Goal: Task Accomplishment & Management: Manage account settings

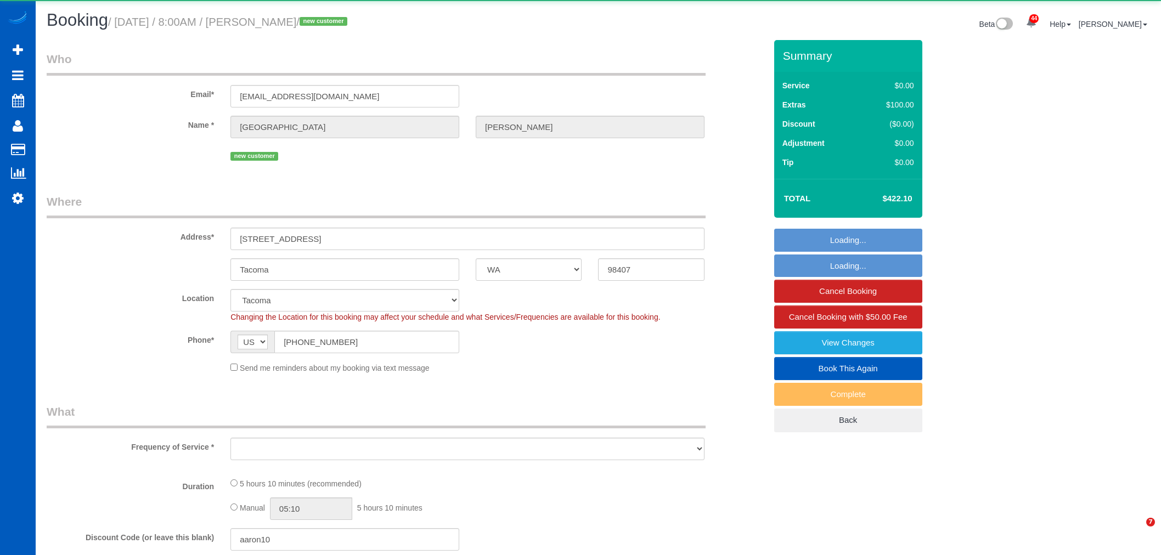
select select "WA"
select select "object:9585"
select select "199"
select select "2001"
select select "3"
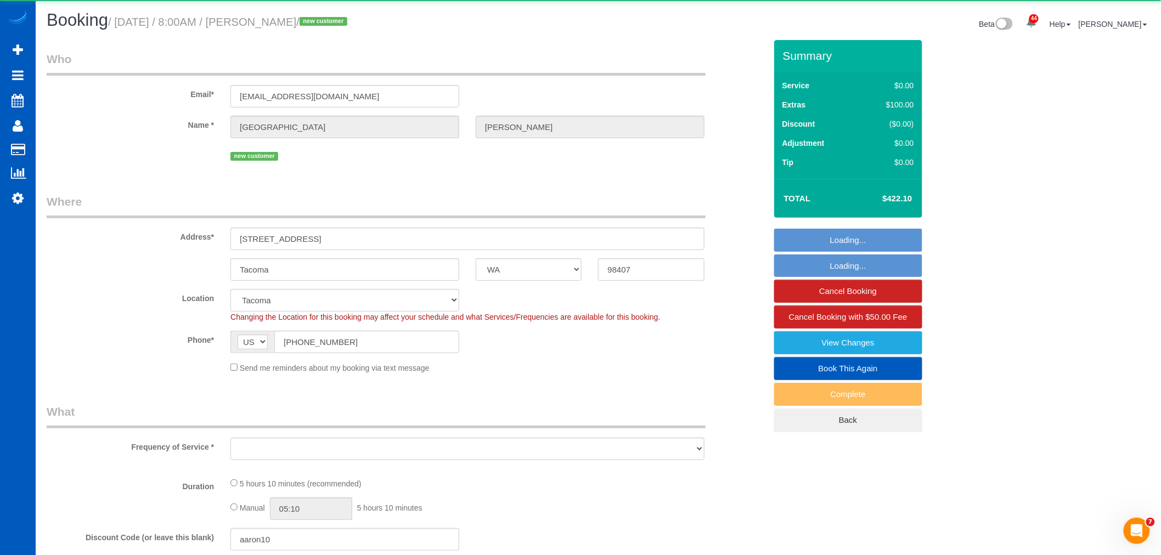
select select "2"
select select "spot37"
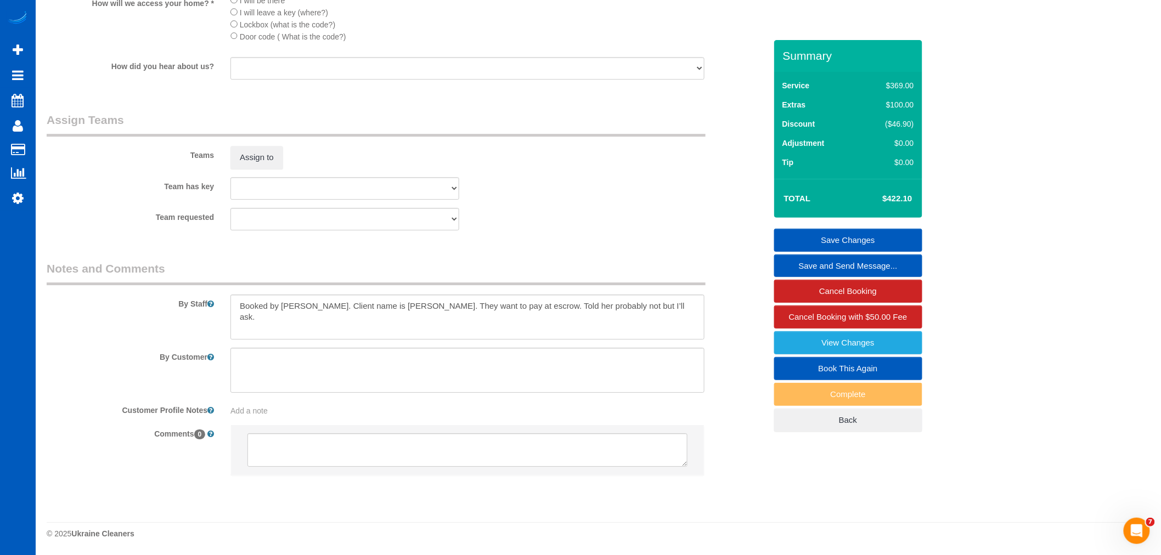
scroll to position [1362, 0]
click at [456, 331] on textarea at bounding box center [468, 317] width 474 height 45
click at [662, 325] on textarea at bounding box center [468, 317] width 474 height 45
click at [661, 323] on textarea at bounding box center [468, 317] width 474 height 45
click at [637, 320] on textarea at bounding box center [468, 317] width 474 height 45
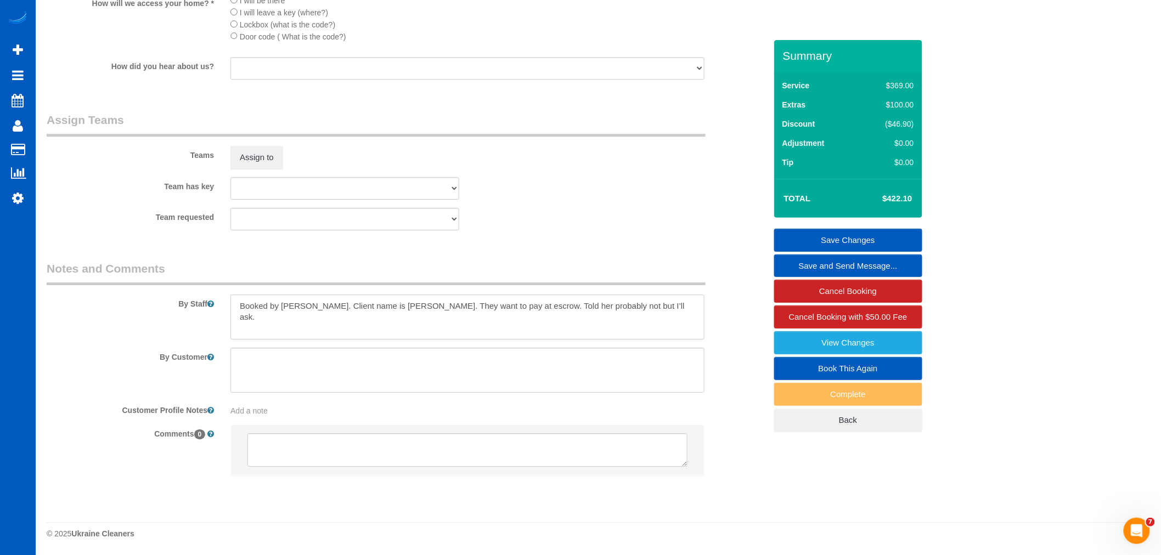
click at [628, 317] on textarea at bounding box center [468, 317] width 474 height 45
click at [388, 315] on textarea at bounding box center [468, 317] width 474 height 45
click at [248, 326] on textarea at bounding box center [468, 317] width 474 height 45
type textarea "Booked by [PERSON_NAME]. Client name is [PERSON_NAME]. They want to pay at escr…"
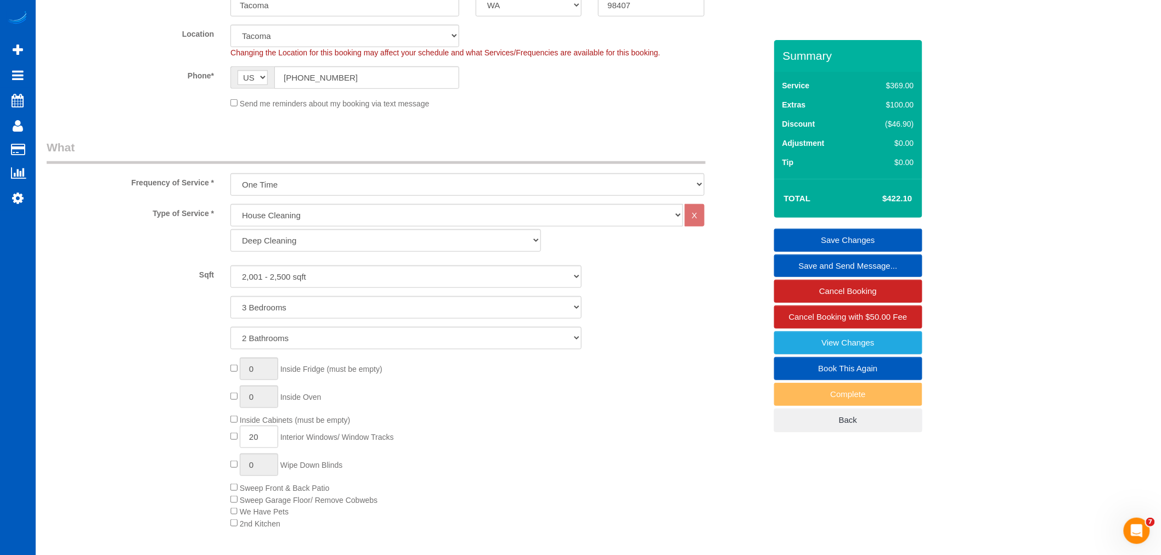
scroll to position [20, 0]
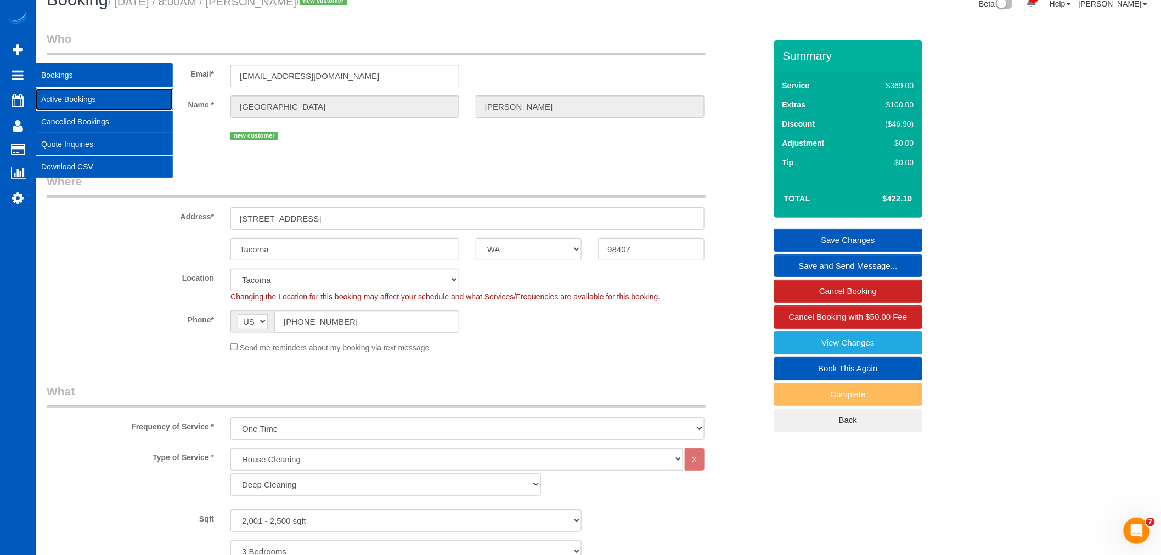
click at [65, 97] on link "Active Bookings" at bounding box center [104, 99] width 137 height 22
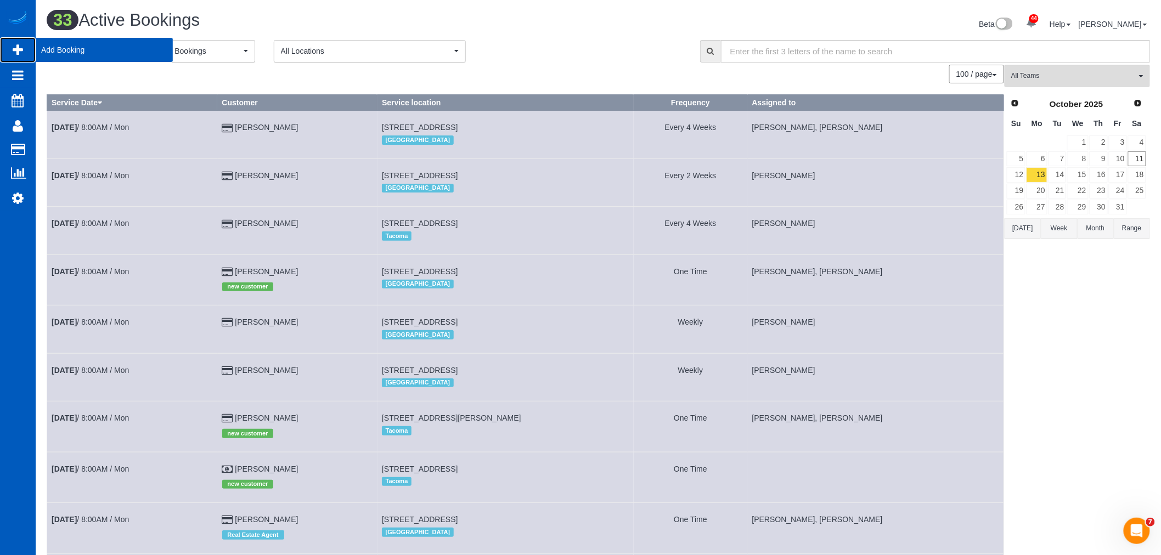
click at [77, 50] on span "Add Booking" at bounding box center [104, 49] width 137 height 25
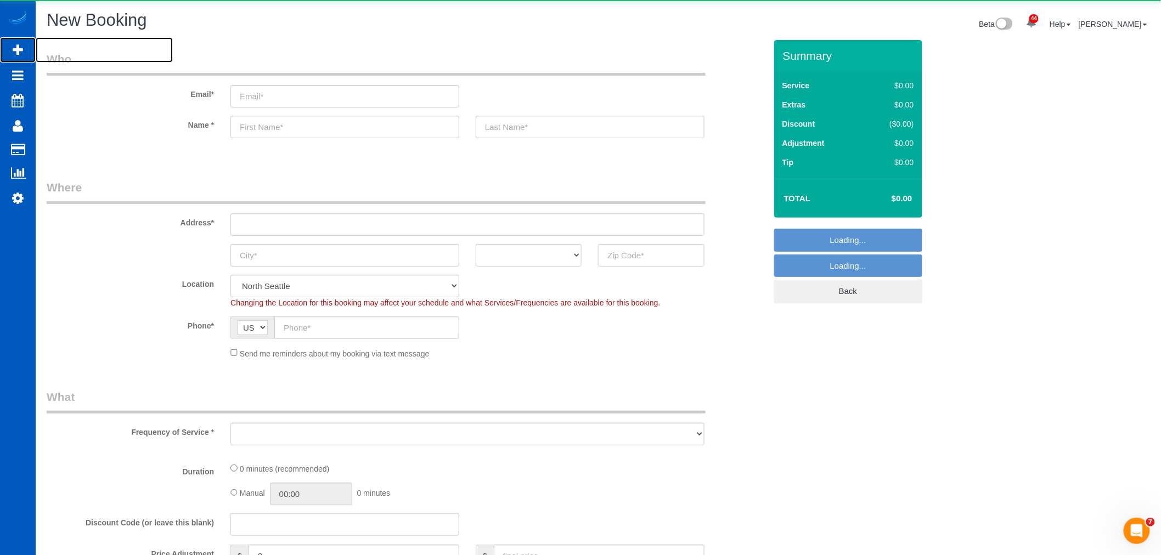
select select "object:11262"
select select "199"
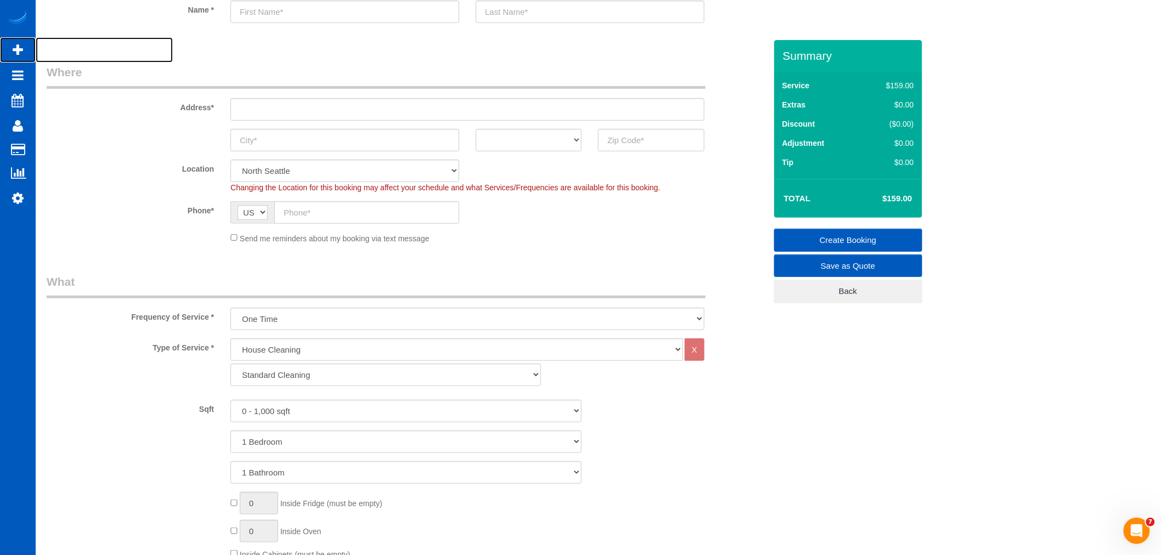
scroll to position [183, 0]
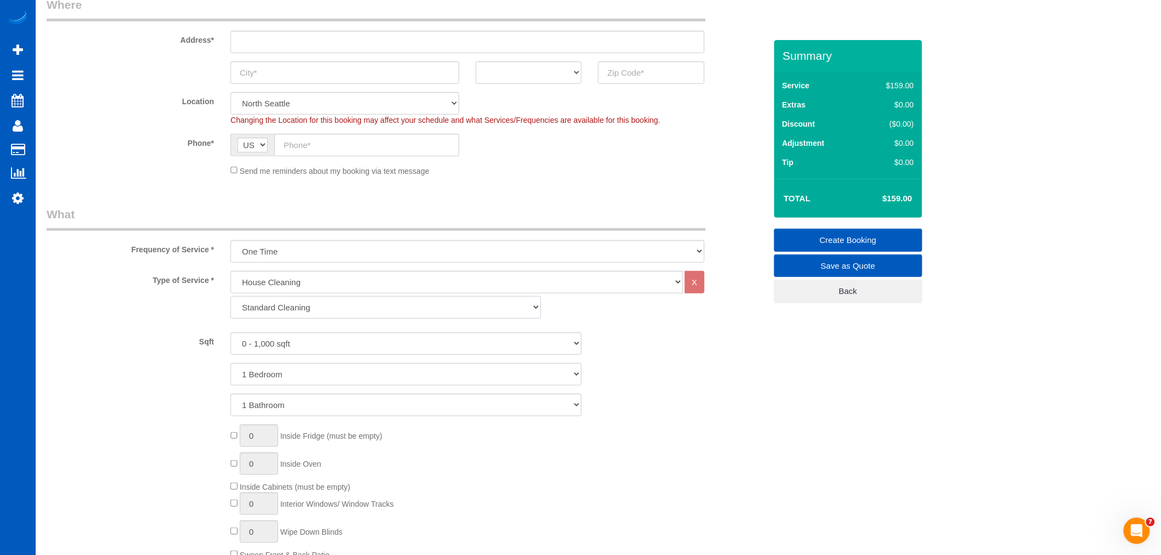
click at [321, 305] on select "Standard Cleaning Deep Cleaning Move In/ Out Cleaning" at bounding box center [386, 307] width 311 height 23
select select "367"
click at [231, 297] on select "Standard Cleaning Deep Cleaning Move In/ Out Cleaning" at bounding box center [386, 307] width 311 height 23
click at [308, 347] on select "0 - 1,000 sqft 1,001 - 1,500 sqft 1,501 - 2,000 sqft 2,001 - 2,500 sqft 2,501 -…" at bounding box center [406, 344] width 351 height 23
select select "1501"
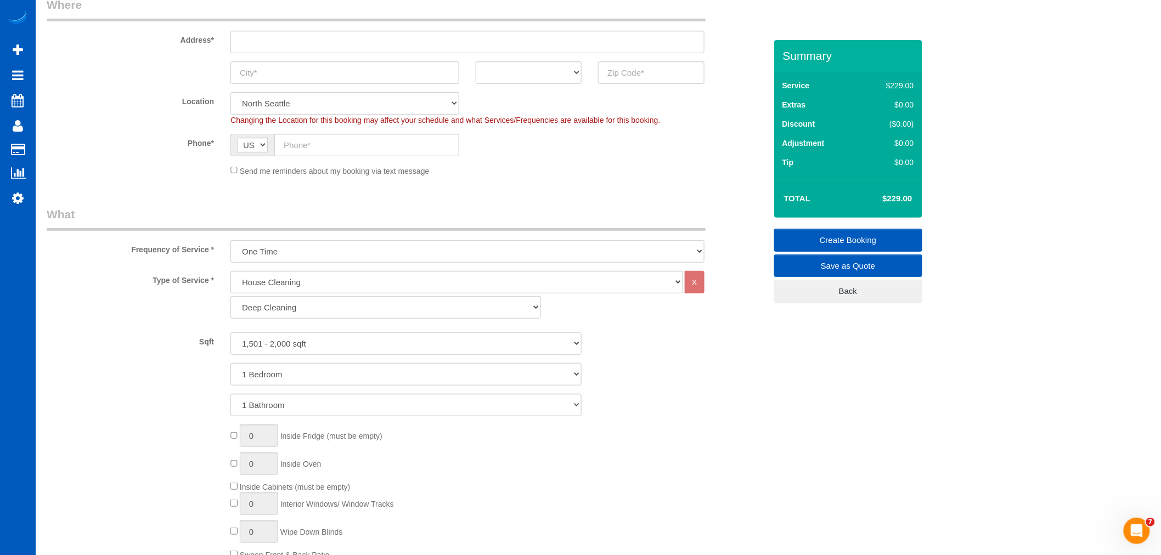
click at [231, 333] on select "0 - 1,000 sqft 1,001 - 1,500 sqft 1,501 - 2,000 sqft 2,001 - 2,500 sqft 2,501 -…" at bounding box center [406, 344] width 351 height 23
click at [733, 428] on div "0 Inside Fridge (must be empty) 0 Inside Oven Inside Cabinets (must be empty) 0…" at bounding box center [498, 511] width 552 height 172
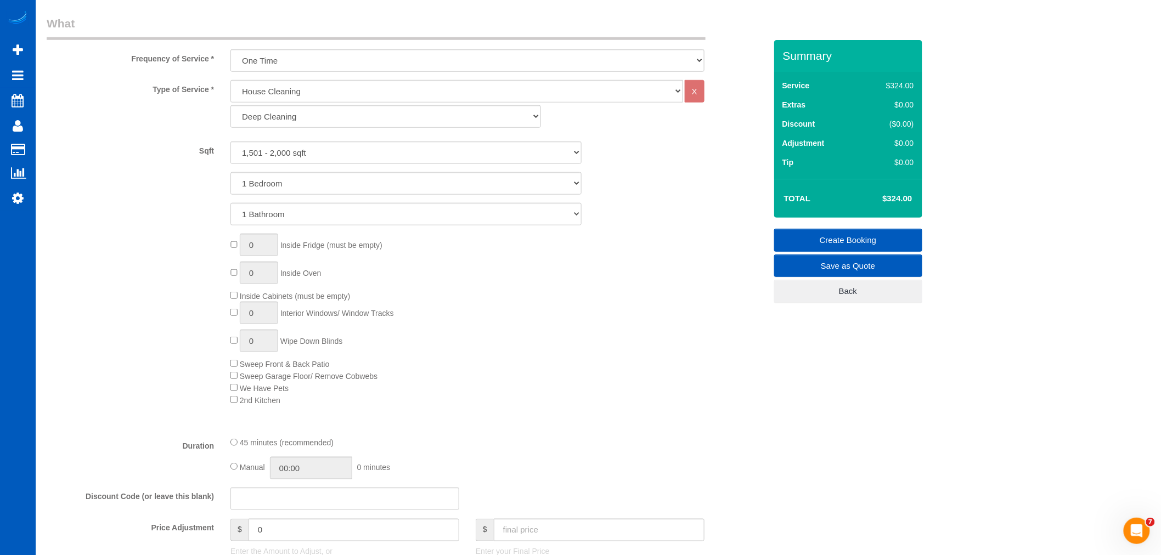
scroll to position [366, 0]
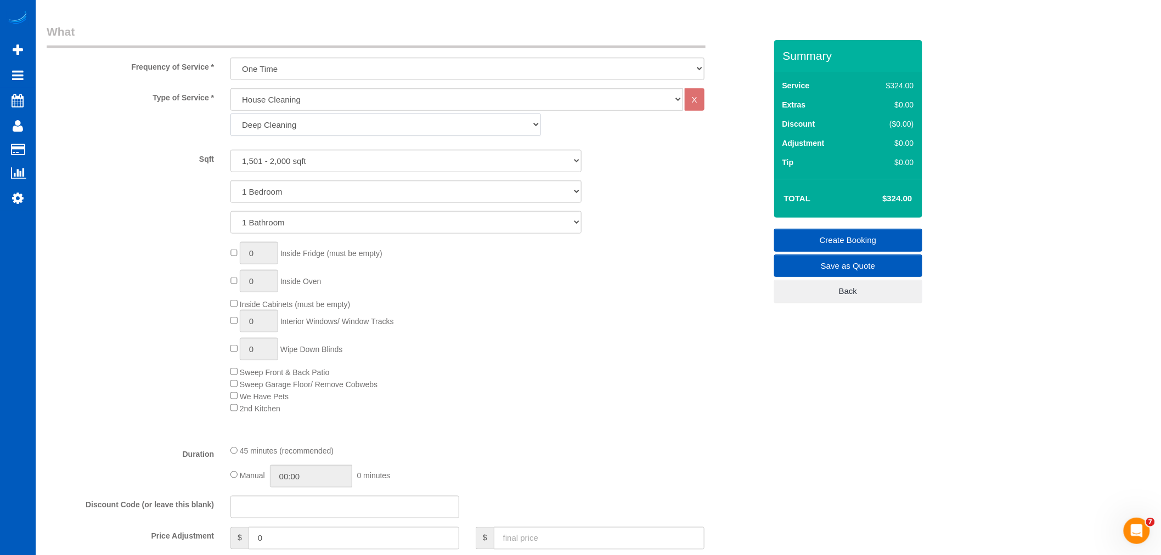
click at [312, 129] on select "Standard Cleaning Deep Cleaning Move In/ Out Cleaning" at bounding box center [386, 125] width 311 height 23
select select "366"
click at [231, 114] on select "Standard Cleaning Deep Cleaning Move In/ Out Cleaning" at bounding box center [386, 125] width 311 height 23
click at [302, 158] on select "0 - 1,000 sqft 1,001 - 1,500 sqft 1,501 - 2,000 sqft 2,001 - 2,500 sqft 2,501 -…" at bounding box center [406, 161] width 351 height 23
select select "2001"
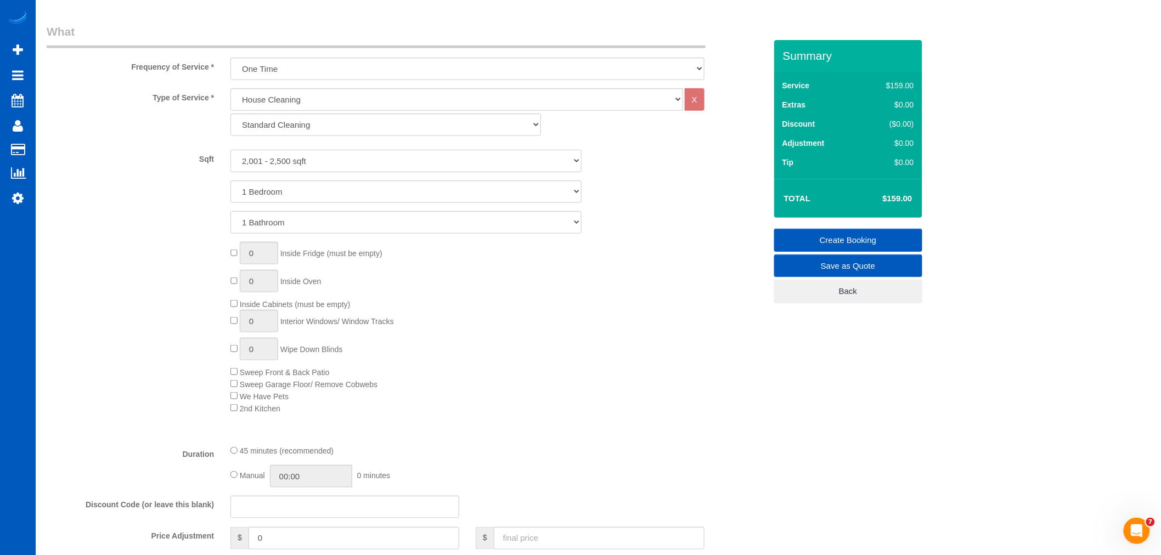
click at [231, 150] on select "0 - 1,000 sqft 1,001 - 1,500 sqft 1,501 - 2,000 sqft 2,001 - 2,500 sqft 2,501 -…" at bounding box center [406, 161] width 351 height 23
click at [561, 340] on div "0 Inside Fridge (must be empty) 0 Inside Oven Inside Cabinets (must be empty) 0…" at bounding box center [498, 328] width 552 height 172
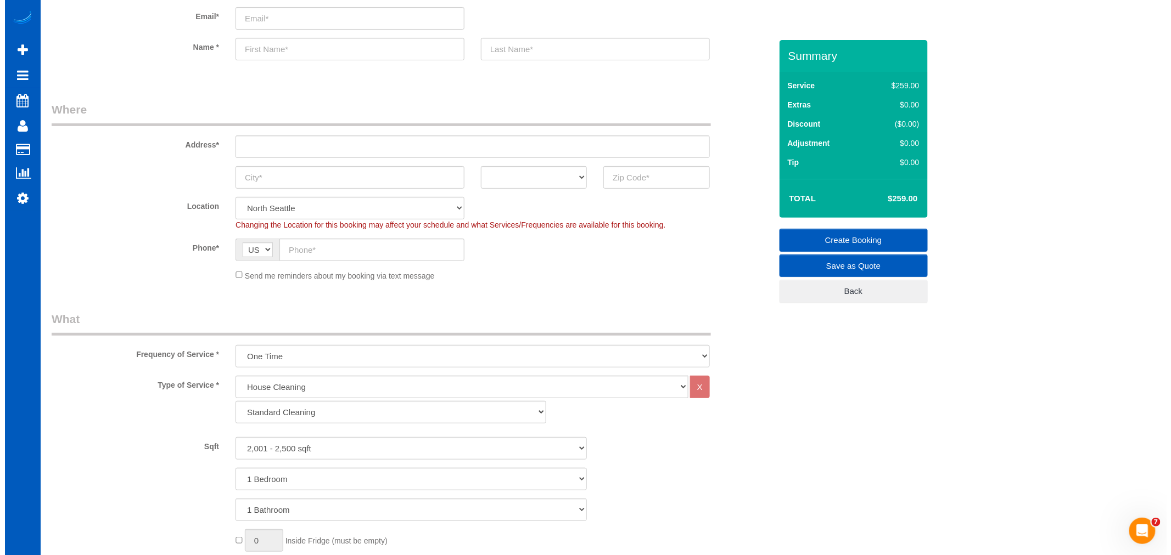
scroll to position [0, 0]
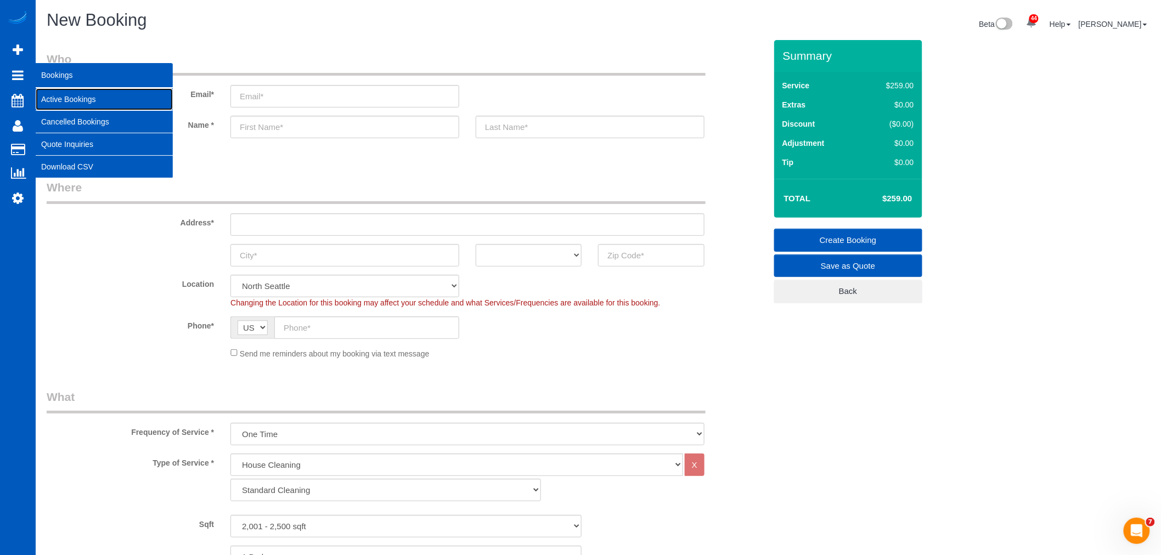
click at [70, 88] on link "Active Bookings" at bounding box center [104, 99] width 137 height 22
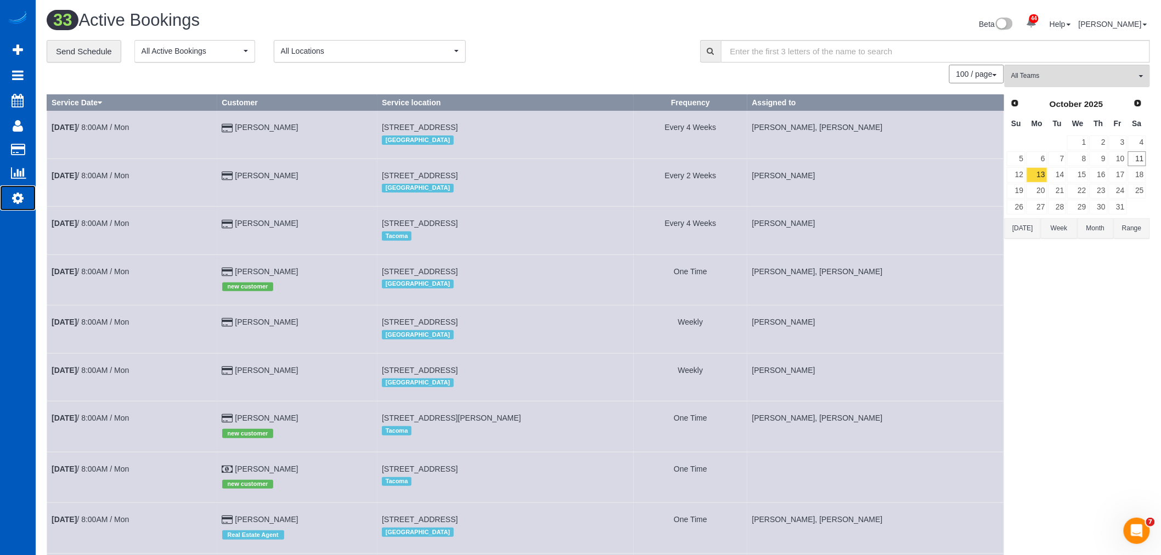
click at [30, 189] on link "Settings" at bounding box center [18, 198] width 36 height 25
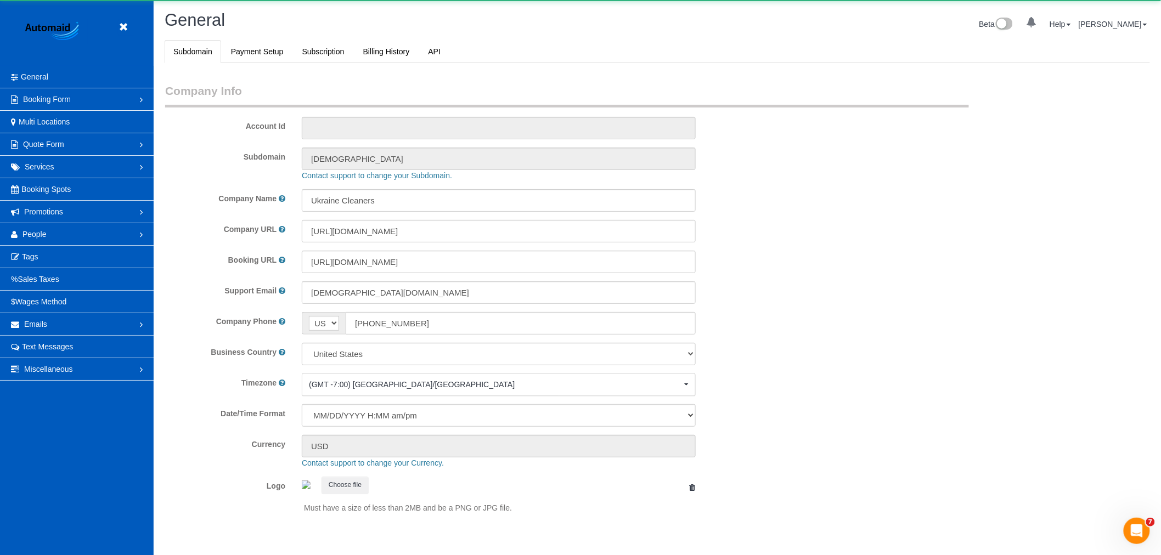
scroll to position [2400, 1161]
select select "1"
click at [46, 235] on span "People" at bounding box center [35, 234] width 24 height 9
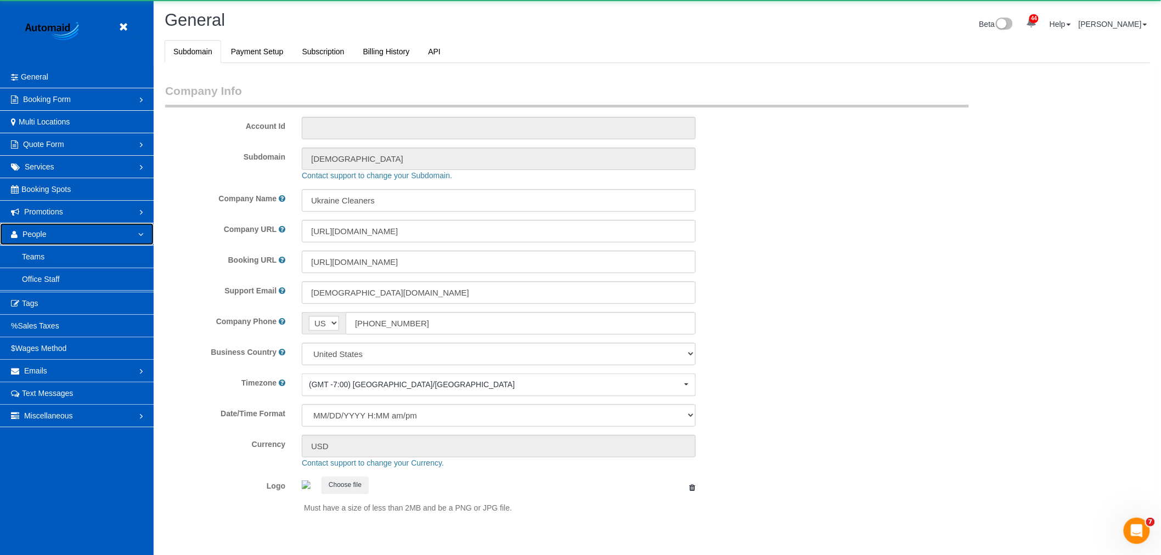
scroll to position [0, 0]
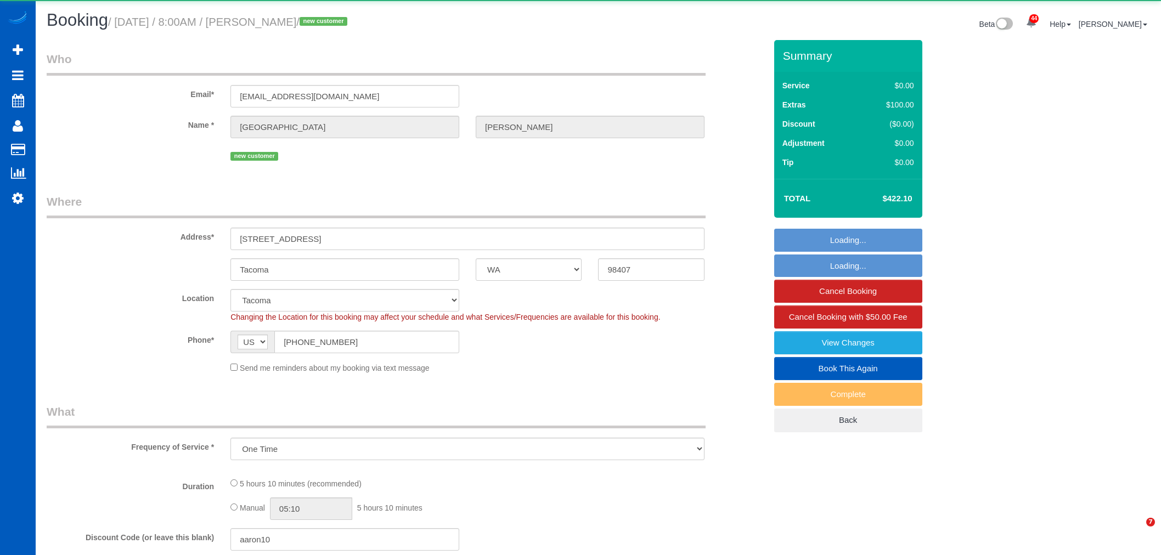
select select "WA"
select select "object:18296"
select select "199"
select select "2001"
select select "3"
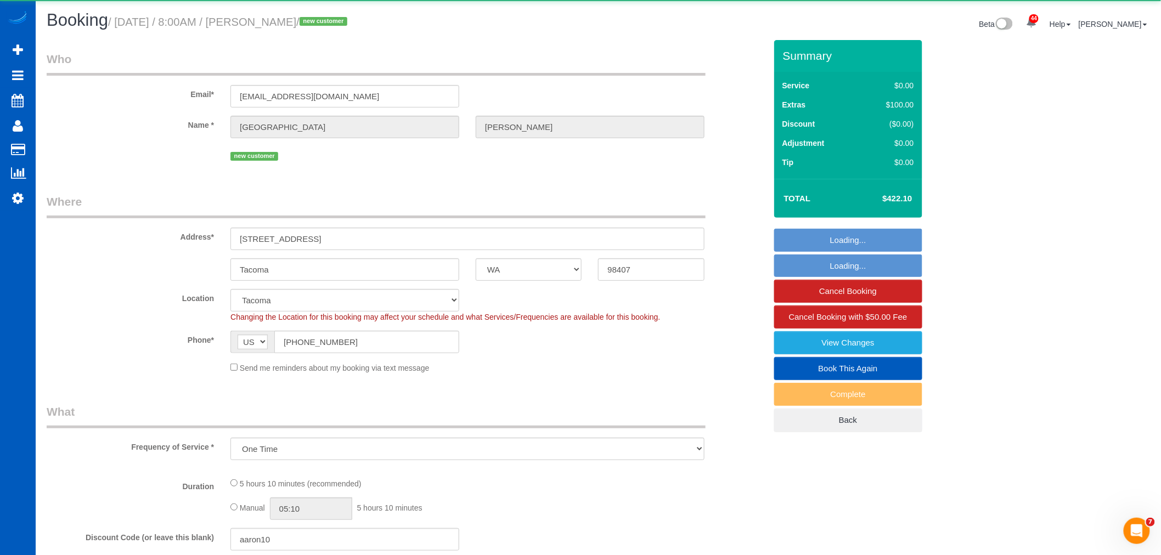
select select "2"
select select "spot73"
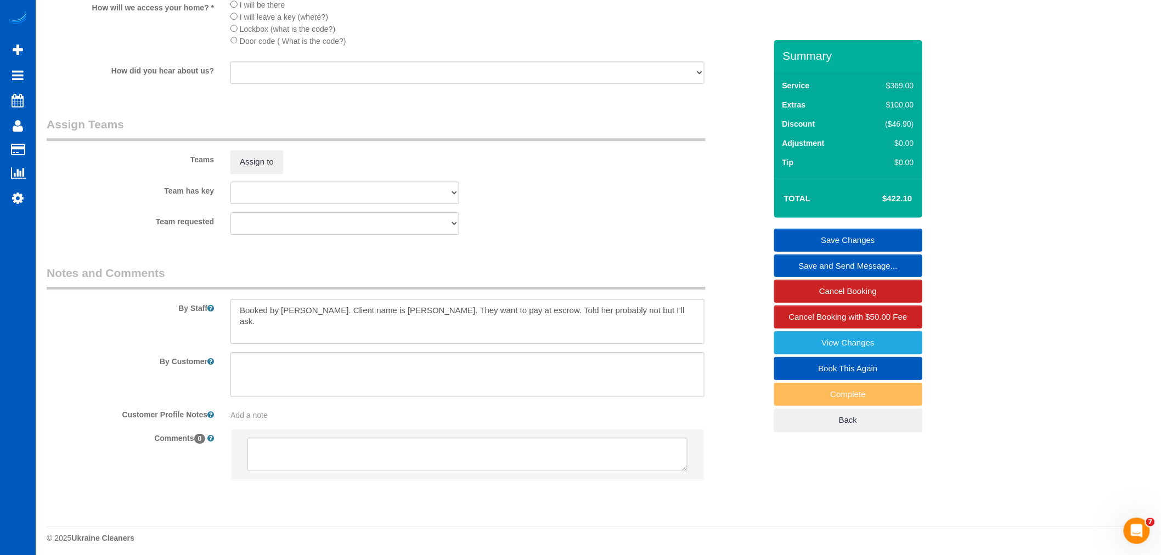
scroll to position [1362, 0]
click at [622, 304] on textarea at bounding box center [468, 317] width 474 height 45
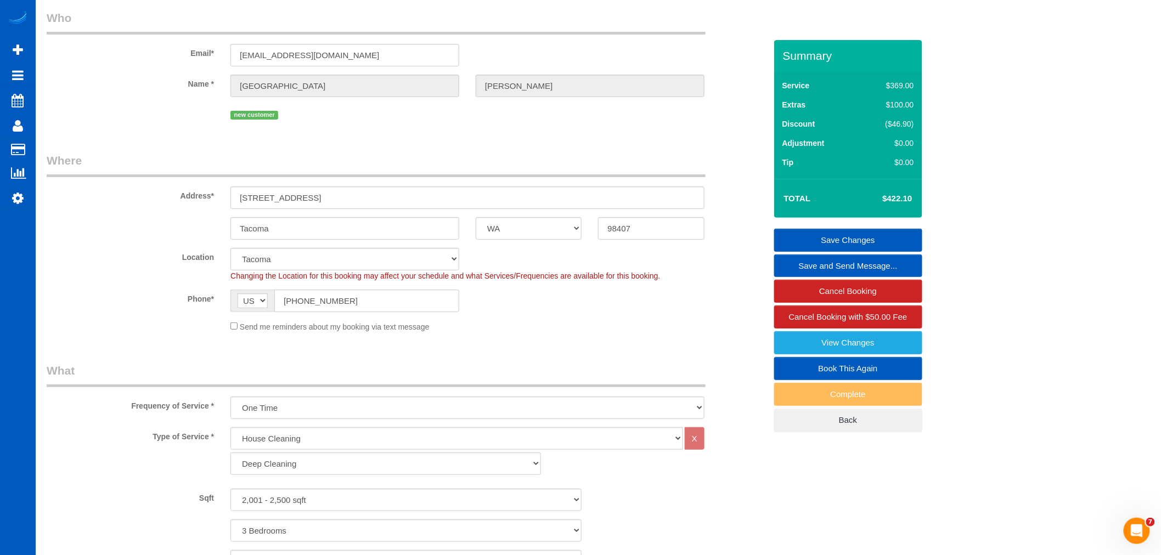
scroll to position [0, 0]
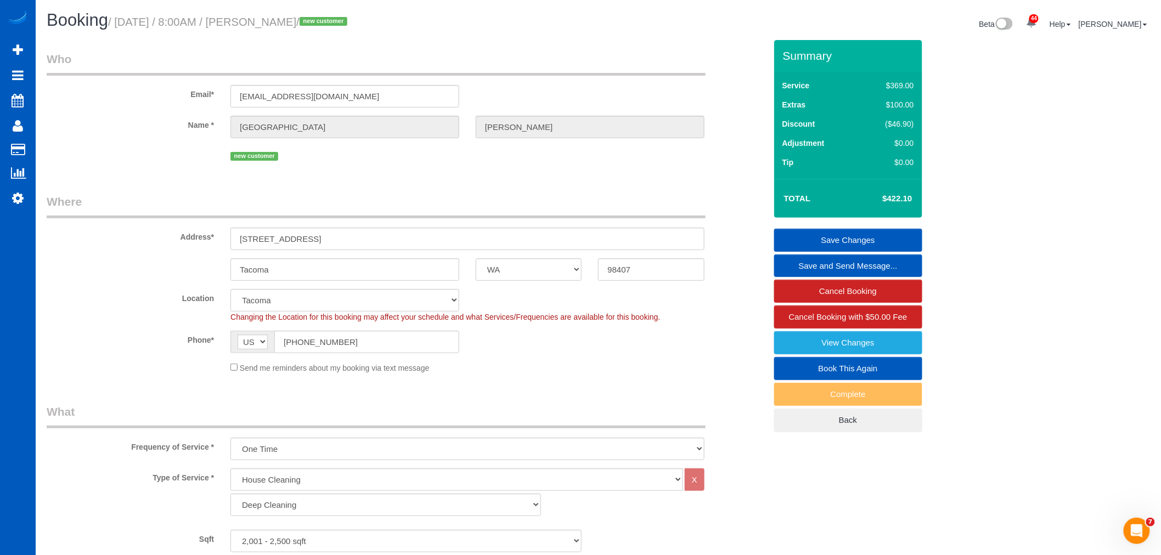
click at [476, 344] on div "Phone* AF AL DZ AD AO AI AQ AG AR AM AW AU AT AZ BS BH BD BB BY BE BZ BJ BM BT …" at bounding box center [406, 342] width 736 height 23
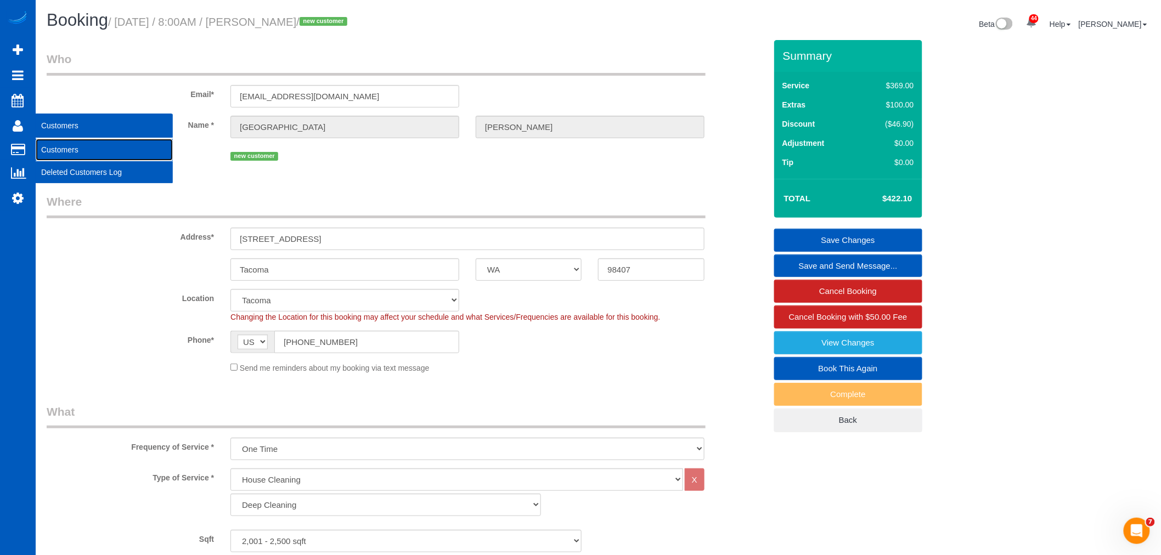
click at [80, 151] on link "Customers" at bounding box center [104, 150] width 137 height 22
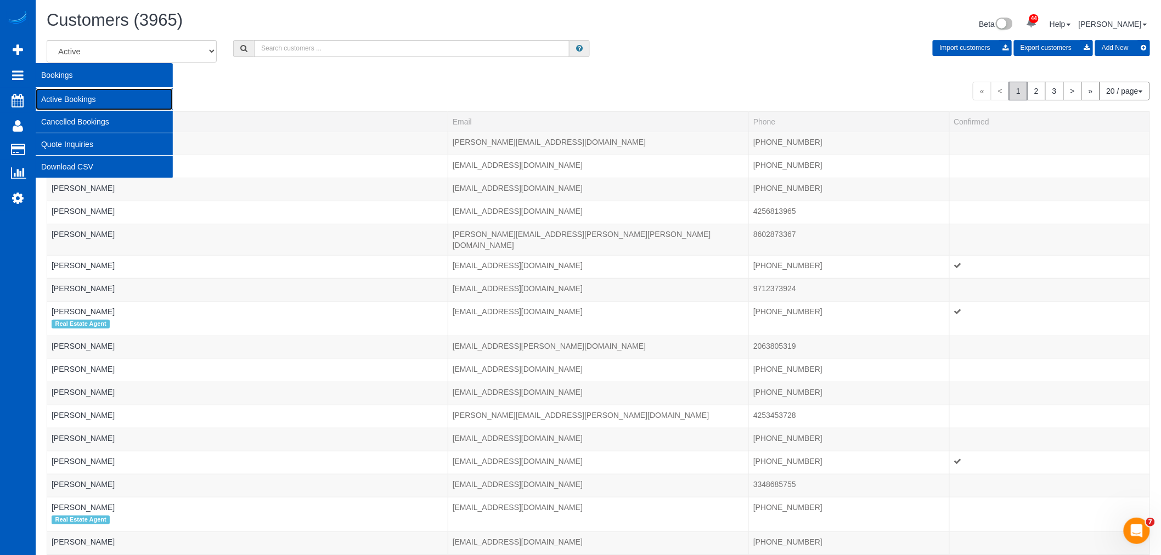
click at [61, 94] on link "Active Bookings" at bounding box center [104, 99] width 137 height 22
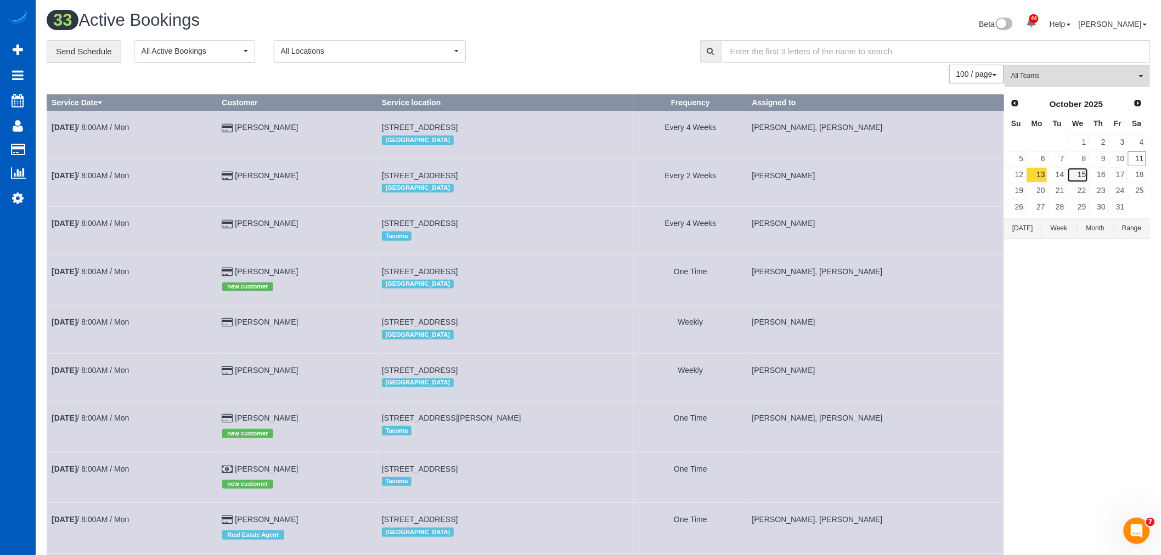
click at [1083, 168] on link "15" at bounding box center [1078, 174] width 21 height 15
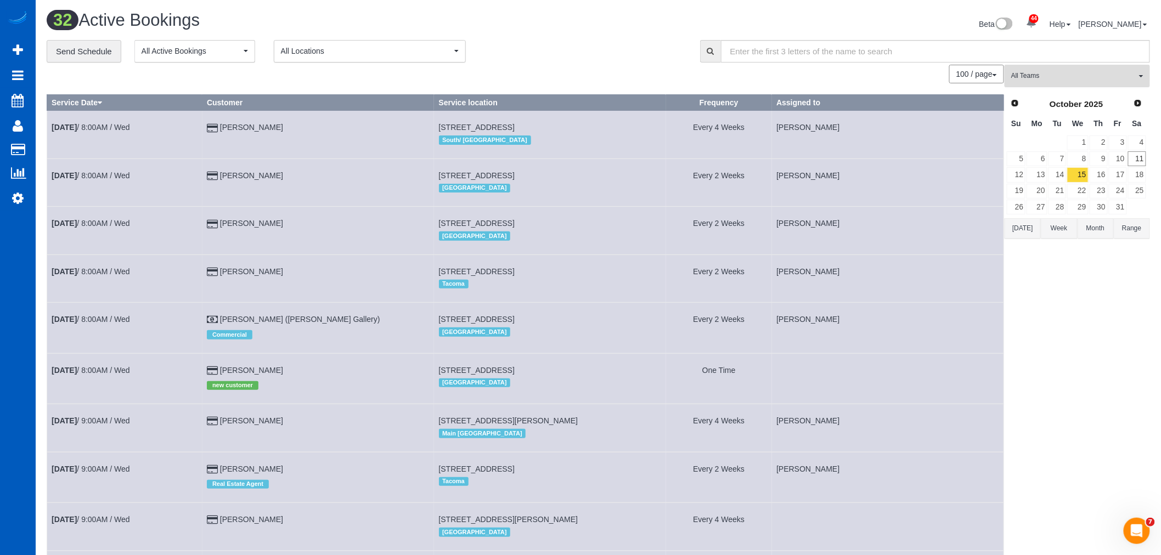
click at [1032, 73] on span "All Teams" at bounding box center [1074, 75] width 125 height 9
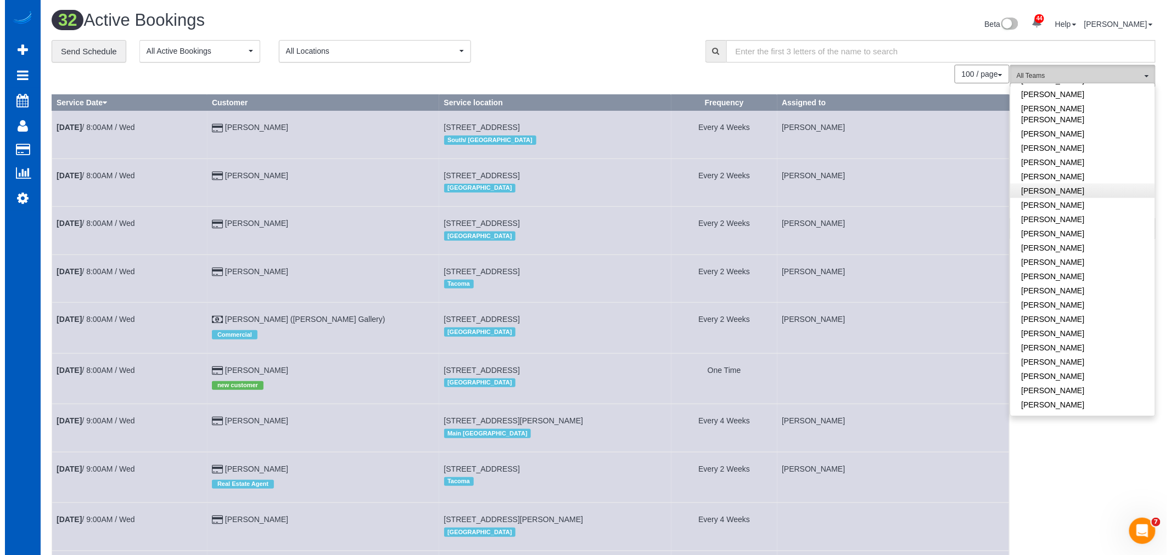
scroll to position [487, 0]
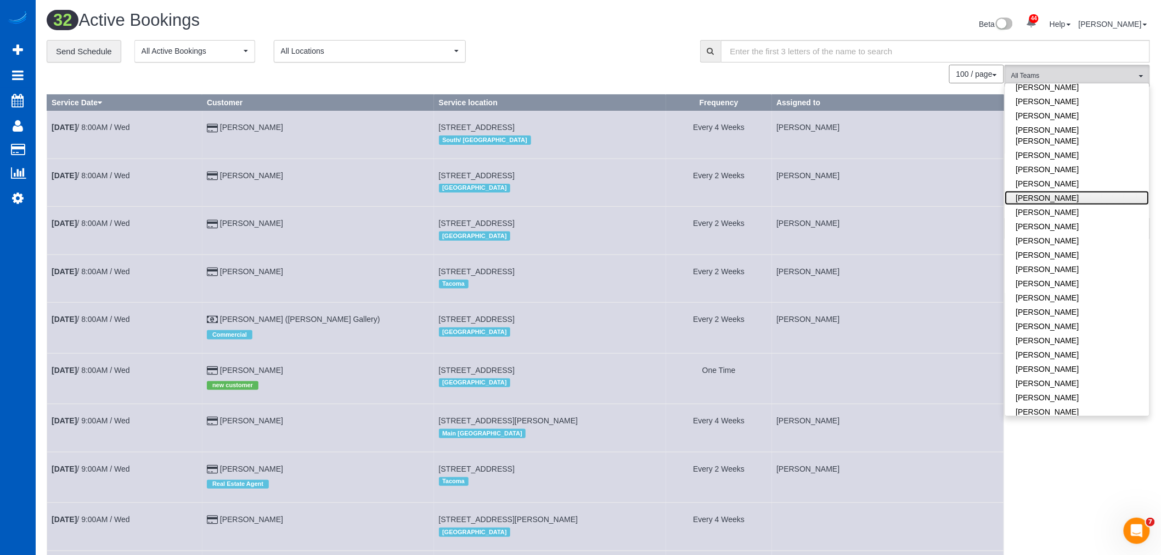
click at [1067, 191] on link "[PERSON_NAME]" at bounding box center [1077, 198] width 144 height 14
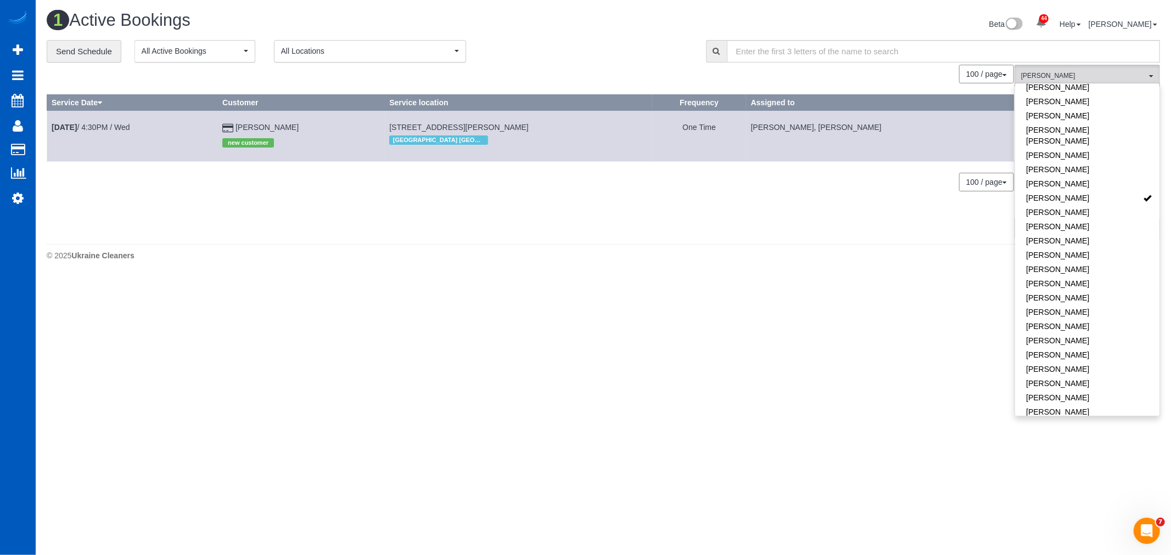
drag, startPoint x: 470, startPoint y: 244, endPoint x: 462, endPoint y: 250, distance: 10.2
click at [471, 246] on div "1 Active Bookings Beta 44 Your Notifications You have 0 alerts × You have 2 to …" at bounding box center [603, 138] width 1135 height 277
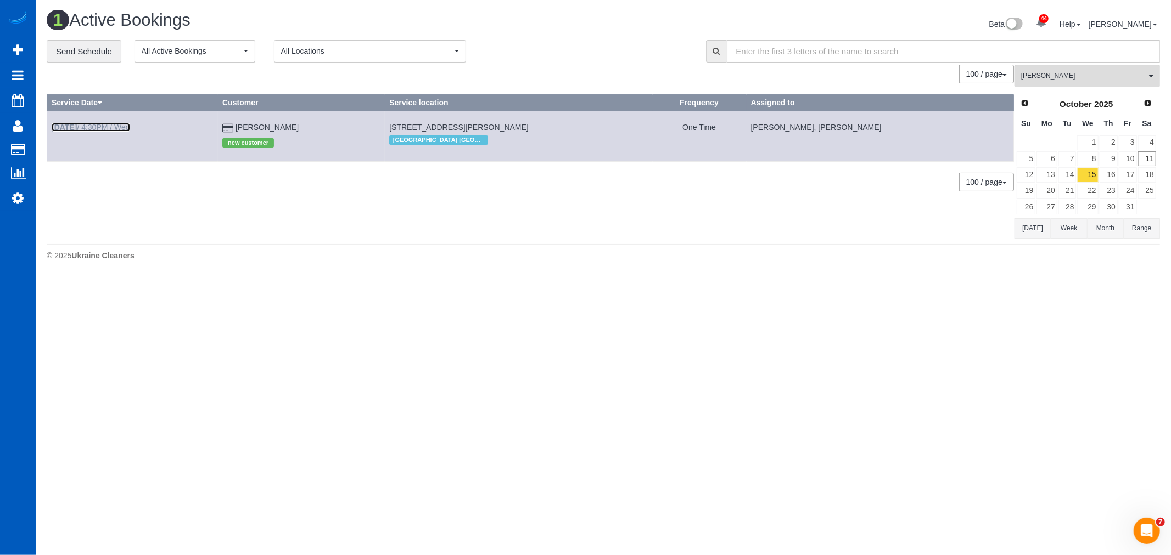
click at [90, 129] on link "Oct 15th / 4:30PM / Wed" at bounding box center [91, 127] width 78 height 9
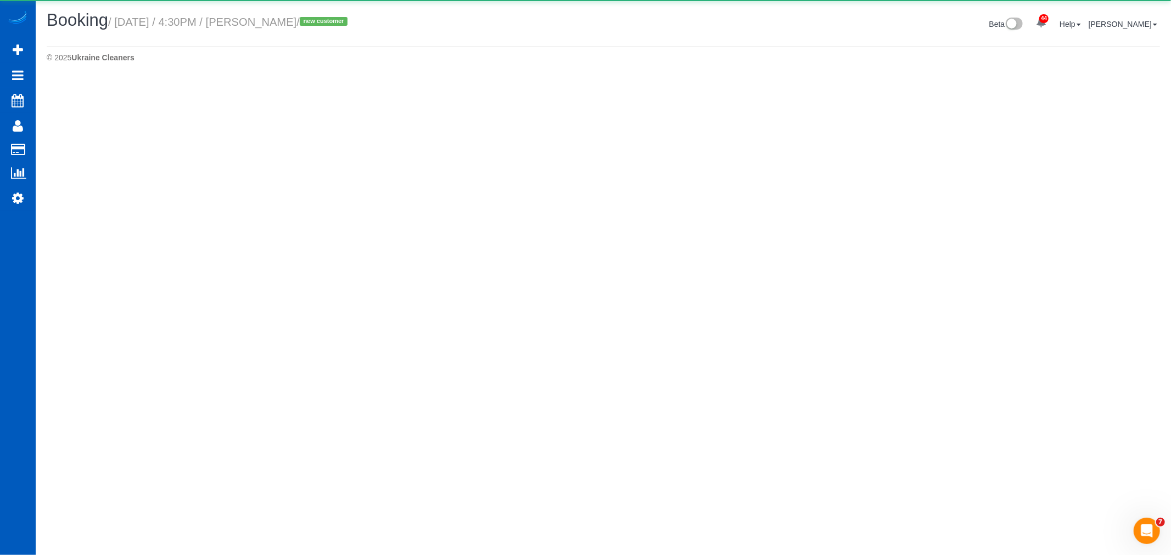
select select "GA"
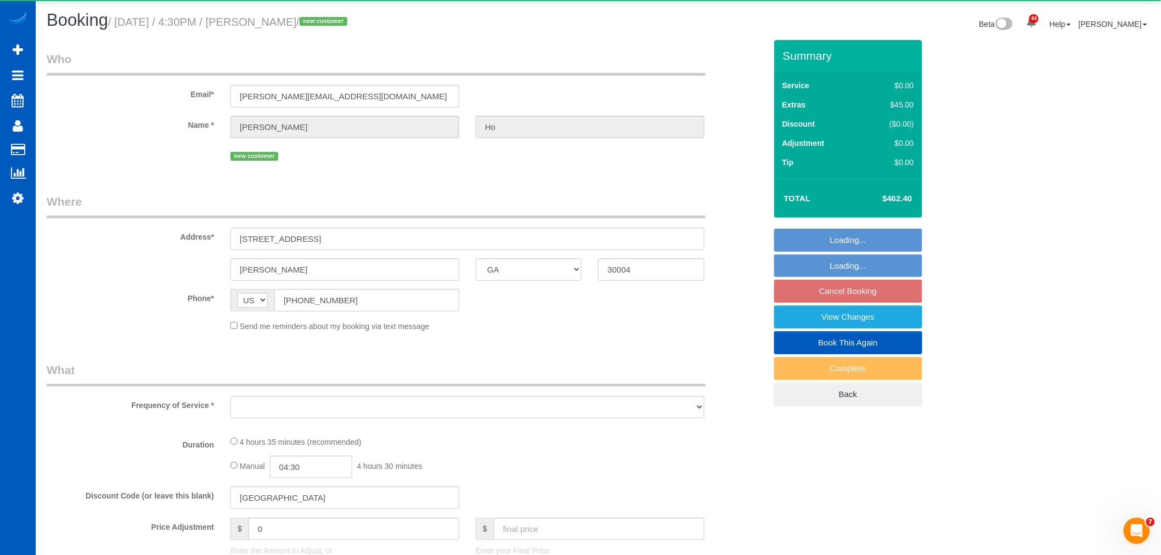
select select "object:20366"
select select "string:fspay-5cbac4c7-31af-42f7-8df0-ae24a3506d8c"
select select "199"
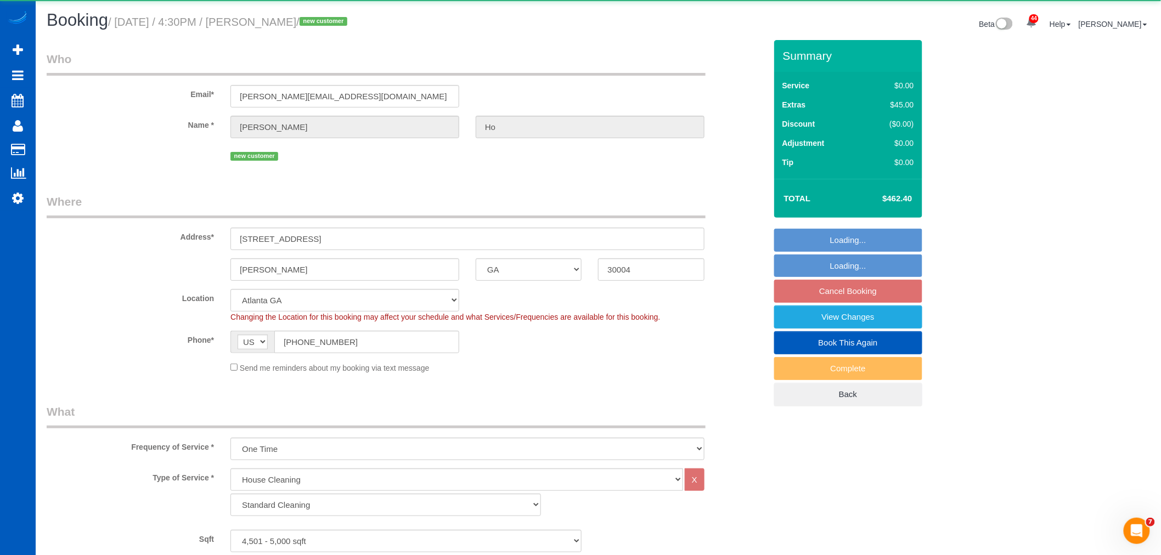
select select "object:20545"
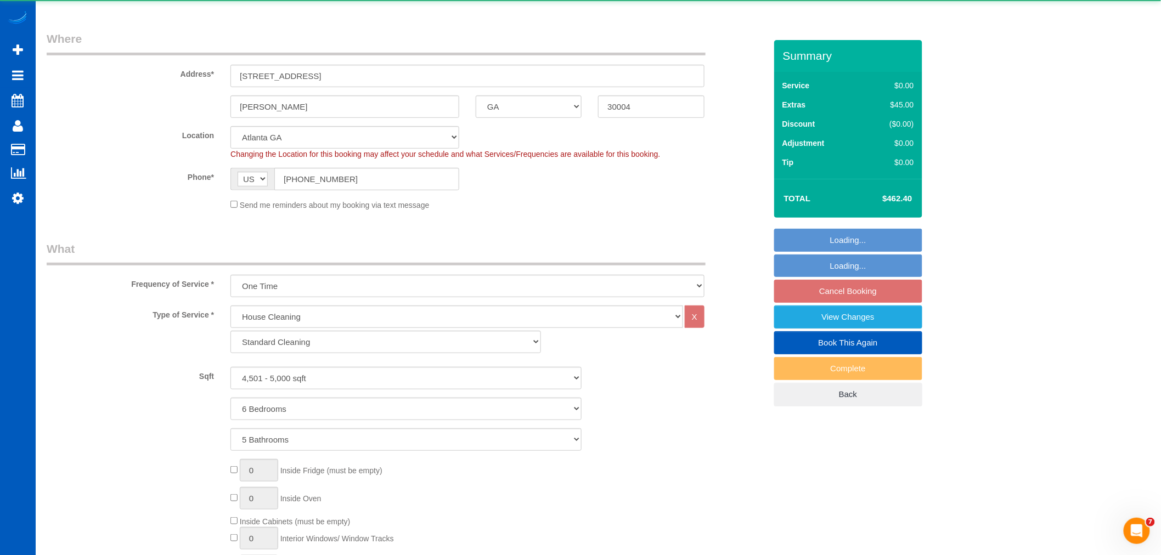
select select "4501"
select select "6"
select select "5"
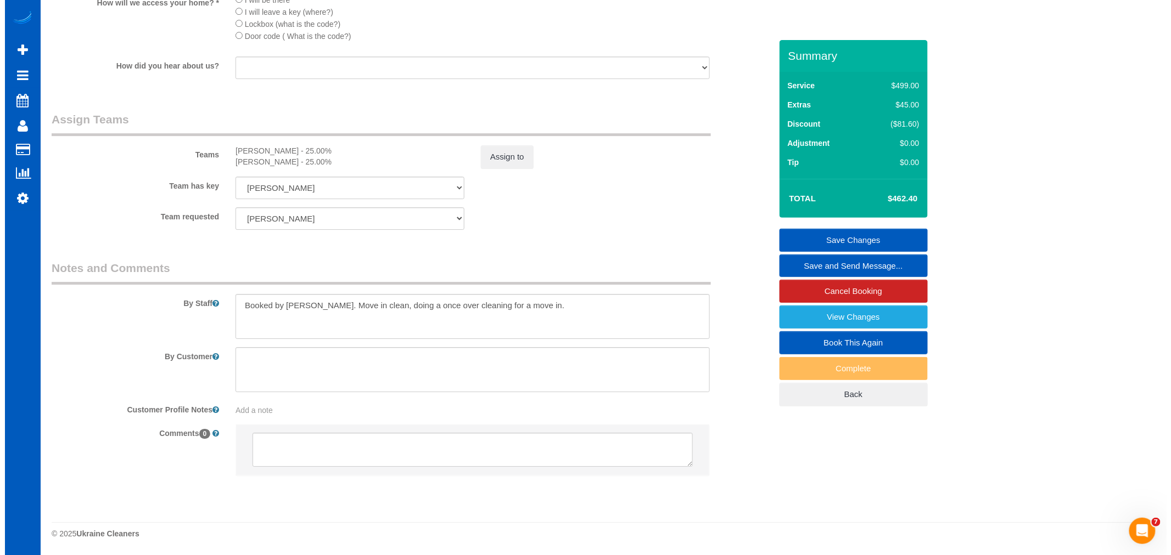
scroll to position [1423, 0]
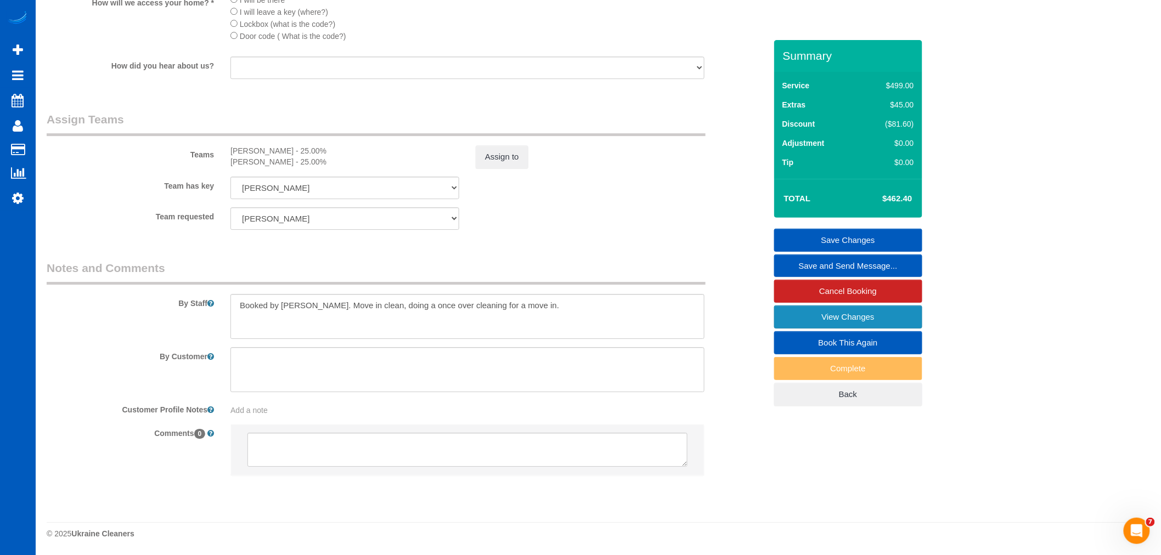
click at [821, 314] on link "View Changes" at bounding box center [848, 317] width 148 height 23
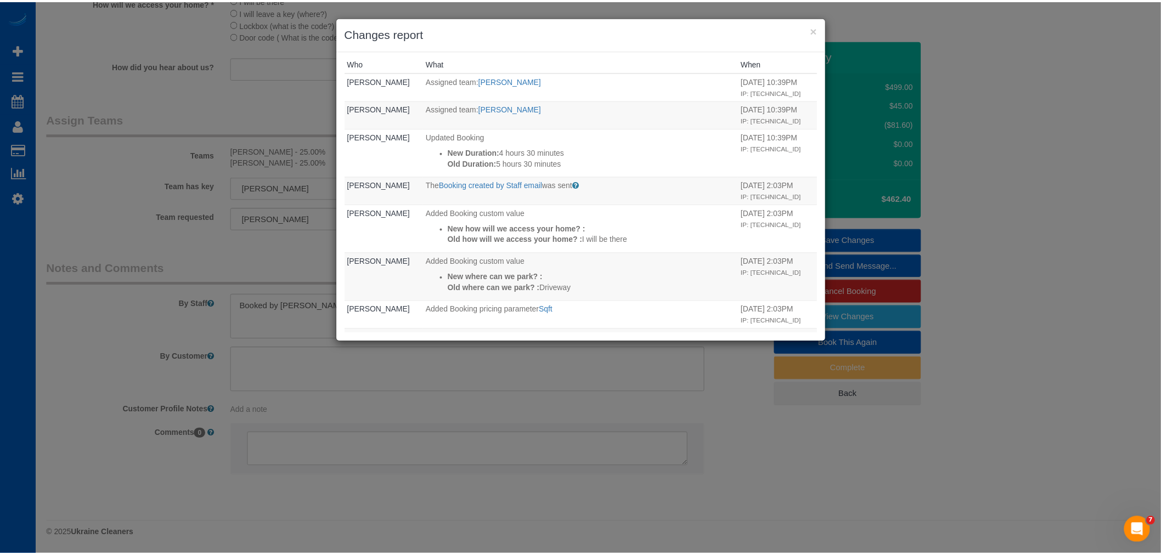
scroll to position [0, 0]
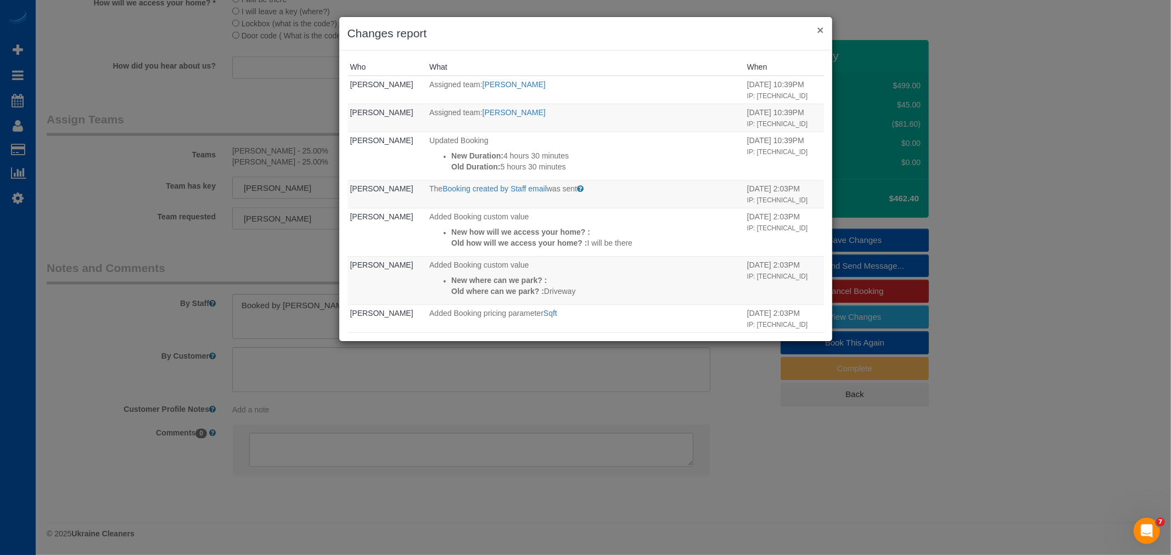
click at [820, 29] on button "×" at bounding box center [820, 30] width 7 height 12
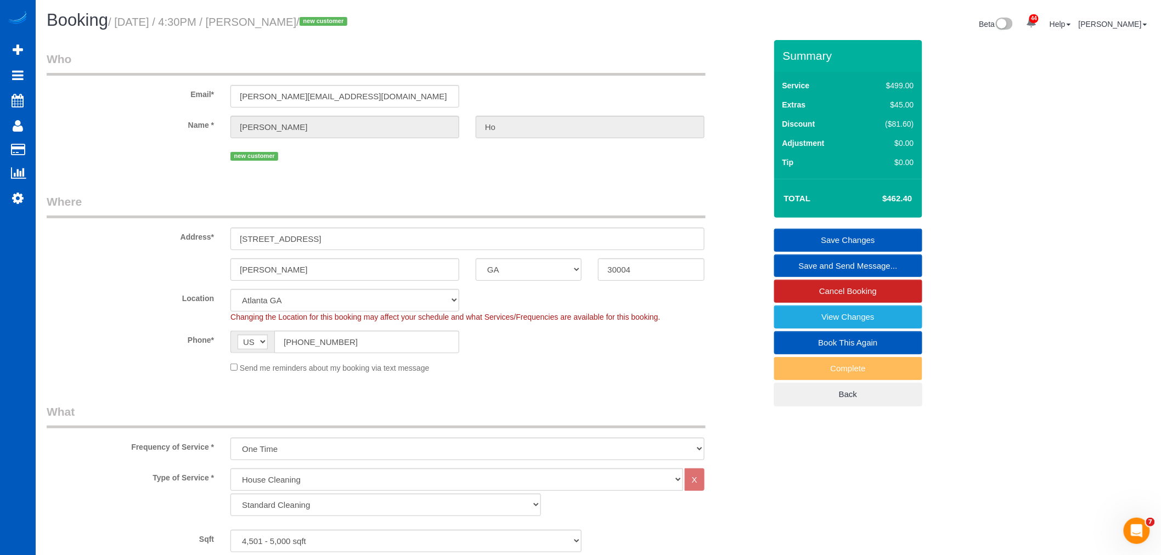
click at [738, 426] on div "Frequency of Service * One Time Weekly - 15.00% Every 2 Weeks - 10.00% Every 4 …" at bounding box center [406, 432] width 736 height 57
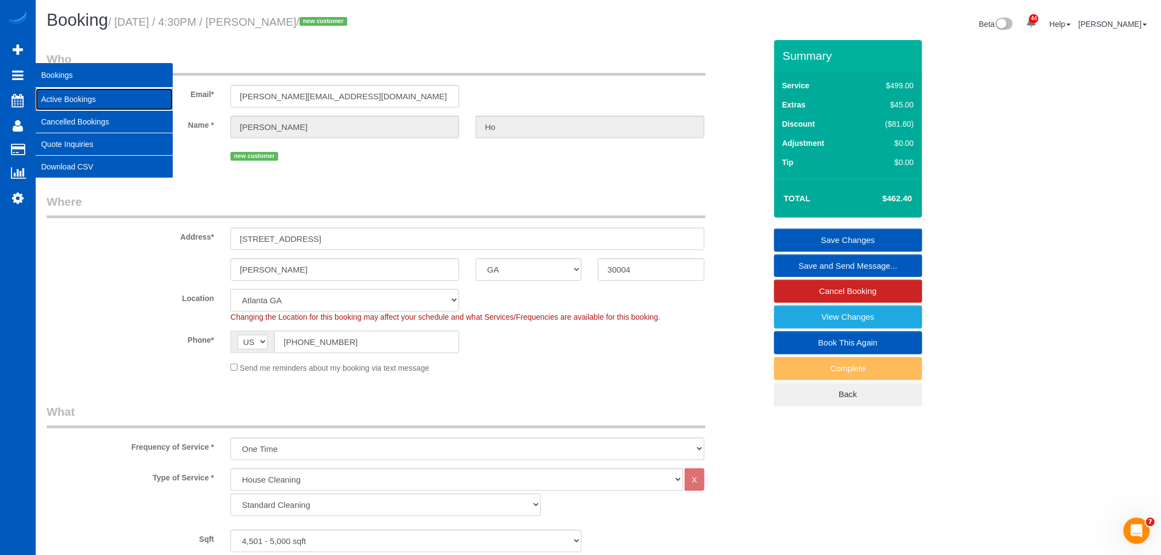
click at [68, 97] on link "Active Bookings" at bounding box center [104, 99] width 137 height 22
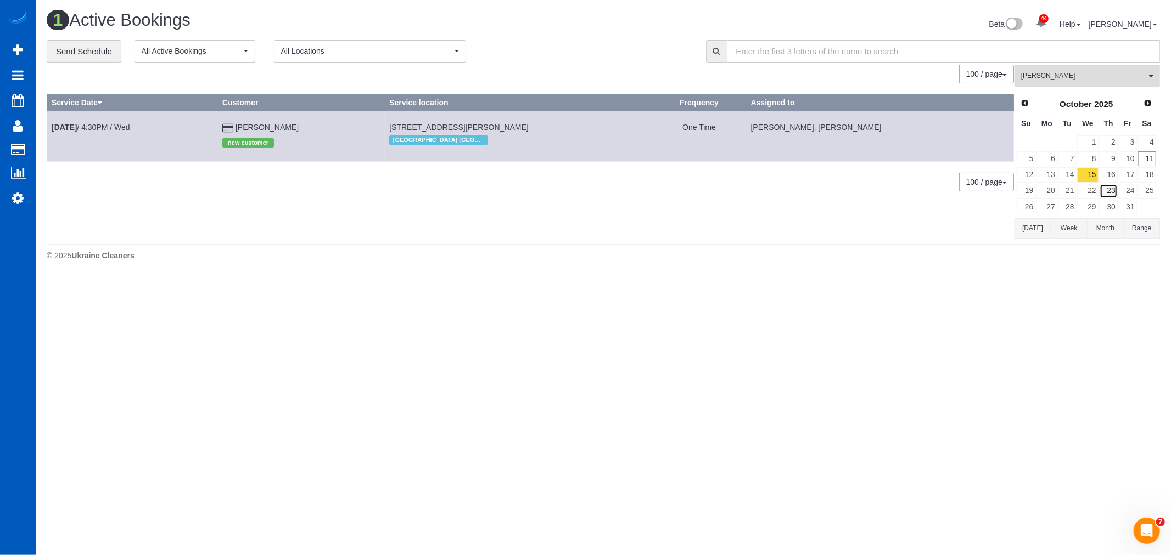
click at [1109, 195] on link "23" at bounding box center [1108, 191] width 18 height 15
click at [1110, 179] on link "16" at bounding box center [1108, 174] width 18 height 15
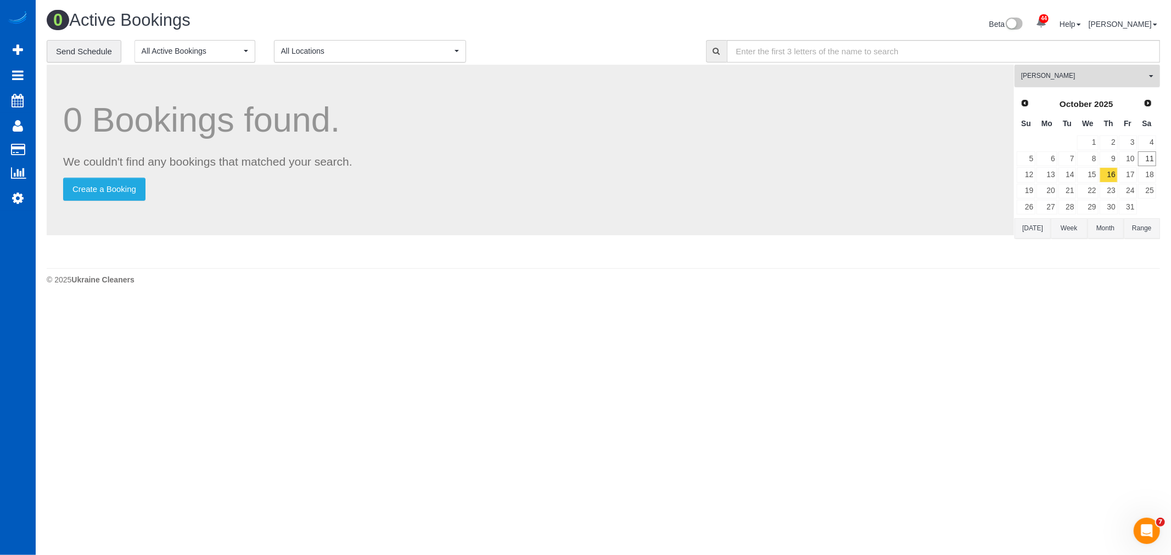
click at [1075, 79] on span "[PERSON_NAME]" at bounding box center [1083, 75] width 125 height 9
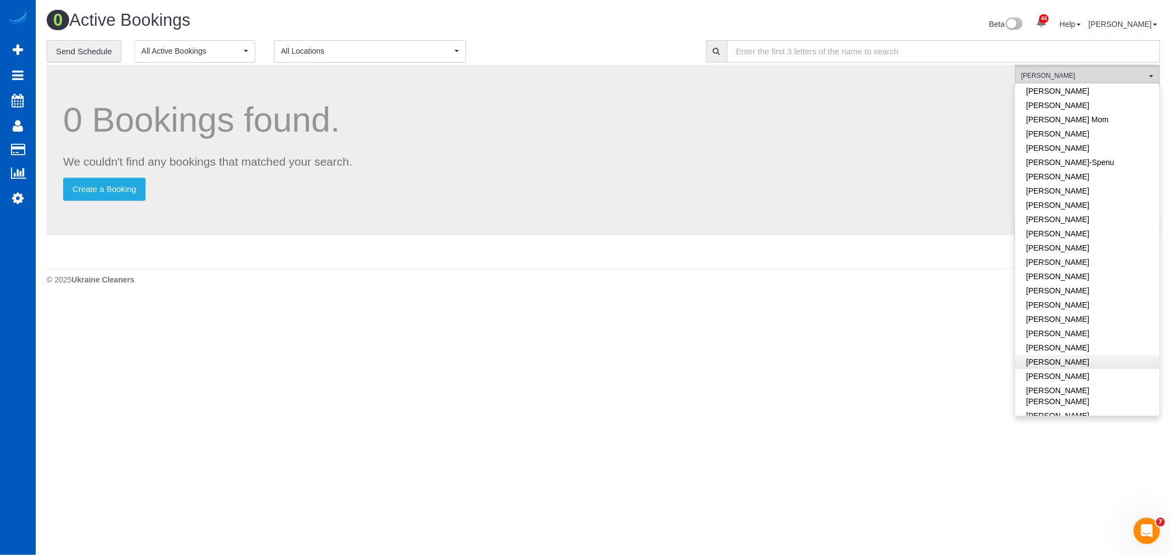
scroll to position [226, 0]
click at [1060, 151] on link "[PERSON_NAME]" at bounding box center [1087, 149] width 144 height 14
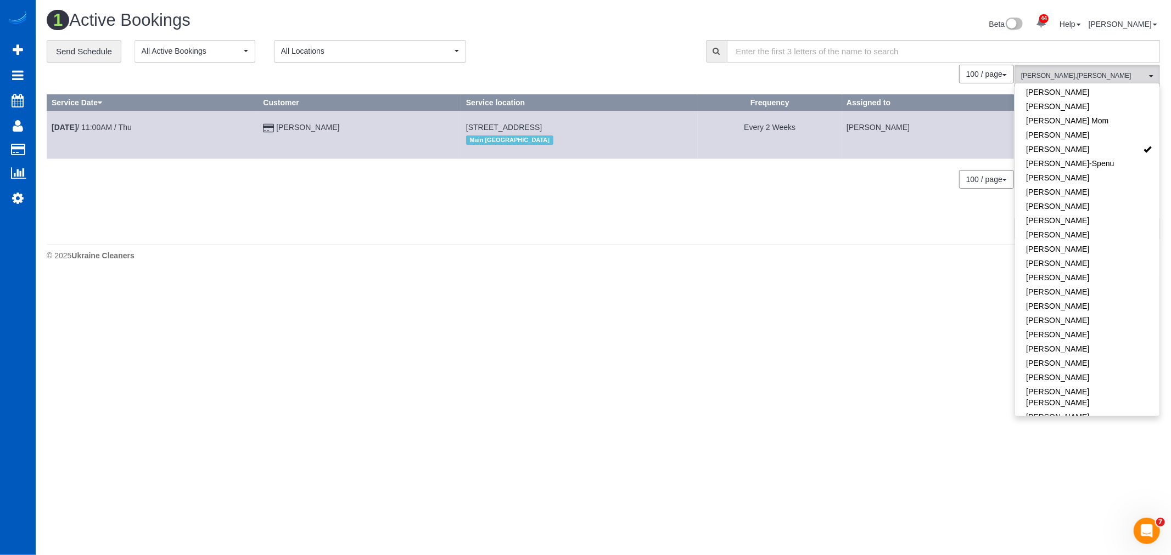
click at [561, 350] on body "44 Beta Your Notifications You have 0 alerts × You have 2 to charge for 10/09/2…" at bounding box center [585, 277] width 1171 height 555
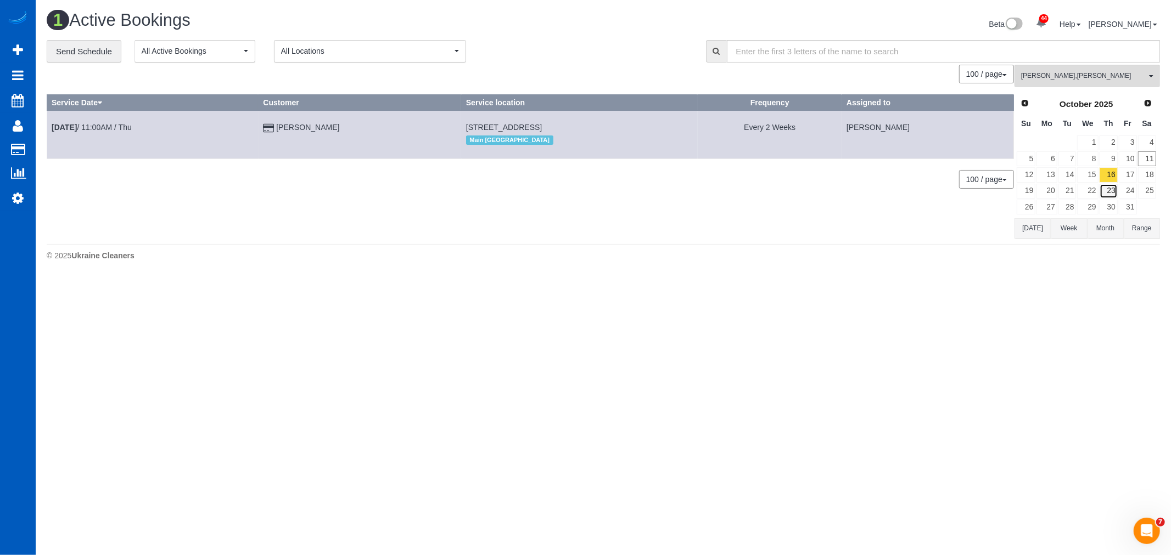
click at [1107, 192] on link "23" at bounding box center [1108, 191] width 18 height 15
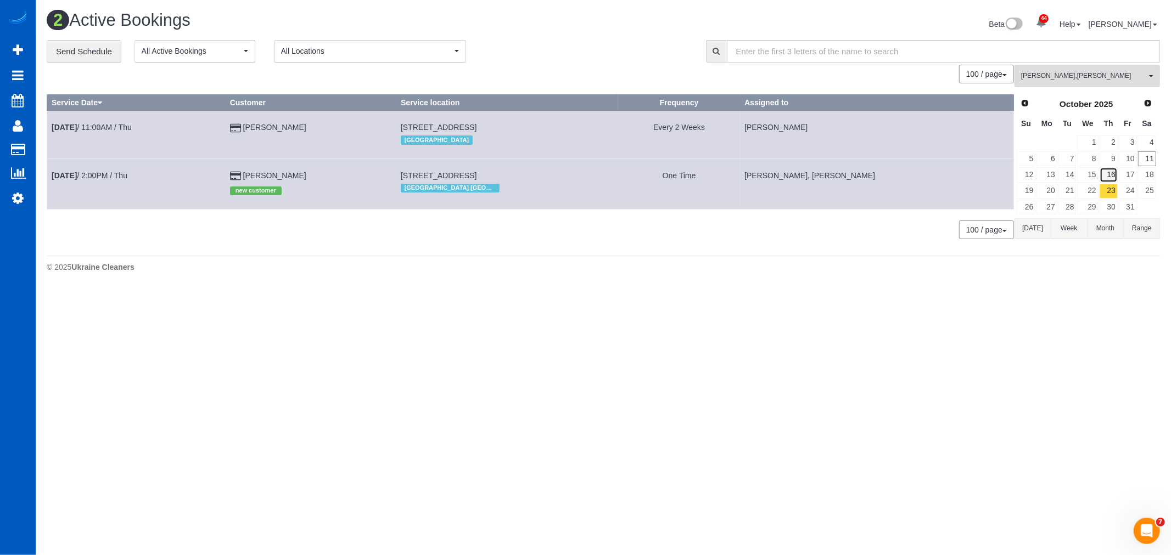
click at [1114, 178] on link "16" at bounding box center [1108, 174] width 18 height 15
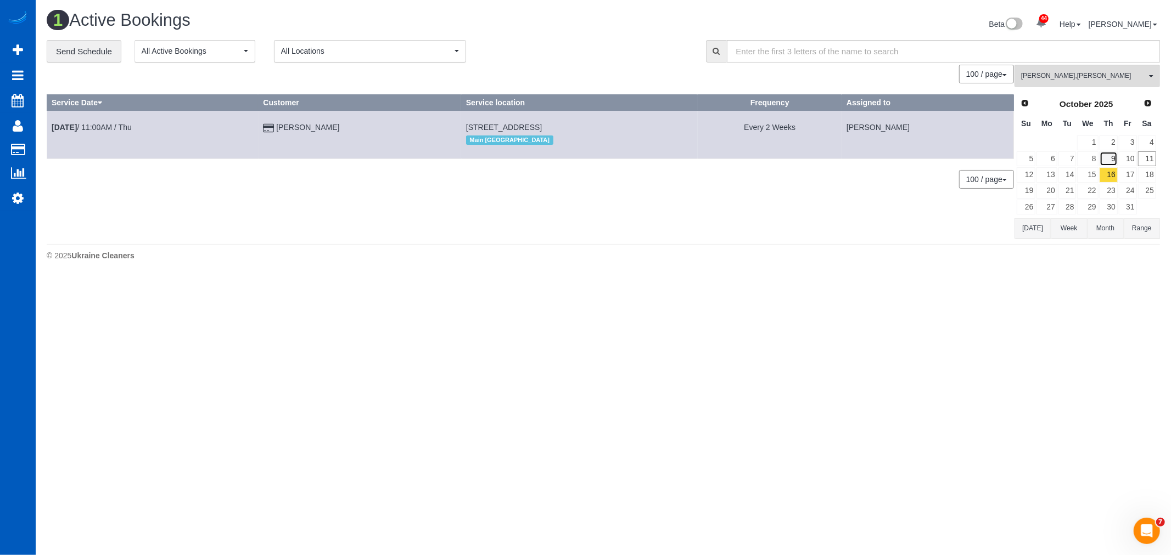
click at [1106, 162] on link "9" at bounding box center [1108, 158] width 18 height 15
click at [1105, 139] on link "2" at bounding box center [1108, 143] width 18 height 15
click at [1109, 161] on link "9" at bounding box center [1108, 158] width 18 height 15
click at [1114, 178] on link "16" at bounding box center [1108, 174] width 18 height 15
click at [1114, 188] on link "23" at bounding box center [1108, 191] width 18 height 15
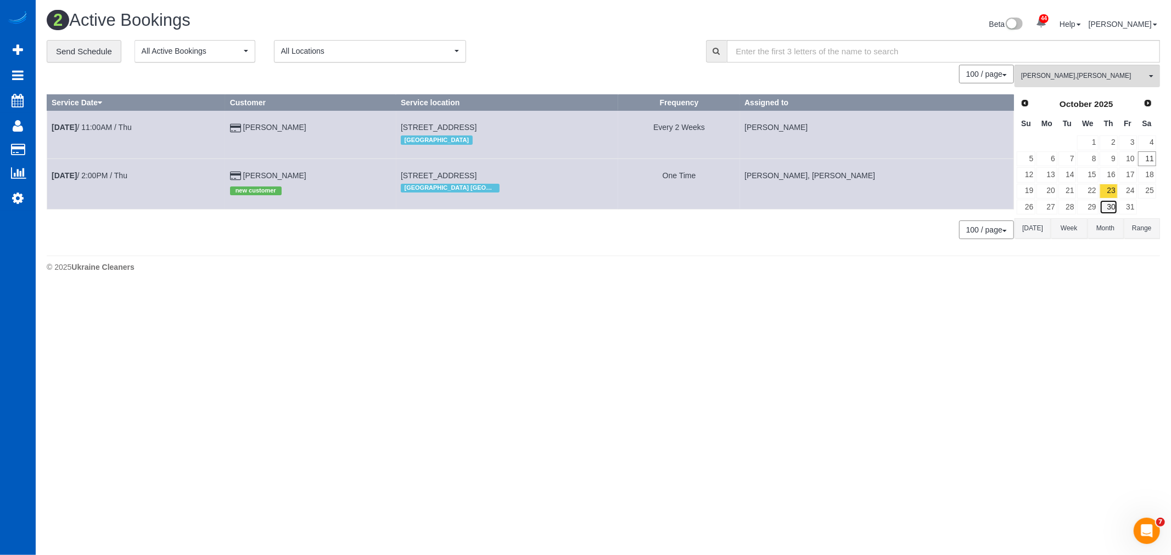
click at [1112, 201] on link "30" at bounding box center [1108, 207] width 18 height 15
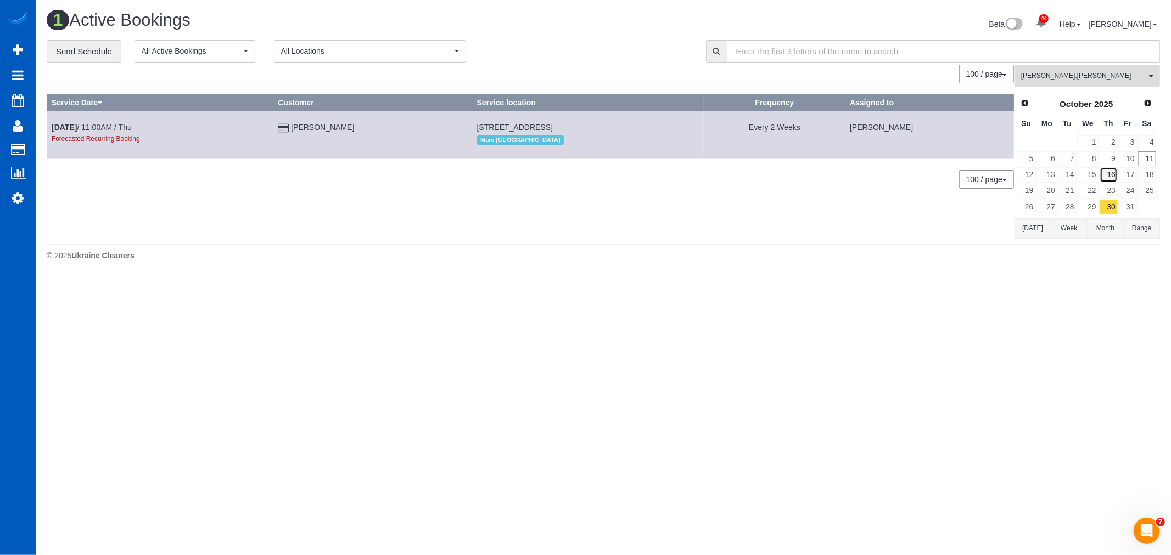
click at [1107, 177] on link "16" at bounding box center [1108, 174] width 18 height 15
click at [1115, 211] on link "30" at bounding box center [1108, 207] width 18 height 15
click at [1088, 190] on link "22" at bounding box center [1087, 191] width 21 height 15
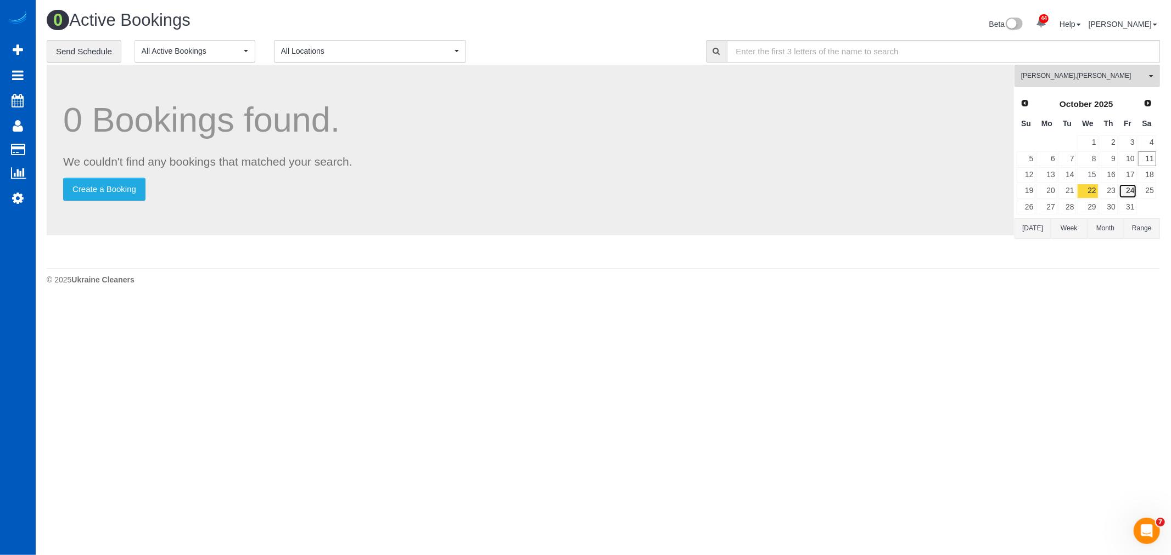
click at [1120, 195] on link "24" at bounding box center [1128, 191] width 18 height 15
click at [1140, 163] on link "11" at bounding box center [1147, 158] width 18 height 15
click at [1067, 72] on span "Irina Shamrai , Oksana Antonenko" at bounding box center [1083, 75] width 125 height 9
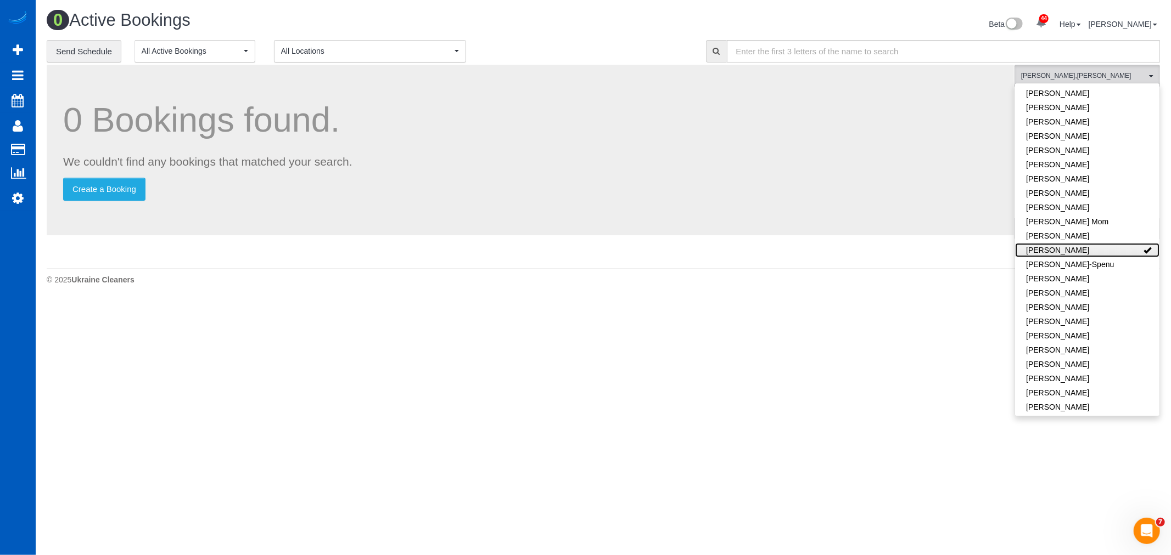
scroll to position [0, 0]
click at [1072, 99] on link "Remove Team Filters" at bounding box center [1087, 93] width 144 height 14
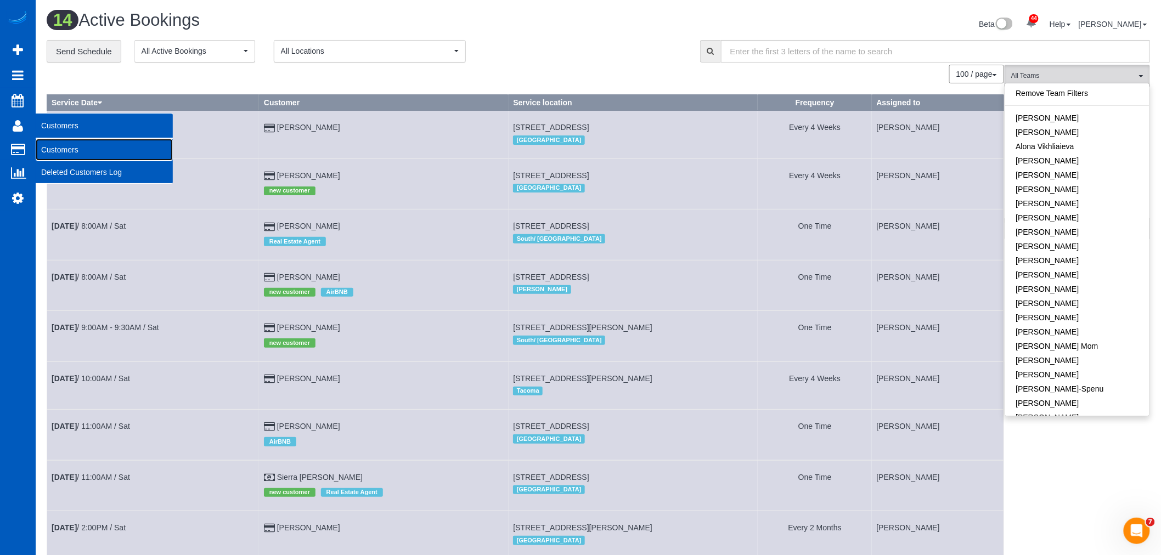
click at [55, 153] on link "Customers" at bounding box center [104, 150] width 137 height 22
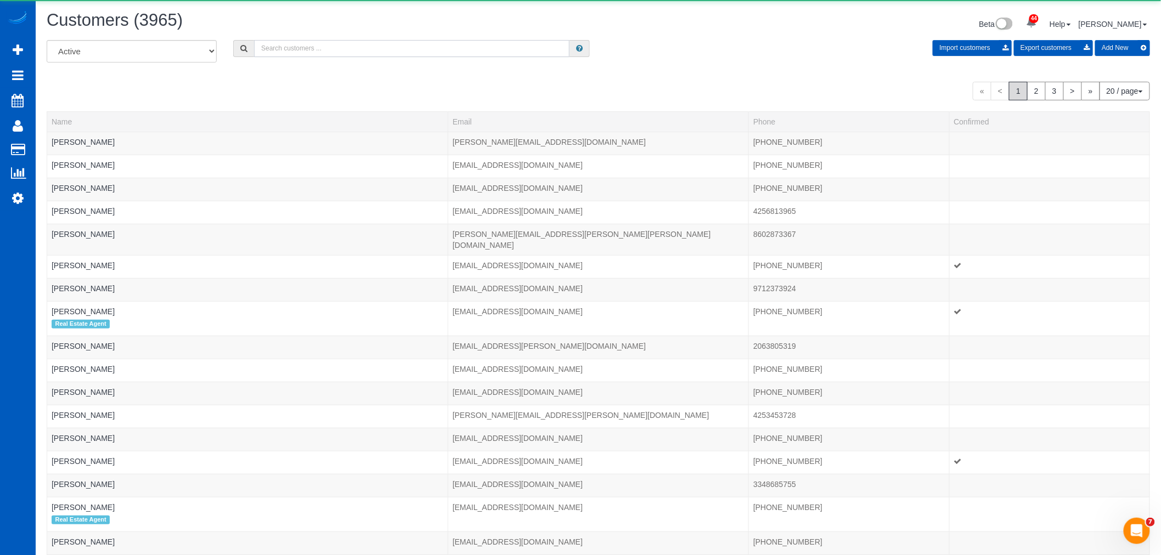
click at [281, 57] on input "text" at bounding box center [412, 48] width 316 height 17
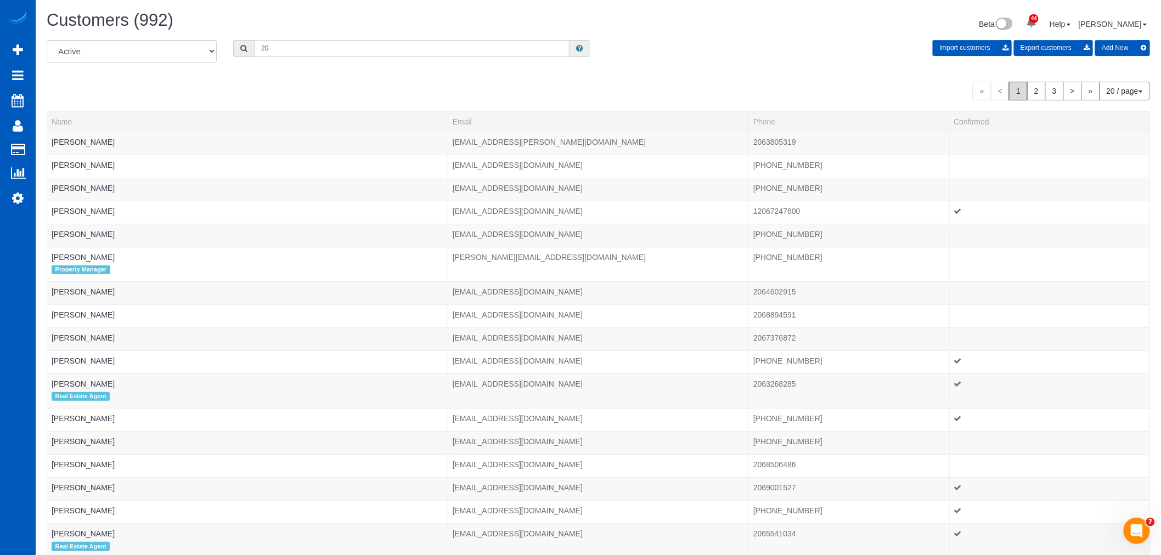
type input "2"
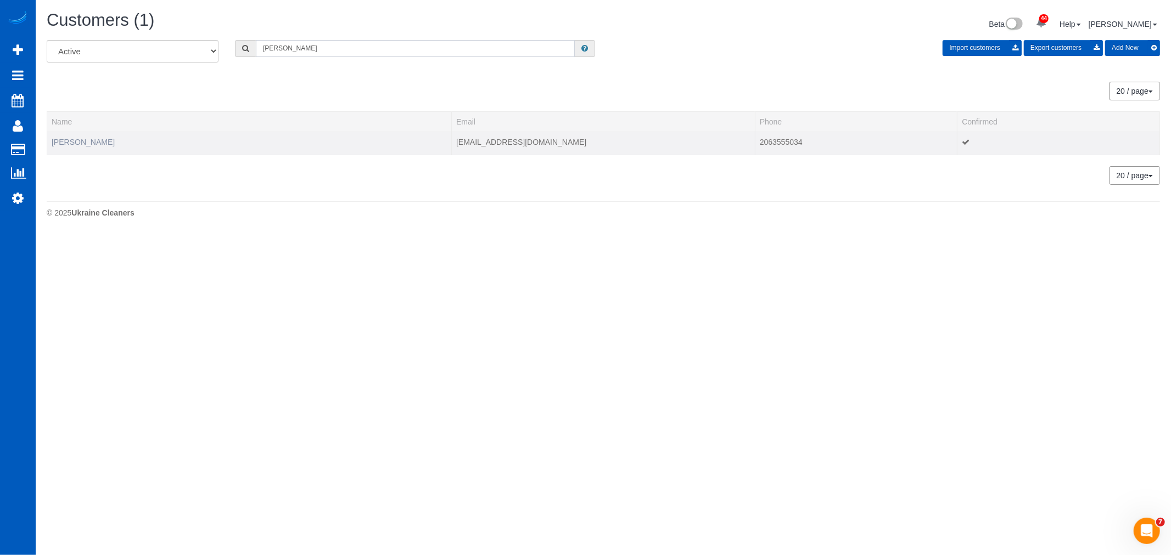
type input "corry"
click at [94, 144] on link "Corry De rooze" at bounding box center [83, 142] width 63 height 9
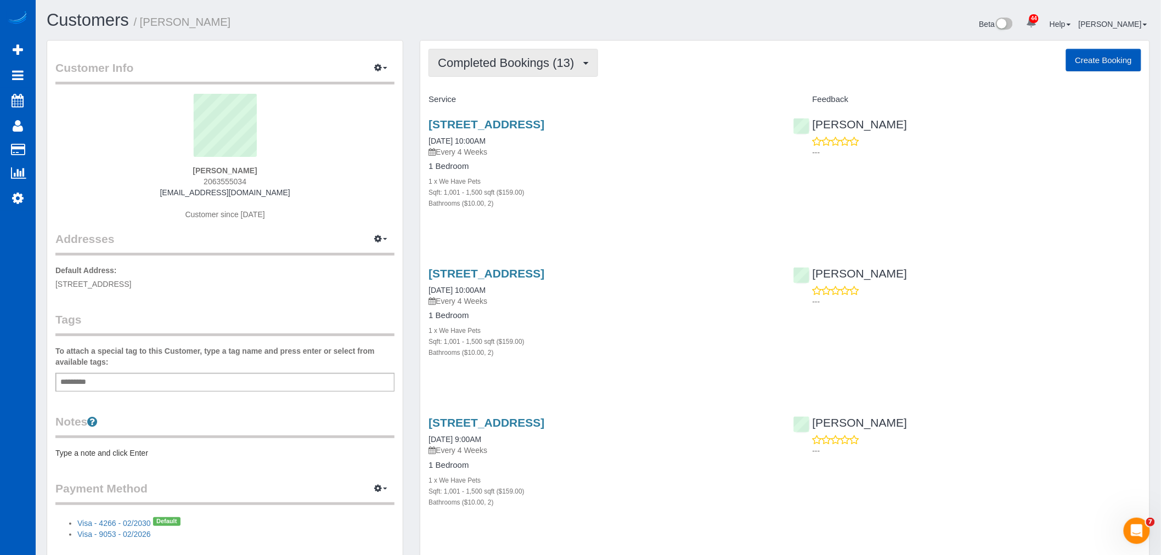
click at [507, 76] on button "Completed Bookings (13)" at bounding box center [513, 63] width 169 height 28
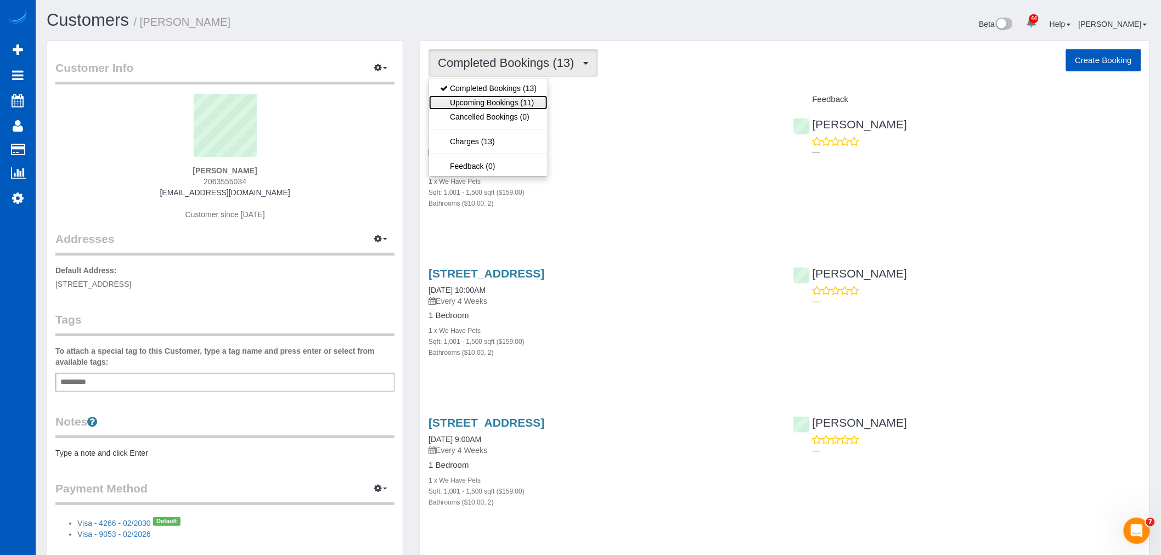
click at [513, 108] on link "Upcoming Bookings (11)" at bounding box center [488, 102] width 119 height 14
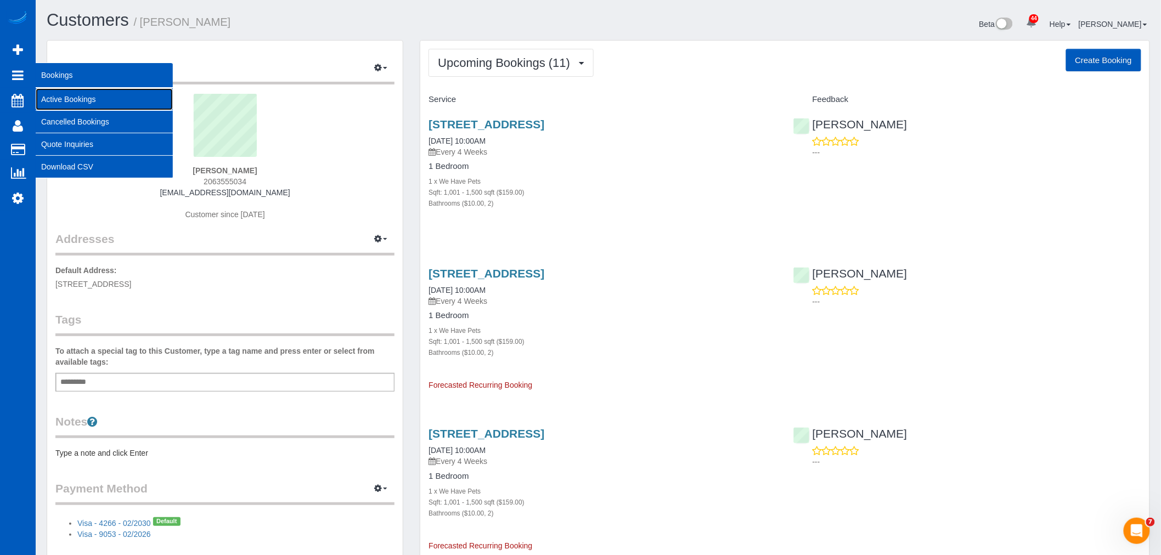
click at [100, 97] on link "Active Bookings" at bounding box center [104, 99] width 137 height 22
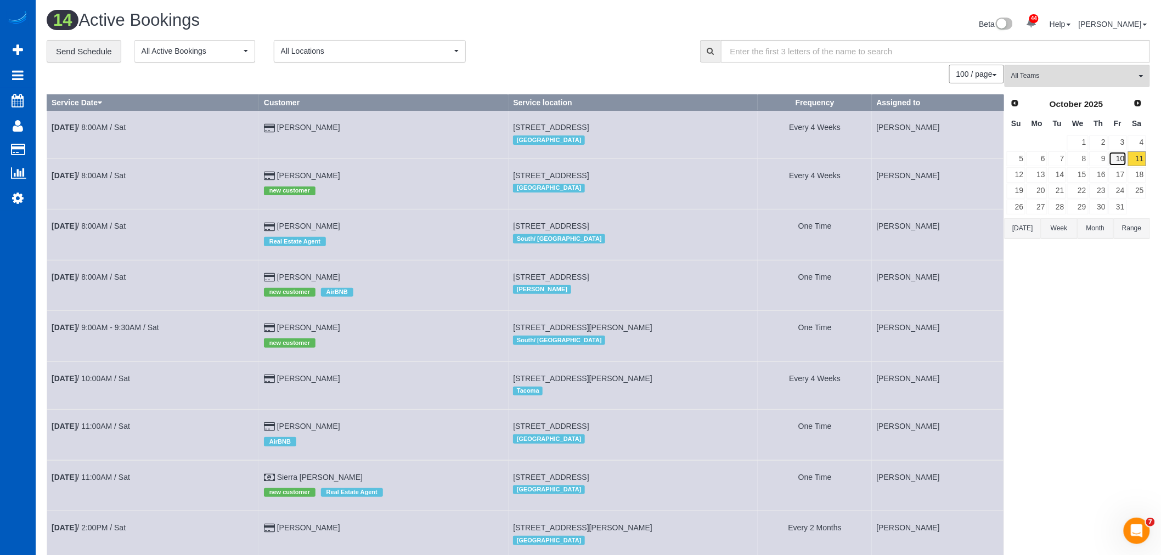
click at [1122, 158] on link "10" at bounding box center [1118, 158] width 18 height 15
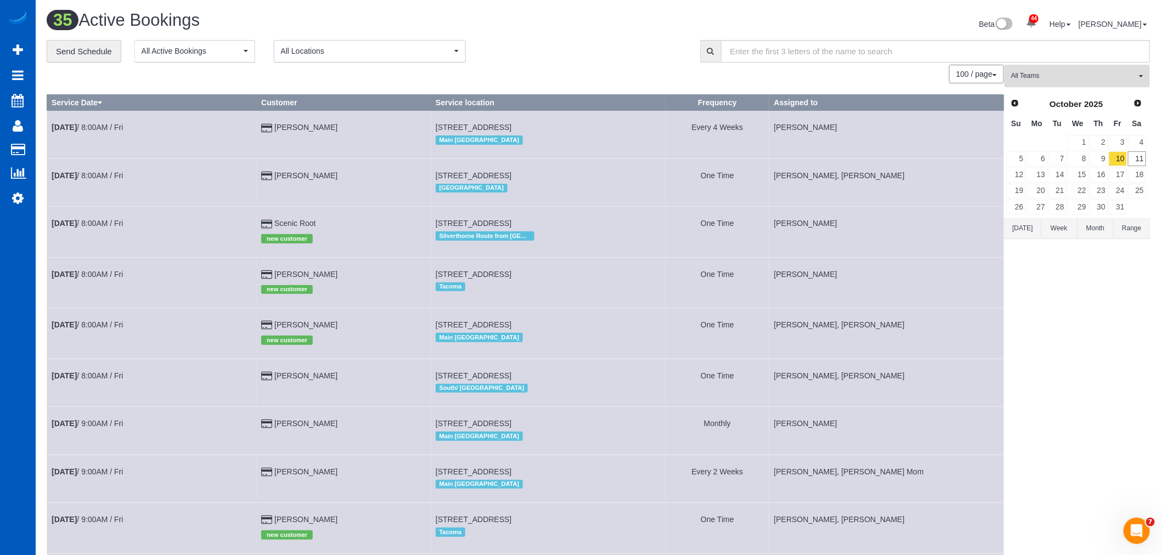
click at [1074, 69] on button "All Teams" at bounding box center [1077, 76] width 145 height 23
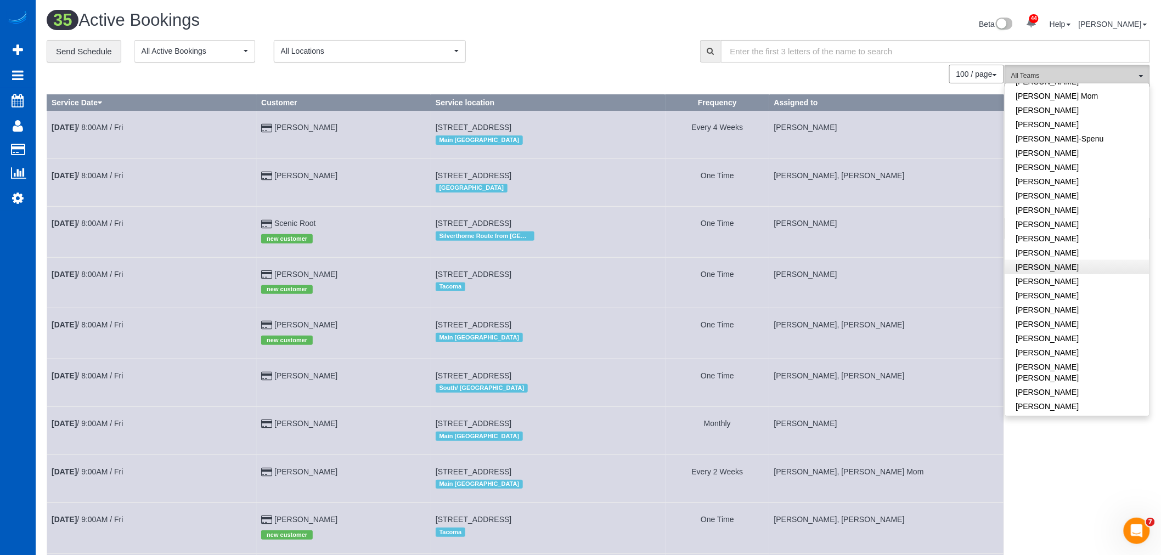
scroll to position [305, 0]
click at [1049, 275] on link "[PERSON_NAME]" at bounding box center [1077, 270] width 144 height 14
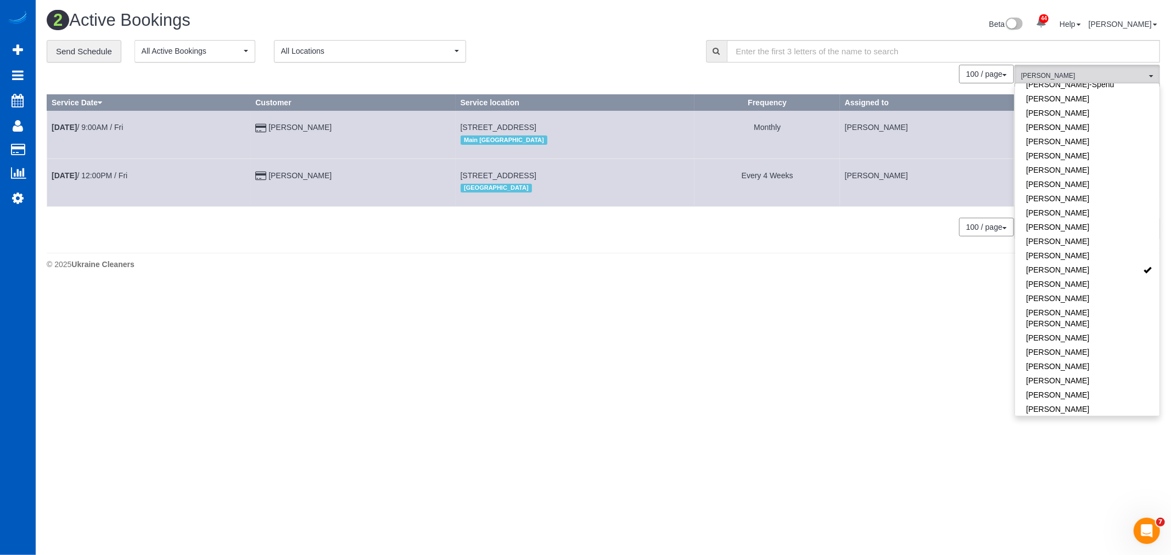
click at [558, 332] on body "44 Beta Your Notifications You have 0 alerts × You have 2 to charge for 10/09/2…" at bounding box center [585, 277] width 1171 height 555
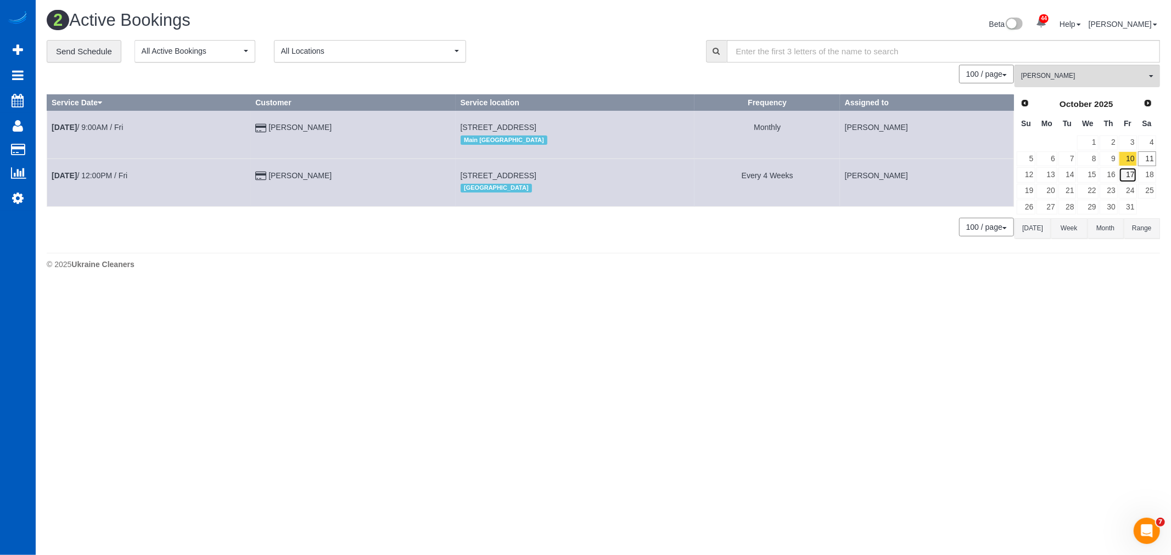
click at [1132, 168] on link "17" at bounding box center [1128, 174] width 18 height 15
click at [1123, 143] on link "3" at bounding box center [1128, 143] width 18 height 15
click at [1122, 161] on link "10" at bounding box center [1128, 158] width 18 height 15
click at [1127, 171] on link "17" at bounding box center [1128, 174] width 18 height 15
click at [1130, 188] on link "24" at bounding box center [1128, 191] width 18 height 15
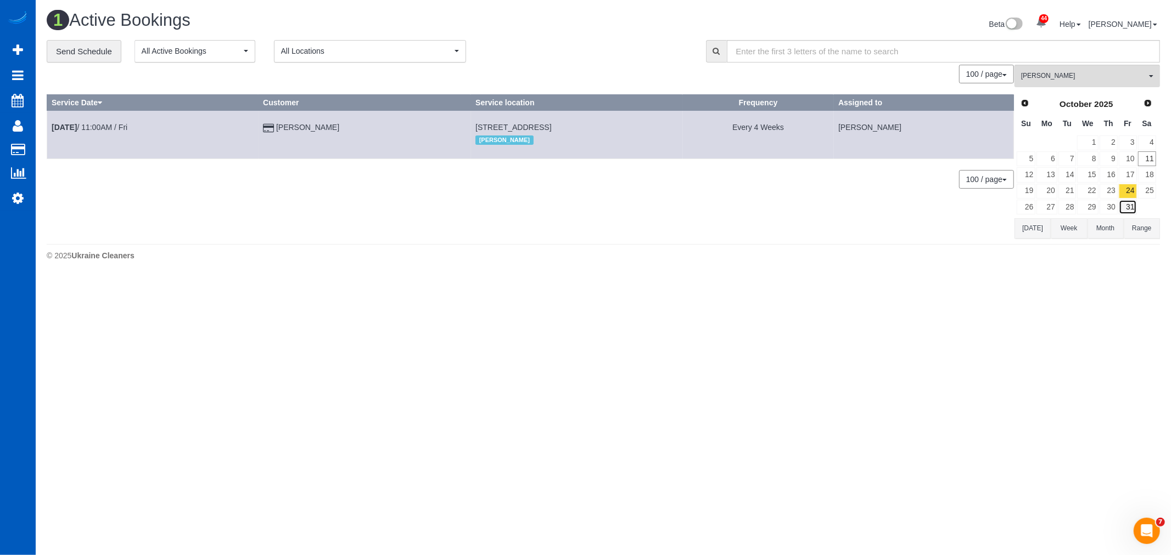
click at [1125, 202] on link "31" at bounding box center [1128, 207] width 18 height 15
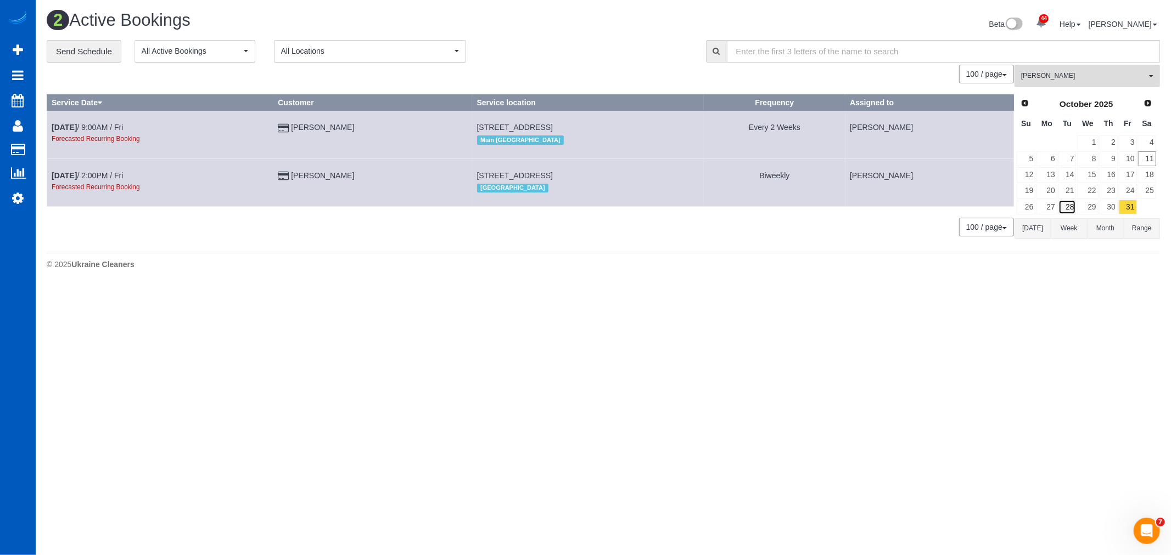
click at [1058, 205] on link "28" at bounding box center [1067, 207] width 18 height 15
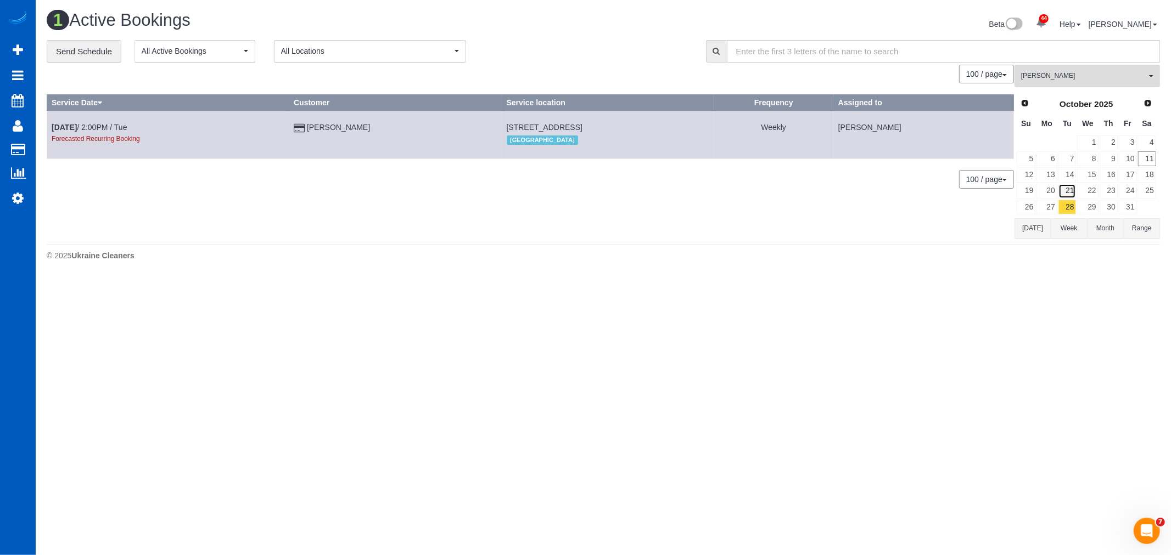
click at [1068, 185] on link "21" at bounding box center [1067, 191] width 18 height 15
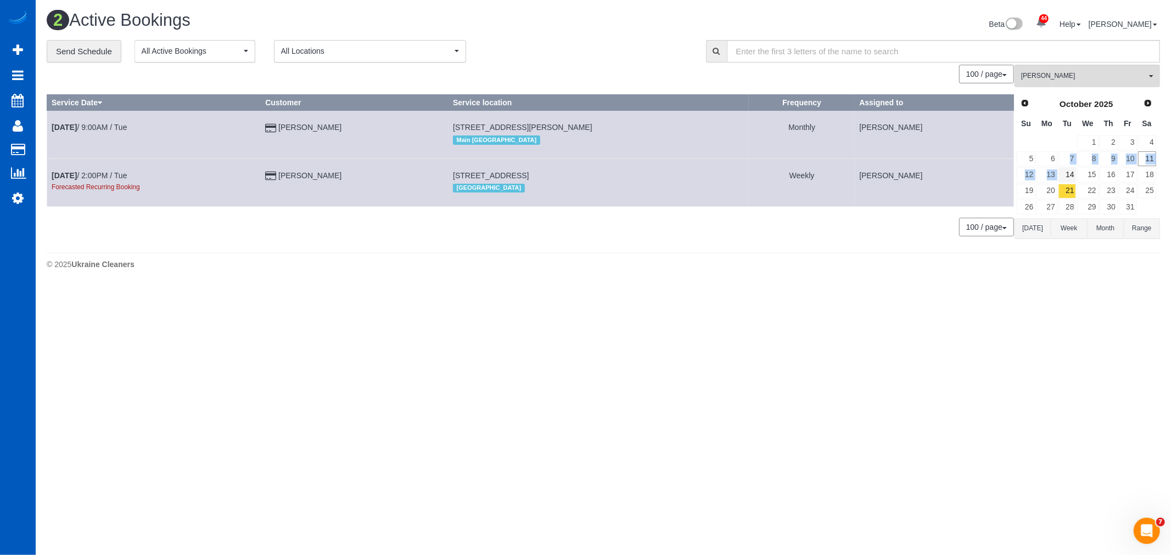
click at [1066, 167] on tbody "1 2 3 4 5 6 7 8 9 10 11 12 13 14 15 16 17 18 19 20 21 22 23 24 25 26 27 28 29 3…" at bounding box center [1086, 175] width 141 height 81
click at [1068, 171] on link "14" at bounding box center [1067, 174] width 18 height 15
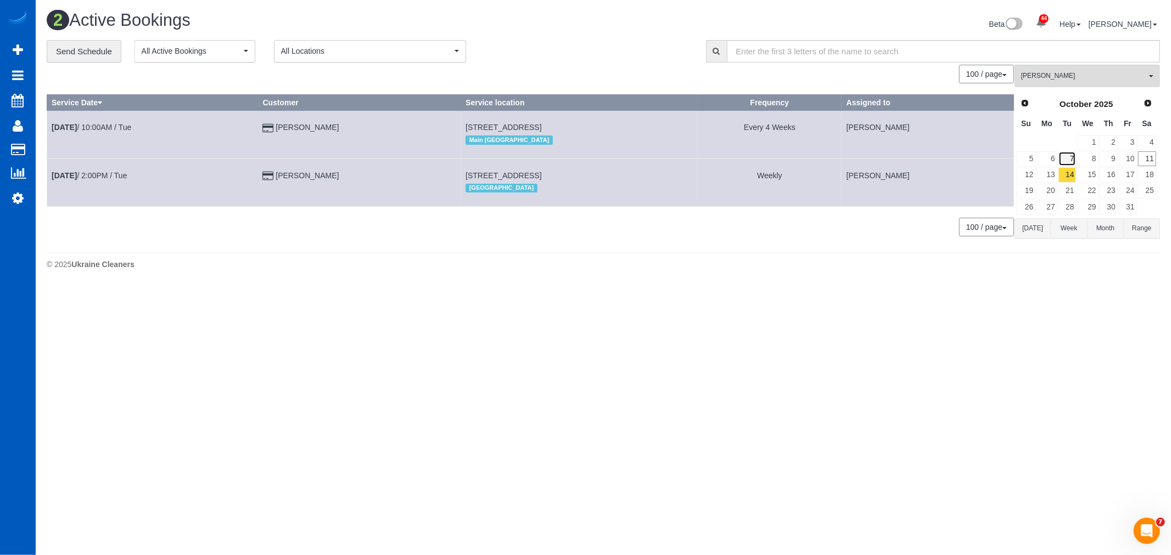
click at [1065, 158] on link "7" at bounding box center [1067, 158] width 18 height 15
click at [1066, 166] on link "7" at bounding box center [1067, 158] width 18 height 15
click at [1066, 172] on link "14" at bounding box center [1067, 174] width 18 height 15
click at [1064, 190] on link "21" at bounding box center [1067, 191] width 18 height 15
click at [1070, 209] on link "28" at bounding box center [1067, 207] width 18 height 15
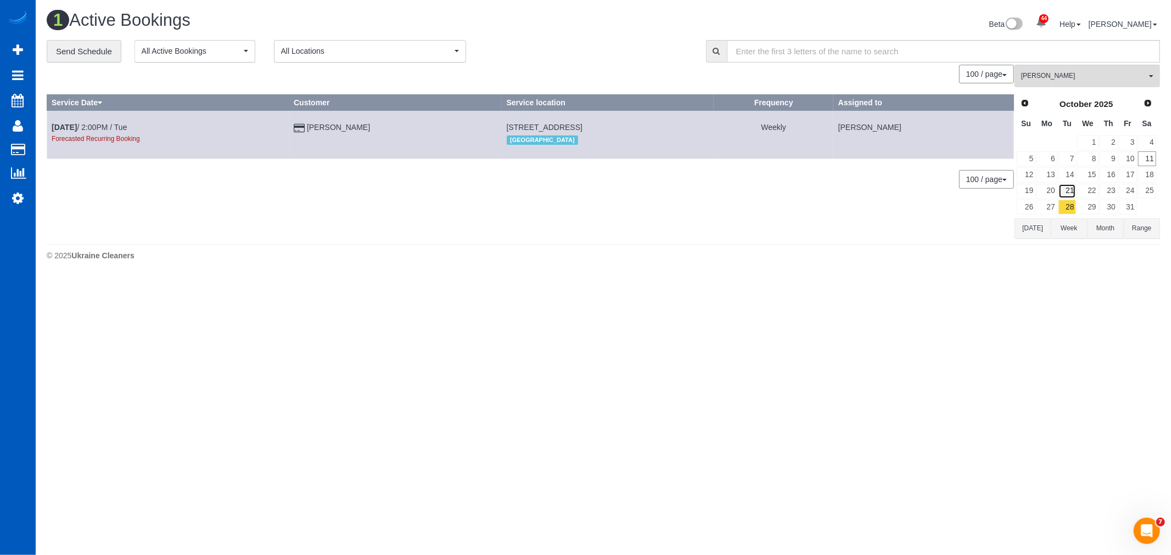
click at [1063, 196] on link "21" at bounding box center [1067, 191] width 18 height 15
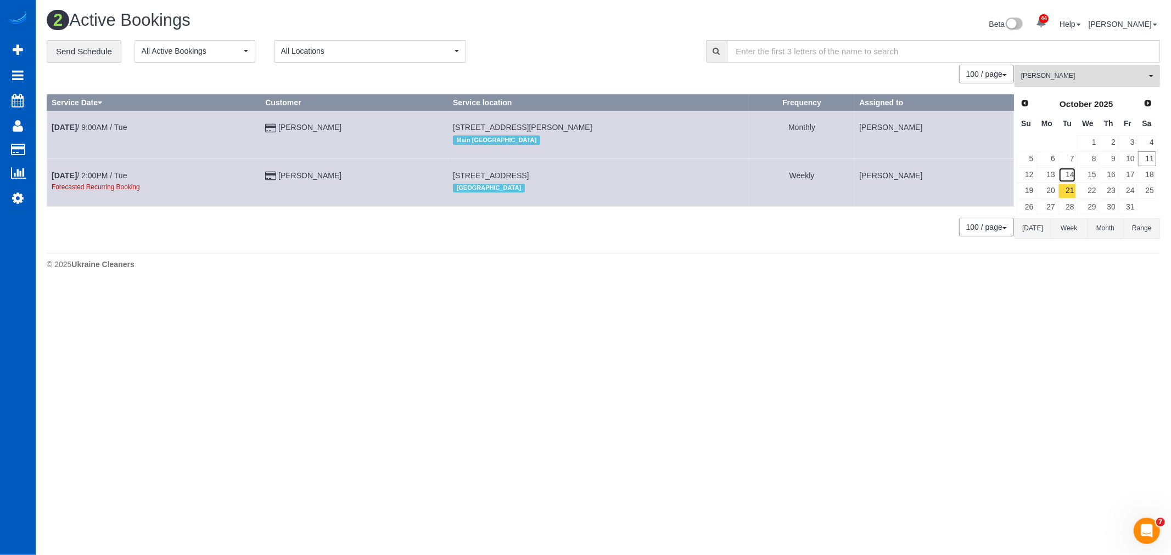
click at [1062, 179] on link "14" at bounding box center [1067, 174] width 18 height 15
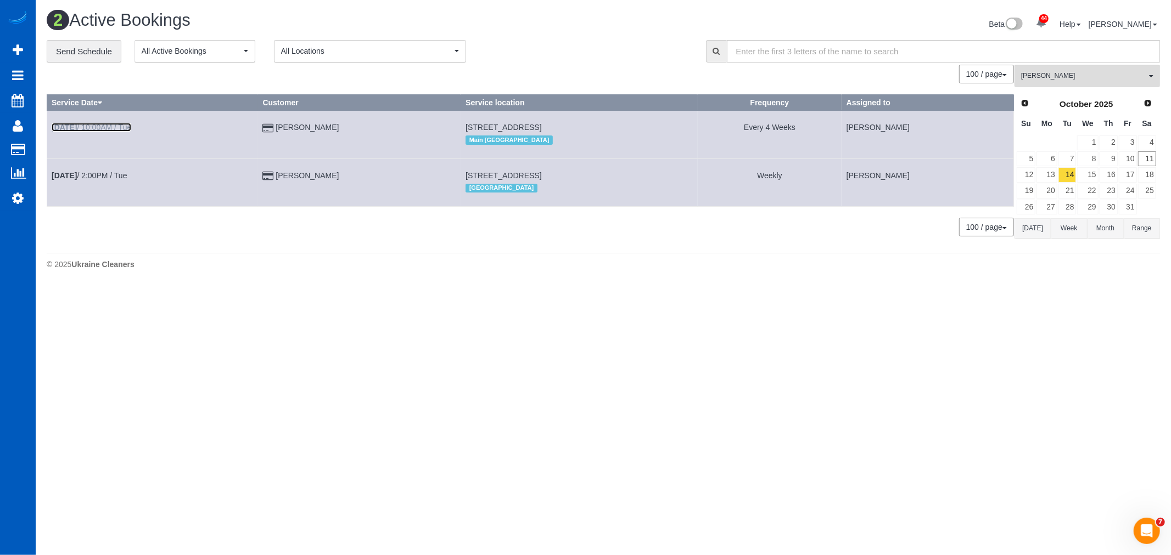
click at [94, 126] on link "Oct 14th / 10:00AM / Tue" at bounding box center [92, 127] width 80 height 9
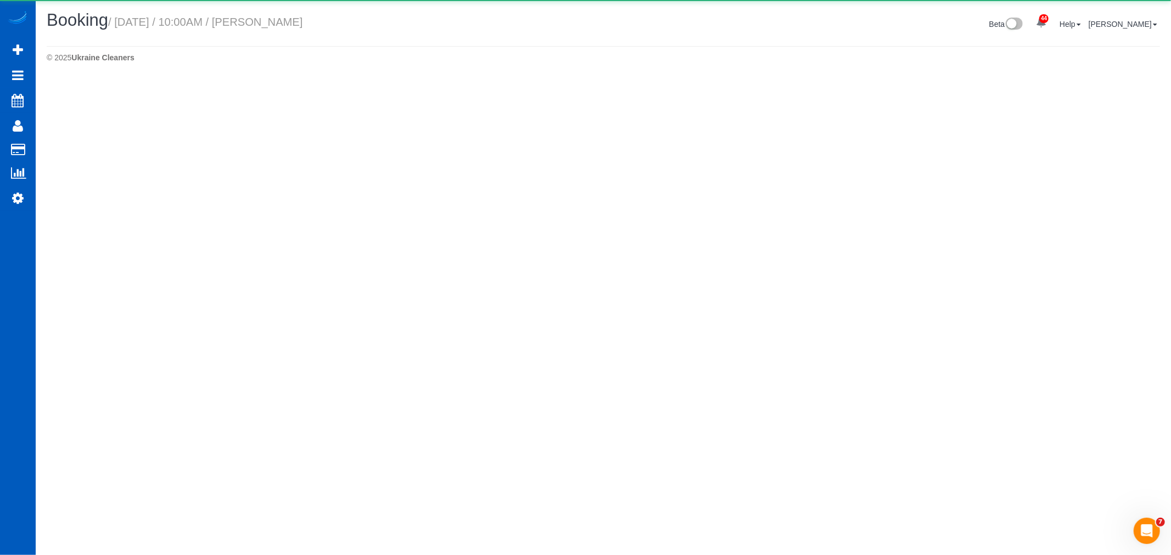
select select "WA"
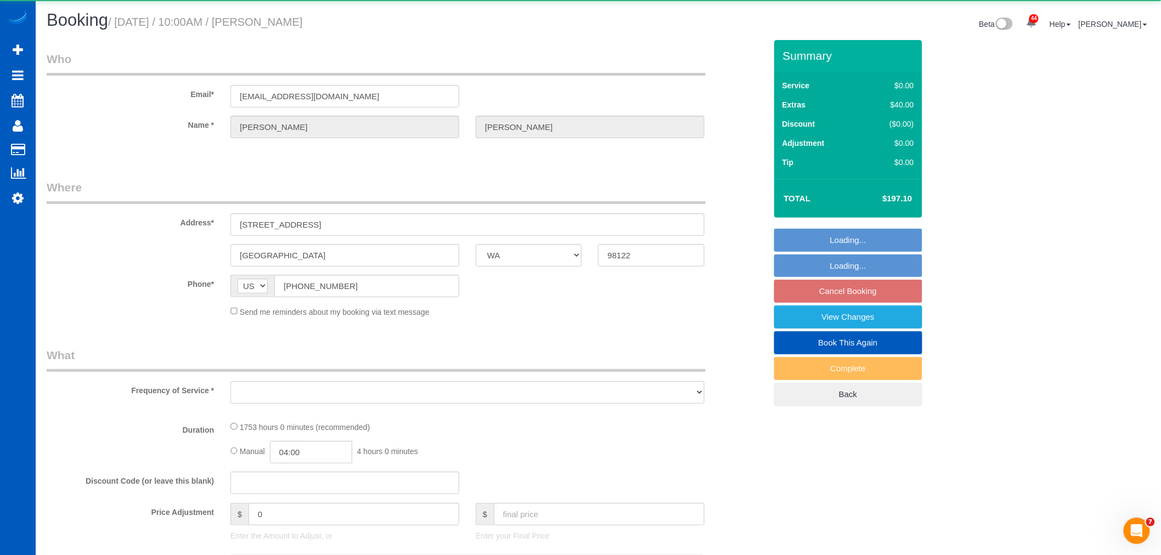
select select "object:25131"
select select "string:fspay-a0f16251-dd24-4f14-b720-2601ecd4b0c9"
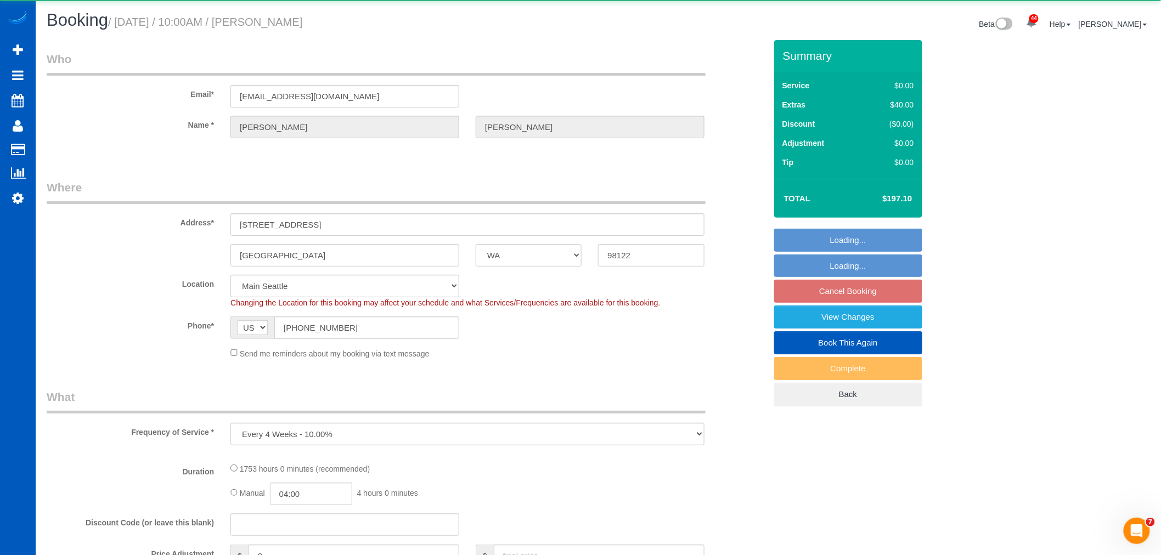
select select "object:25151"
select select "1001"
select select "2"
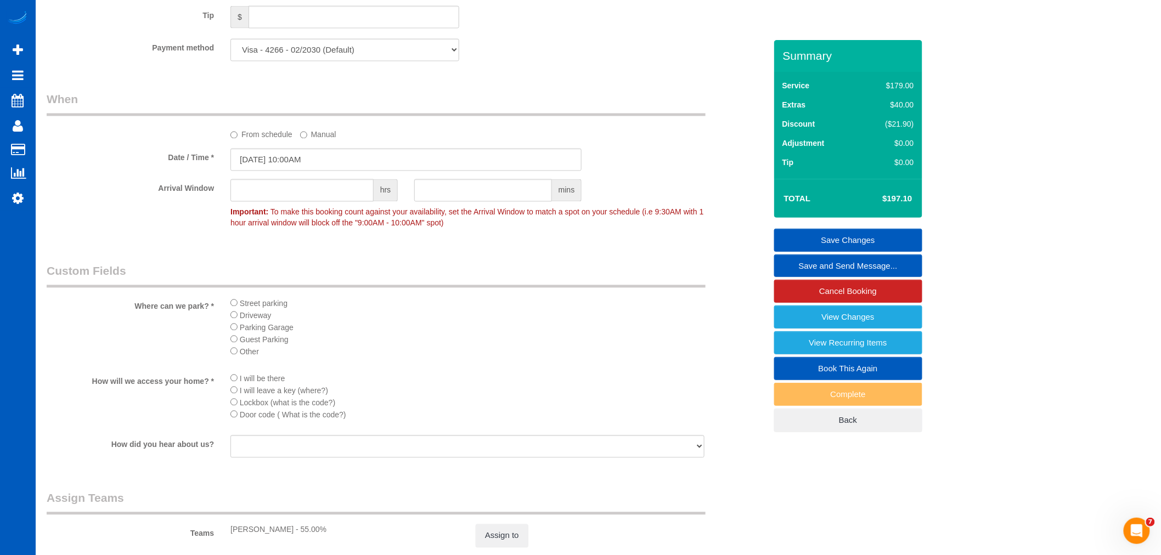
scroll to position [975, 0]
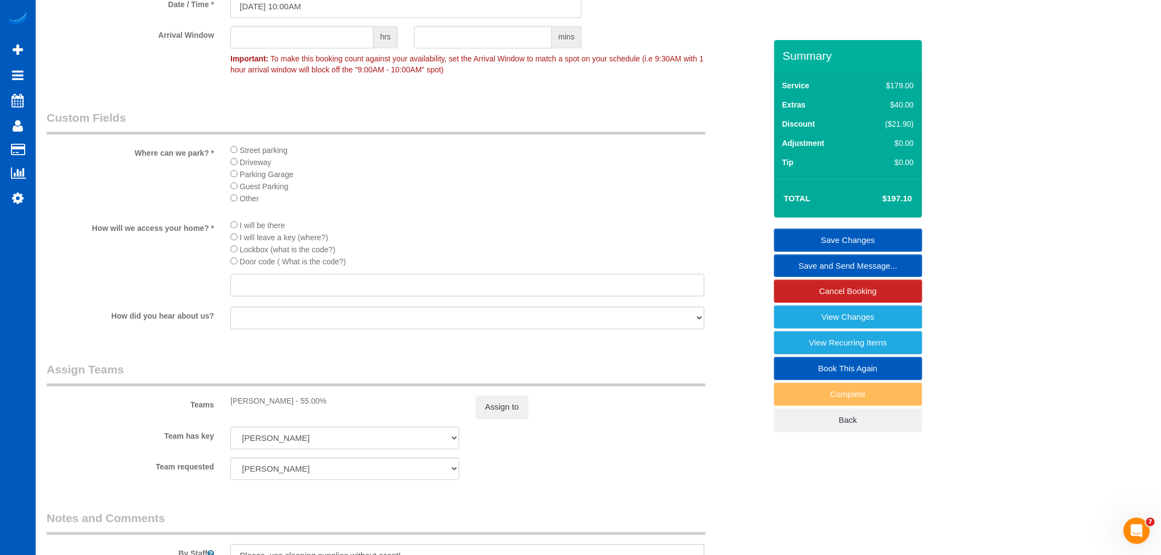
click at [260, 295] on input "text" at bounding box center [468, 285] width 474 height 23
type input "door will be unlocked"
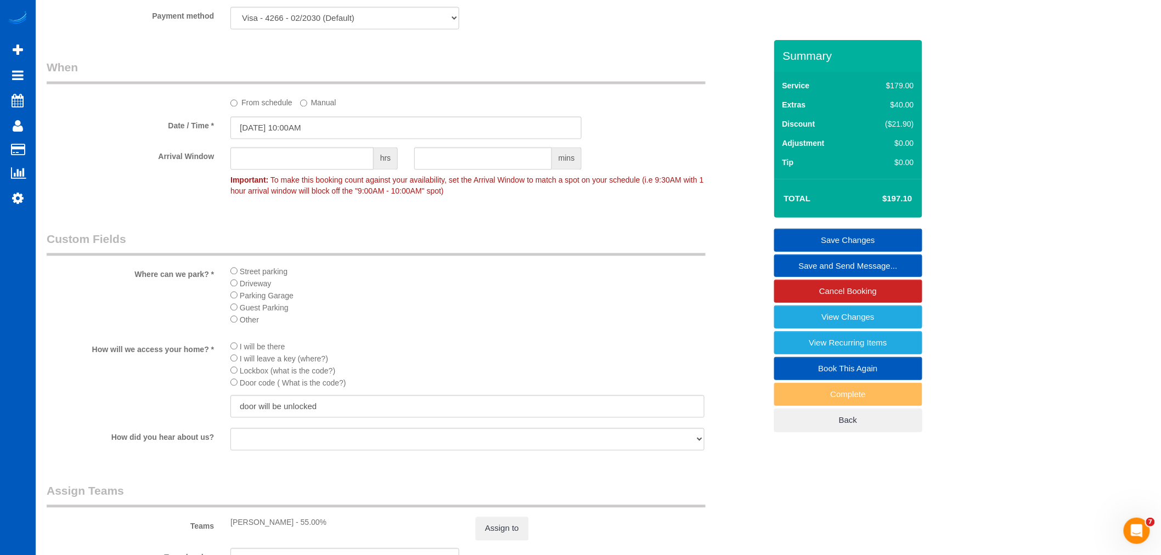
click at [453, 341] on sui-booking-custom-fields "Where can we park? * Street parking Driveway Parking Garage Guest Parking Other…" at bounding box center [407, 343] width 720 height 222
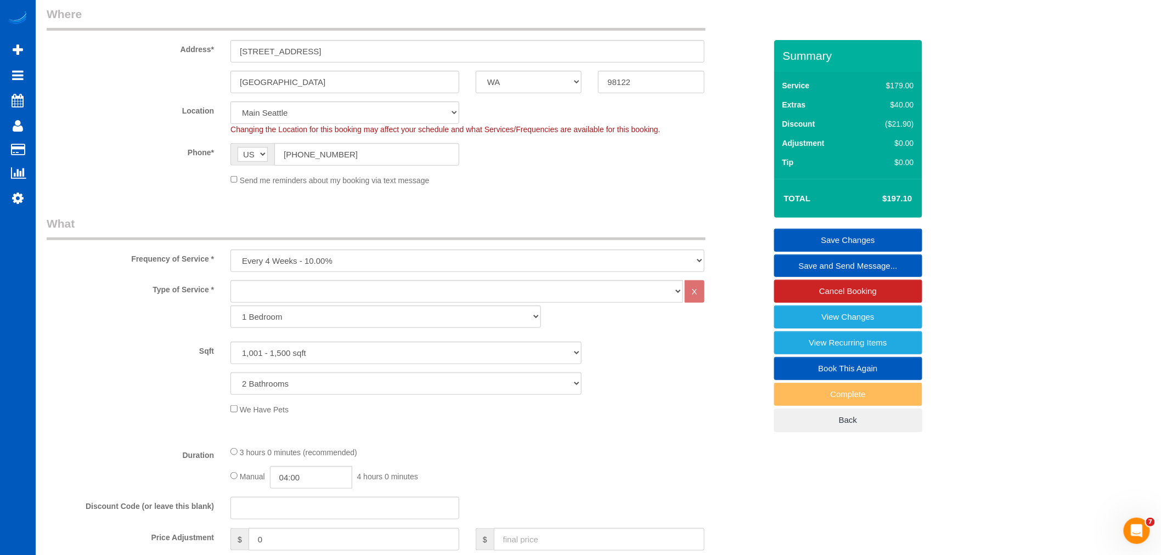
scroll to position [0, 0]
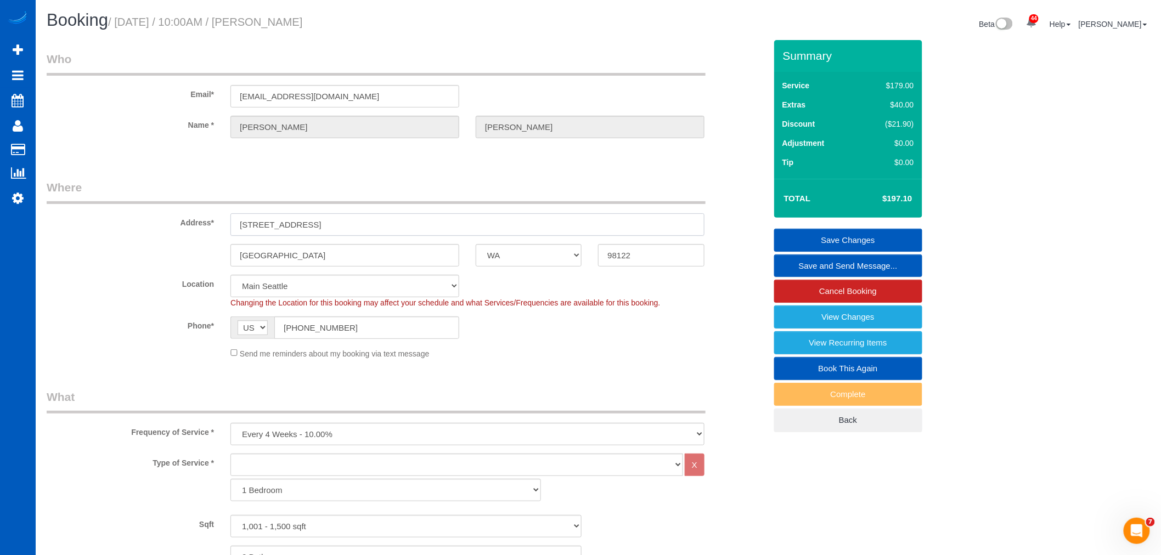
drag, startPoint x: 380, startPoint y: 223, endPoint x: 223, endPoint y: 234, distance: 156.8
click at [223, 234] on div "2001 east yesler way unit 45" at bounding box center [467, 225] width 491 height 23
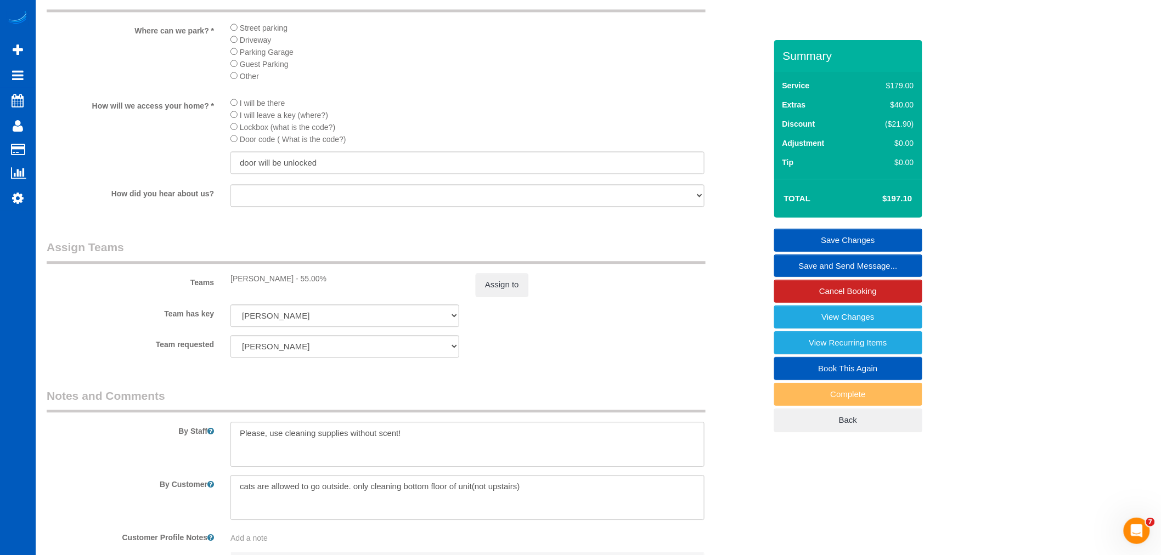
scroll to position [1237, 0]
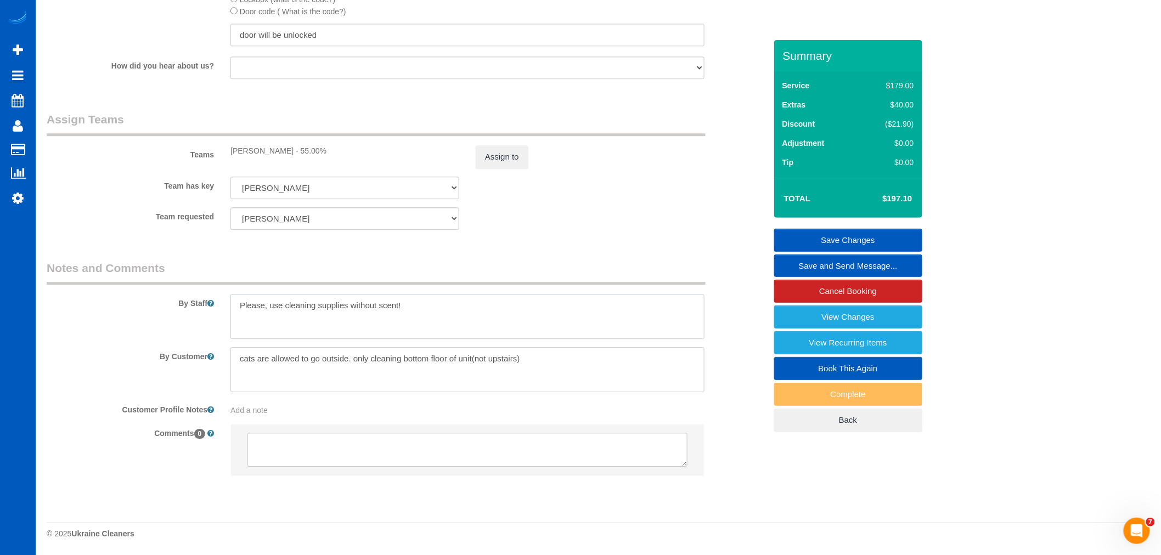
click at [450, 314] on textarea at bounding box center [468, 316] width 474 height 45
type textarea "Please, use cleaning supplies without scent! A"
click at [461, 315] on textarea at bounding box center [468, 316] width 474 height 45
drag, startPoint x: 441, startPoint y: 328, endPoint x: 216, endPoint y: 306, distance: 225.5
click at [216, 306] on div "By Staff" at bounding box center [406, 299] width 736 height 79
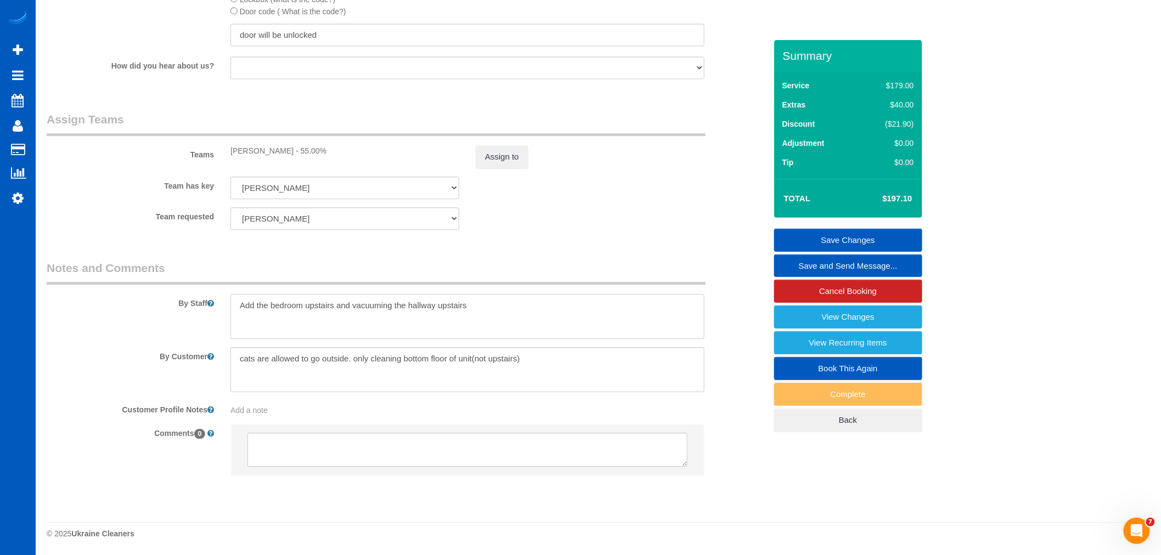
click at [489, 303] on textarea at bounding box center [468, 316] width 474 height 45
click at [510, 309] on textarea at bounding box center [468, 316] width 474 height 45
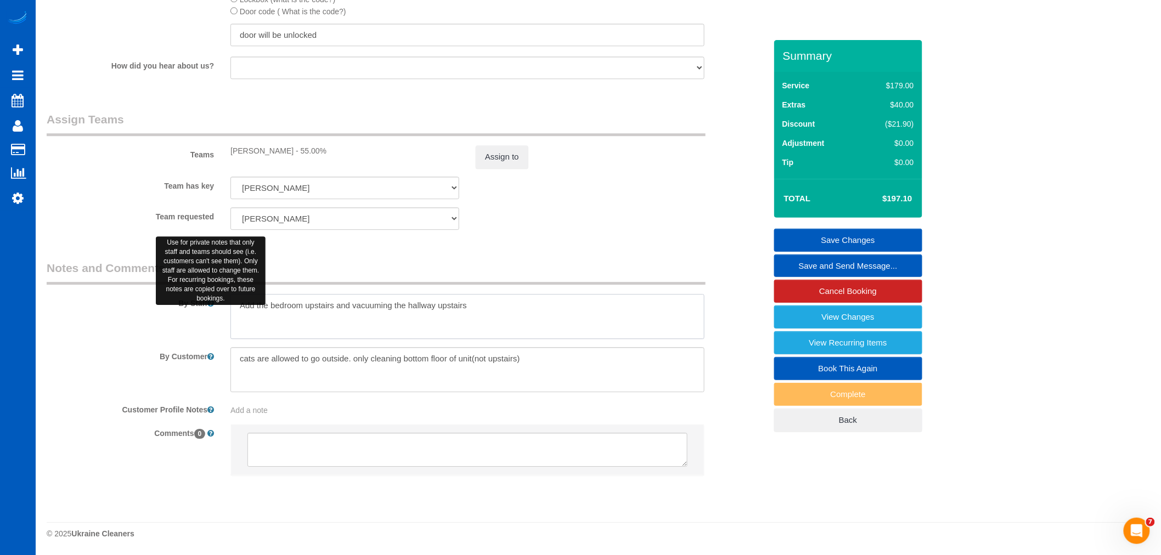
drag, startPoint x: 333, startPoint y: 307, endPoint x: 210, endPoint y: 305, distance: 123.5
click at [210, 305] on div "By Staff" at bounding box center [406, 299] width 736 height 79
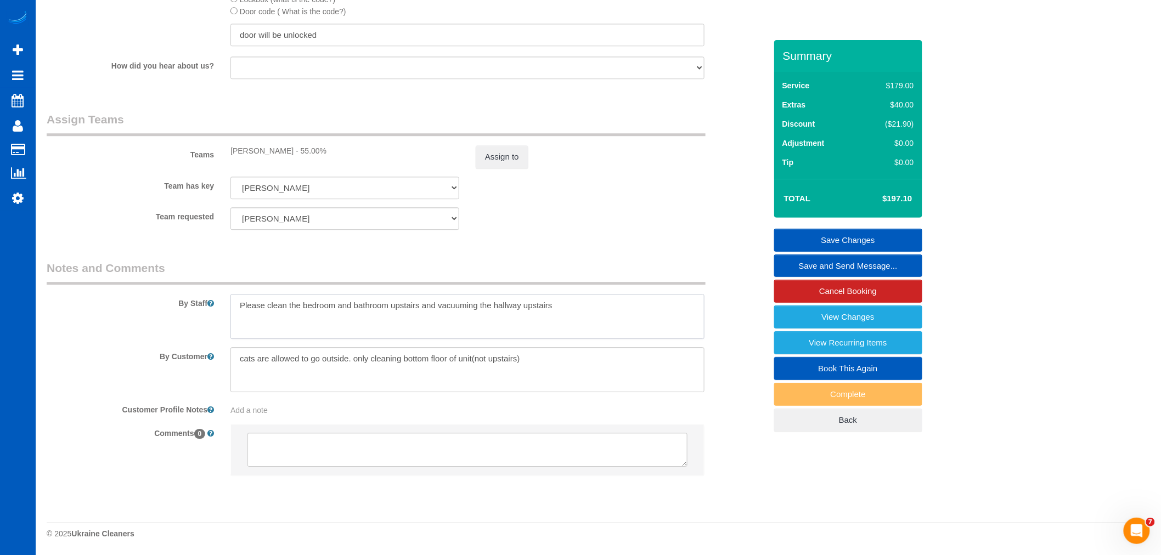
drag, startPoint x: 468, startPoint y: 307, endPoint x: 476, endPoint y: 309, distance: 8.9
click at [476, 309] on textarea at bounding box center [468, 316] width 474 height 45
click at [591, 311] on textarea at bounding box center [468, 316] width 474 height 45
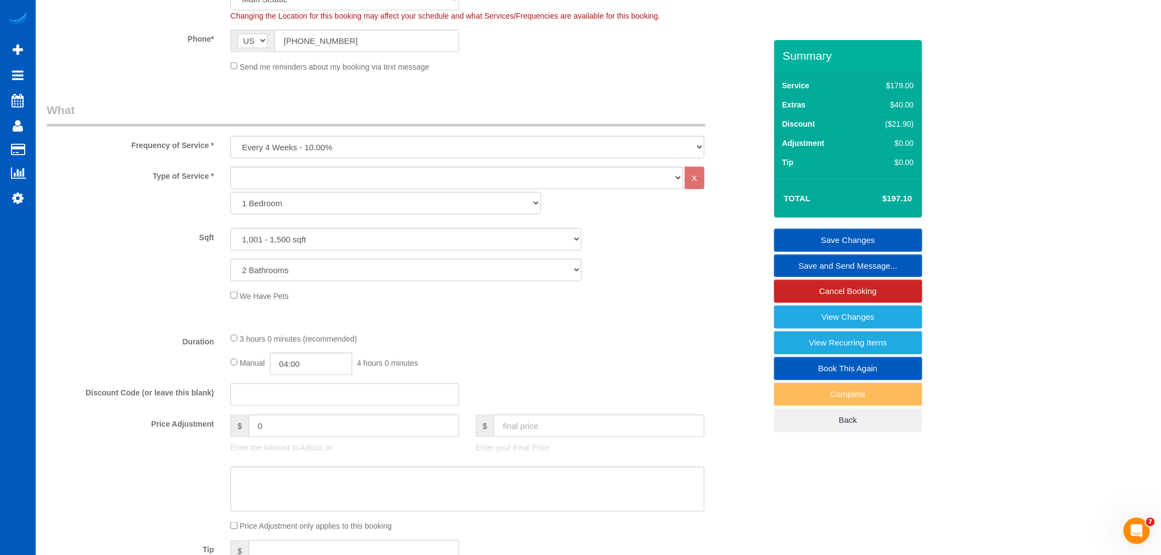
scroll to position [261, 0]
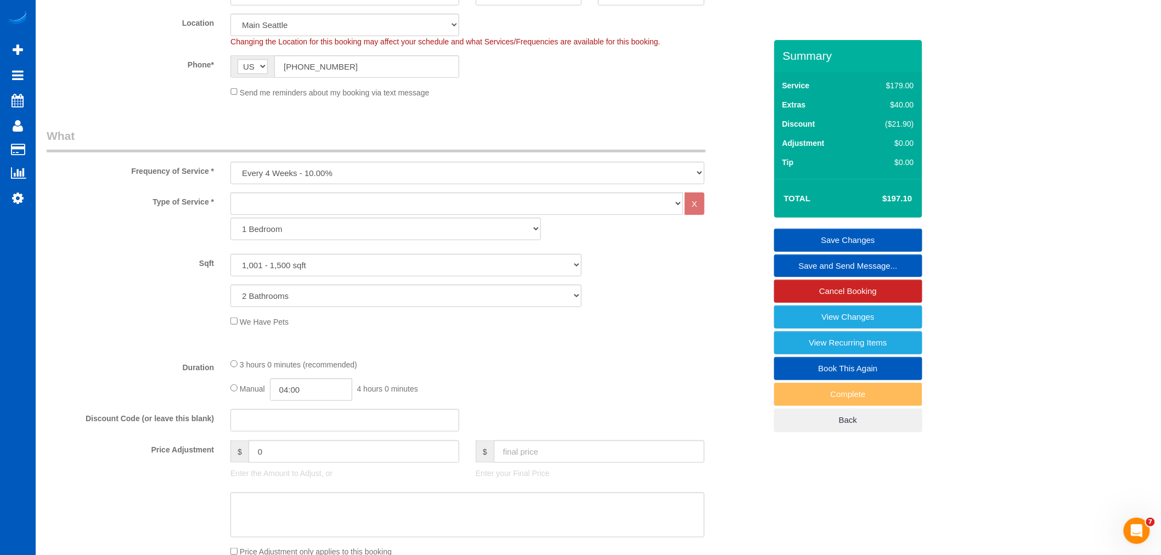
type textarea "Please clean the bedroom and bathroom upstairs and vacuum the hallway upstairs.…"
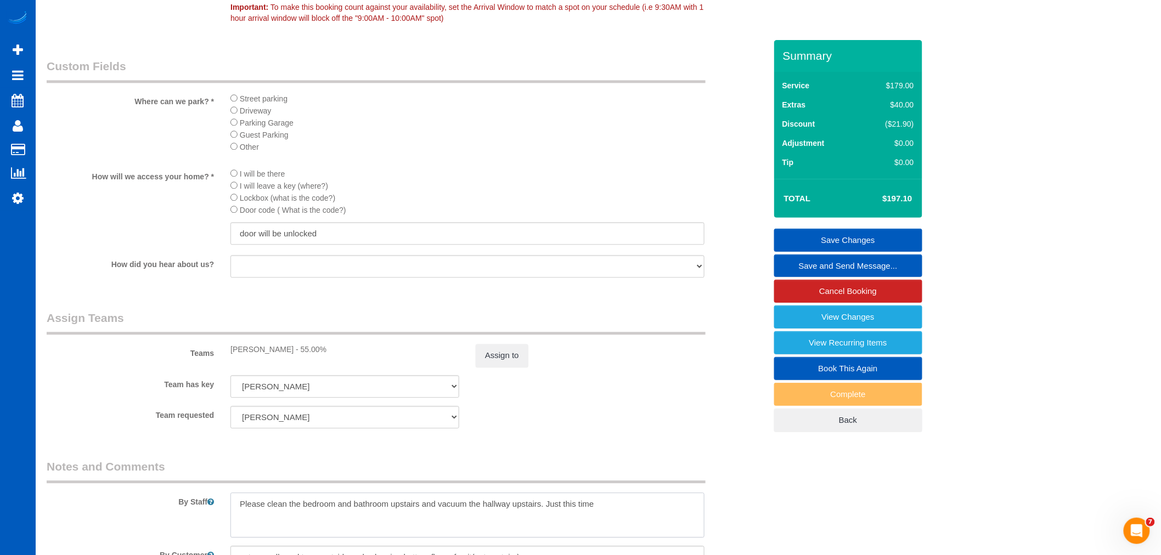
scroll to position [1237, 0]
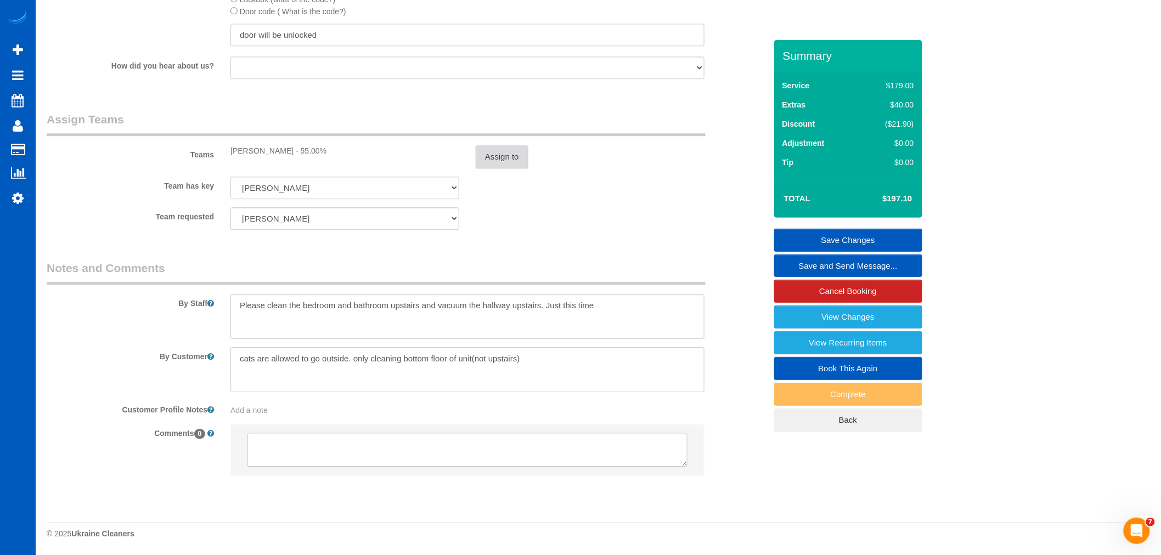
click at [495, 155] on button "Assign to" at bounding box center [502, 156] width 53 height 23
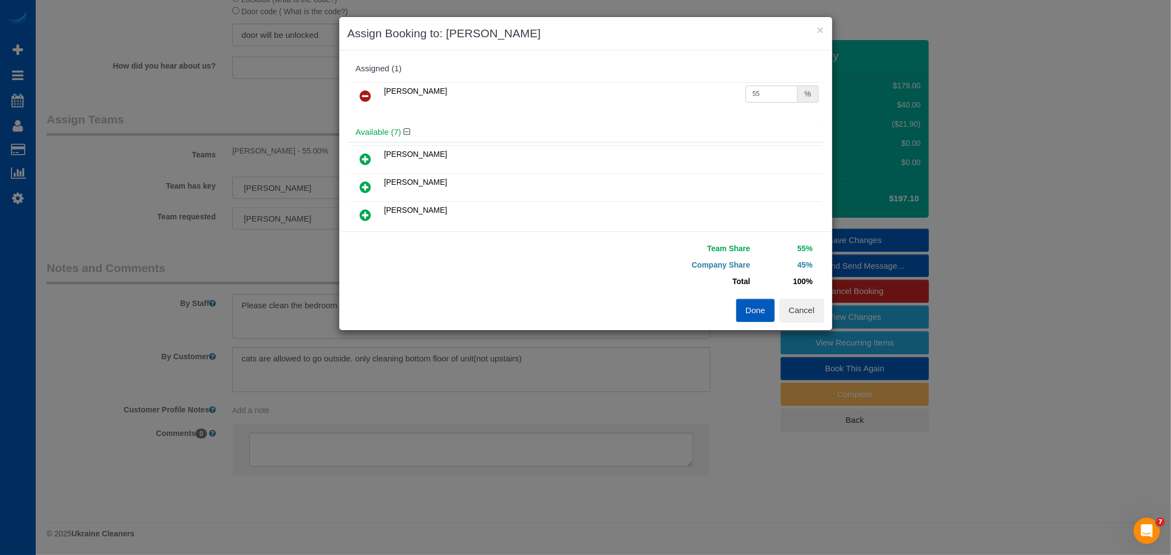
drag, startPoint x: 760, startPoint y: 94, endPoint x: 717, endPoint y: 111, distance: 45.4
click at [717, 111] on div "Milena Kasianchyk 55 %" at bounding box center [585, 101] width 476 height 43
type input "63"
click at [751, 308] on button "Done" at bounding box center [755, 310] width 38 height 23
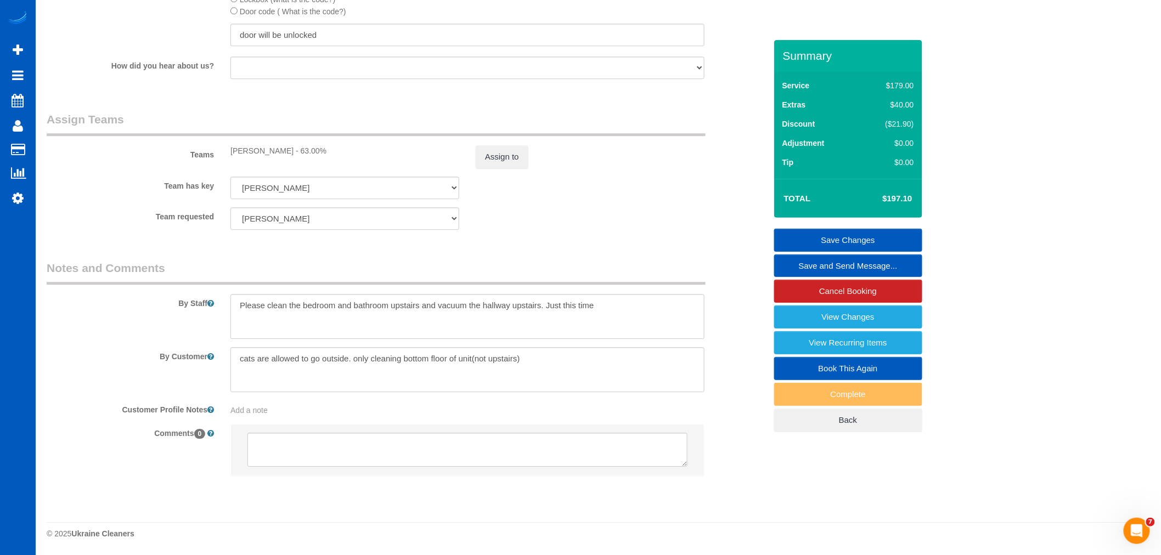
click at [830, 234] on link "Save Changes" at bounding box center [848, 240] width 148 height 23
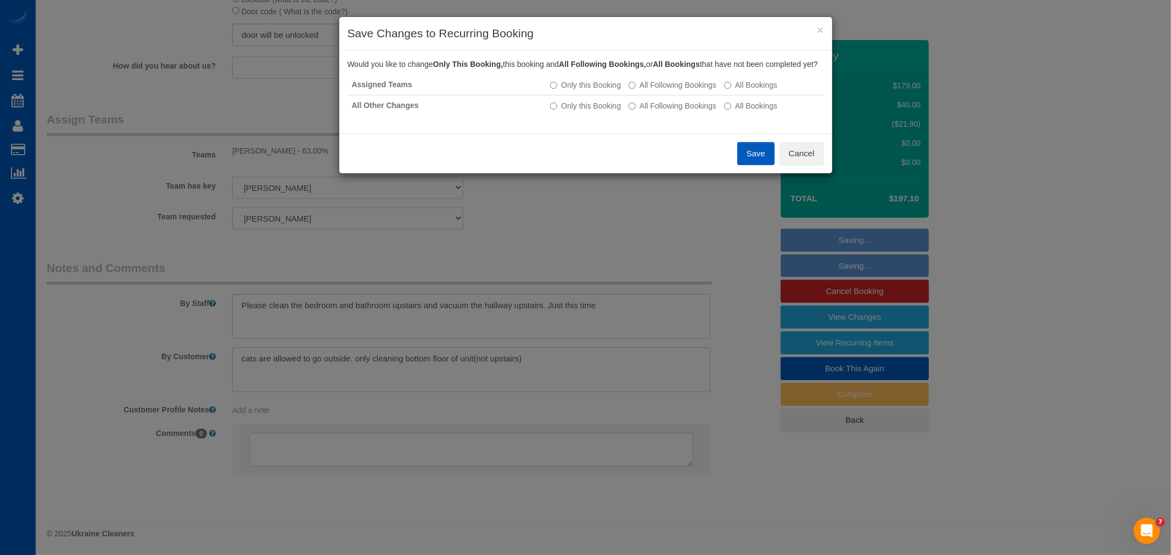
click at [743, 161] on button "Save" at bounding box center [755, 153] width 37 height 23
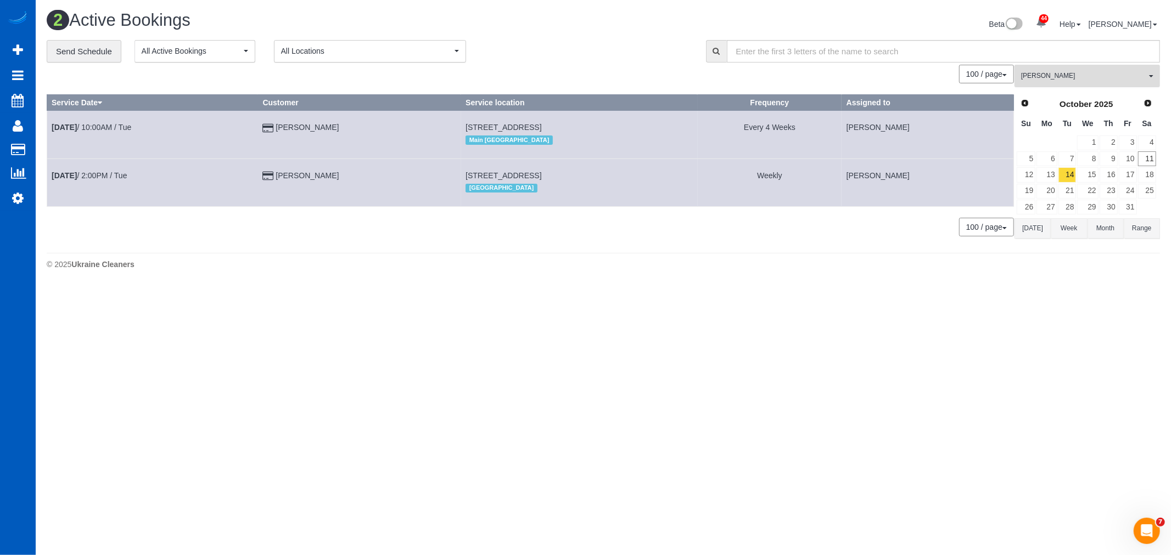
click at [1088, 75] on span "[PERSON_NAME]" at bounding box center [1083, 75] width 125 height 9
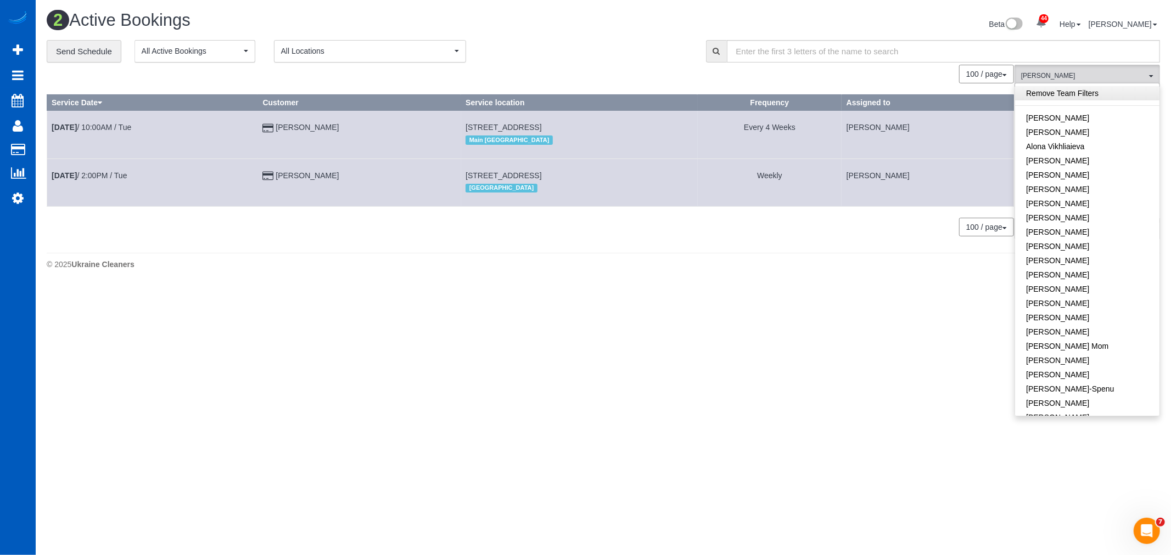
click at [1080, 91] on link "Remove Team Filters" at bounding box center [1087, 93] width 144 height 14
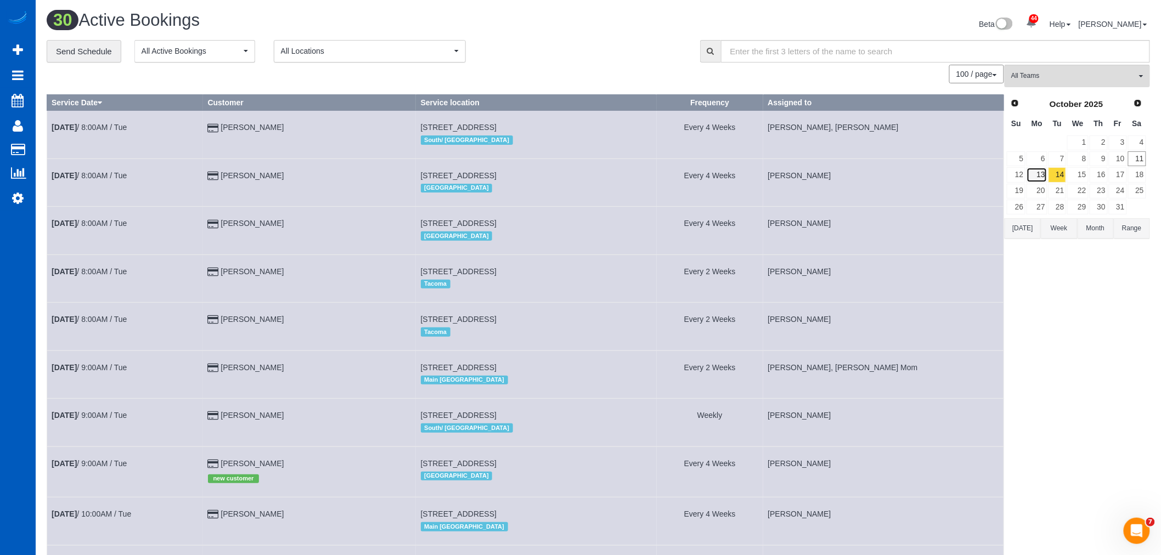
click at [1030, 177] on link "13" at bounding box center [1037, 174] width 20 height 15
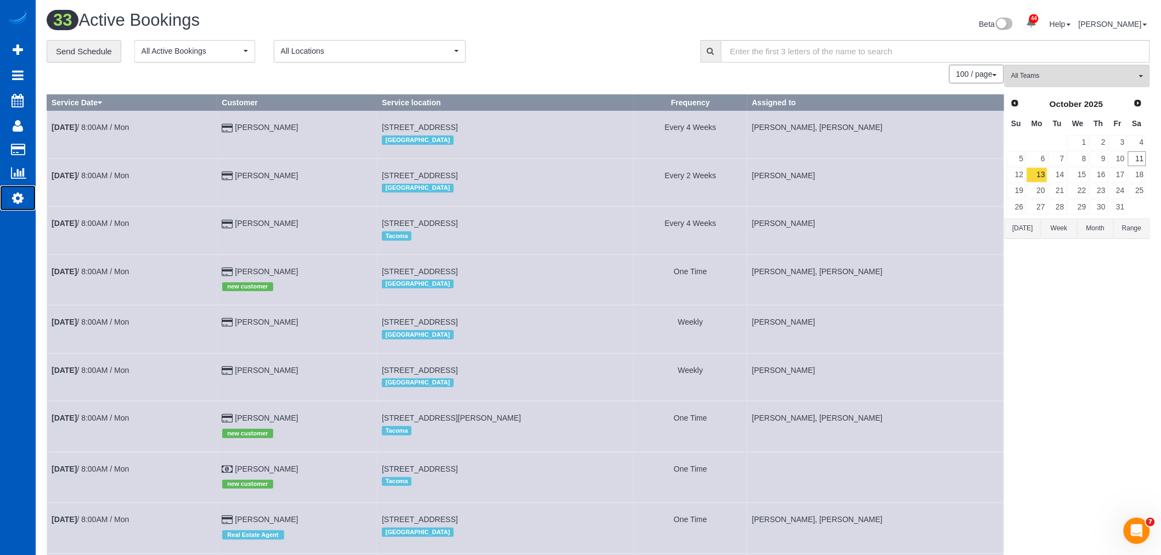
click at [24, 188] on link "Settings" at bounding box center [18, 198] width 36 height 25
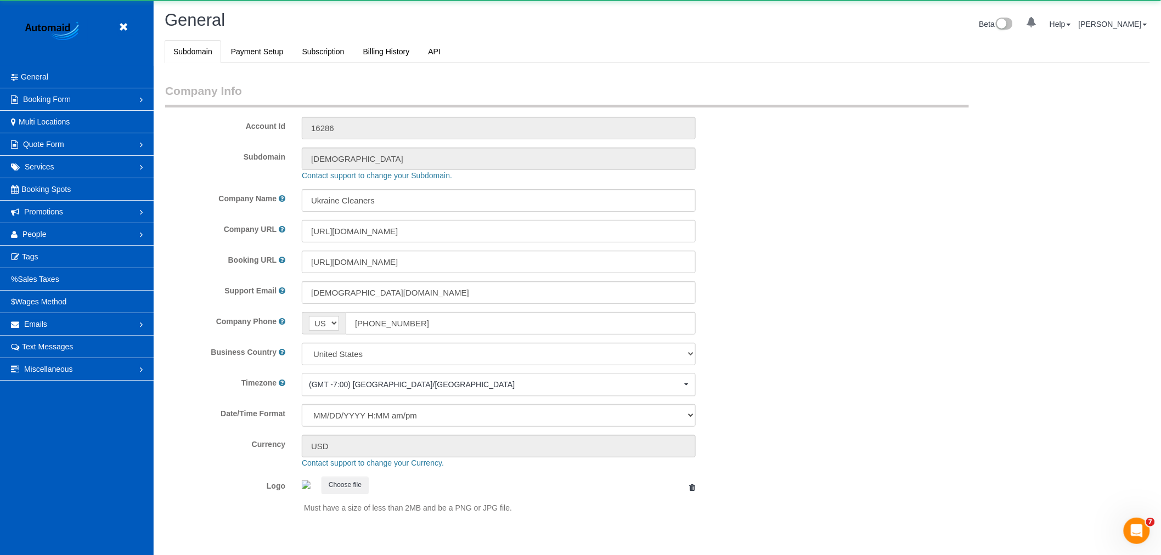
scroll to position [2400, 1161]
select select "1"
click at [48, 239] on link "People" at bounding box center [77, 234] width 154 height 22
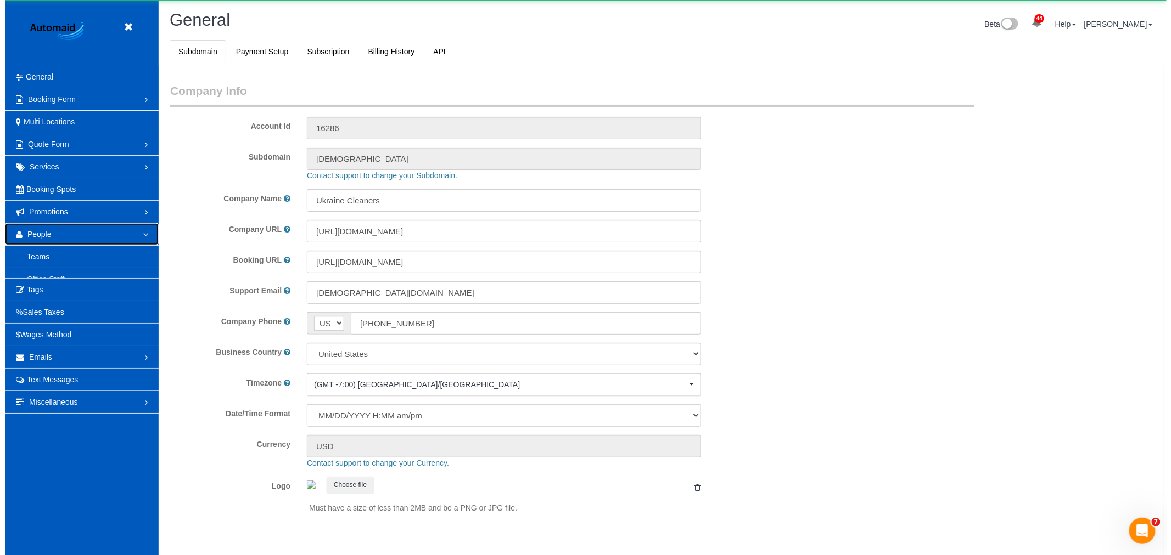
scroll to position [0, 0]
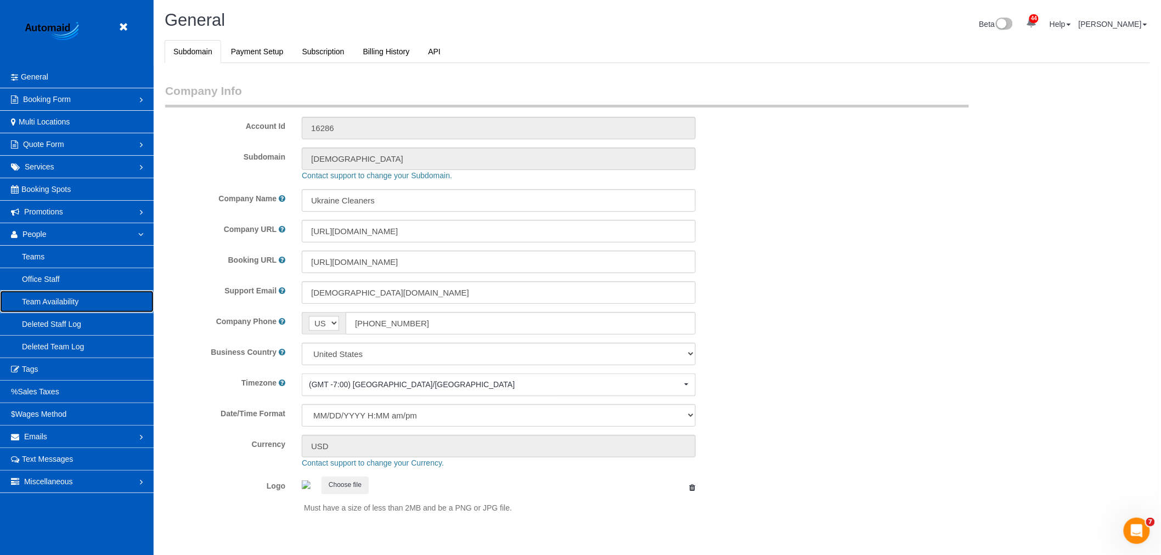
click at [72, 294] on link "Team Availability" at bounding box center [77, 302] width 154 height 22
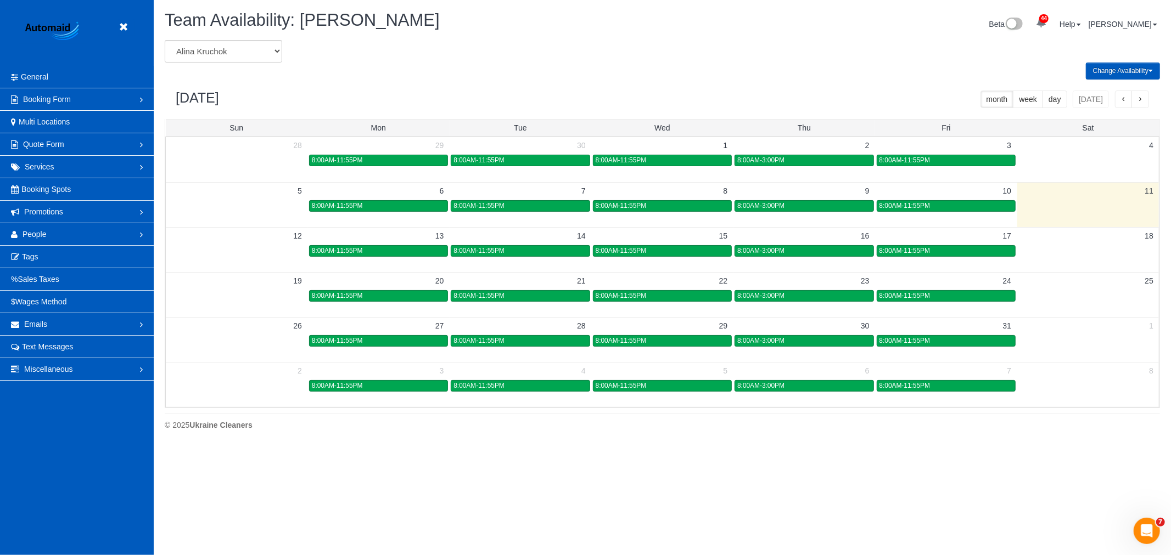
click at [207, 62] on div "Alina Kruchok Alona Tarasiuk Alona Vikhliaieva Anastasiia Demchenko Anastasiia …" at bounding box center [662, 224] width 995 height 368
drag, startPoint x: 209, startPoint y: 52, endPoint x: 210, endPoint y: 61, distance: 9.4
click at [209, 52] on select "Alina Kruchok Alona Tarasiuk Alona Vikhliaieva Anastasiia Demchenko Anastasiia …" at bounding box center [223, 51] width 117 height 23
click at [243, 35] on div "Team Availability: Alina Kruchok Beta 44 Your Notifications You have 0 alerts ×…" at bounding box center [662, 25] width 1012 height 29
click at [236, 47] on select "Alina Kruchok Alona Tarasiuk Alona Vikhliaieva Anastasiia Demchenko Anastasiia …" at bounding box center [223, 51] width 117 height 23
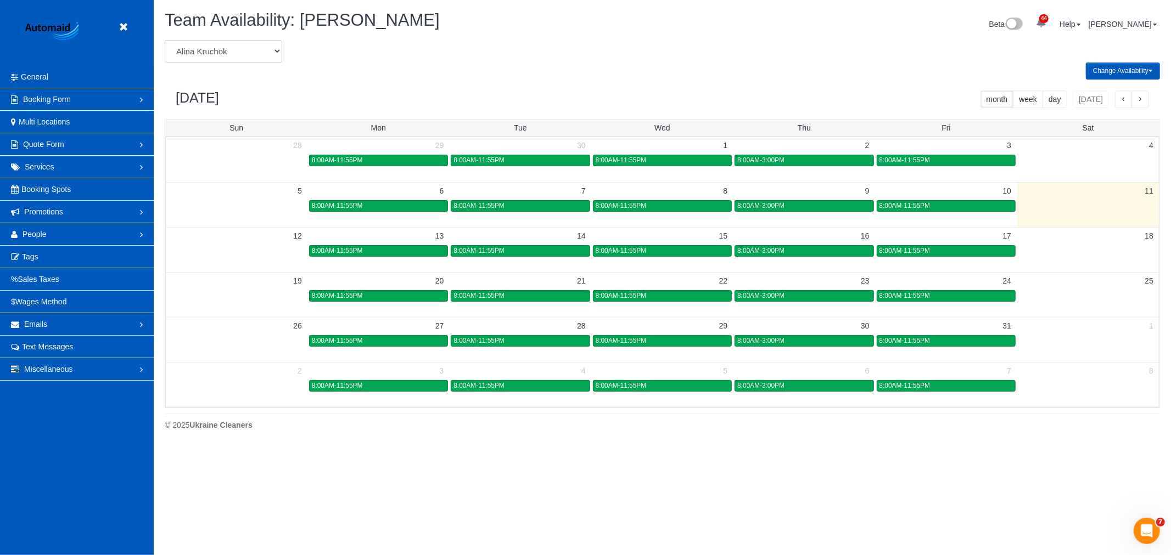
select select "number:19638"
click at [165, 41] on select "Alina Kruchok Alona Tarasiuk Alona Vikhliaieva Anastasiia Demchenko Anastasiia …" at bounding box center [223, 51] width 117 height 23
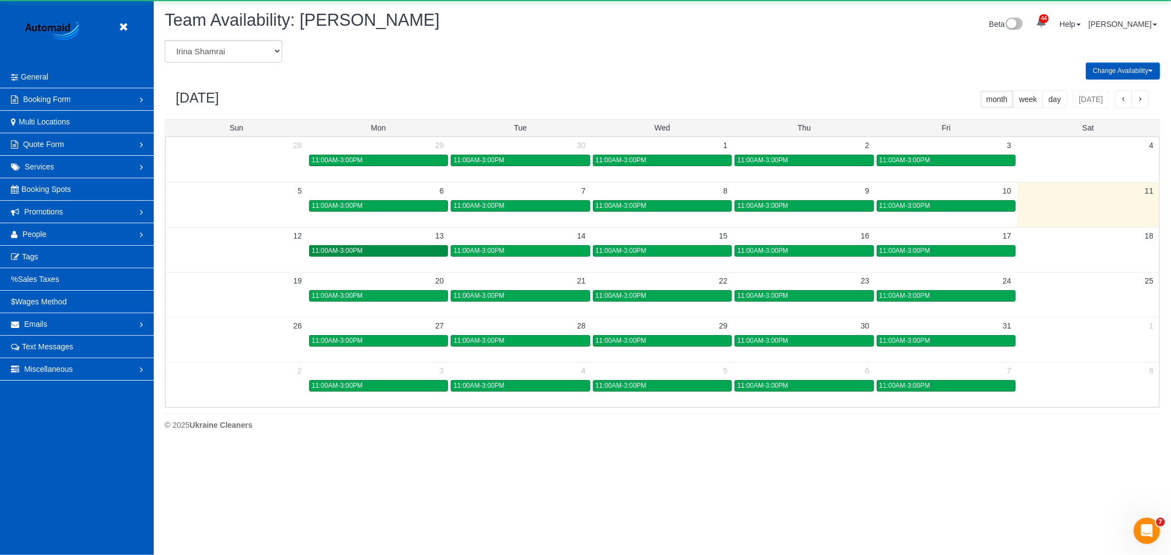
click at [353, 256] on link "11:00AM-3:00PM" at bounding box center [378, 251] width 139 height 12
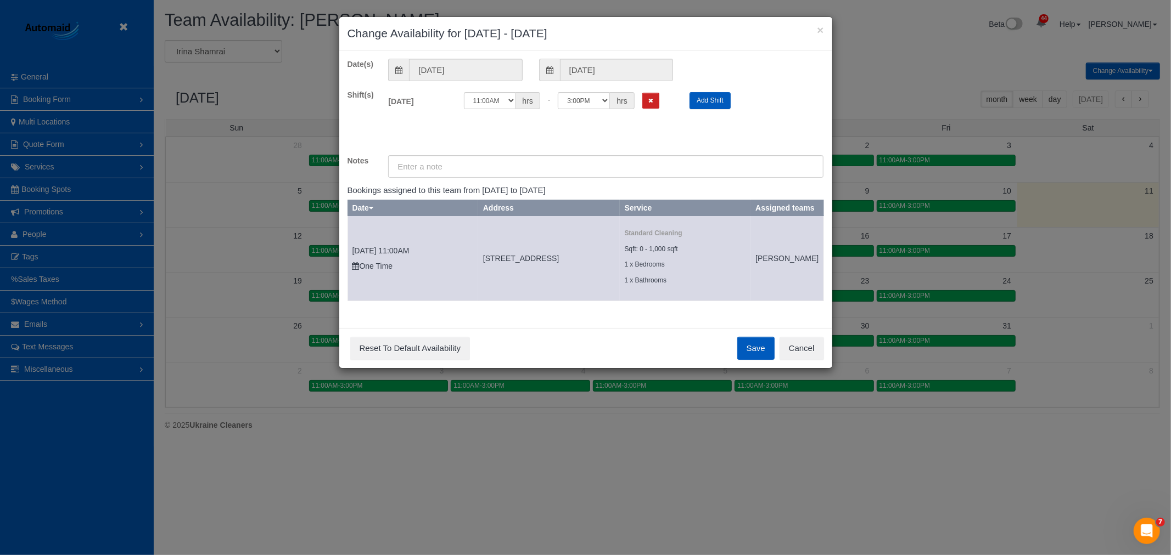
click at [655, 88] on div "Date(s) 10/13/2025 10/13/2025 Shift(s) Mon 10/13/2025 Off 12:00AM 12:05AM 12:10…" at bounding box center [585, 185] width 476 height 252
click at [662, 103] on div "12:00AM 12:05AM 12:10AM 12:15AM 12:20AM 12:25AM 12:30AM 12:35AM 12:40AM 12:45AM…" at bounding box center [569, 100] width 210 height 17
click at [657, 105] on button "Remove Shift" at bounding box center [650, 101] width 17 height 16
click at [739, 341] on div "Save Reset To Default Availability Cancel" at bounding box center [585, 348] width 493 height 40
click at [749, 353] on button "Save" at bounding box center [755, 348] width 37 height 23
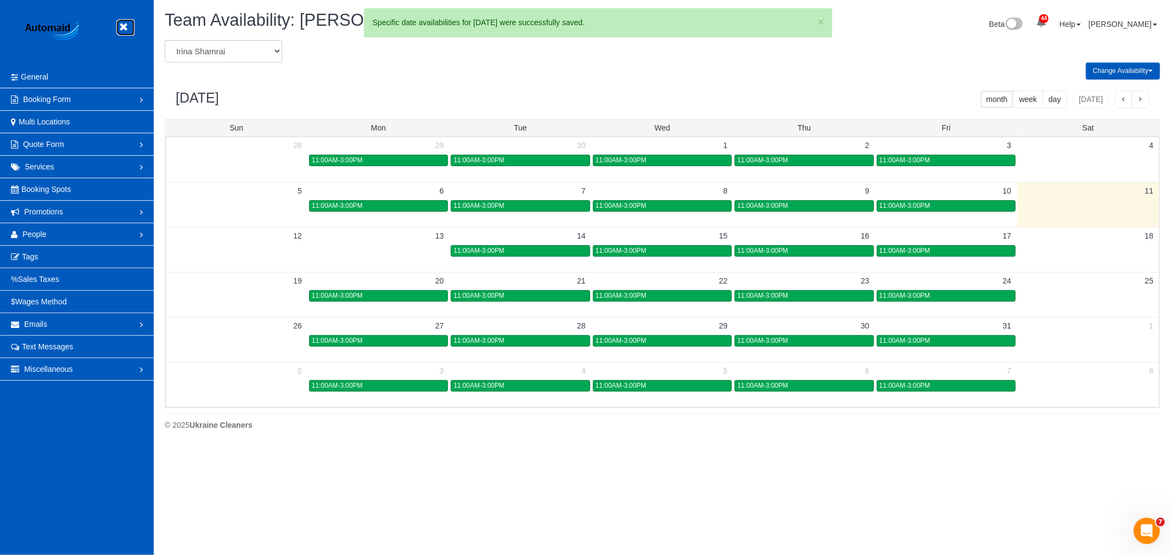
click at [127, 23] on link at bounding box center [126, 27] width 16 height 16
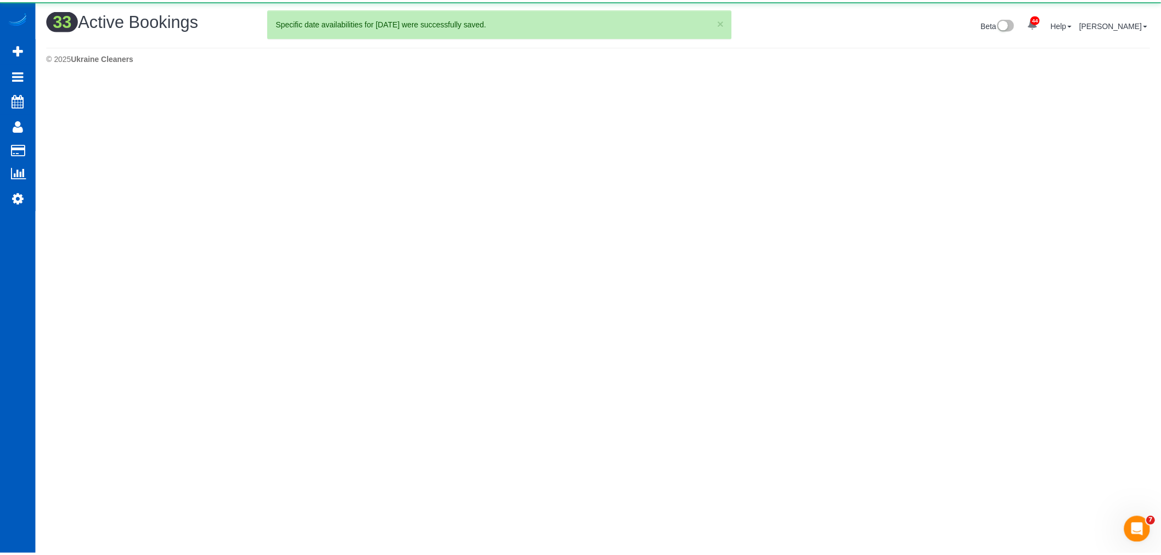
scroll to position [1840, 1161]
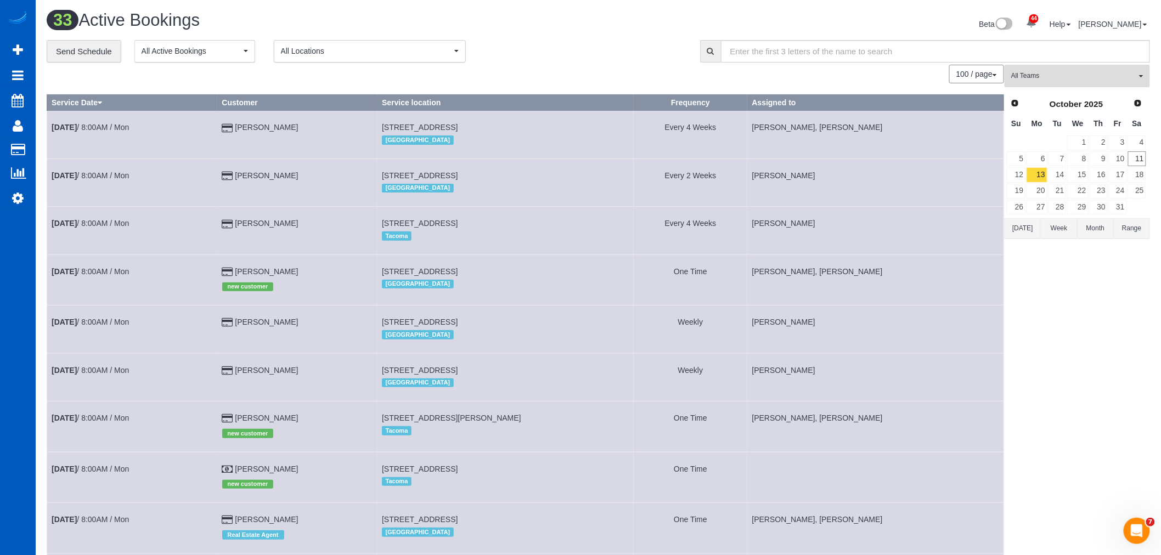
click at [1035, 83] on button "All Teams" at bounding box center [1077, 76] width 145 height 23
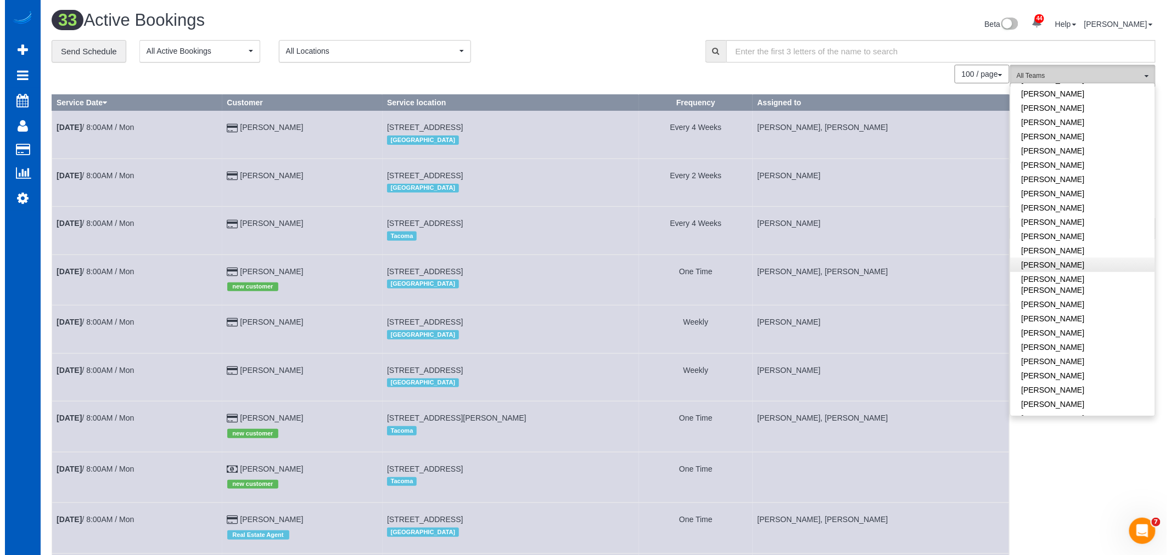
scroll to position [366, 0]
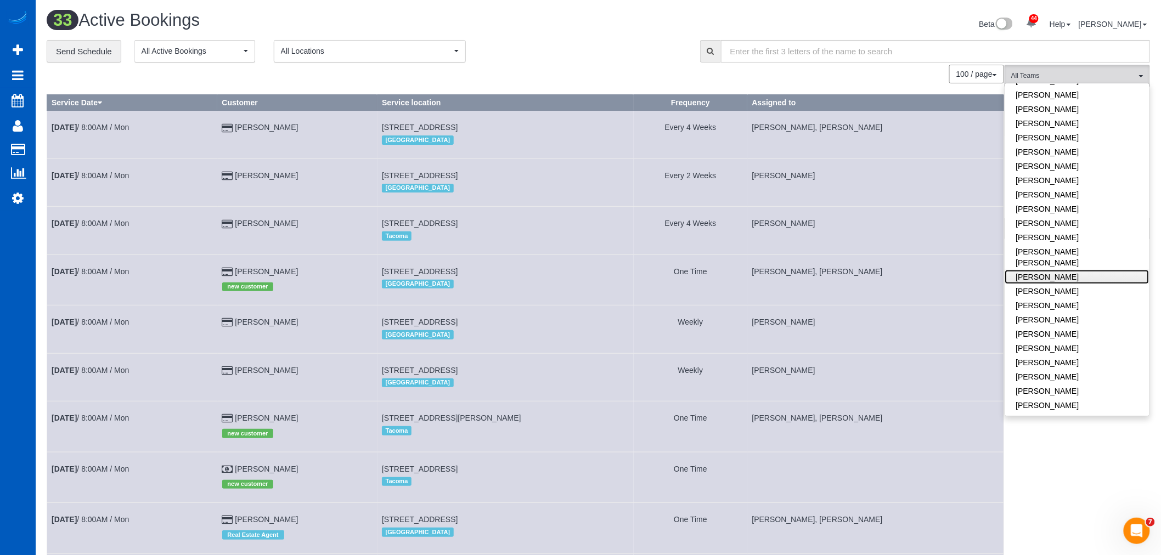
click at [1068, 270] on link "[PERSON_NAME]" at bounding box center [1077, 277] width 144 height 14
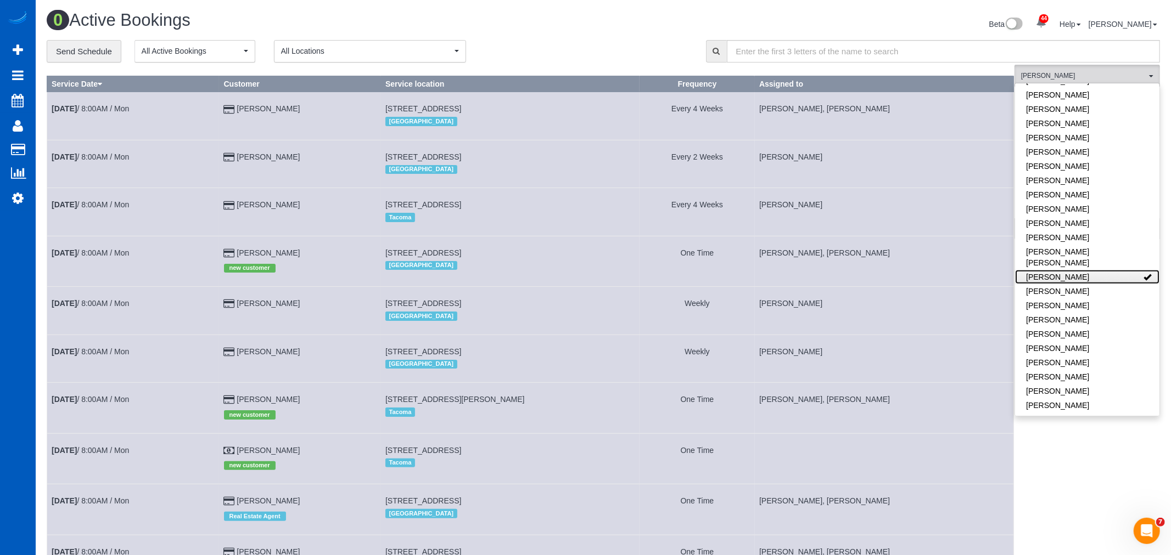
scroll to position [302, 1171]
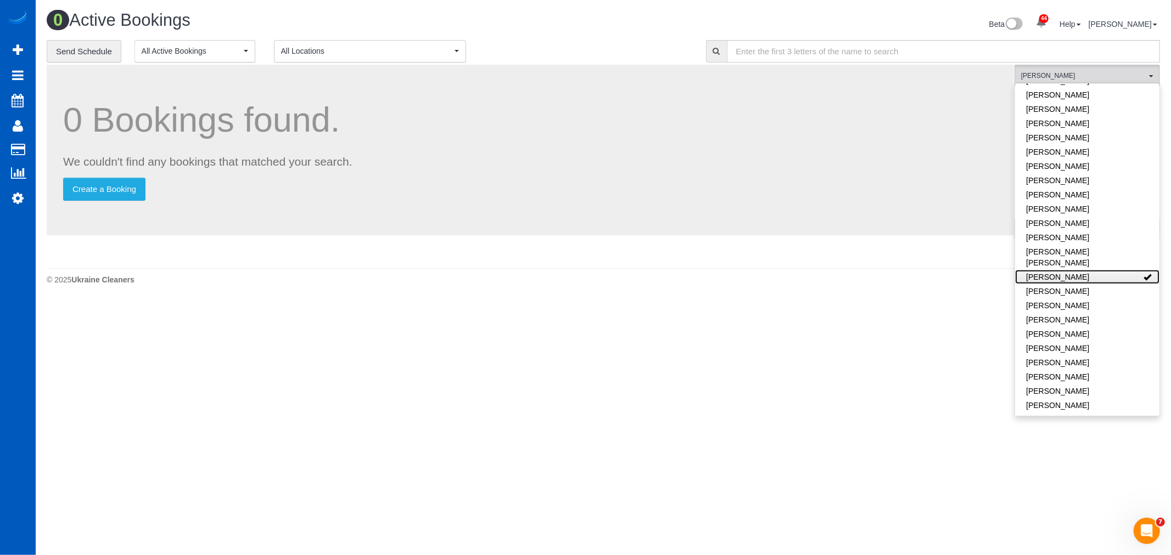
click at [1068, 270] on link "[PERSON_NAME]" at bounding box center [1087, 277] width 144 height 14
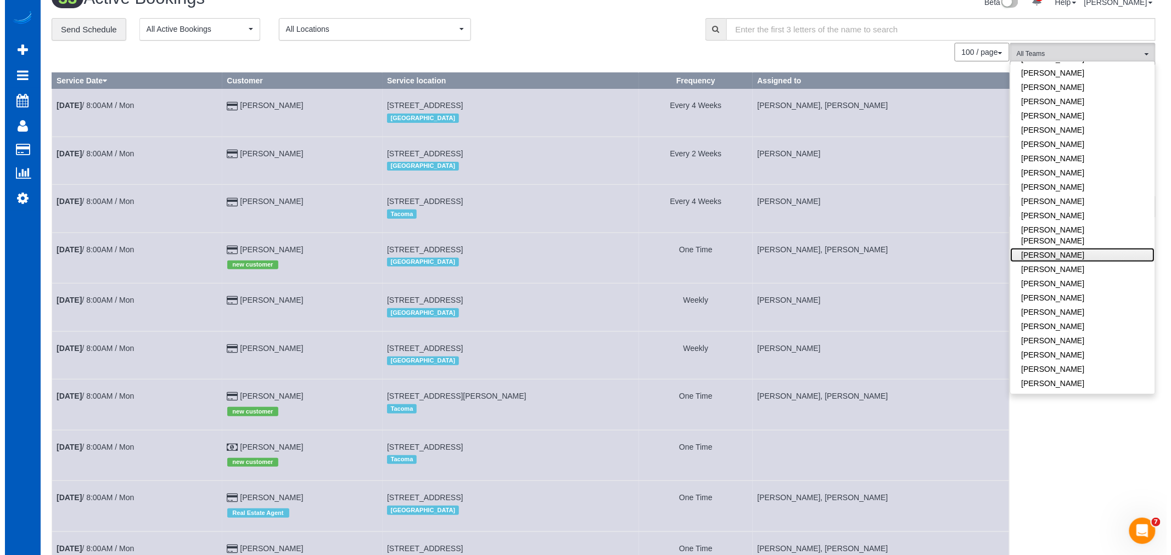
scroll to position [0, 0]
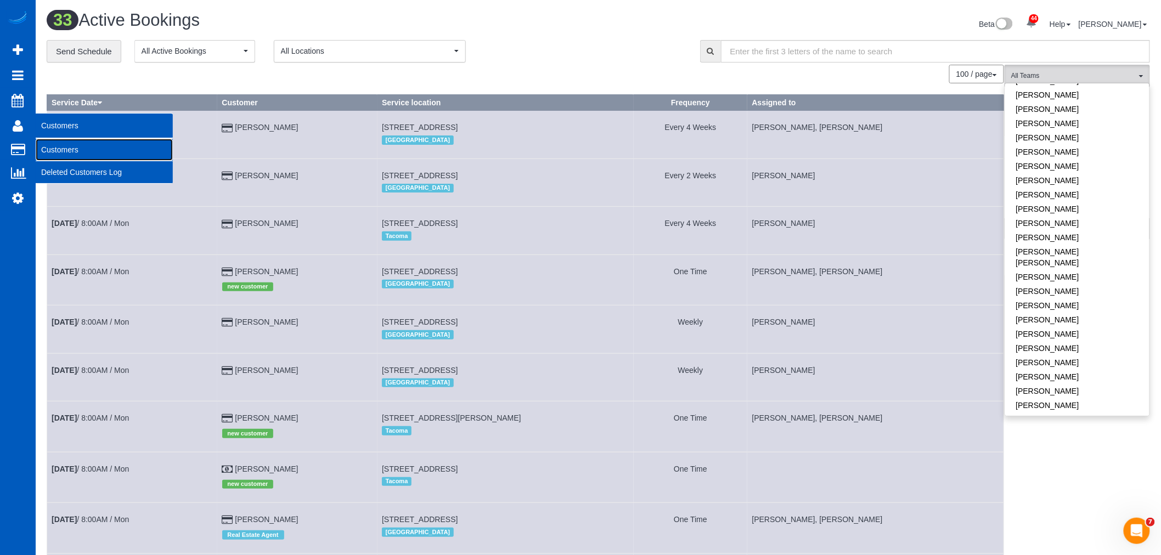
click at [72, 149] on link "Customers" at bounding box center [104, 150] width 137 height 22
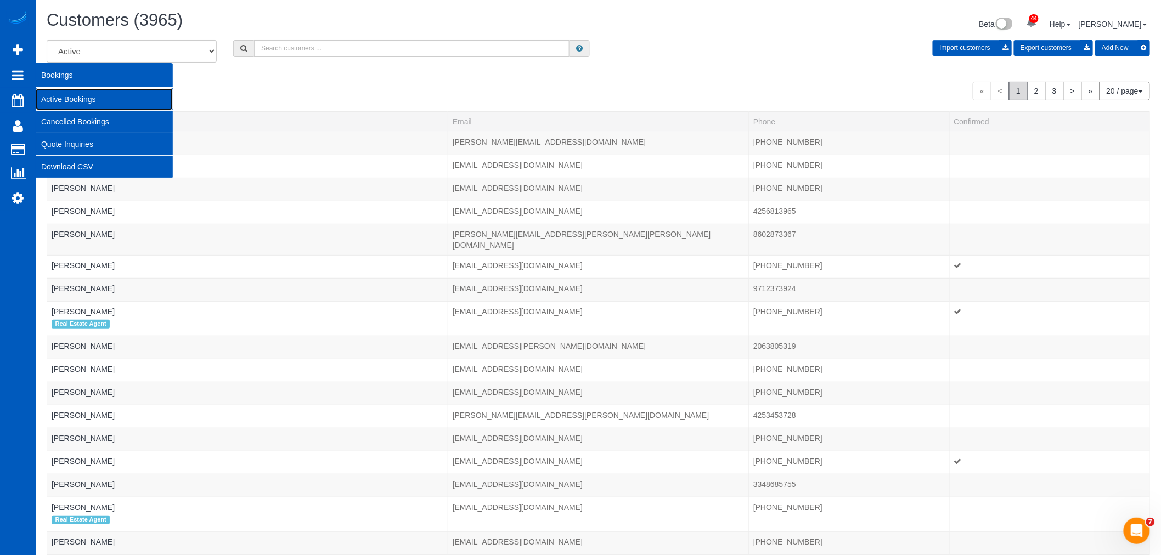
click at [66, 100] on link "Active Bookings" at bounding box center [104, 99] width 137 height 22
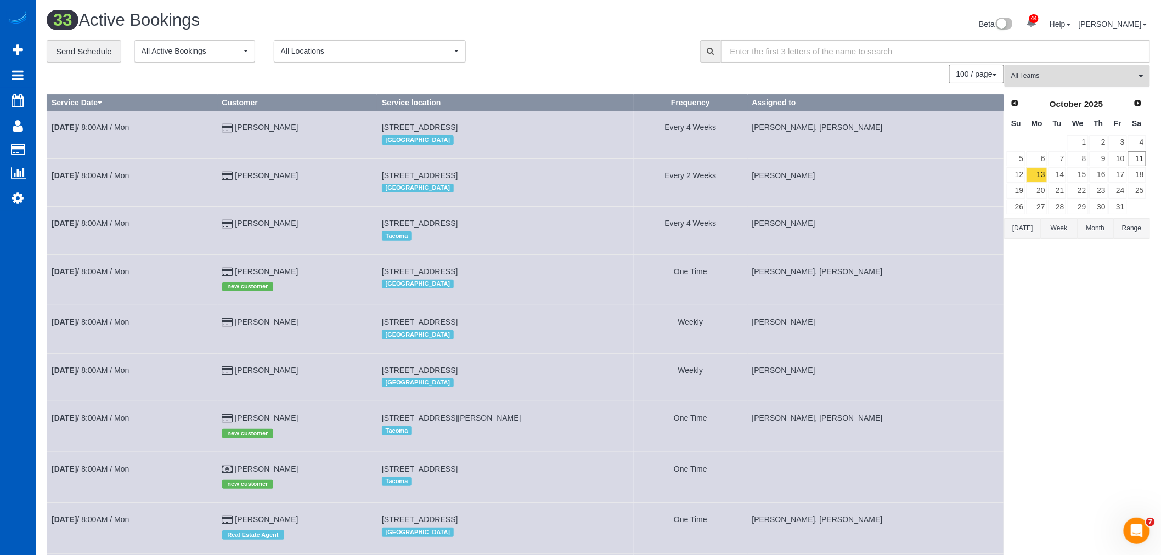
click at [1088, 70] on button "All Teams" at bounding box center [1077, 76] width 145 height 23
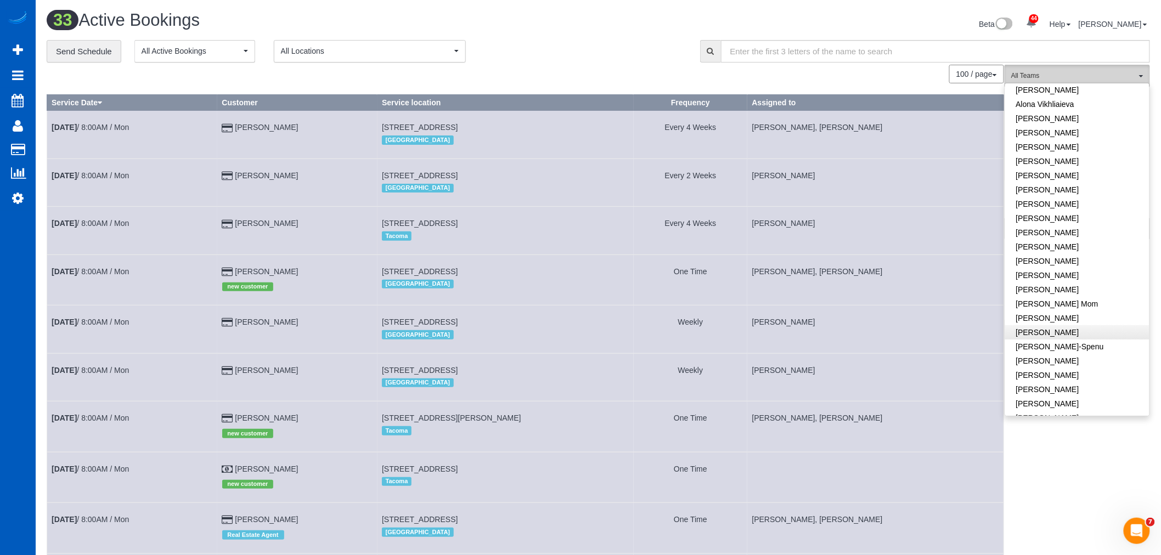
scroll to position [61, 0]
click at [1061, 299] on link "Irina Dunaeva" at bounding box center [1077, 300] width 144 height 14
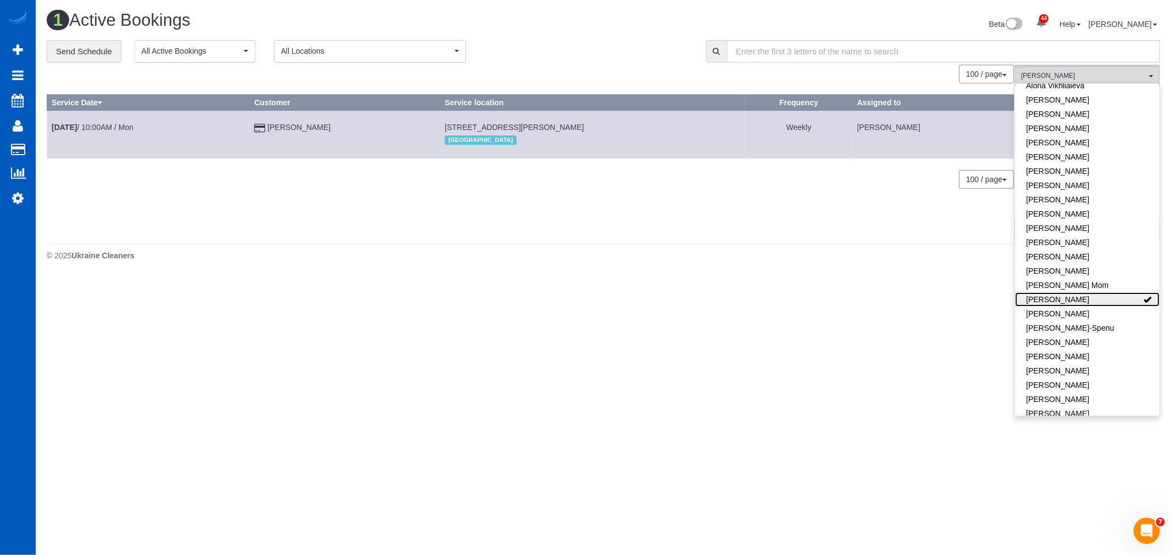
click at [1061, 299] on link "Irina Dunaeva" at bounding box center [1087, 300] width 144 height 14
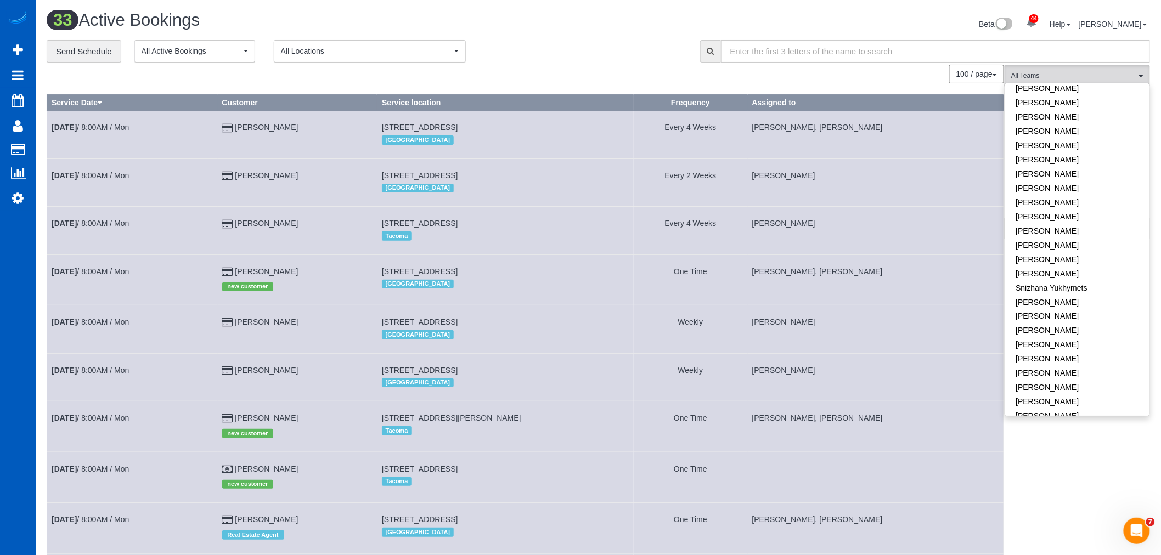
scroll to position [652, 0]
click at [1071, 312] on link "Tatyana Razumovskaya" at bounding box center [1077, 319] width 144 height 14
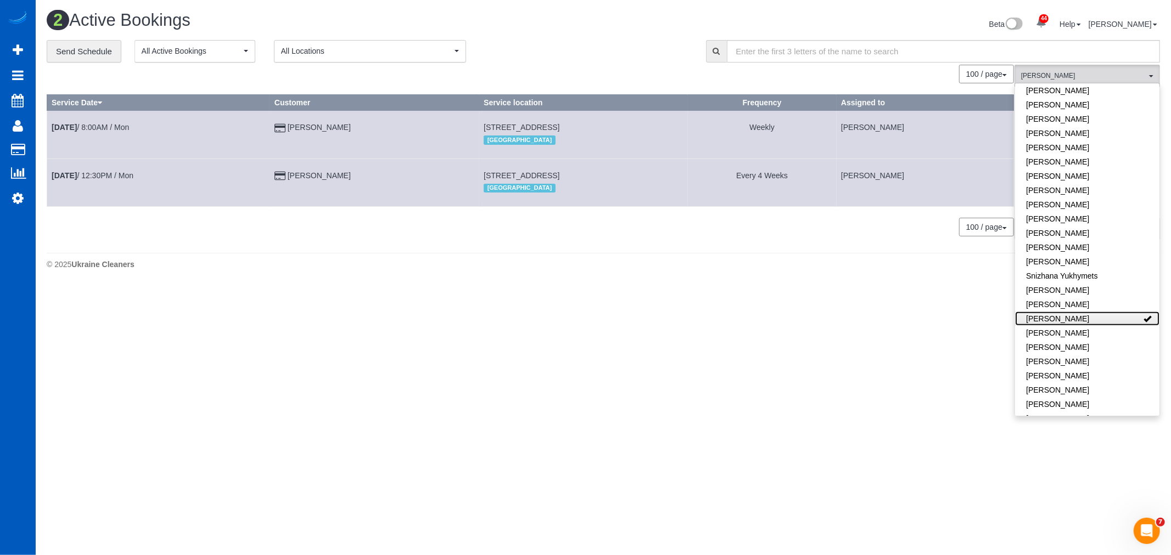
click at [1071, 312] on link "Tatyana Razumovskaya" at bounding box center [1087, 319] width 144 height 14
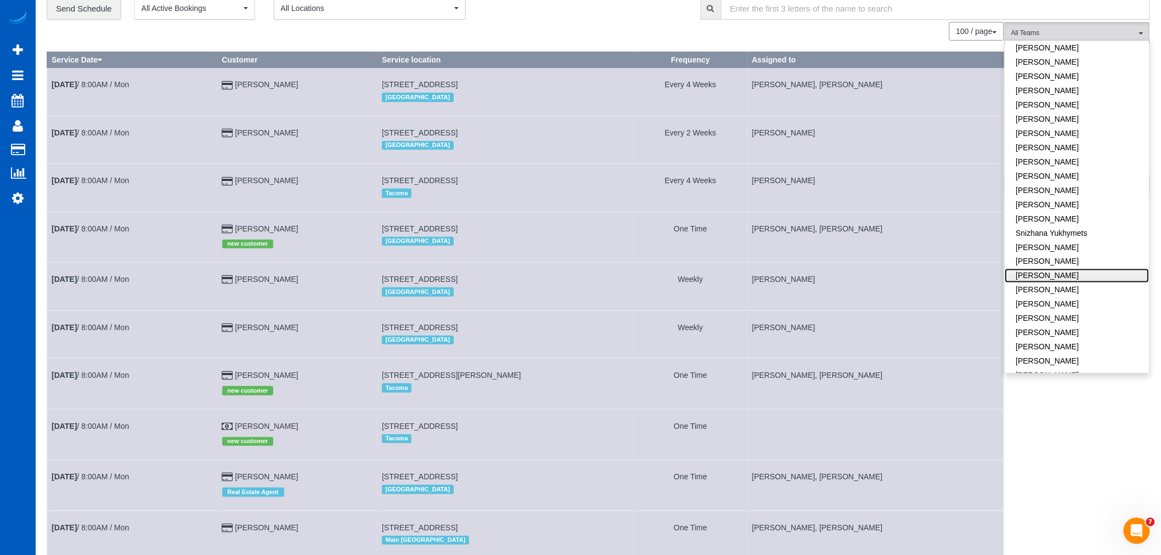
scroll to position [0, 0]
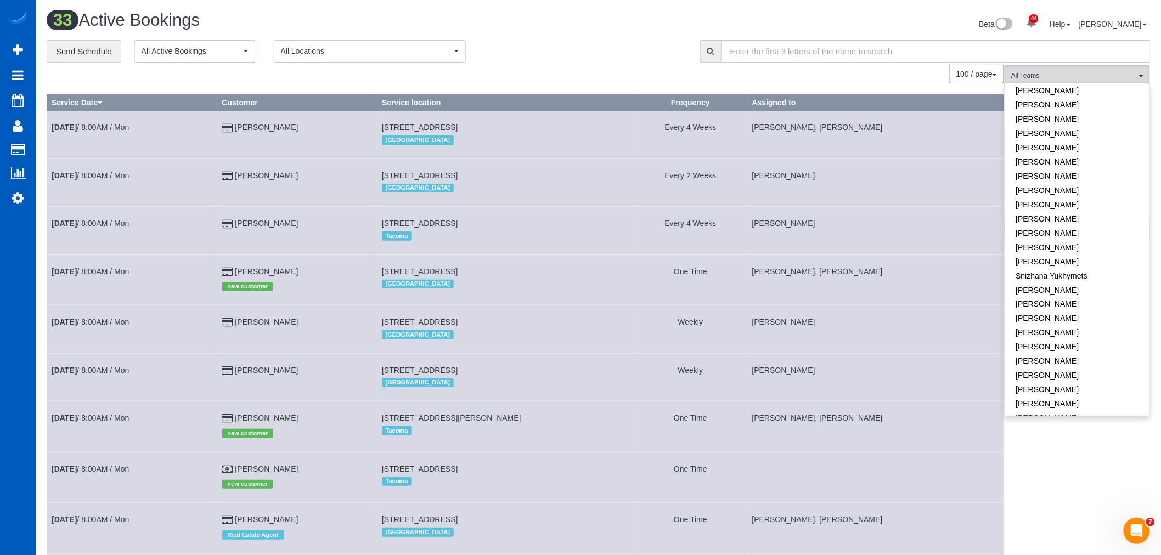
drag, startPoint x: 1075, startPoint y: 470, endPoint x: 1068, endPoint y: 452, distance: 19.8
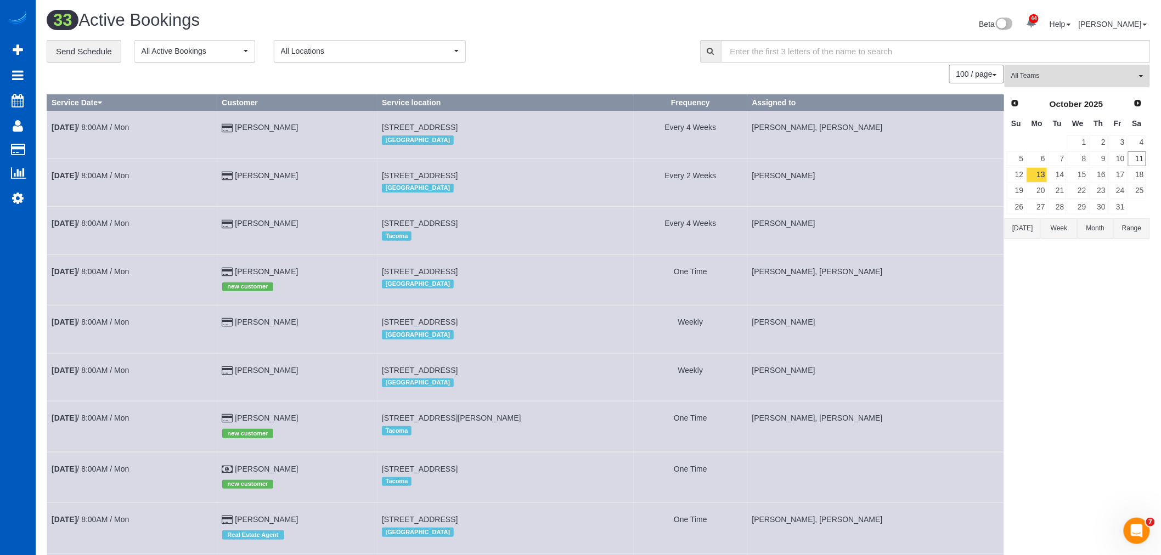
click at [1054, 84] on button "All Teams" at bounding box center [1077, 76] width 145 height 23
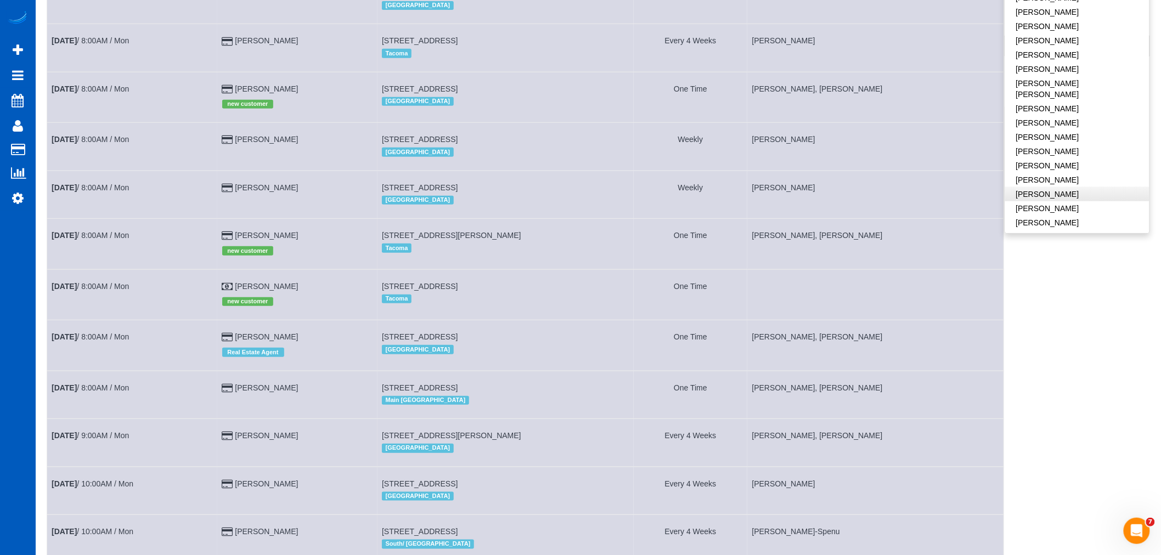
scroll to position [347, 0]
click at [1079, 148] on link "Oksana Antonenko" at bounding box center [1077, 155] width 144 height 14
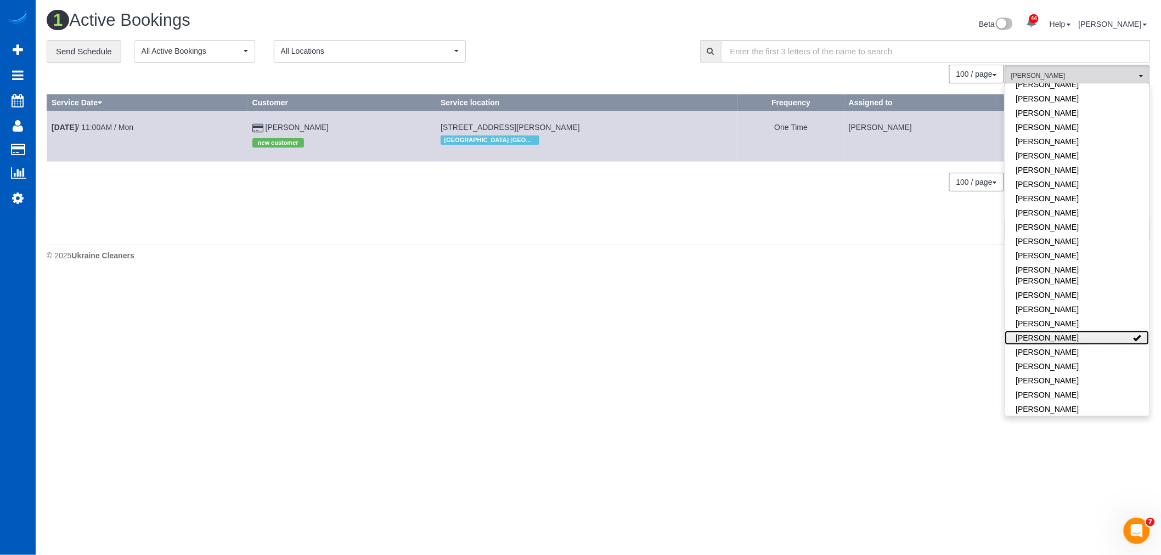
scroll to position [0, 0]
click at [113, 128] on link "Oct 13th / 11:00AM / Mon" at bounding box center [93, 127] width 82 height 9
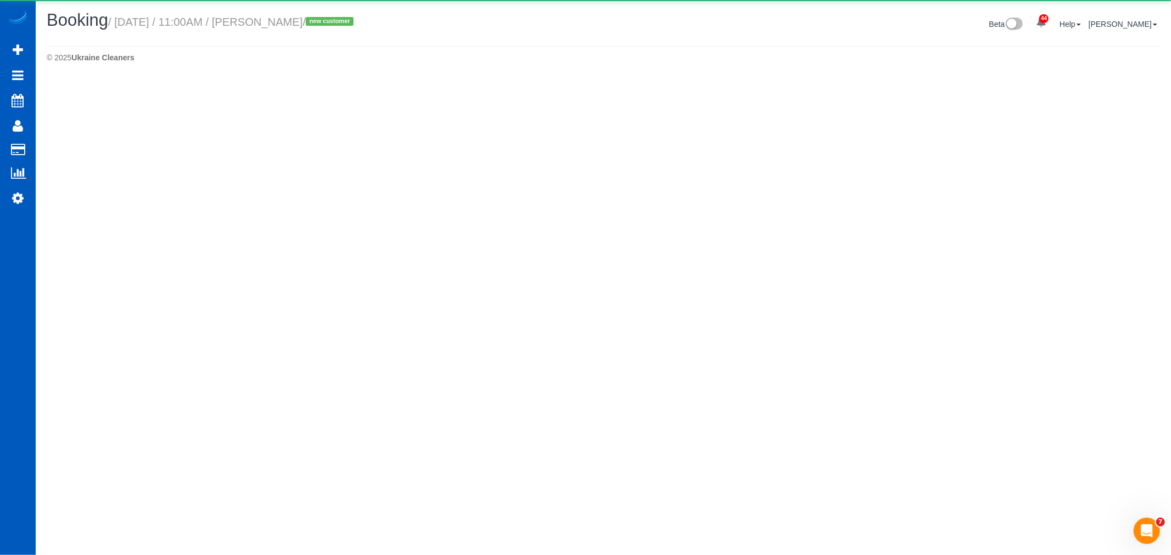
select select "GA"
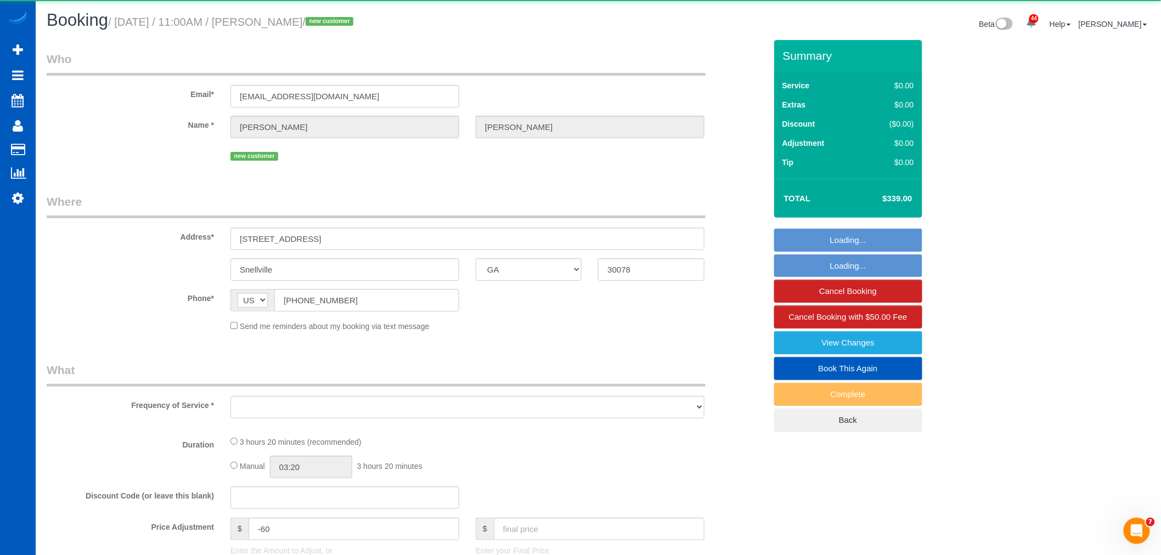
select select "object:31990"
select select "string:fspay-11f03a02-ab74-4f3e-90a2-93e2e16dccc1"
select select "199"
select select "3501"
select select "5"
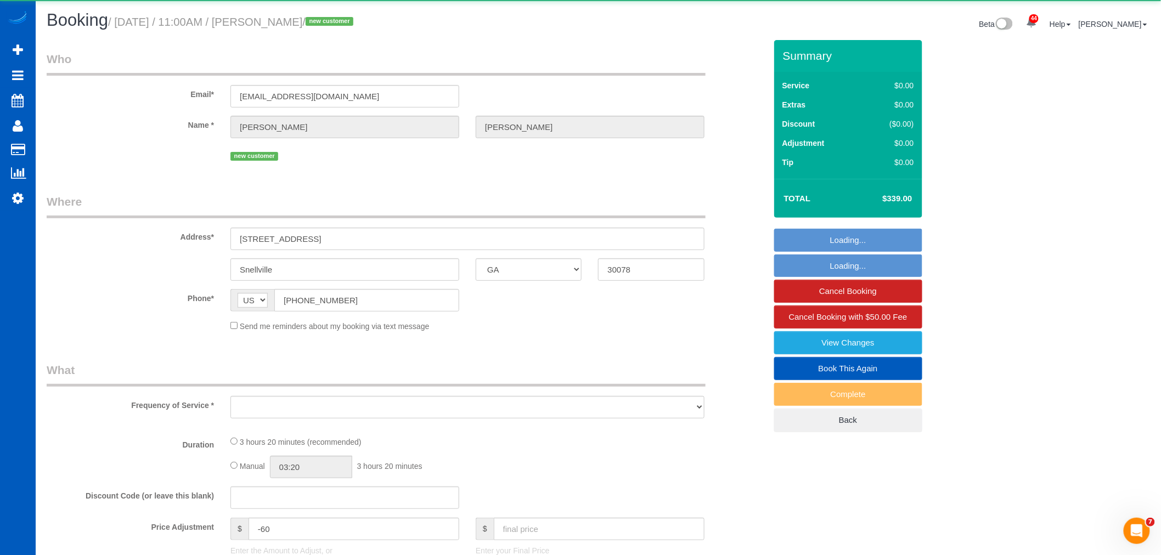
select select "4"
select select "spot110"
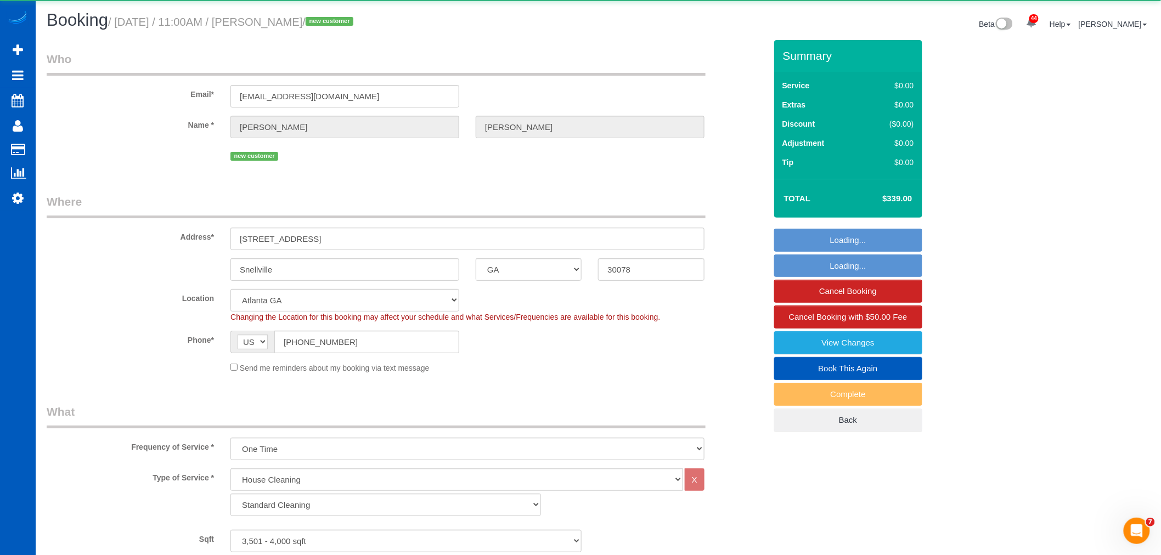
select select "object:32264"
select select "3501"
select select "5"
select select "4"
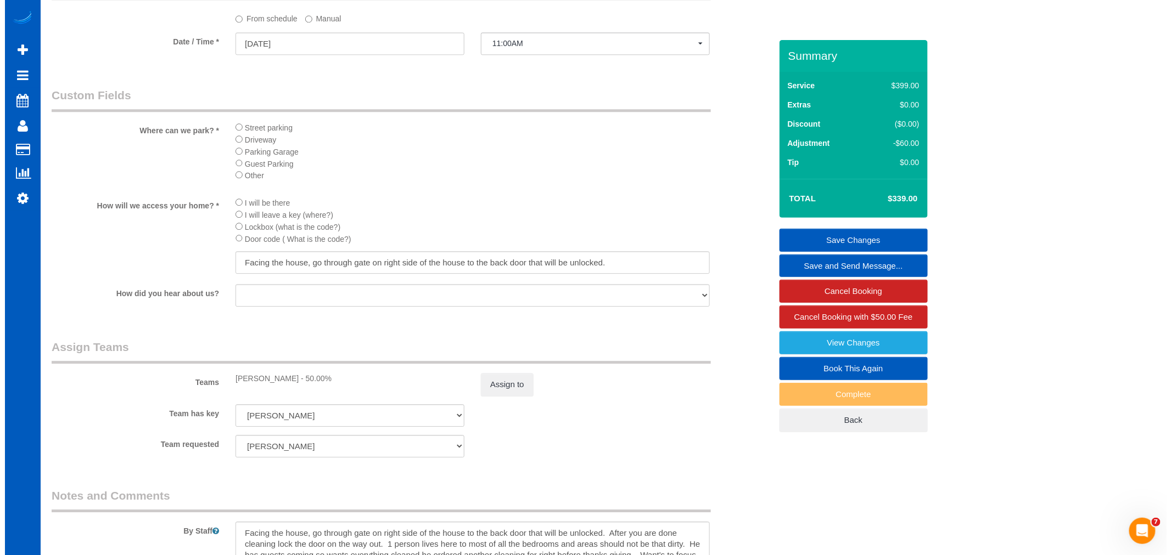
scroll to position [1280, 0]
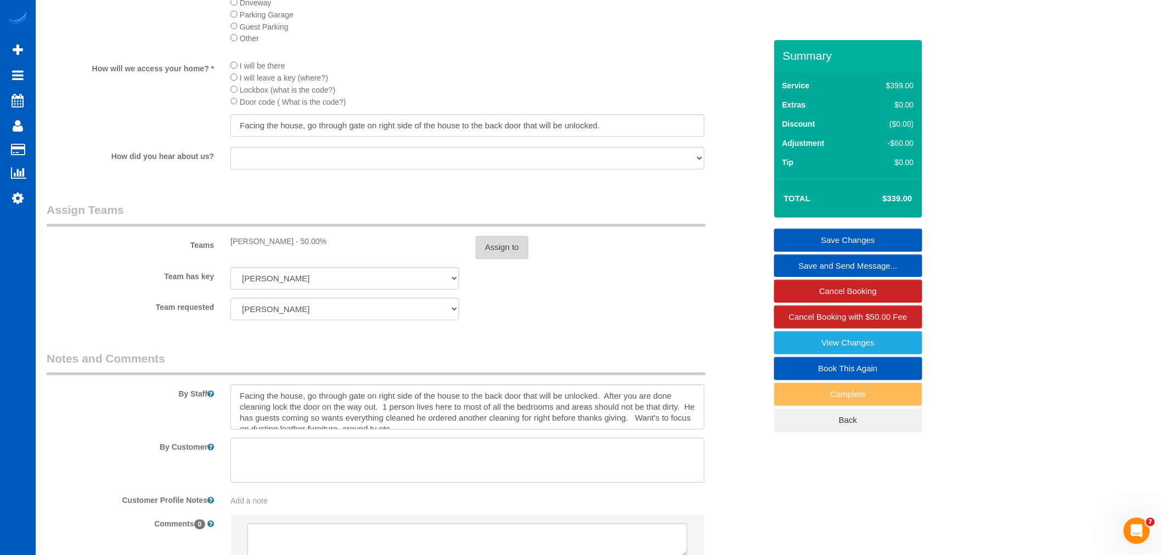
click at [499, 259] on button "Assign to" at bounding box center [502, 247] width 53 height 23
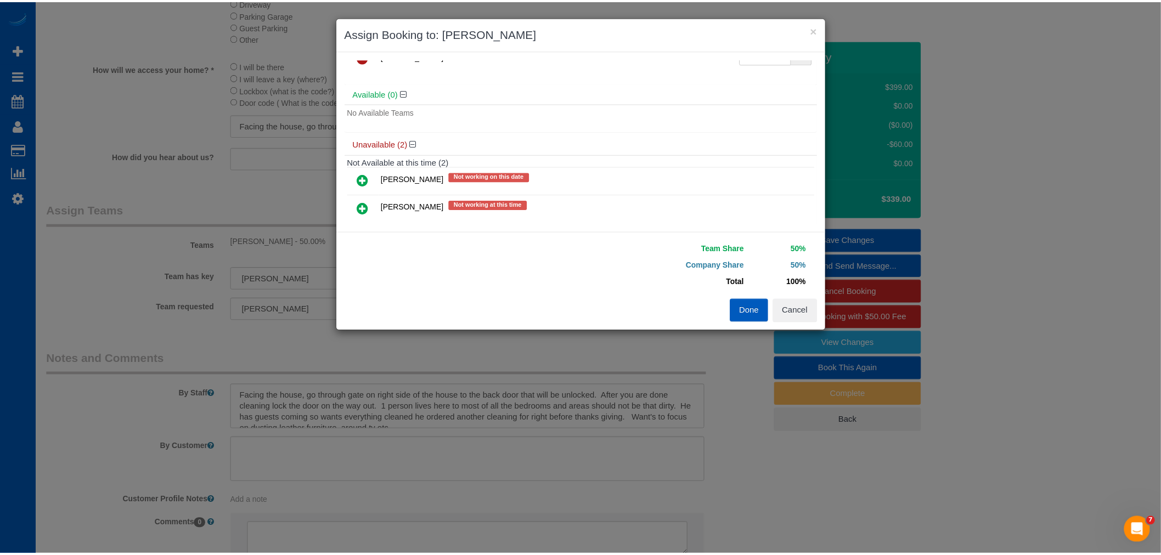
scroll to position [59, 0]
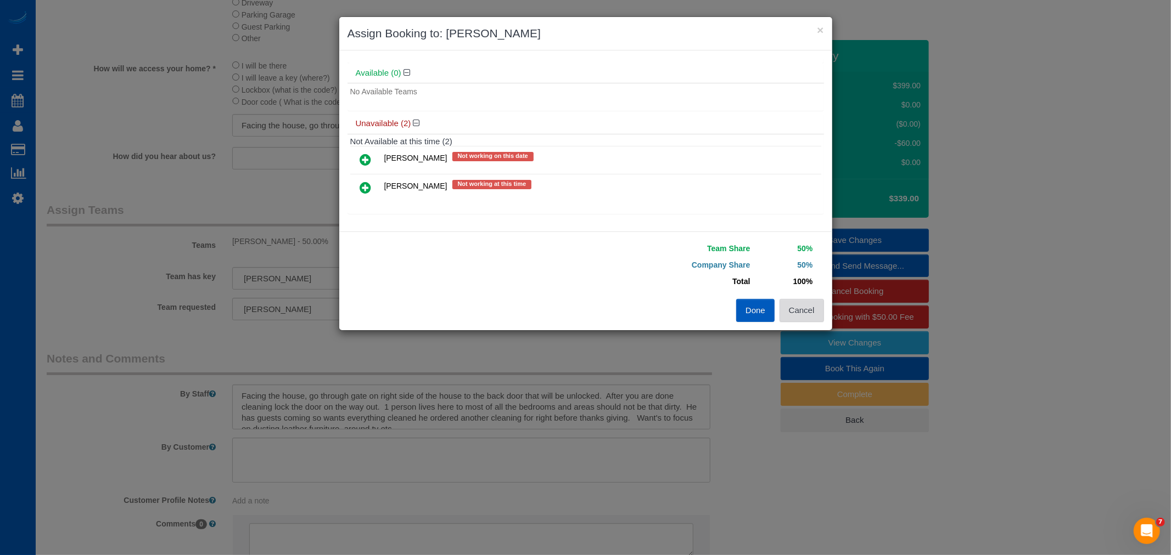
click at [797, 318] on button "Cancel" at bounding box center [801, 310] width 44 height 23
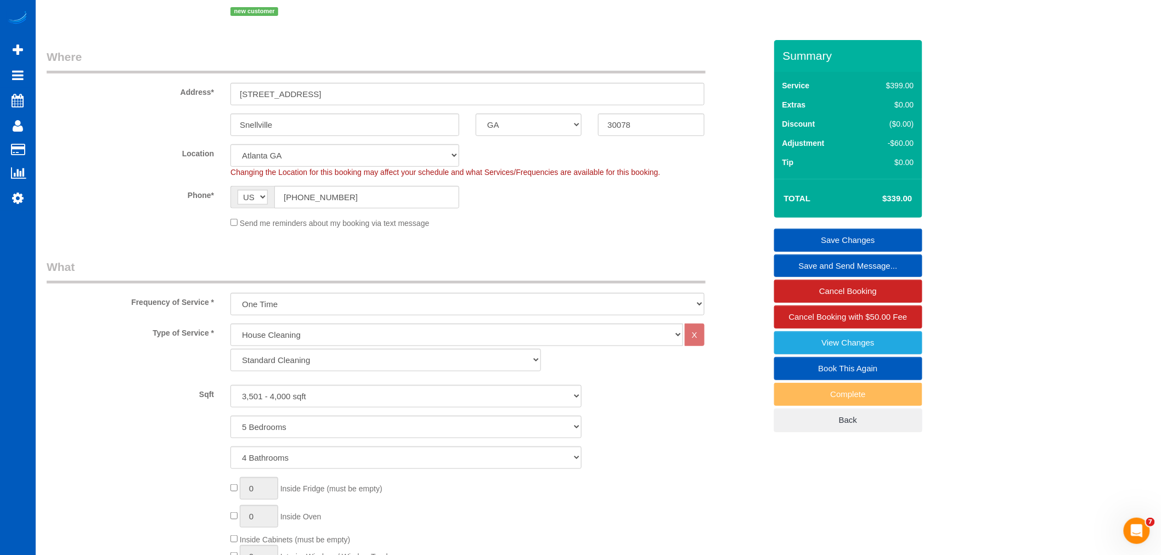
scroll to position [0, 0]
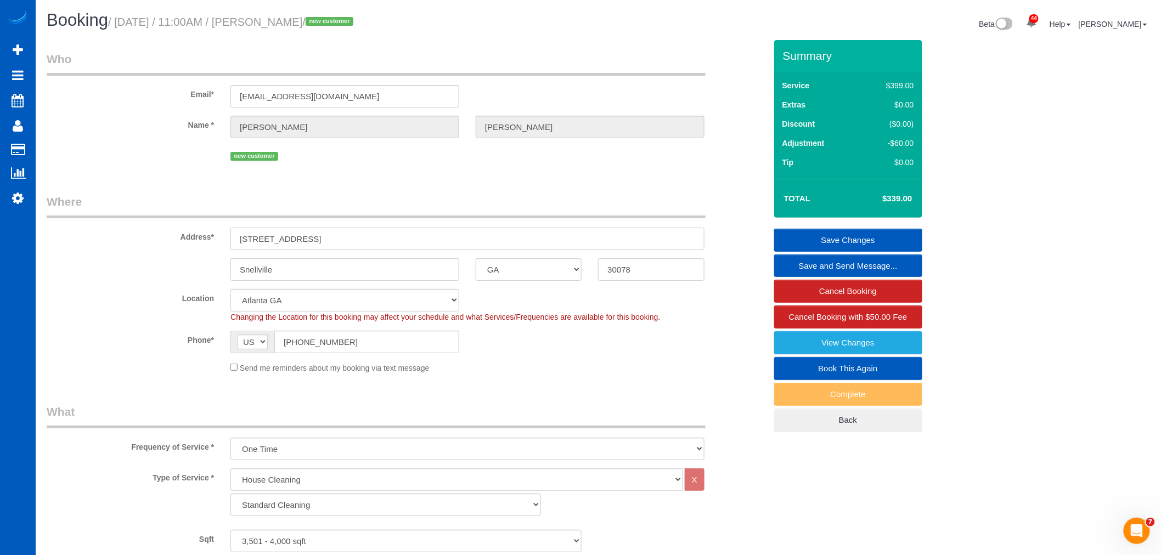
drag, startPoint x: 372, startPoint y: 239, endPoint x: 240, endPoint y: 229, distance: 131.5
click at [240, 229] on input "2290 Park Estates Dr" at bounding box center [468, 239] width 474 height 23
click at [20, 200] on icon at bounding box center [18, 198] width 12 height 13
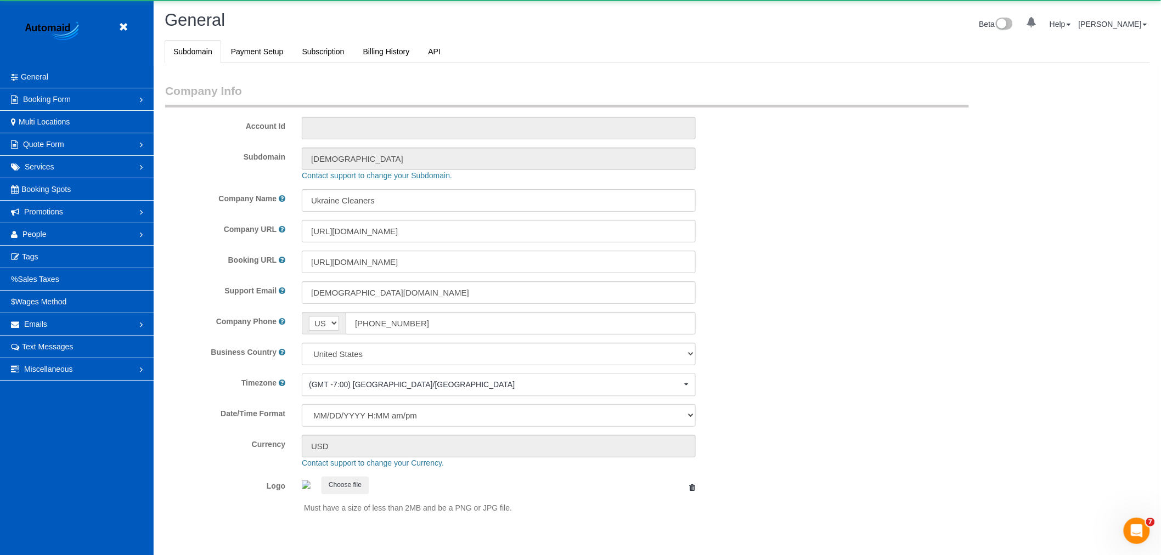
select select "1"
click at [48, 237] on link "People" at bounding box center [77, 234] width 154 height 22
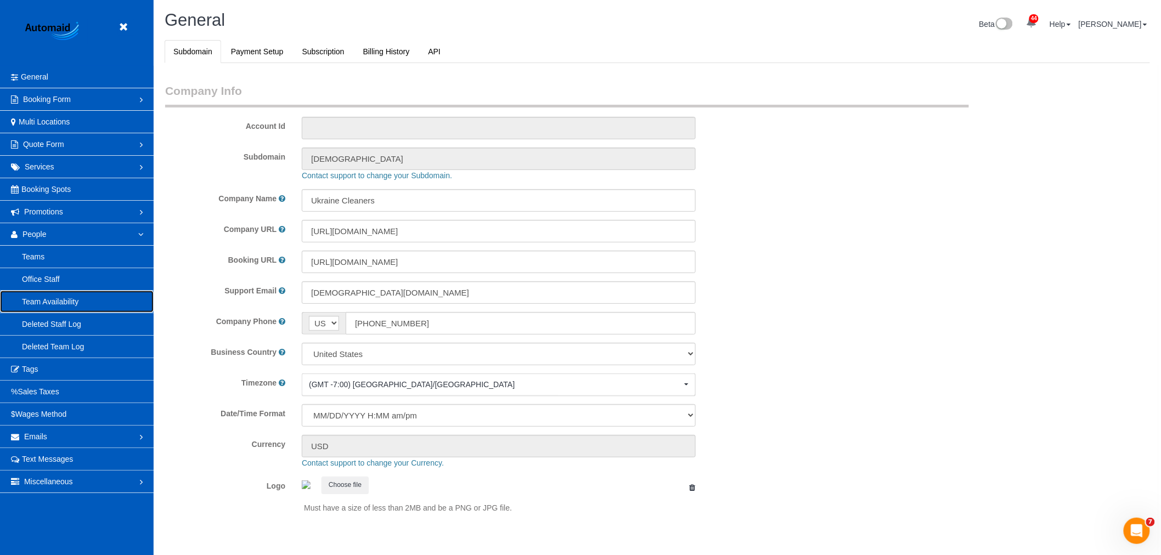
click at [72, 301] on link "Team Availability" at bounding box center [77, 302] width 154 height 22
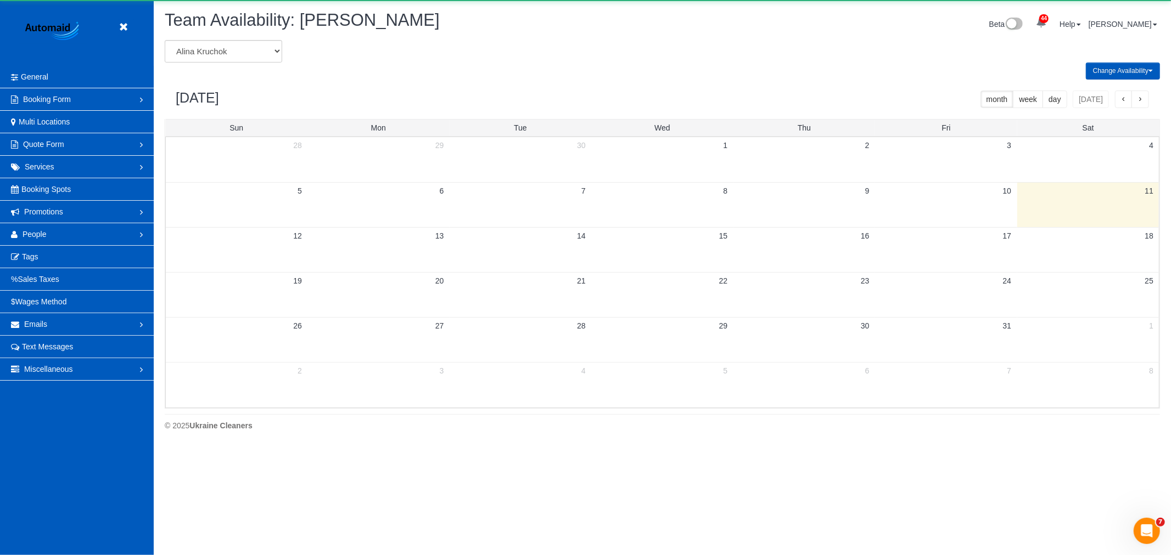
scroll to position [448, 1171]
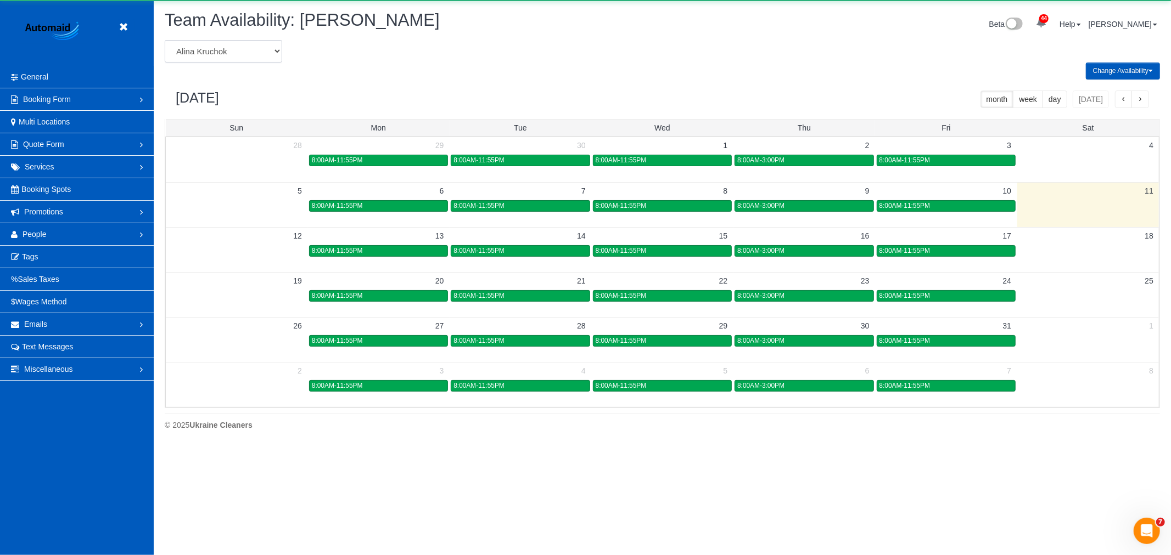
click at [235, 55] on select "Alina Kruchok Alona Tarasiuk Alona Vikhliaieva Anastasiia Demchenko Anastasiia …" at bounding box center [223, 51] width 117 height 23
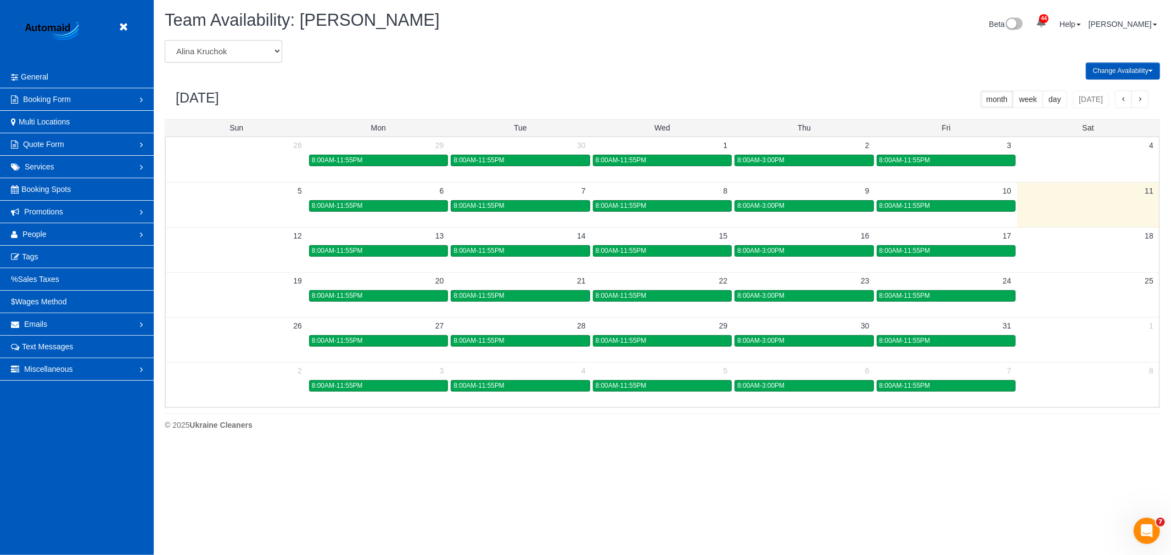
select select "number:774"
click at [165, 41] on select "Alina Kruchok Alona Tarasiuk Alona Vikhliaieva Anastasiia Demchenko Anastasiia …" at bounding box center [223, 51] width 117 height 23
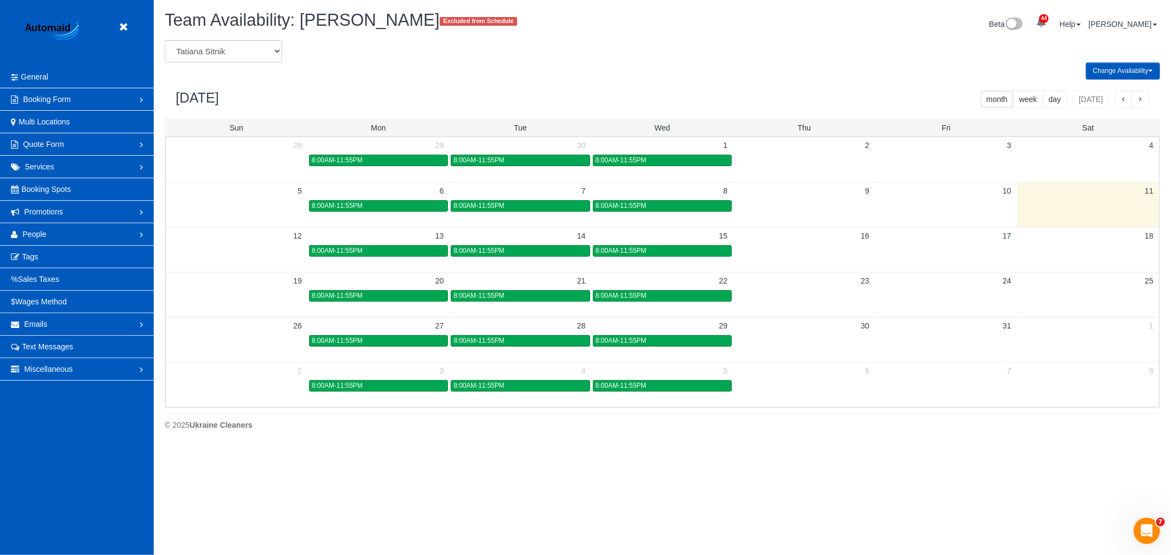
click at [416, 349] on td at bounding box center [378, 339] width 142 height 45
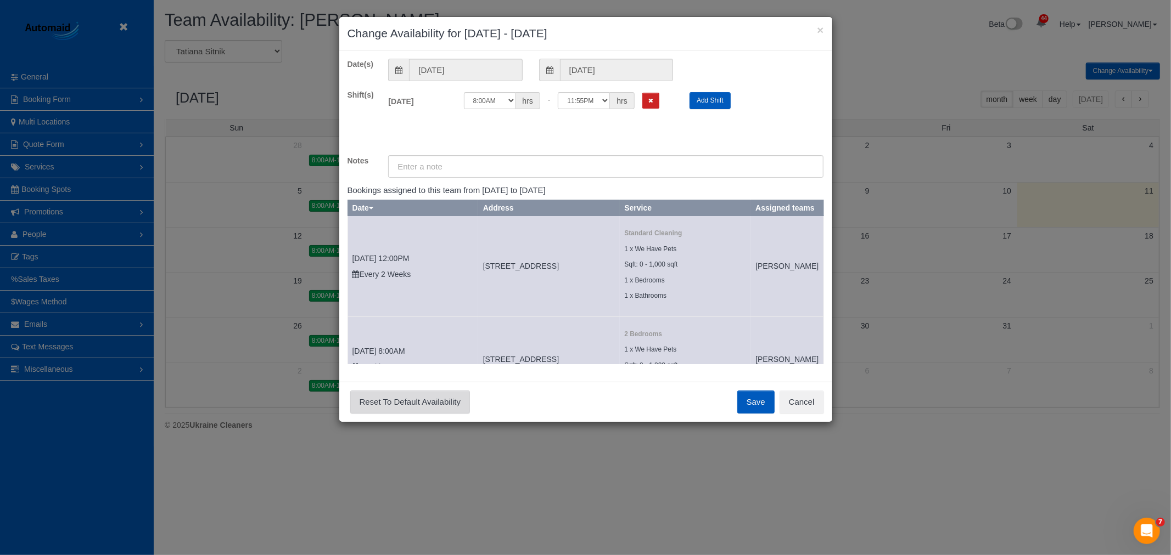
click at [417, 344] on sui-modal "× Change Availability for 10/27/2025 - 10/27/2025 Date(s) 10/27/2025 10/27/2025…" at bounding box center [585, 219] width 493 height 405
click at [800, 401] on button "Cancel" at bounding box center [801, 402] width 44 height 23
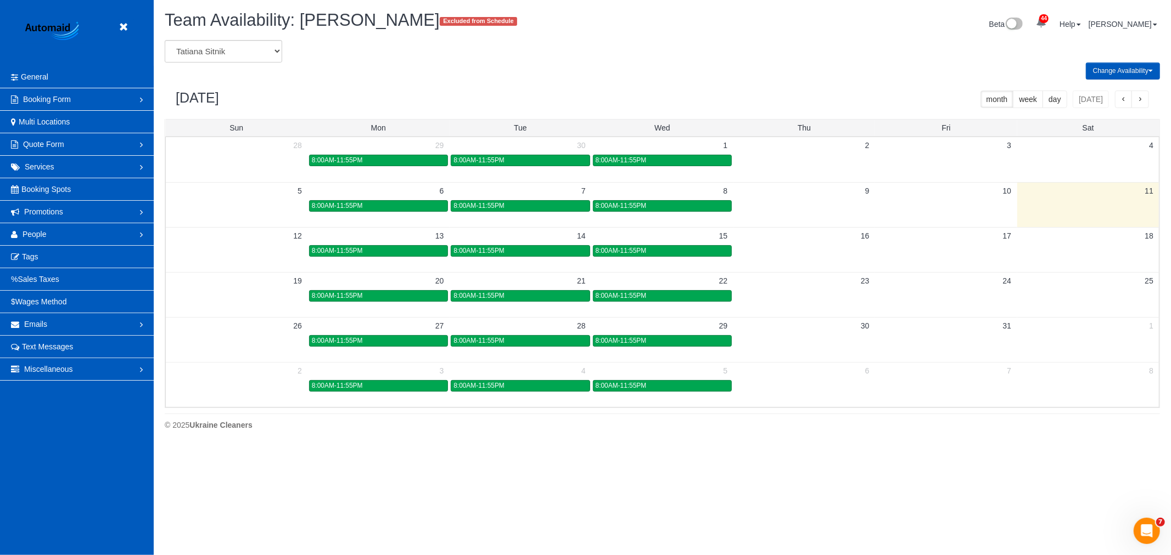
click at [1109, 72] on button "Change Availability" at bounding box center [1123, 71] width 74 height 17
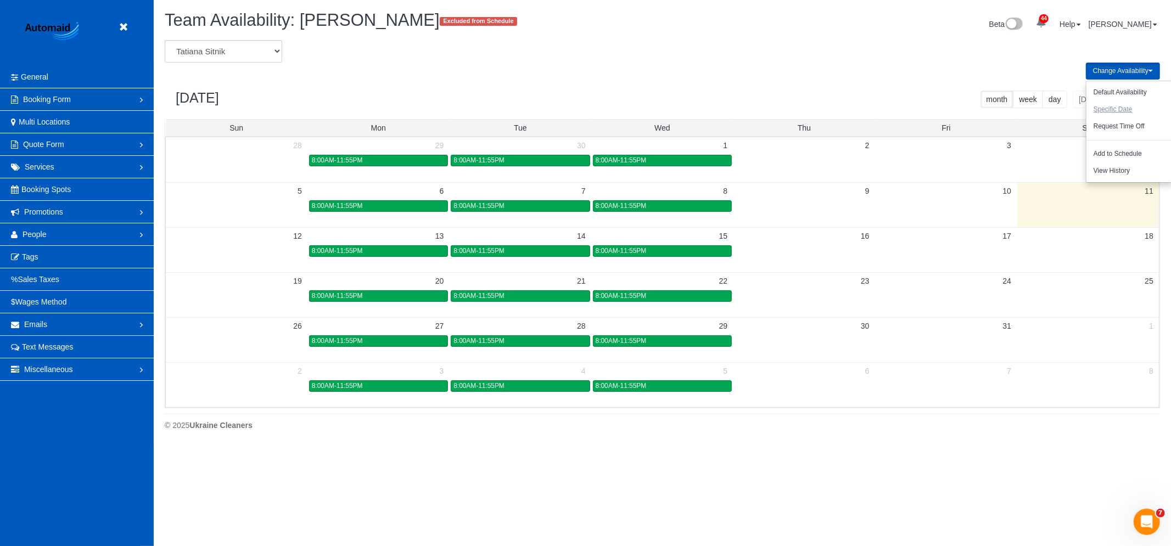
click at [1122, 106] on button "Specific Date" at bounding box center [1112, 109] width 53 height 17
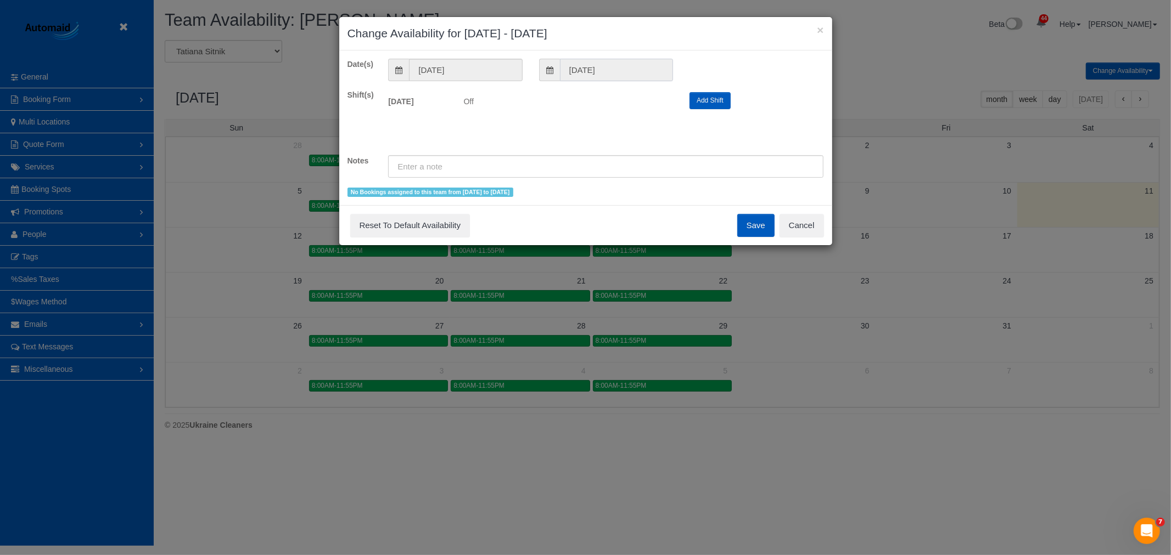
click at [588, 74] on input "10/11/2025" at bounding box center [616, 70] width 113 height 23
click at [461, 77] on input "10/11/2025" at bounding box center [465, 70] width 113 height 23
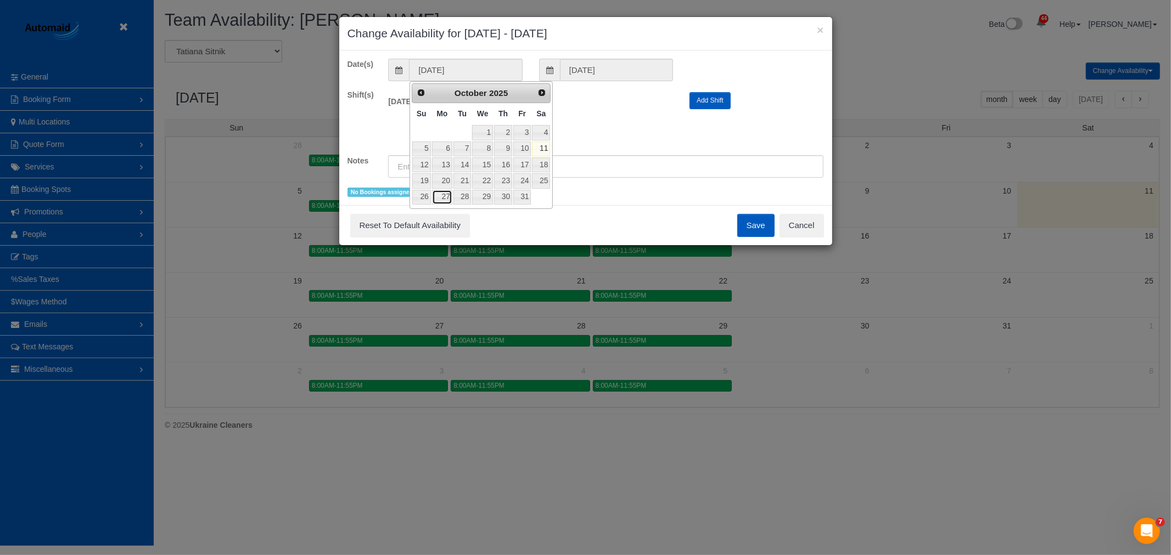
click at [440, 202] on link "27" at bounding box center [442, 197] width 20 height 15
type input "10/27/2025"
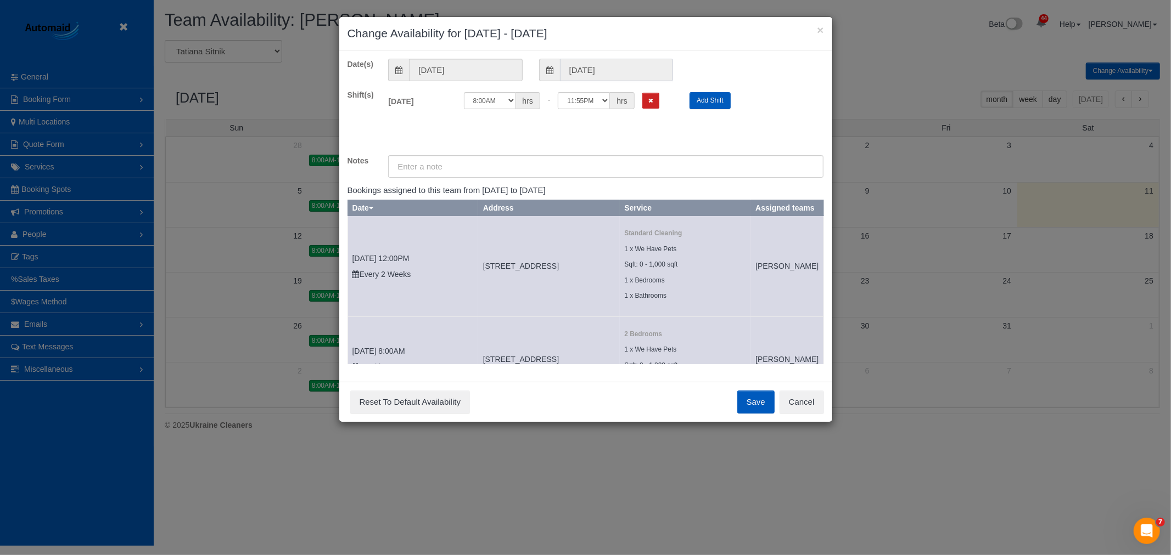
click at [592, 62] on input "10/27/2025" at bounding box center [616, 70] width 113 height 23
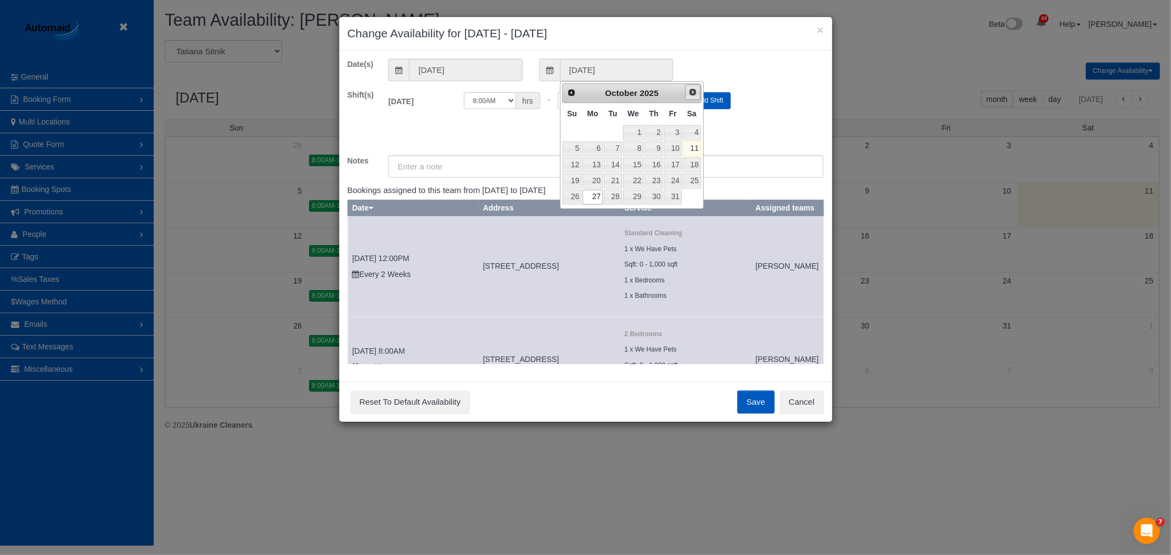
click at [692, 90] on span "Next" at bounding box center [692, 92] width 9 height 9
click at [668, 160] on link "14" at bounding box center [673, 165] width 18 height 15
type input "11/14/2025"
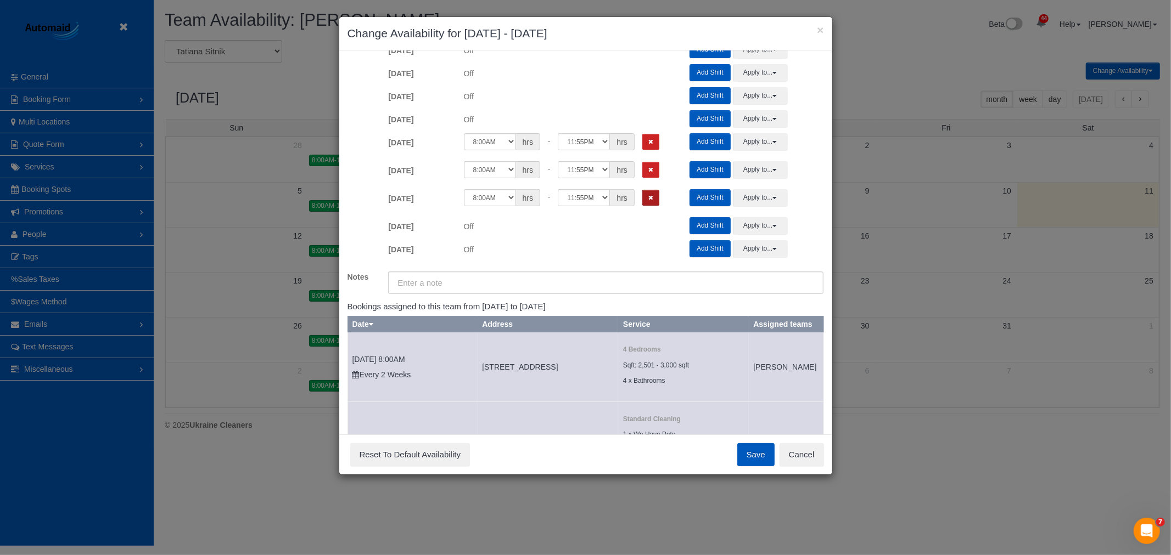
scroll to position [252, 0]
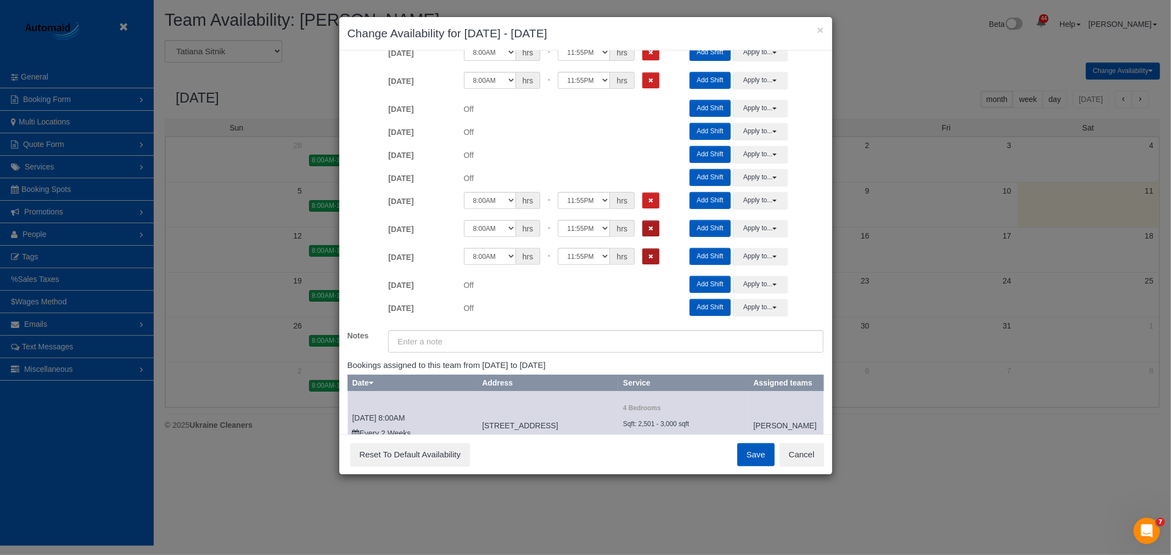
drag, startPoint x: 651, startPoint y: 255, endPoint x: 650, endPoint y: 232, distance: 23.1
click at [650, 245] on div "Wed 11/12/2025 Off 12:00AM 12:05AM 12:10AM 12:15AM 12:20AM 12:25AM 12:30AM 12:3…" at bounding box center [606, 259] width 452 height 28
click at [650, 223] on button "Remove Shift" at bounding box center [650, 229] width 17 height 16
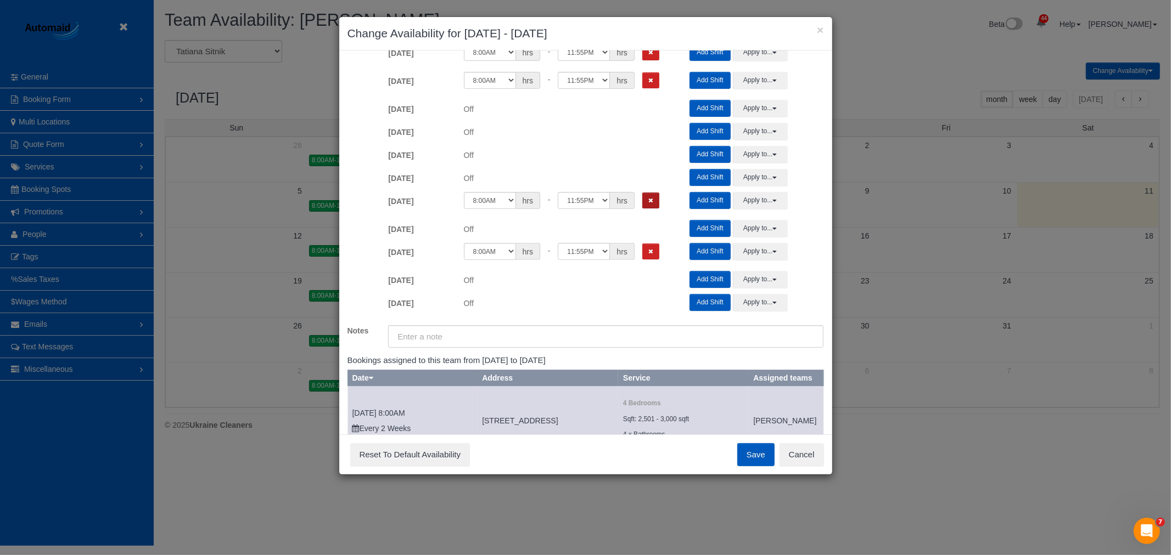
click at [650, 199] on icon "Remove Shift" at bounding box center [650, 201] width 5 height 6
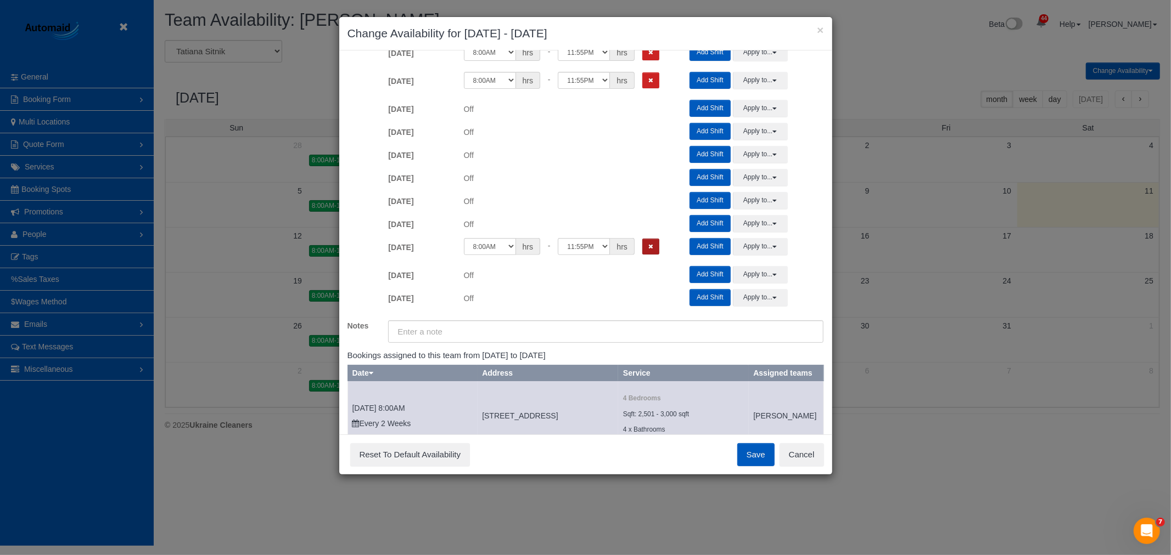
click at [650, 240] on button "Remove Shift" at bounding box center [650, 247] width 17 height 16
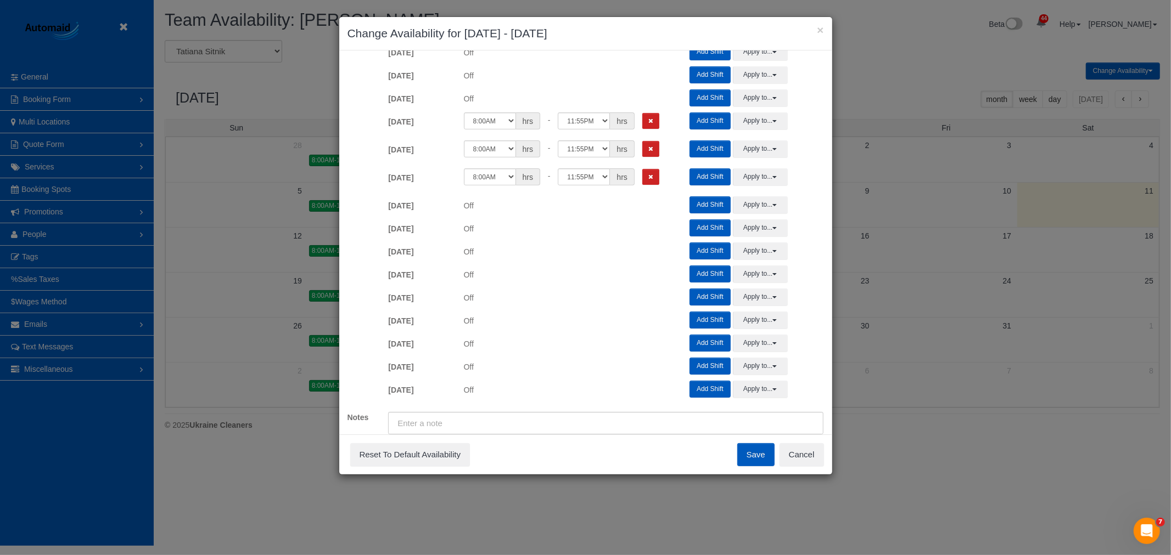
scroll to position [69, 0]
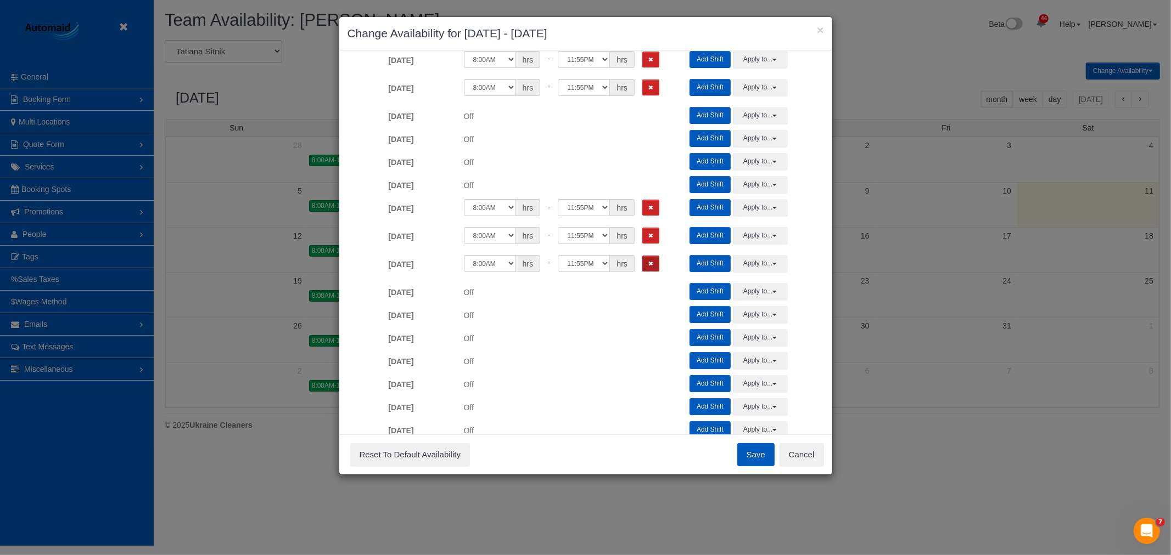
click at [651, 264] on div "12:00AM 12:05AM 12:10AM 12:15AM 12:20AM 12:25AM 12:30AM 12:35AM 12:40AM 12:45AM…" at bounding box center [569, 263] width 210 height 17
click at [650, 262] on icon "Remove Shift" at bounding box center [650, 264] width 5 height 6
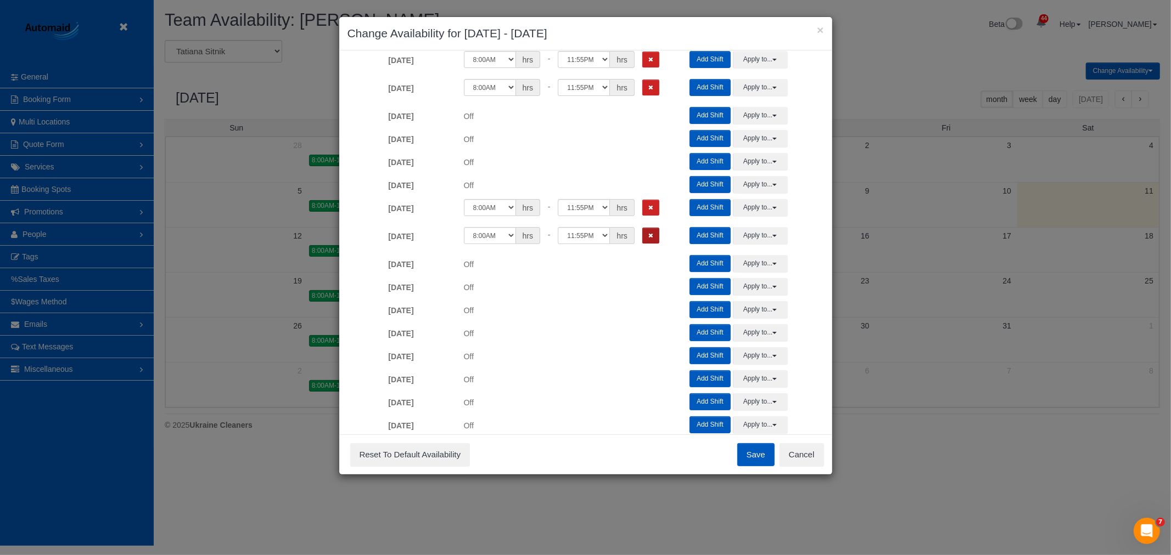
click at [649, 233] on icon "Remove Shift" at bounding box center [650, 236] width 5 height 6
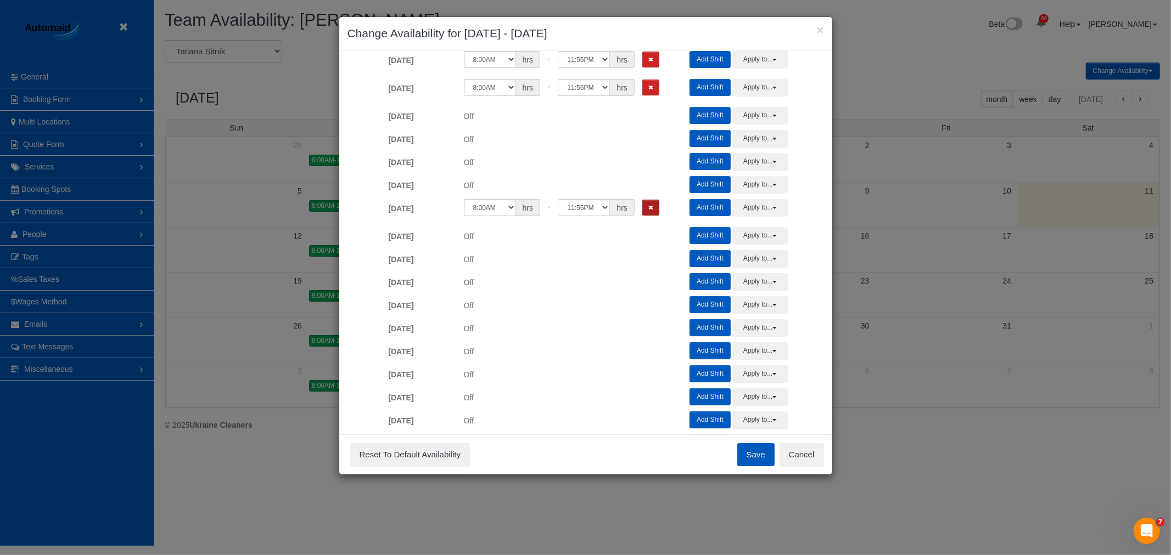
click at [649, 205] on icon "Remove Shift" at bounding box center [650, 208] width 5 height 6
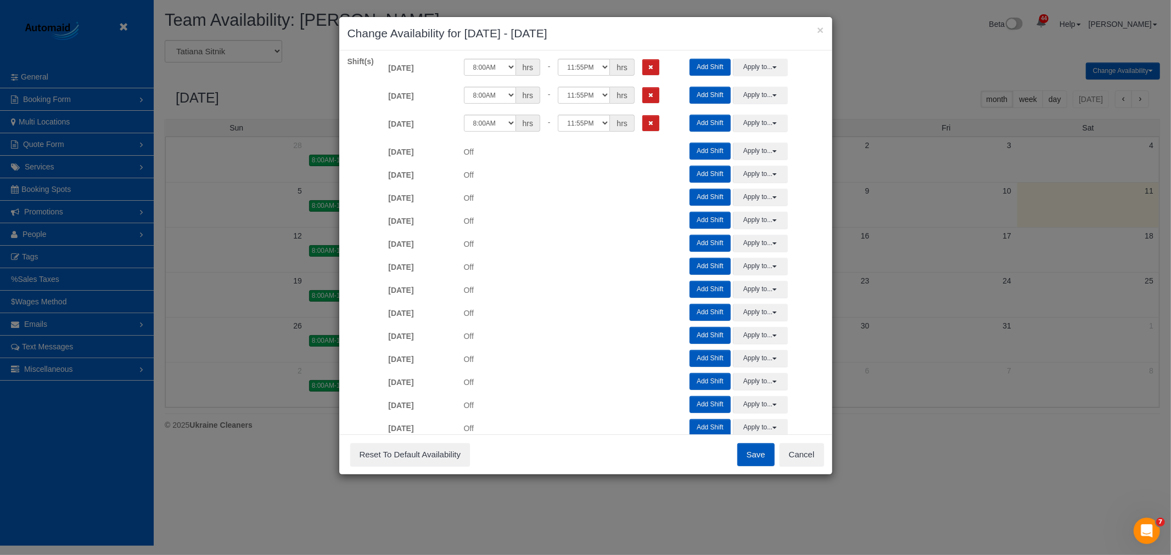
scroll to position [0, 0]
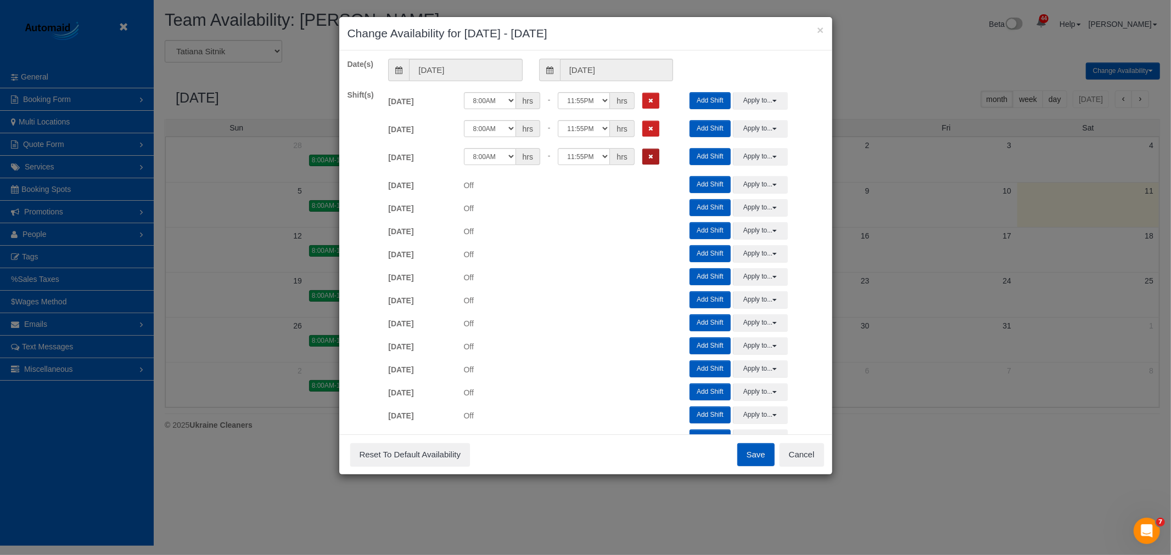
click at [646, 160] on button "Remove Shift" at bounding box center [650, 157] width 17 height 16
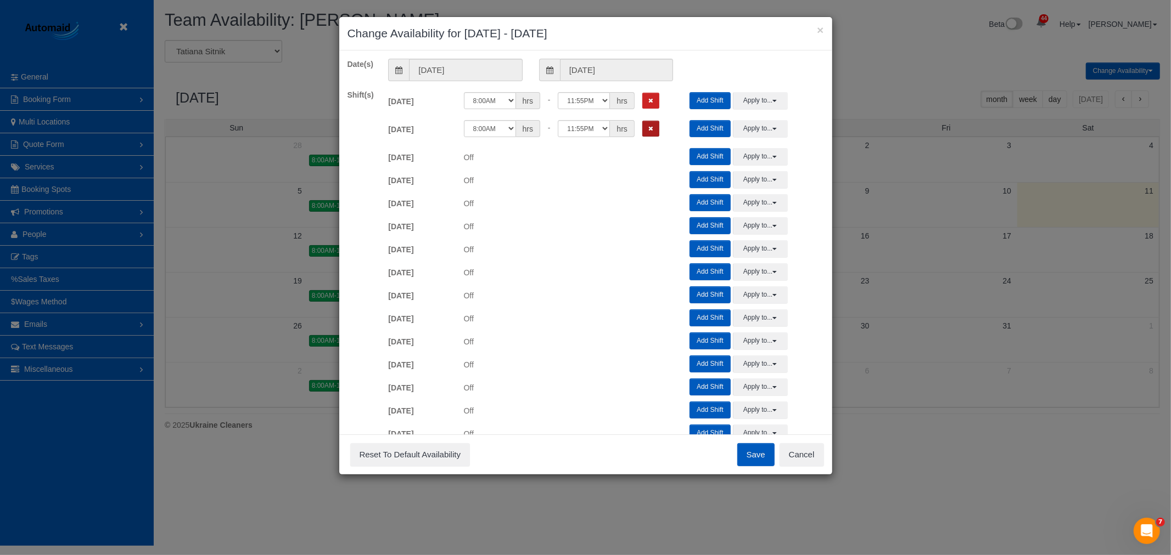
click at [651, 130] on button "Remove Shift" at bounding box center [650, 129] width 17 height 16
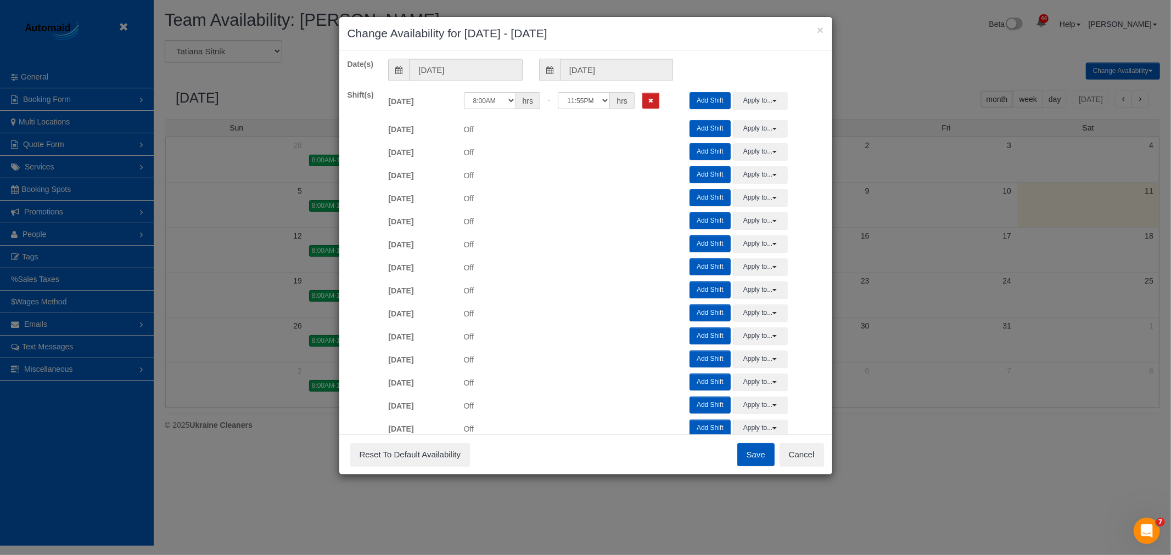
click at [652, 119] on div "Tue 10/28/2025 Off Add Shift Apply to... All Mon 10/27/2025 Tue 10/28/2025 Wed …" at bounding box center [606, 128] width 452 height 23
click at [654, 102] on button "Remove Shift" at bounding box center [650, 101] width 17 height 16
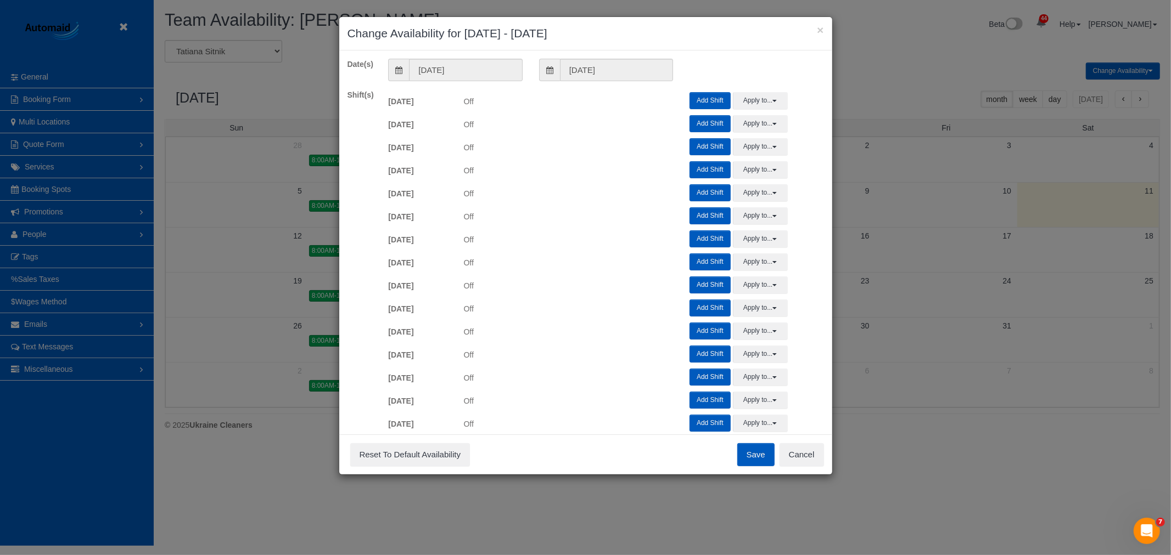
click at [753, 456] on button "Save" at bounding box center [755, 454] width 37 height 23
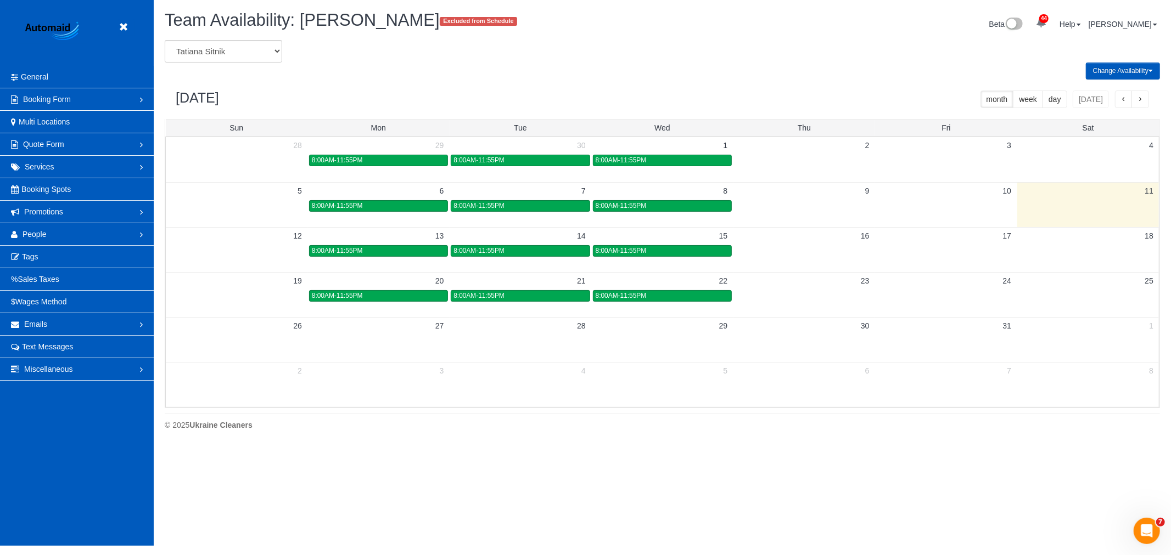
click at [136, 24] on header "Beta" at bounding box center [77, 33] width 154 height 66
click at [119, 22] on link at bounding box center [126, 27] width 16 height 16
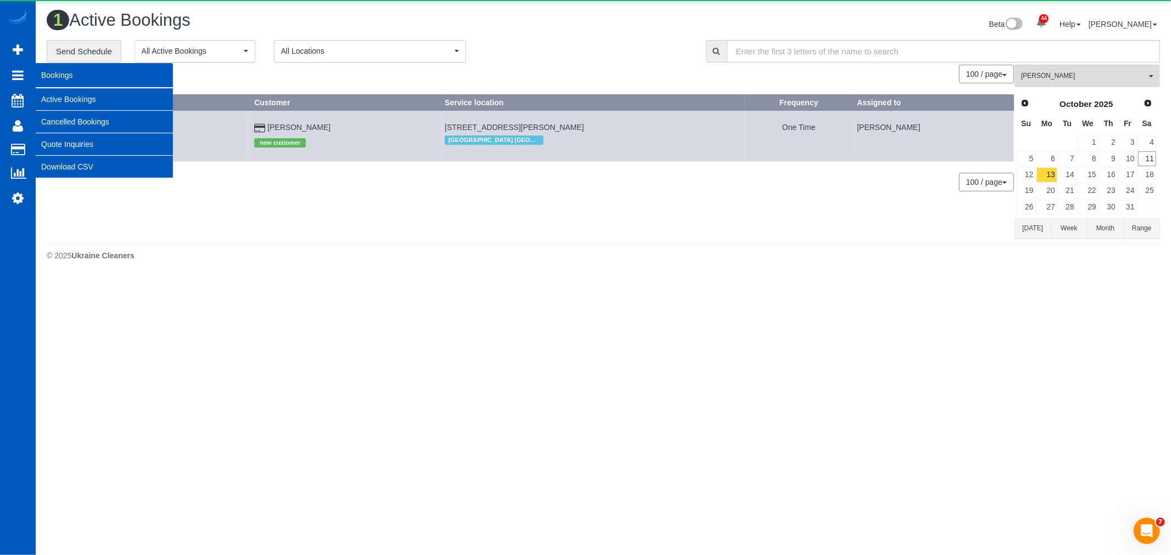
scroll to position [278, 1171]
click at [106, 92] on link "Active Bookings" at bounding box center [104, 99] width 137 height 22
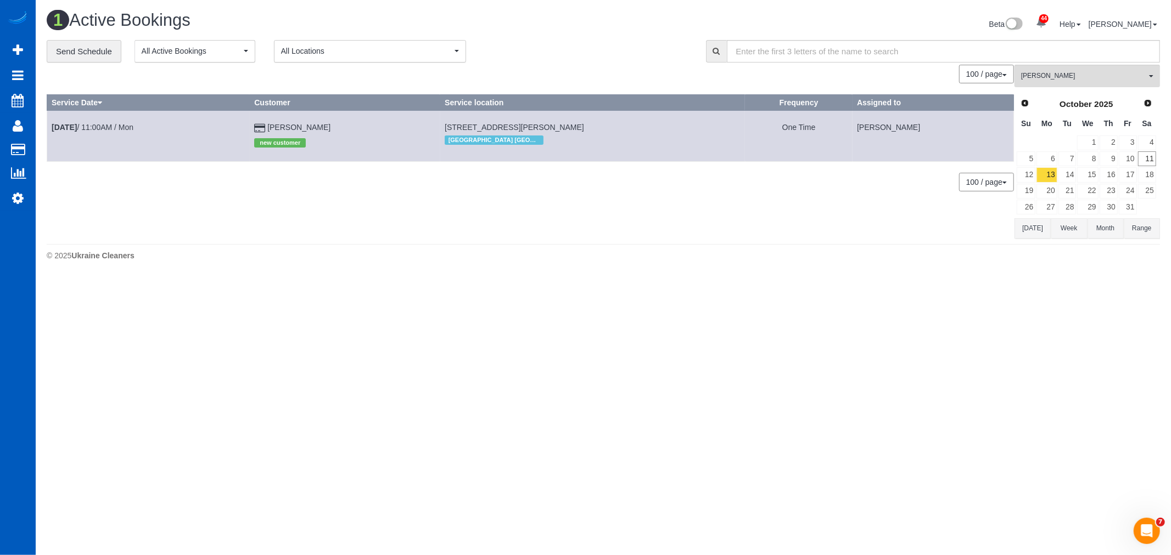
scroll to position [0, 0]
click at [1059, 67] on button "Oksana Antonenko All Teams" at bounding box center [1086, 76] width 145 height 23
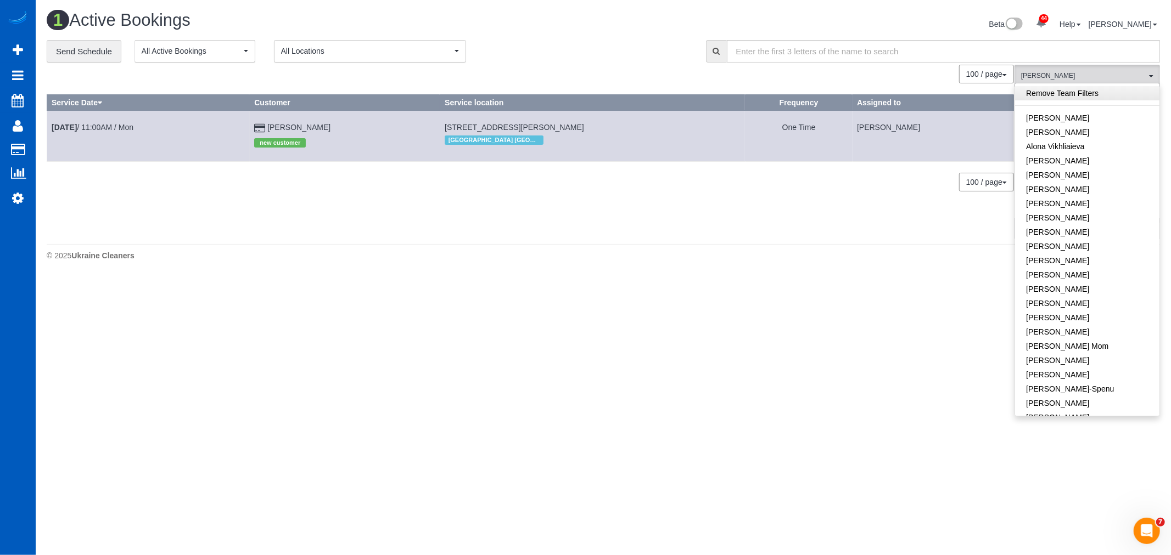
click at [1071, 94] on link "Remove Team Filters" at bounding box center [1087, 93] width 144 height 14
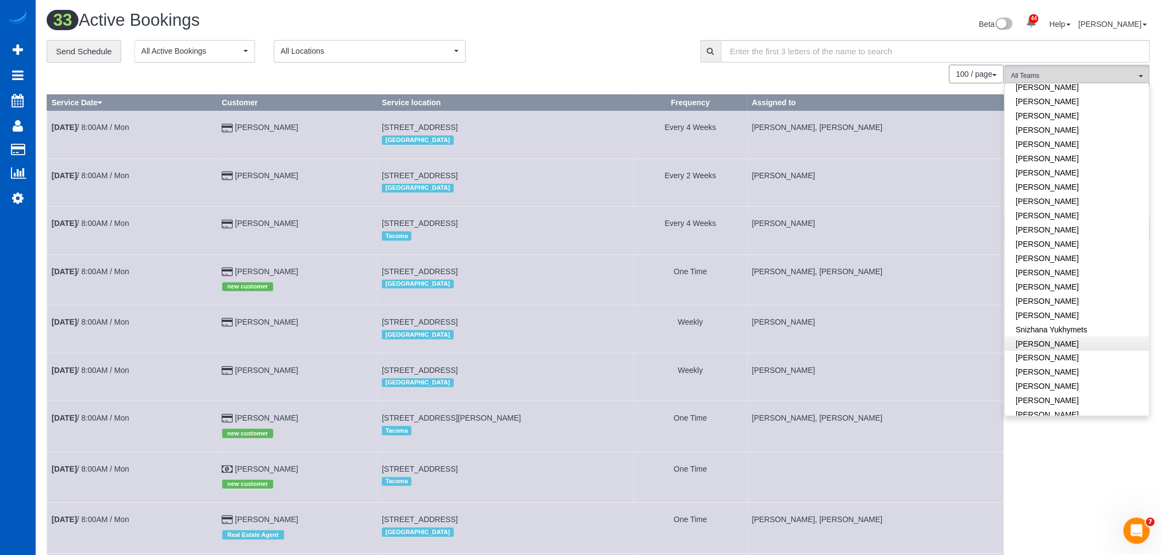
scroll to position [610, 0]
click at [1045, 297] on link "Sarah Morozov" at bounding box center [1077, 304] width 144 height 14
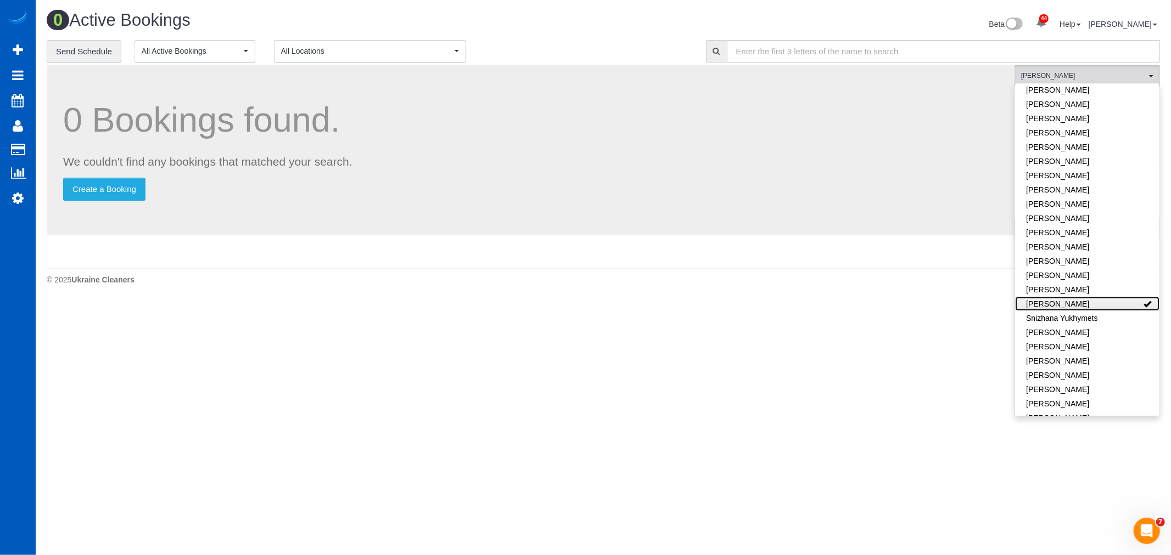
click at [1045, 297] on link "Sarah Morozov" at bounding box center [1087, 304] width 144 height 14
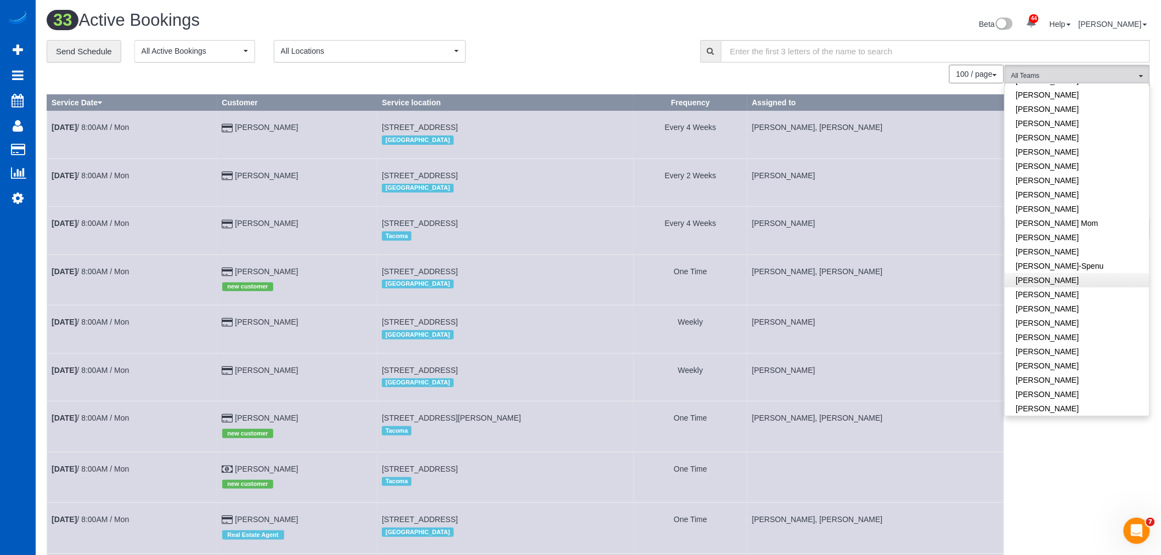
scroll to position [122, 0]
click at [1051, 254] on link "Irina Shamrai" at bounding box center [1077, 253] width 144 height 14
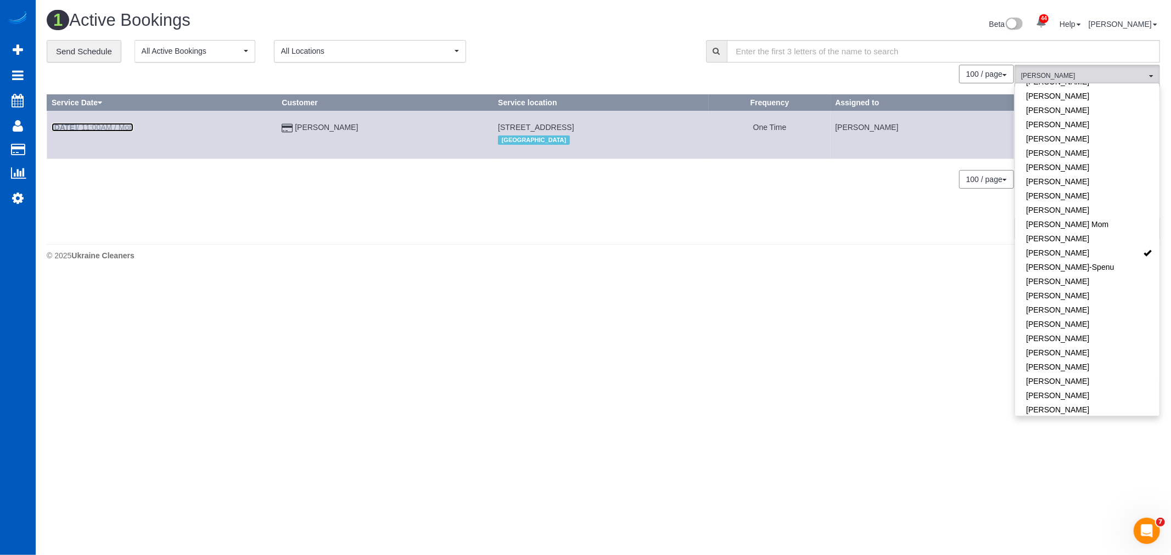
click at [70, 127] on b "Oct 13th" at bounding box center [64, 127] width 25 height 9
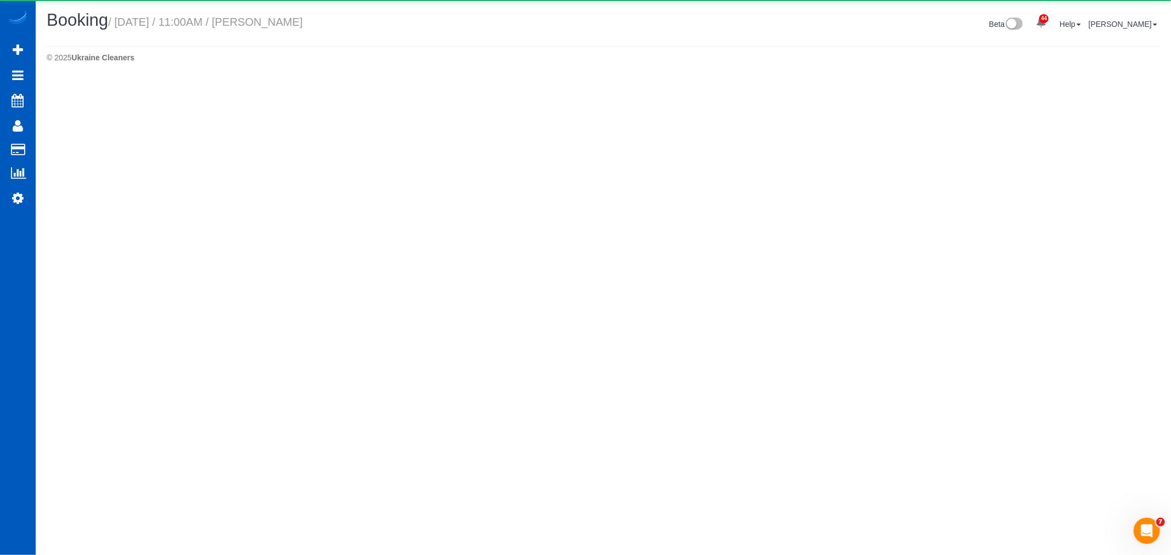
select select "WA"
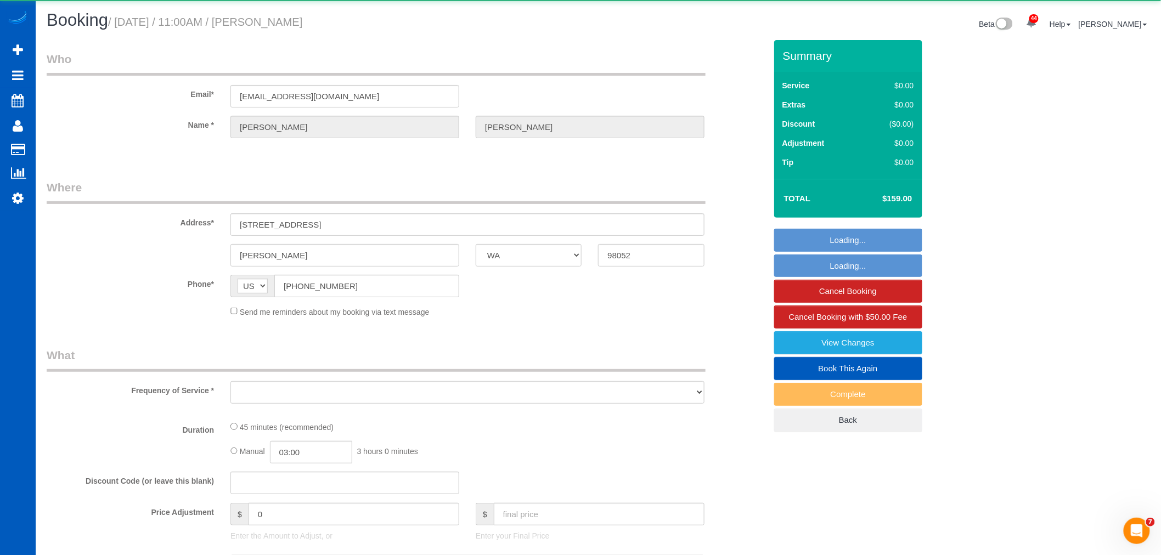
select select "object:37789"
select select "string:fspay-140cd3f5-40ad-4674-9e36-cfc462e90407"
select select "199"
select select "spot115"
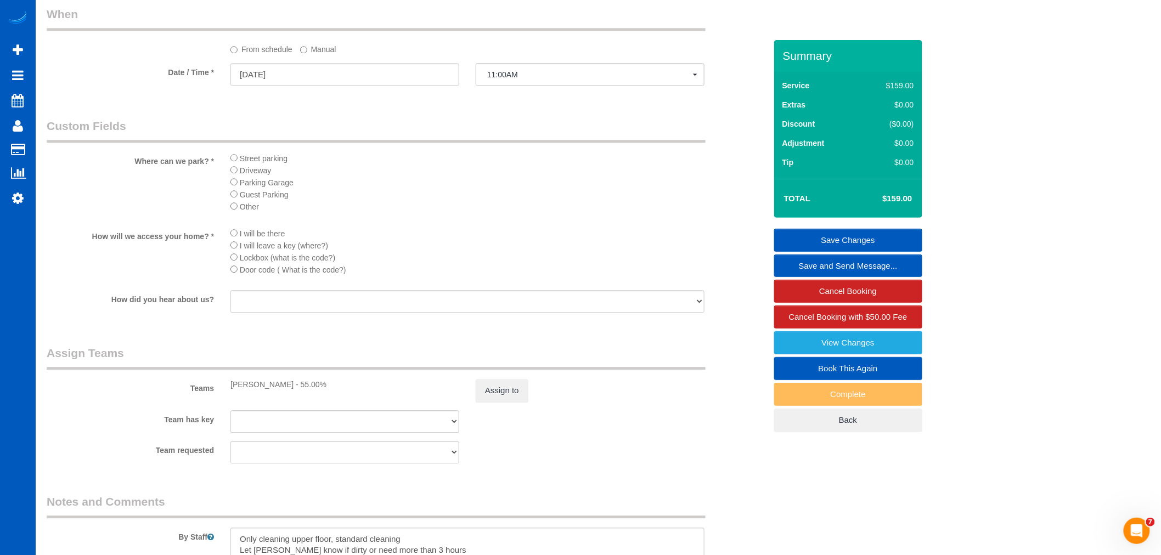
scroll to position [1280, 0]
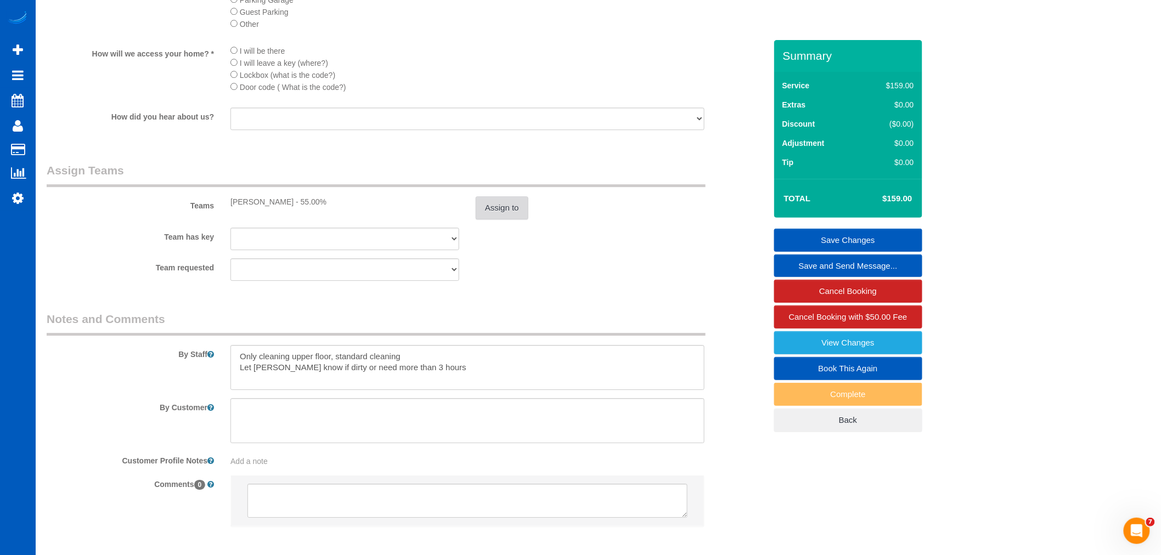
click at [500, 220] on button "Assign to" at bounding box center [502, 207] width 53 height 23
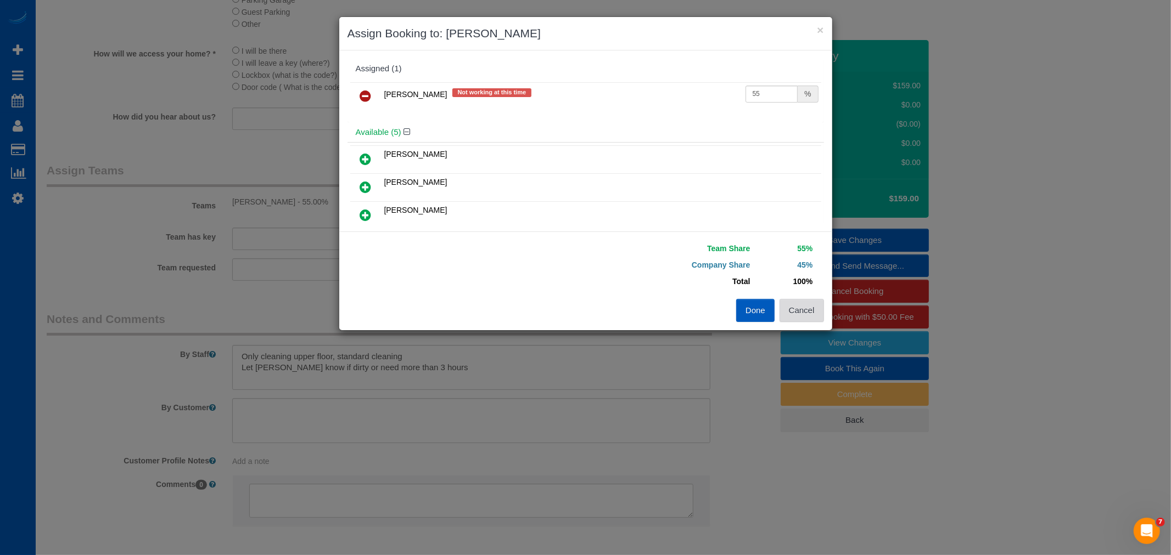
drag, startPoint x: 814, startPoint y: 310, endPoint x: 229, endPoint y: 79, distance: 629.6
click at [807, 308] on button "Cancel" at bounding box center [801, 310] width 44 height 23
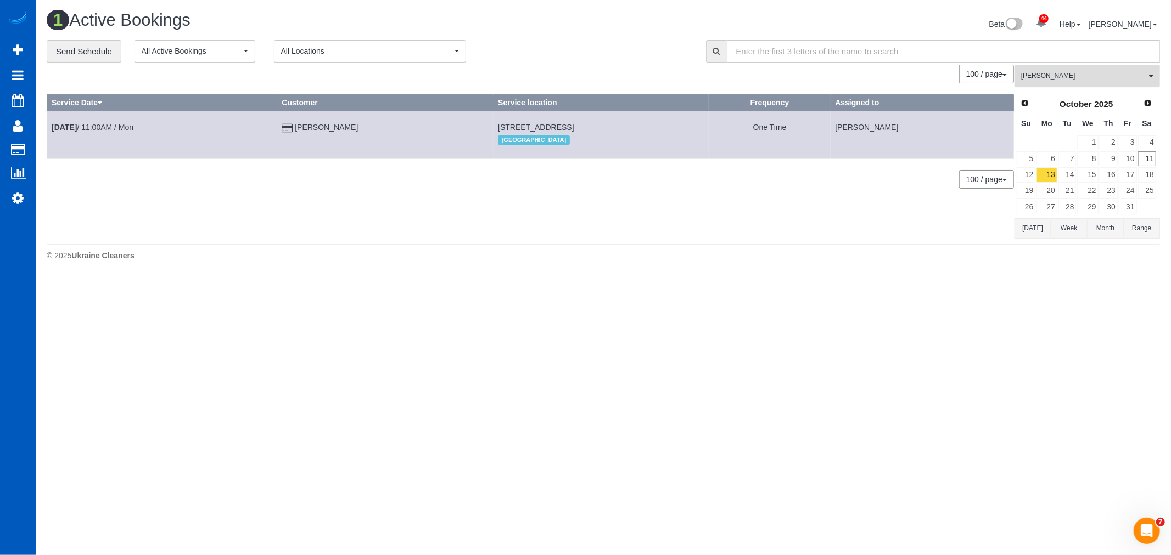
click at [1064, 83] on button "Irina Shamrai All Teams" at bounding box center [1086, 76] width 145 height 23
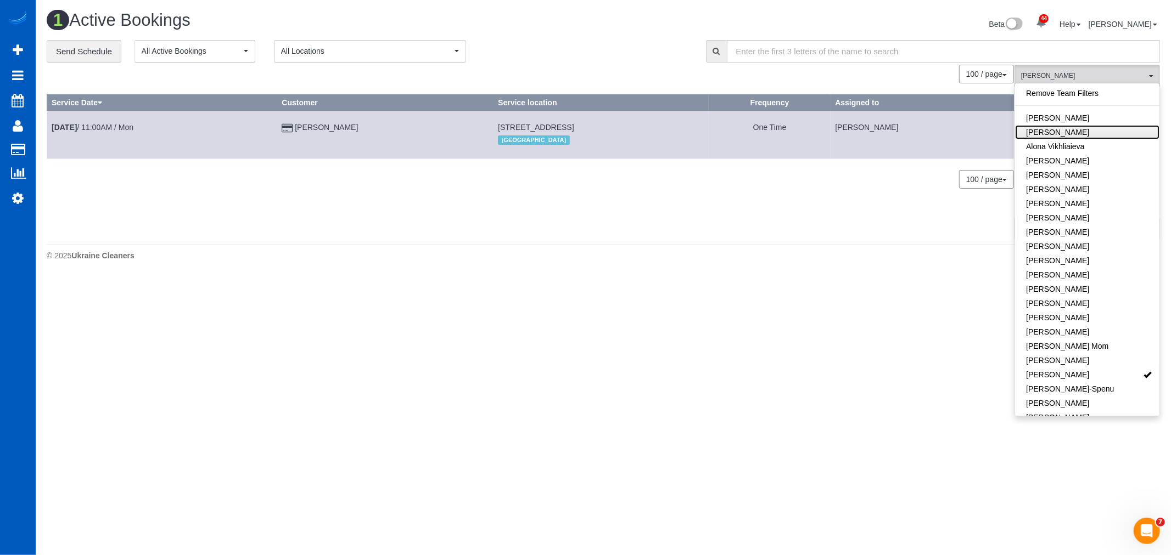
click at [1065, 130] on link "Alona Tarasiuk" at bounding box center [1087, 132] width 144 height 14
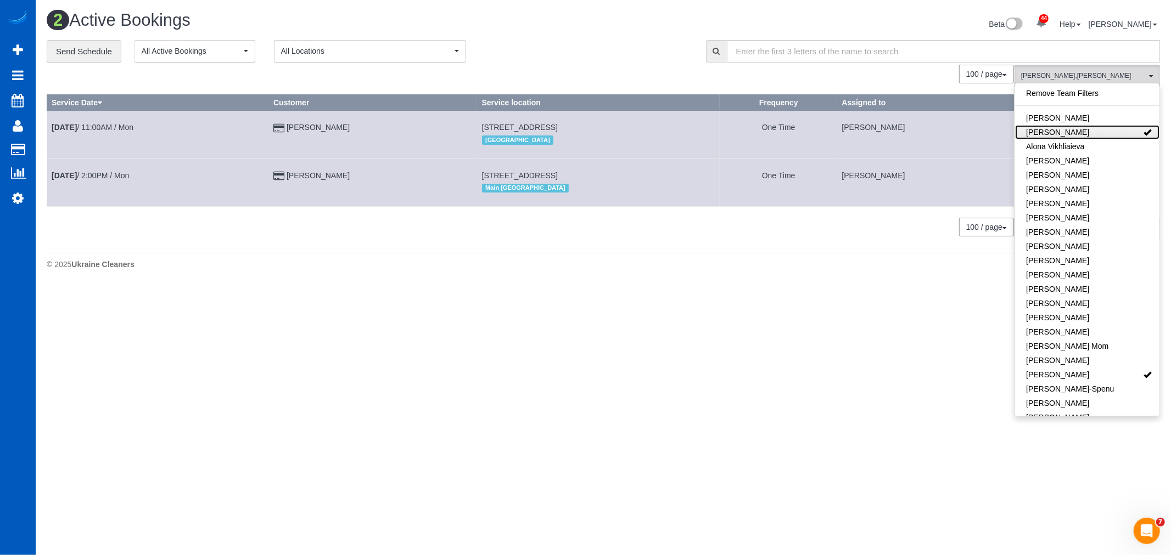
click at [1065, 130] on link "Alona Tarasiuk" at bounding box center [1087, 132] width 144 height 14
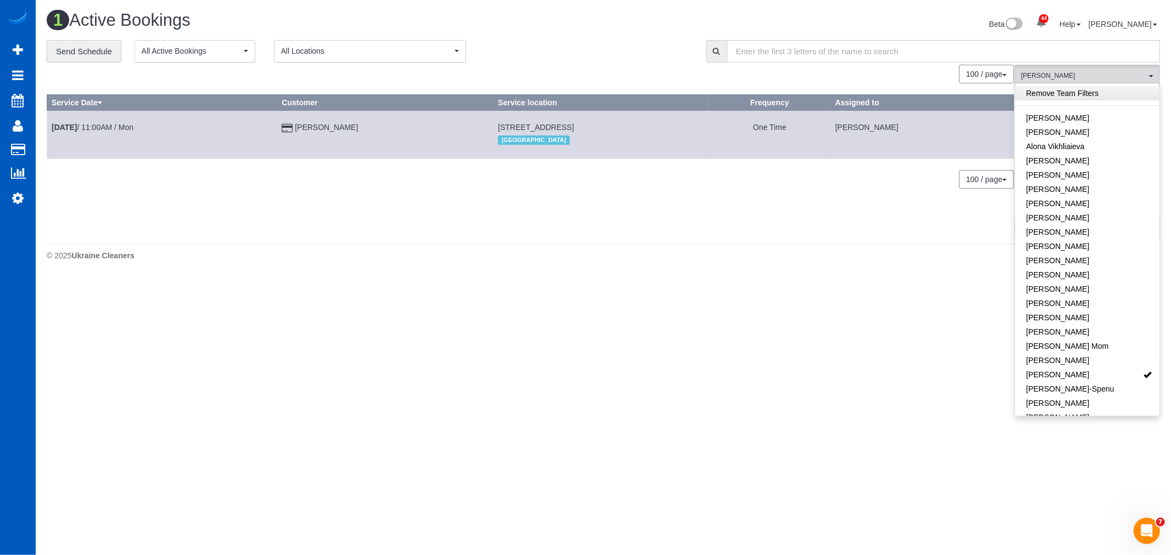
click at [1054, 91] on link "Remove Team Filters" at bounding box center [1087, 93] width 144 height 14
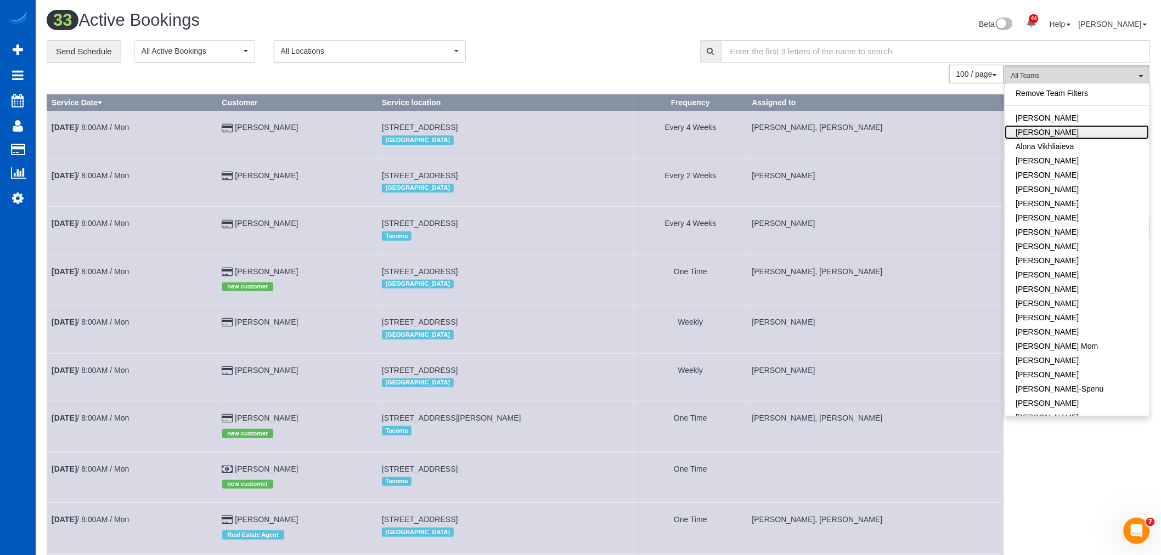
click at [1062, 134] on link "Alona Tarasiuk" at bounding box center [1077, 132] width 144 height 14
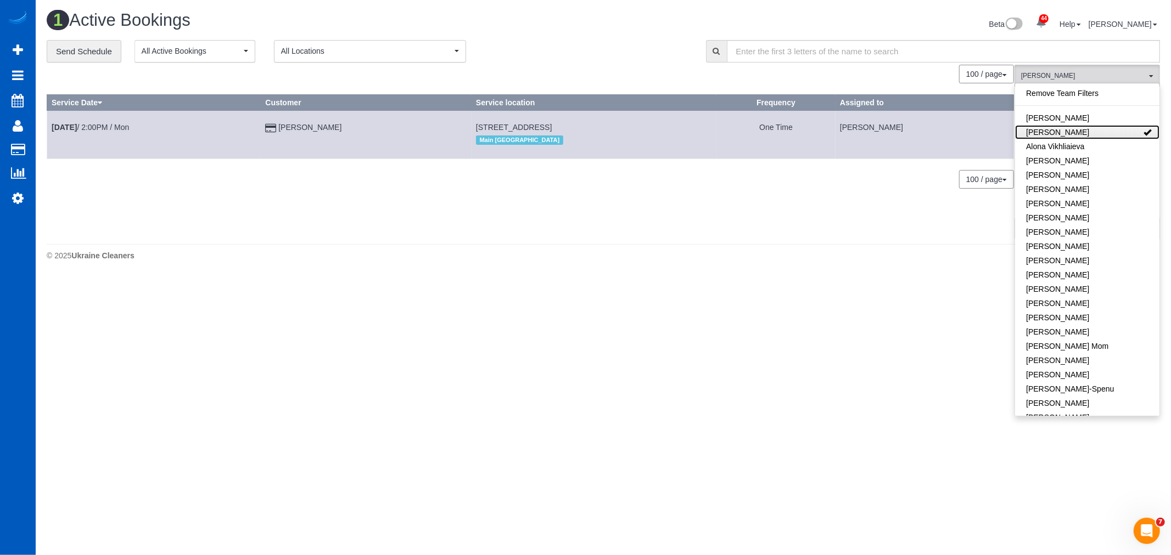
click at [1021, 132] on link "Alona Tarasiuk" at bounding box center [1087, 132] width 144 height 14
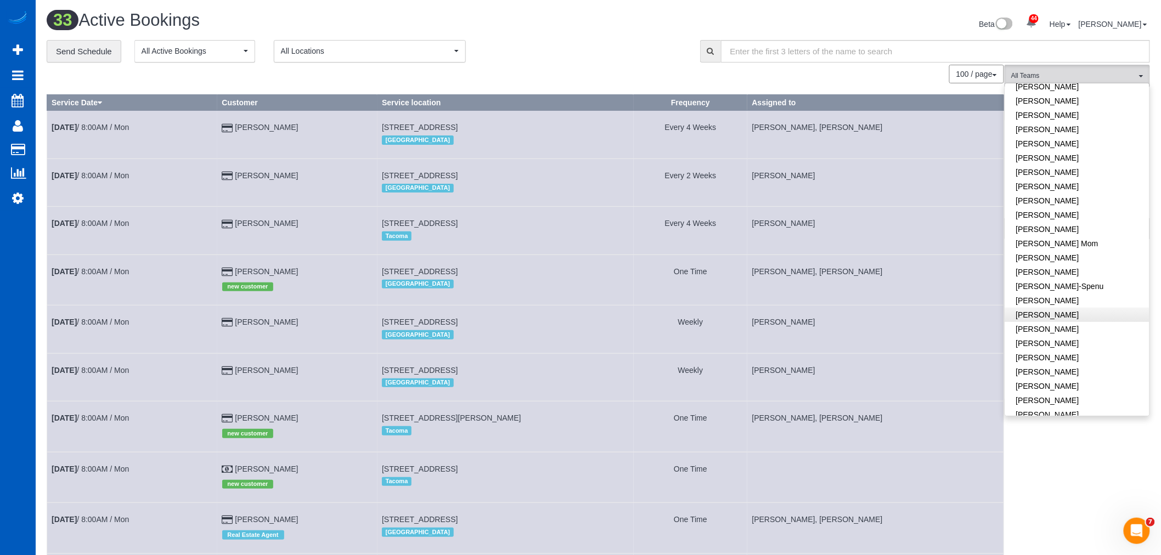
scroll to position [122, 0]
click at [1079, 346] on link "Kateryna Polishchuk" at bounding box center [1077, 353] width 144 height 14
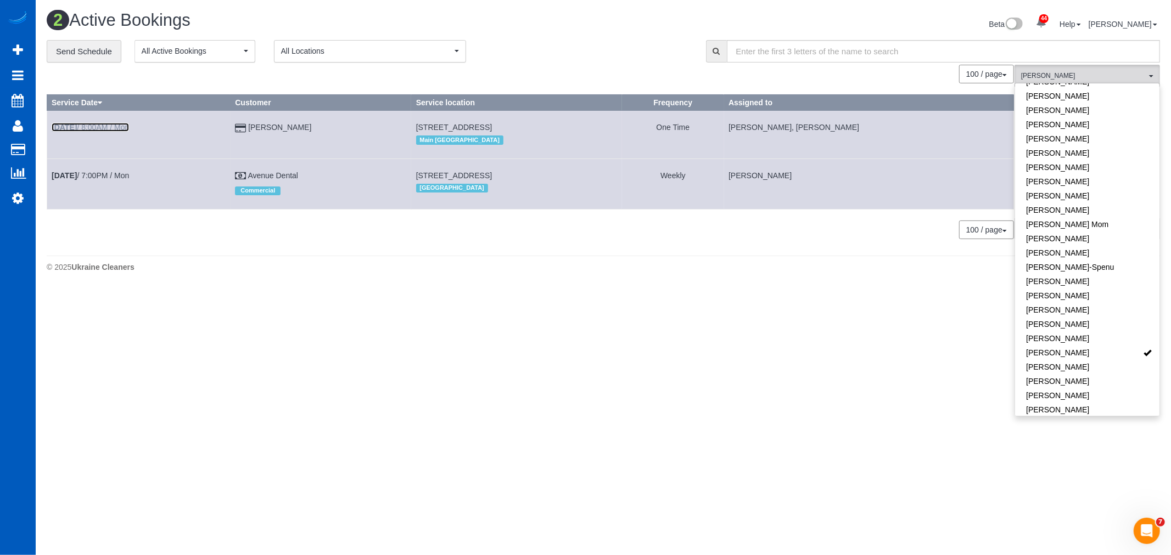
click at [77, 124] on b "Oct 13th" at bounding box center [64, 127] width 25 height 9
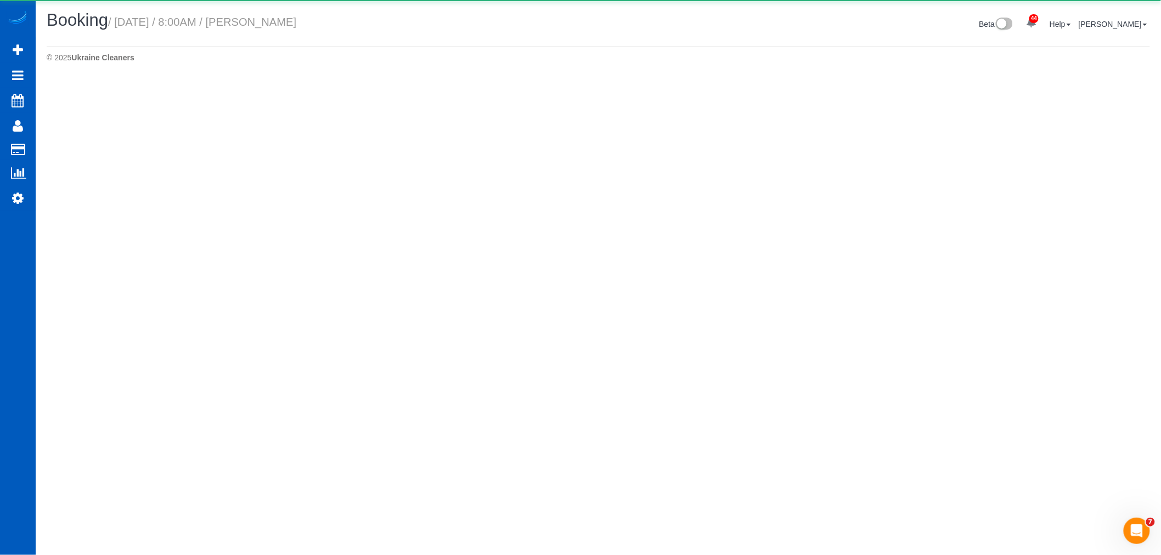
select select "WA"
select select "string:fspay-5c4c3ae4-d424-4f40-97ac-d18f1ddeaa8b"
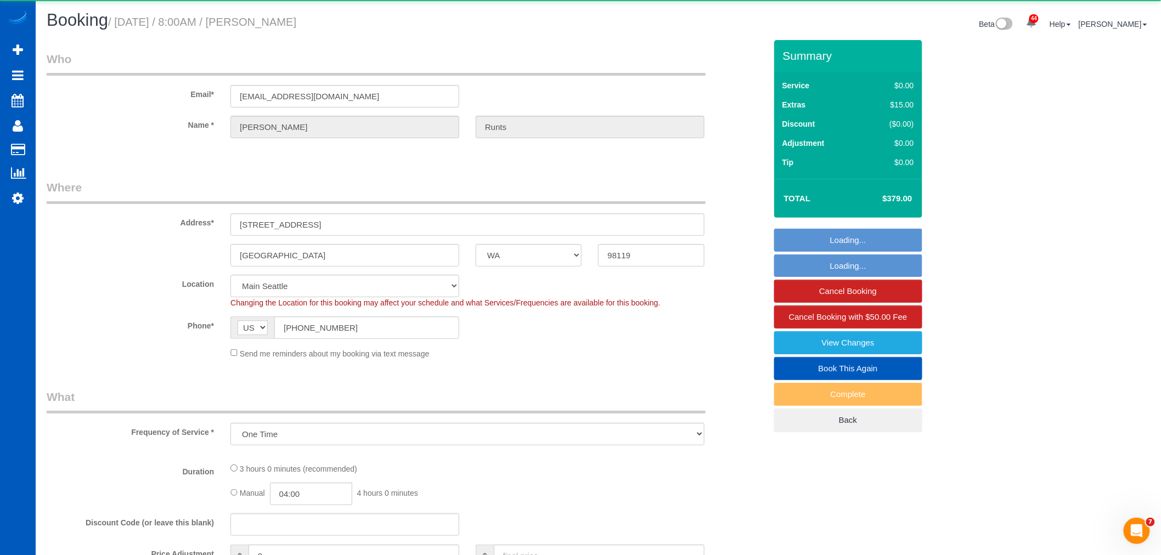
select select "object:40113"
select select "199"
select select "spot134"
select select "number:8"
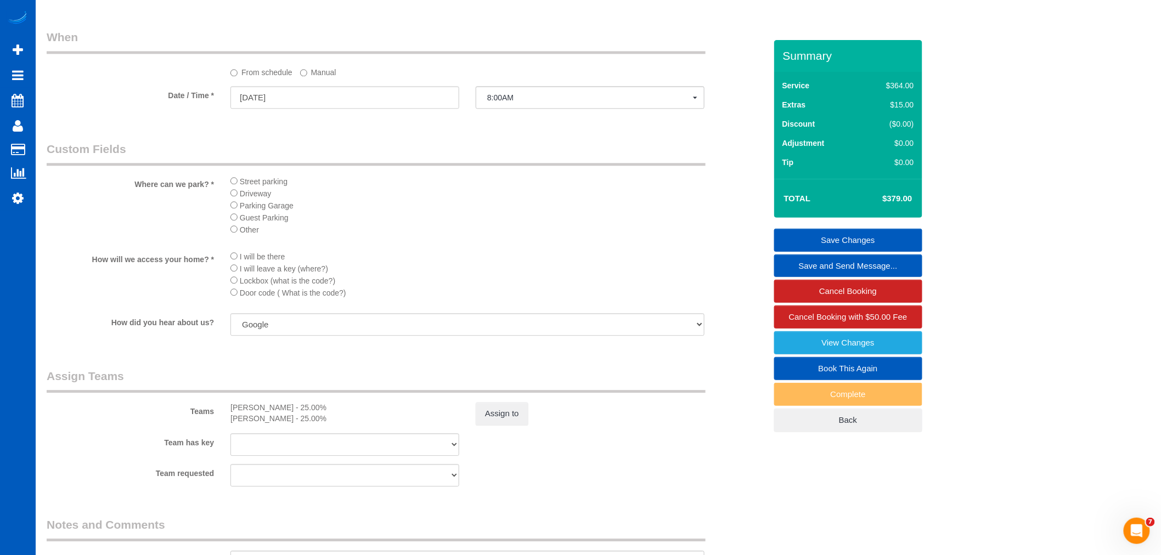
scroll to position [1159, 0]
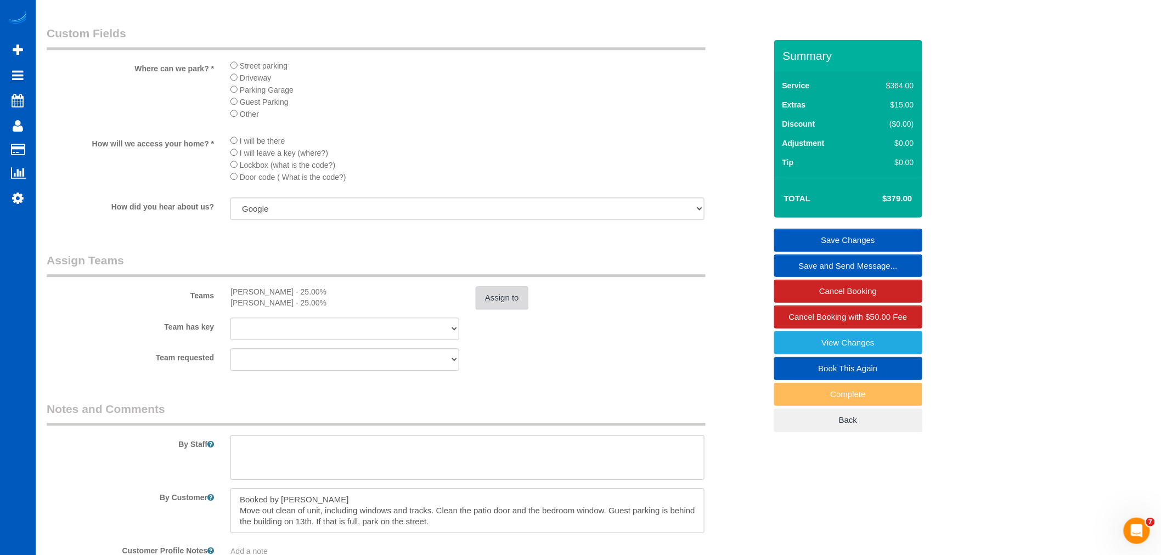
click at [482, 310] on button "Assign to" at bounding box center [502, 297] width 53 height 23
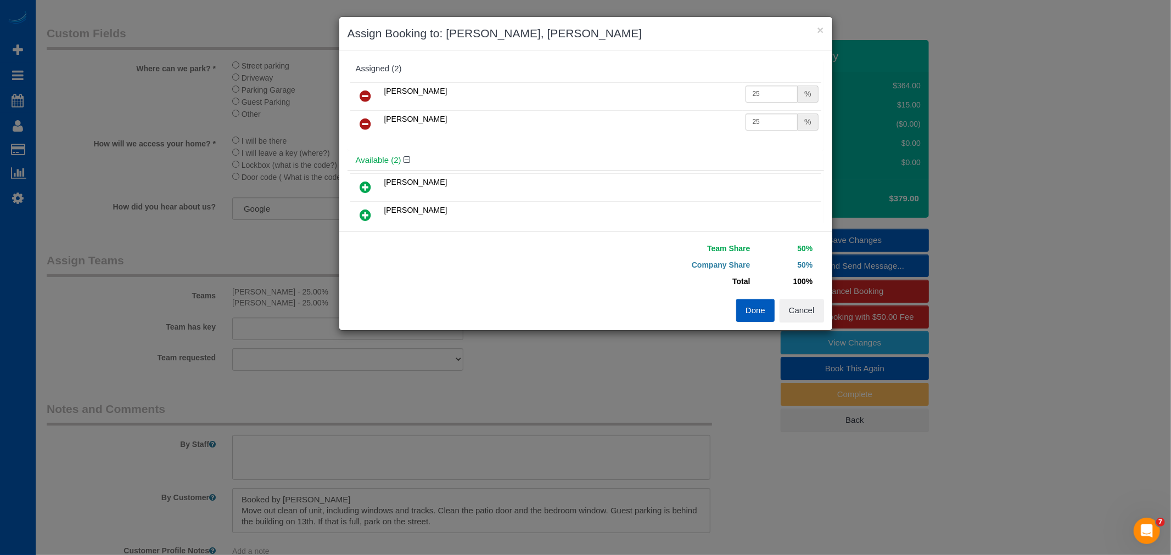
click at [369, 97] on icon at bounding box center [366, 95] width 12 height 13
click at [364, 151] on link at bounding box center [366, 160] width 26 height 22
drag, startPoint x: 758, startPoint y: 314, endPoint x: 828, endPoint y: 245, distance: 98.2
click at [757, 314] on button "Done" at bounding box center [755, 310] width 38 height 23
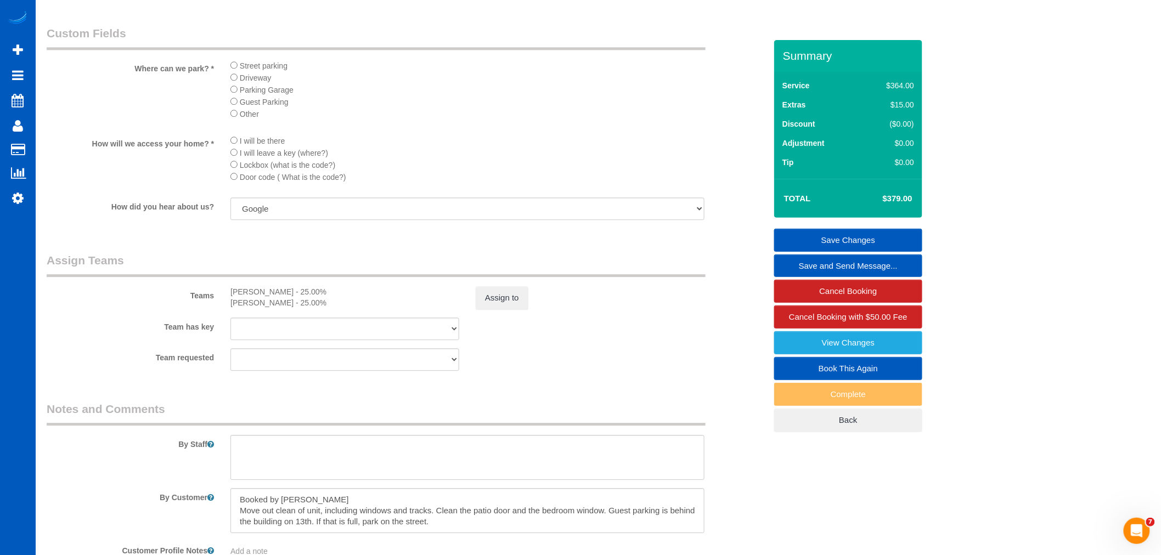
click at [885, 233] on link "Save Changes" at bounding box center [848, 240] width 148 height 23
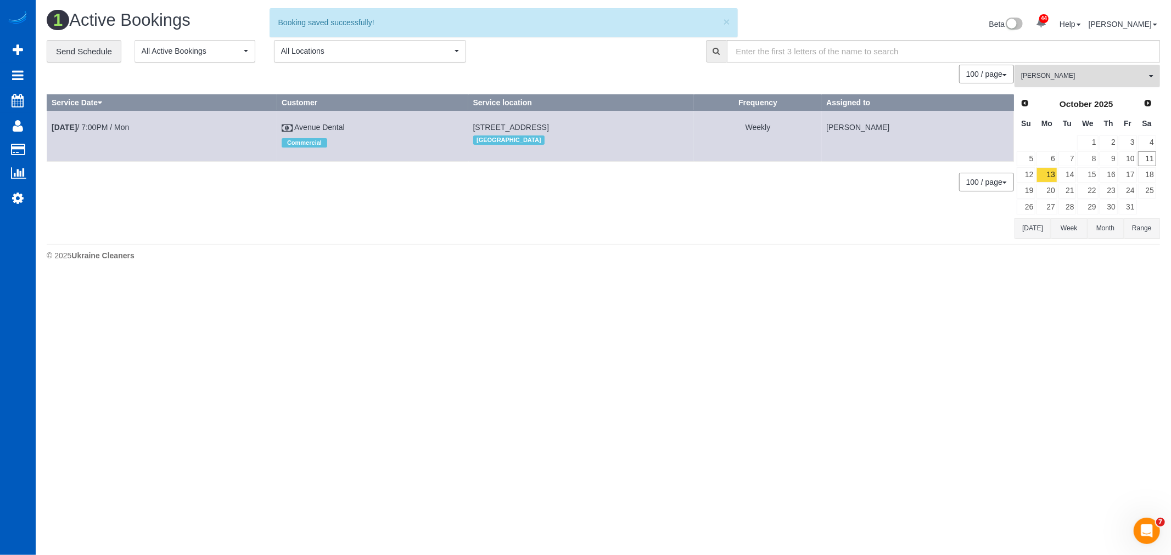
click at [1069, 81] on span "Kateryna Polishchuk" at bounding box center [1083, 75] width 125 height 9
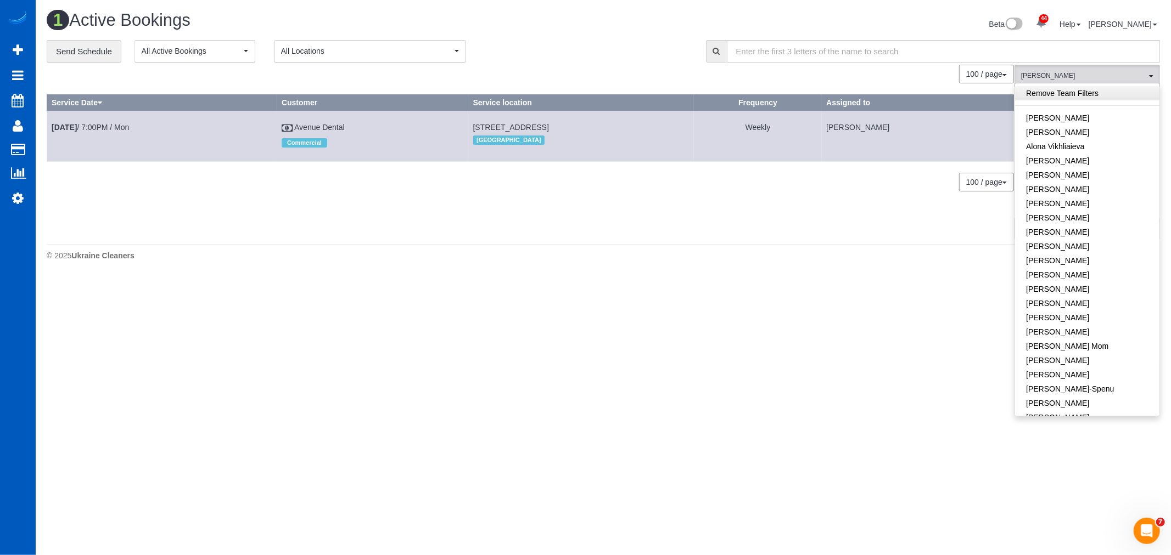
click at [1056, 98] on link "Remove Team Filters" at bounding box center [1087, 93] width 144 height 14
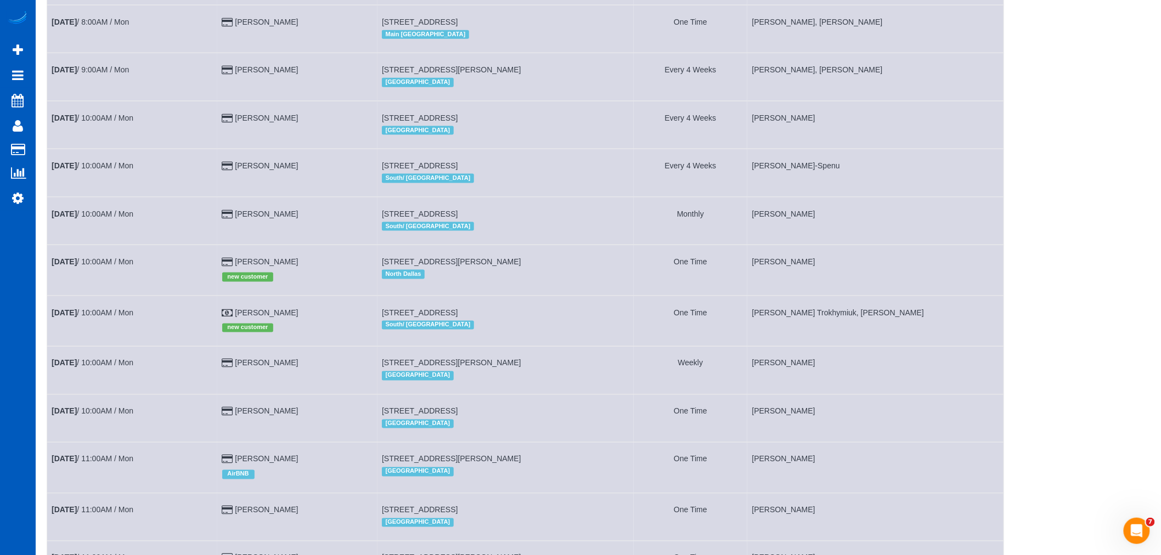
scroll to position [732, 0]
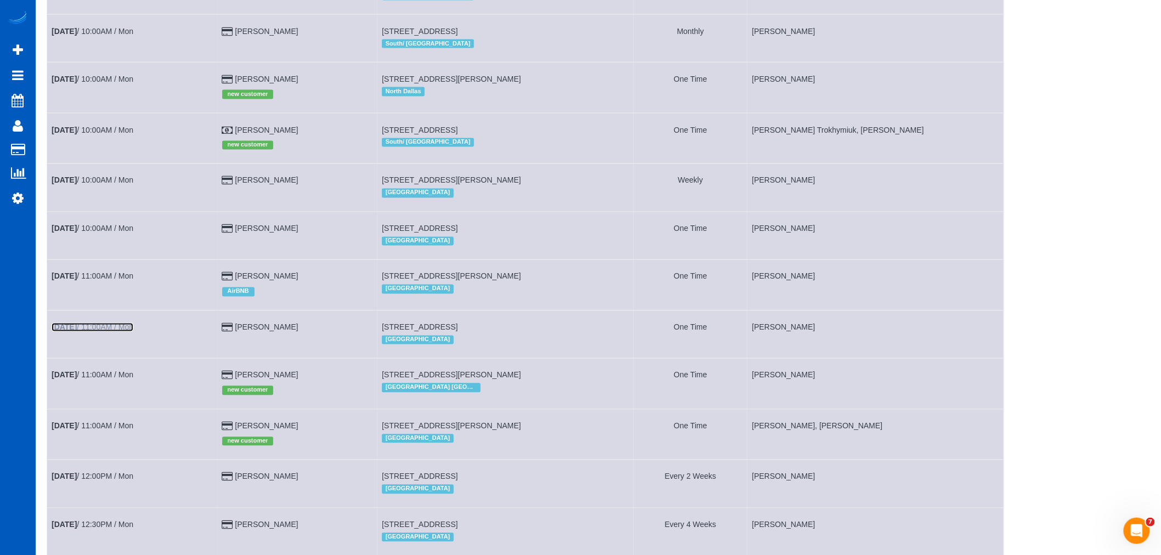
click at [120, 332] on link "Oct 13th / 11:00AM / Mon" at bounding box center [93, 327] width 82 height 9
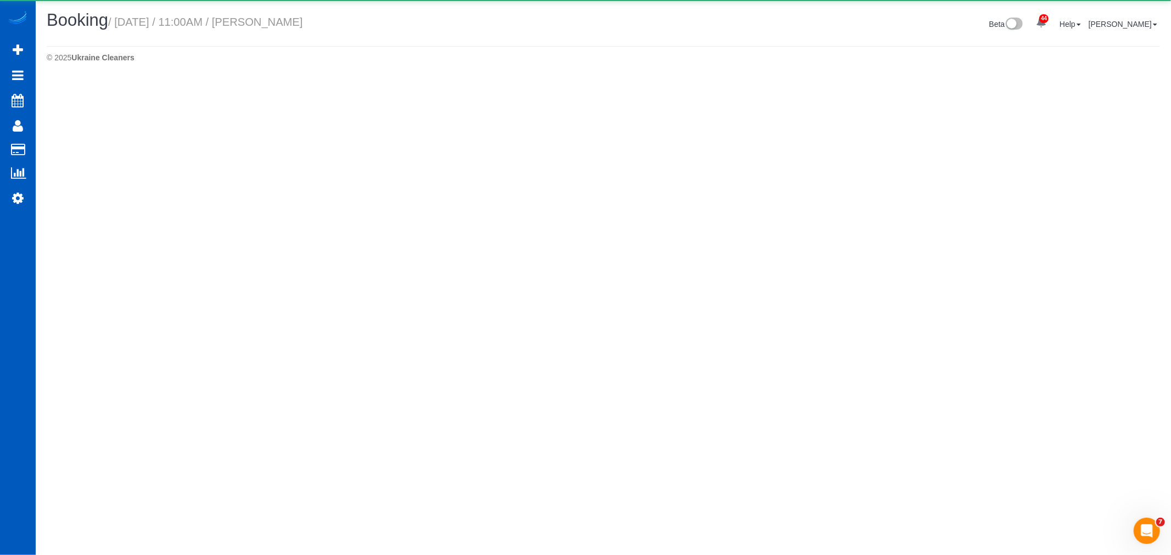
select select "WA"
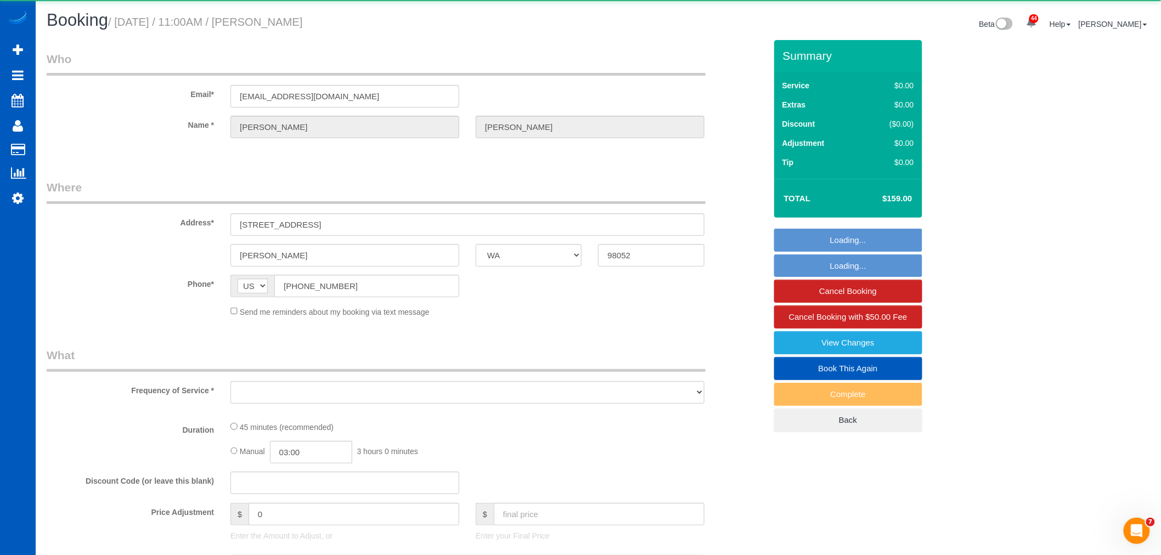
select select "string:fspay-140cd3f5-40ad-4674-9e36-cfc462e90407"
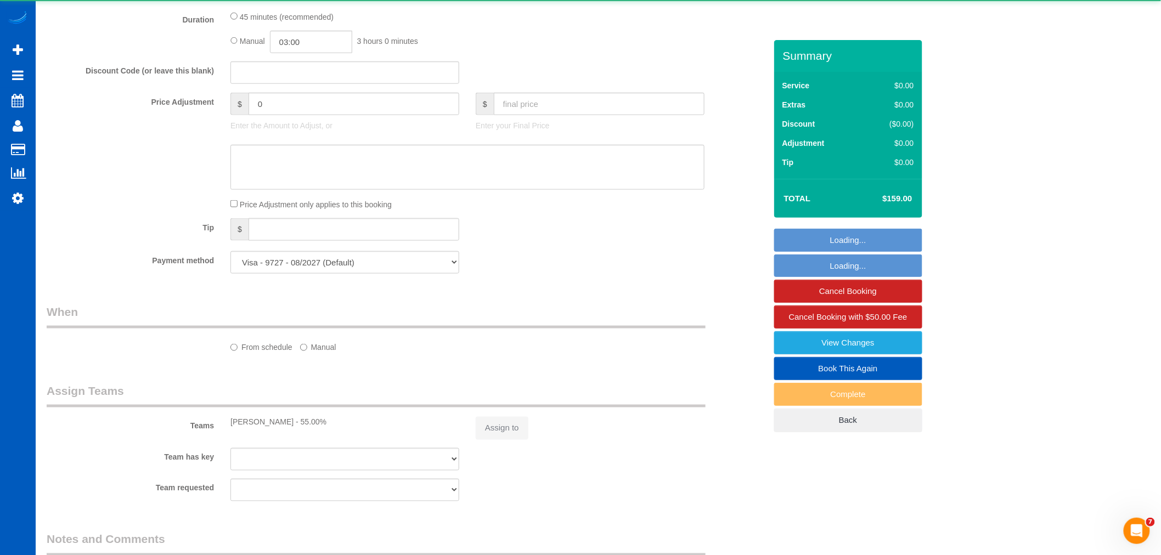
select select "object:42151"
select select "199"
select select "spot152"
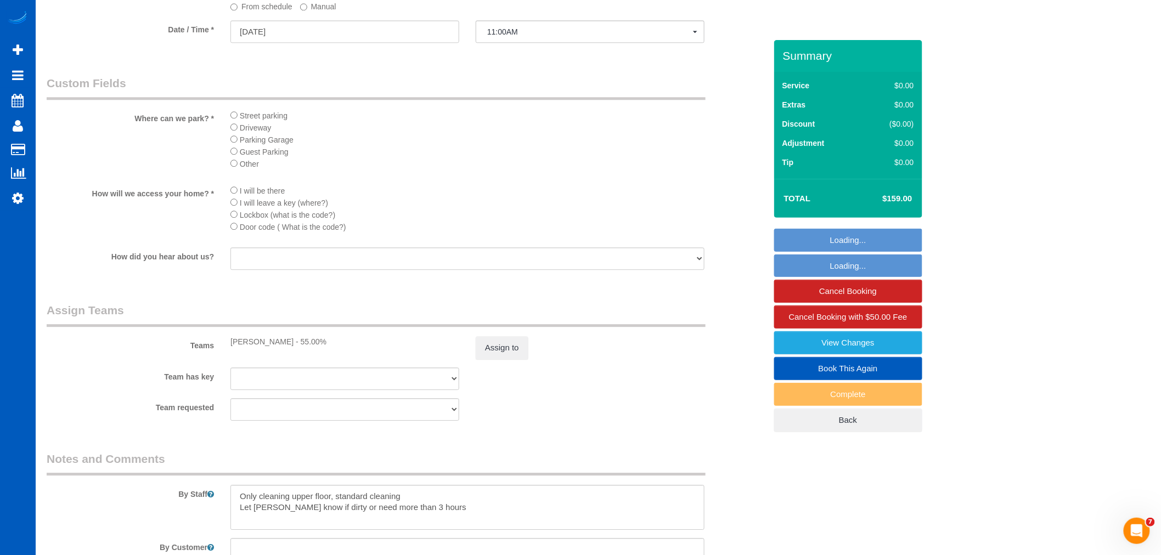
scroll to position [1347, 0]
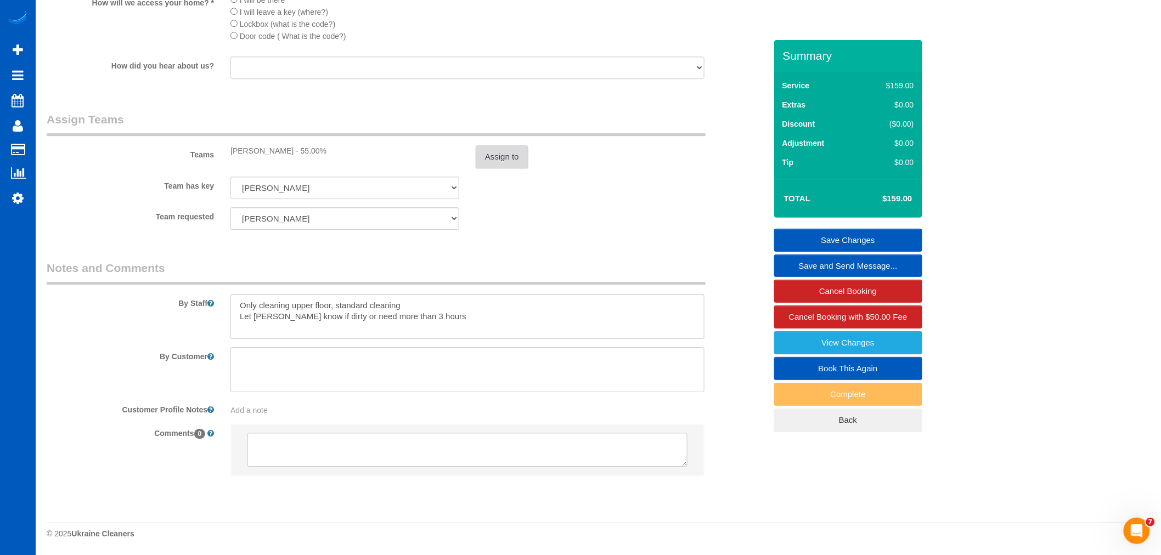
click at [504, 159] on button "Assign to" at bounding box center [502, 156] width 53 height 23
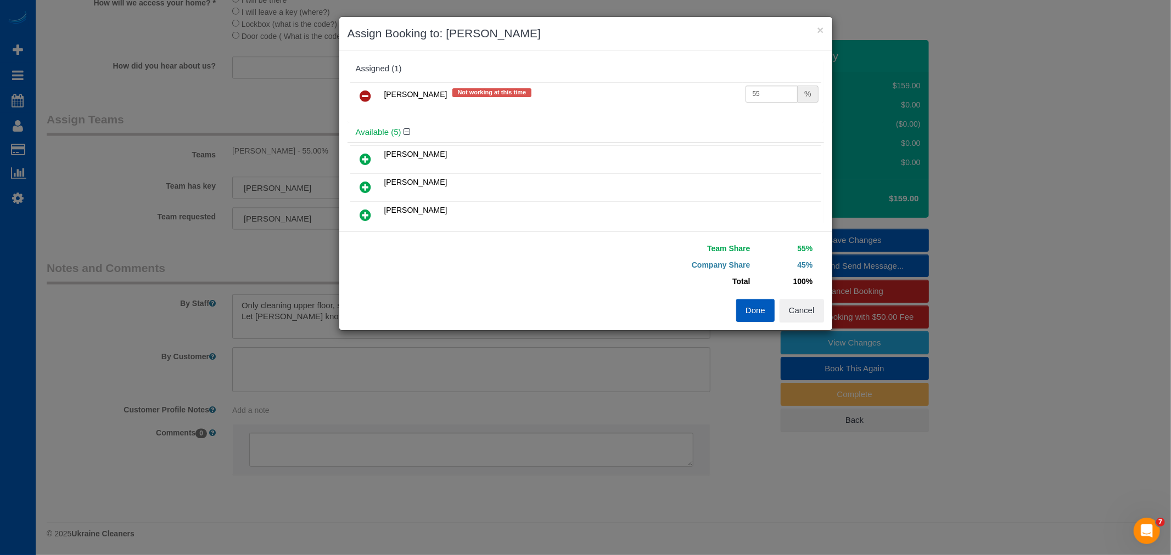
click at [361, 94] on icon at bounding box center [366, 95] width 12 height 13
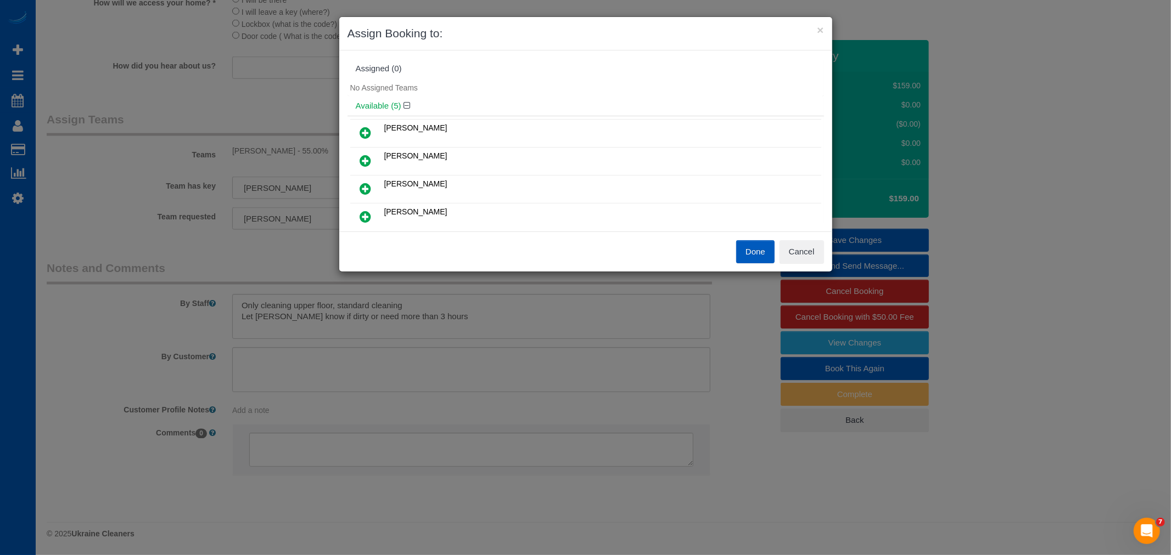
click at [355, 162] on link at bounding box center [366, 161] width 26 height 22
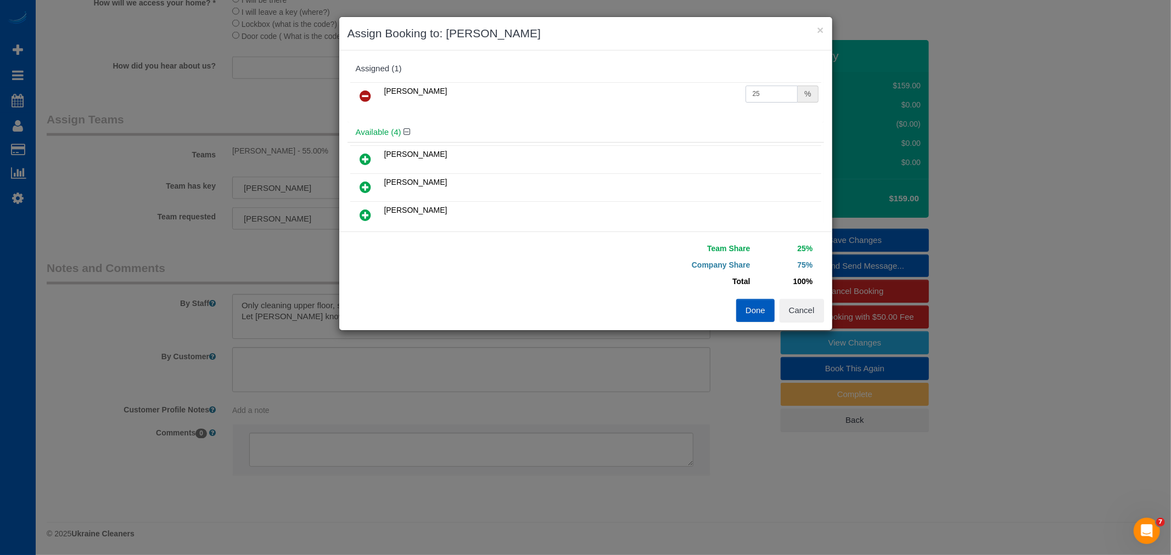
drag, startPoint x: 762, startPoint y: 90, endPoint x: 573, endPoint y: 114, distance: 190.3
click at [573, 114] on div "Kateryna Polishchuk 25 %" at bounding box center [585, 101] width 476 height 43
type input "55"
drag, startPoint x: 759, startPoint y: 306, endPoint x: 811, endPoint y: 267, distance: 64.8
click at [760, 306] on button "Done" at bounding box center [755, 310] width 38 height 23
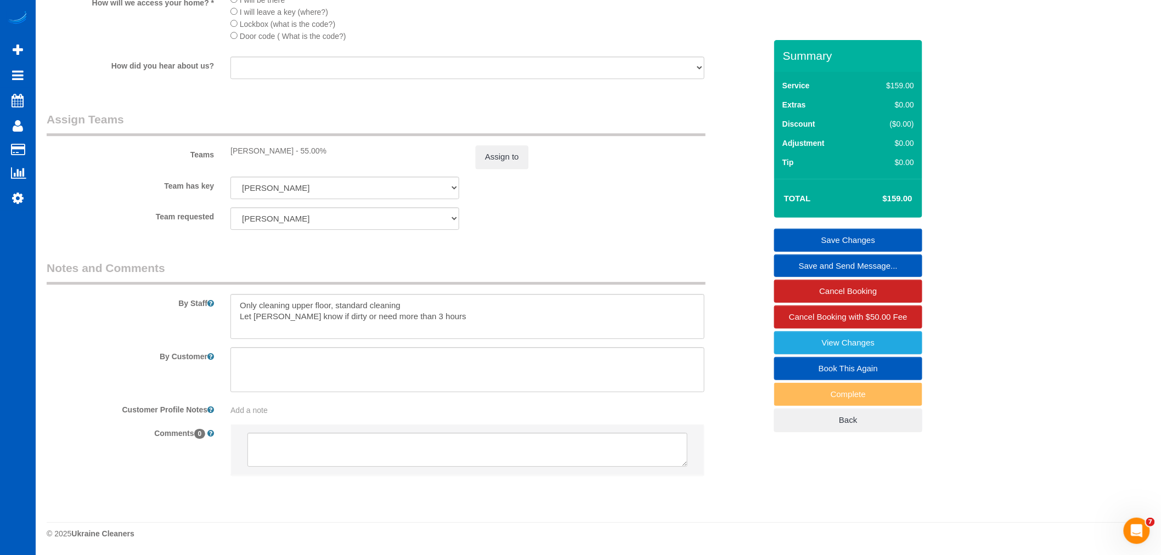
click at [889, 233] on link "Save Changes" at bounding box center [848, 240] width 148 height 23
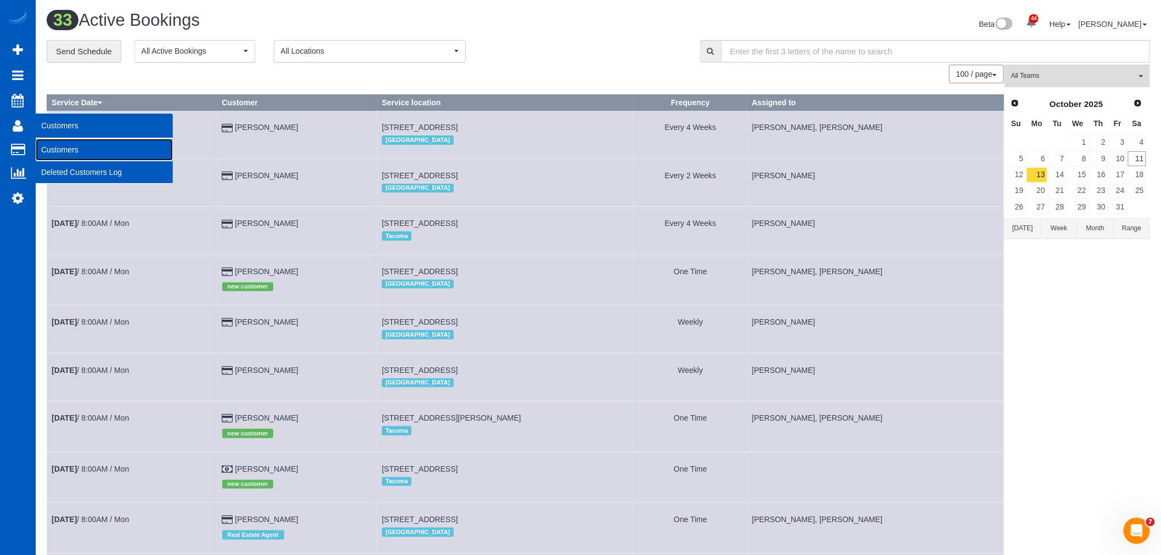
click at [72, 148] on link "Customers" at bounding box center [104, 150] width 137 height 22
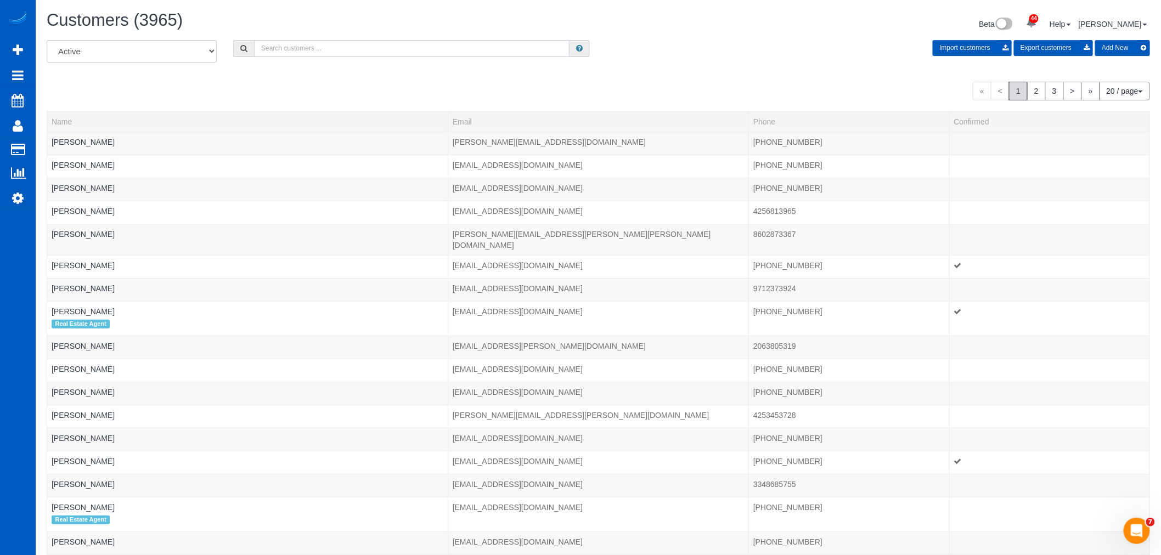
drag, startPoint x: 313, startPoint y: 57, endPoint x: 306, endPoint y: 51, distance: 9.3
click at [308, 53] on input "text" at bounding box center [412, 48] width 316 height 17
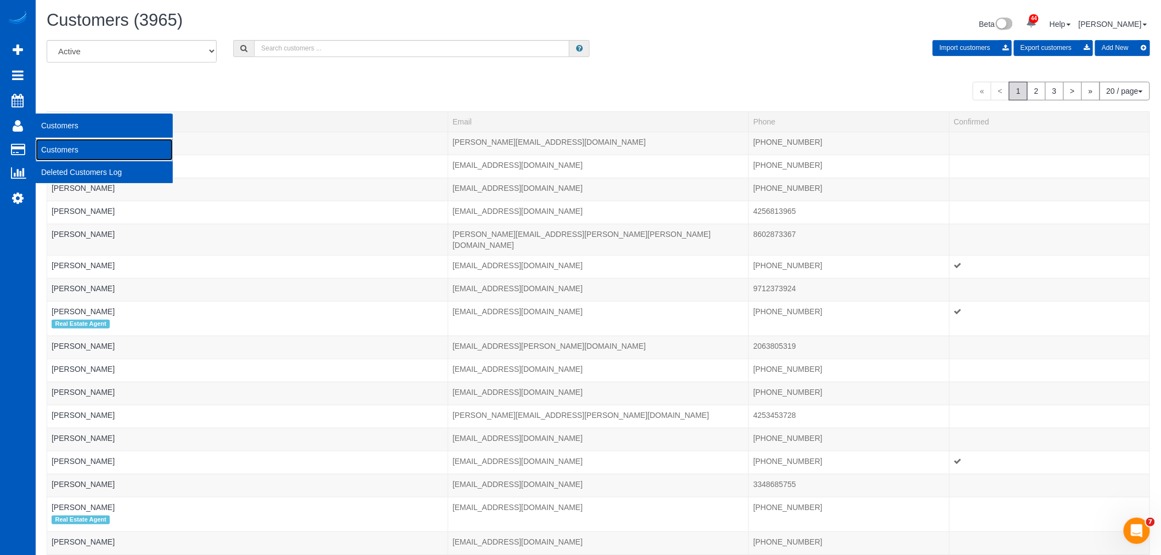
click at [92, 150] on link "Customers" at bounding box center [104, 150] width 137 height 22
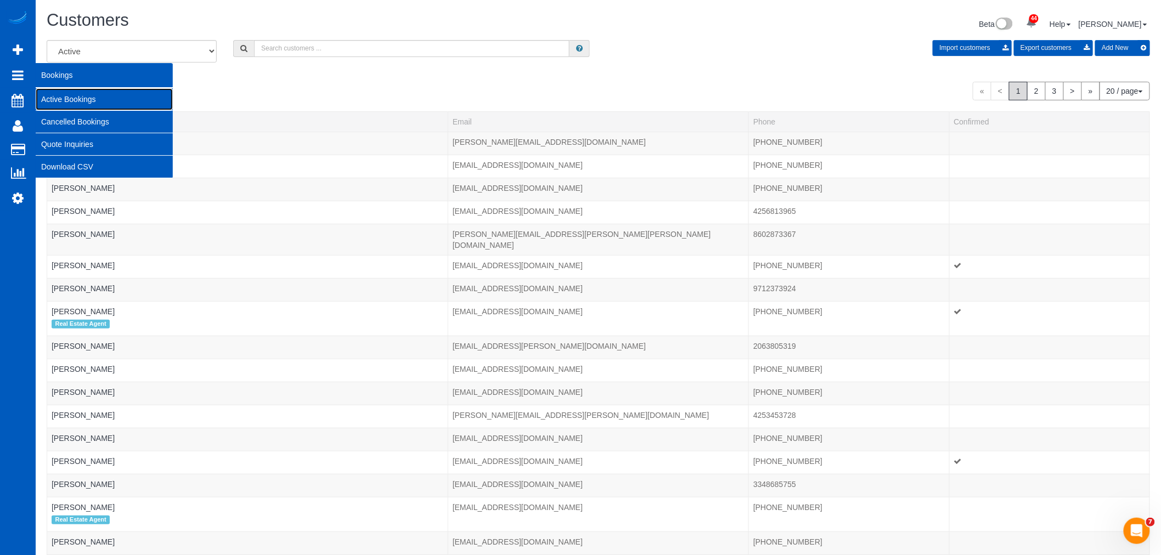
click at [97, 99] on link "Active Bookings" at bounding box center [104, 99] width 137 height 22
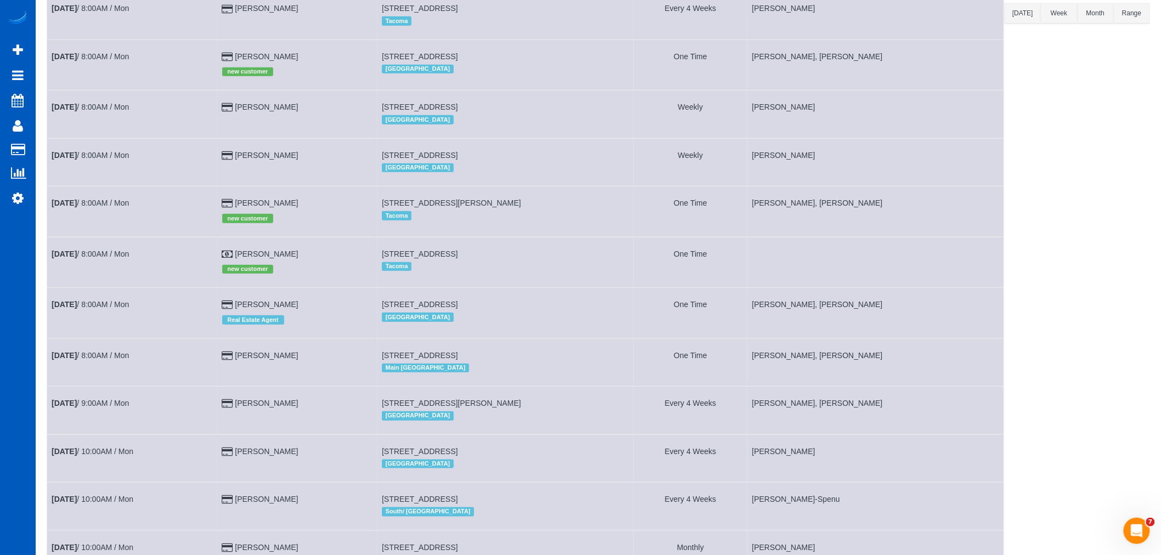
scroll to position [244, 0]
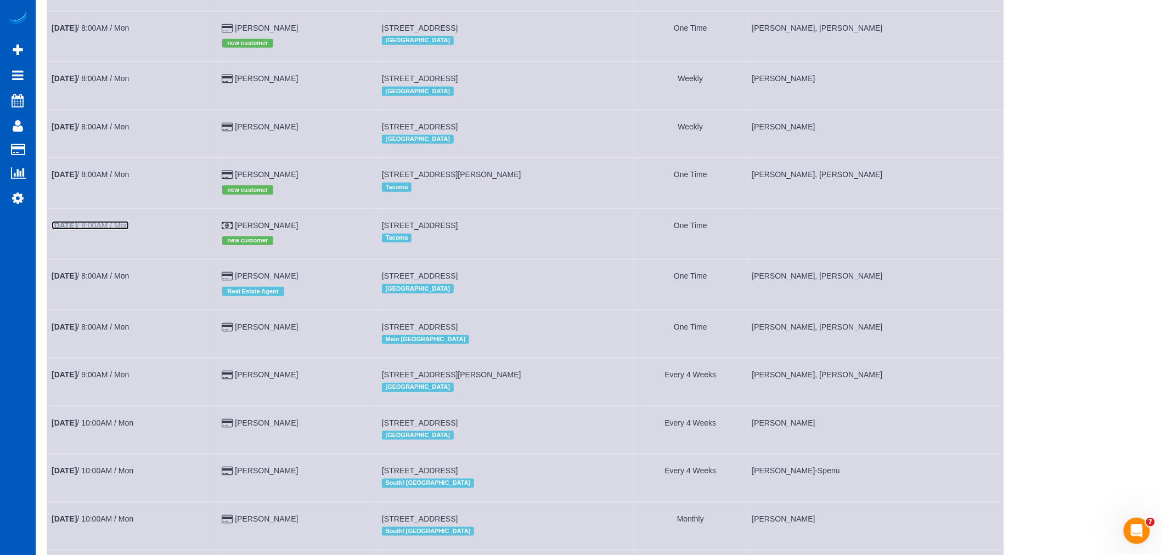
click at [94, 230] on link "Oct 13th / 8:00AM / Mon" at bounding box center [90, 225] width 77 height 9
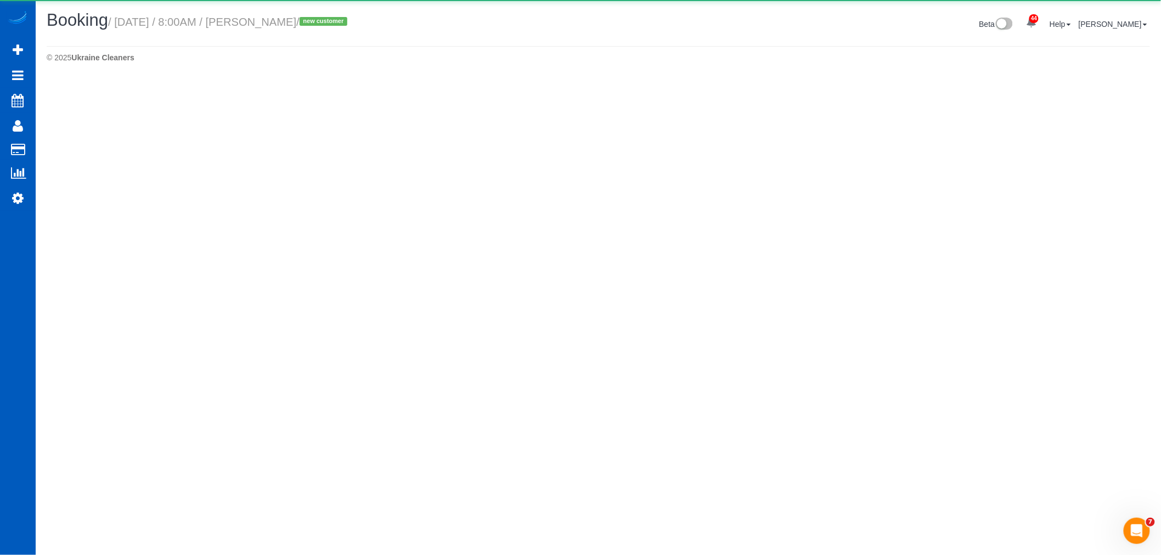
select select "WA"
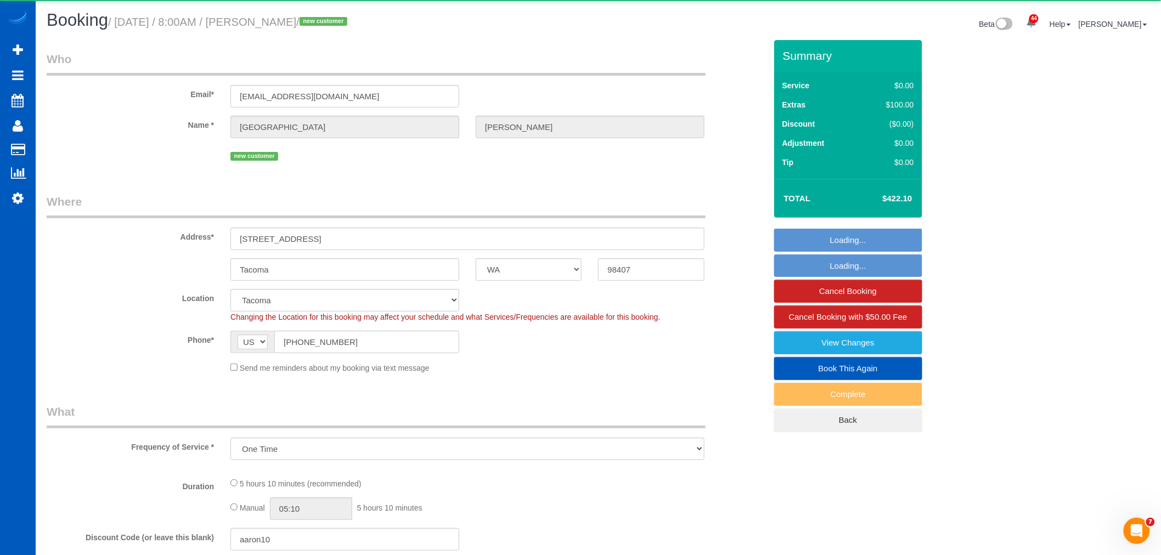
select select "object:45052"
select select "199"
select select "2001"
select select "3"
select select "2"
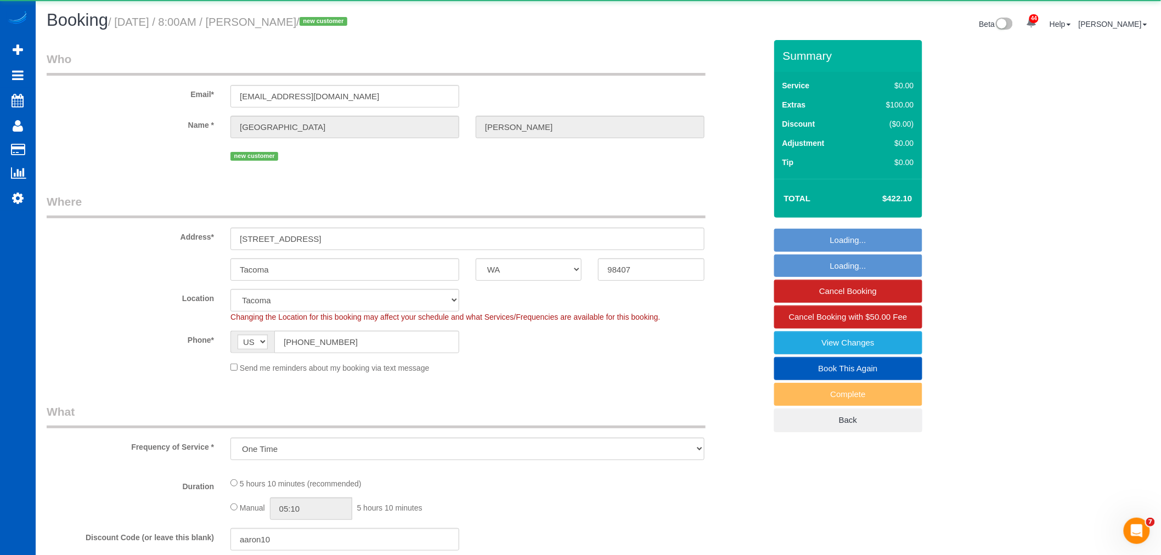
select select "spot171"
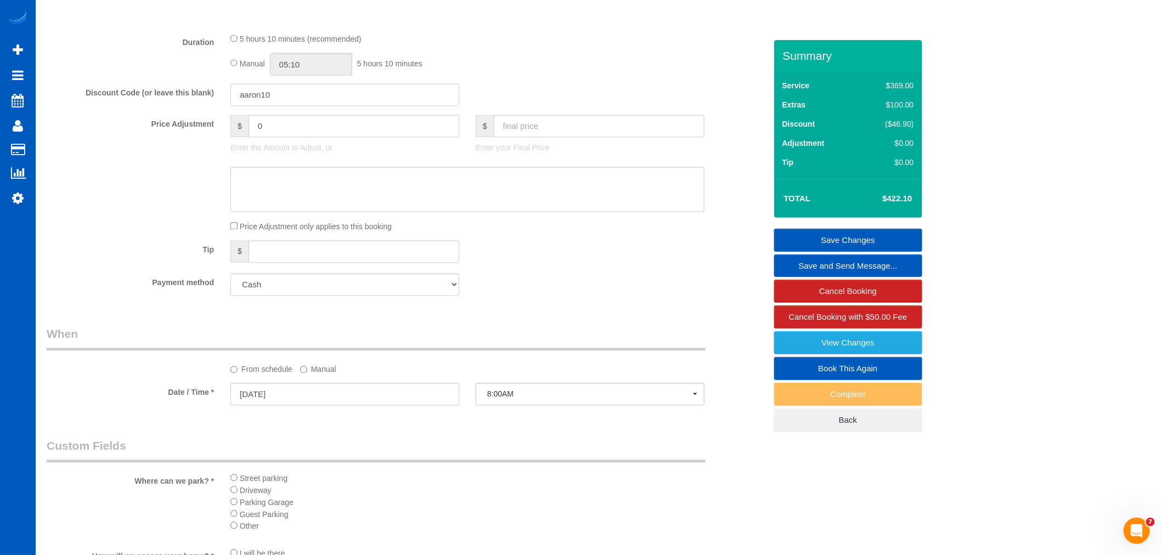
scroll to position [793, 0]
click at [352, 295] on select "Add Credit Card Cash Check Paypal" at bounding box center [345, 284] width 229 height 23
select select "string:fspay"
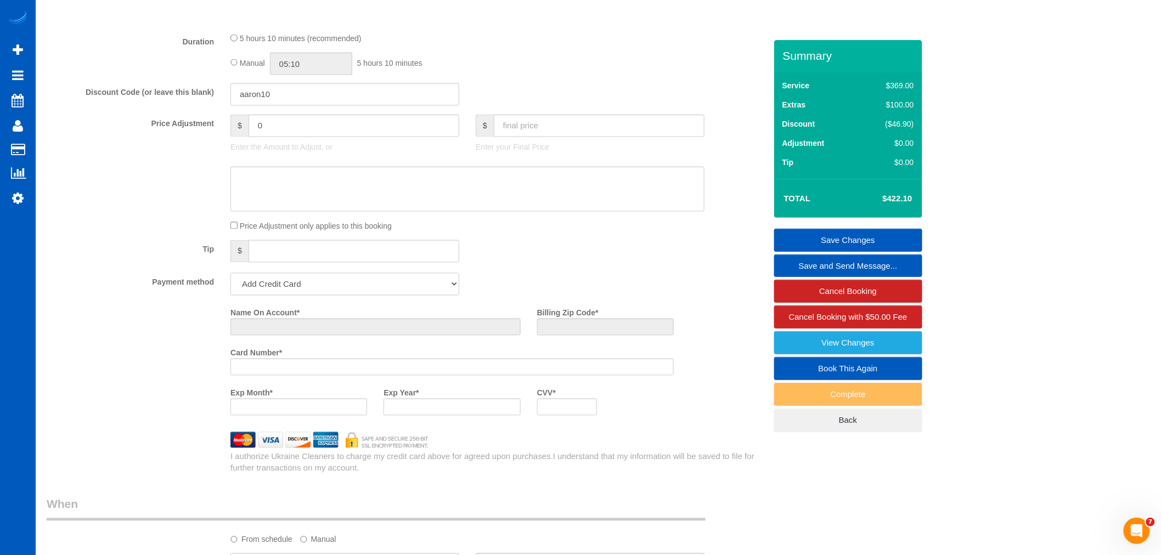
scroll to position [963, 0]
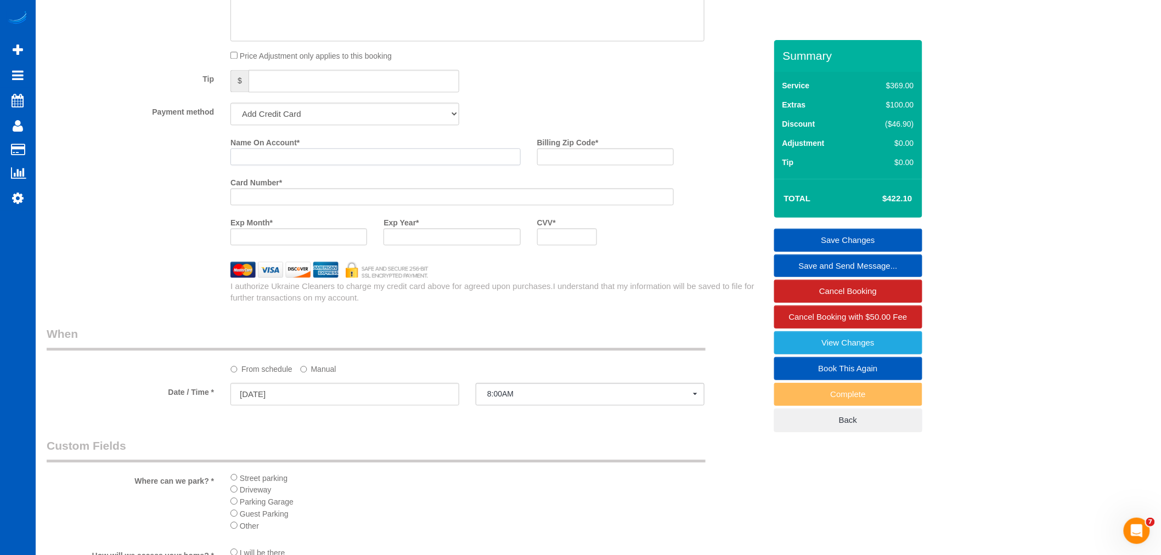
click at [259, 165] on input "Name On Account *" at bounding box center [376, 156] width 290 height 17
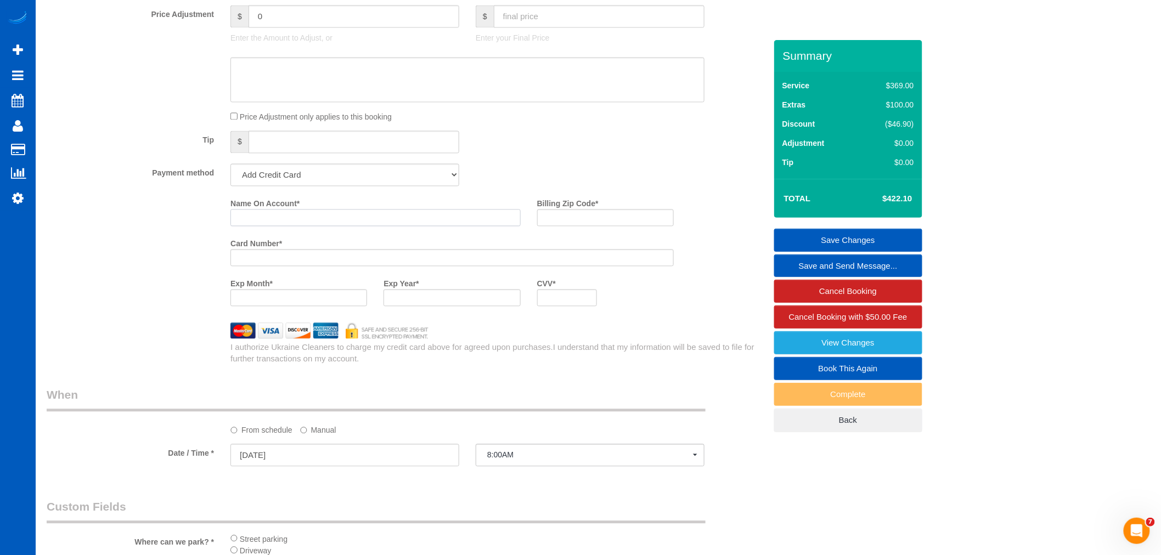
click at [245, 226] on input "Name On Account *" at bounding box center [376, 217] width 290 height 17
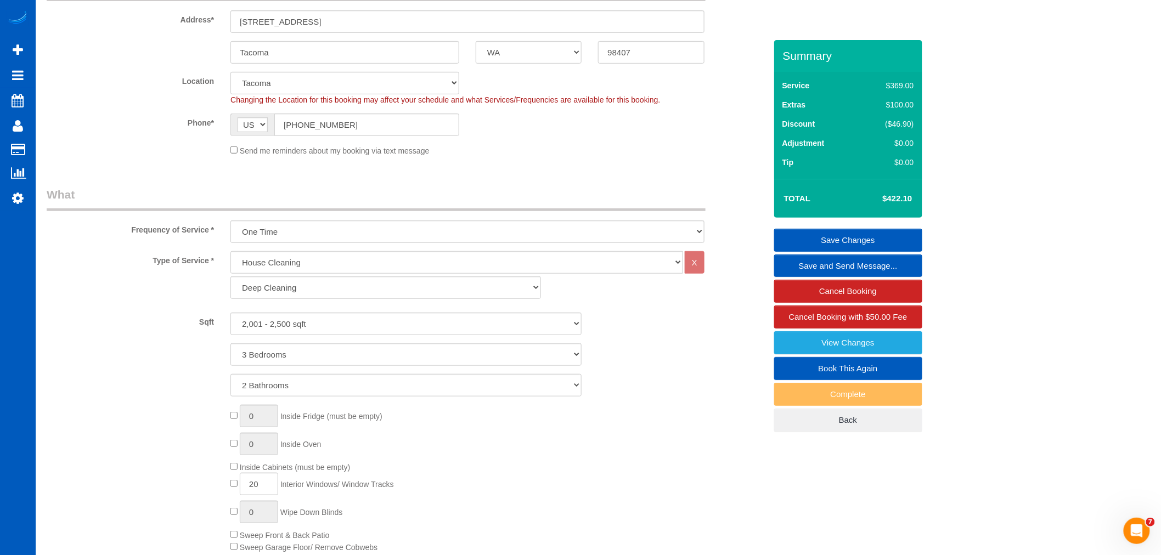
scroll to position [110, 0]
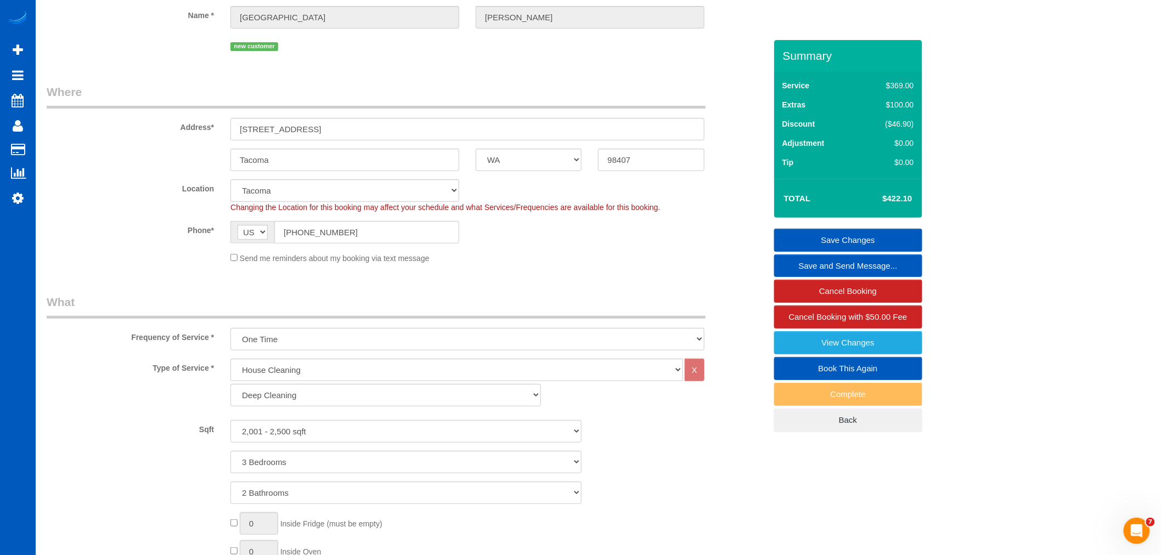
type input "Arlene Togashi"
drag, startPoint x: 642, startPoint y: 158, endPoint x: 602, endPoint y: 162, distance: 40.9
click at [602, 162] on input "98407" at bounding box center [651, 160] width 106 height 23
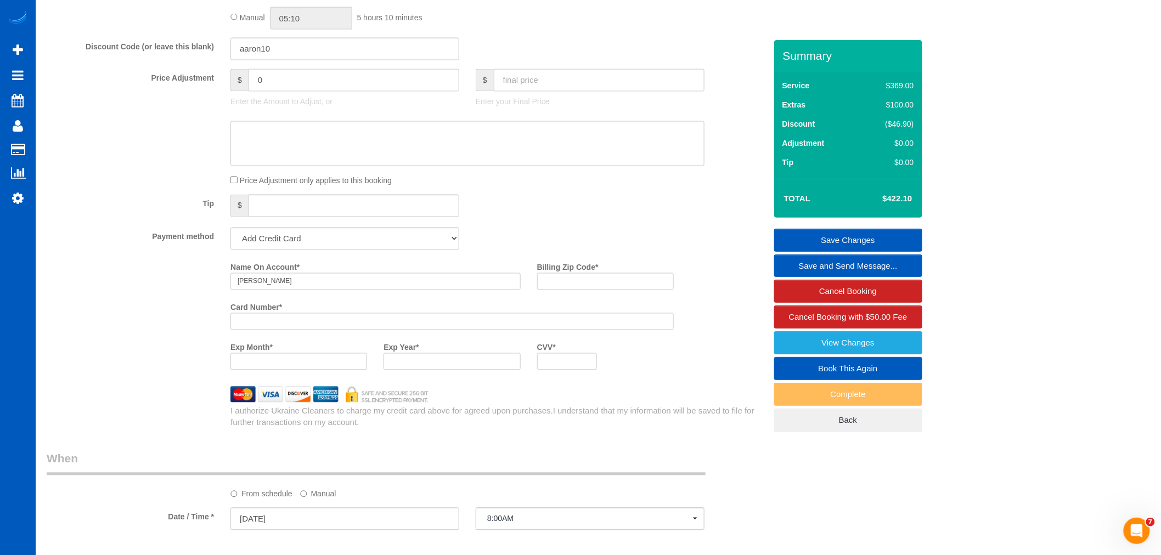
scroll to position [841, 0]
click at [574, 268] on label "Billing Zip Code *" at bounding box center [567, 262] width 61 height 15
click at [574, 270] on input "Billing Zip Code *" at bounding box center [605, 278] width 137 height 17
click at [568, 287] on input "Billing Zip Code *" at bounding box center [605, 278] width 137 height 17
paste input "98407"
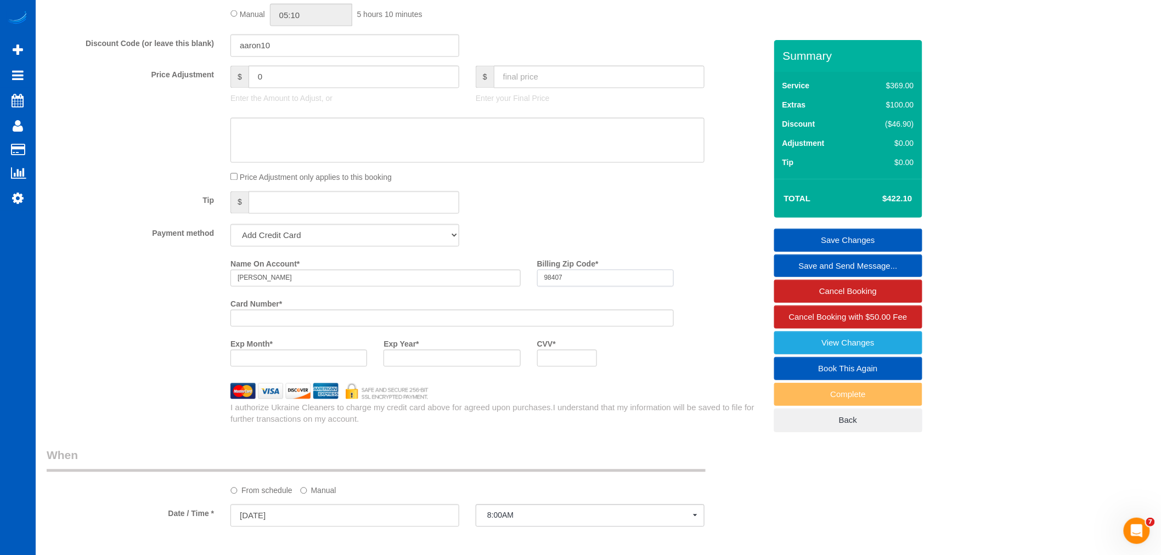
drag, startPoint x: 577, startPoint y: 286, endPoint x: 516, endPoint y: 293, distance: 61.8
click at [516, 293] on div "Name On Account * Arlene Togashi Billing Zip Code * 98407" at bounding box center [452, 275] width 460 height 40
click at [575, 283] on input "22032" at bounding box center [605, 278] width 137 height 17
type input "22032"
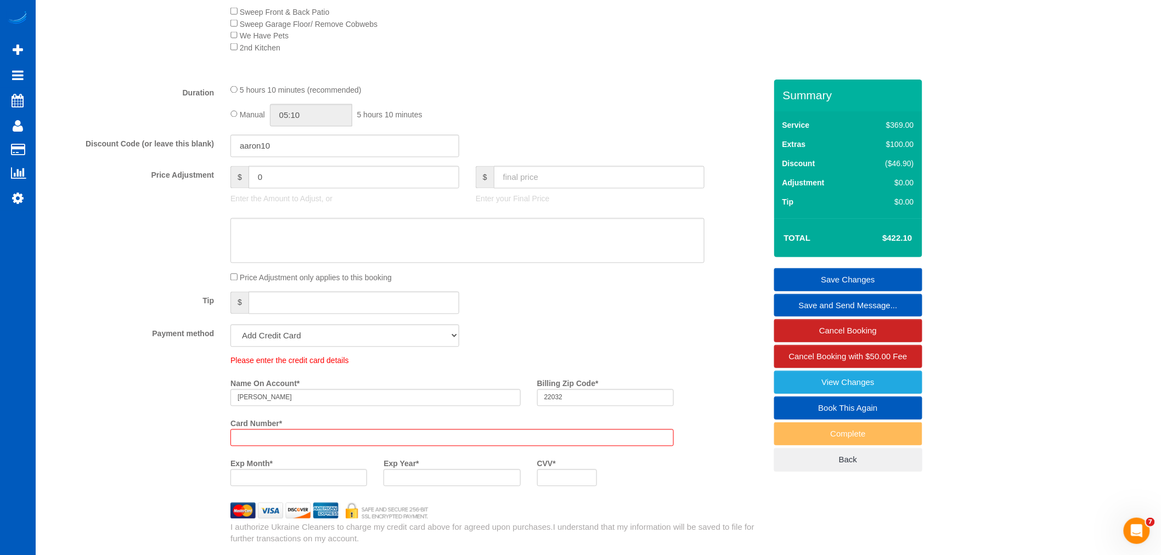
scroll to position [820, 0]
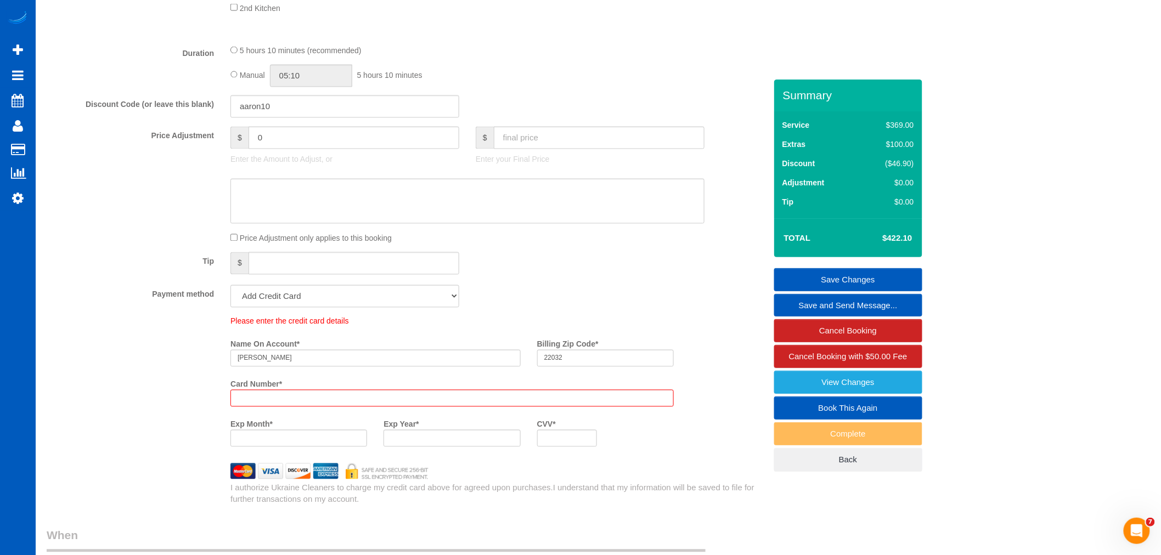
click at [259, 396] on div "Card Number *" at bounding box center [452, 391] width 460 height 32
click at [262, 390] on label "Card Number *" at bounding box center [257, 382] width 52 height 15
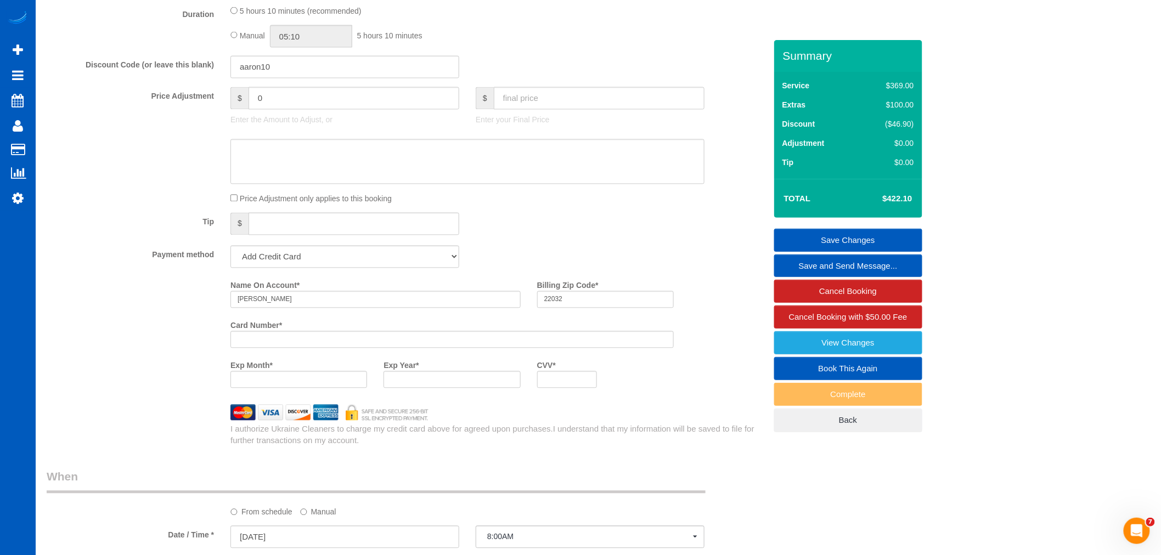
scroll to position [780, 0]
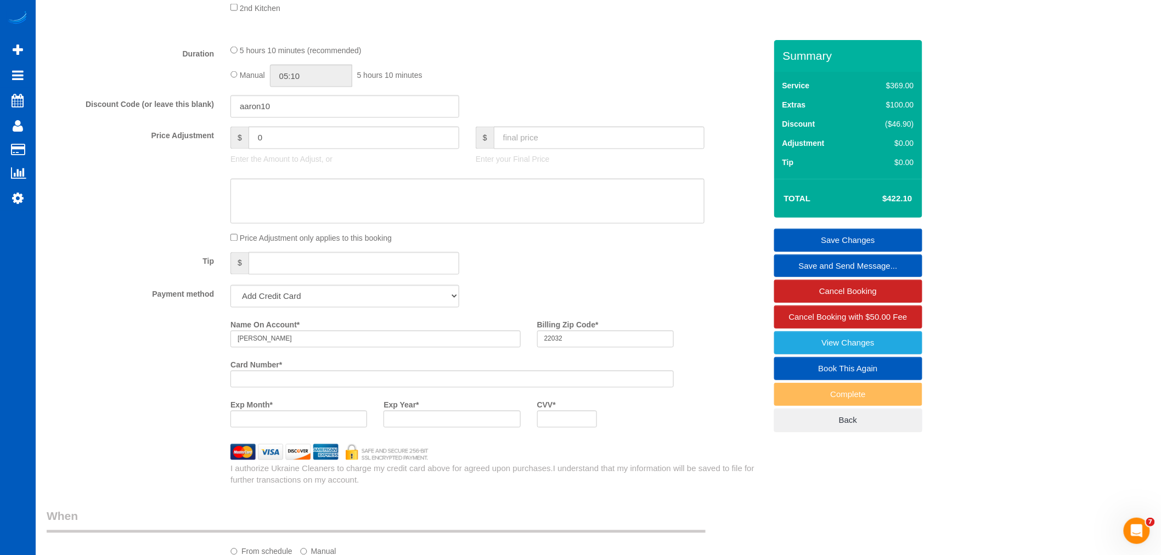
click at [305, 436] on div "Exp Month *" at bounding box center [298, 416] width 153 height 40
click at [435, 421] on div at bounding box center [452, 419] width 137 height 17
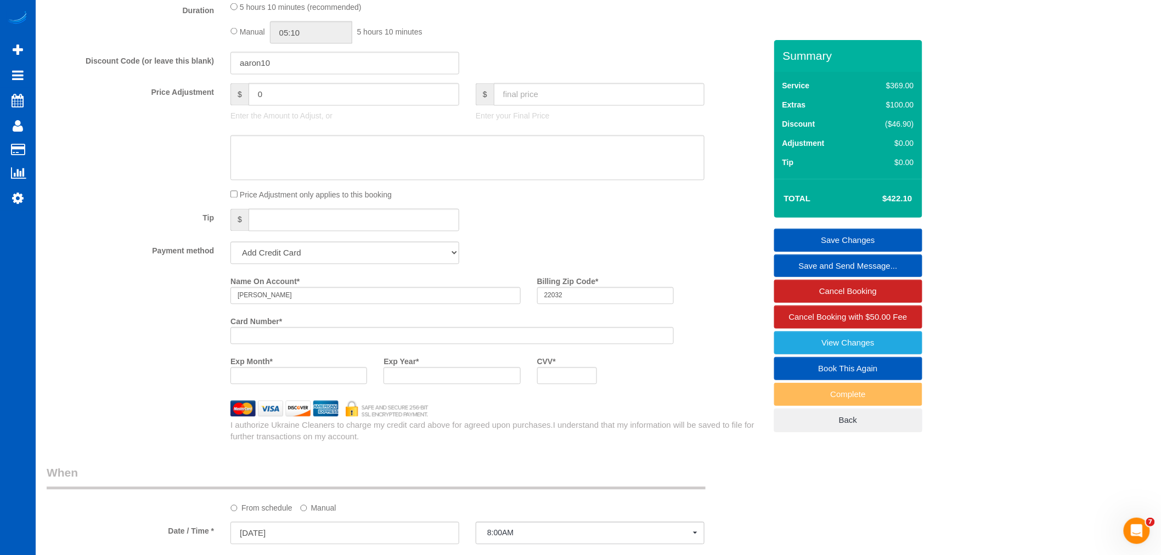
scroll to position [597, 0]
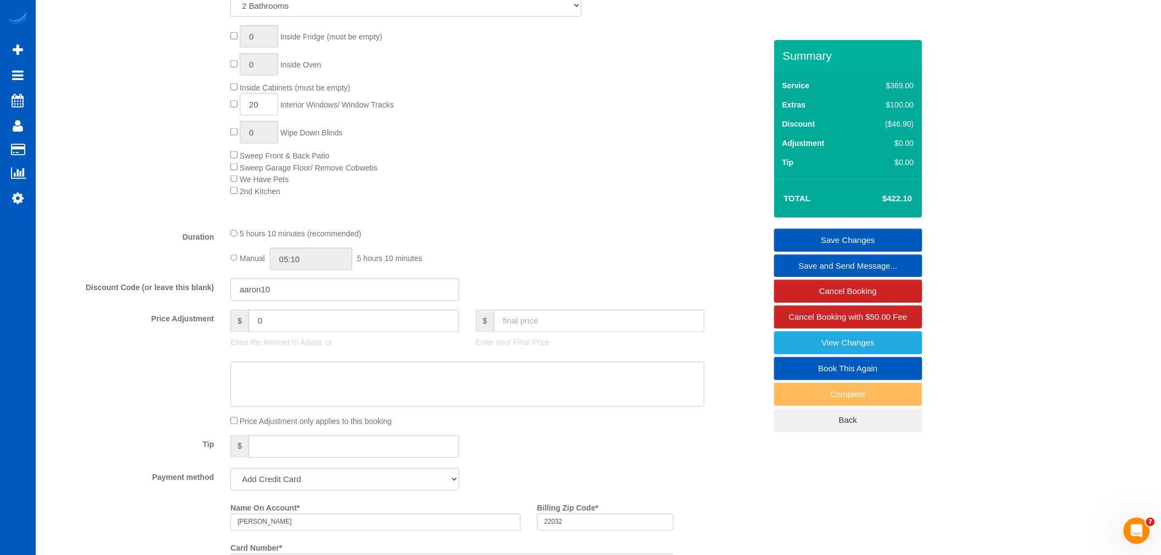
click at [349, 398] on textarea at bounding box center [468, 384] width 474 height 45
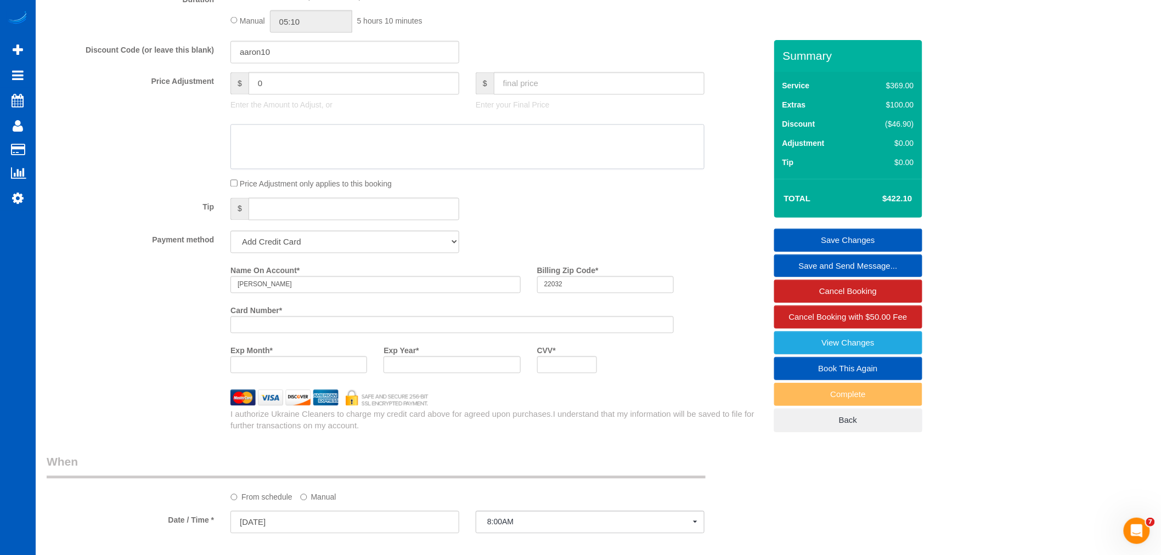
scroll to position [841, 0]
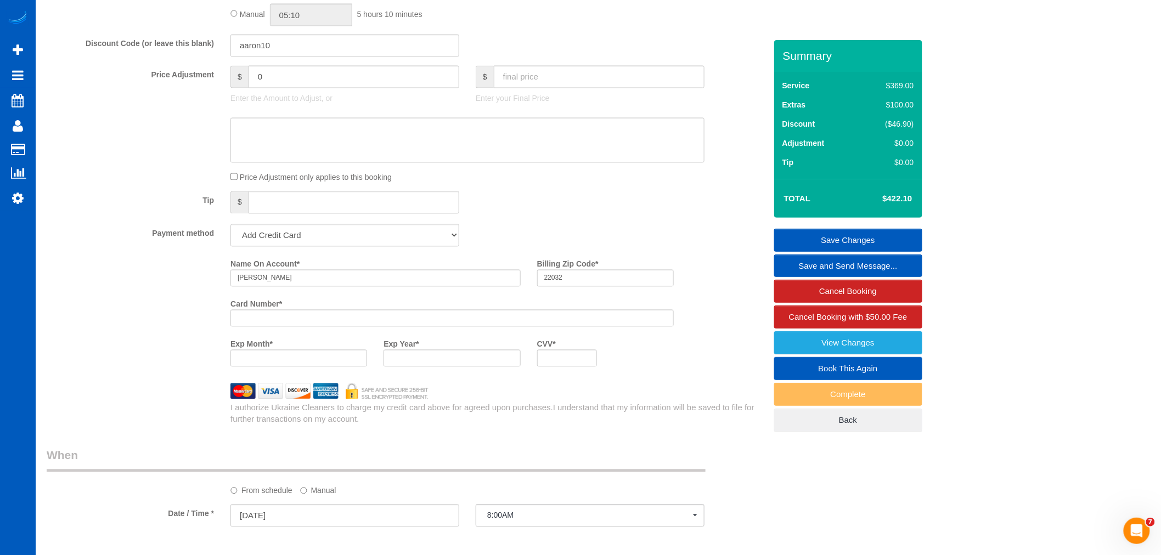
click at [512, 235] on div "Payment method Add Credit Card Cash Check Paypal" at bounding box center [406, 235] width 736 height 23
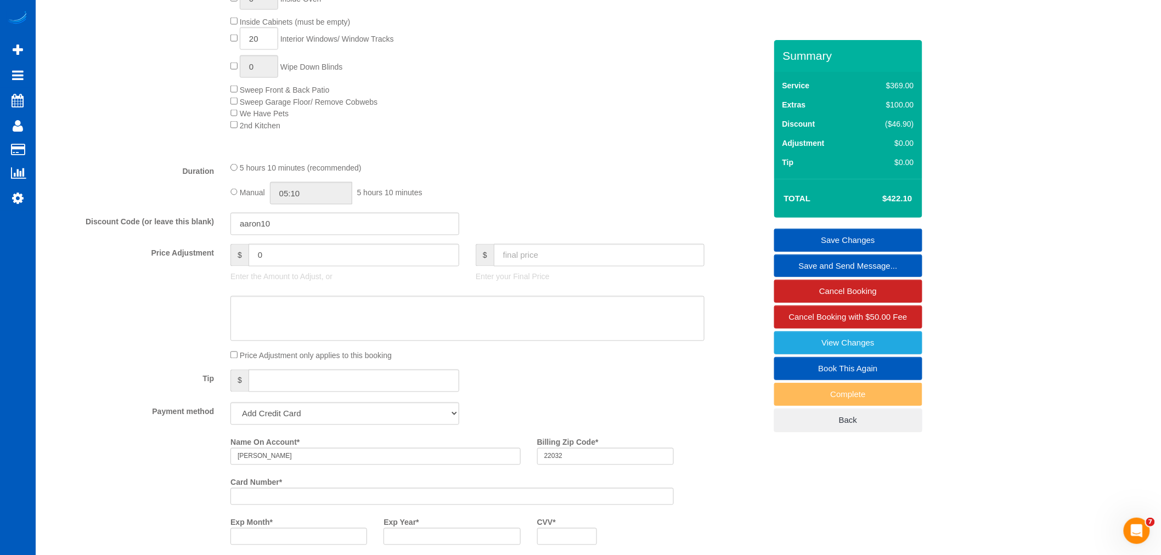
scroll to position [618, 0]
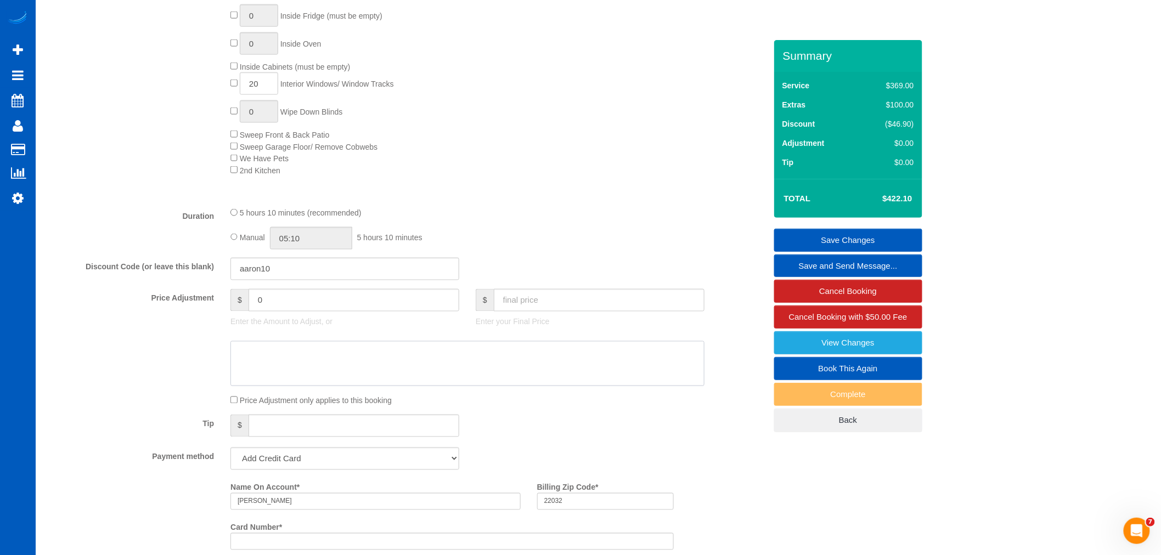
click at [446, 379] on textarea at bounding box center [468, 363] width 474 height 45
click at [509, 407] on div "Price Adjustment only applies to this booking" at bounding box center [467, 401] width 491 height 12
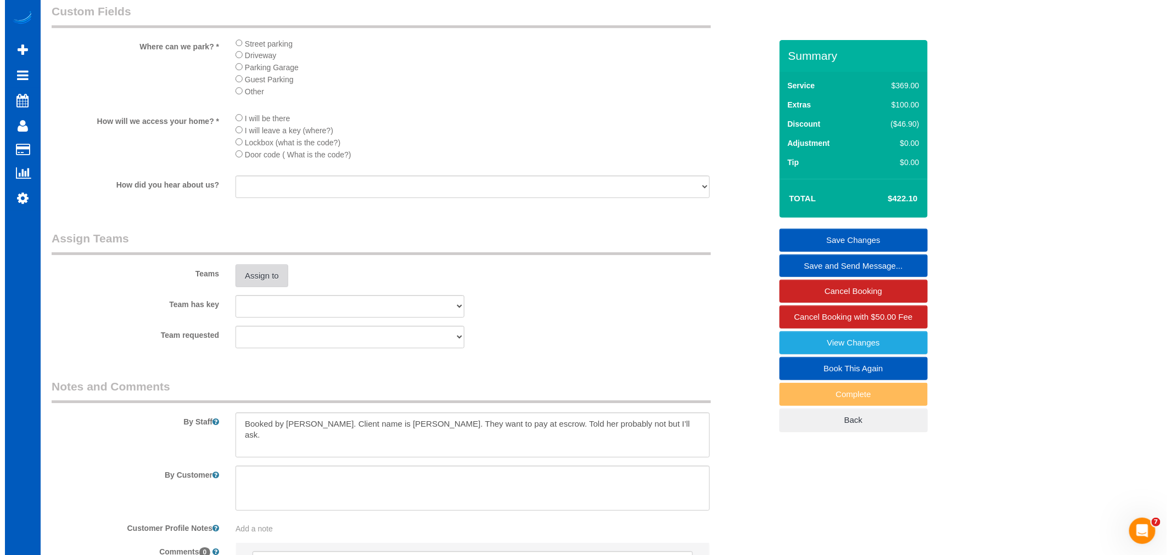
scroll to position [1402, 0]
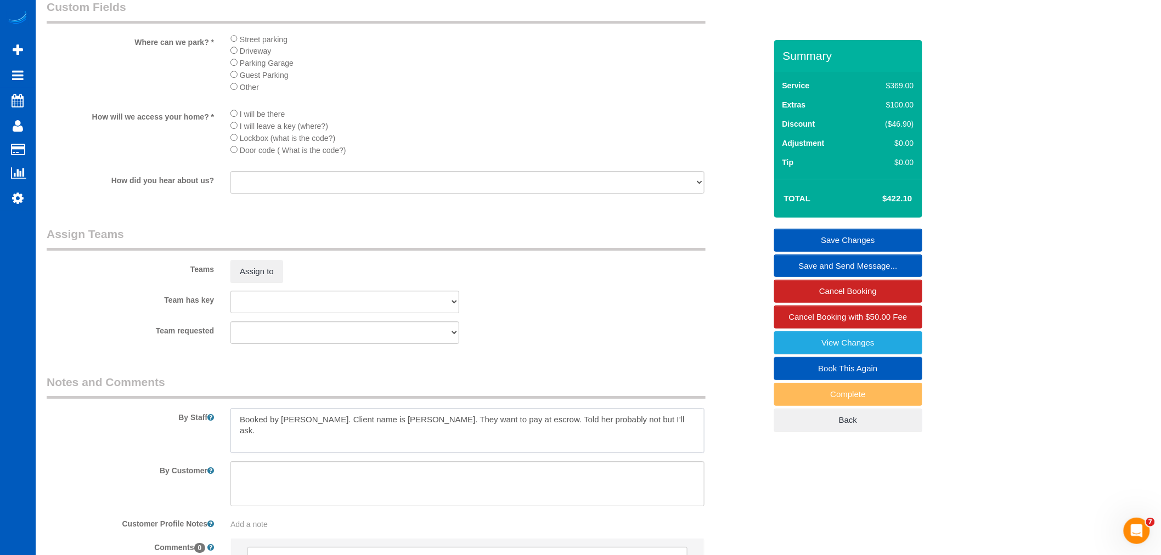
click at [643, 430] on textarea at bounding box center [468, 430] width 474 height 45
click at [256, 283] on button "Assign to" at bounding box center [257, 271] width 53 height 23
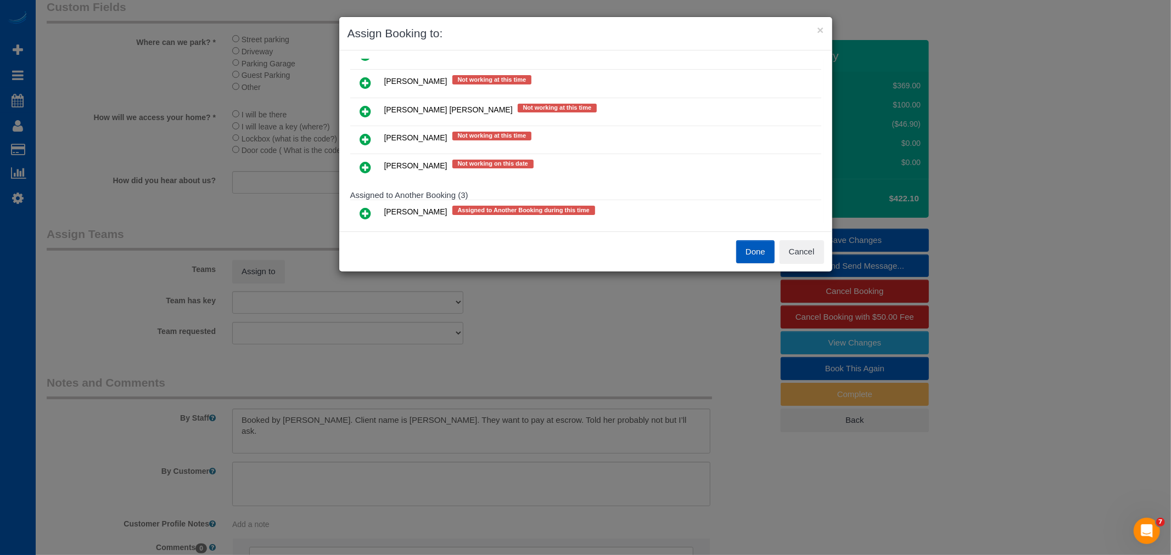
click at [363, 80] on icon at bounding box center [366, 82] width 12 height 13
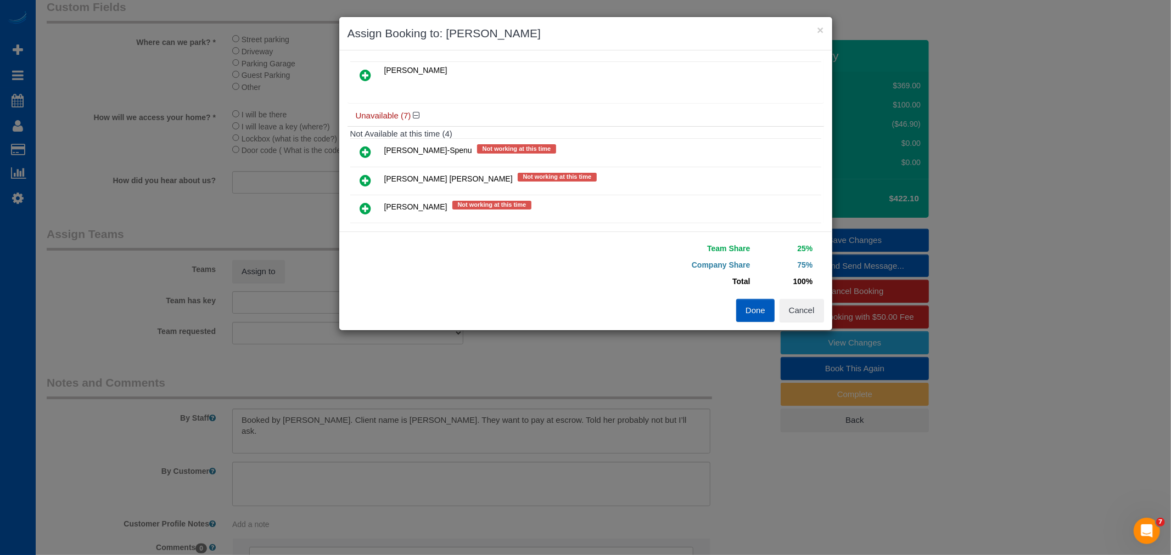
scroll to position [0, 0]
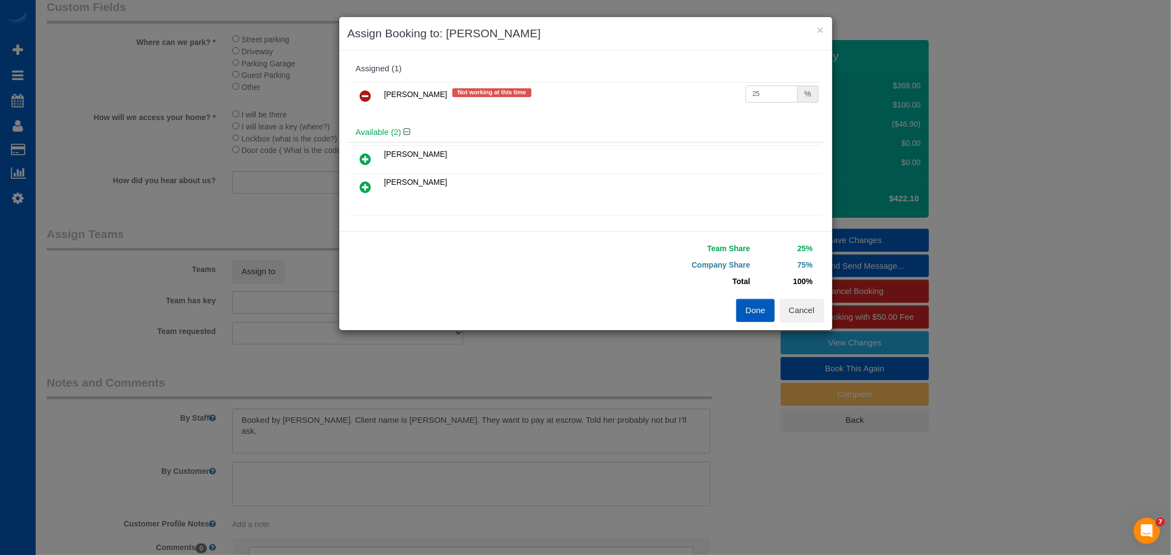
click at [773, 88] on input "25" at bounding box center [771, 94] width 53 height 17
drag, startPoint x: 773, startPoint y: 88, endPoint x: 728, endPoint y: 93, distance: 44.7
click at [728, 93] on tr "Karyna Butov Not working at this time 25 %" at bounding box center [585, 96] width 471 height 28
type input "50"
click at [754, 319] on button "Done" at bounding box center [755, 310] width 38 height 23
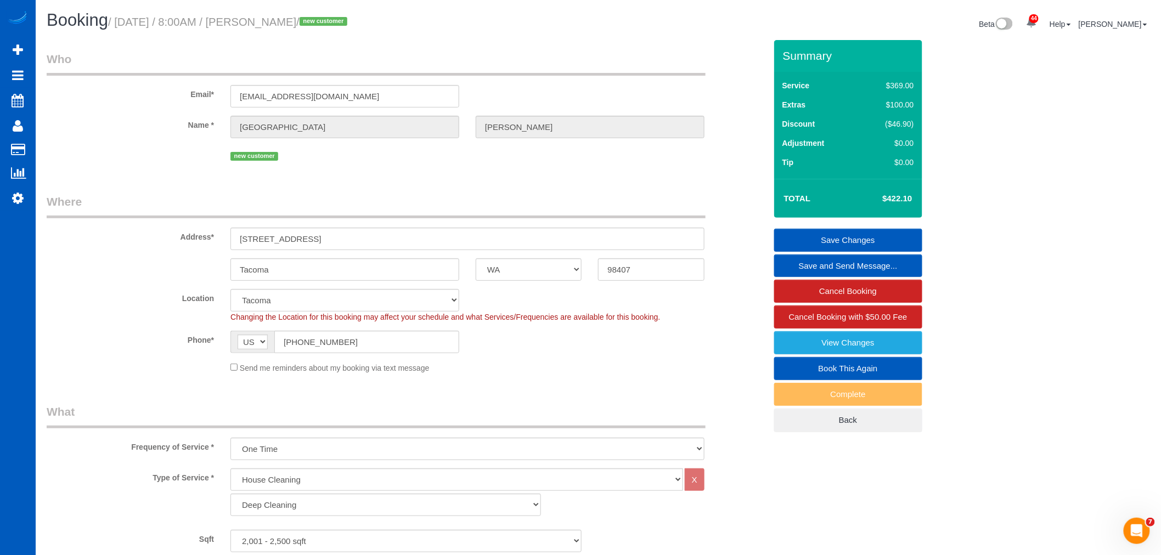
click at [863, 238] on link "Save Changes" at bounding box center [848, 240] width 148 height 23
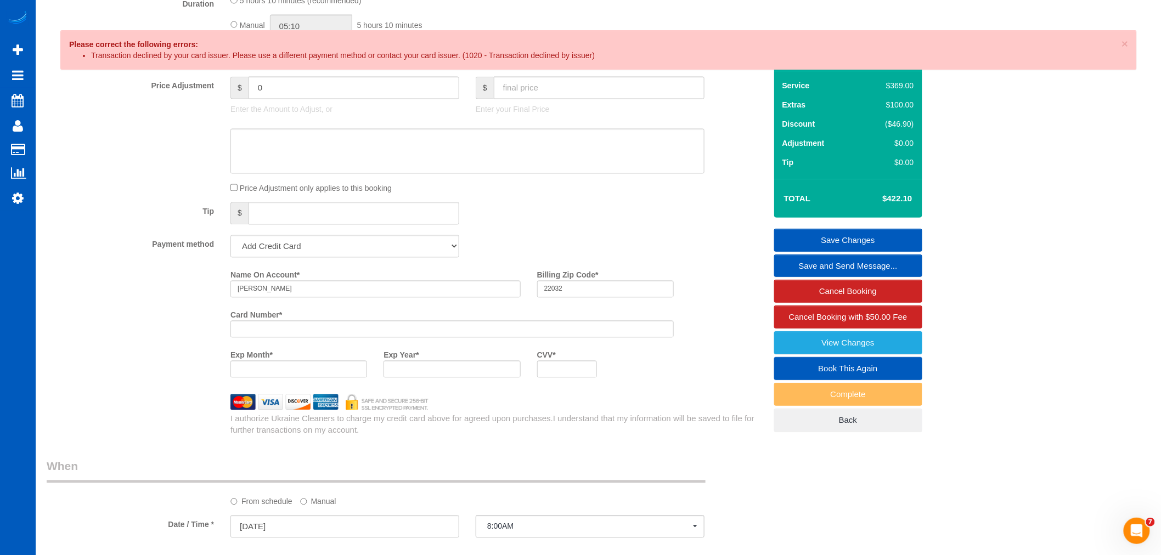
scroll to position [975, 0]
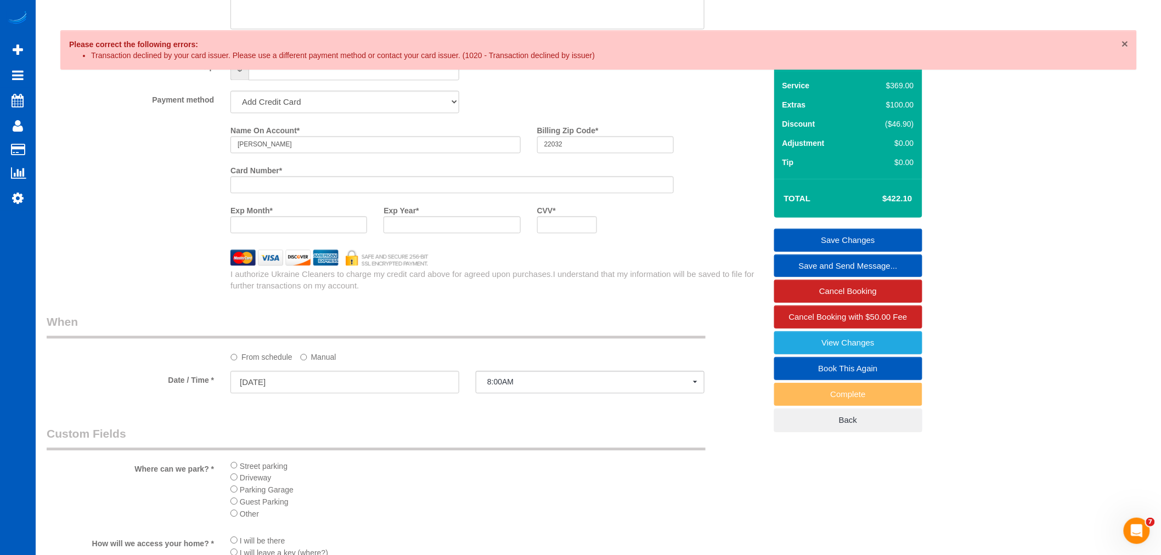
click at [1123, 42] on span "×" at bounding box center [1125, 43] width 7 height 13
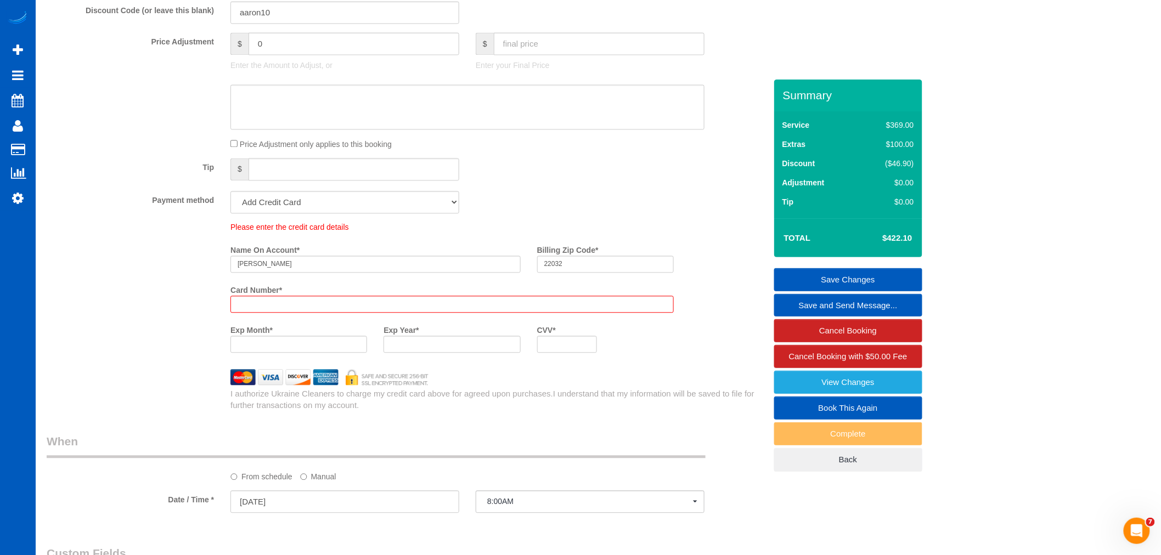
scroll to position [954, 0]
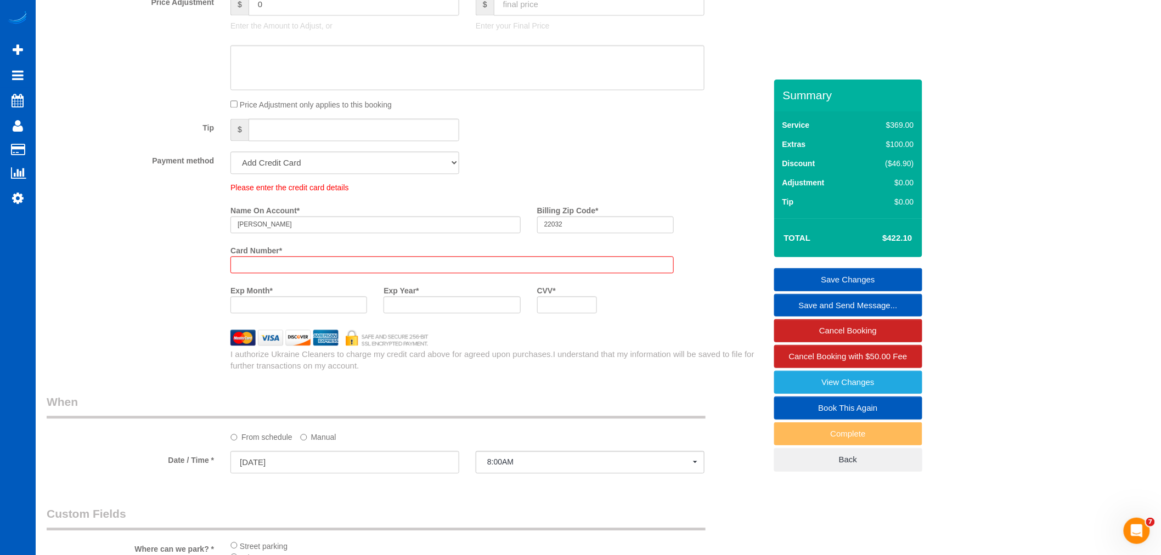
click at [262, 260] on div "Card Number *" at bounding box center [452, 257] width 460 height 32
click at [262, 256] on label "Card Number *" at bounding box center [257, 248] width 52 height 15
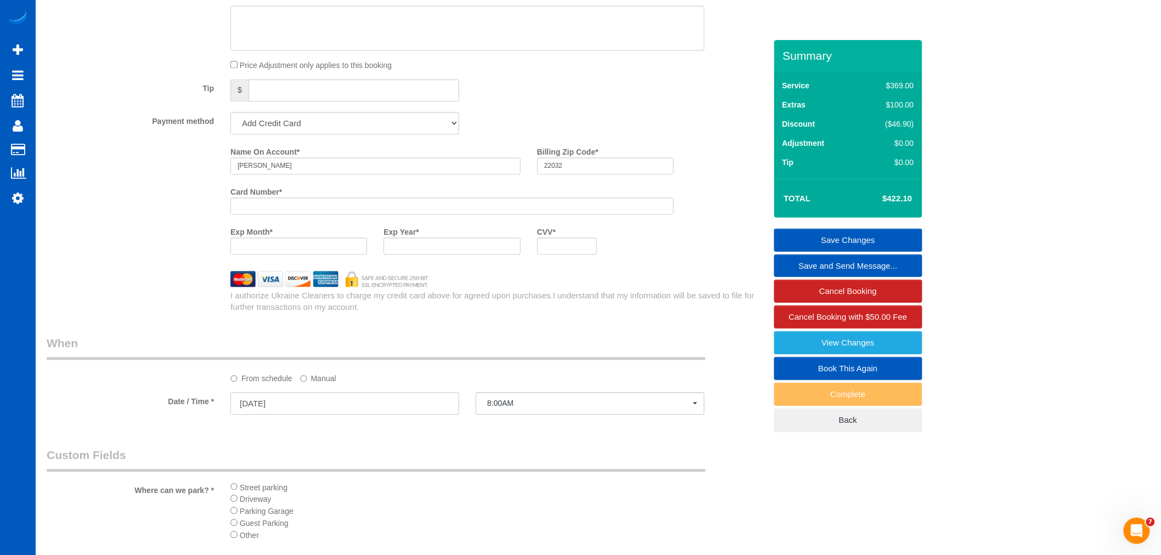
scroll to position [914, 0]
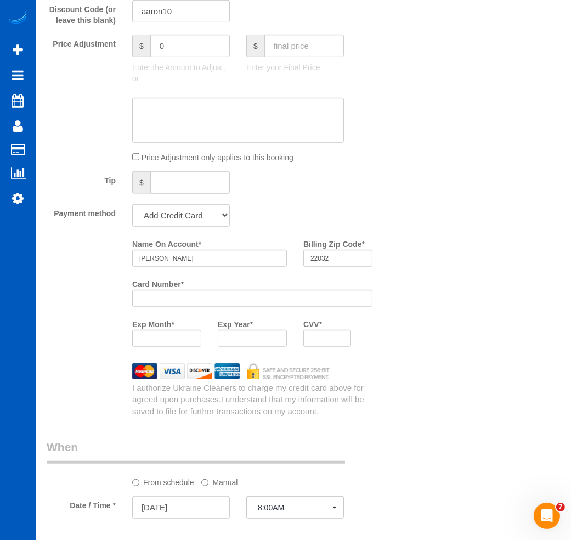
click at [157, 330] on label "Exp Month *" at bounding box center [153, 322] width 42 height 15
click at [314, 339] on div at bounding box center [328, 338] width 48 height 17
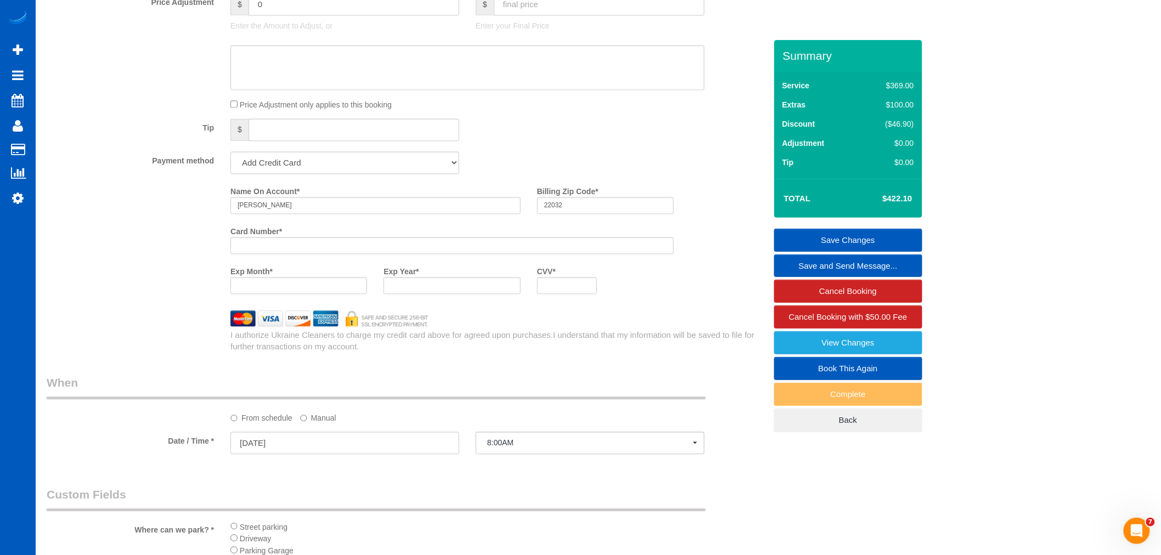
click at [855, 237] on link "Save Changes" at bounding box center [848, 240] width 148 height 23
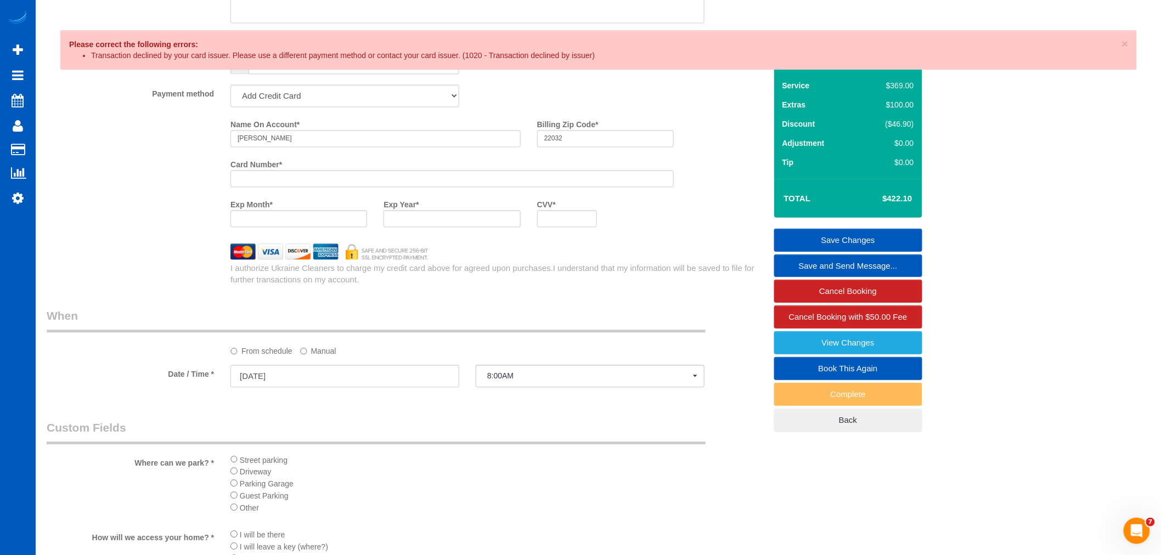
scroll to position [975, 0]
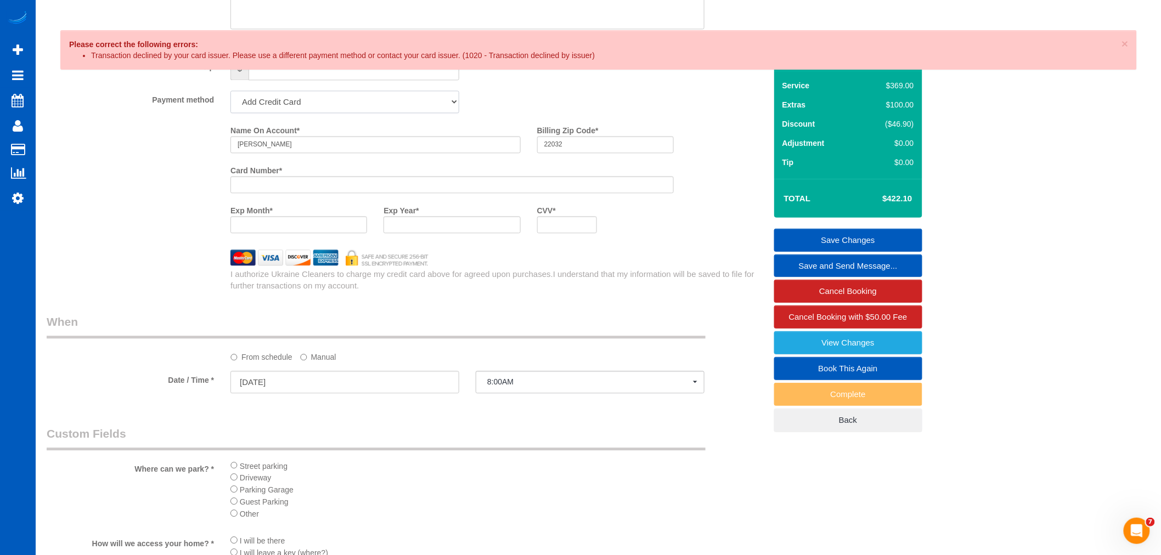
click at [283, 111] on select "Add Credit Card Cash Check Paypal" at bounding box center [345, 102] width 229 height 23
select select "string:cash"
click at [231, 98] on select "Add Credit Card Cash Check Paypal" at bounding box center [345, 102] width 229 height 23
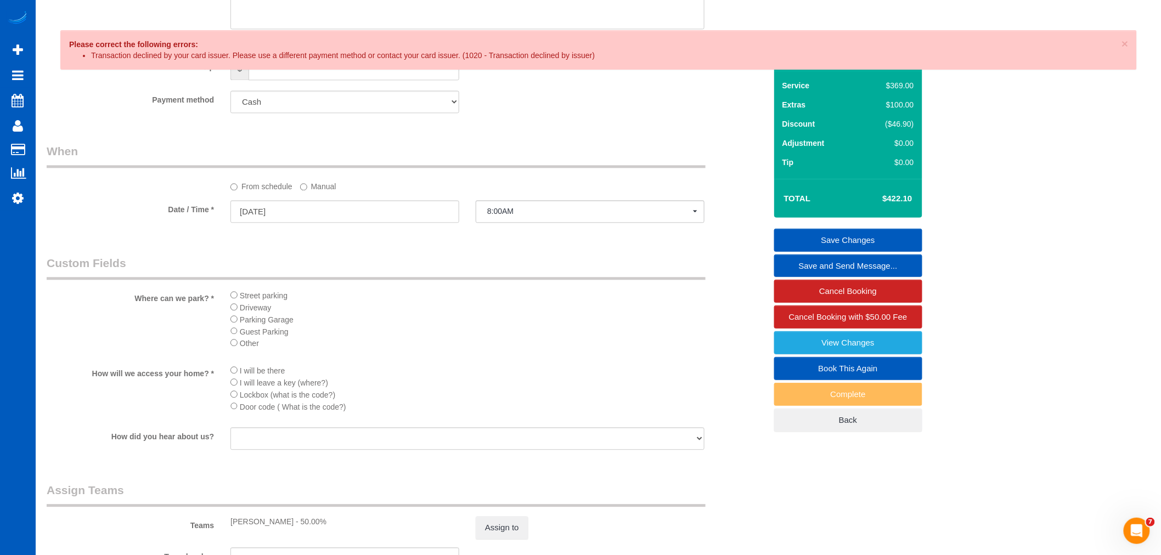
click at [582, 280] on legend "Custom Fields" at bounding box center [376, 267] width 659 height 25
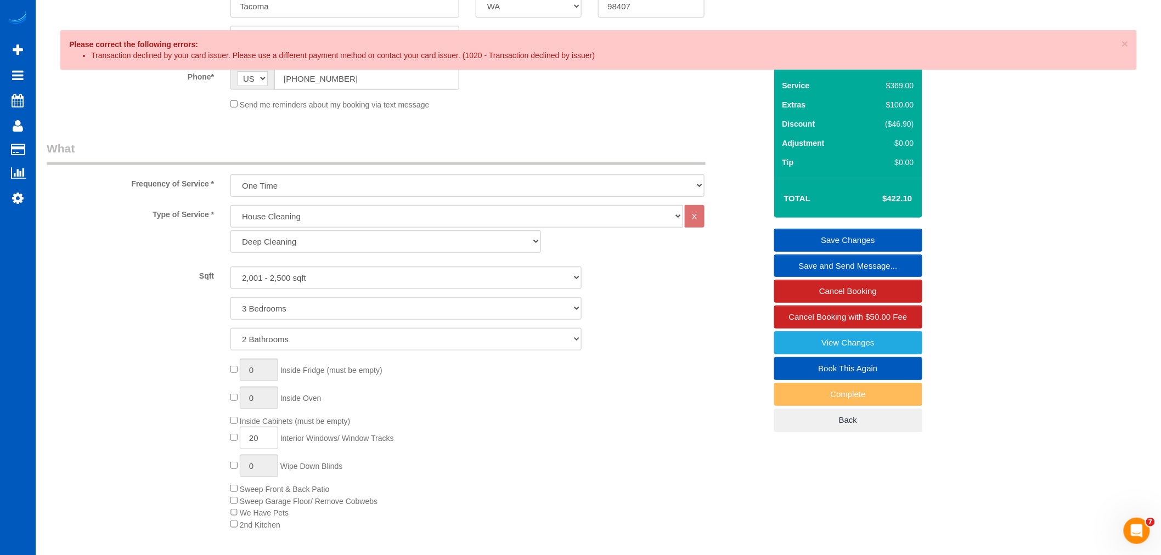
scroll to position [244, 0]
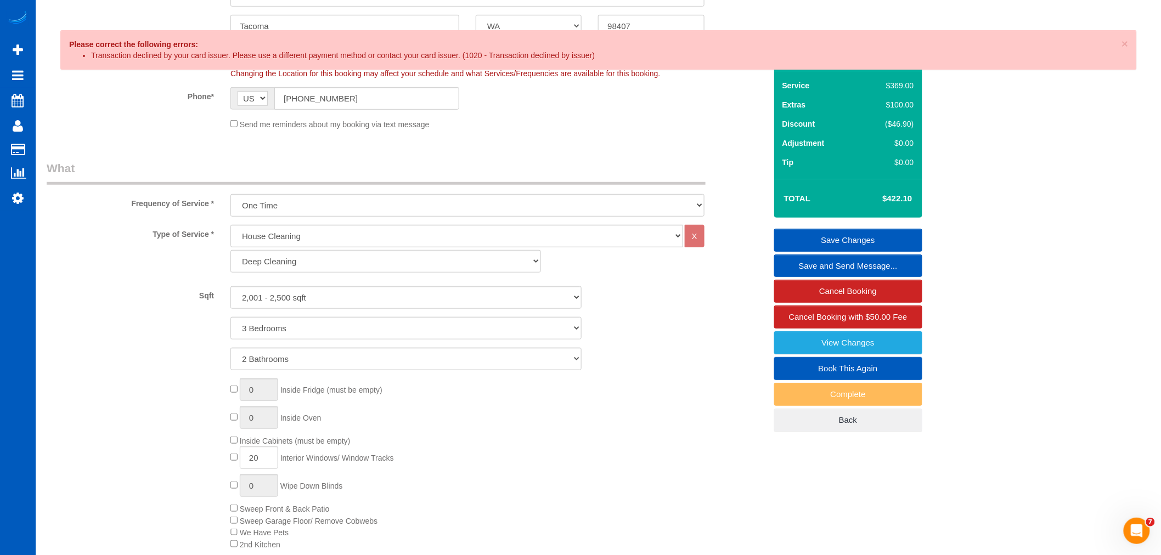
click at [887, 233] on link "Save Changes" at bounding box center [848, 240] width 148 height 23
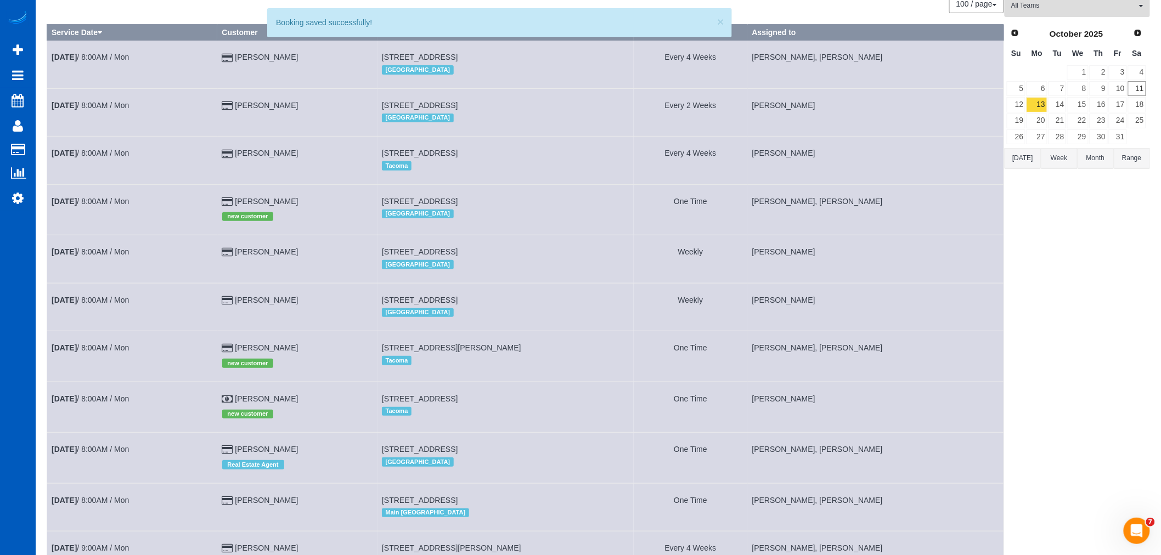
scroll to position [305, 0]
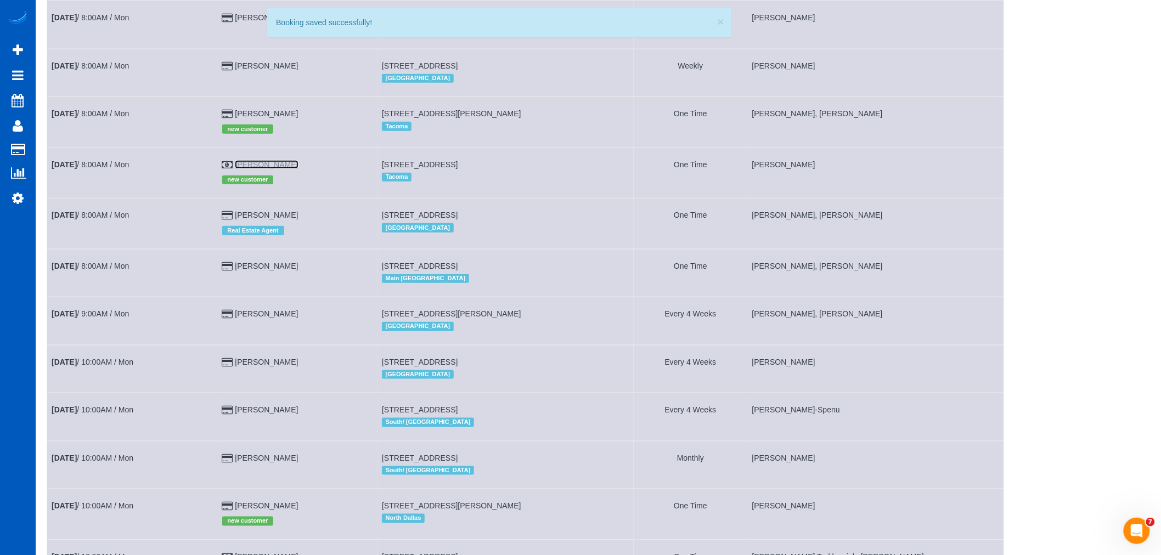
click at [257, 168] on link "Narva Walton" at bounding box center [266, 164] width 63 height 9
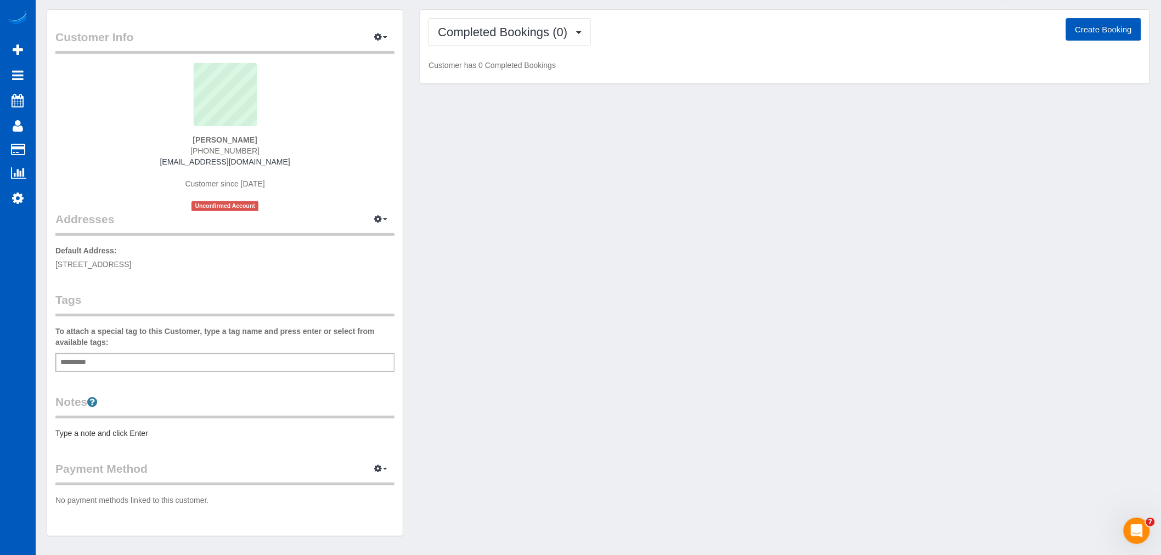
scroll to position [60, 0]
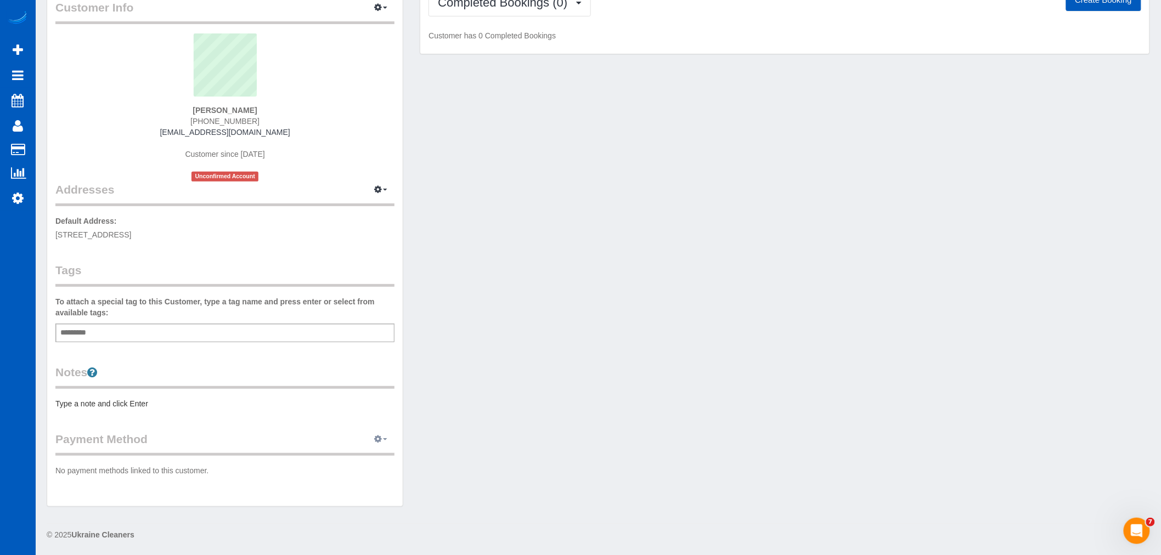
click at [383, 435] on button "button" at bounding box center [380, 439] width 27 height 17
click at [365, 473] on link "Add Credit/Debit Card" at bounding box center [343, 474] width 103 height 14
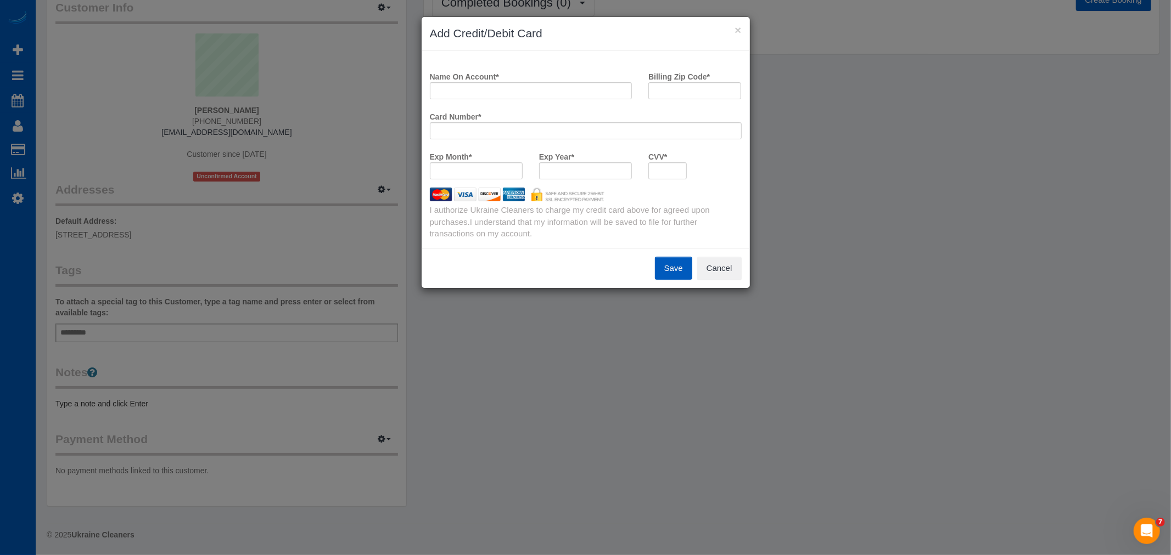
click at [650, 30] on h3 "Add Credit/Debit Card" at bounding box center [586, 33] width 312 height 16
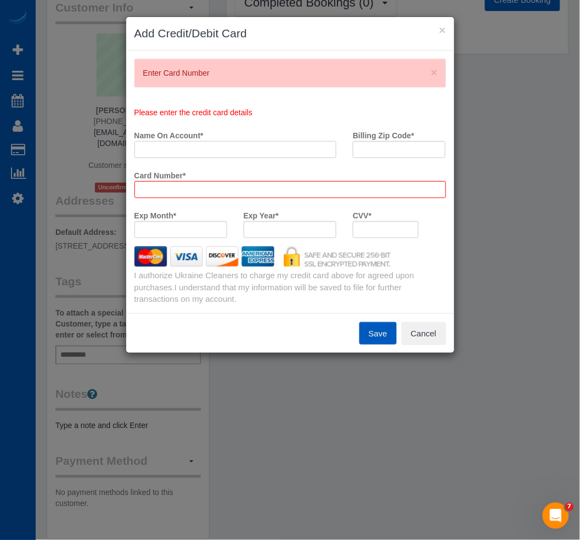
click at [153, 89] on div "× Enter Card Number Please enter the credit card details Name On Account * Bill…" at bounding box center [290, 181] width 328 height 263
type input "Arlene Togashi"
click at [358, 156] on input "Billing Zip Code *" at bounding box center [399, 149] width 93 height 17
type input "22032"
click at [195, 195] on div at bounding box center [290, 189] width 312 height 17
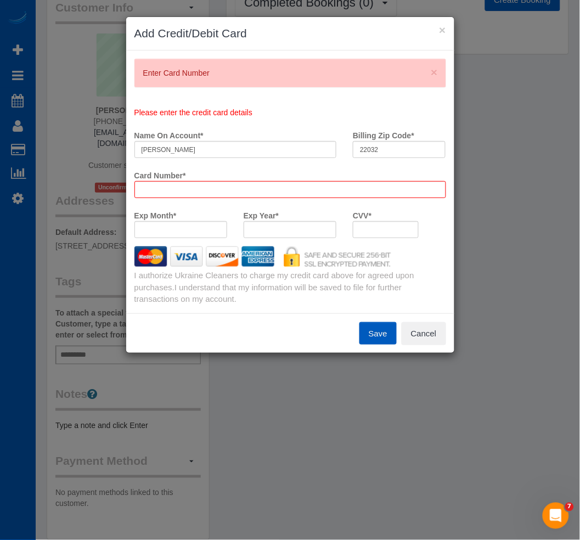
click at [195, 194] on div at bounding box center [290, 189] width 312 height 17
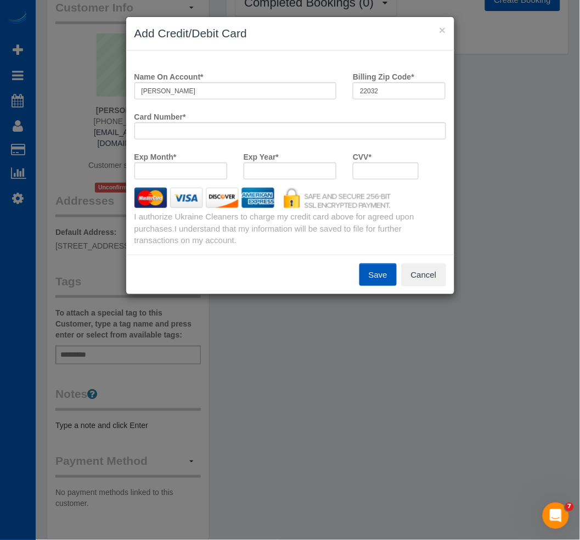
click at [217, 176] on payment-method-fs-pay "Name On Account * Arlene Togashi Billing Zip Code * 22032 Card Number * Exp Mon…" at bounding box center [290, 128] width 312 height 120
click at [377, 278] on button "Save" at bounding box center [377, 274] width 37 height 23
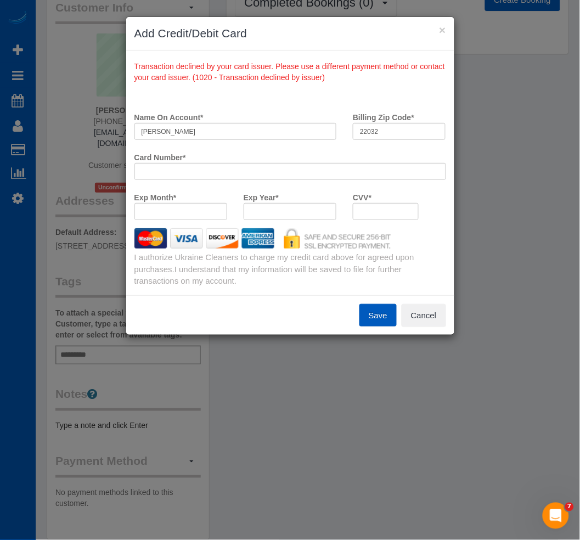
click at [172, 204] on div at bounding box center [180, 211] width 93 height 17
click at [271, 216] on div at bounding box center [290, 211] width 93 height 17
click at [267, 203] on label "Exp Year *" at bounding box center [261, 195] width 35 height 15
click at [269, 206] on div at bounding box center [290, 211] width 93 height 17
click at [263, 222] on div "Exp Year *" at bounding box center [289, 208] width 109 height 40
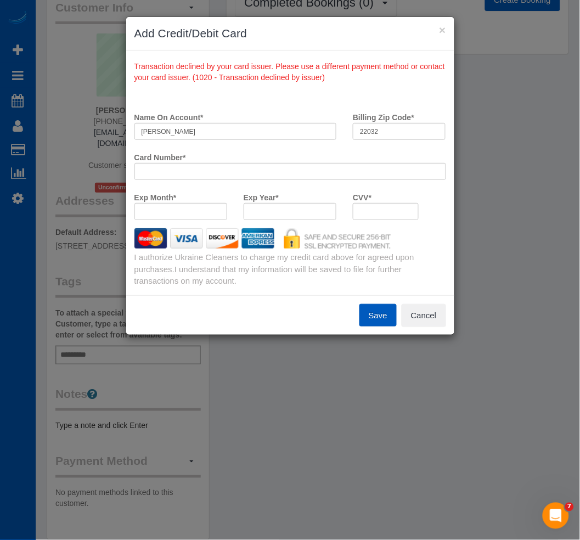
click at [266, 217] on div at bounding box center [290, 211] width 93 height 17
click at [196, 179] on div at bounding box center [290, 171] width 312 height 17
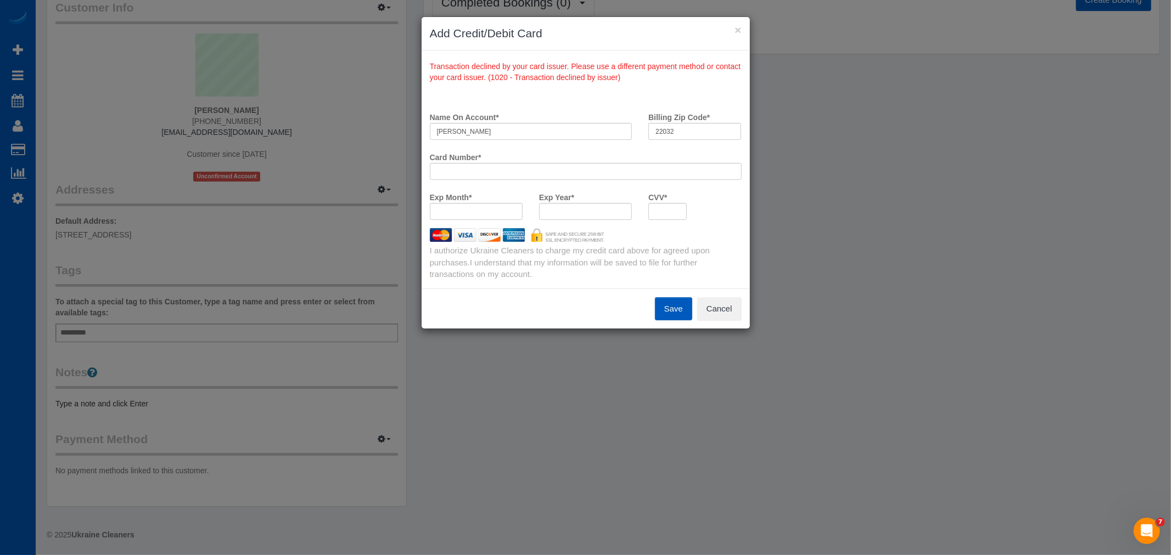
click at [683, 302] on button "Save" at bounding box center [673, 308] width 37 height 23
click at [511, 177] on payment-method-fs-pay "Name On Account * Arlene Togashi Billing Zip Code * 22032 Card Number * Exp Mon…" at bounding box center [586, 168] width 312 height 120
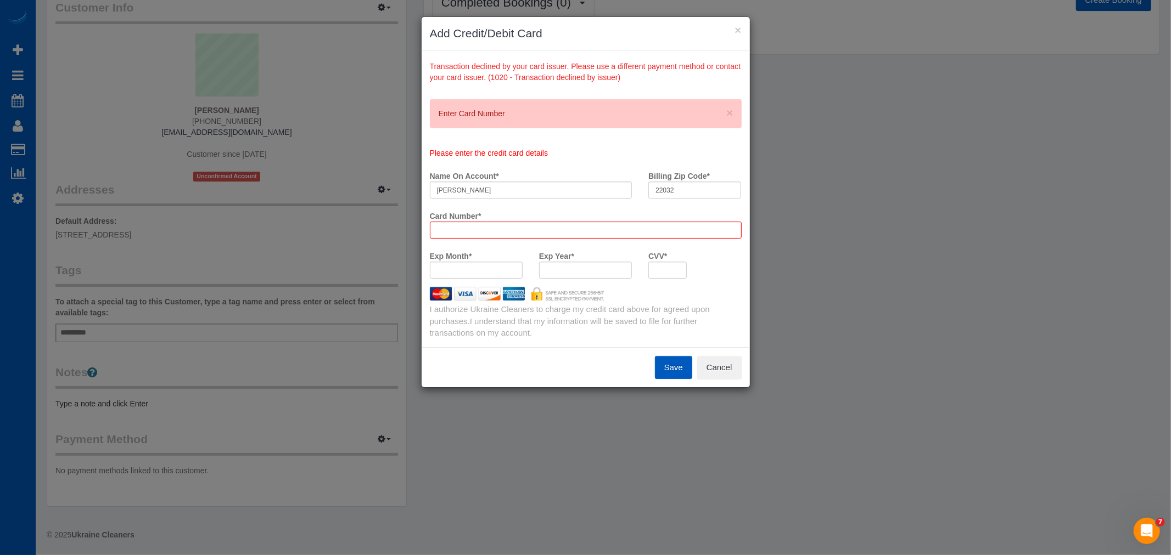
click at [502, 213] on div "Card Number *" at bounding box center [586, 223] width 328 height 32
click at [502, 212] on div "Card Number *" at bounding box center [586, 223] width 328 height 32
click at [497, 224] on div at bounding box center [586, 230] width 312 height 17
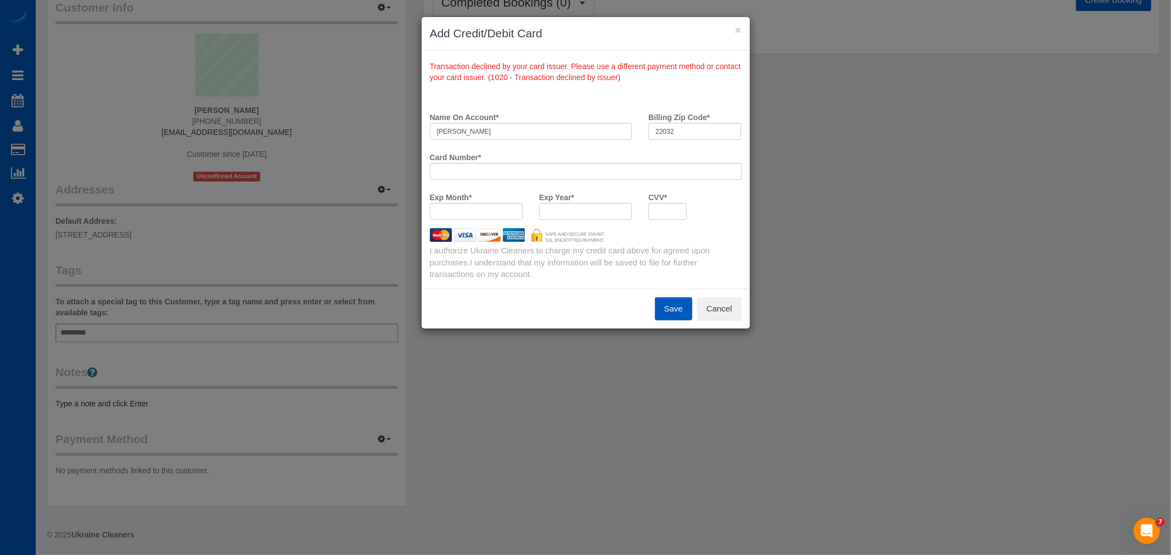
click at [603, 220] on div "Exp Year *" at bounding box center [585, 208] width 109 height 40
drag, startPoint x: 434, startPoint y: 69, endPoint x: 527, endPoint y: 78, distance: 93.8
click at [527, 78] on div "Transaction declined by your card issuer. Please use a different payment method…" at bounding box center [586, 71] width 312 height 24
click at [697, 223] on div "Exp Month * Exp Year * CVV *" at bounding box center [586, 208] width 328 height 40
click at [537, 136] on input "Arlene Togashi" at bounding box center [531, 131] width 203 height 17
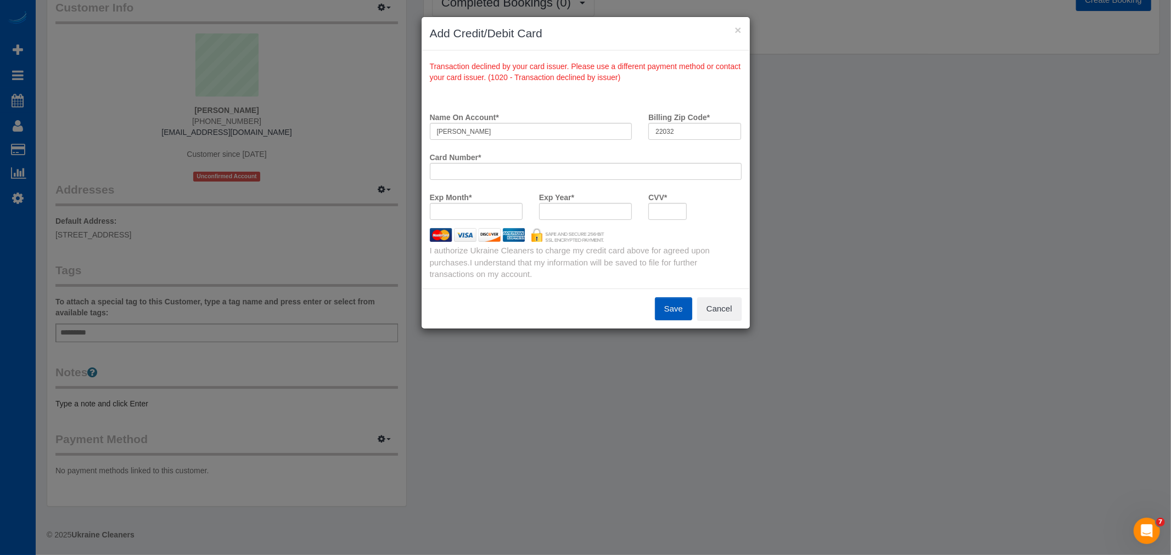
click at [651, 232] on div at bounding box center [586, 235] width 328 height 14
click at [512, 128] on input "Arlene Togashi" at bounding box center [531, 131] width 203 height 17
click at [539, 165] on div at bounding box center [586, 171] width 312 height 17
click at [539, 167] on iframe at bounding box center [585, 171] width 297 height 9
click at [489, 136] on input "Arlene Togashi" at bounding box center [531, 131] width 203 height 17
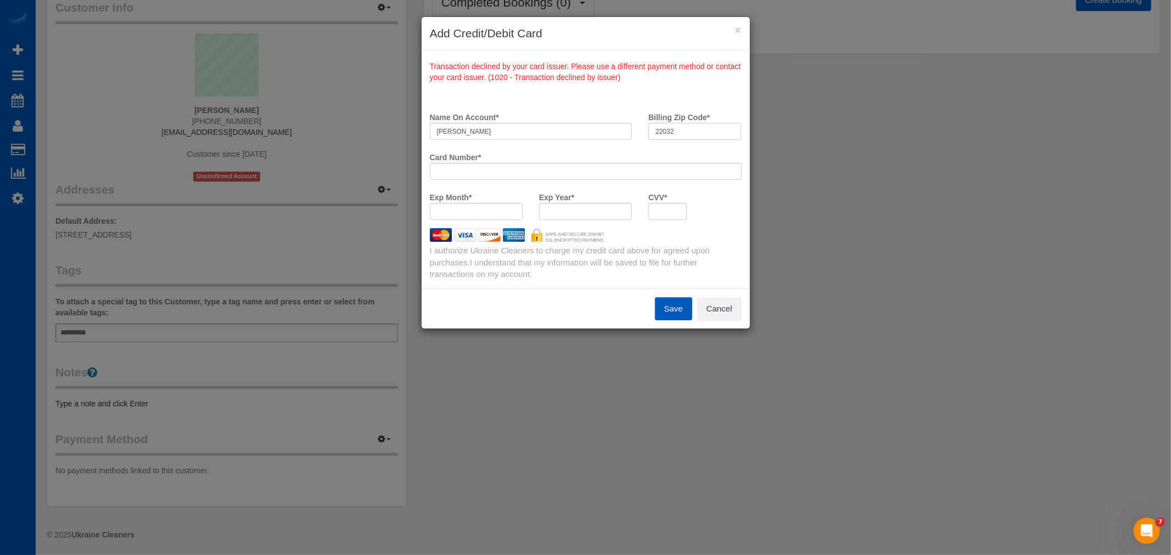
drag, startPoint x: 662, startPoint y: 133, endPoint x: 699, endPoint y: 130, distance: 37.5
click at [699, 130] on input "22032" at bounding box center [694, 131] width 93 height 17
click at [664, 133] on input "22032" at bounding box center [694, 131] width 93 height 17
click at [445, 134] on input "Arlene Togashi" at bounding box center [531, 131] width 203 height 17
drag, startPoint x: 577, startPoint y: 205, endPoint x: 525, endPoint y: 285, distance: 95.9
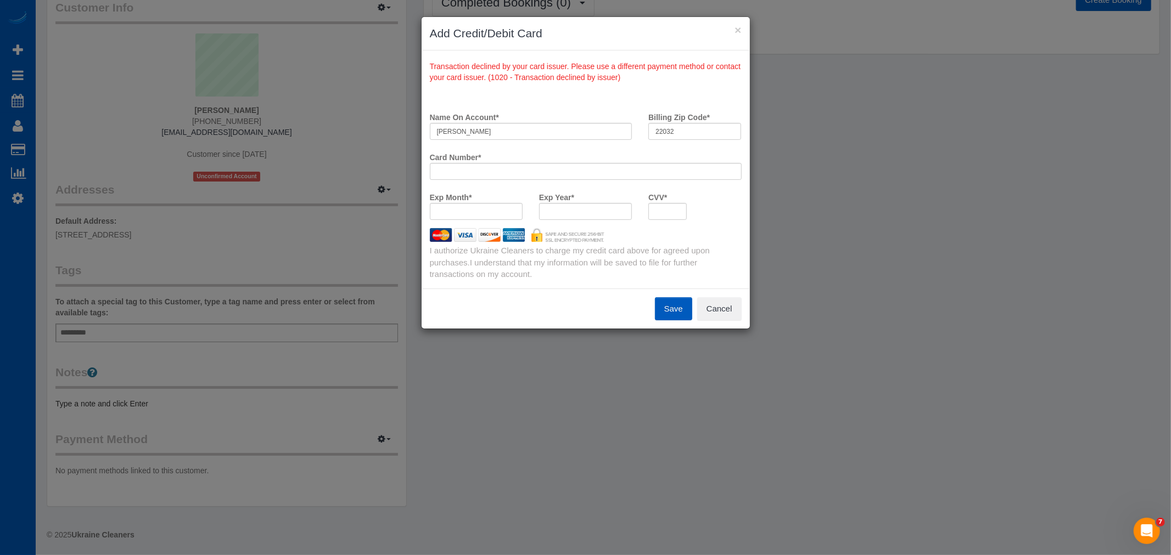
click at [525, 285] on div "Name On Account * Arlene Togashi Billing Zip Code * 22032 Card Number * Exp Mon…" at bounding box center [586, 190] width 328 height 198
click at [733, 301] on button "Cancel" at bounding box center [719, 308] width 44 height 23
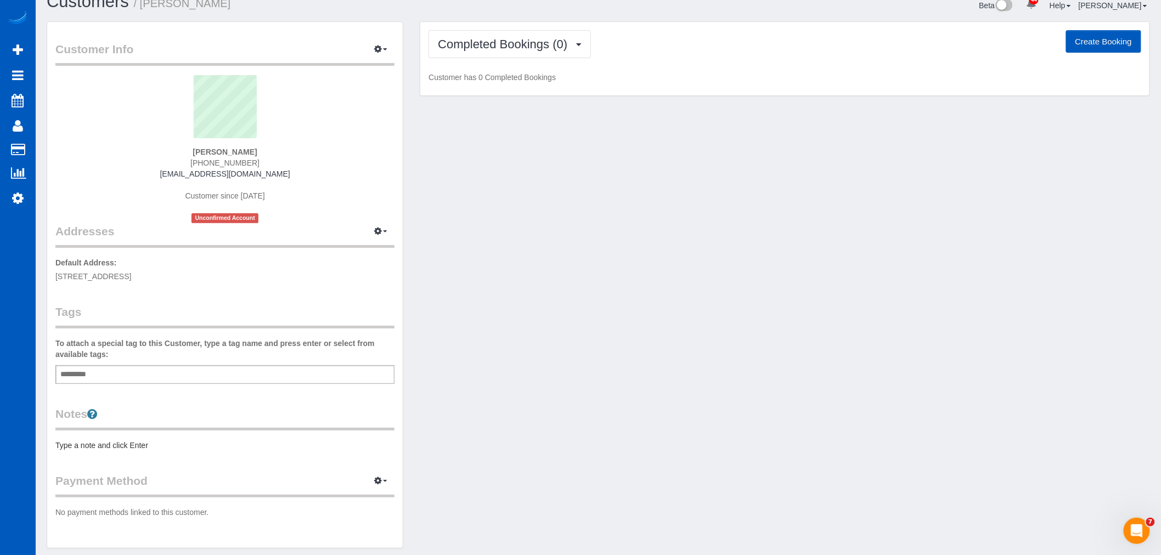
scroll to position [0, 0]
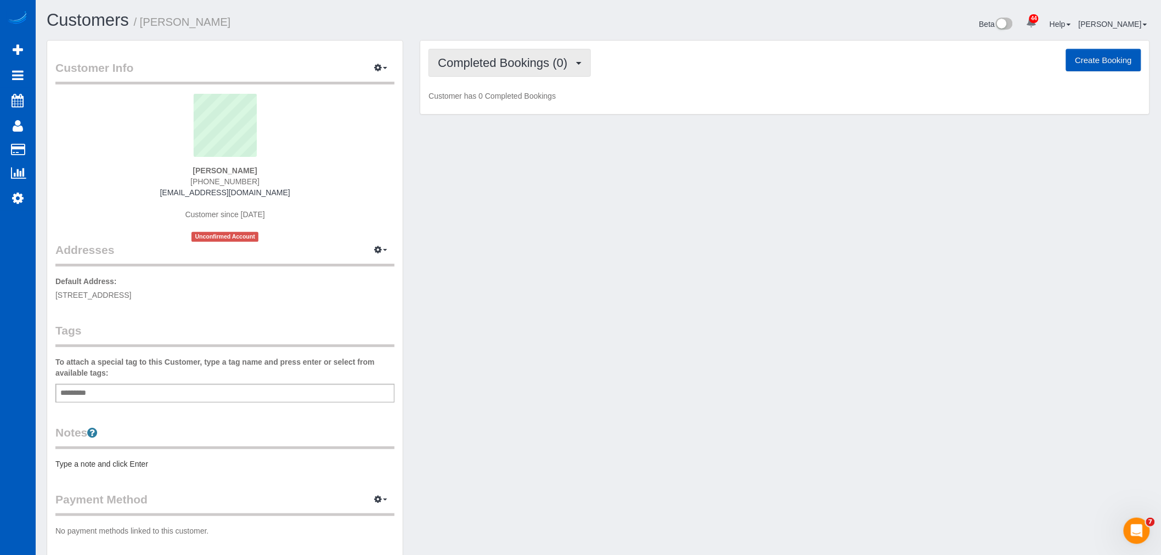
click at [520, 64] on span "Completed Bookings (0)" at bounding box center [505, 63] width 135 height 14
click at [512, 95] on link "Completed Bookings (0)" at bounding box center [486, 88] width 114 height 14
drag, startPoint x: 497, startPoint y: 63, endPoint x: 493, endPoint y: 89, distance: 26.2
click at [497, 63] on span "Completed Bookings (0)" at bounding box center [505, 63] width 135 height 14
click at [494, 104] on link "Upcoming Bookings (1)" at bounding box center [486, 102] width 114 height 14
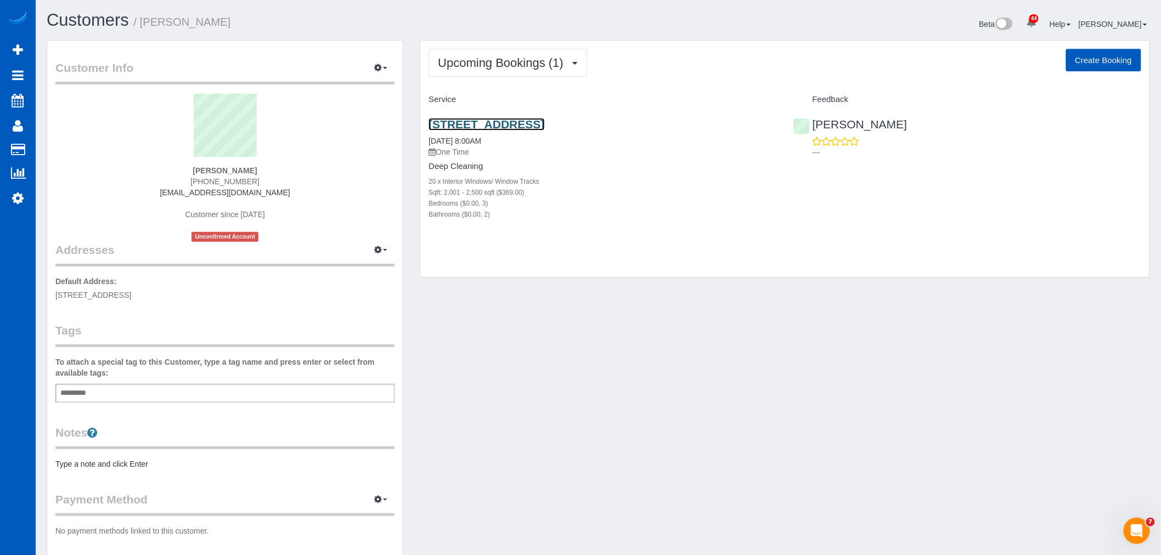
click at [489, 119] on link "6009 Viewmont St, Tacoma, WA 98407" at bounding box center [487, 124] width 116 height 13
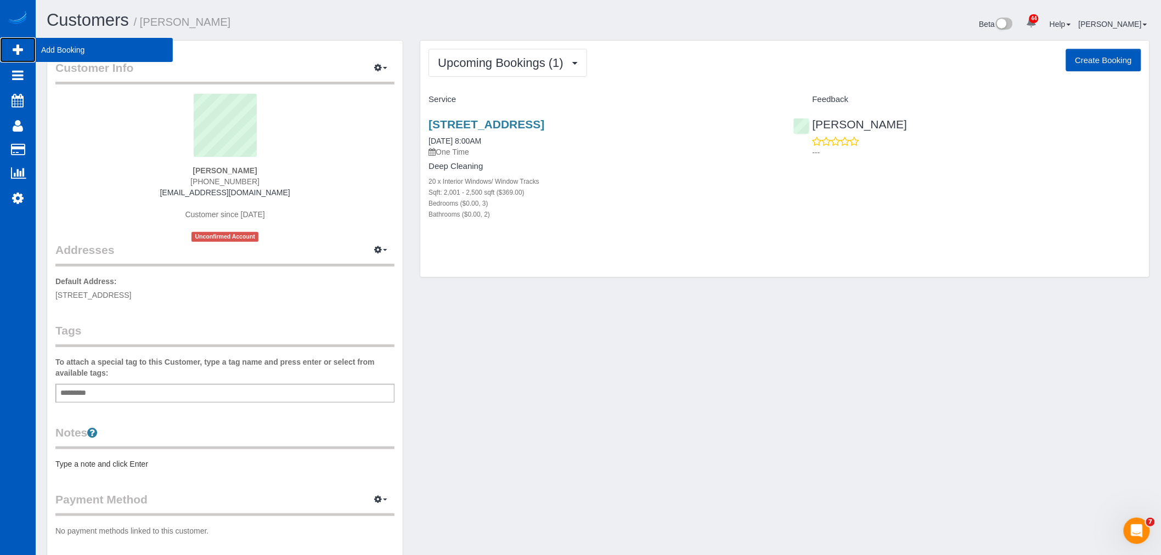
click at [74, 52] on span "Add Booking" at bounding box center [104, 49] width 137 height 25
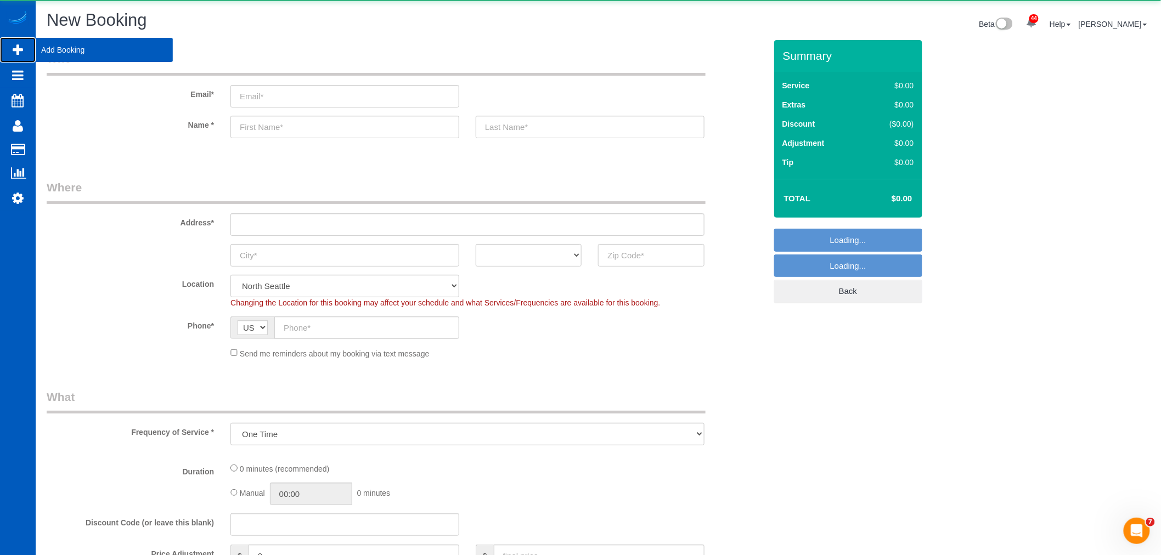
select select "object:46847"
select select "199"
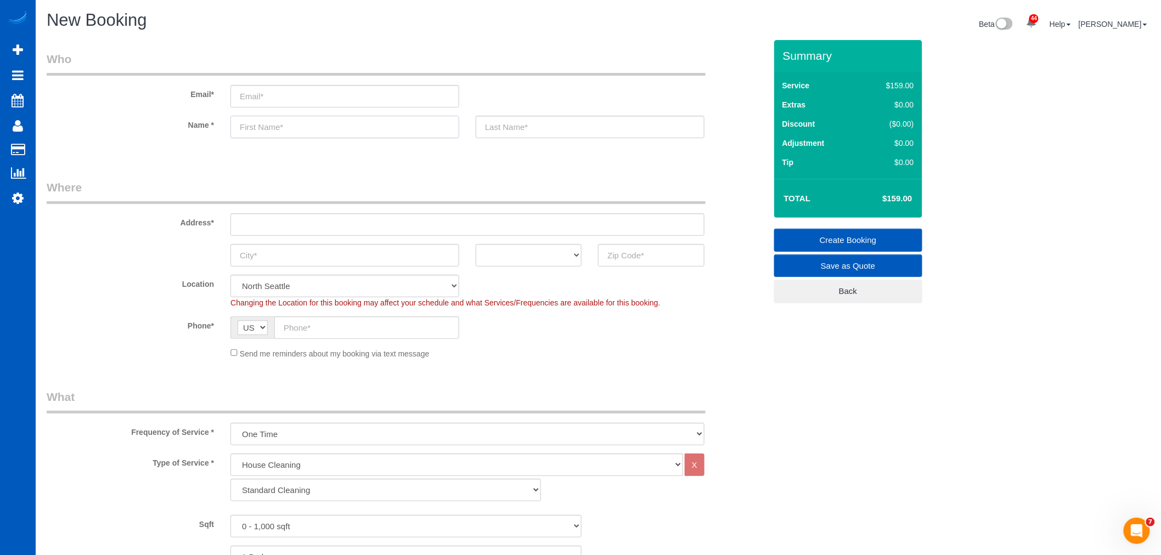
click at [295, 128] on input "text" at bounding box center [345, 127] width 229 height 23
type input "Ted T"
drag, startPoint x: 277, startPoint y: 127, endPoint x: 190, endPoint y: 149, distance: 88.9
click at [190, 149] on sui-booking-customer "Email* Name * Ted T" at bounding box center [407, 100] width 720 height 98
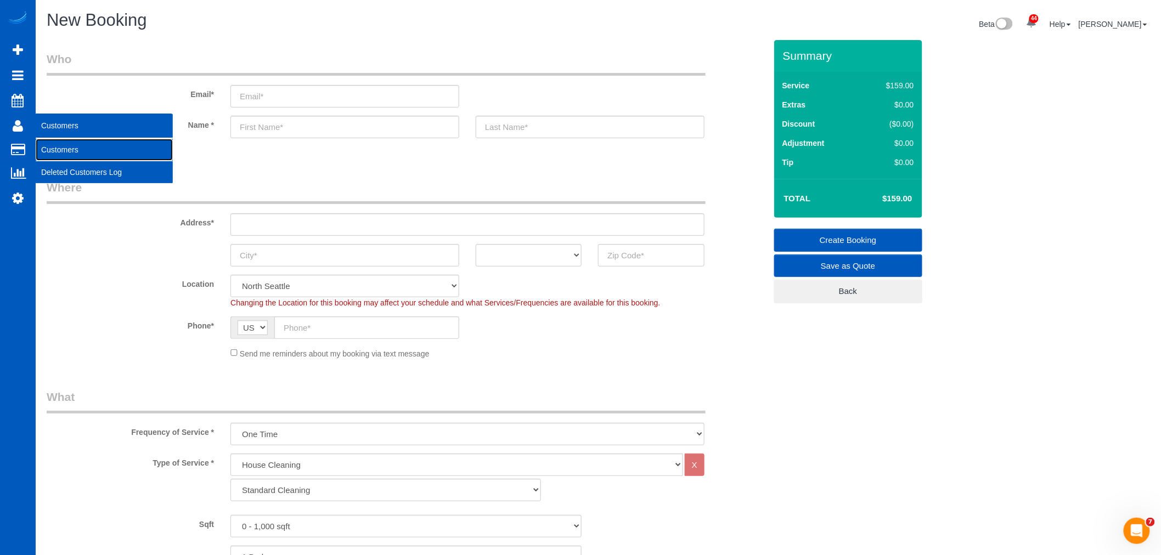
click at [64, 144] on link "Customers" at bounding box center [104, 150] width 137 height 22
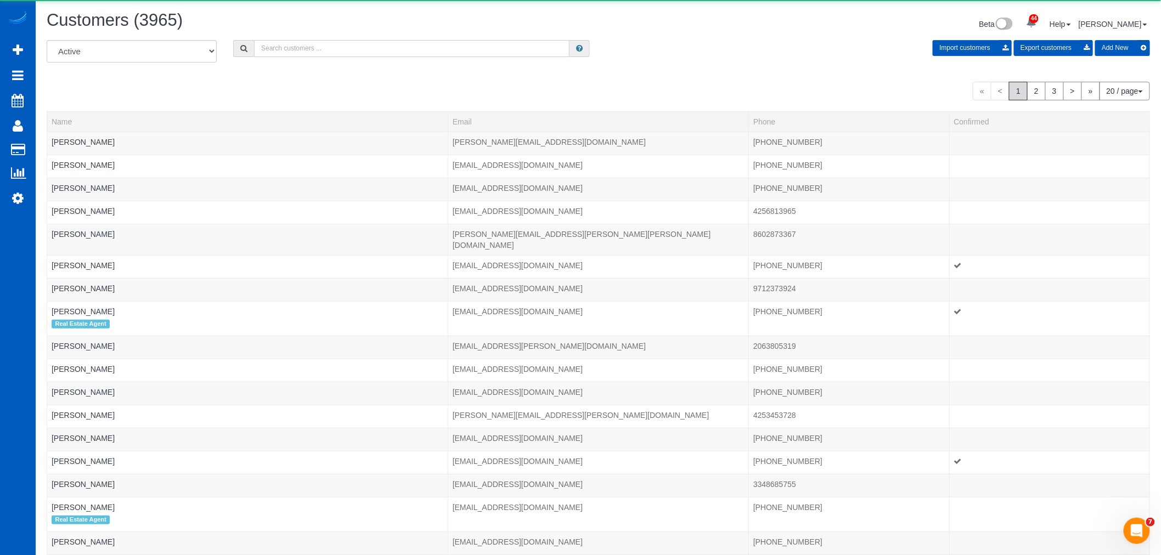
click at [310, 48] on input "text" at bounding box center [412, 48] width 316 height 17
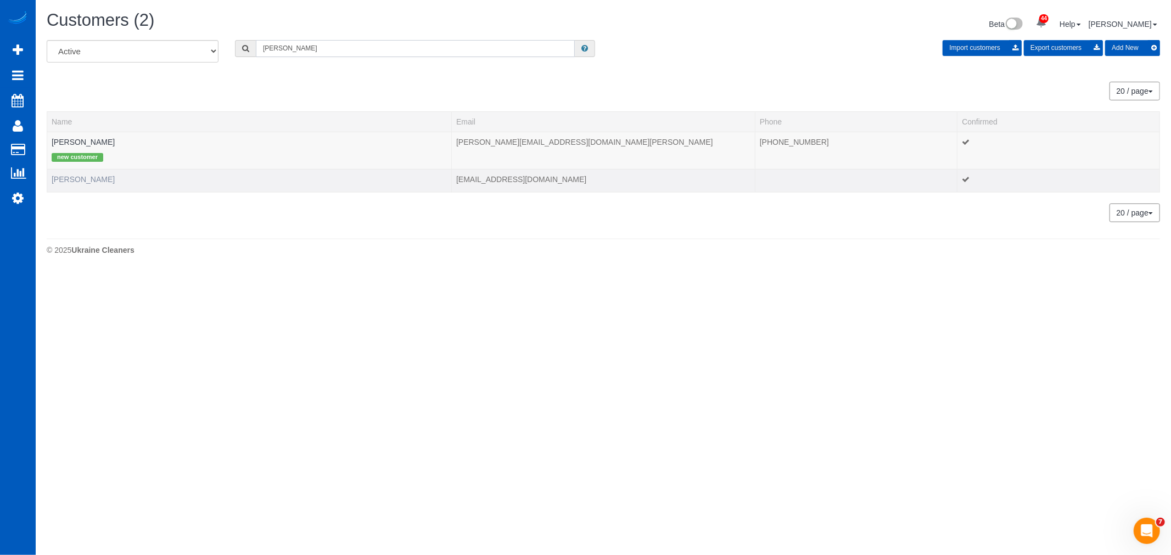
type input "pauline"
click at [75, 183] on link "Pauline Yamashita" at bounding box center [83, 179] width 63 height 9
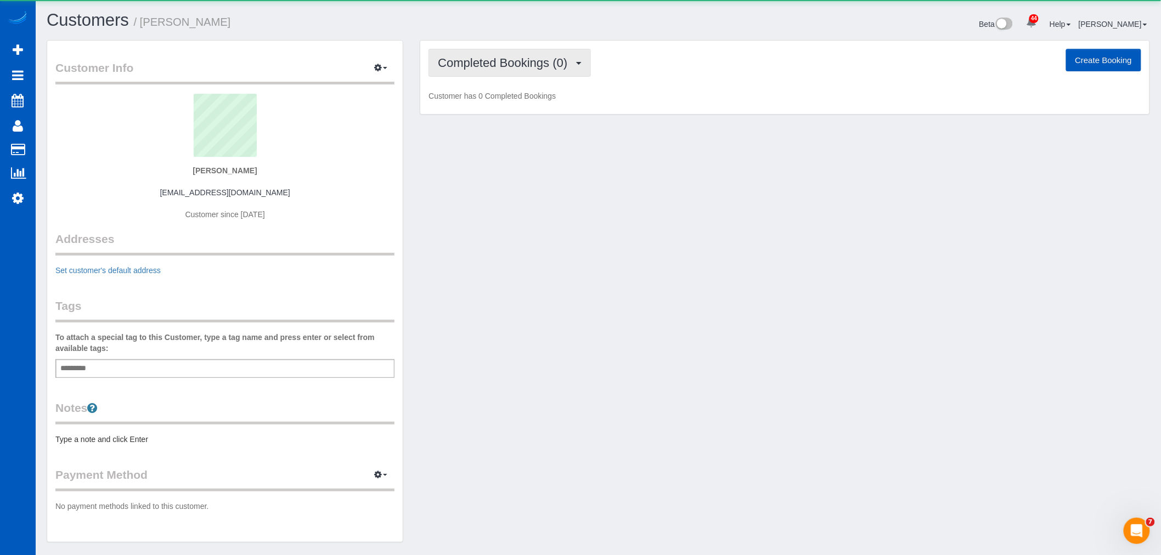
click at [521, 61] on span "Completed Bookings (0)" at bounding box center [505, 63] width 135 height 14
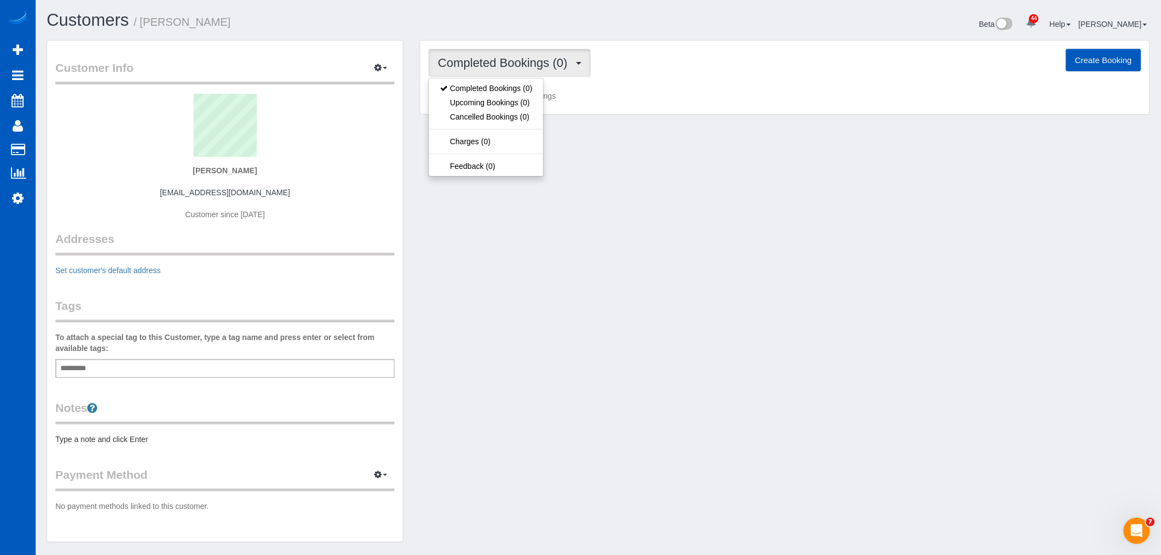
click at [589, 189] on div "Customer Info Edit Contact Info Send Message Email Preferences Special Sales Ta…" at bounding box center [598, 297] width 1120 height 514
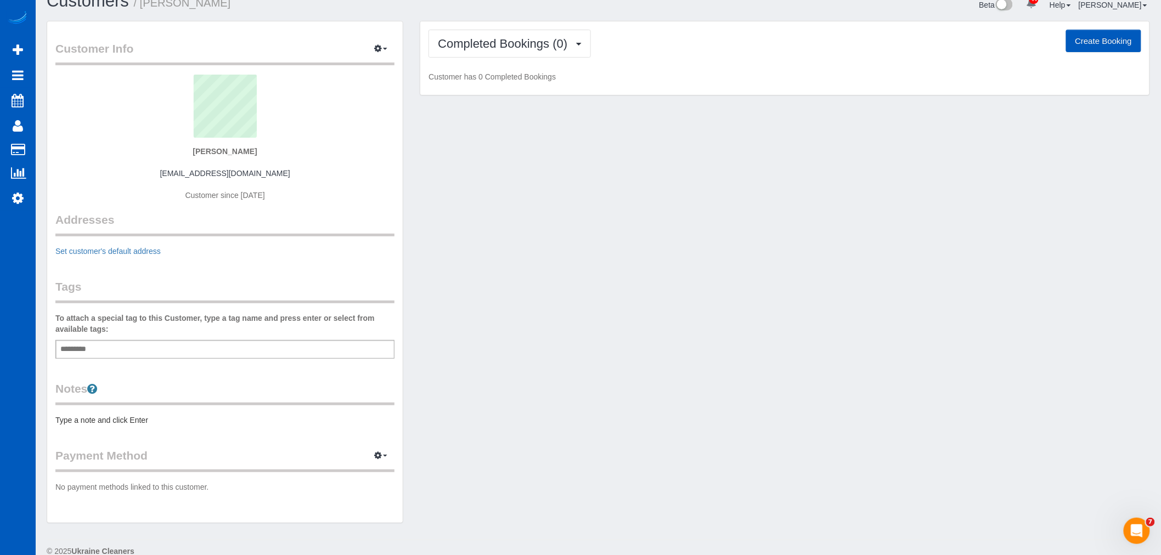
scroll to position [36, 0]
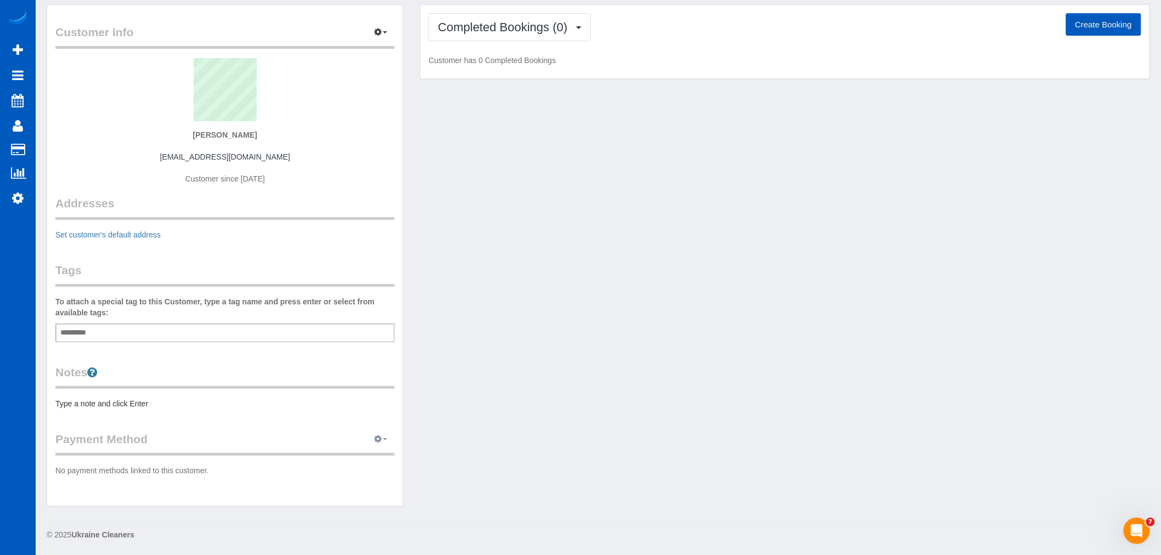
click at [386, 437] on button "button" at bounding box center [380, 439] width 27 height 17
click at [518, 429] on div "Customer Info Edit Contact Info Send Message Email Preferences Special Sales Ta…" at bounding box center [598, 261] width 1120 height 514
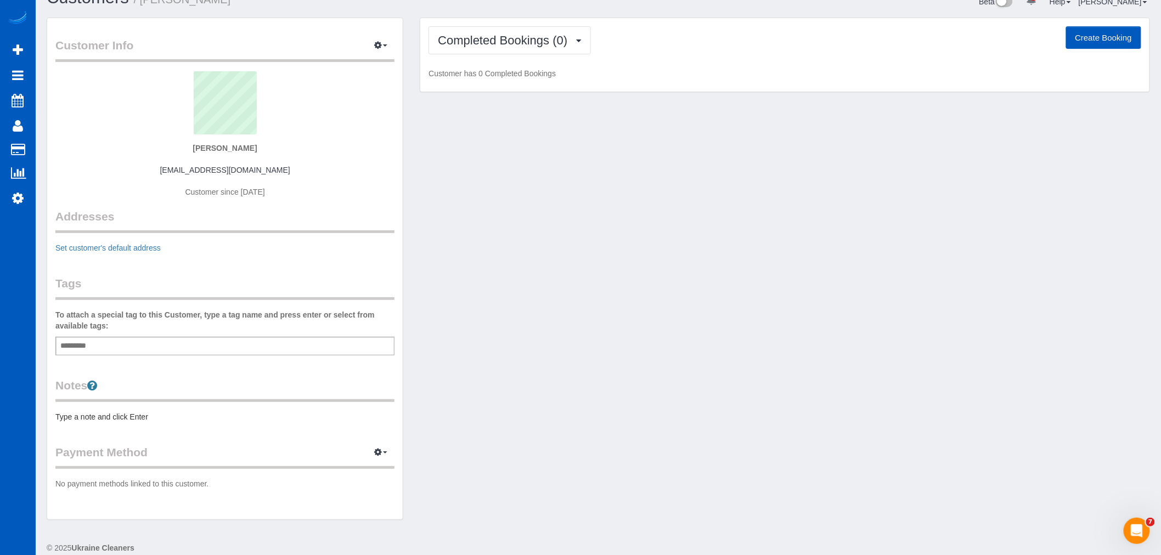
scroll to position [0, 0]
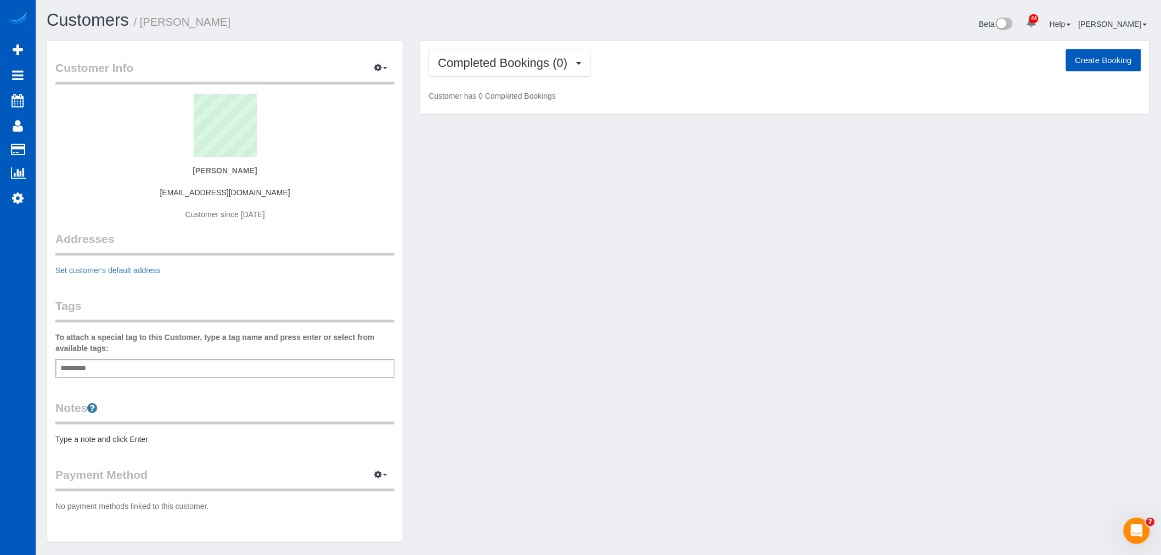
click at [1105, 56] on button "Create Booking" at bounding box center [1103, 60] width 75 height 23
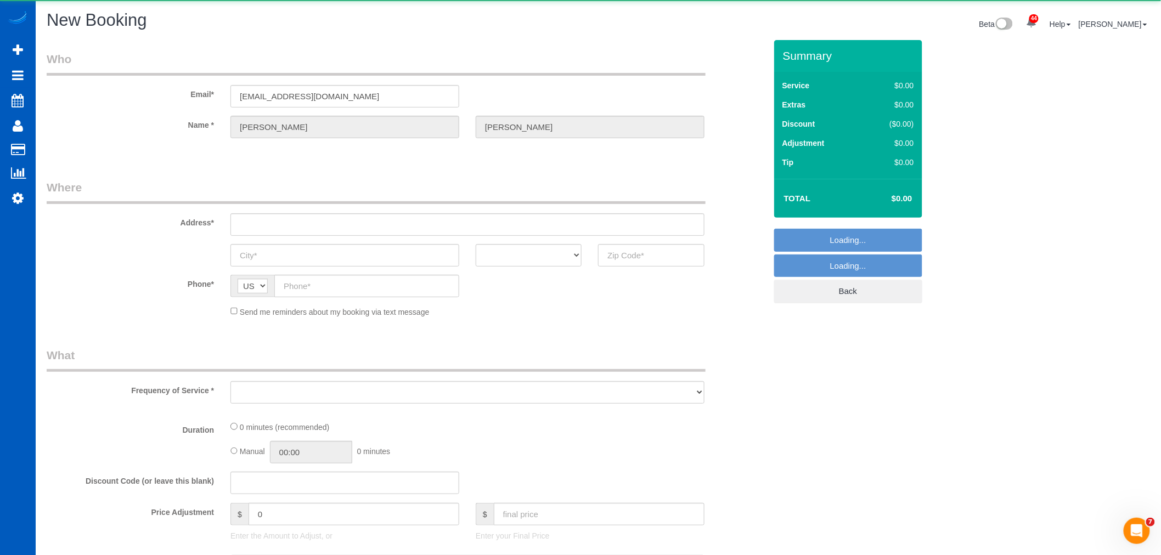
select select "object:47871"
select select "199"
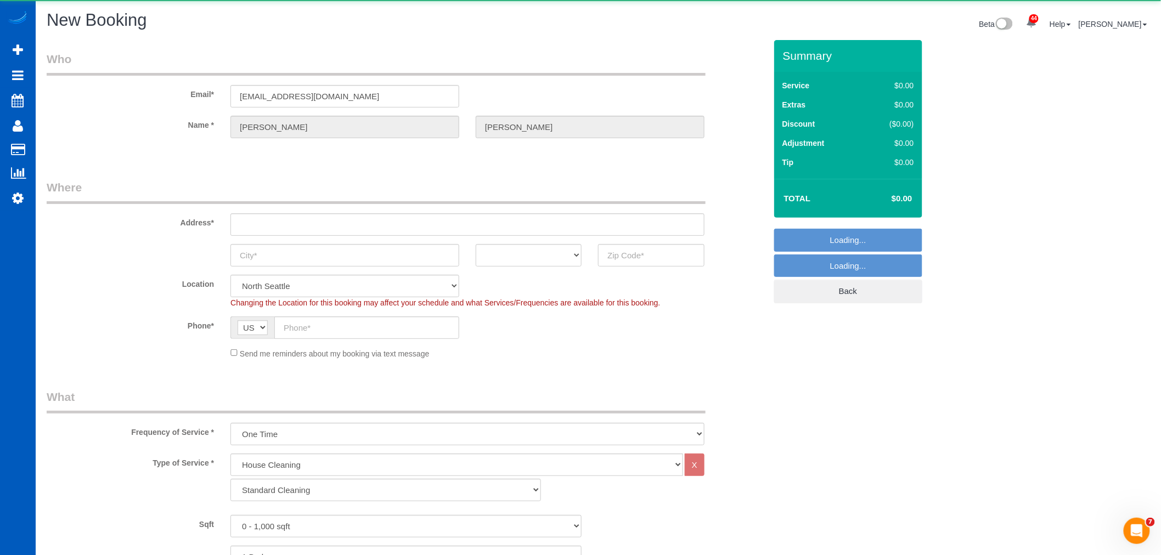
select select "object:48015"
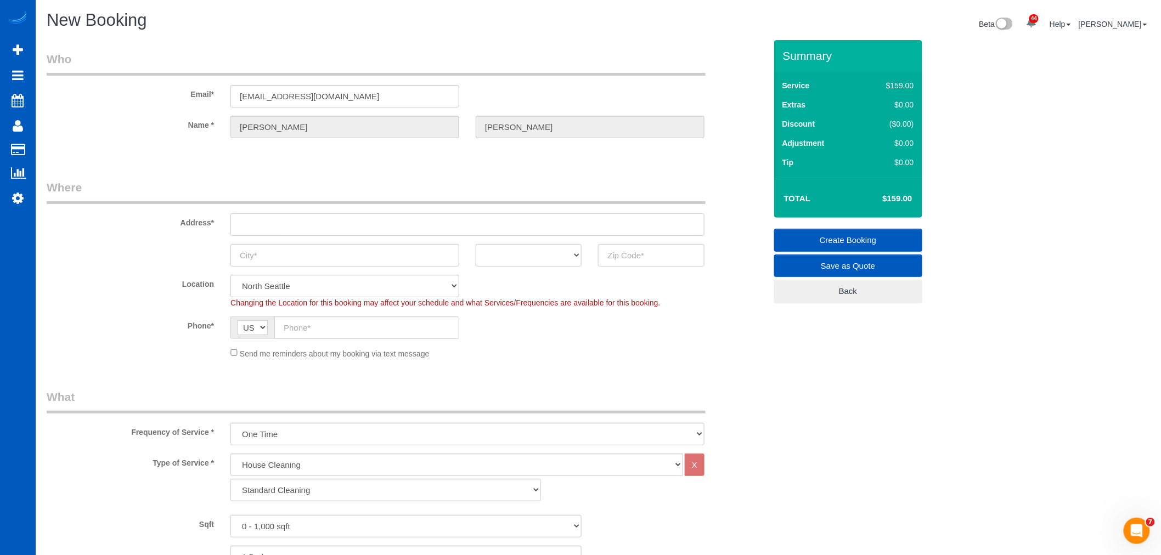
click at [269, 228] on input "text" at bounding box center [468, 225] width 474 height 23
click at [295, 229] on input "text" at bounding box center [468, 225] width 474 height 23
paste input "6009 Viewmont St"
type input "6009 Viewmont St"
click at [266, 254] on input "text" at bounding box center [345, 255] width 229 height 23
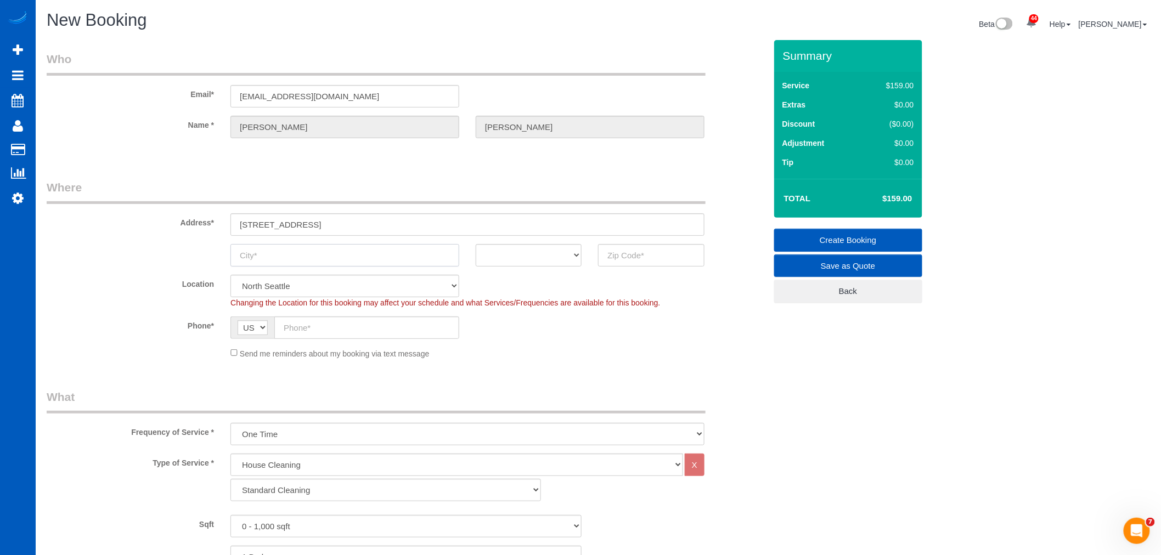
click at [300, 256] on input "text" at bounding box center [345, 255] width 229 height 23
paste input "Tacoma"
type input "Tacoma"
click at [563, 250] on select "AK AL AR AZ CA CO CT DC DE FL GA HI IA ID IL IN KS KY LA MA MD ME MI MN MO MS M…" at bounding box center [529, 255] width 106 height 23
select select "WA"
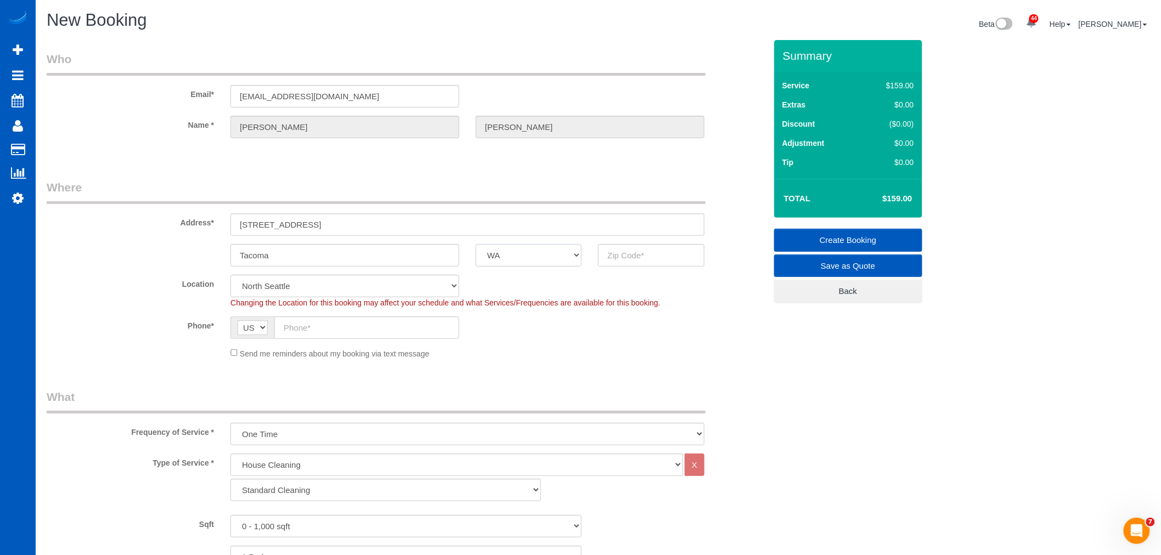
click at [476, 244] on select "AK AL AR AZ CA CO CT DC DE FL GA HI IA ID IL IN KS KY LA MA MD ME MI MN MO MS M…" at bounding box center [529, 255] width 106 height 23
click at [651, 262] on input "text" at bounding box center [651, 255] width 106 height 23
paste input "98407"
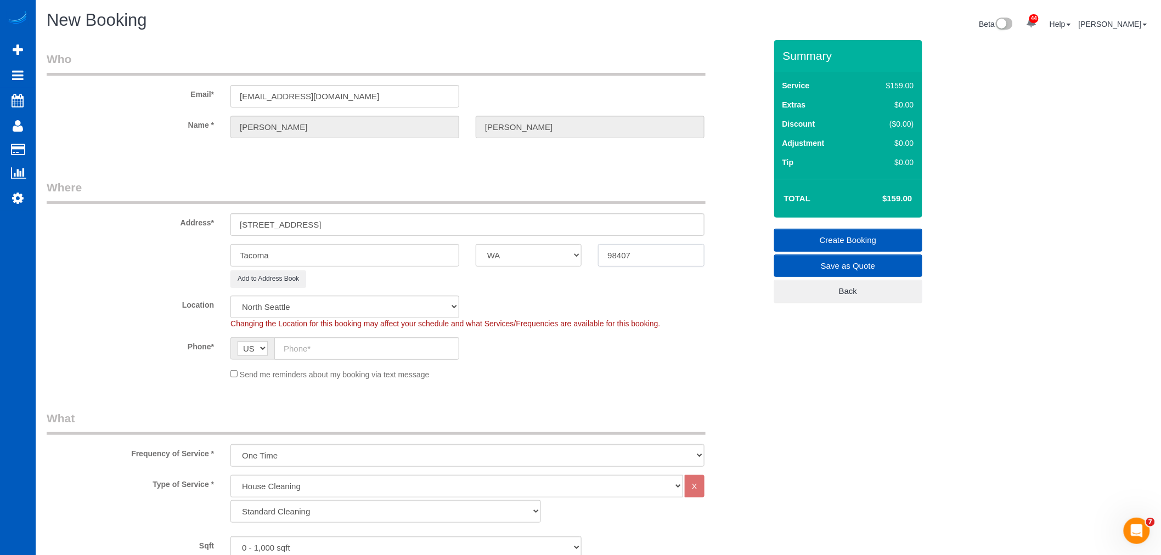
type input "98407"
select select "2"
select select "object:48110"
click at [342, 353] on input "text" at bounding box center [366, 349] width 185 height 23
paste input "(253) 209-6494"
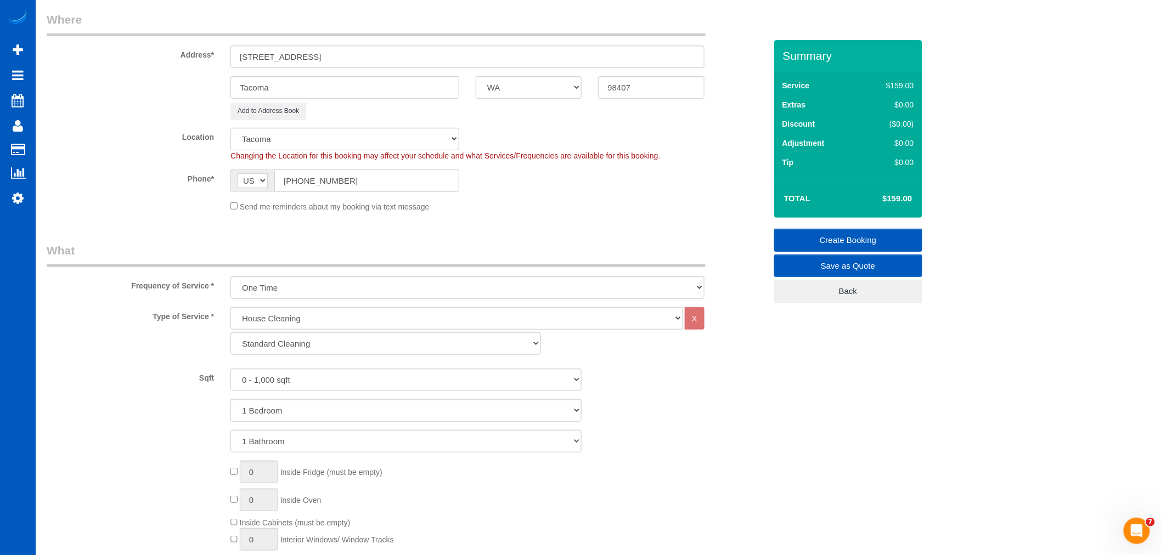
scroll to position [183, 0]
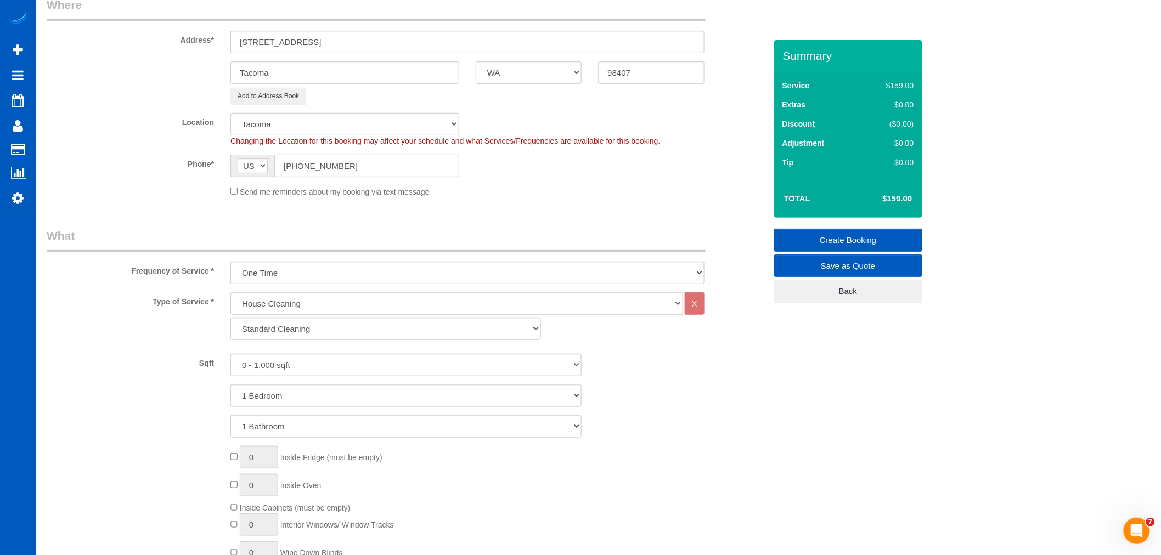
type input "(253) 209-6494"
click at [274, 332] on select "Standard Cleaning Deep Cleaning Move In/ Out Cleaning" at bounding box center [386, 329] width 311 height 23
select select "367"
click at [231, 318] on select "Standard Cleaning Deep Cleaning Move In/ Out Cleaning" at bounding box center [386, 329] width 311 height 23
drag, startPoint x: 276, startPoint y: 337, endPoint x: 294, endPoint y: 364, distance: 32.6
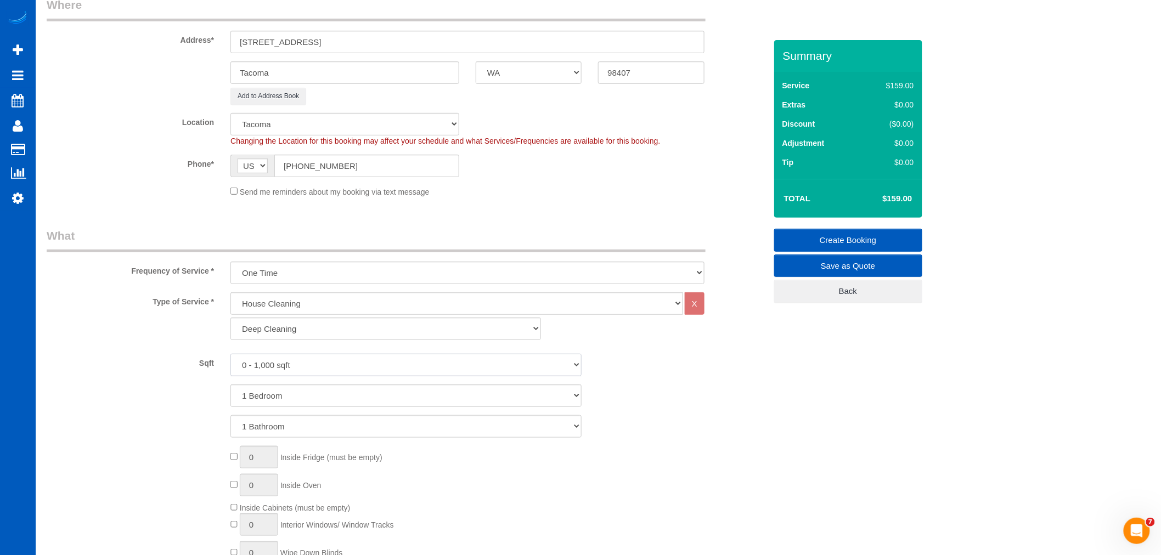
click at [294, 364] on select "0 - 1,000 sqft 1,001 - 1,500 sqft 1,501 - 2,000 sqft 2,001 - 2,500 sqft 2,501 -…" at bounding box center [406, 365] width 351 height 23
select select "2001"
click at [231, 355] on select "0 - 1,000 sqft 1,001 - 1,500 sqft 1,501 - 2,000 sqft 2,001 - 2,500 sqft 2,501 -…" at bounding box center [406, 365] width 351 height 23
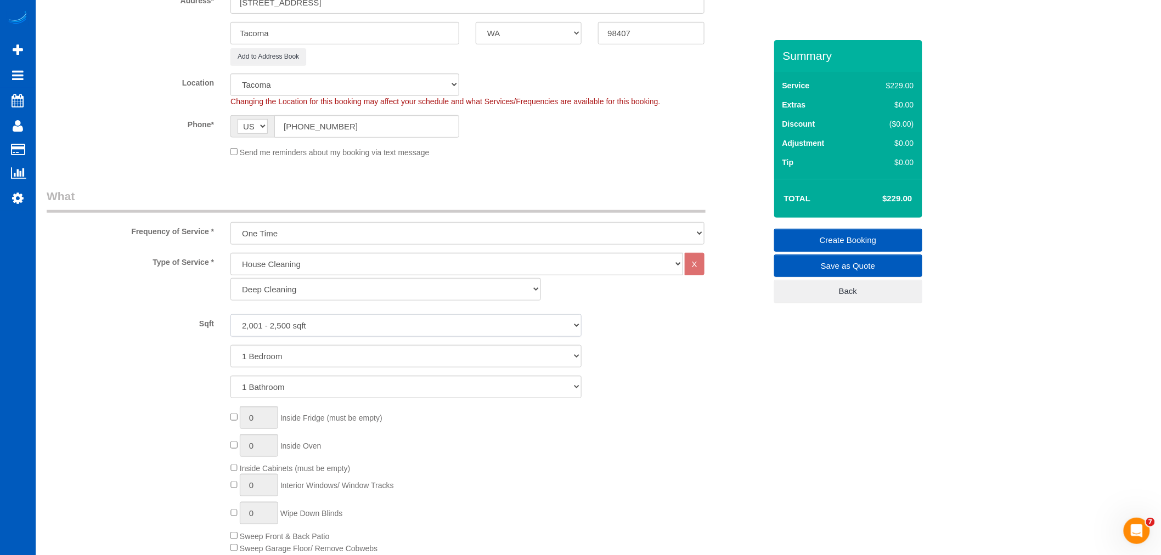
scroll to position [244, 0]
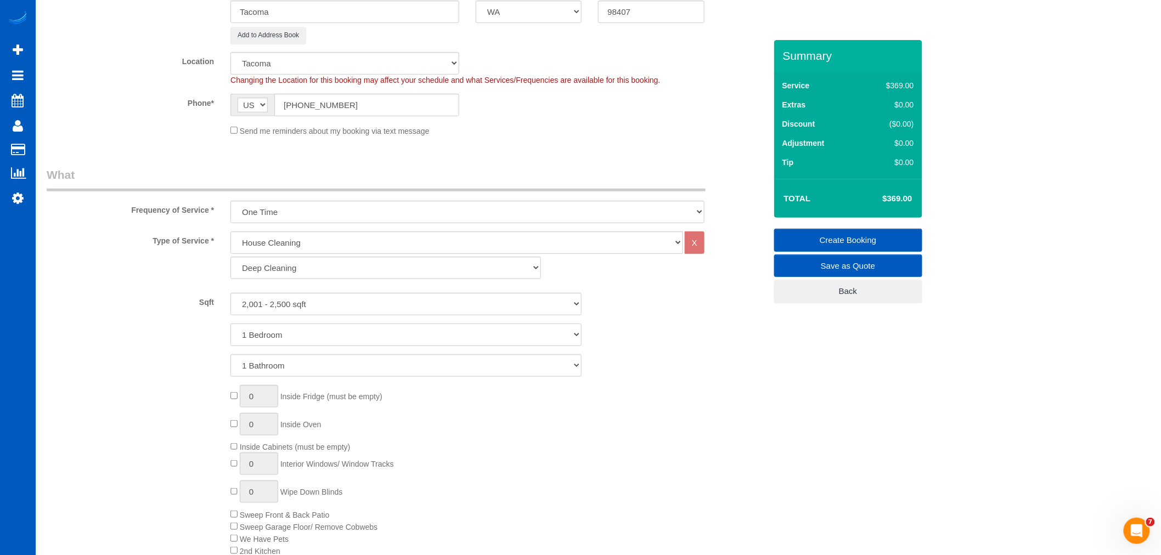
click at [291, 329] on select "1 Bedroom 2 Bedrooms 3 Bedrooms 4 Bedrooms 5 Bedrooms 6 Bedrooms 7 Bedrooms" at bounding box center [406, 335] width 351 height 23
select select "3"
click at [231, 324] on select "1 Bedroom 2 Bedrooms 3 Bedrooms 4 Bedrooms 5 Bedrooms 6 Bedrooms 7 Bedrooms" at bounding box center [406, 335] width 351 height 23
click at [265, 368] on select "1 Bathroom 2 Bathrooms 3 Bathrooms 4 Bathrooms 5 Bathrooms 6 Bathrooms 7 Bathro…" at bounding box center [406, 366] width 351 height 23
select select "2"
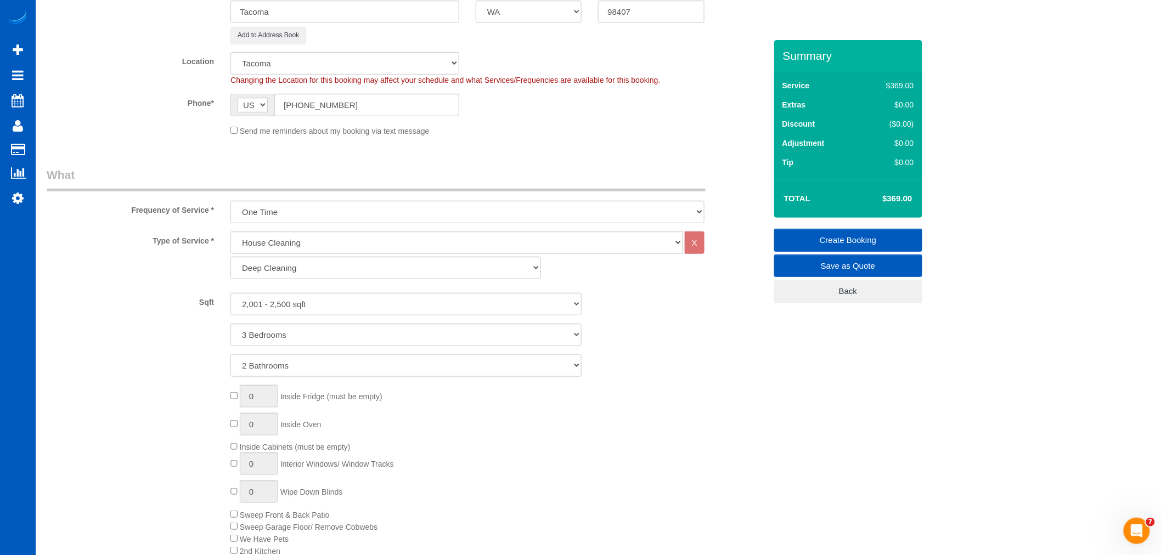
click at [231, 355] on select "1 Bathroom 2 Bathrooms 3 Bathrooms 4 Bathrooms 5 Bathrooms 6 Bathrooms 7 Bathro…" at bounding box center [406, 366] width 351 height 23
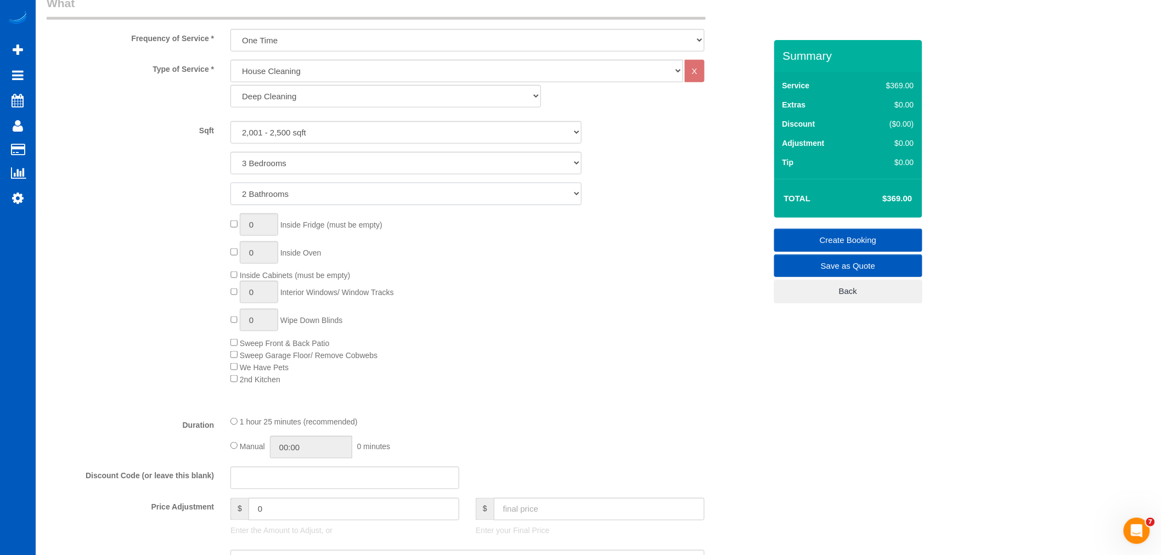
scroll to position [426, 0]
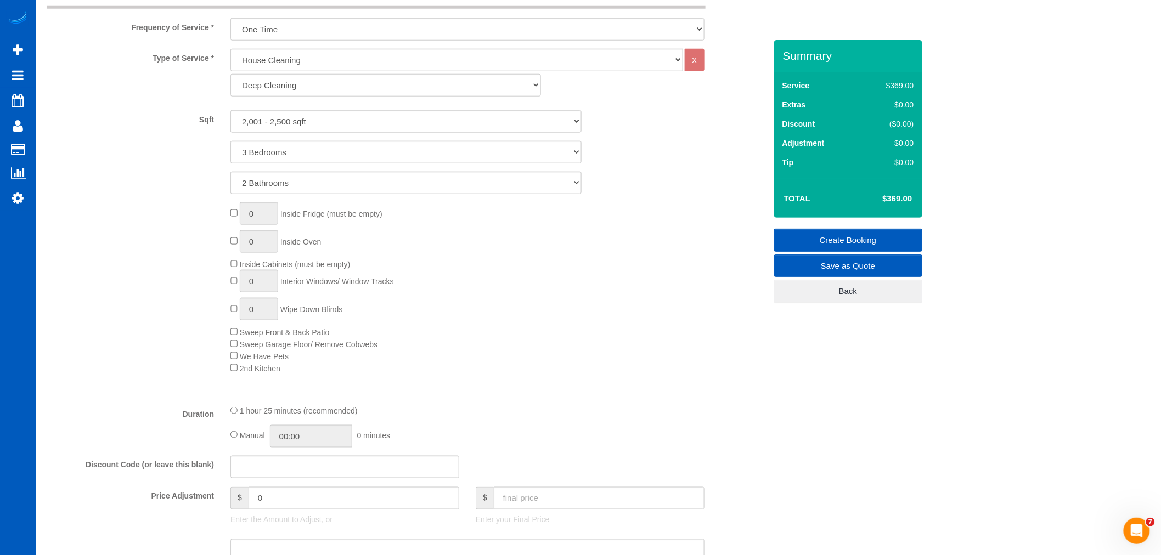
click at [238, 284] on span "0 Interior Windows/ Window Tracks" at bounding box center [313, 281] width 164 height 9
click at [271, 285] on input "1" at bounding box center [259, 281] width 38 height 23
drag, startPoint x: 271, startPoint y: 285, endPoint x: 247, endPoint y: 288, distance: 23.7
click at [247, 288] on input "1" at bounding box center [259, 281] width 38 height 23
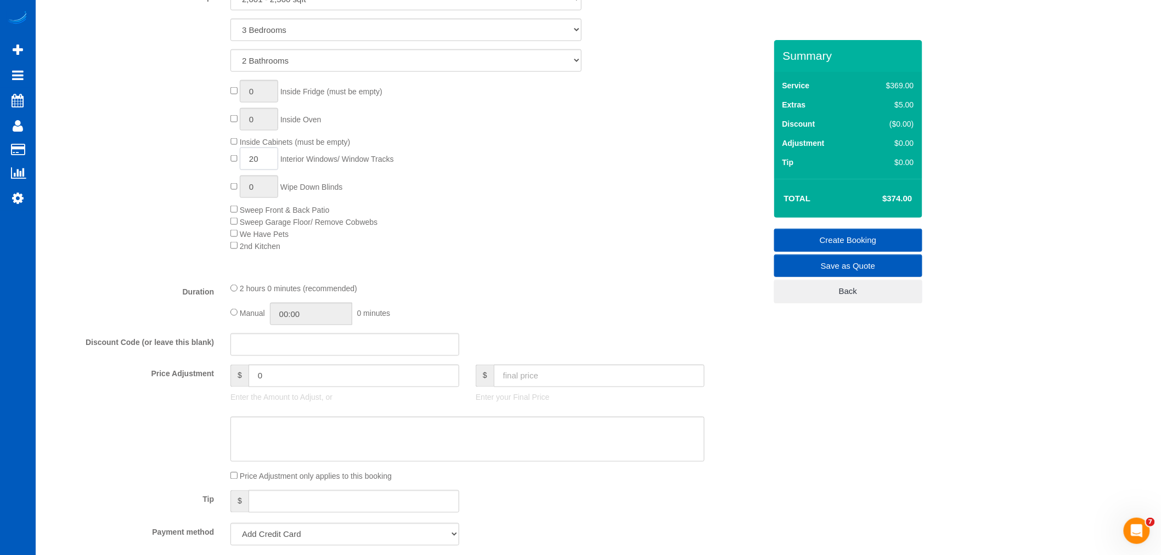
type input "20"
click at [463, 274] on div at bounding box center [467, 274] width 491 height 1
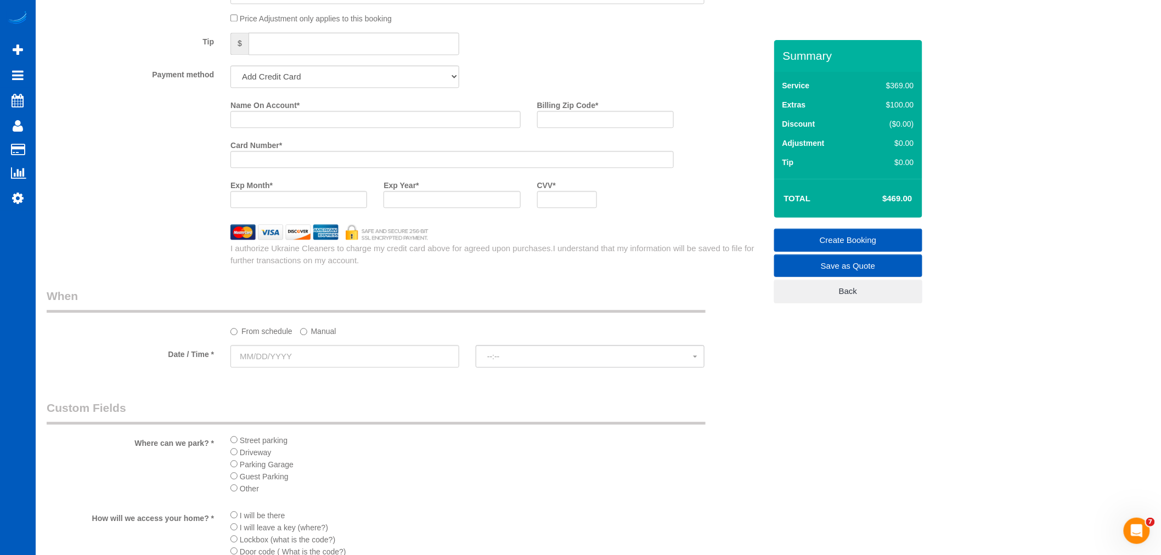
scroll to position [914, 0]
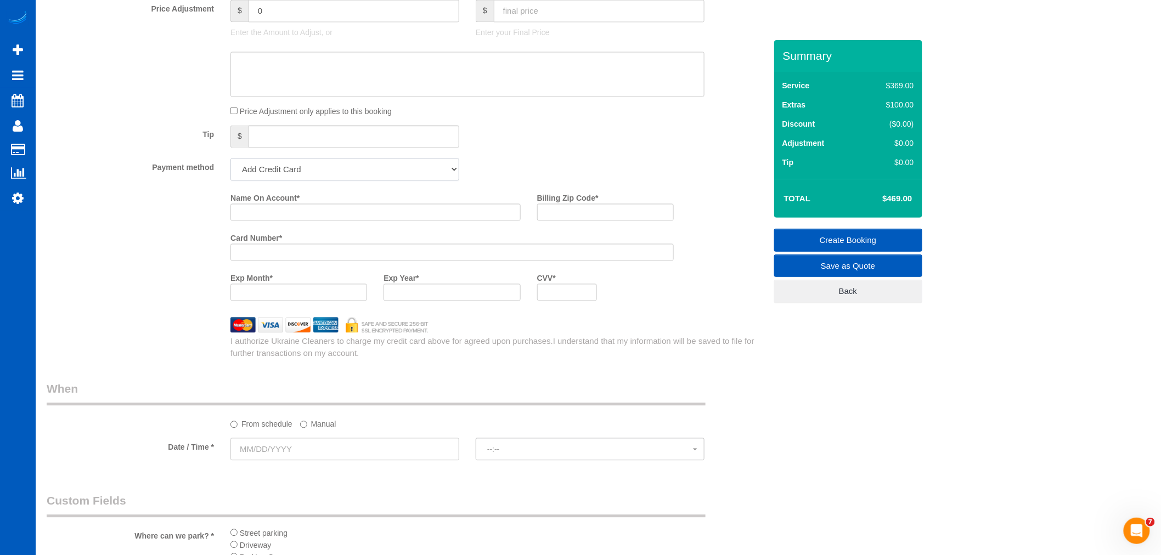
click at [288, 178] on select "Add Credit Card Cash Check Paypal" at bounding box center [345, 169] width 229 height 23
select select "string:cash"
click at [231, 165] on select "Add Credit Card Cash Check Paypal" at bounding box center [345, 169] width 229 height 23
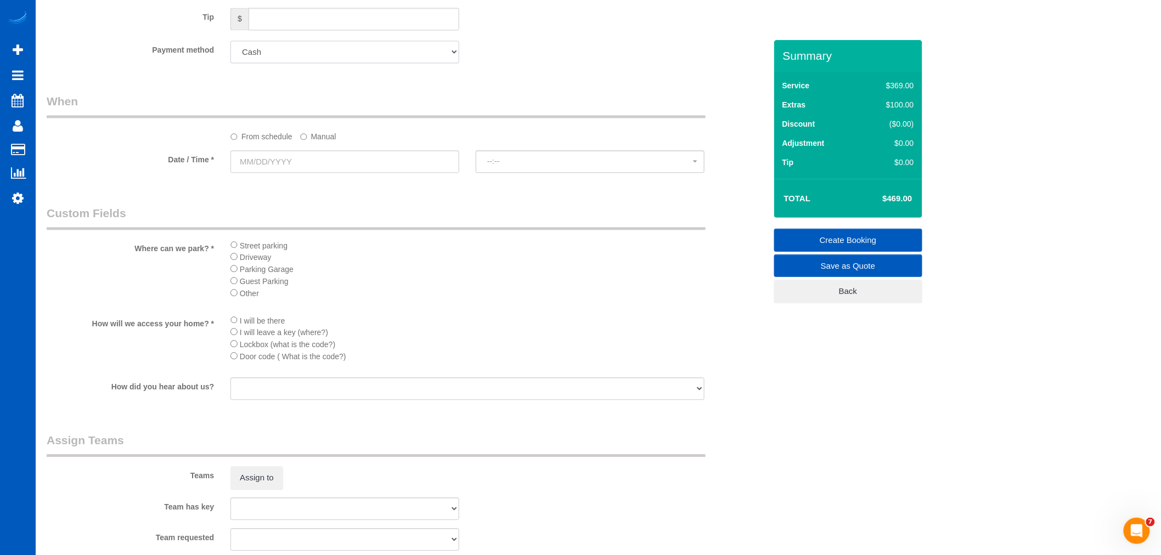
scroll to position [1036, 0]
drag, startPoint x: 274, startPoint y: 182, endPoint x: 273, endPoint y: 175, distance: 7.2
click at [273, 177] on fieldset "When From schedule Manual Date / Time * --:-- --:--" at bounding box center [407, 134] width 720 height 90
click at [273, 171] on div at bounding box center [344, 158] width 245 height 25
click at [278, 163] on input "text" at bounding box center [345, 157] width 229 height 23
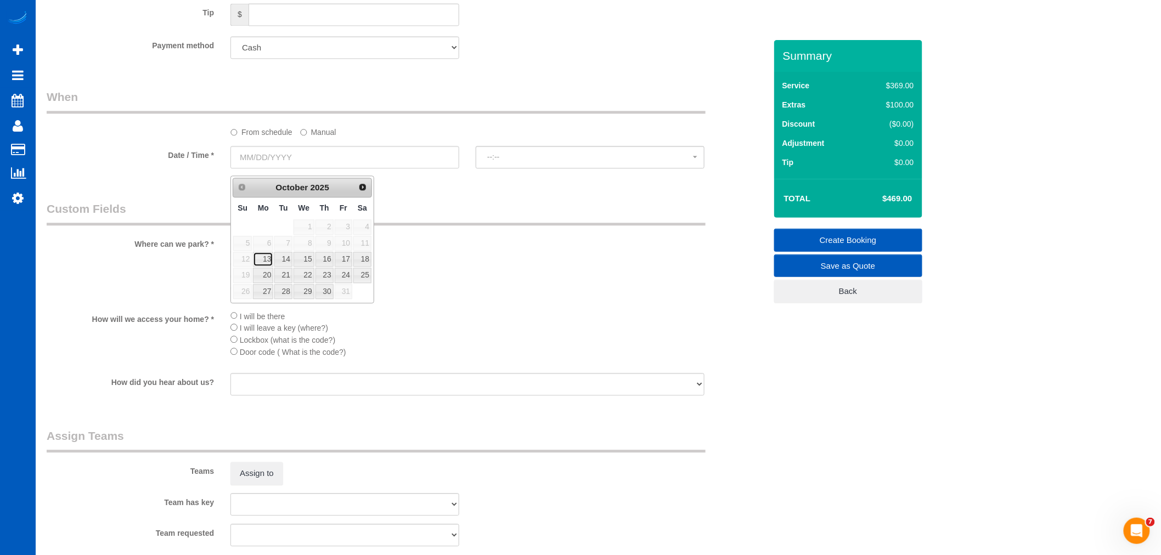
click at [264, 253] on link "13" at bounding box center [263, 259] width 20 height 15
type input "10/13/2025"
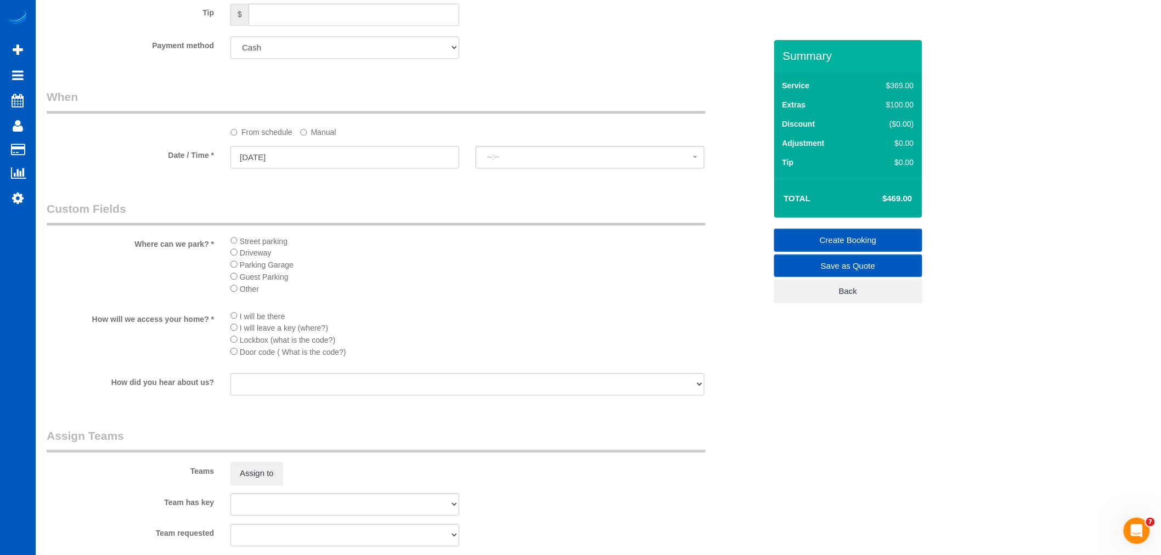
select select "spot185"
click at [537, 161] on span "2:00PM" at bounding box center [590, 157] width 206 height 9
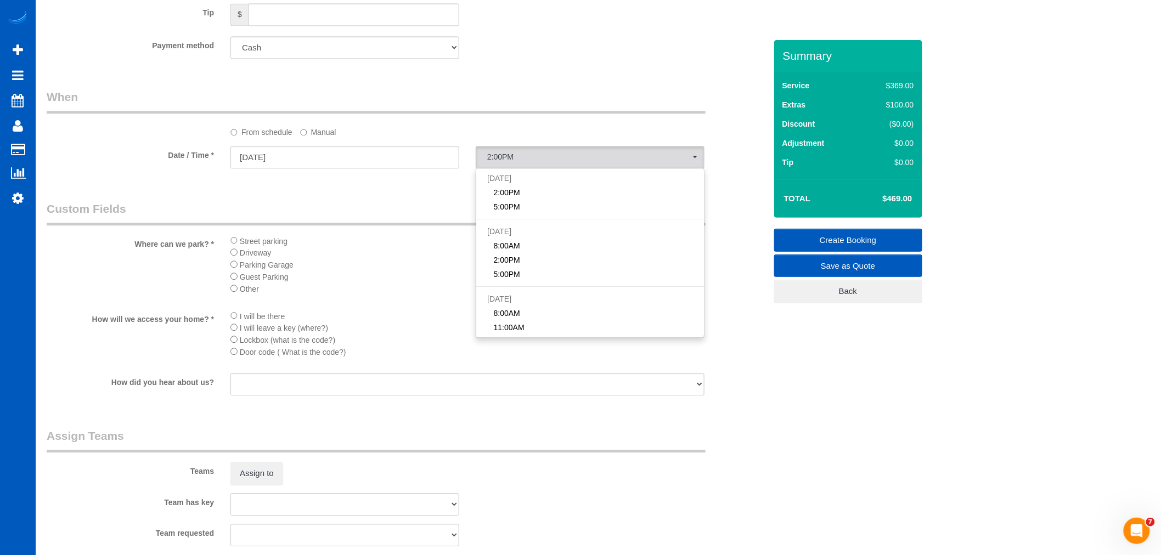
click at [295, 133] on div "From schedule Manual" at bounding box center [467, 130] width 491 height 15
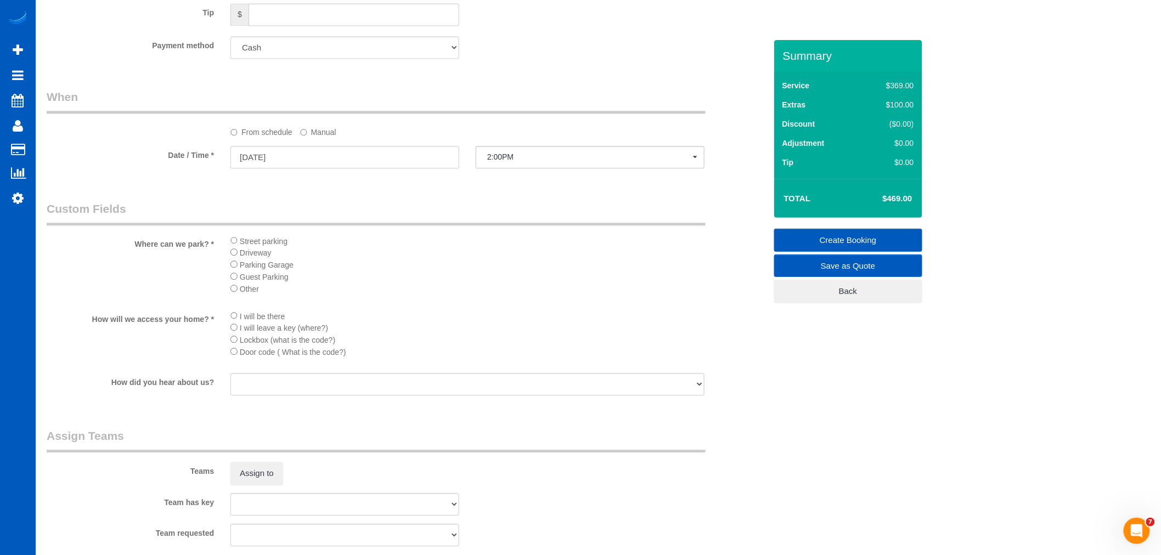
click at [302, 132] on label "Manual" at bounding box center [318, 130] width 36 height 15
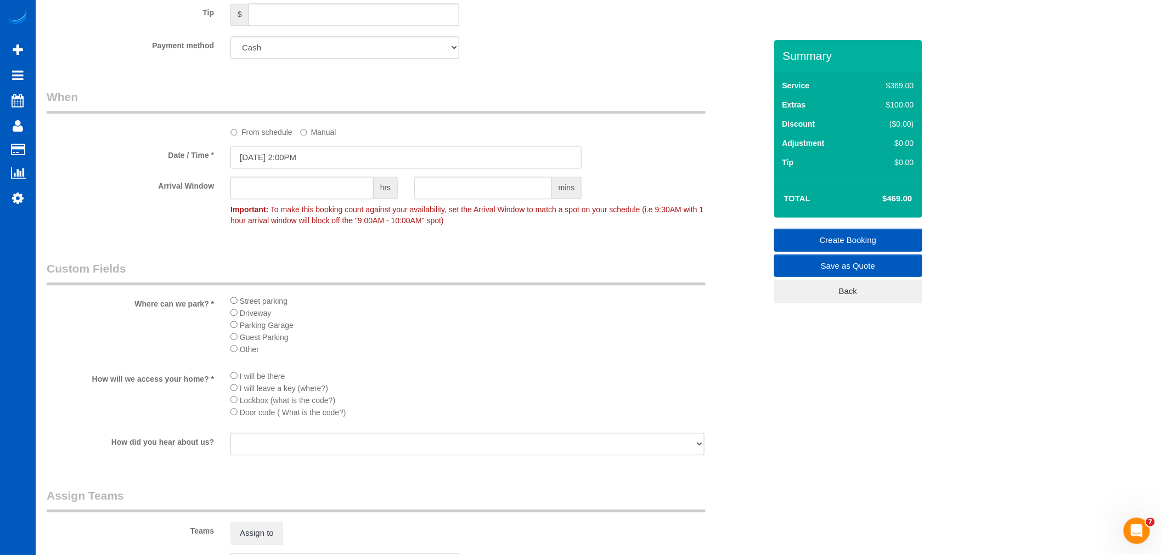
click at [291, 165] on input "10/13/2025 2:00PM" at bounding box center [406, 157] width 351 height 23
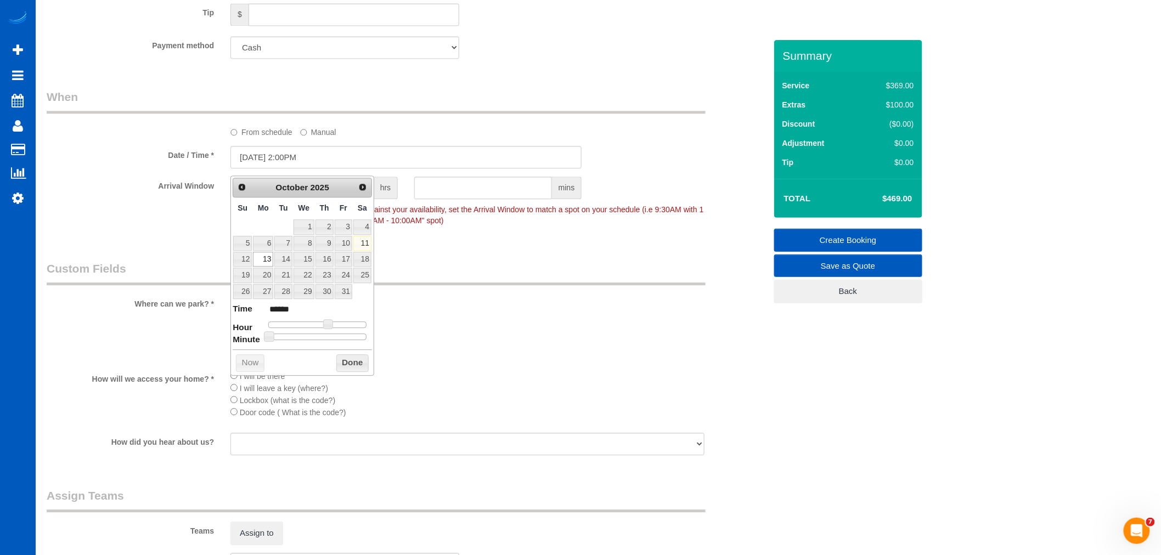
type input "10/13/2025 12:00PM"
type input "*******"
type input "10/13/2025 11:00AM"
type input "*******"
type input "10/13/2025 10:00AM"
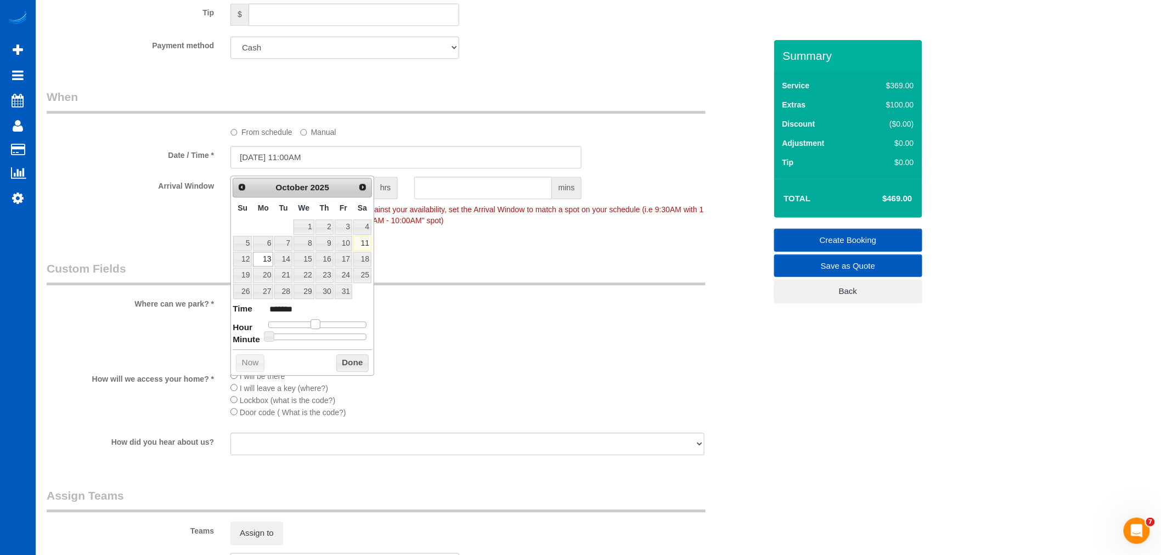
type input "*******"
type input "10/13/2025 9:00AM"
type input "******"
type input "10/13/2025 8:00AM"
type input "******"
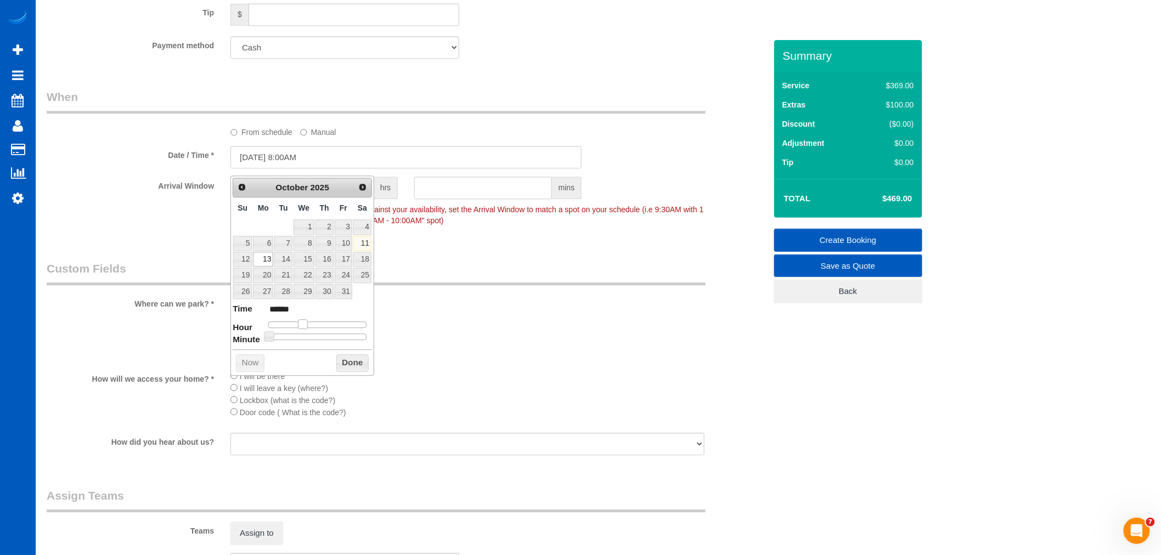
drag, startPoint x: 321, startPoint y: 322, endPoint x: 304, endPoint y: 320, distance: 17.6
click at [304, 322] on div at bounding box center [317, 325] width 98 height 7
click at [347, 358] on button "Done" at bounding box center [352, 364] width 32 height 18
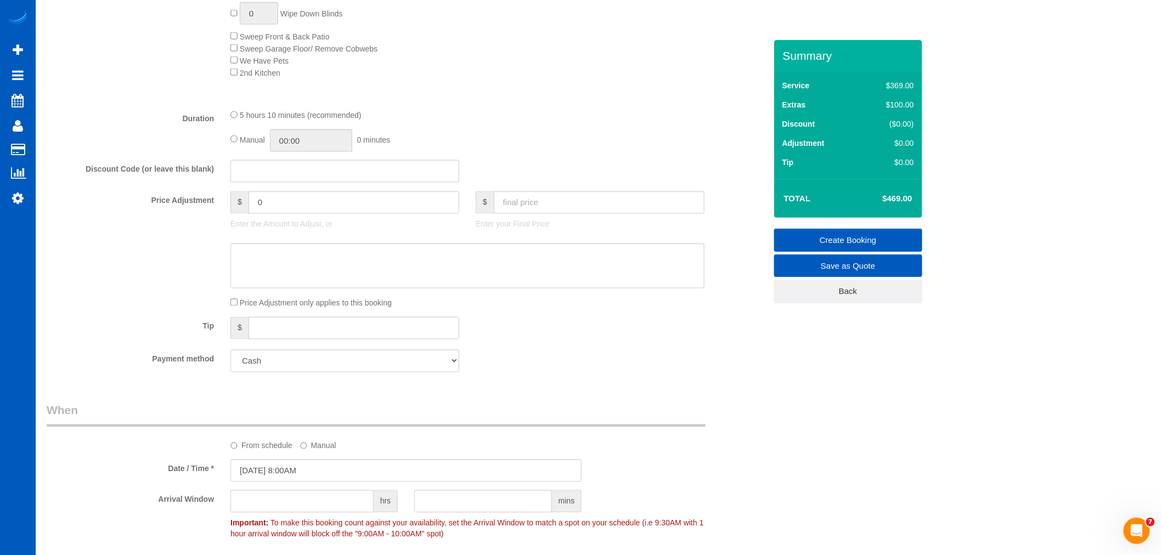
scroll to position [610, 0]
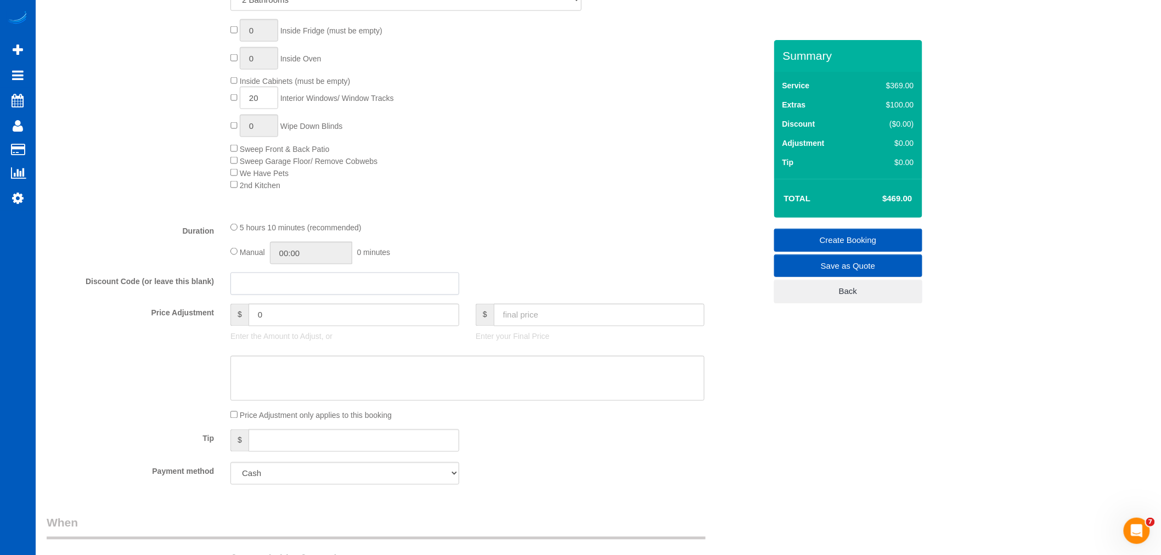
click at [262, 292] on input "text" at bounding box center [345, 284] width 229 height 23
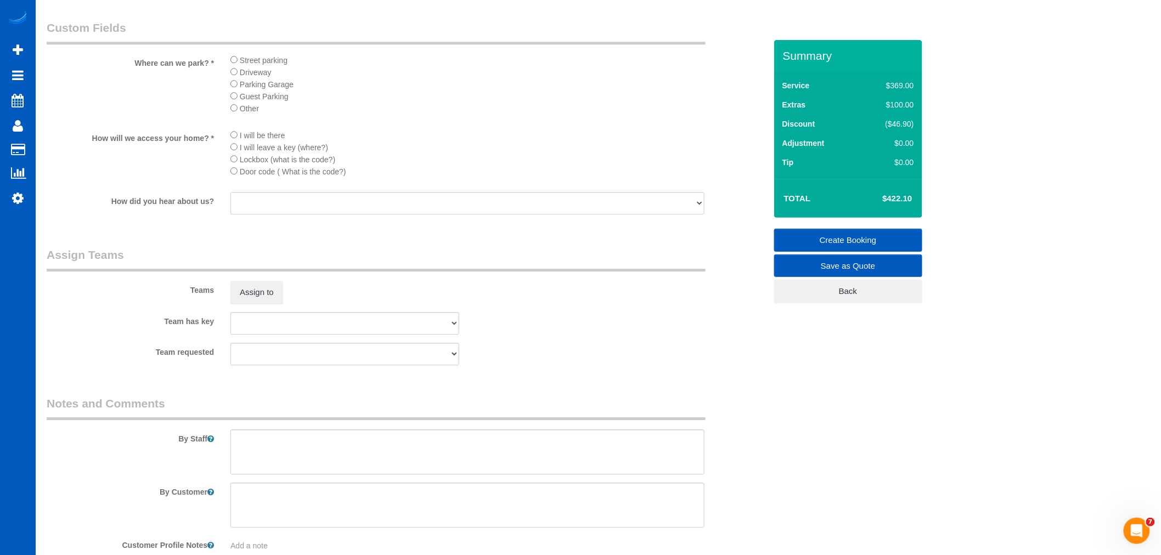
scroll to position [1341, 0]
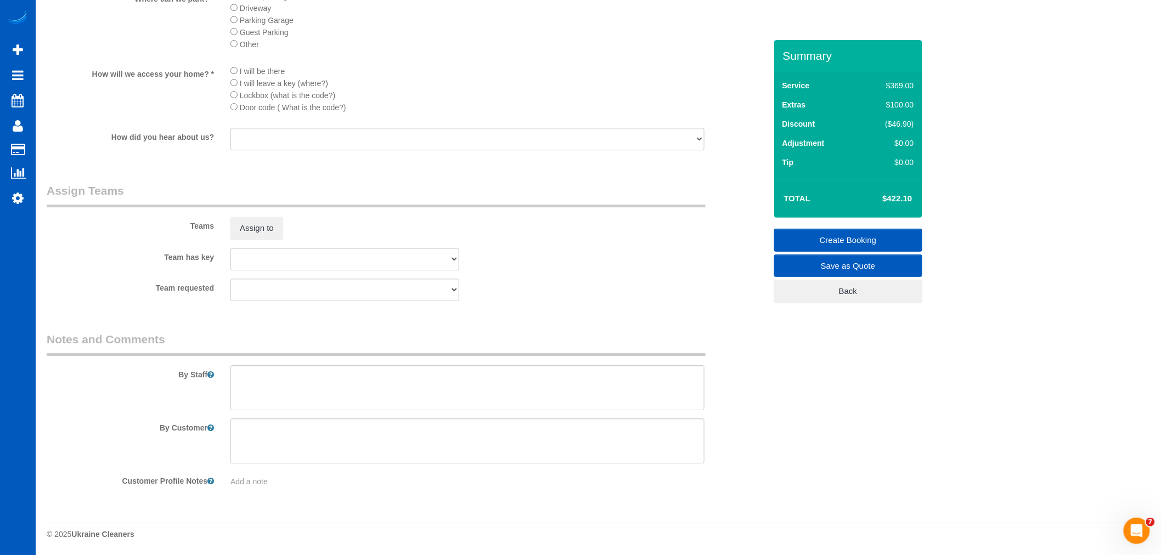
type input "aaron10"
click at [304, 391] on textarea at bounding box center [468, 388] width 474 height 45
paste textarea "Booked by Aaron. Client name is Pauline. They want to pay at escrow. Told her p…"
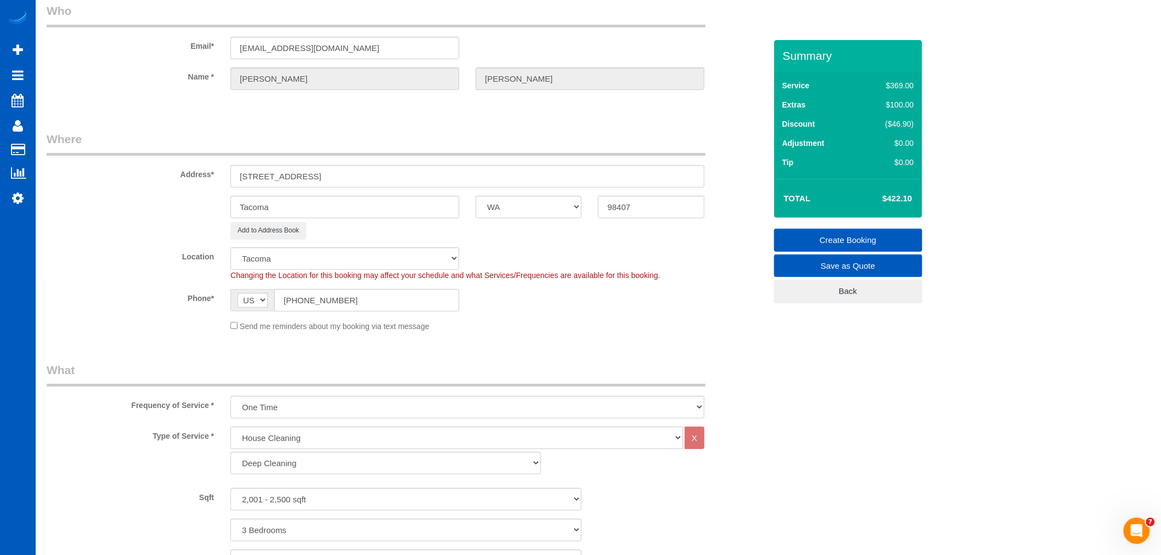
scroll to position [0, 0]
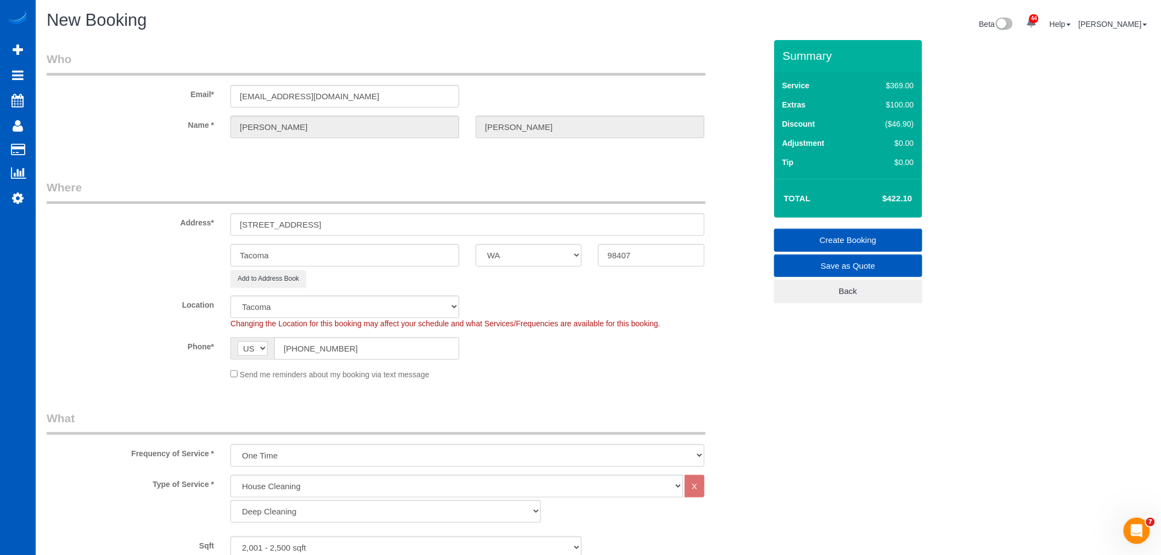
type textarea "Booked by Aaron. Client name is Pauline. They want to pay at escrow. Told her p…"
click at [867, 234] on link "Create Booking" at bounding box center [848, 240] width 148 height 23
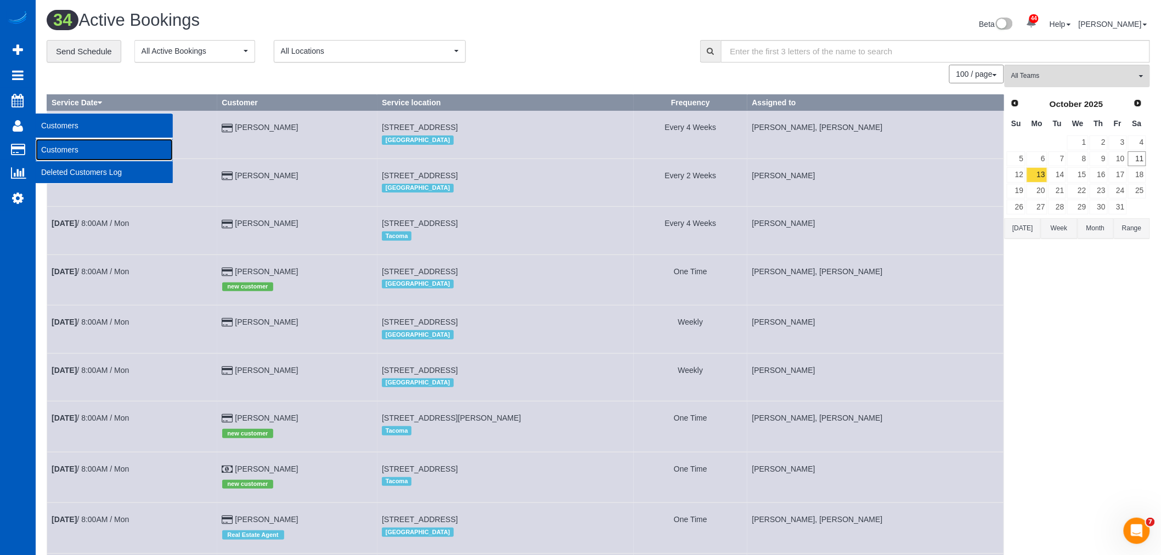
drag, startPoint x: 68, startPoint y: 146, endPoint x: 83, endPoint y: 130, distance: 22.5
click at [68, 147] on link "Customers" at bounding box center [104, 150] width 137 height 22
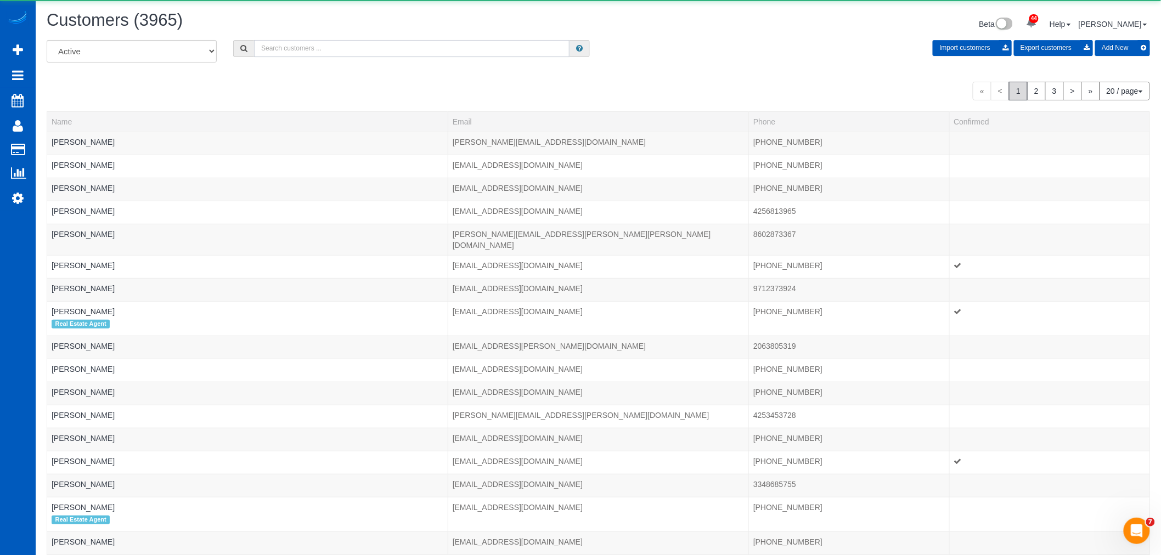
click at [332, 53] on input "text" at bounding box center [412, 48] width 316 height 17
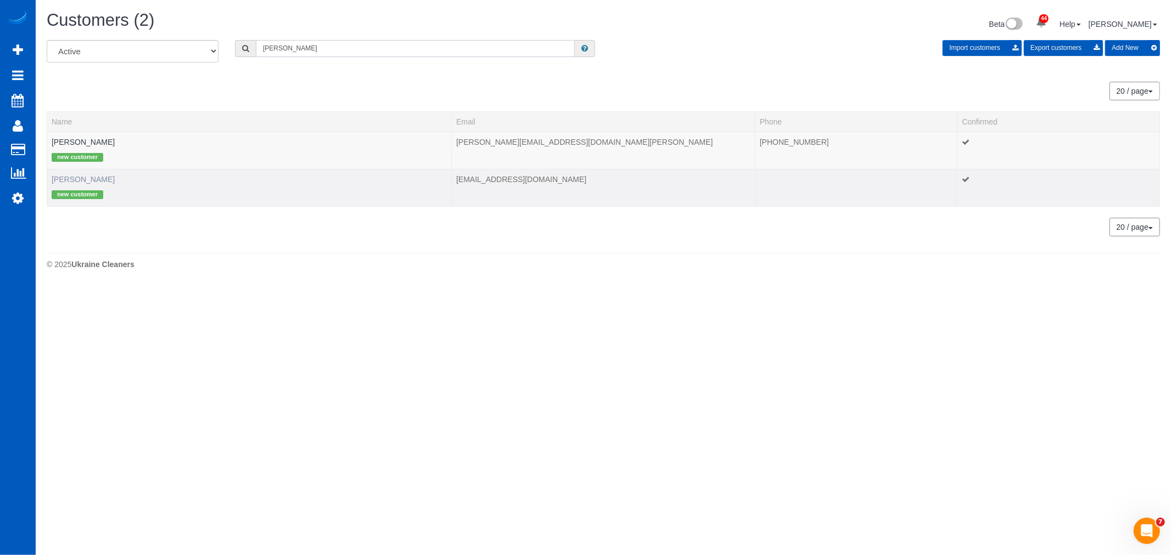
type input "pauline"
click at [80, 182] on link "Pauline Yamashita" at bounding box center [83, 179] width 63 height 9
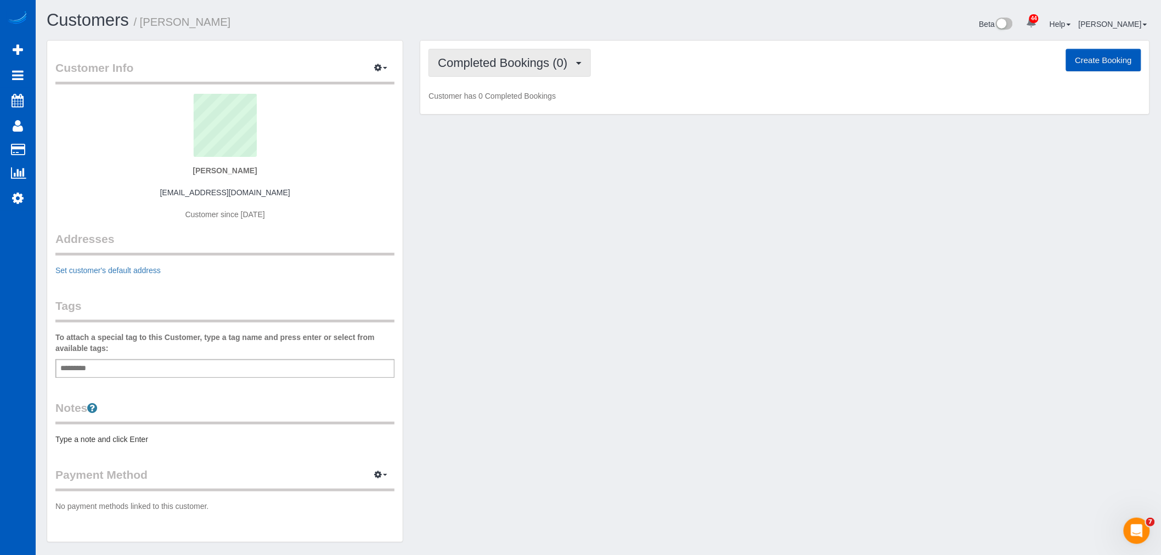
click at [480, 73] on button "Completed Bookings (0)" at bounding box center [510, 63] width 162 height 28
click at [492, 105] on link "Upcoming Bookings (1)" at bounding box center [486, 102] width 114 height 14
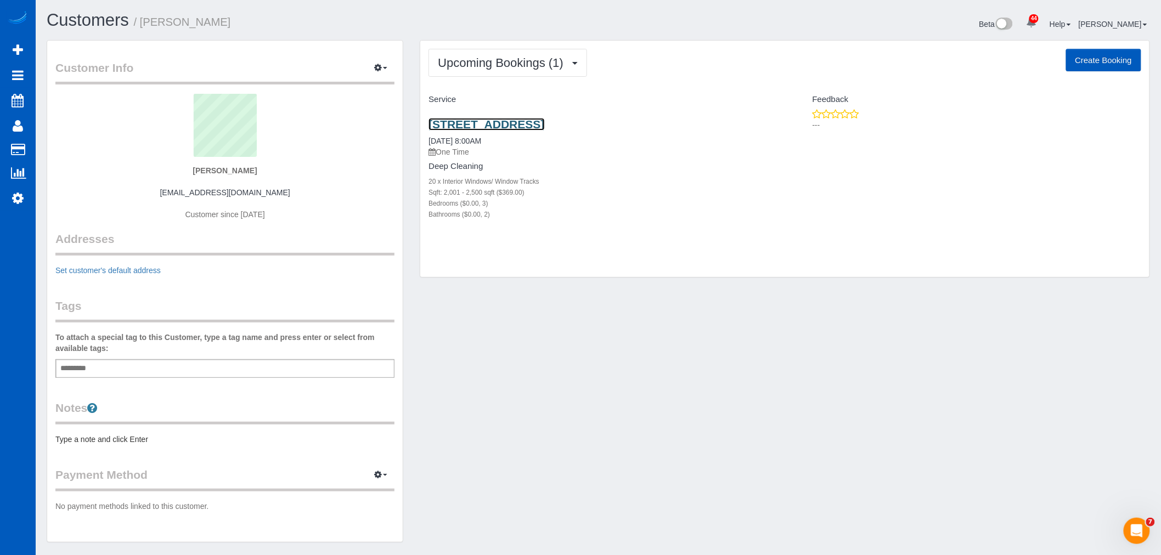
click at [484, 125] on link "6009 Viewmont St, Tacoma, WA 98407" at bounding box center [487, 124] width 116 height 13
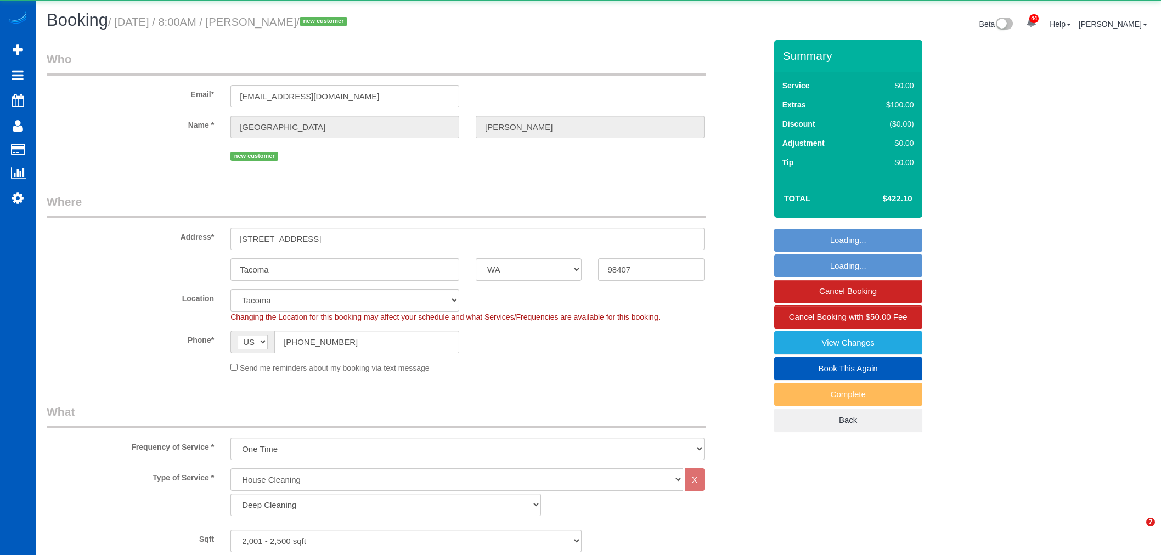
select select "WA"
select select "199"
select select "object:2305"
select select "spot1"
select select "2001"
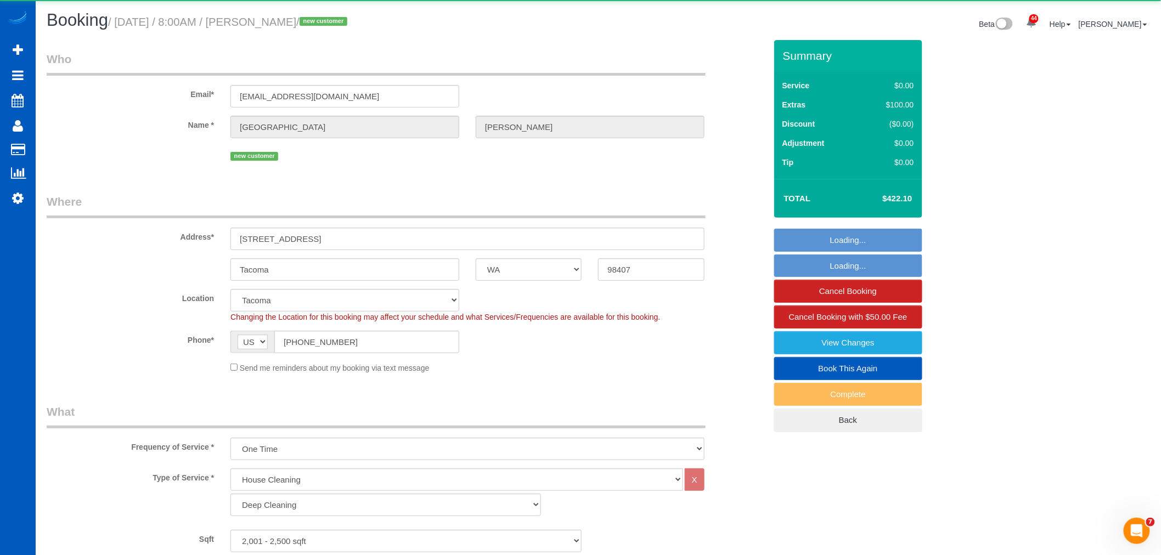
select select "3"
select select "2"
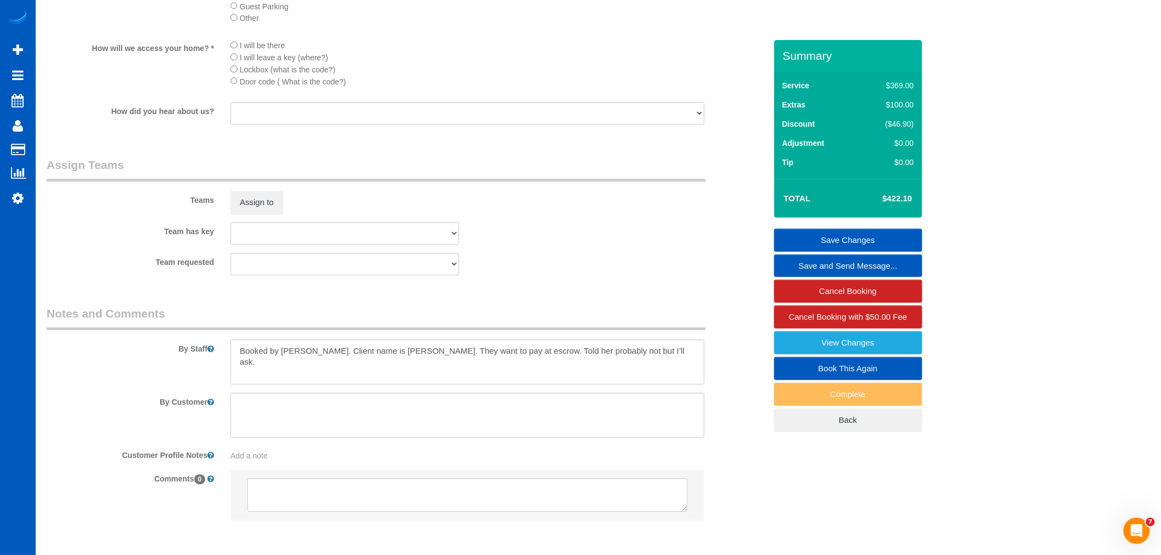
scroll to position [1362, 0]
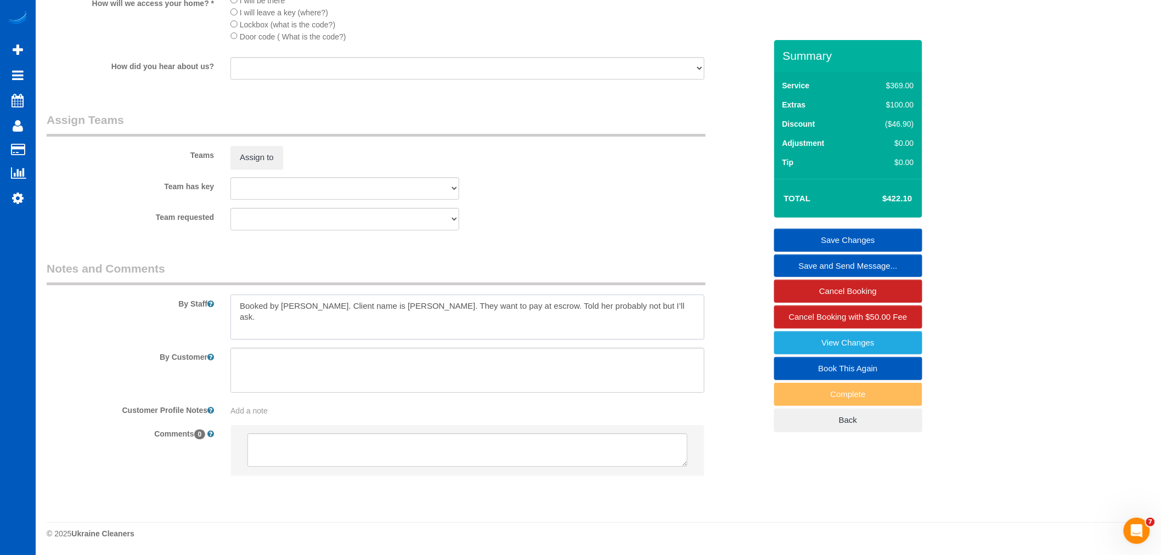
click at [660, 325] on textarea at bounding box center [468, 317] width 474 height 45
drag, startPoint x: 667, startPoint y: 312, endPoint x: 390, endPoint y: 326, distance: 278.1
click at [390, 326] on textarea at bounding box center [468, 317] width 474 height 45
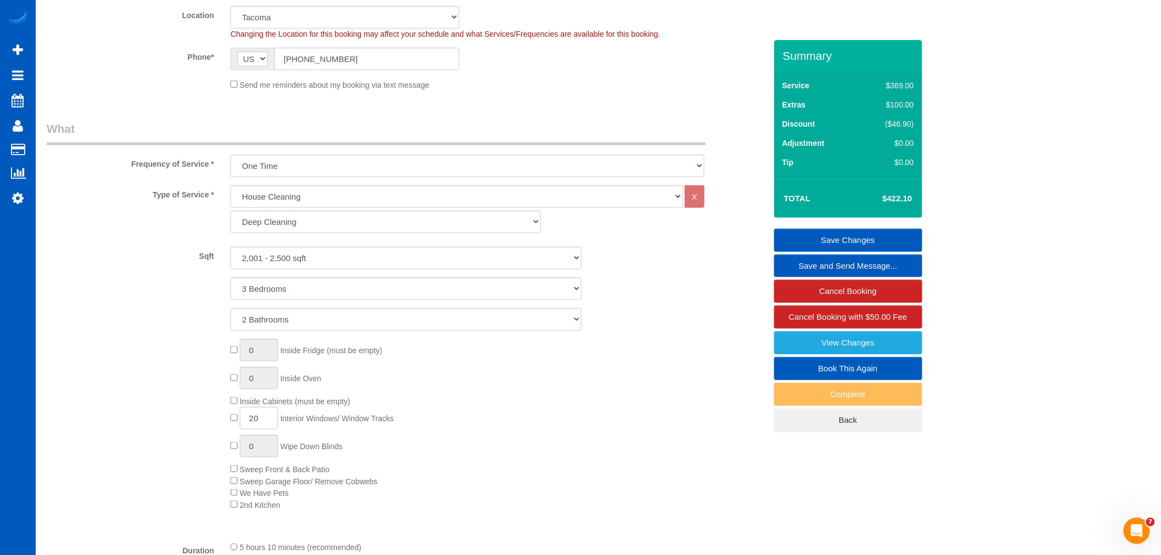
scroll to position [265, 0]
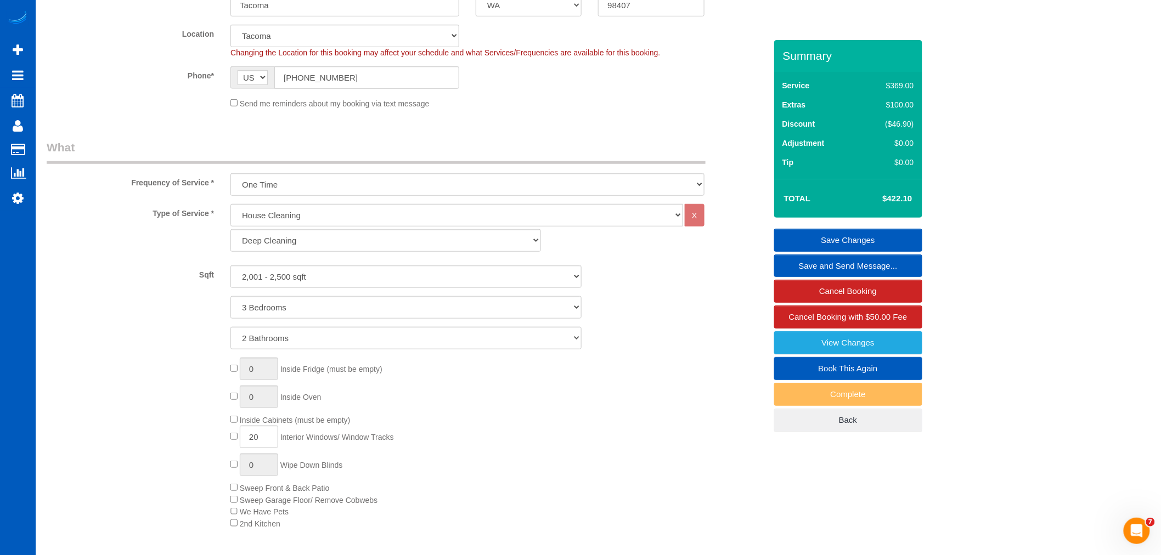
type textarea "Booked by Aaron. Client name is Pauline"
click at [480, 410] on div "0 Inside Fridge (must be empty) 0 Inside Oven Inside Cabinets (must be empty) 2…" at bounding box center [498, 444] width 552 height 172
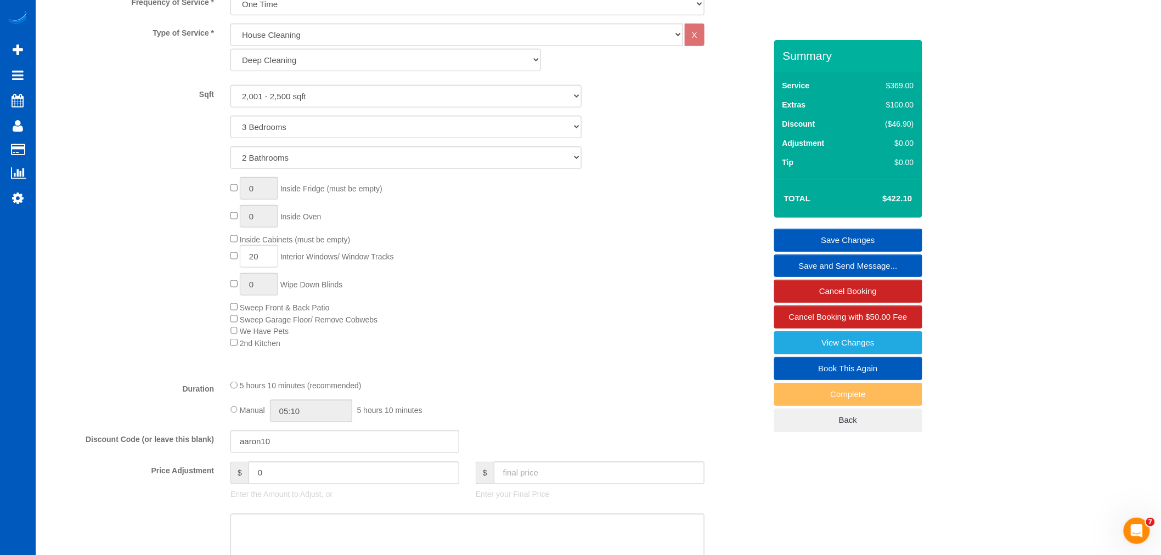
scroll to position [447, 0]
click at [390, 203] on div "0 Inside Fridge (must be empty) 0 Inside Oven Inside Cabinets (must be empty) 2…" at bounding box center [498, 261] width 552 height 172
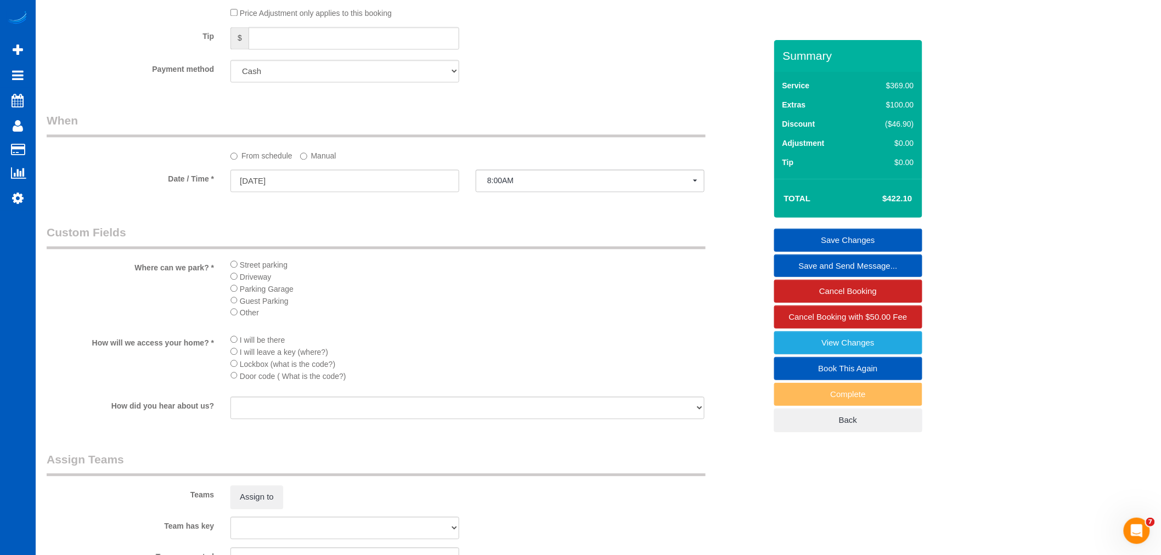
scroll to position [1118, 0]
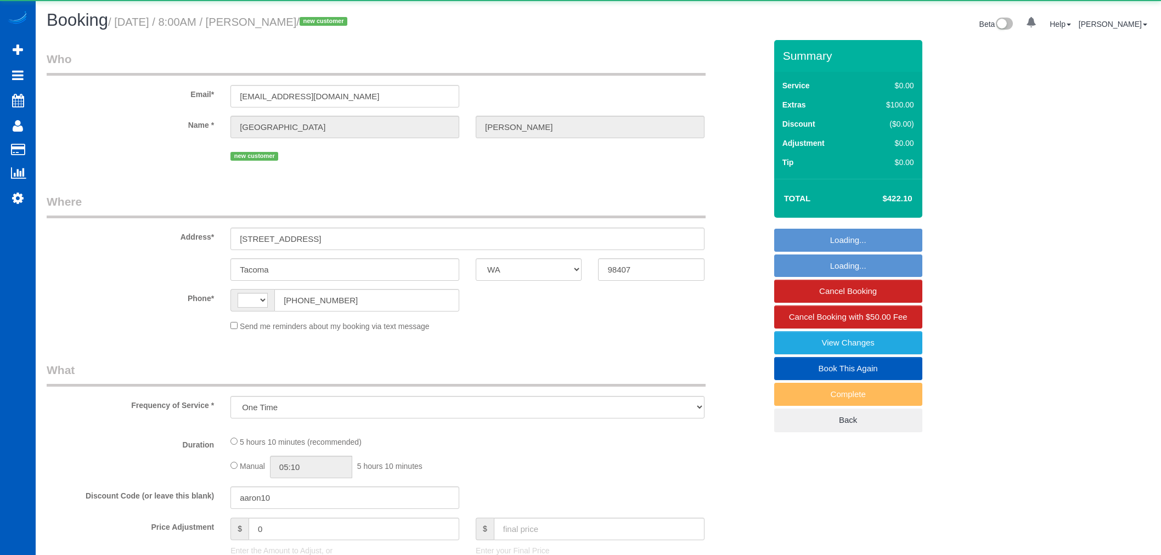
select select "WA"
select select "object:1197"
select select "string:US"
select select "199"
select select "2001"
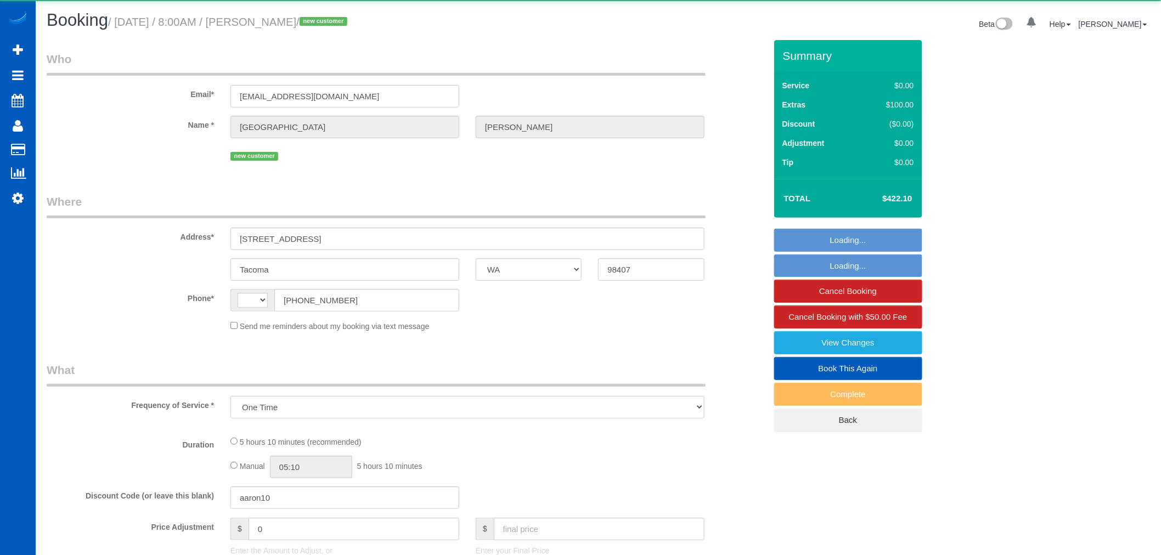
select select "3"
select select "2"
select select "spot1"
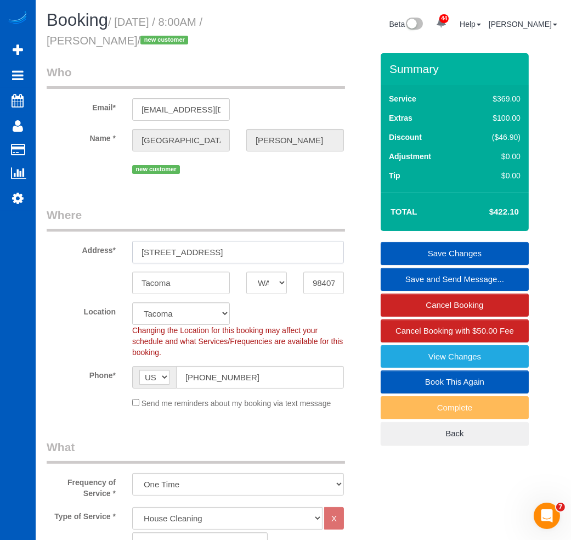
drag, startPoint x: 237, startPoint y: 248, endPoint x: 73, endPoint y: 248, distance: 163.6
click at [73, 248] on div "Address* 6009 Viewmont St" at bounding box center [209, 235] width 342 height 57
drag, startPoint x: 212, startPoint y: 278, endPoint x: 88, endPoint y: 288, distance: 125.0
click at [88, 288] on div "Tacoma AK AL AR AZ CA CO CT DC DE FL GA HI IA ID IL IN KS KY LA MA MD ME MI MN …" at bounding box center [209, 283] width 342 height 23
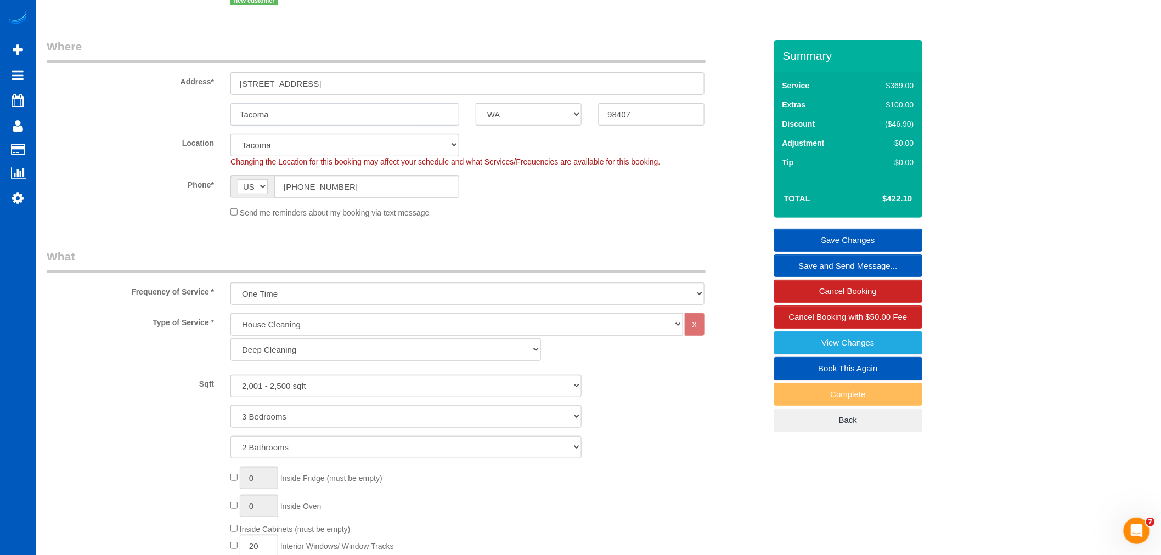
scroll to position [61, 0]
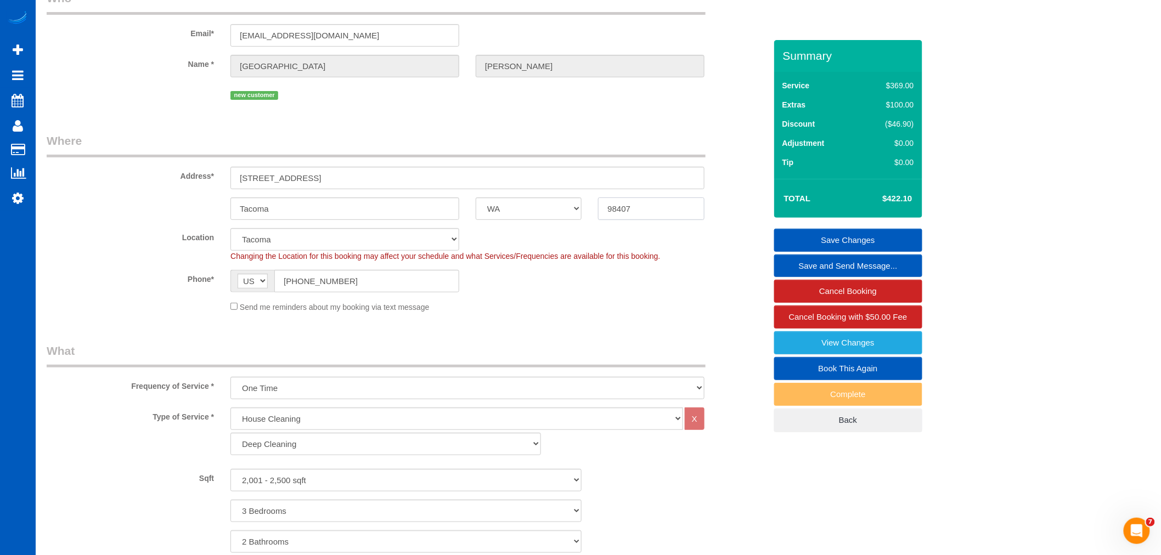
drag, startPoint x: 655, startPoint y: 206, endPoint x: 540, endPoint y: 206, distance: 115.8
click at [540, 206] on div "Tacoma AK AL AR AZ CA CO CT DC DE FL GA HI IA ID IL IN KS KY LA MA MD ME MI MN …" at bounding box center [406, 209] width 736 height 23
drag, startPoint x: 363, startPoint y: 269, endPoint x: 294, endPoint y: 273, distance: 69.3
click at [233, 269] on sui-booking-location "Location North Seattle Atlanta GA Denver Everett Fort Worth TX Las Vegas Main D…" at bounding box center [407, 270] width 720 height 85
click at [362, 282] on input "[PHONE_NUMBER]" at bounding box center [366, 281] width 185 height 23
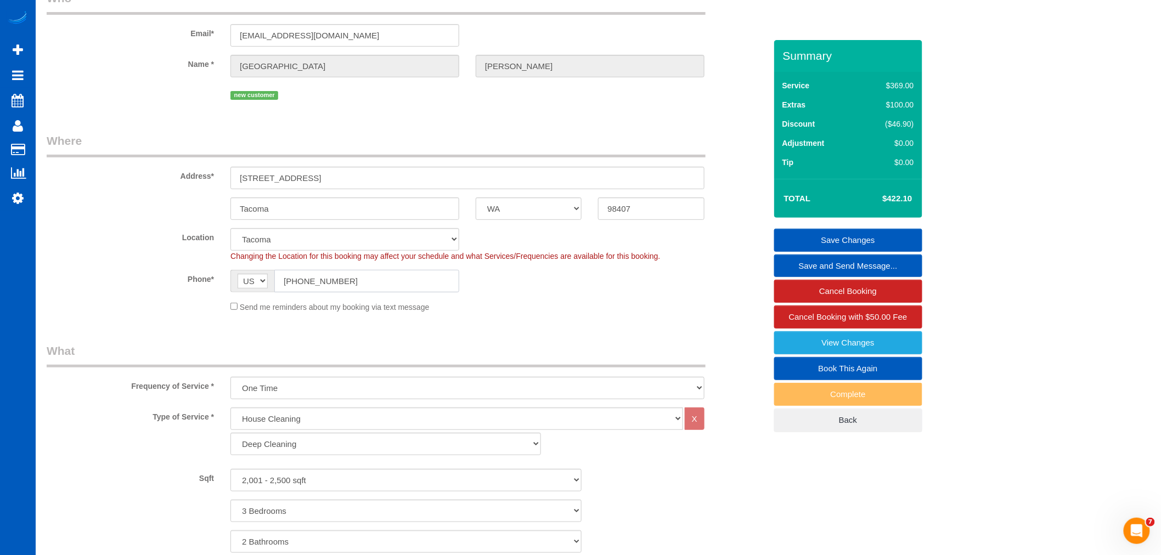
drag, startPoint x: 370, startPoint y: 284, endPoint x: 266, endPoint y: 278, distance: 104.5
click at [266, 278] on div "AF AL DZ AD AO AI AQ AG AR AM AW AU AT AZ BS BH BD BB BY BE BZ BJ BM BT BO BA B…" at bounding box center [345, 281] width 229 height 23
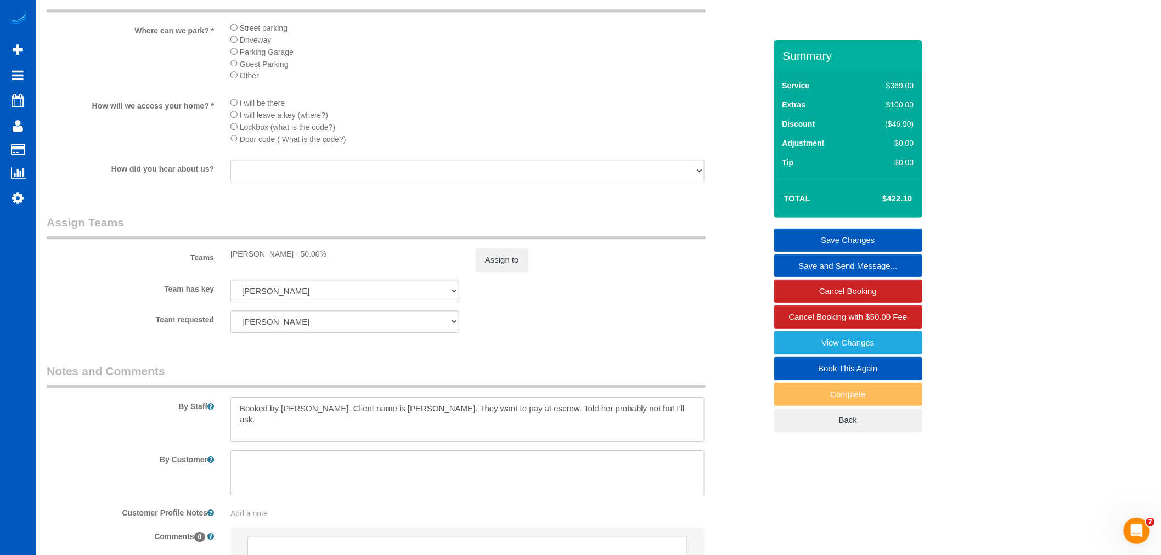
scroll to position [1362, 0]
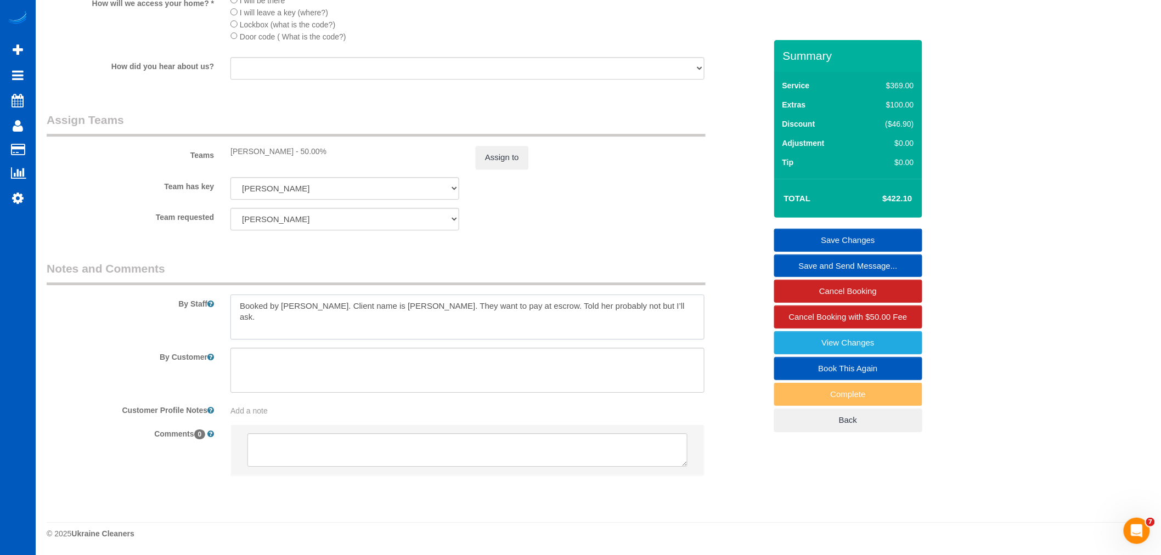
drag, startPoint x: 648, startPoint y: 300, endPoint x: 34, endPoint y: 330, distance: 614.9
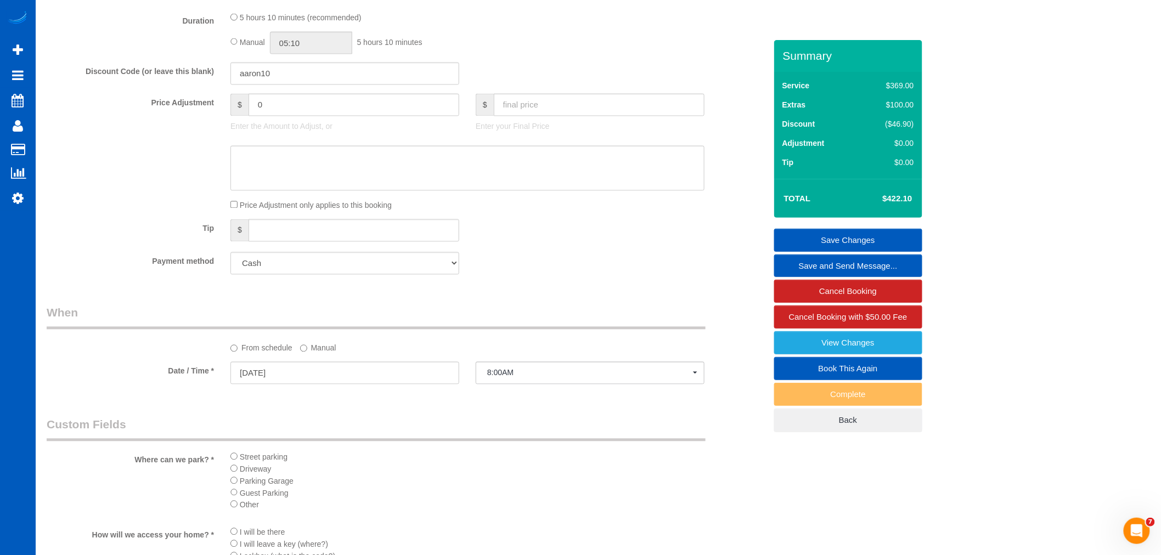
scroll to position [692, 0]
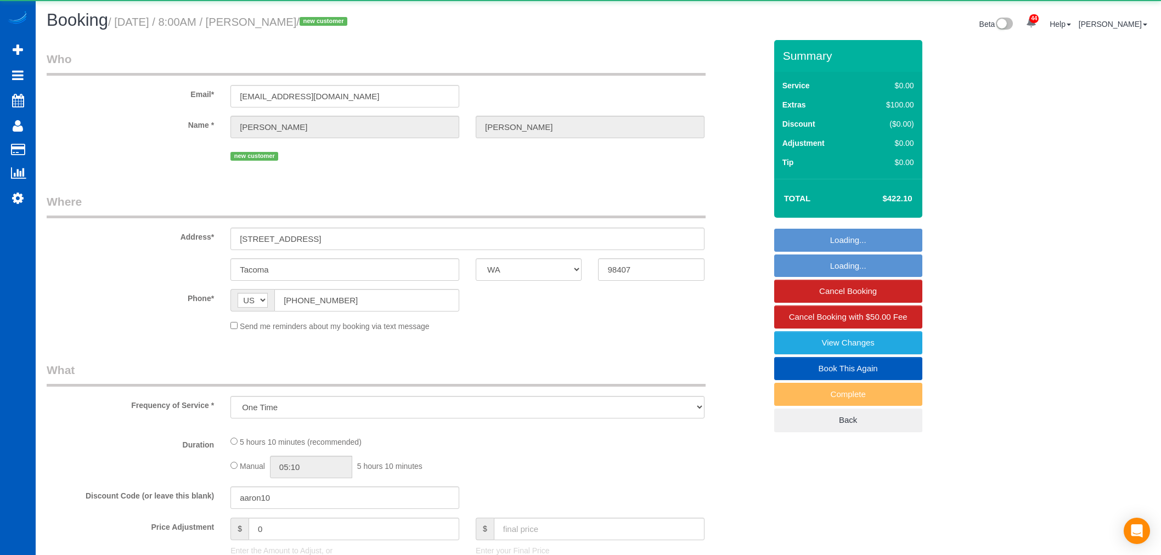
select select "WA"
select select "object:1107"
select select "199"
select select "2001"
select select "3"
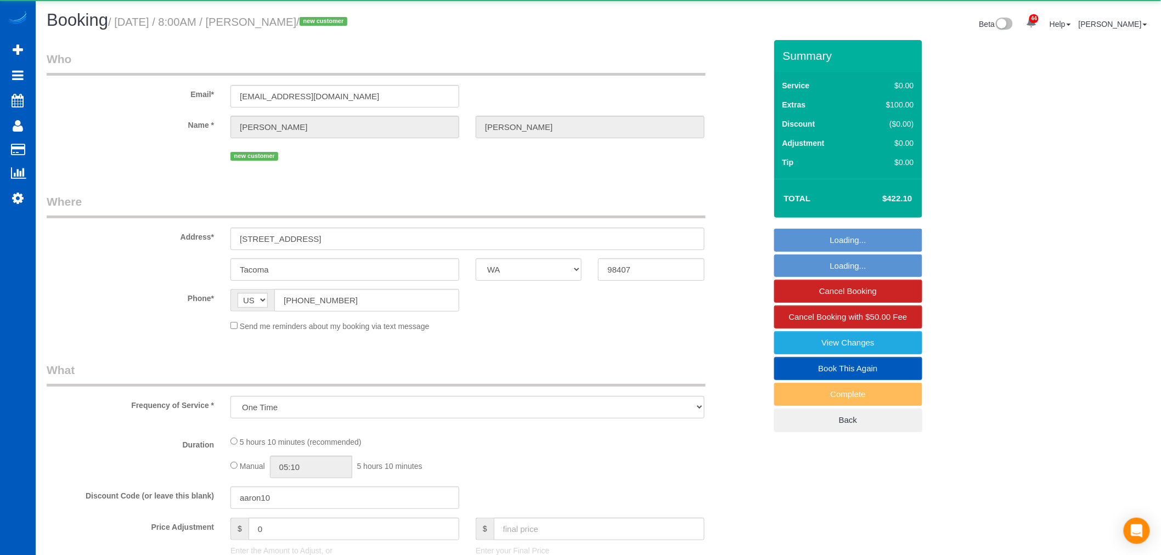
select select "2"
select select "spot1"
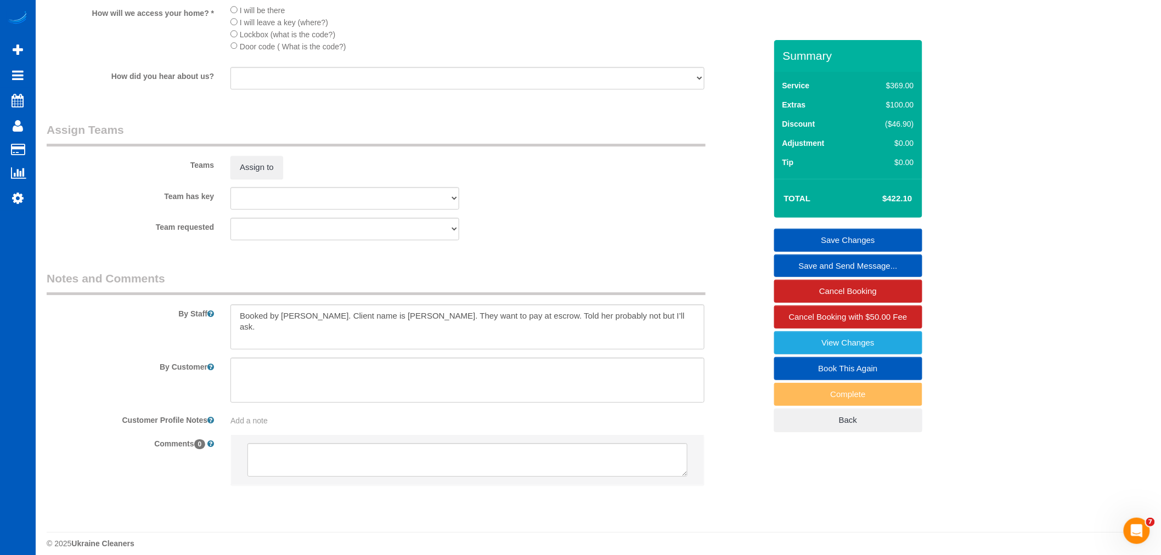
scroll to position [1341, 0]
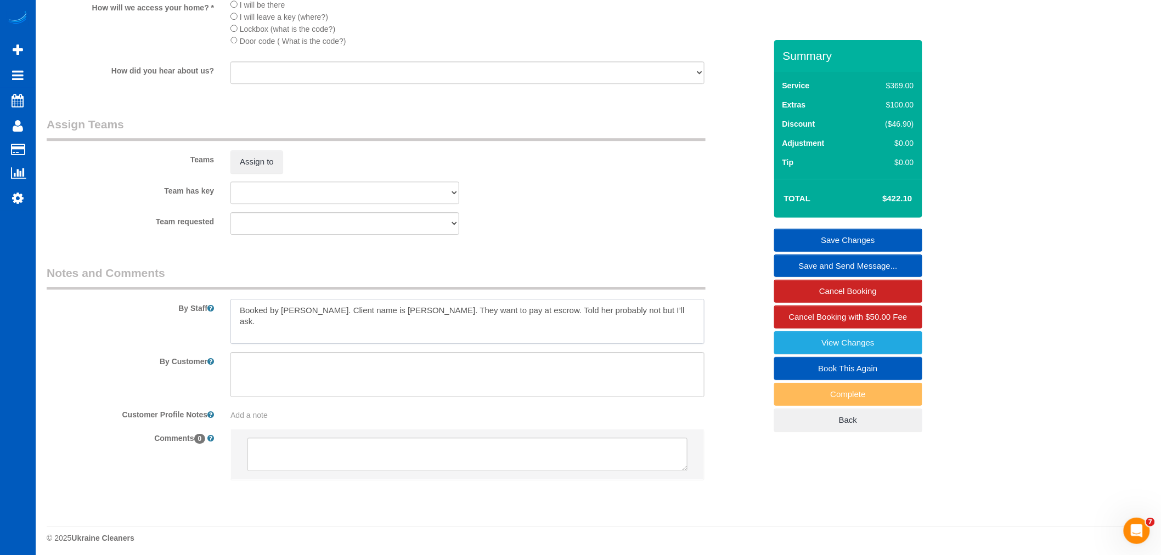
drag, startPoint x: 305, startPoint y: 327, endPoint x: 694, endPoint y: 328, distance: 388.6
click at [694, 328] on textarea at bounding box center [468, 321] width 474 height 45
drag, startPoint x: 577, startPoint y: 333, endPoint x: 622, endPoint y: 324, distance: 45.9
click at [577, 333] on textarea at bounding box center [468, 321] width 474 height 45
click at [636, 320] on textarea at bounding box center [468, 321] width 474 height 45
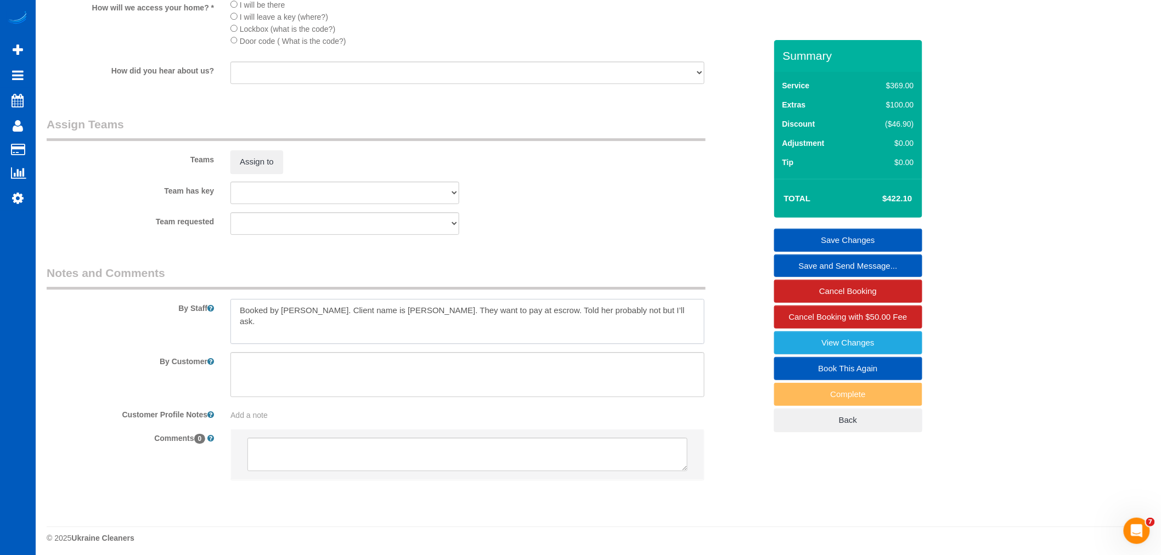
drag, startPoint x: 630, startPoint y: 328, endPoint x: 618, endPoint y: 330, distance: 11.6
click at [630, 328] on textarea at bounding box center [468, 321] width 474 height 45
click at [452, 313] on div "By Staff" at bounding box center [406, 304] width 736 height 79
drag, startPoint x: 310, startPoint y: 325, endPoint x: 754, endPoint y: 339, distance: 444.8
click at [754, 339] on div "By Staff" at bounding box center [406, 304] width 736 height 79
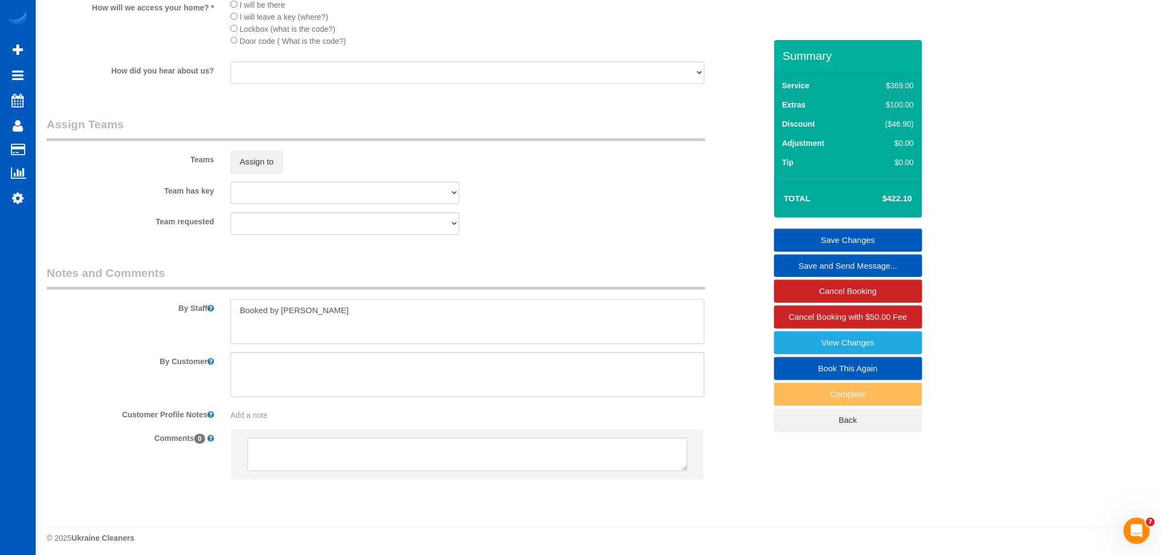
type textarea "Booked by Aaron"
click at [662, 290] on legend "Notes and Comments" at bounding box center [376, 277] width 659 height 25
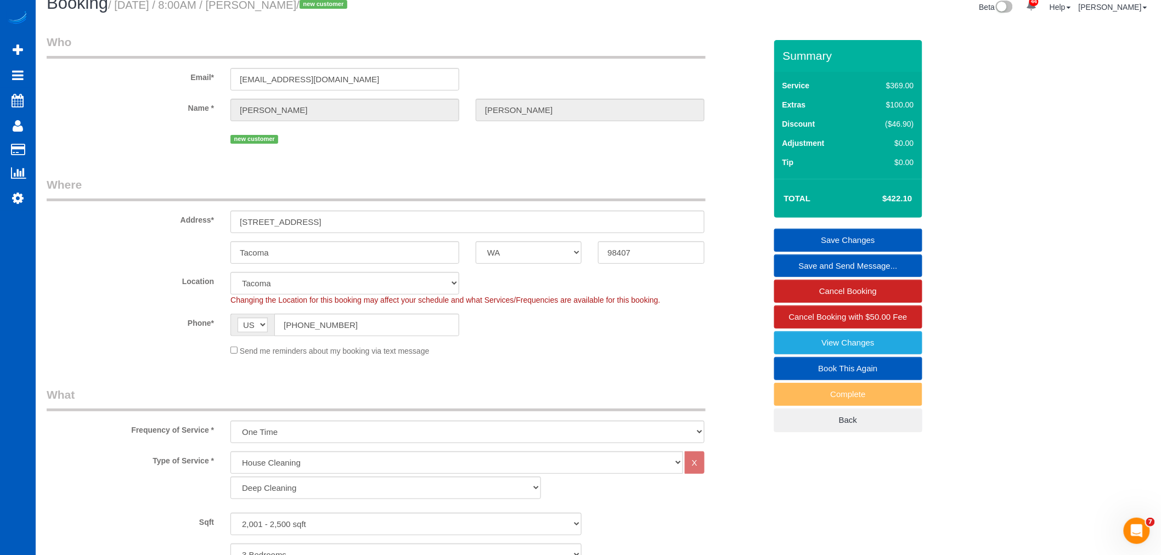
scroll to position [0, 0]
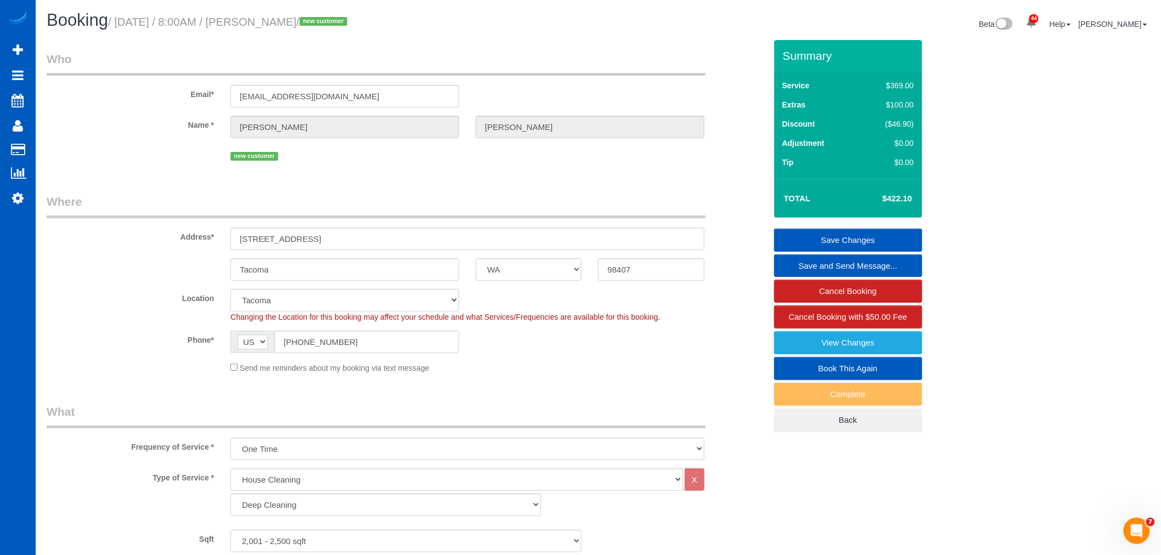
click at [874, 240] on link "Save Changes" at bounding box center [848, 240] width 148 height 23
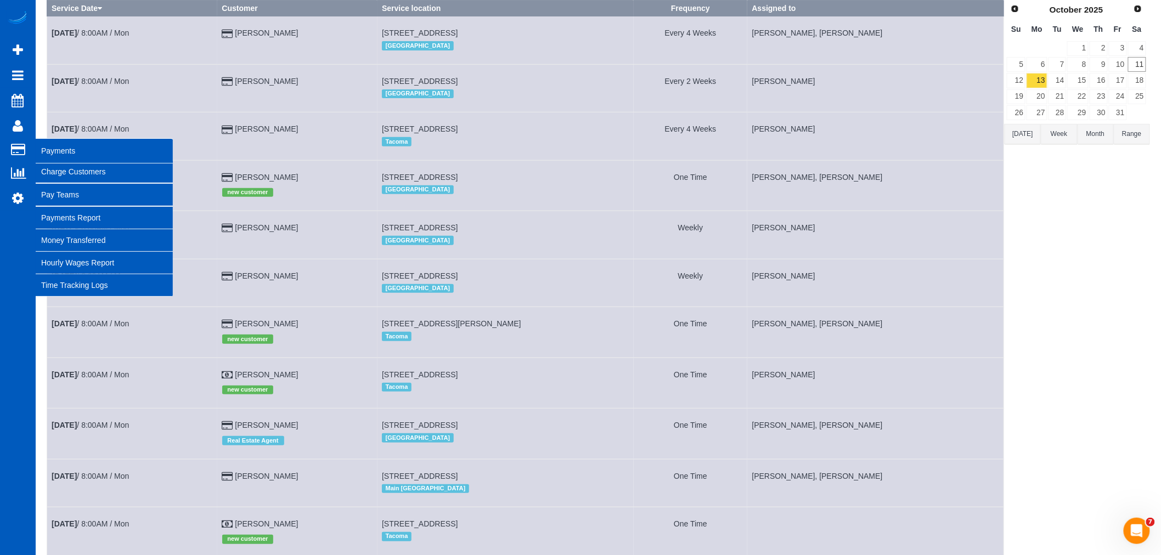
scroll to position [61, 0]
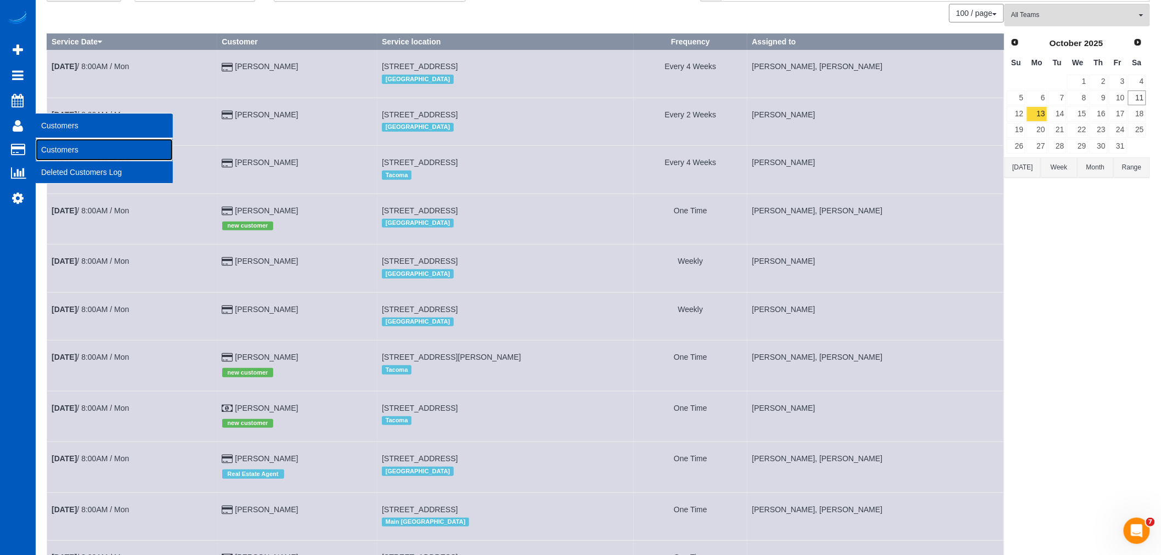
click at [62, 145] on link "Customers" at bounding box center [104, 150] width 137 height 22
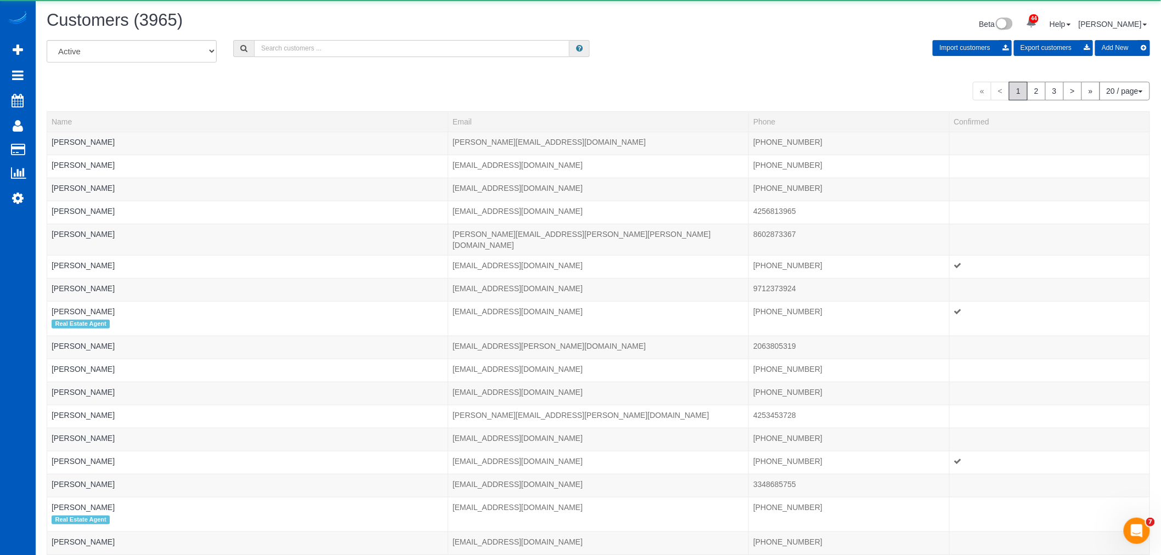
click at [272, 56] on input "text" at bounding box center [412, 48] width 316 height 17
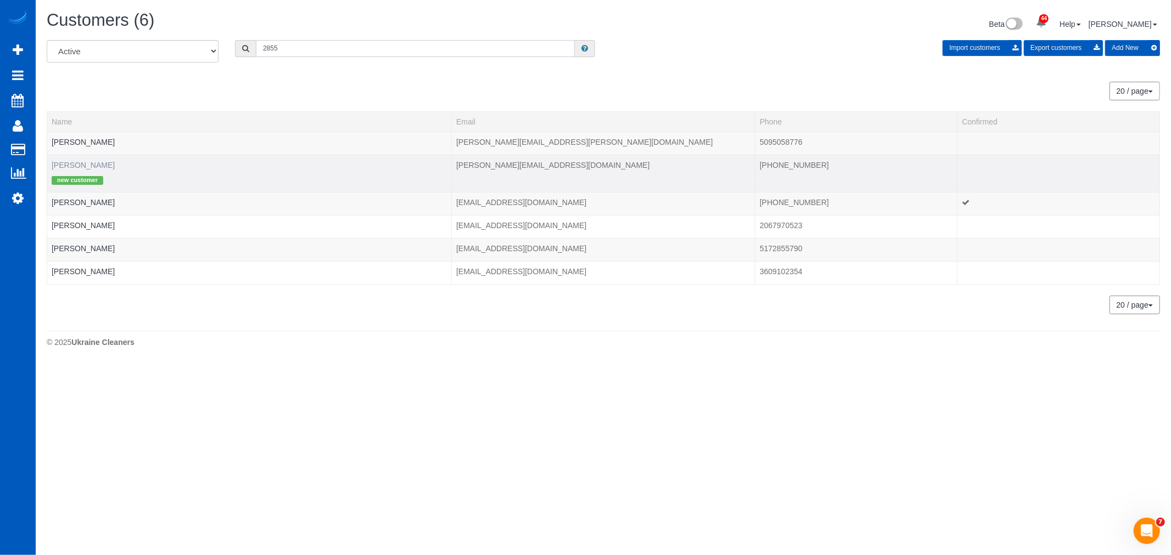
type input "2855"
click at [59, 165] on link "Annie Ho" at bounding box center [83, 165] width 63 height 9
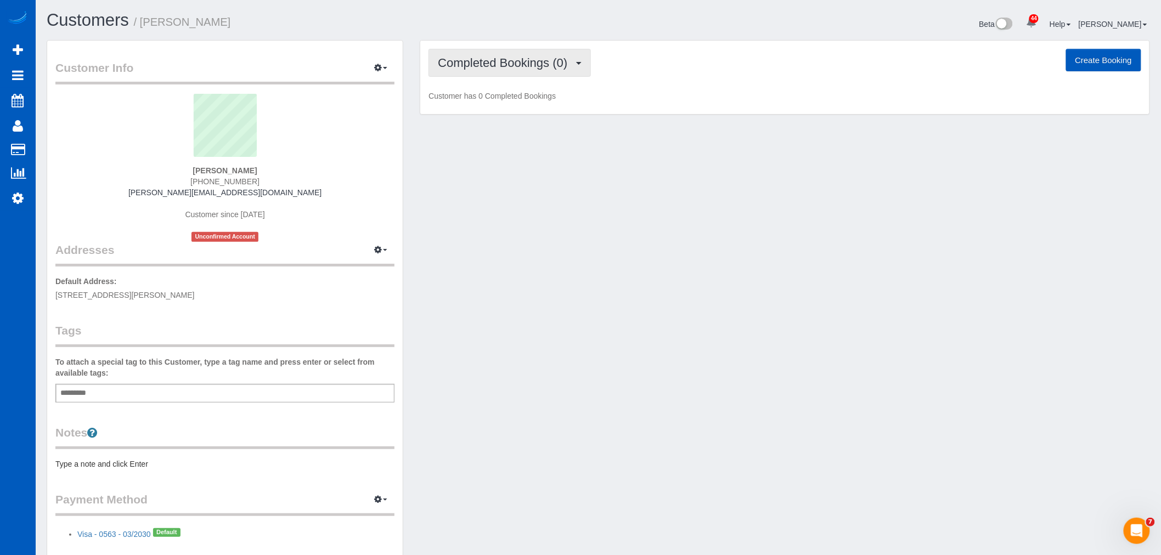
click at [565, 62] on span "Completed Bookings (0)" at bounding box center [505, 63] width 135 height 14
click at [523, 98] on link "Upcoming Bookings (1)" at bounding box center [486, 102] width 114 height 14
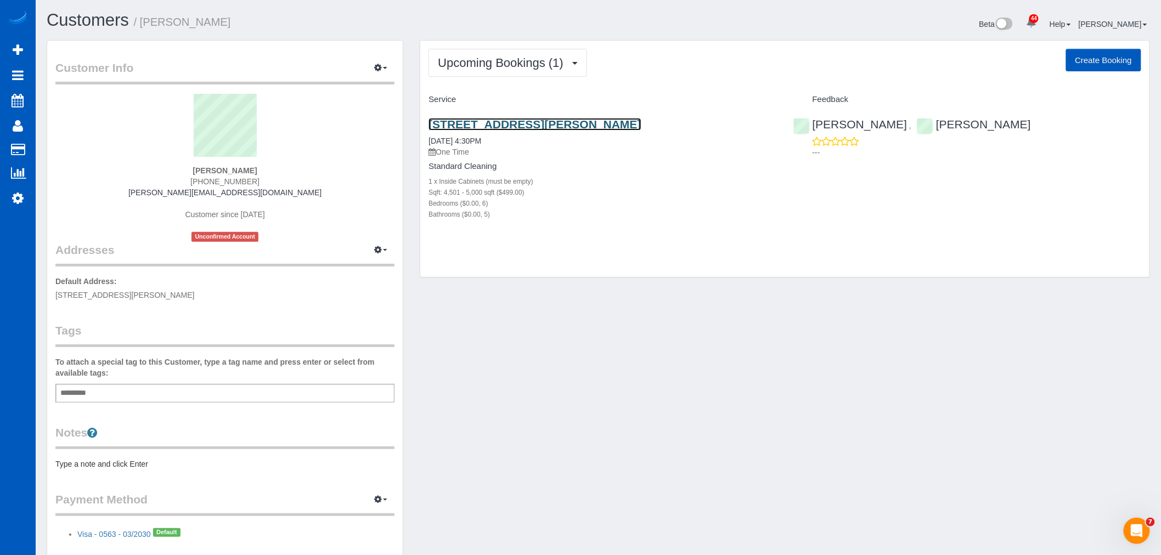
click at [509, 125] on link "1035 Autumn Close, Milton, GA 30004" at bounding box center [535, 124] width 212 height 13
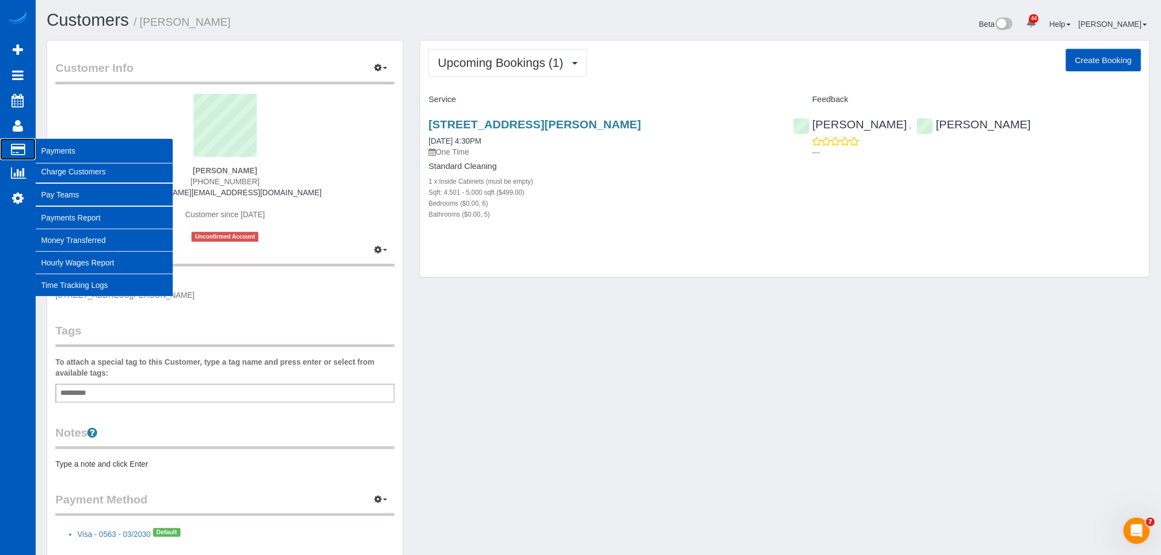
click at [50, 154] on span "Payments" at bounding box center [104, 150] width 137 height 25
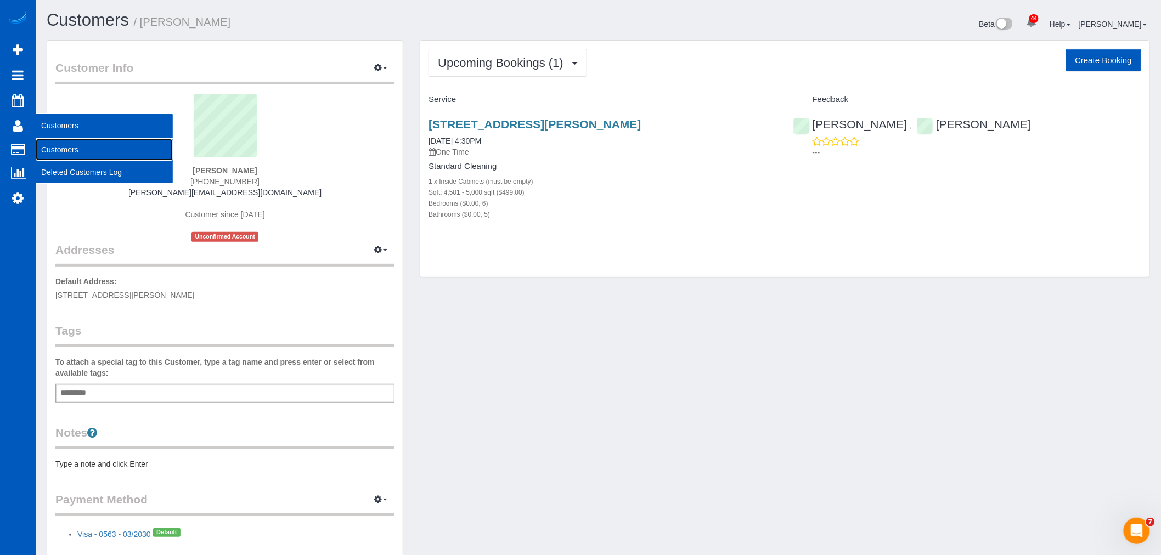
click at [93, 142] on link "Customers" at bounding box center [104, 150] width 137 height 22
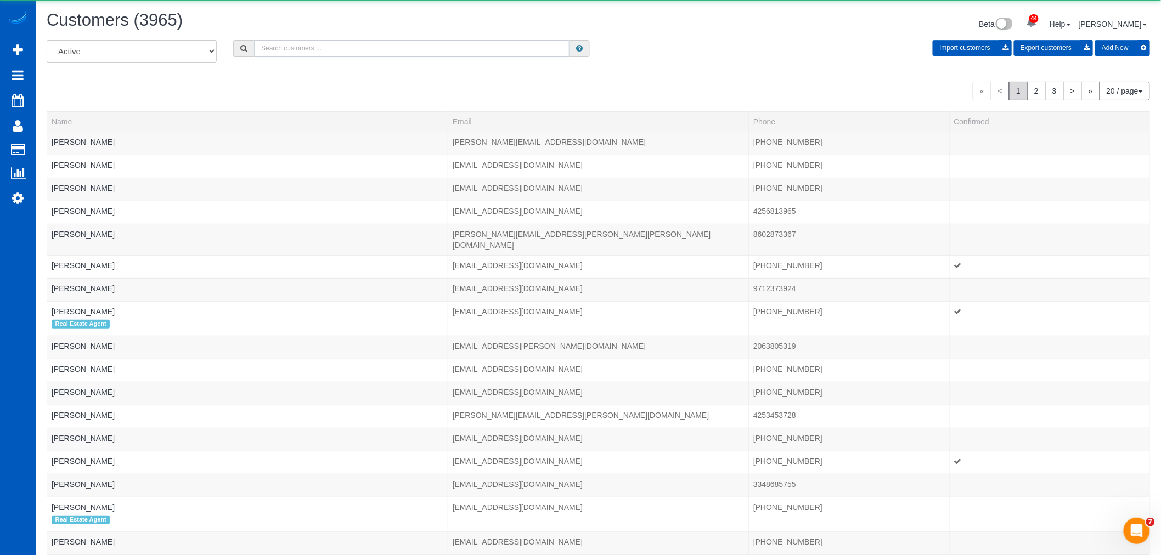
click at [300, 43] on input "text" at bounding box center [412, 48] width 316 height 17
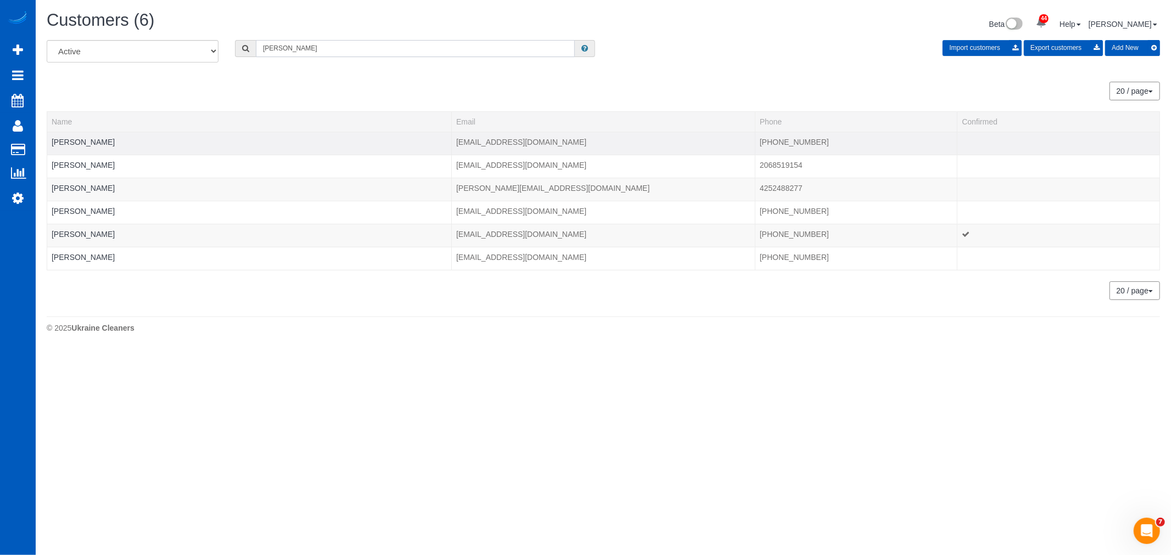
type input "[PERSON_NAME]"
click at [83, 136] on td "[PERSON_NAME]" at bounding box center [249, 143] width 404 height 23
click at [82, 139] on link "Elena Atanasova" at bounding box center [83, 142] width 63 height 9
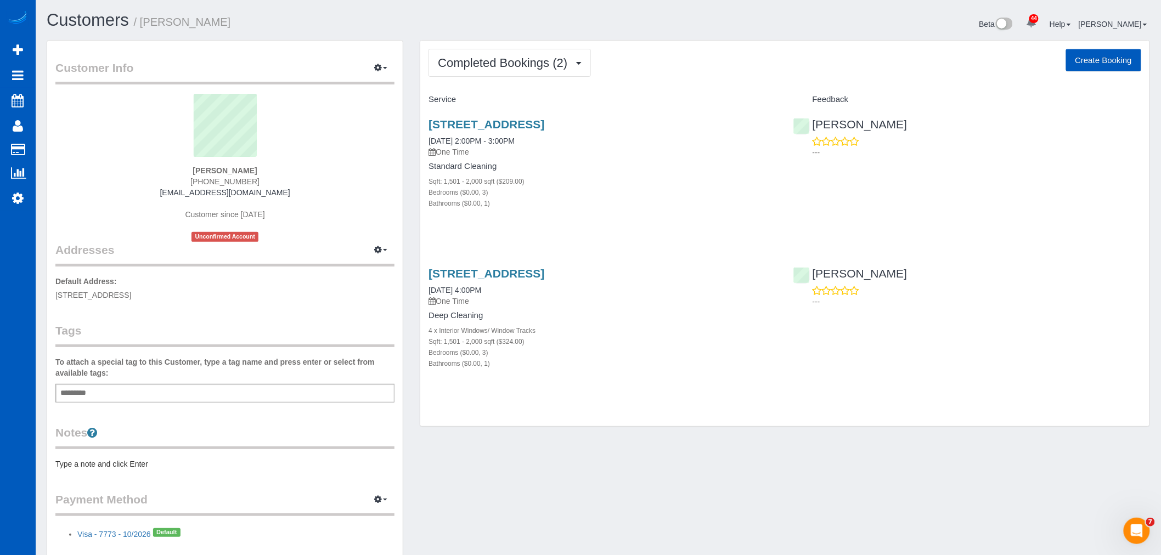
drag, startPoint x: 684, startPoint y: 117, endPoint x: 412, endPoint y: 126, distance: 272.4
click at [408, 126] on div "Customer Info Edit Contact Info Send Message Email Preferences Special Sales Ta…" at bounding box center [598, 311] width 1120 height 542
click at [429, 122] on div "7605 Silver Mallard Ave, Las Vegas, NV 89131 07/01/2025 2:00PM - 3:00PM One Tim…" at bounding box center [602, 170] width 364 height 122
click at [682, 127] on h3 "7605 Silver Mallard Ave, Las Vegas, NV 89131" at bounding box center [603, 124] width 348 height 13
drag, startPoint x: 688, startPoint y: 123, endPoint x: 447, endPoint y: 118, distance: 241.0
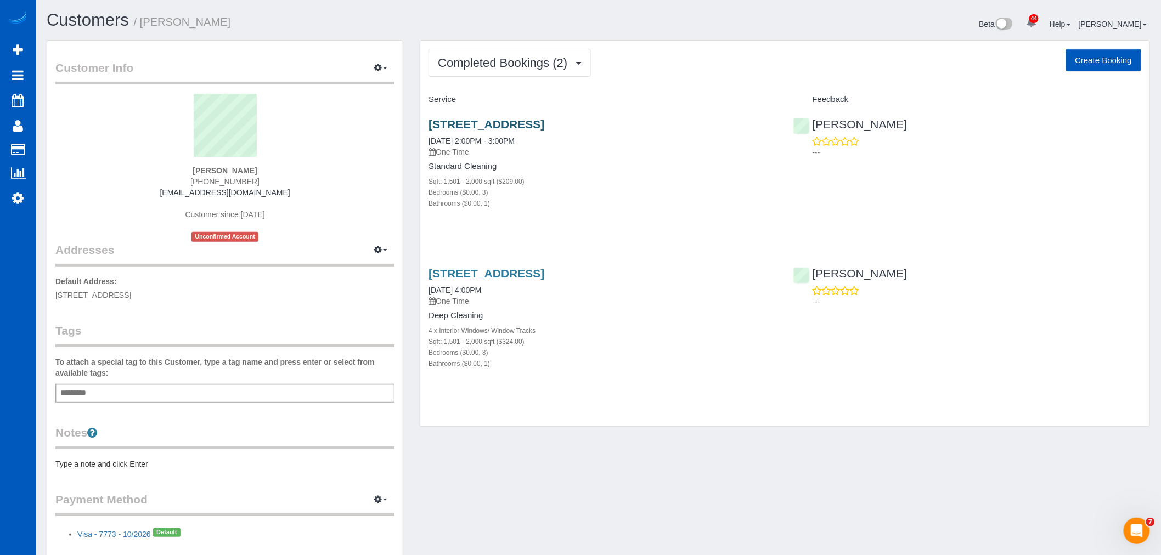
click at [431, 123] on h3 "7605 Silver Mallard Ave, Las Vegas, NV 89131" at bounding box center [603, 124] width 348 height 13
click at [485, 124] on link "7605 Silver Mallard Ave, Las Vegas, NV 89131" at bounding box center [487, 124] width 116 height 13
click at [493, 133] on div "7605 Silver Mallard Ave, Las Vegas, NV 89131 07/01/2025 2:00PM - 3:00PM One Time" at bounding box center [603, 138] width 348 height 40
click at [486, 124] on link "7605 Silver Mallard Ave, Las Vegas, NV 89131" at bounding box center [487, 124] width 116 height 13
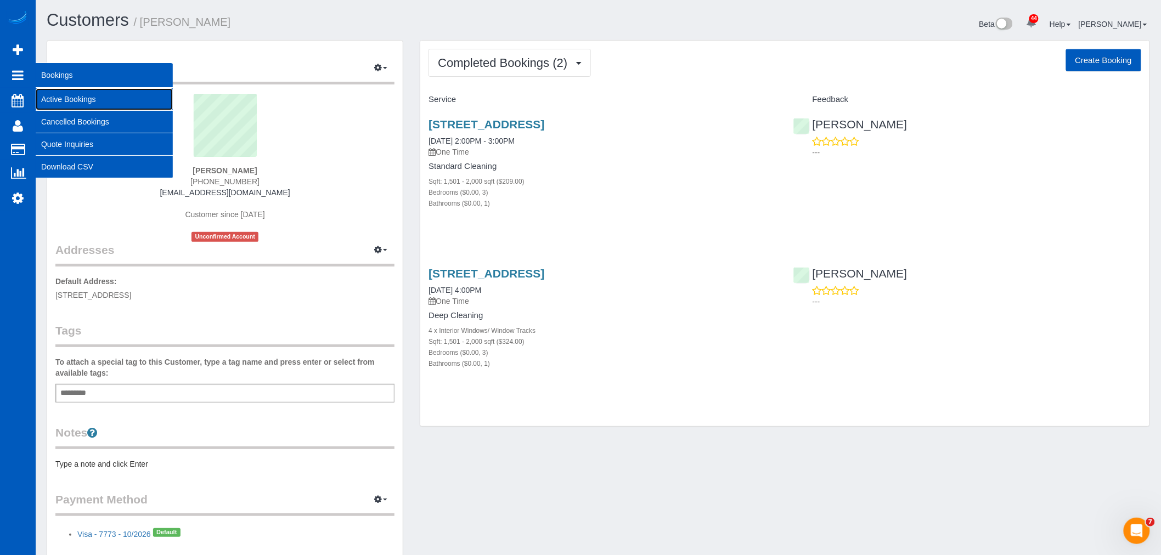
click at [78, 100] on link "Active Bookings" at bounding box center [104, 99] width 137 height 22
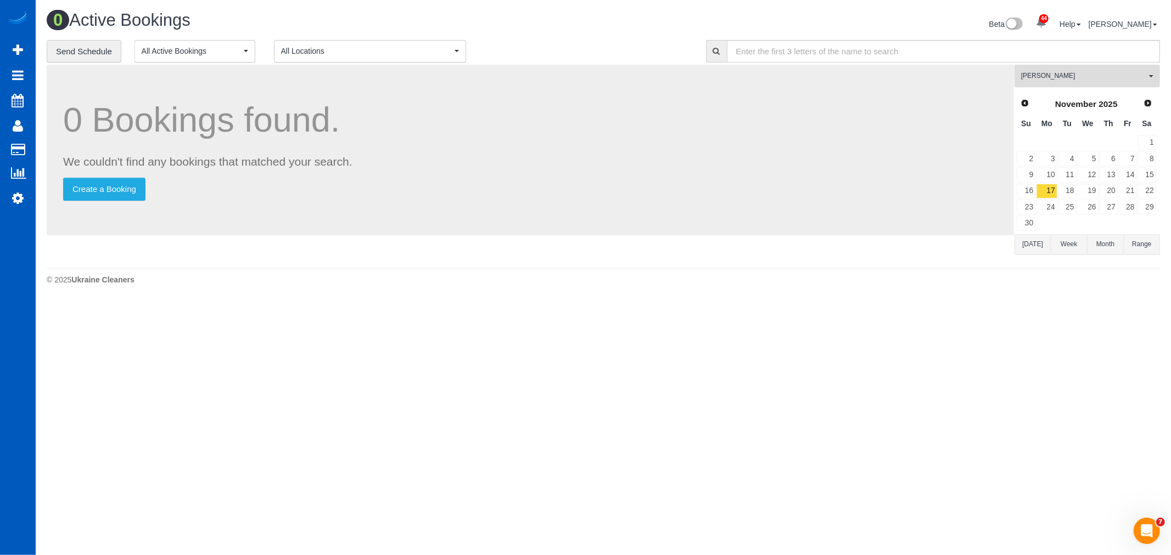
click at [1046, 76] on span "[PERSON_NAME]" at bounding box center [1083, 75] width 125 height 9
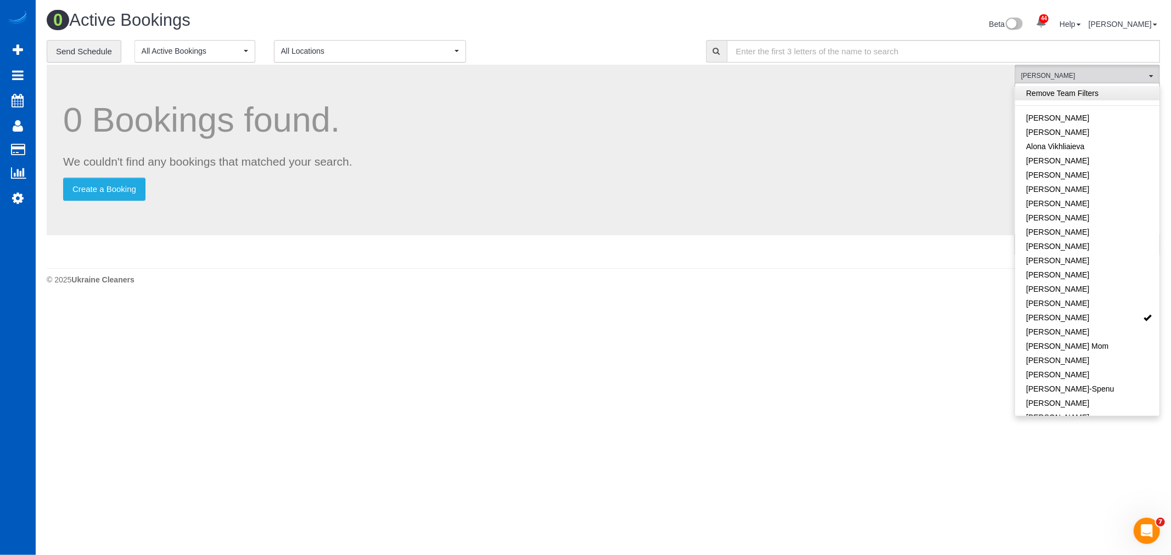
click at [1061, 92] on link "Remove Team Filters" at bounding box center [1087, 93] width 144 height 14
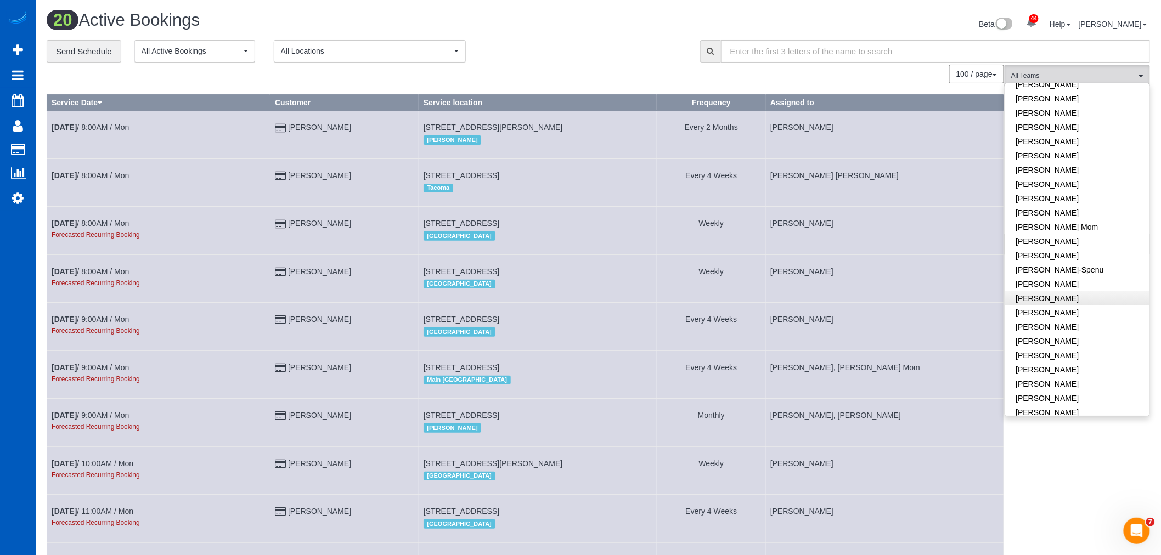
scroll to position [122, 0]
click at [1059, 196] on link "[PERSON_NAME]" at bounding box center [1077, 196] width 144 height 14
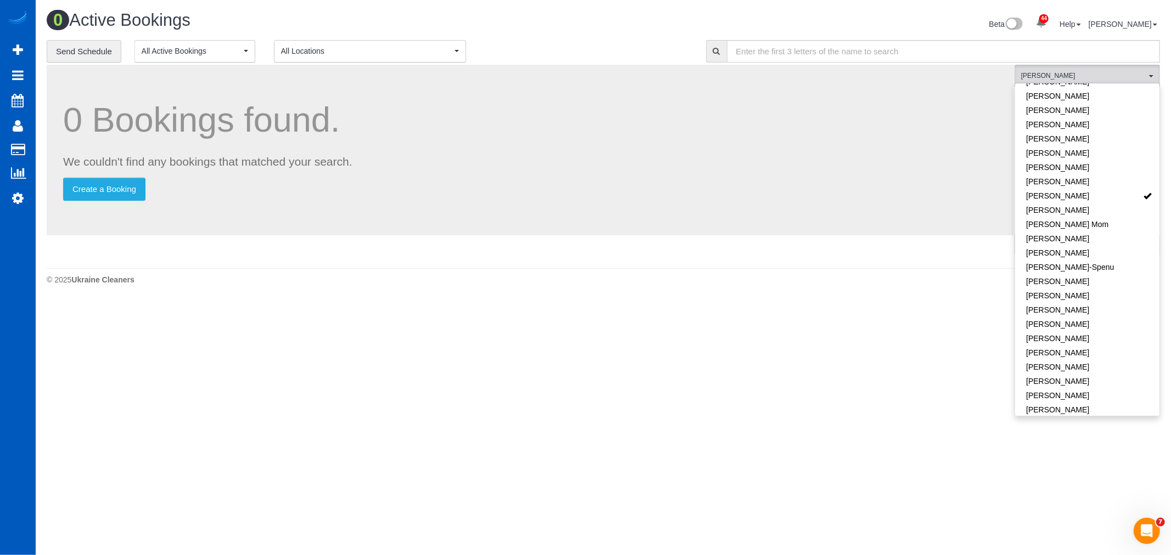
click at [1011, 441] on body "44 Beta Your Notifications You have 0 alerts × You have 2 to charge for 10/09/2…" at bounding box center [585, 277] width 1171 height 555
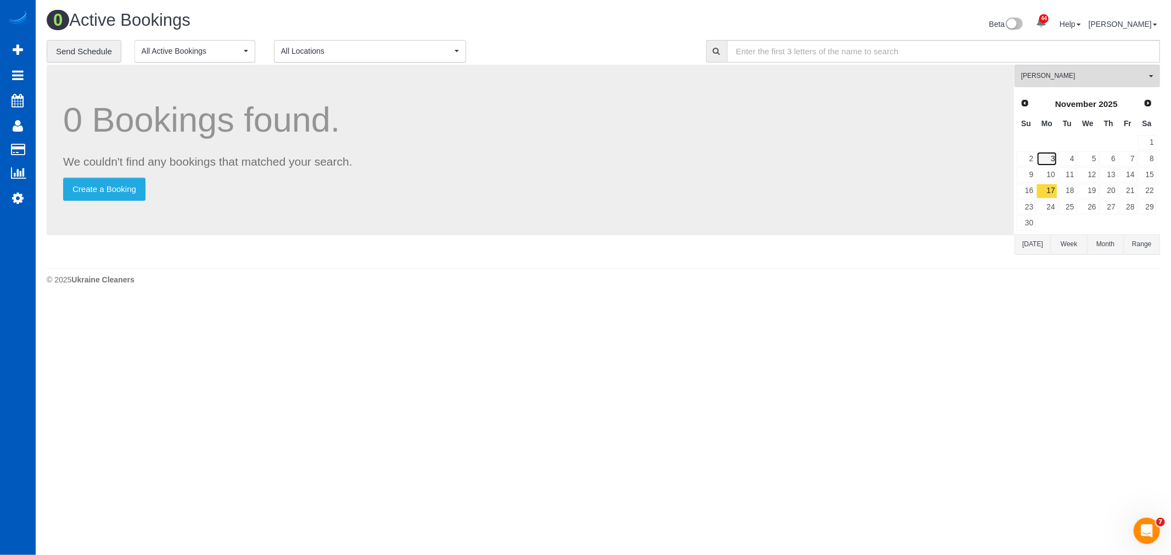
click at [1053, 156] on link "3" at bounding box center [1046, 158] width 20 height 15
click at [1025, 95] on div "Prev Next November 2025" at bounding box center [1086, 104] width 141 height 19
click at [1024, 101] on span "Prev" at bounding box center [1024, 102] width 9 height 9
click at [1052, 177] on link "13" at bounding box center [1046, 174] width 20 height 15
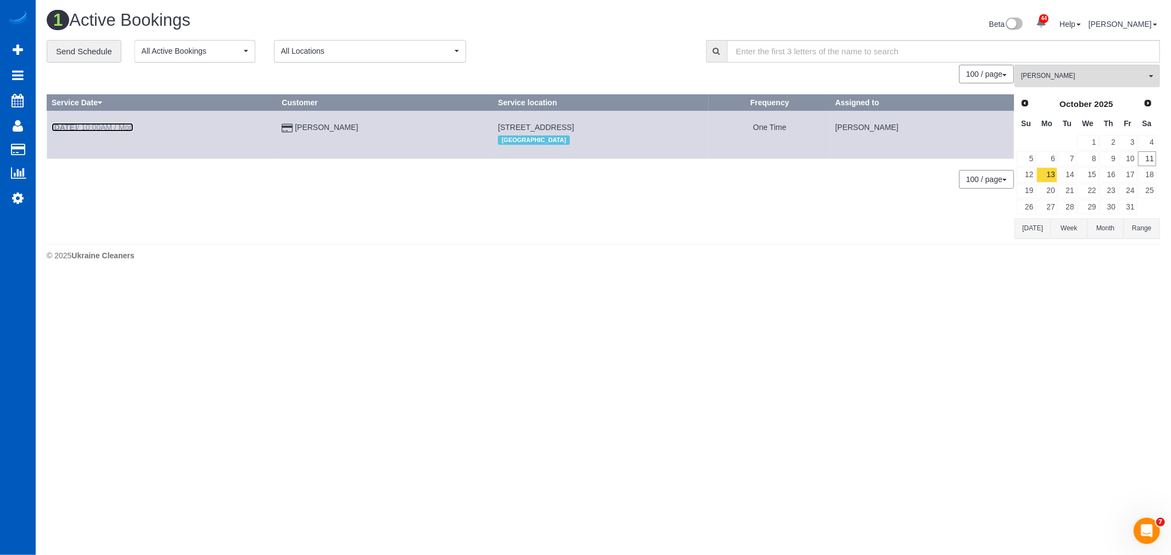
click at [94, 128] on link "Oct 13th / 10:00AM / Mon" at bounding box center [93, 127] width 82 height 9
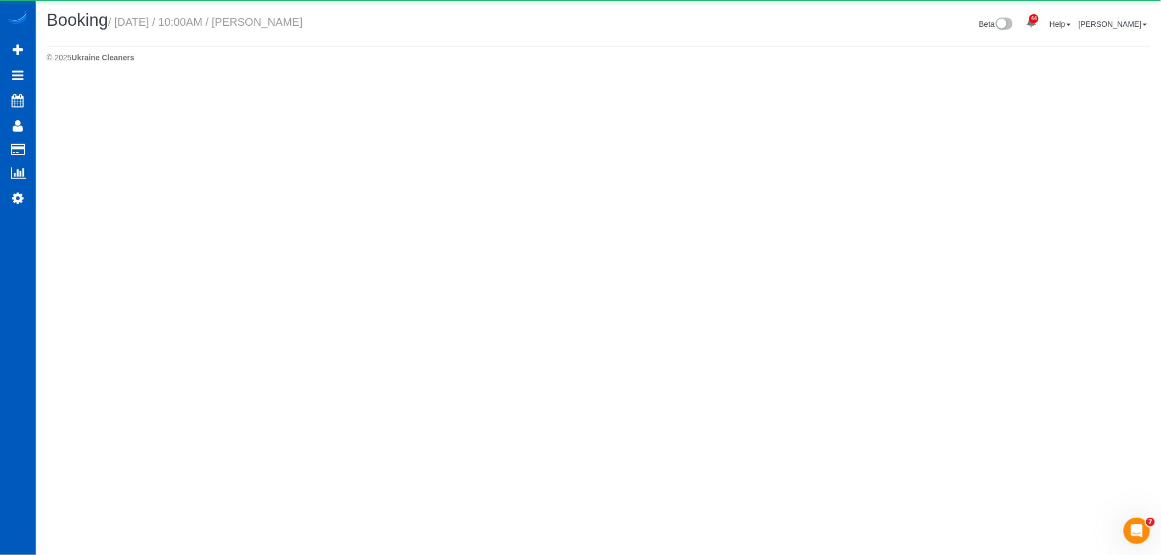
select select "NV"
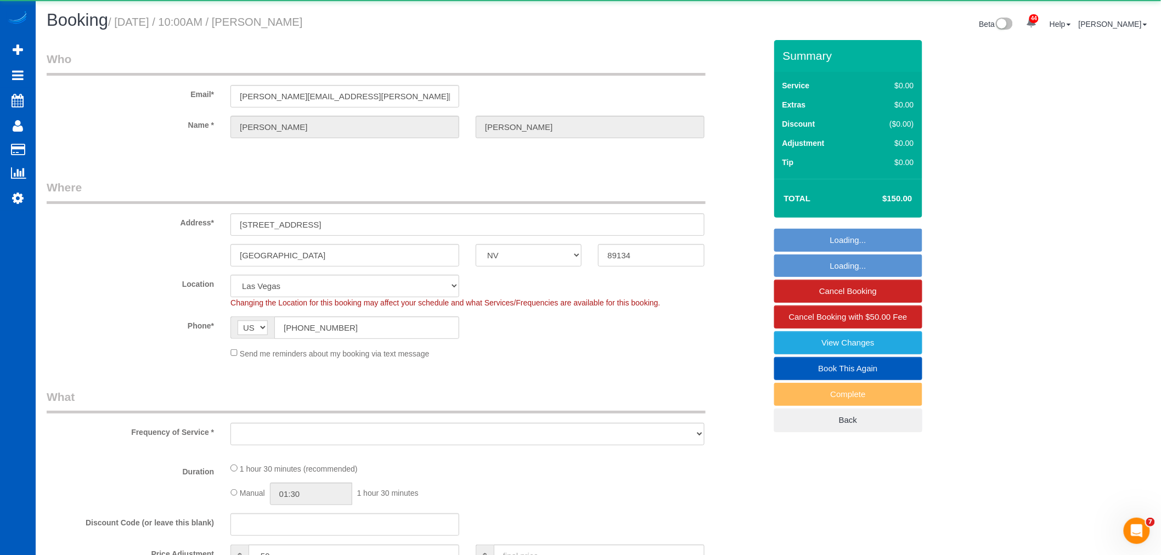
select select "object:4115"
select select "199"
select select "1501"
select select "2"
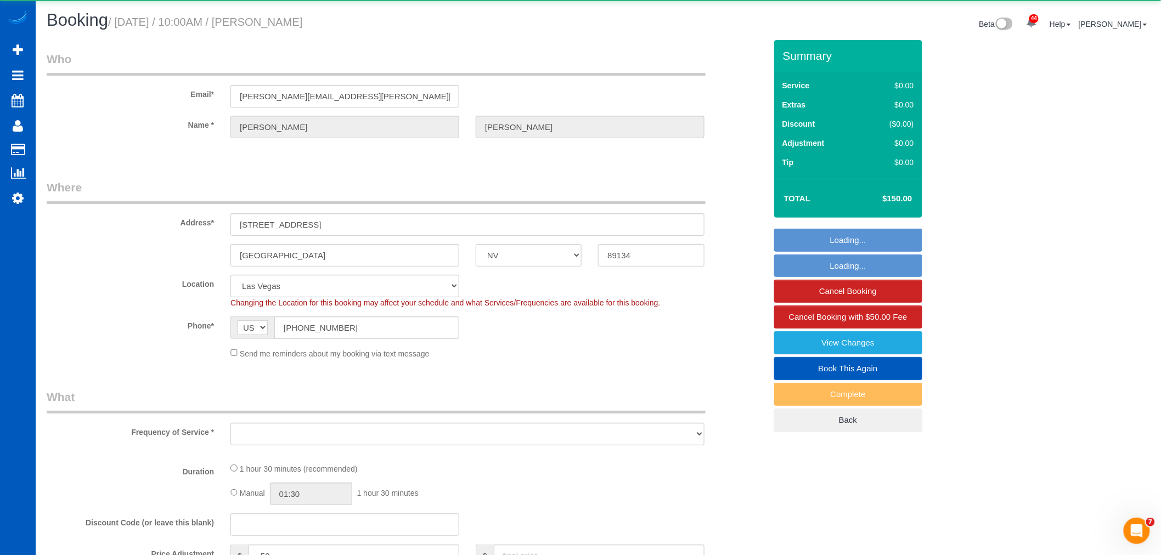
select select "spot15"
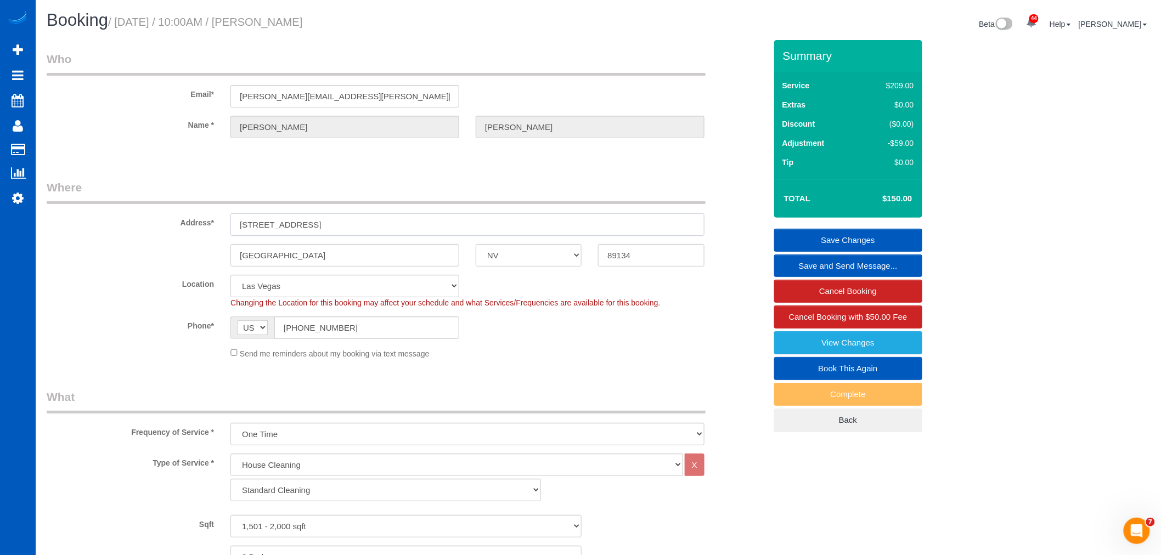
drag, startPoint x: 350, startPoint y: 227, endPoint x: 315, endPoint y: 250, distance: 42.3
click at [222, 231] on div "2816 High Range Dr" at bounding box center [467, 225] width 491 height 23
click at [342, 231] on input "2816 High Range Dr" at bounding box center [468, 225] width 474 height 23
drag, startPoint x: 345, startPoint y: 228, endPoint x: 110, endPoint y: 229, distance: 234.4
click at [110, 229] on div "Address* 2816 High Range Dr" at bounding box center [406, 207] width 736 height 57
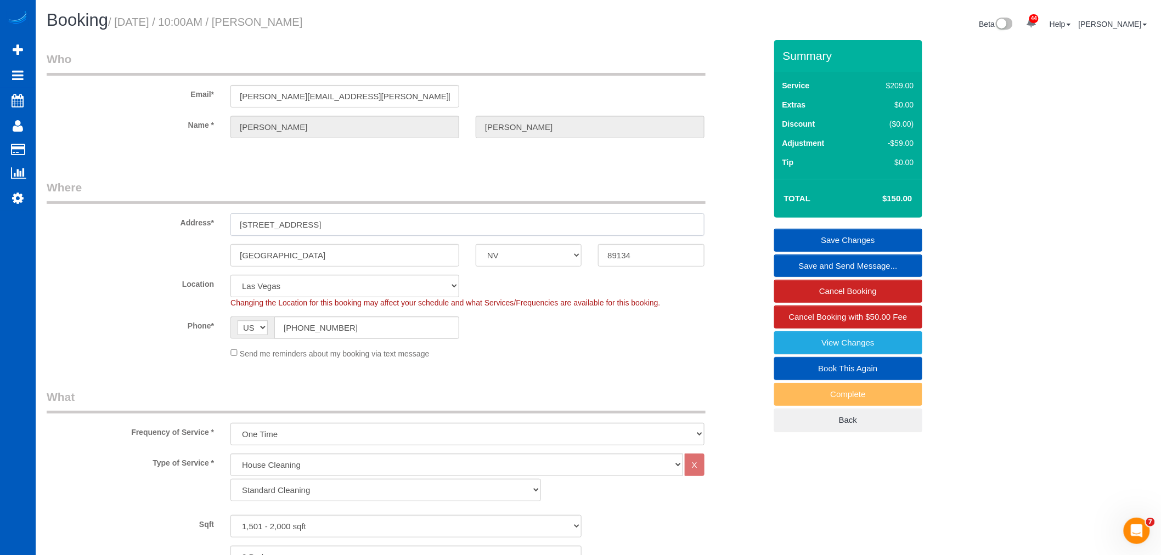
drag, startPoint x: 340, startPoint y: 223, endPoint x: 290, endPoint y: 222, distance: 50.5
click at [229, 234] on div "2816 High Range Dr" at bounding box center [467, 225] width 491 height 23
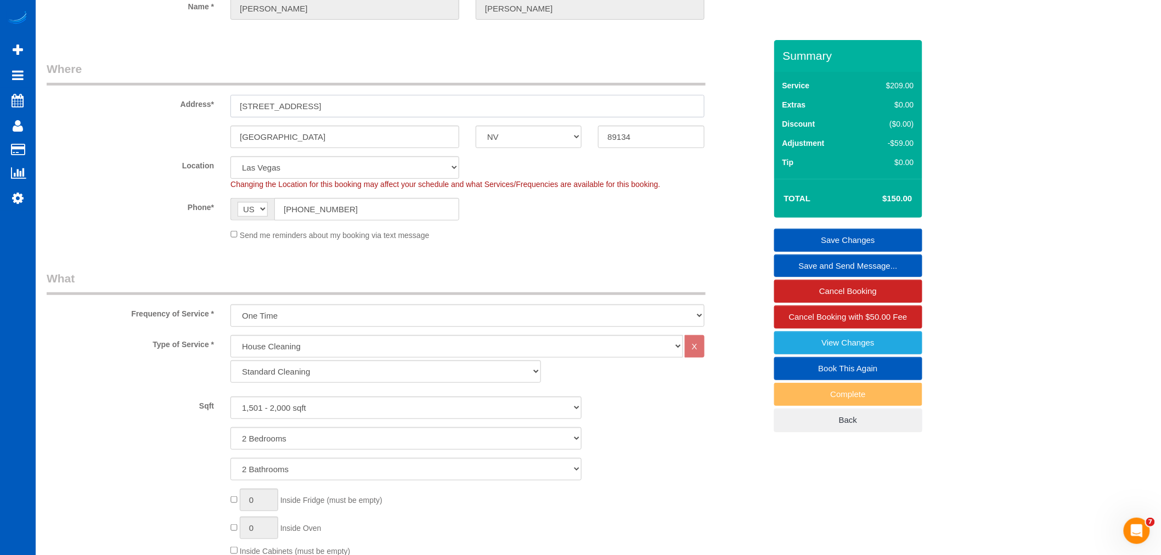
scroll to position [122, 0]
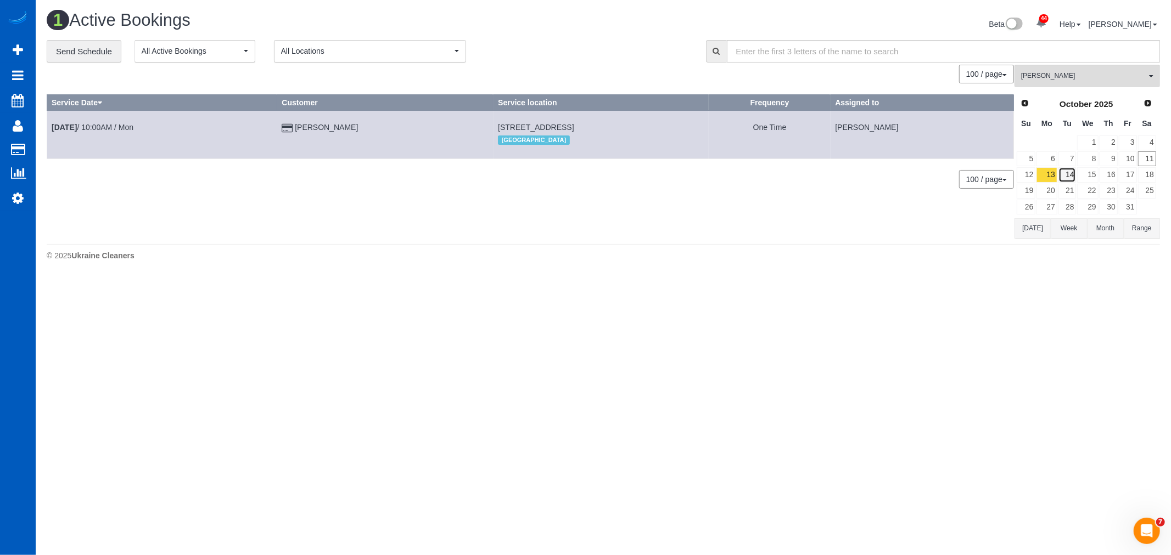
click at [1064, 178] on link "14" at bounding box center [1067, 174] width 18 height 15
drag, startPoint x: 509, startPoint y: 124, endPoint x: 663, endPoint y: 123, distance: 153.7
click at [663, 123] on tr "Oct 14th / 10:00AM / Tue Danielle Oyhancabal (OIG, Inc) 461 Cabral Peak St, Las…" at bounding box center [530, 135] width 967 height 48
click at [1094, 172] on link "15" at bounding box center [1087, 174] width 21 height 15
drag, startPoint x: 478, startPoint y: 128, endPoint x: 644, endPoint y: 132, distance: 165.8
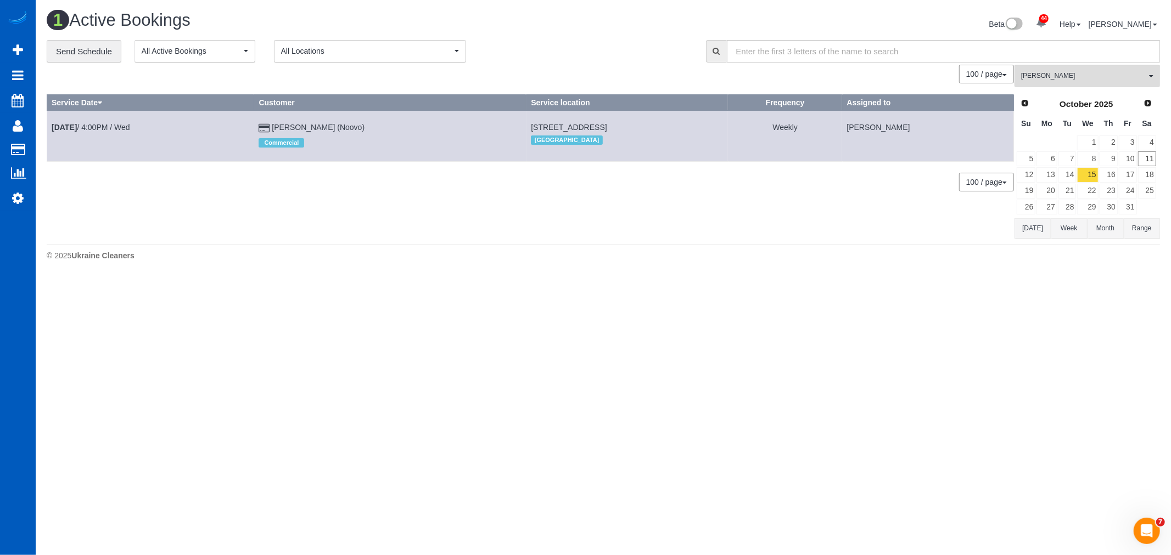
click at [644, 132] on tr "Oct 15th / 4:00PM / Wed Antoine Beutler (Noovo) Commercial 4495 Copper Sage St,…" at bounding box center [530, 136] width 967 height 50
click at [644, 130] on td "4495 Copper Sage St, Las Vegas, NV 89115 Las Vegas" at bounding box center [627, 136] width 202 height 50
drag, startPoint x: 646, startPoint y: 128, endPoint x: 513, endPoint y: 132, distance: 132.9
click at [526, 127] on td "4495 Copper Sage St, Las Vegas, NV 89115 Las Vegas" at bounding box center [627, 136] width 202 height 50
click at [1060, 170] on link "14" at bounding box center [1067, 174] width 18 height 15
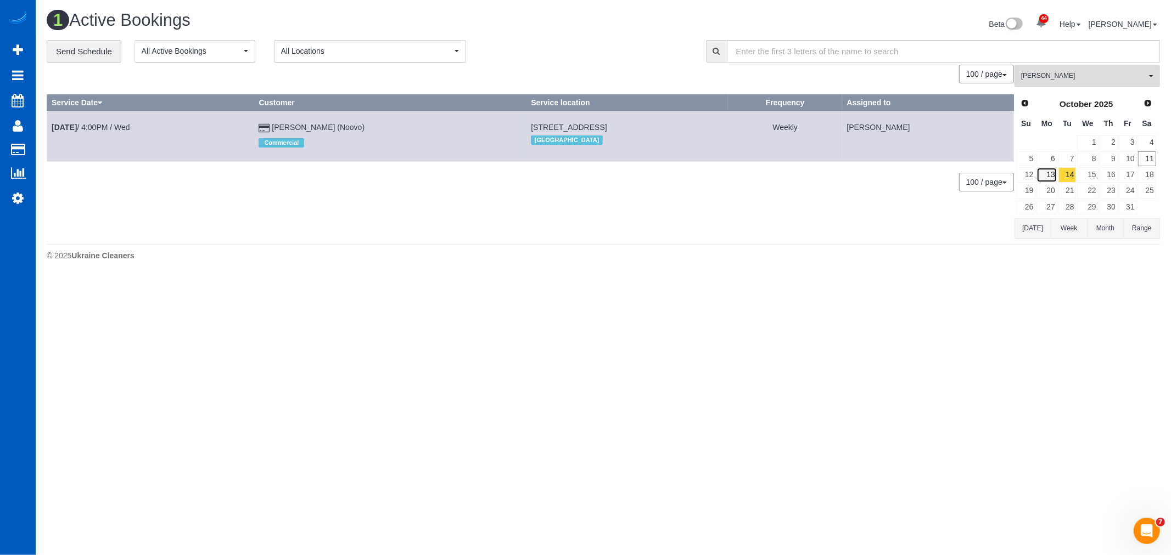
drag, startPoint x: 1054, startPoint y: 176, endPoint x: 1170, endPoint y: 166, distance: 116.2
click at [1055, 176] on link "13" at bounding box center [1046, 174] width 20 height 15
click at [1139, 168] on link "18" at bounding box center [1147, 174] width 18 height 15
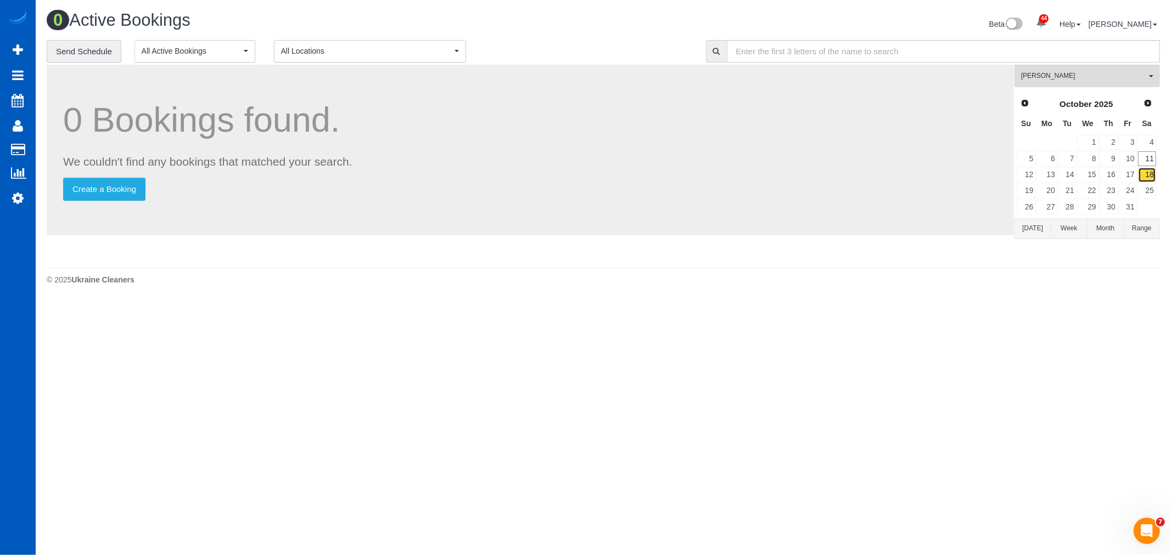
click at [1142, 172] on link "18" at bounding box center [1147, 174] width 18 height 15
click at [1031, 176] on link "12" at bounding box center [1025, 174] width 19 height 15
click at [1049, 177] on link "13" at bounding box center [1046, 174] width 20 height 15
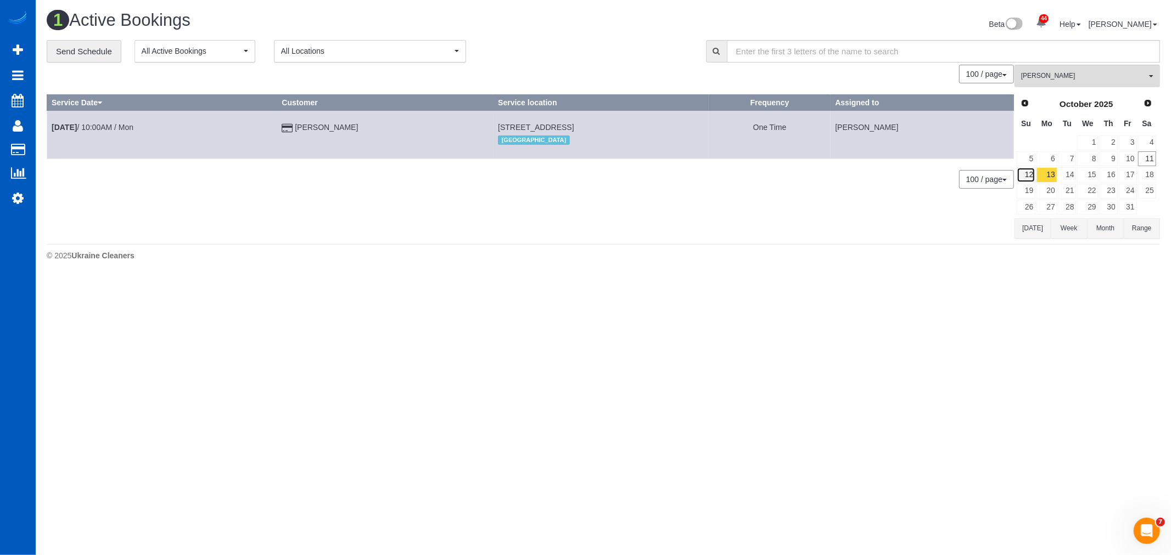
click at [1032, 172] on link "12" at bounding box center [1025, 174] width 19 height 15
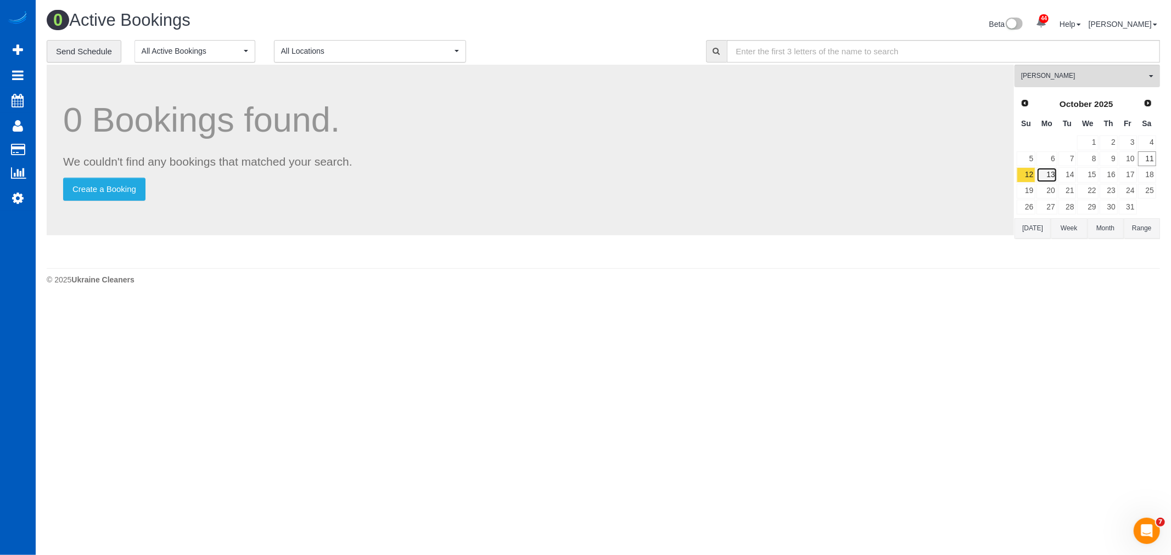
click at [1051, 176] on link "13" at bounding box center [1046, 174] width 20 height 15
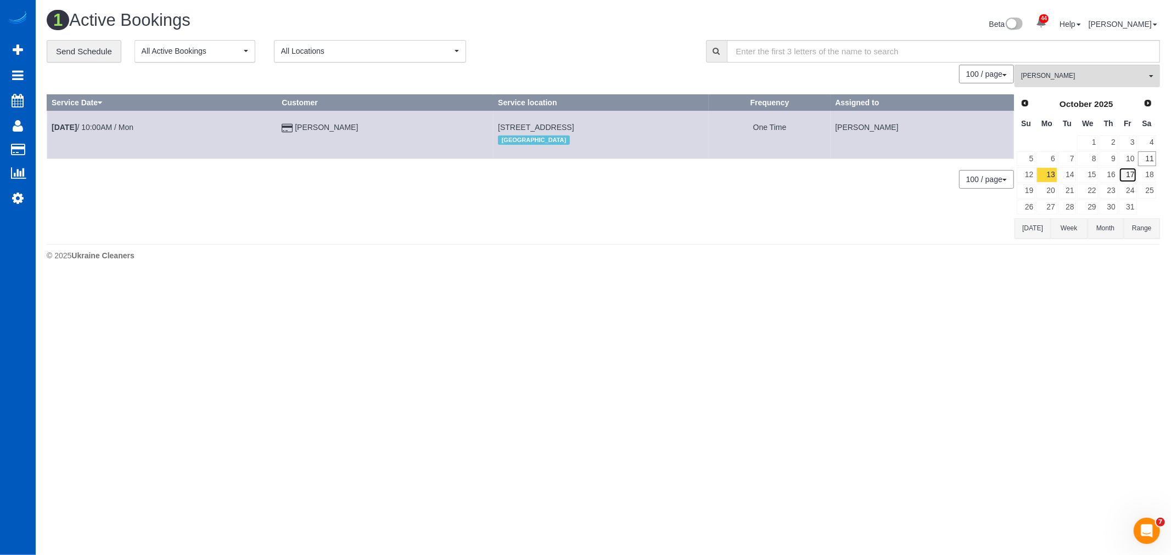
click at [1119, 171] on link "17" at bounding box center [1128, 174] width 18 height 15
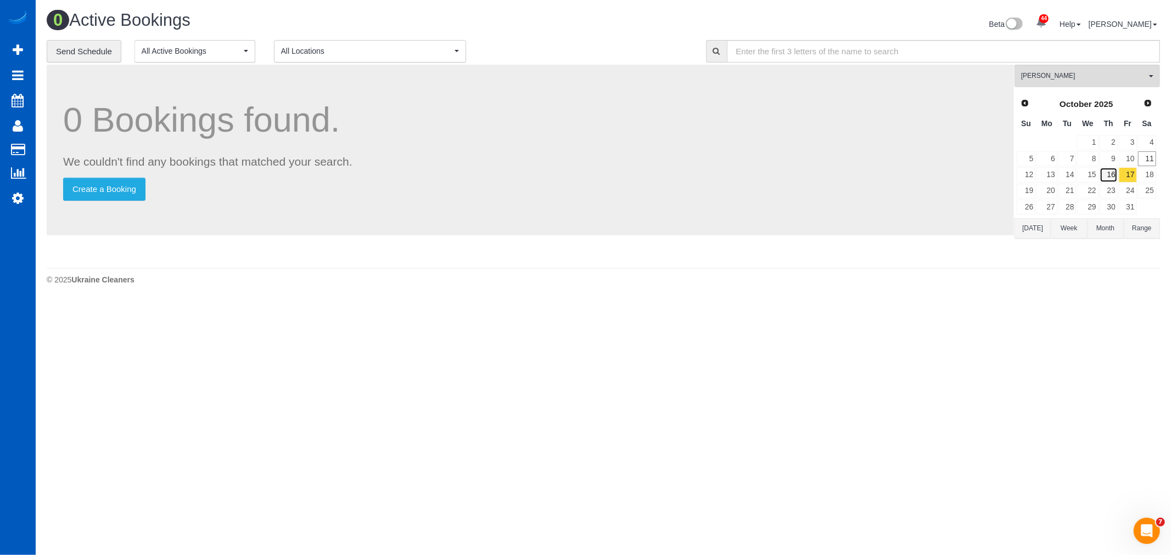
click at [1114, 172] on link "16" at bounding box center [1108, 174] width 18 height 15
click at [1145, 167] on td "18" at bounding box center [1146, 175] width 19 height 16
click at [1024, 166] on link "5" at bounding box center [1025, 158] width 19 height 15
click at [1023, 176] on link "12" at bounding box center [1025, 174] width 19 height 15
click at [1151, 155] on link "11" at bounding box center [1147, 158] width 18 height 15
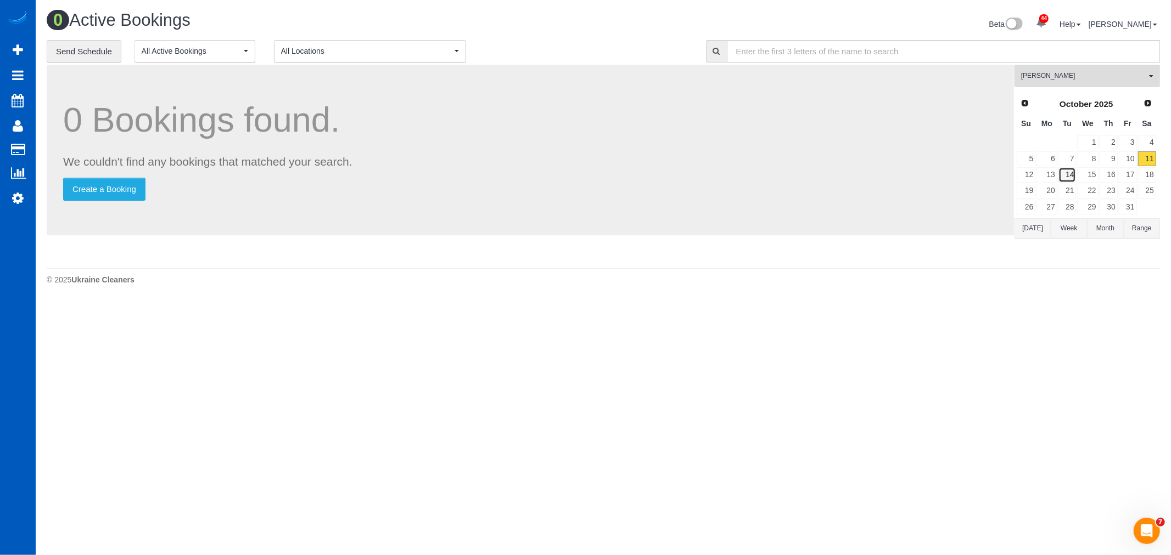
click at [1058, 177] on link "14" at bounding box center [1067, 174] width 18 height 15
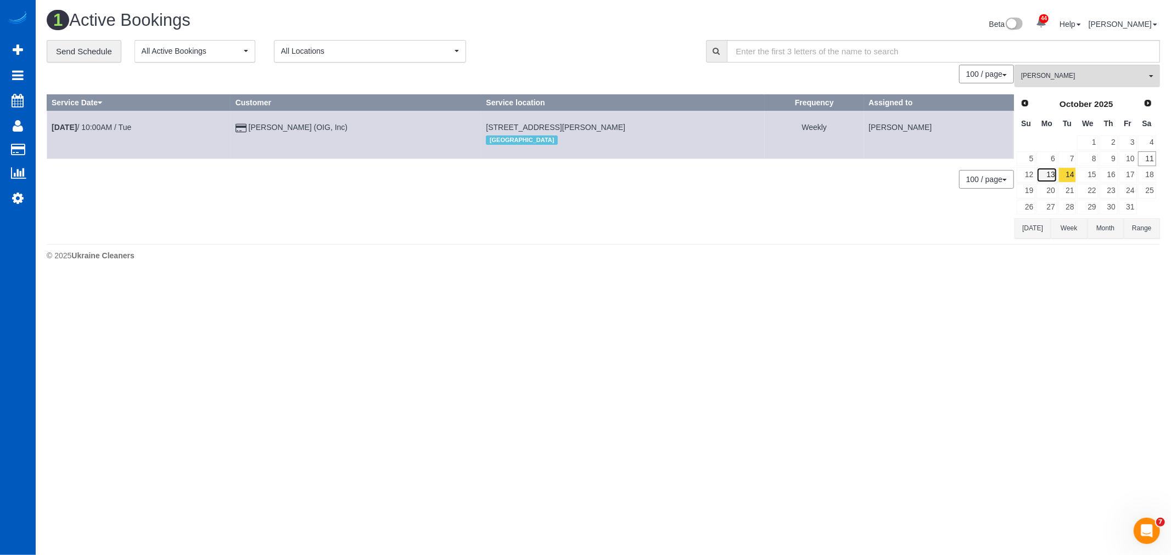
click at [1051, 178] on link "13" at bounding box center [1046, 174] width 20 height 15
click at [1094, 174] on link "15" at bounding box center [1087, 174] width 21 height 15
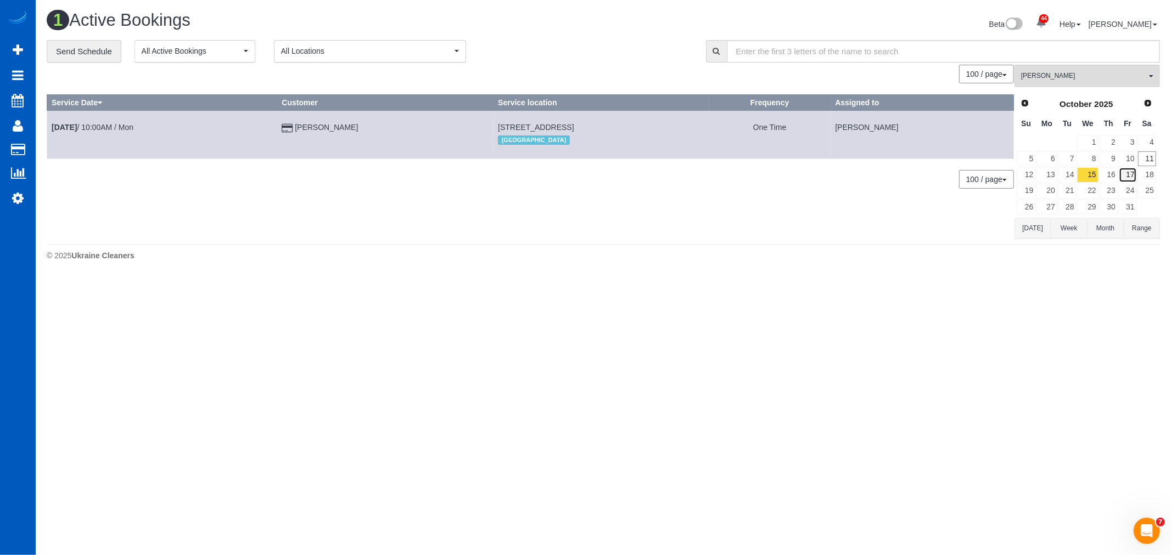
click at [1126, 173] on link "17" at bounding box center [1128, 174] width 18 height 15
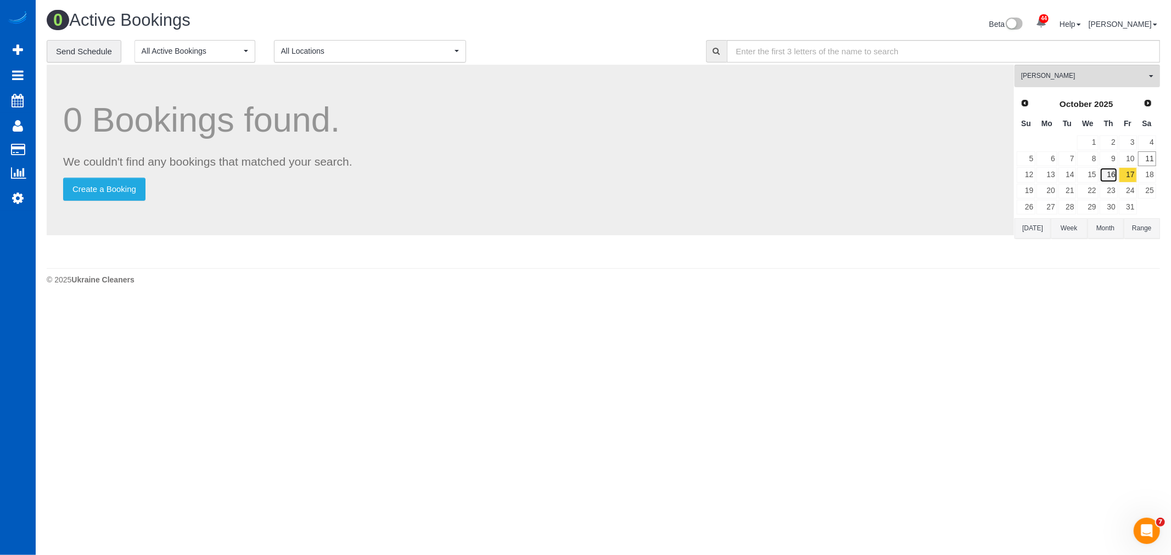
click at [1114, 175] on link "16" at bounding box center [1108, 174] width 18 height 15
click at [1093, 179] on link "15" at bounding box center [1087, 174] width 21 height 15
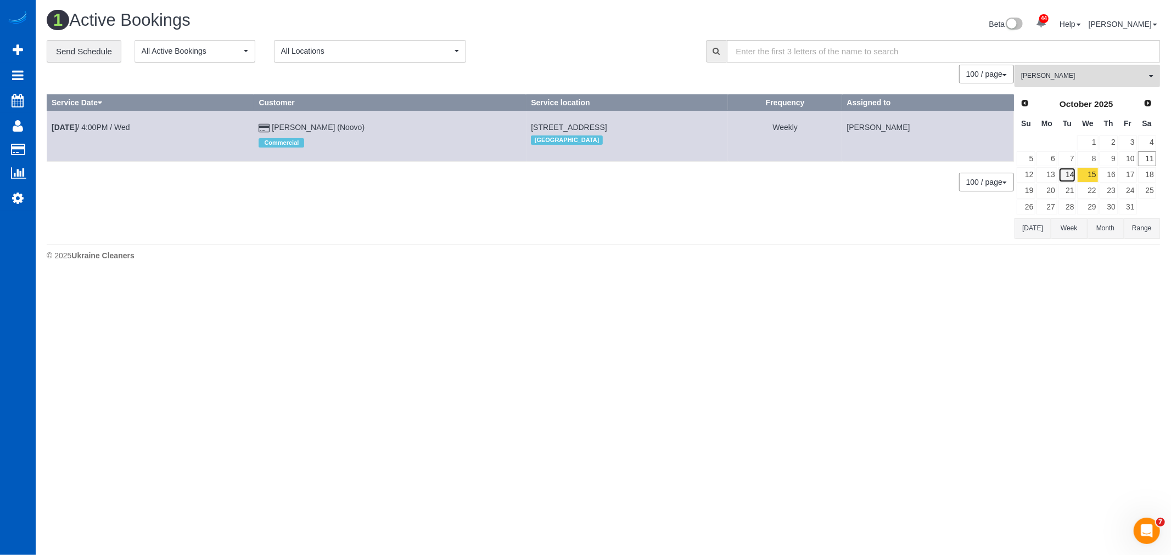
click at [1065, 177] on link "14" at bounding box center [1067, 174] width 18 height 15
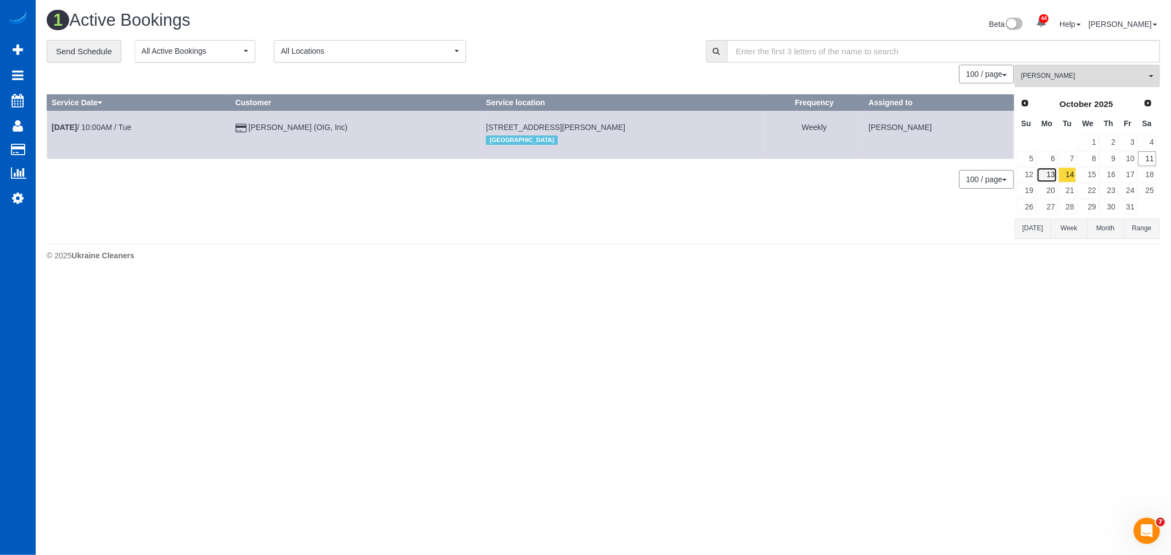
click at [1051, 182] on link "13" at bounding box center [1046, 174] width 20 height 15
click at [427, 222] on div "0 Bookings found. We couldn't find any bookings that matched your search. Creat…" at bounding box center [531, 151] width 968 height 173
click at [76, 127] on b "[DATE]" at bounding box center [64, 127] width 25 height 9
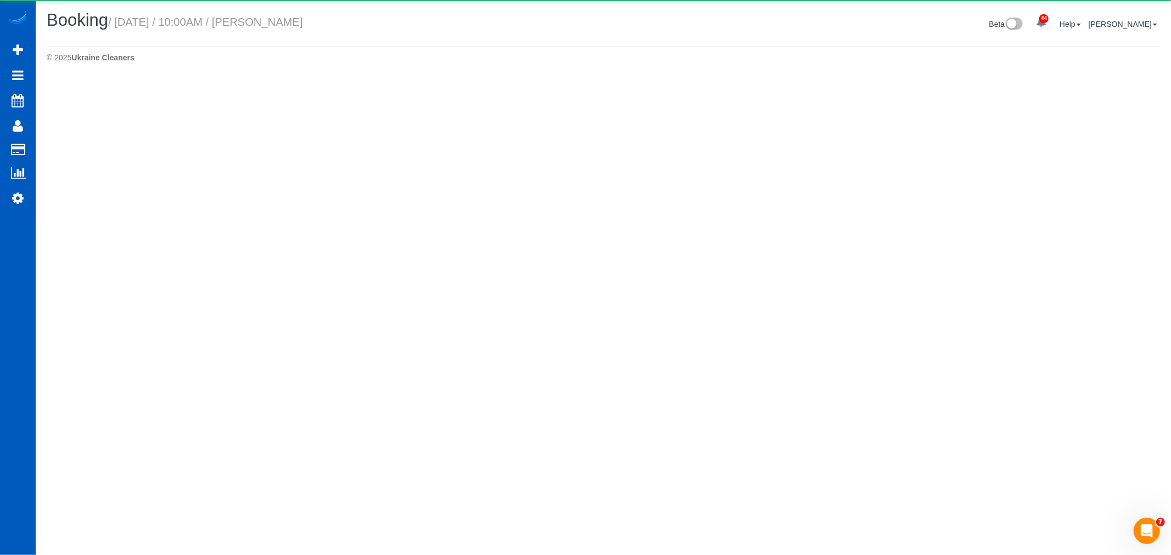
select select "NV"
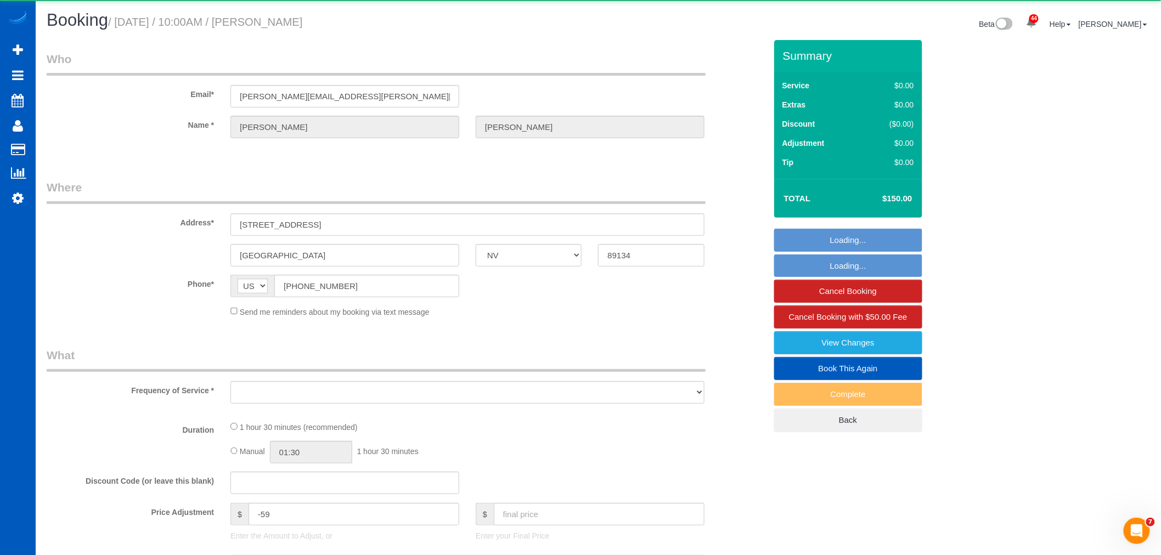
select select "object:5005"
select select "string:fspay-b5c8740b-aef5-422c-8454-13a22898b803"
select select "199"
select select "1501"
select select "2"
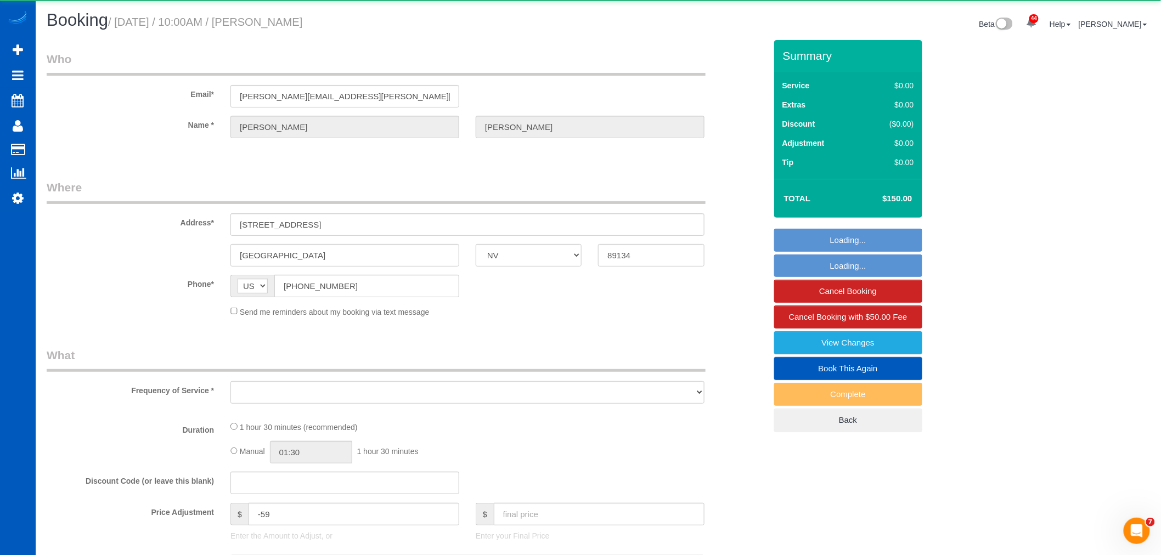
select select "2"
select select "spot20"
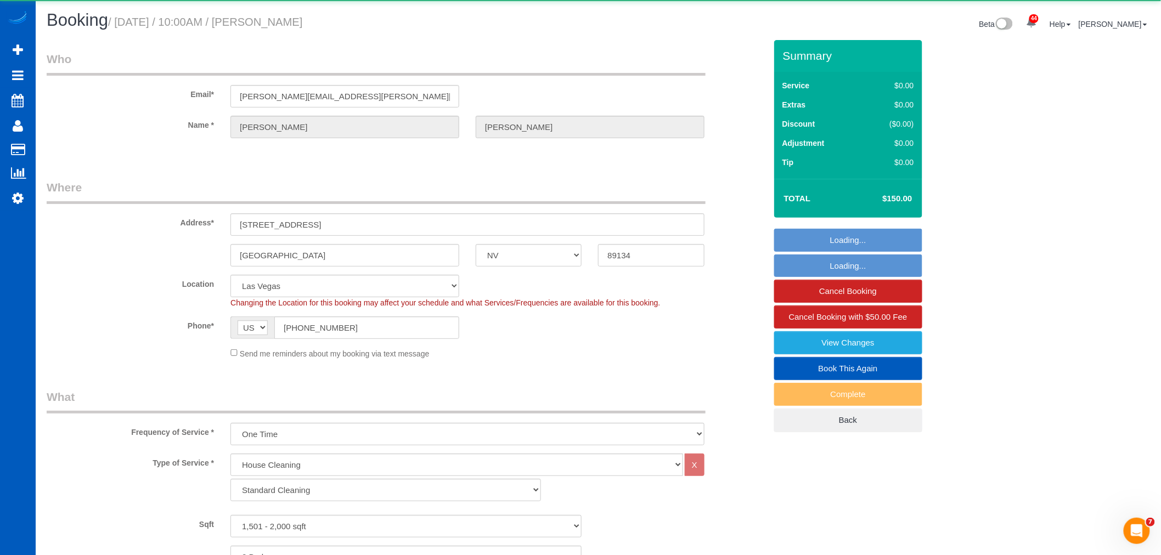
select select "object:5267"
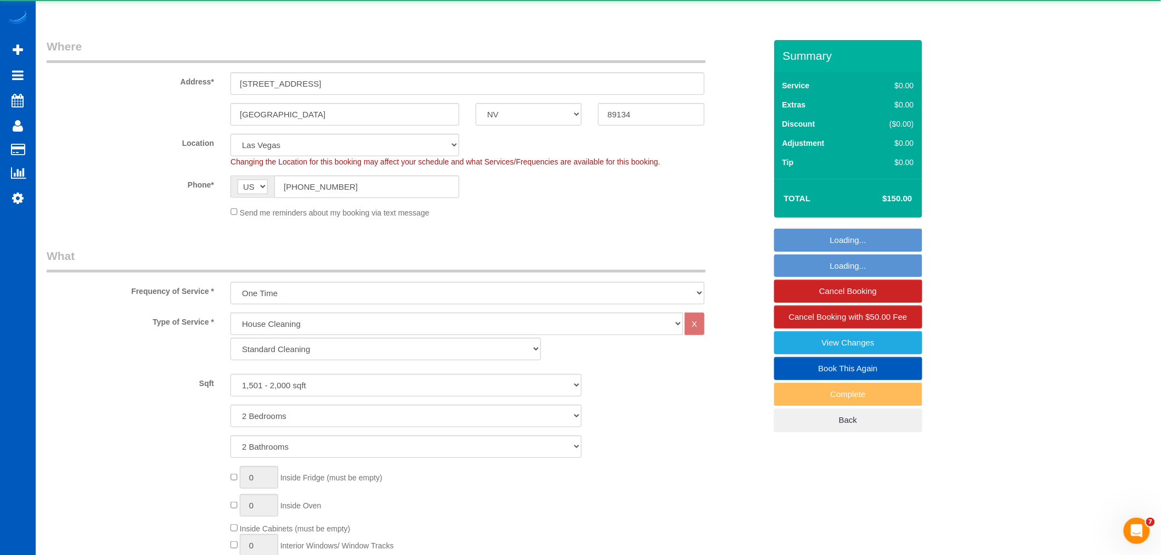
select select "1501"
select select "2"
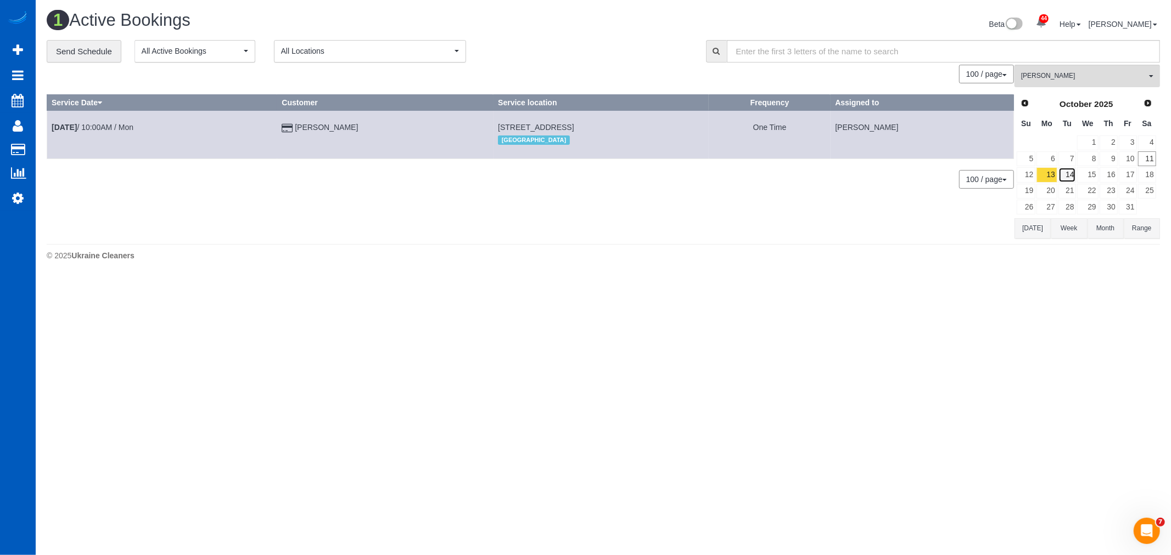
click at [1069, 171] on link "14" at bounding box center [1067, 174] width 18 height 15
click at [1049, 181] on link "13" at bounding box center [1046, 174] width 20 height 15
click at [1082, 163] on link "8" at bounding box center [1087, 158] width 21 height 15
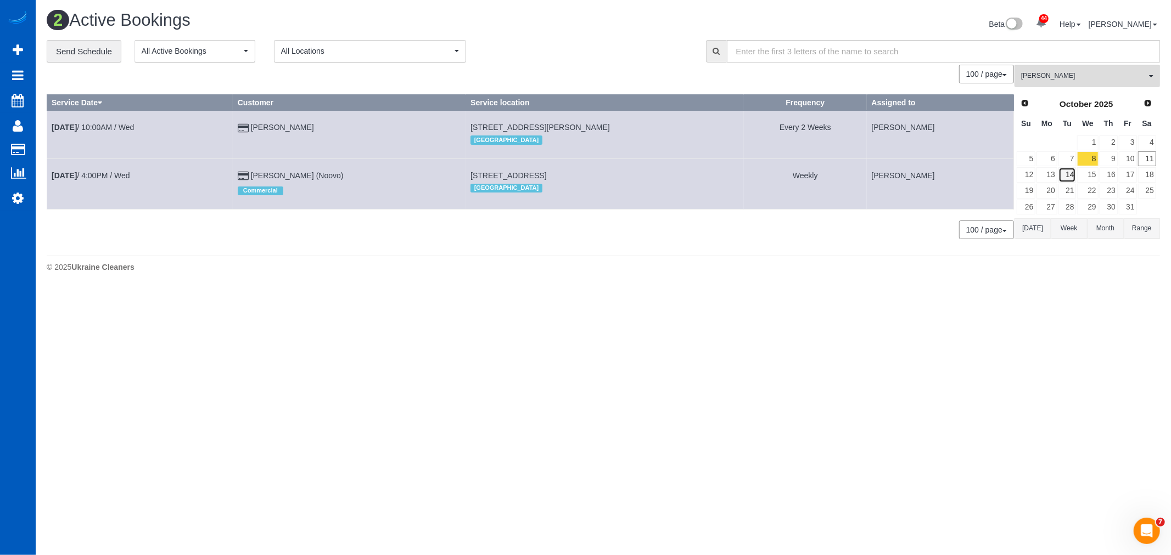
click at [1071, 176] on link "14" at bounding box center [1067, 174] width 18 height 15
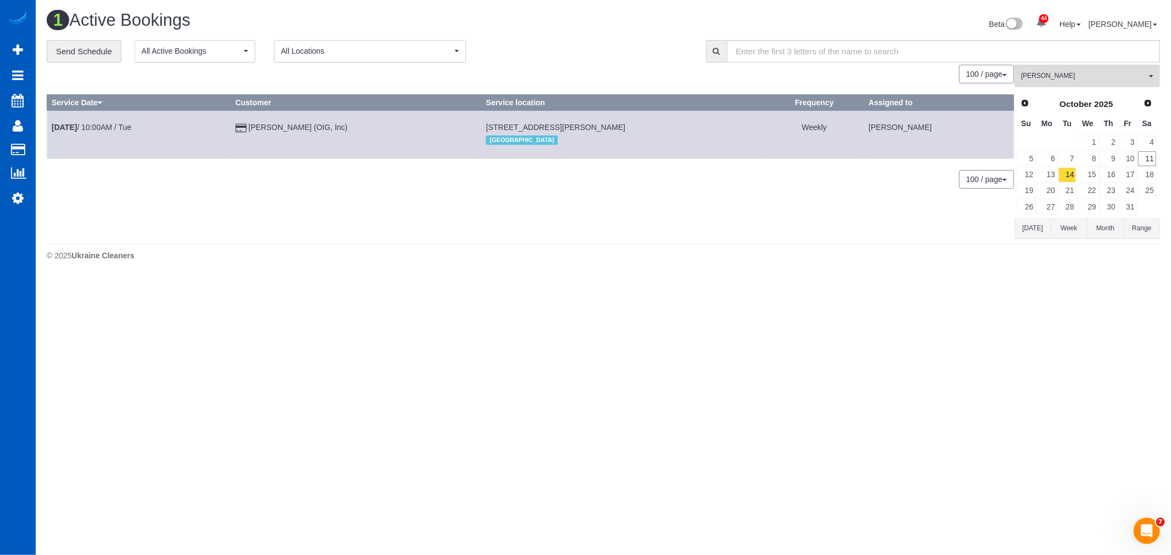
click at [226, 187] on div "100 / page 10 / page 20 / page 30 / page 40 / page 50 / page 100 / page" at bounding box center [530, 179] width 967 height 19
click at [1055, 176] on link "13" at bounding box center [1046, 174] width 20 height 15
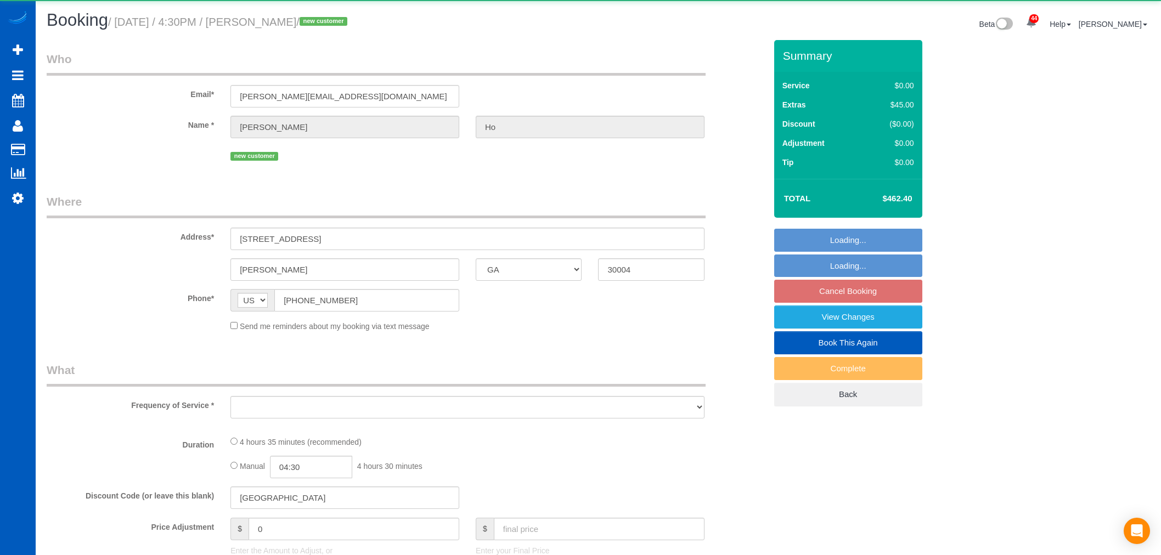
select select "GA"
select select "object:1185"
select select "string:fspay-5cbac4c7-31af-42f7-8df0-ae24a3506d8c"
select select "199"
select select "4501"
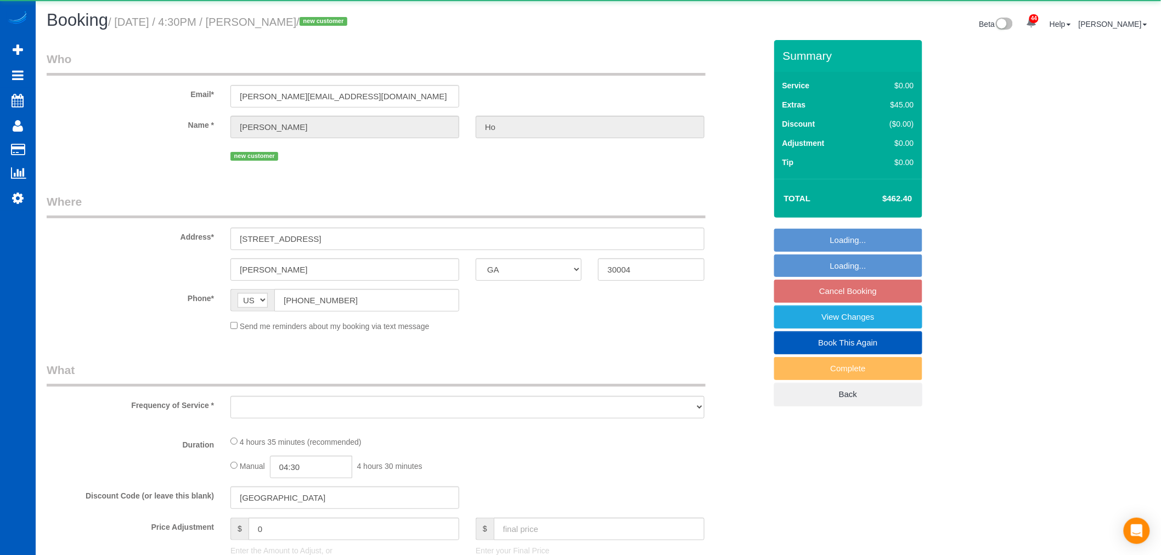
select select "6"
select select "5"
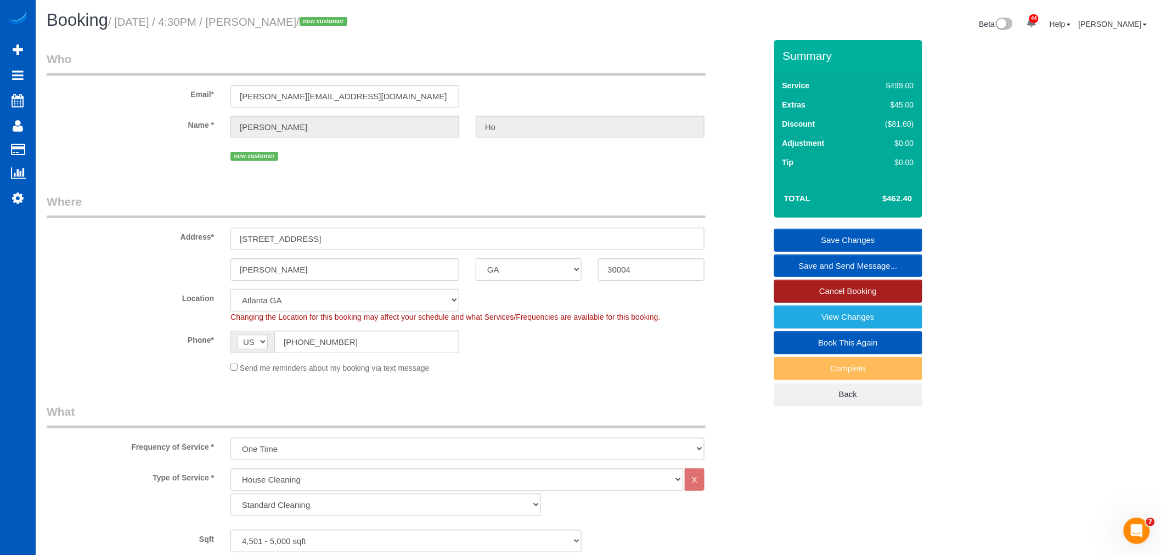
click at [863, 289] on link "Cancel Booking" at bounding box center [848, 291] width 148 height 23
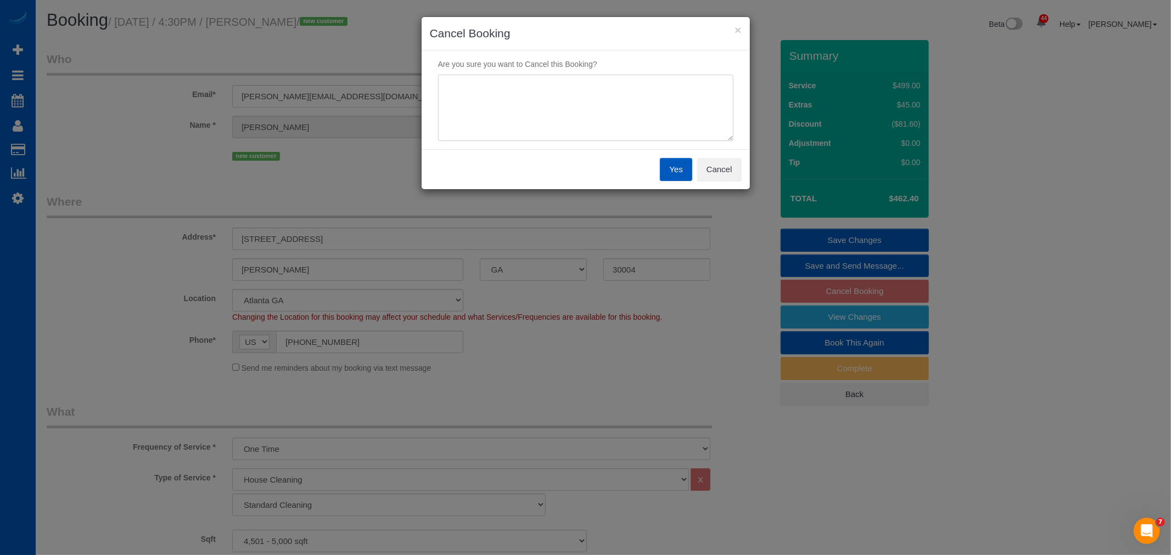
click at [486, 118] on textarea at bounding box center [585, 108] width 295 height 67
type textarea "Seller doing the cleaning"
click at [666, 171] on button "Yes" at bounding box center [676, 169] width 32 height 23
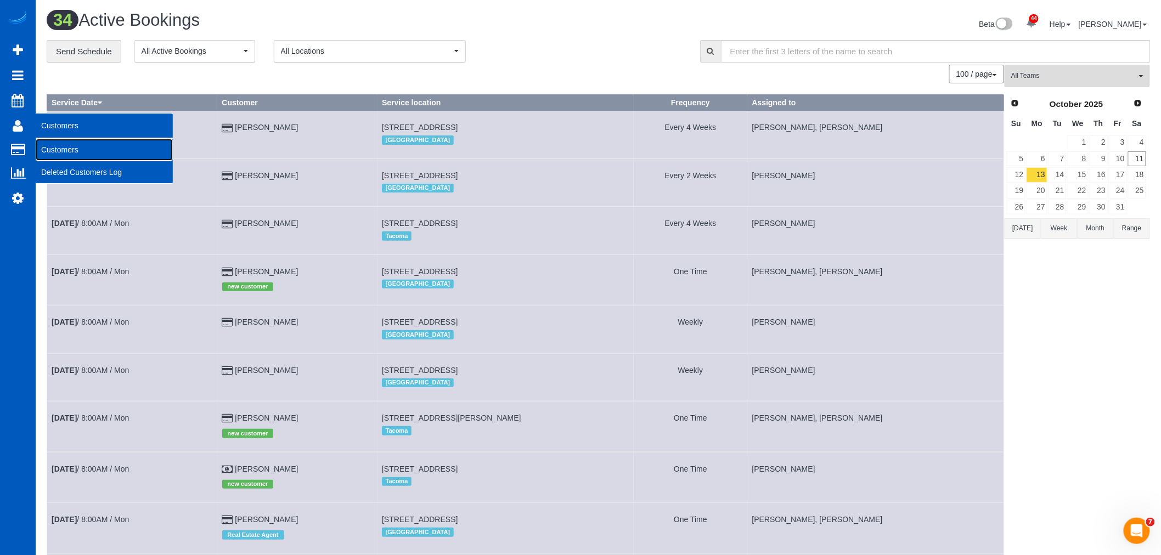
drag, startPoint x: 58, startPoint y: 154, endPoint x: 66, endPoint y: 150, distance: 8.9
click at [58, 153] on link "Customers" at bounding box center [104, 150] width 137 height 22
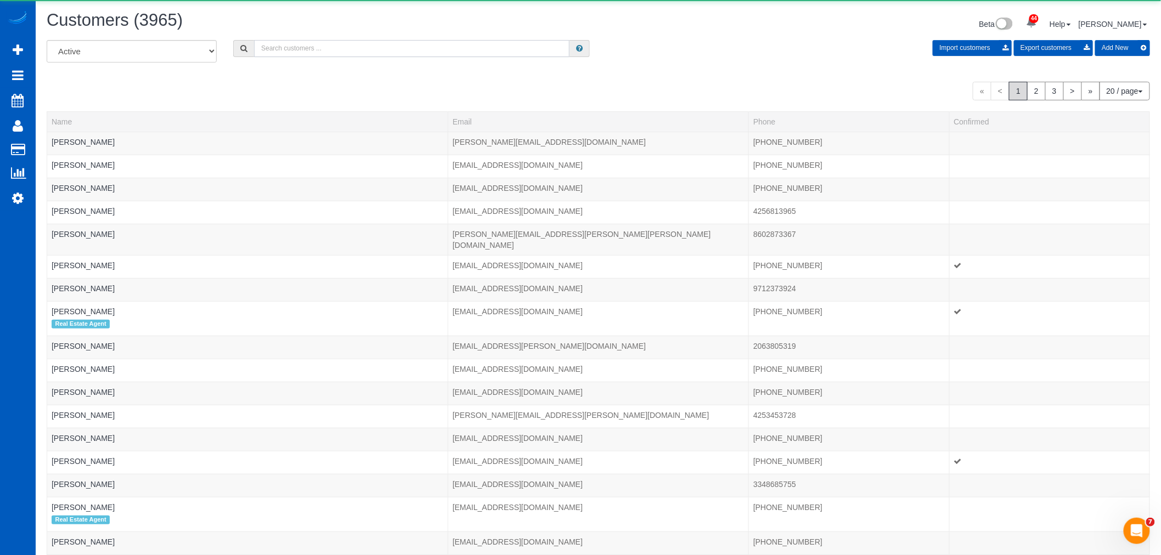
click at [297, 51] on input "text" at bounding box center [412, 48] width 316 height 17
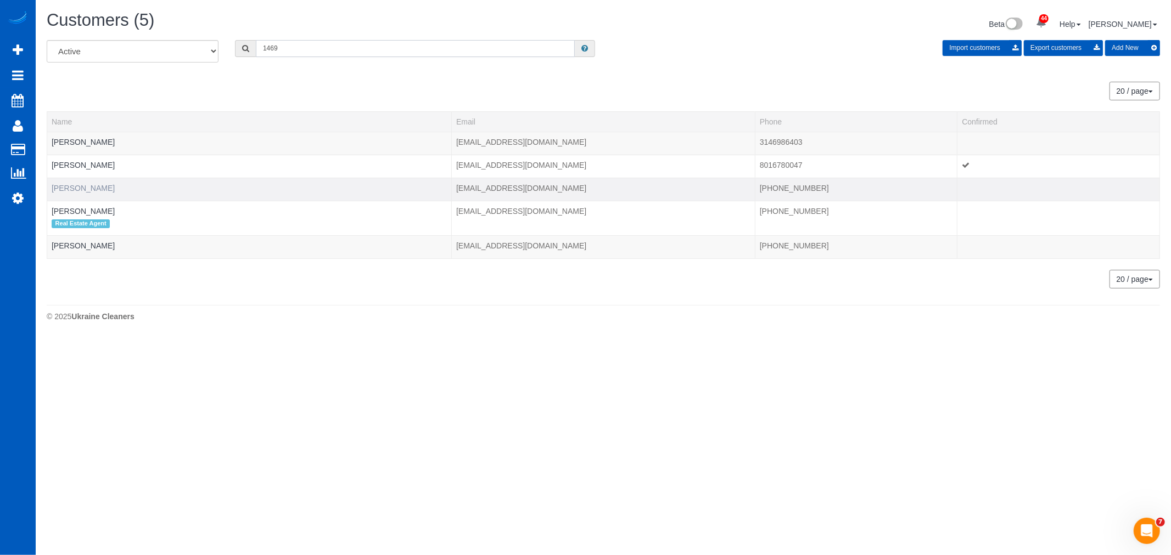
type input "1469"
click at [63, 187] on link "[PERSON_NAME]" at bounding box center [83, 188] width 63 height 9
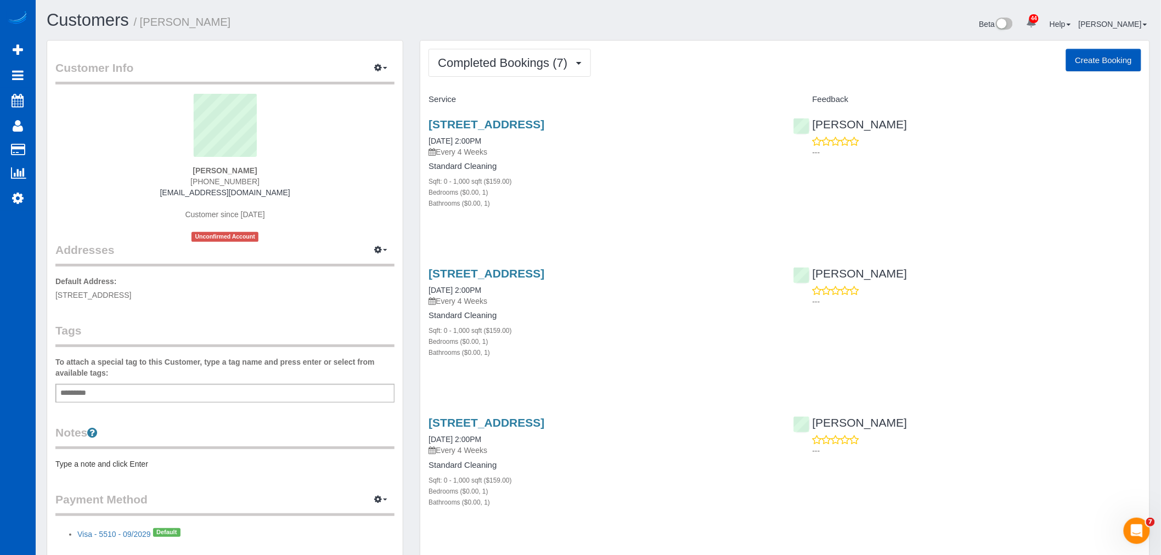
drag, startPoint x: 498, startPoint y: 123, endPoint x: 620, endPoint y: 87, distance: 127.6
click at [495, 76] on button "Completed Bookings (7)" at bounding box center [510, 63] width 162 height 28
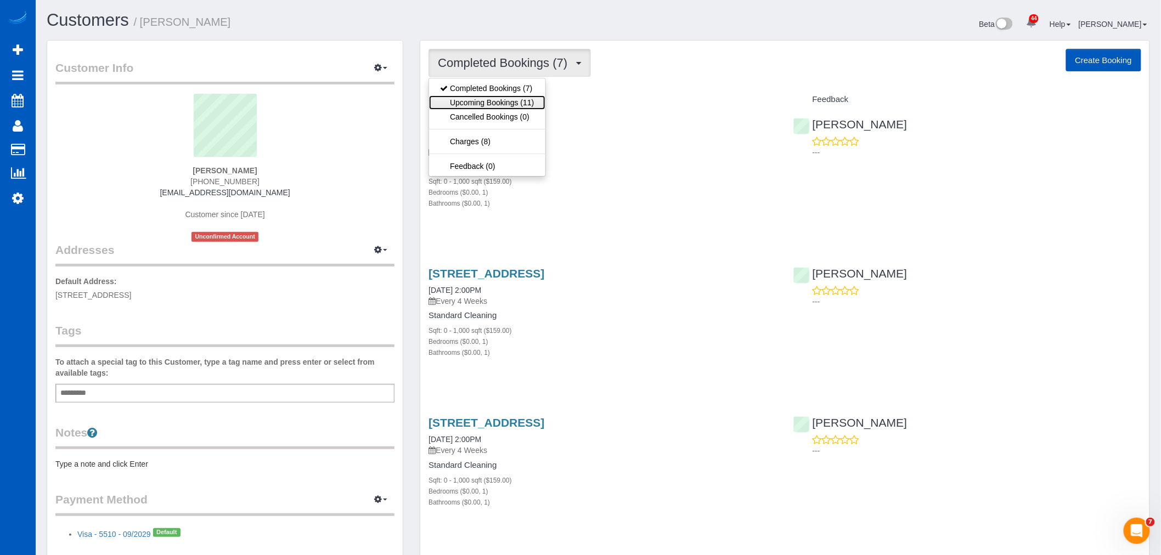
click at [484, 108] on link "Upcoming Bookings (11)" at bounding box center [487, 102] width 116 height 14
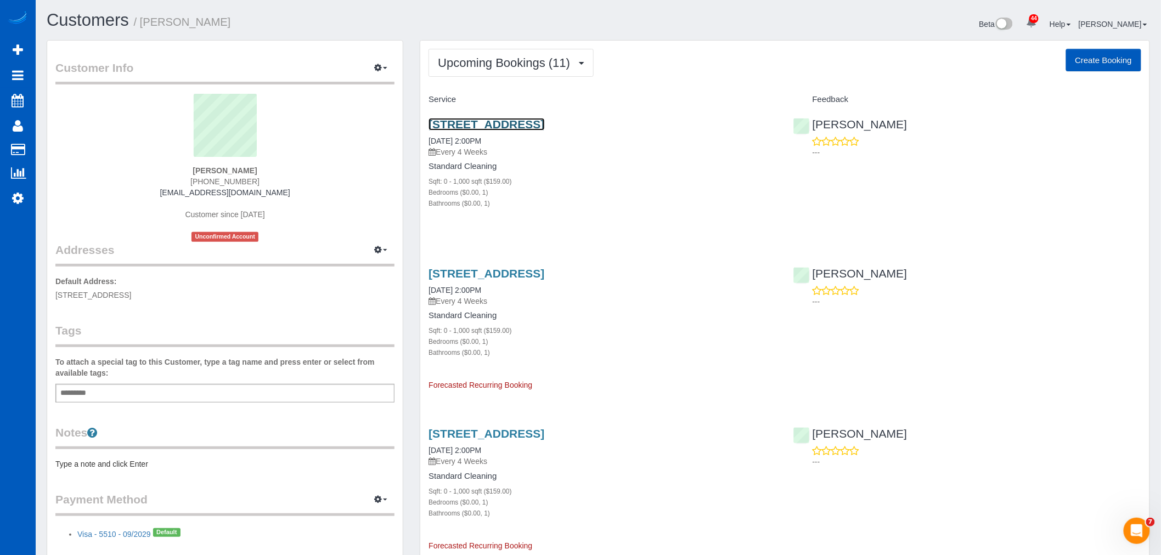
click at [471, 119] on link "10351 Ne 10th St Apt 908, Bellevue, WA 98004" at bounding box center [487, 124] width 116 height 13
click at [480, 122] on link "10351 Ne 10th St Apt 908, Bellevue, WA 98004" at bounding box center [487, 124] width 116 height 13
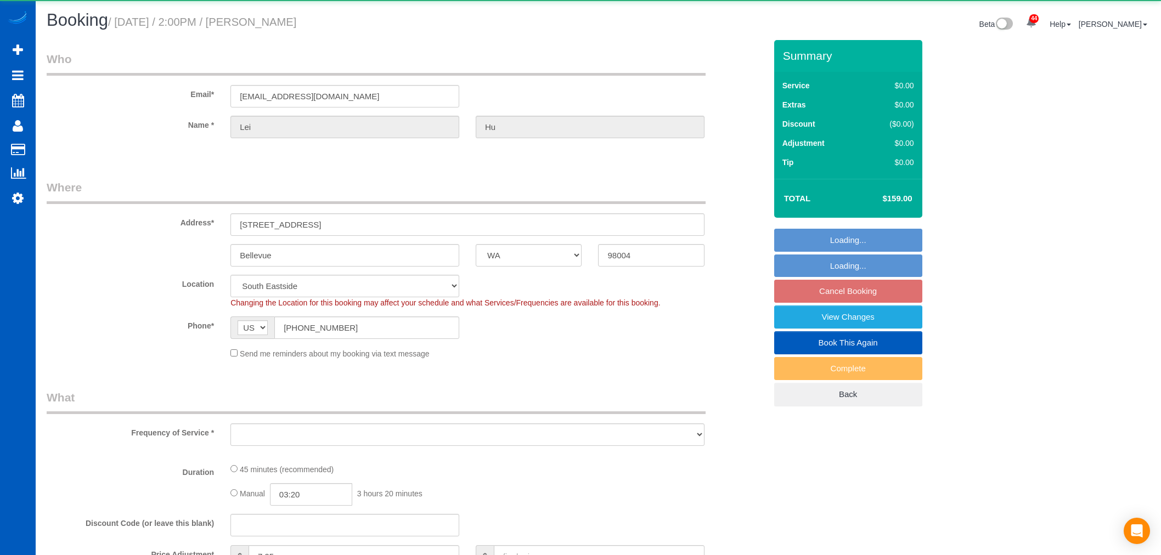
select select "WA"
select select "object:1129"
select select "string:fspay-5c0ddb3e-41ef-48a0-bfd3-3645bd2a106d"
select select "199"
select select "spot3"
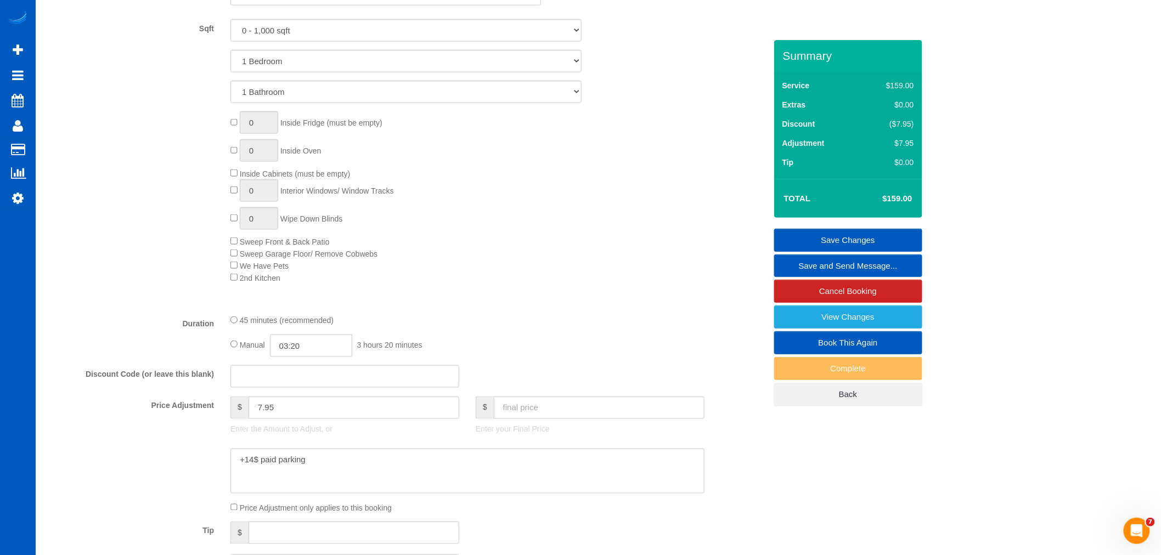
scroll to position [366, 0]
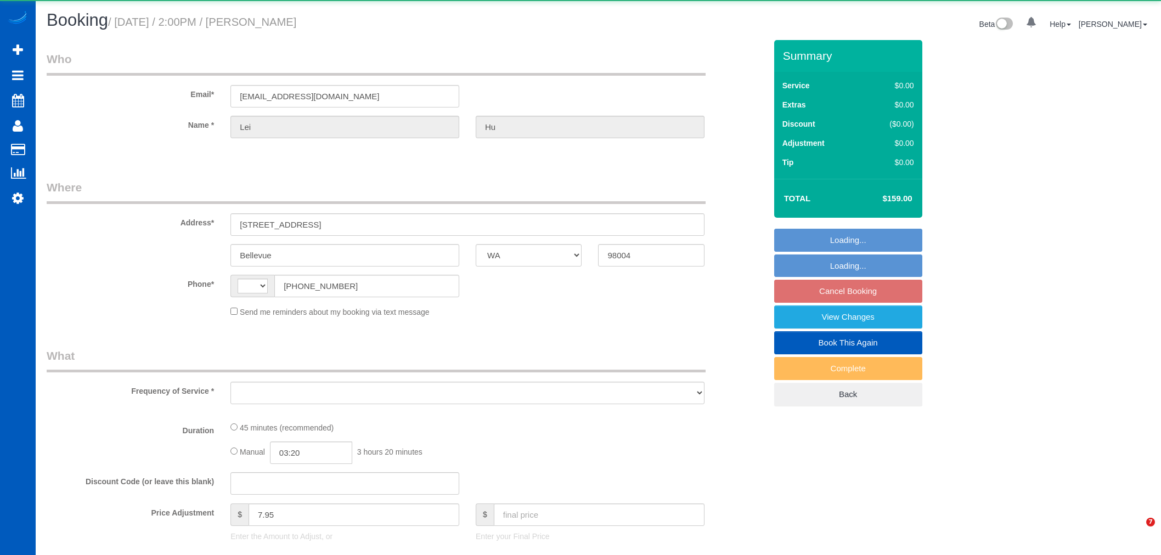
select select "WA"
select select "string:[GEOGRAPHIC_DATA]"
select select "object:1129"
select select "string:fspay-5c0ddb3e-41ef-48a0-bfd3-3645bd2a106d"
select select "199"
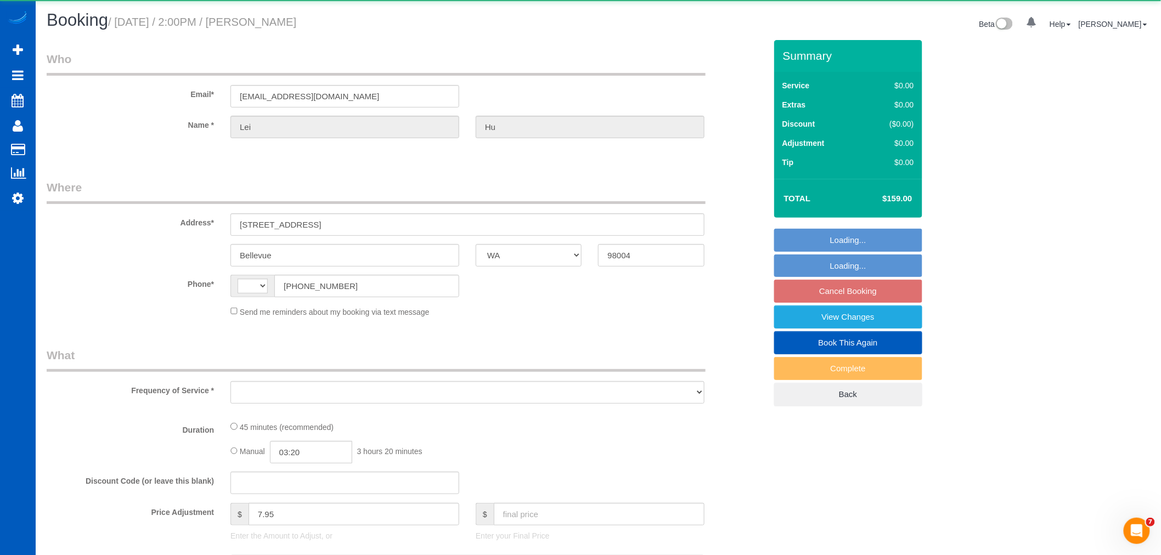
select select "spot3"
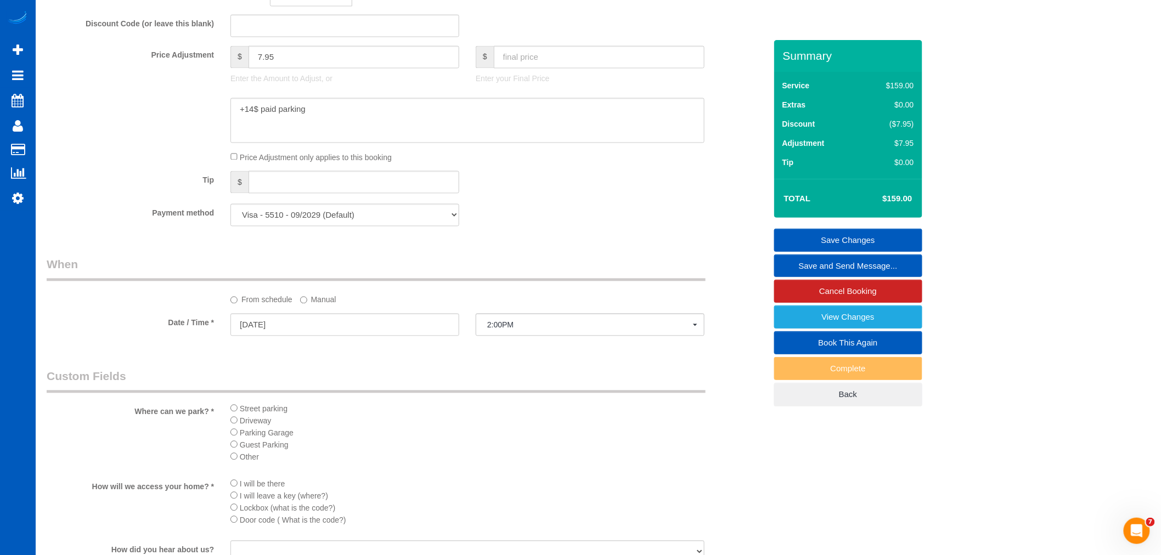
scroll to position [914, 0]
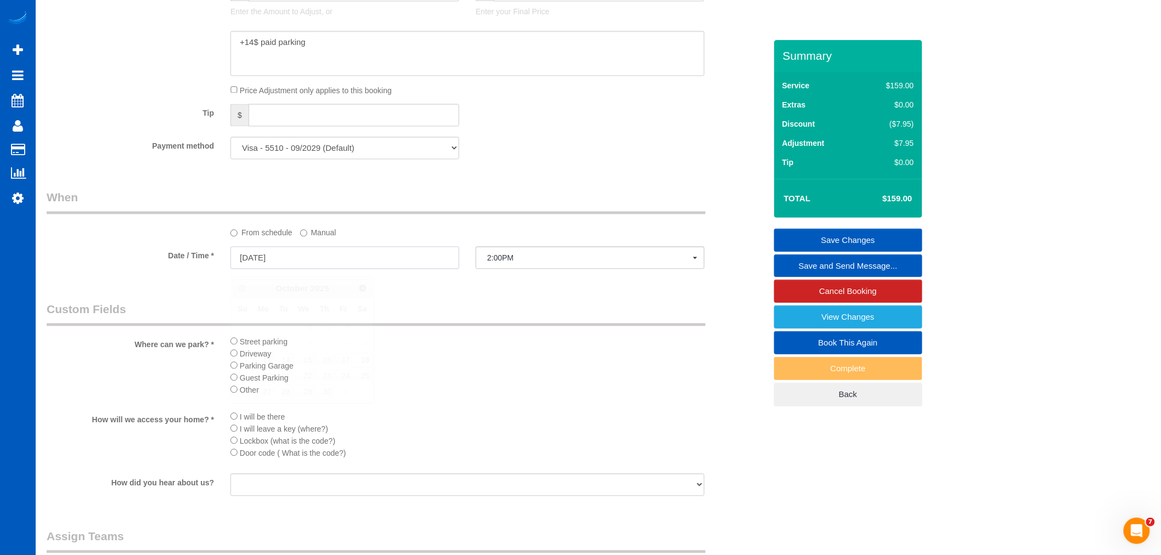
click at [292, 260] on input "10/18/2025" at bounding box center [345, 257] width 229 height 23
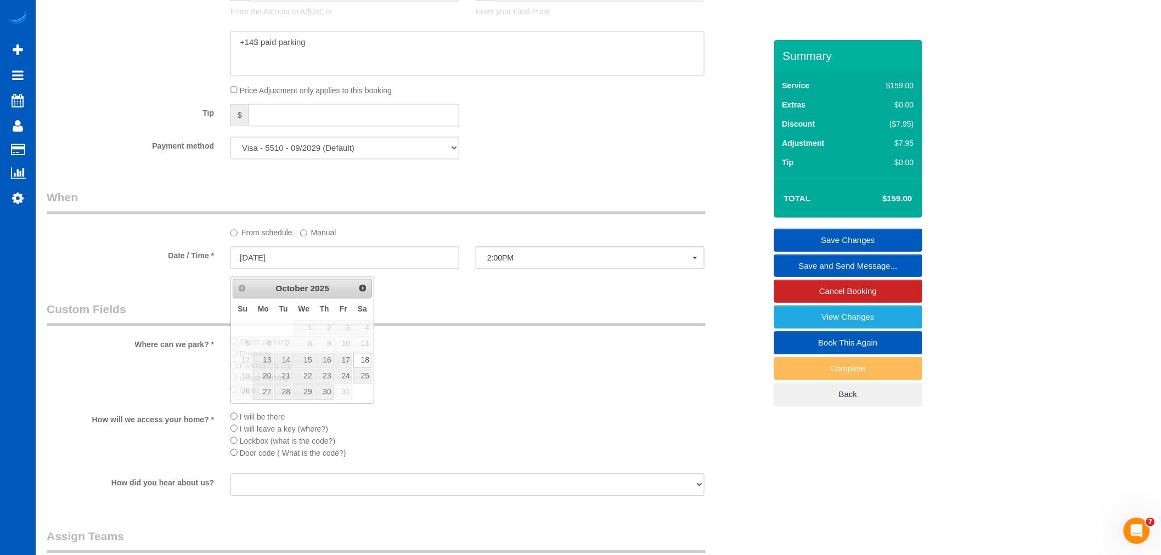
click at [311, 249] on sui-booking-spot "From schedule Manual Date / Time * 10/18/2025 2:00PM Sat October 18th 8:00AM 11…" at bounding box center [407, 230] width 720 height 82
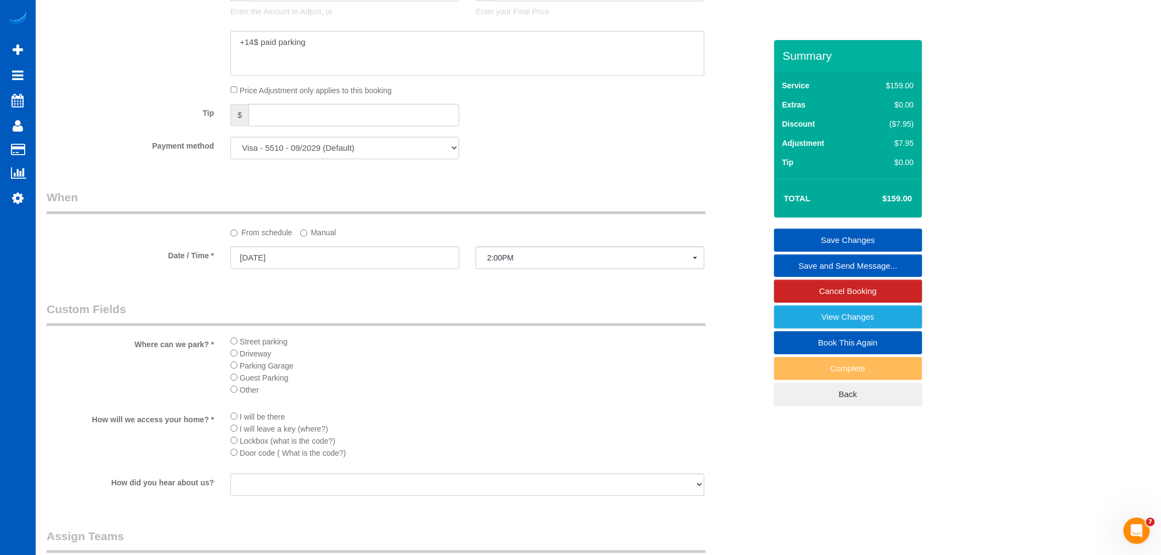
click at [310, 245] on sui-booking-spot "From schedule Manual Date / Time * 10/18/2025 2:00PM Sat October 18th 8:00AM 11…" at bounding box center [407, 230] width 720 height 82
click at [310, 238] on label "Manual" at bounding box center [318, 230] width 36 height 15
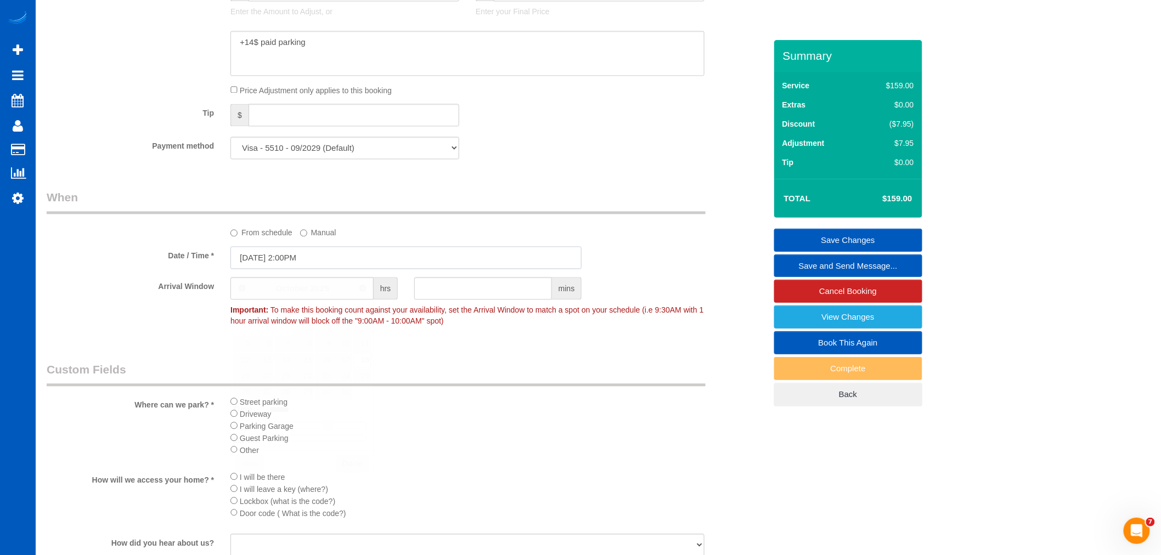
click at [282, 264] on input "10/18/2025 2:00PM" at bounding box center [406, 257] width 351 height 23
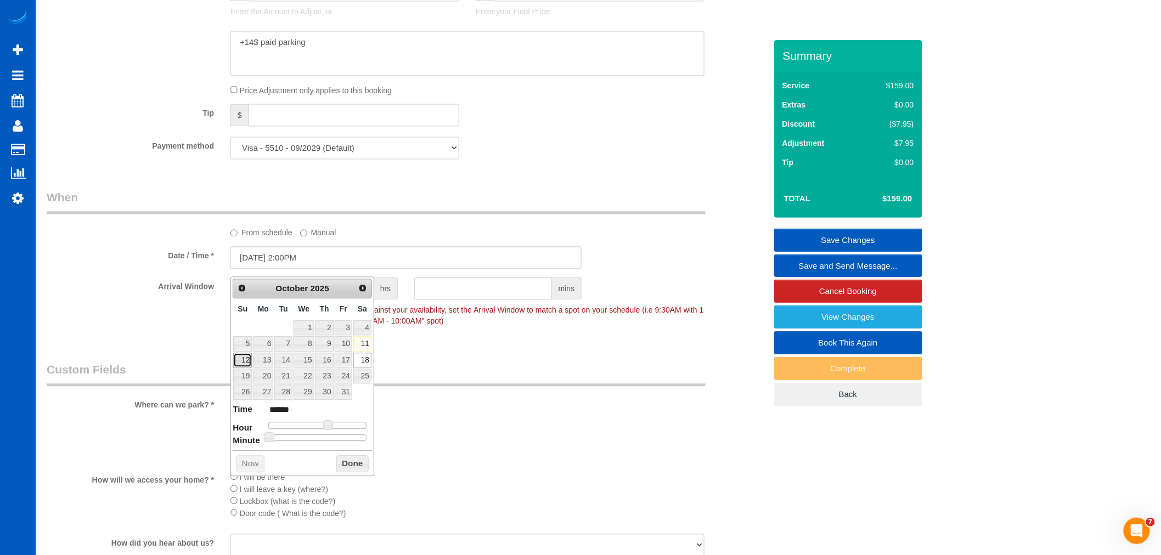
click at [249, 363] on link "12" at bounding box center [242, 360] width 19 height 15
type input "10/12/2025 1:00PM"
type input "******"
type input "10/12/2025 12:00PM"
type input "*******"
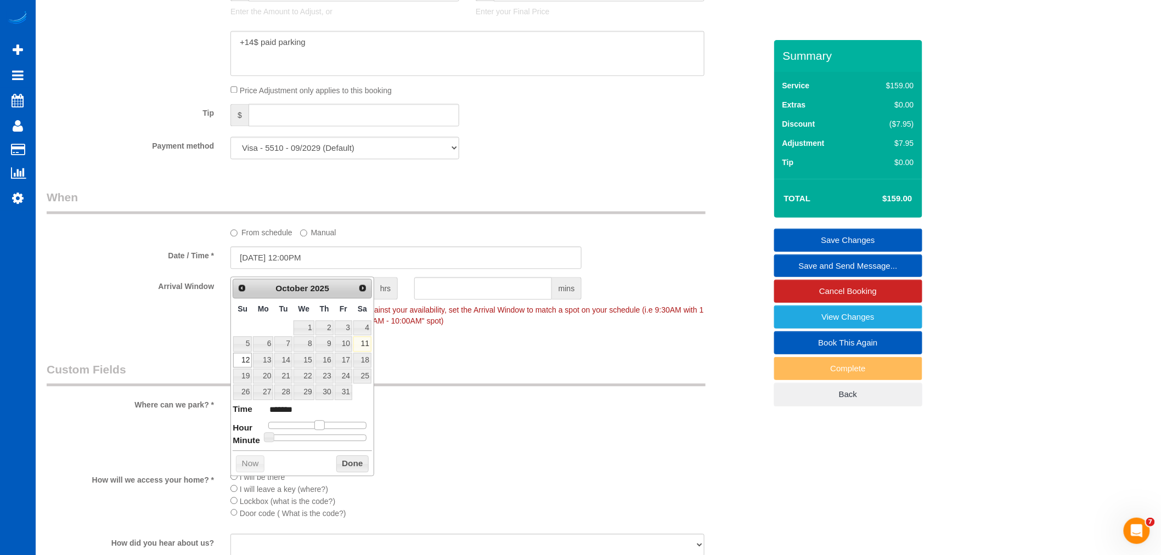
type input "10/12/2025 11:00AM"
type input "*******"
drag, startPoint x: 325, startPoint y: 425, endPoint x: 337, endPoint y: 467, distance: 44.0
click at [314, 427] on span at bounding box center [316, 425] width 10 height 10
click at [338, 467] on button "Done" at bounding box center [352, 465] width 32 height 18
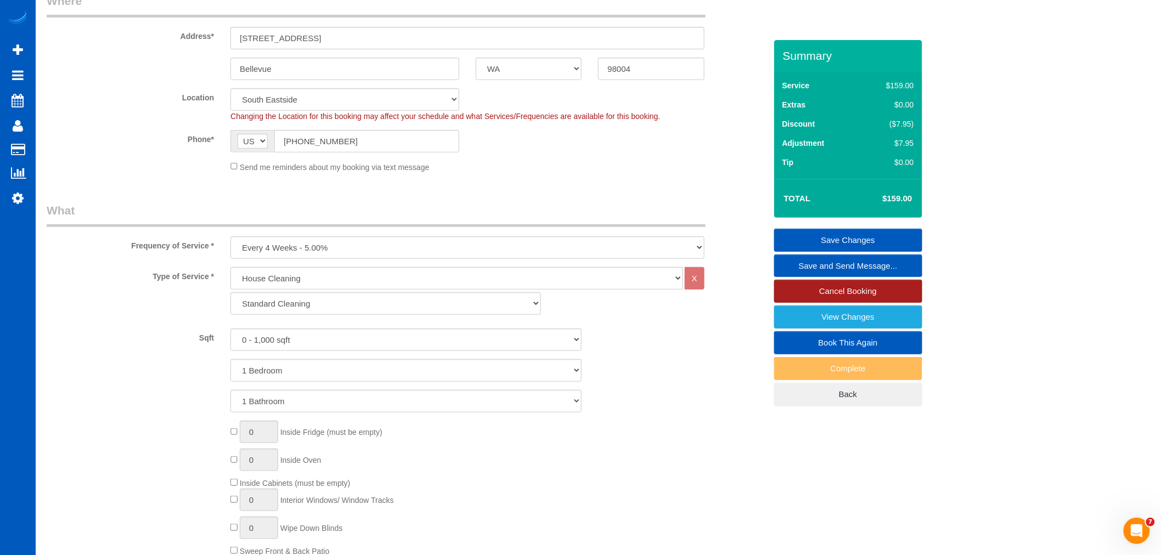
scroll to position [122, 0]
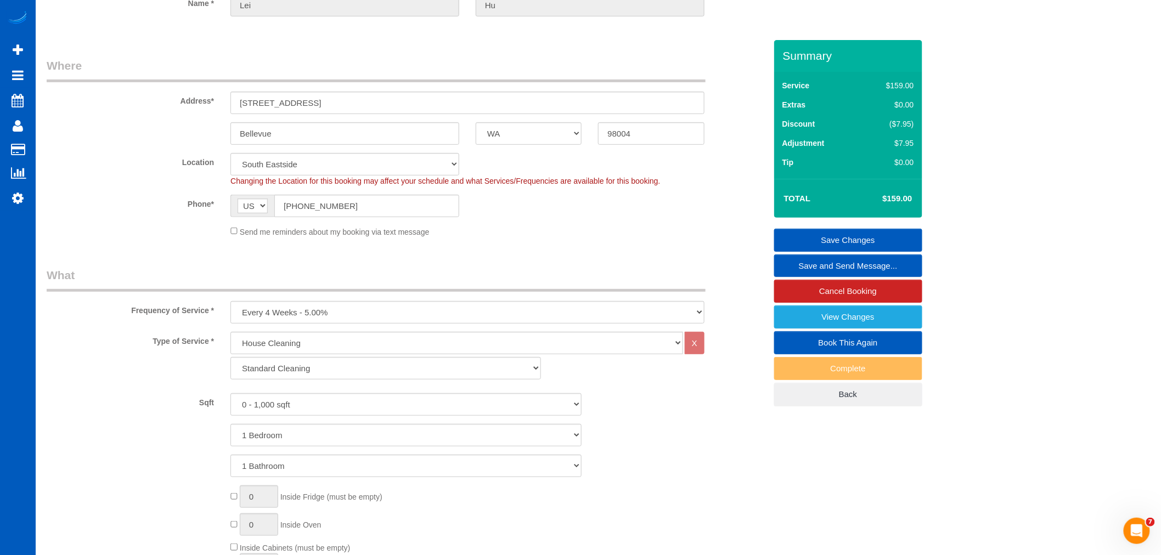
click at [853, 243] on link "Save Changes" at bounding box center [848, 240] width 148 height 23
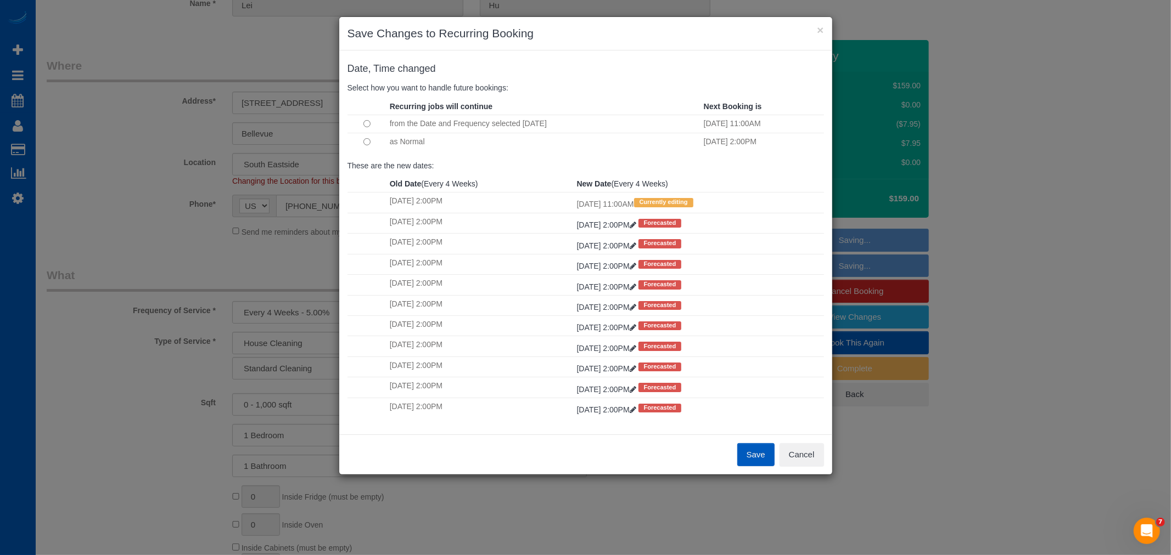
click at [759, 450] on button "Save" at bounding box center [755, 454] width 37 height 23
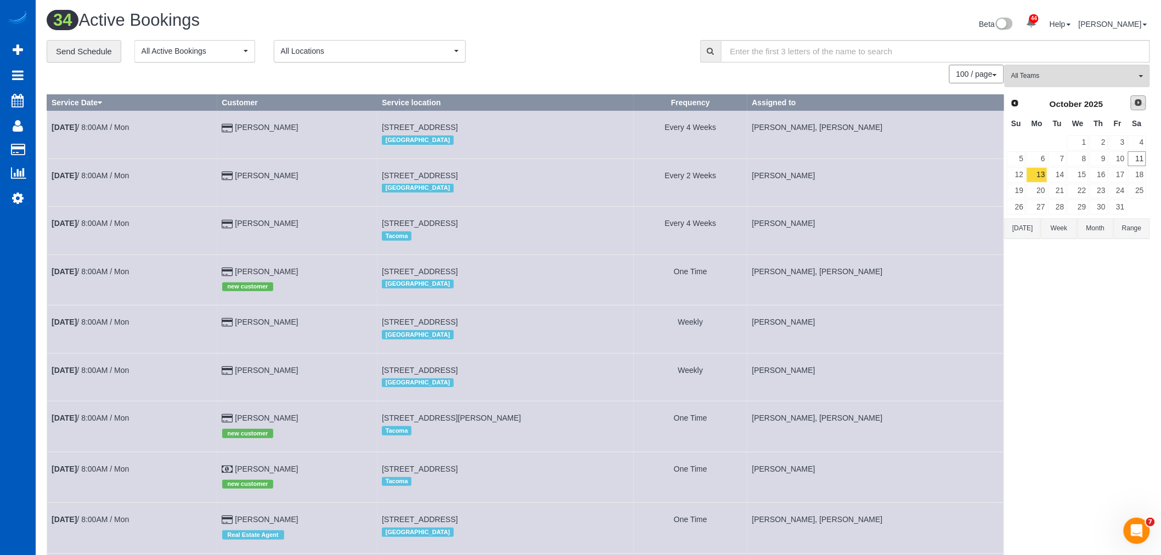
click at [1138, 101] on span "Next" at bounding box center [1138, 102] width 9 height 9
click at [1144, 179] on link "15" at bounding box center [1137, 174] width 18 height 15
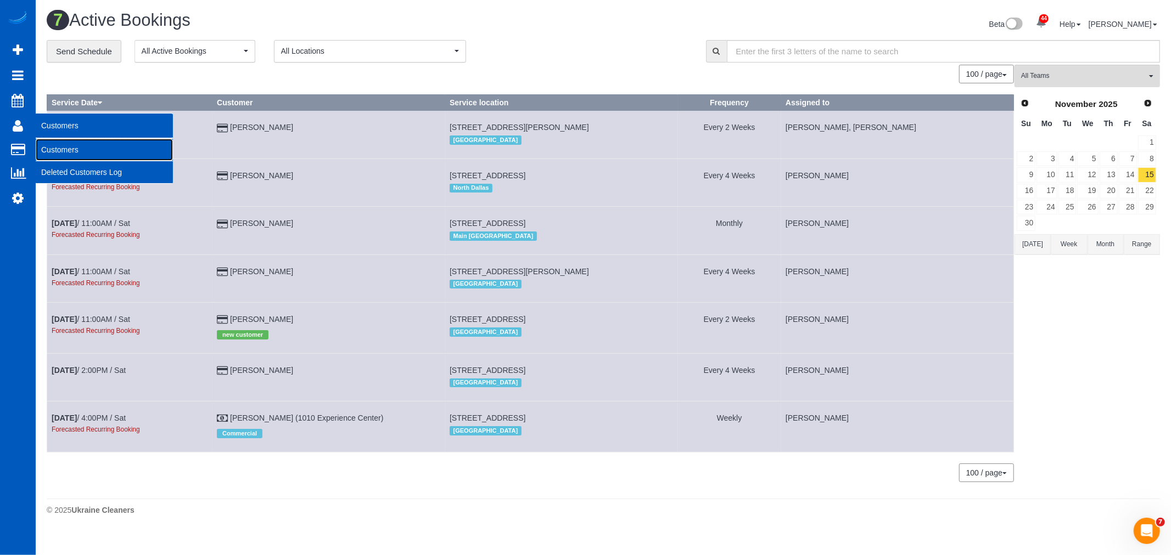
click at [61, 151] on link "Customers" at bounding box center [104, 150] width 137 height 22
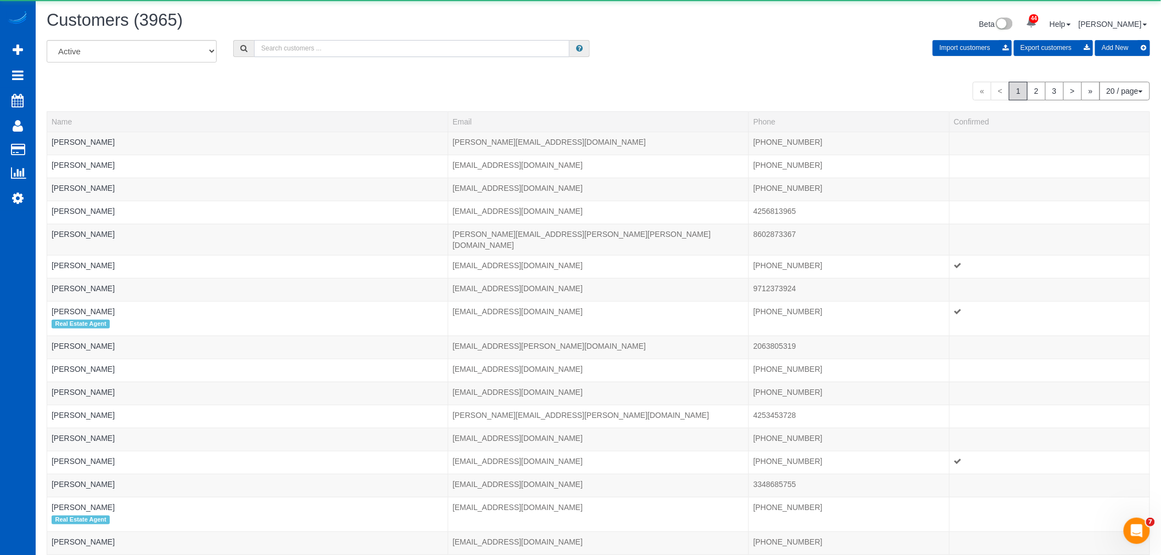
click at [325, 47] on input "text" at bounding box center [412, 48] width 316 height 17
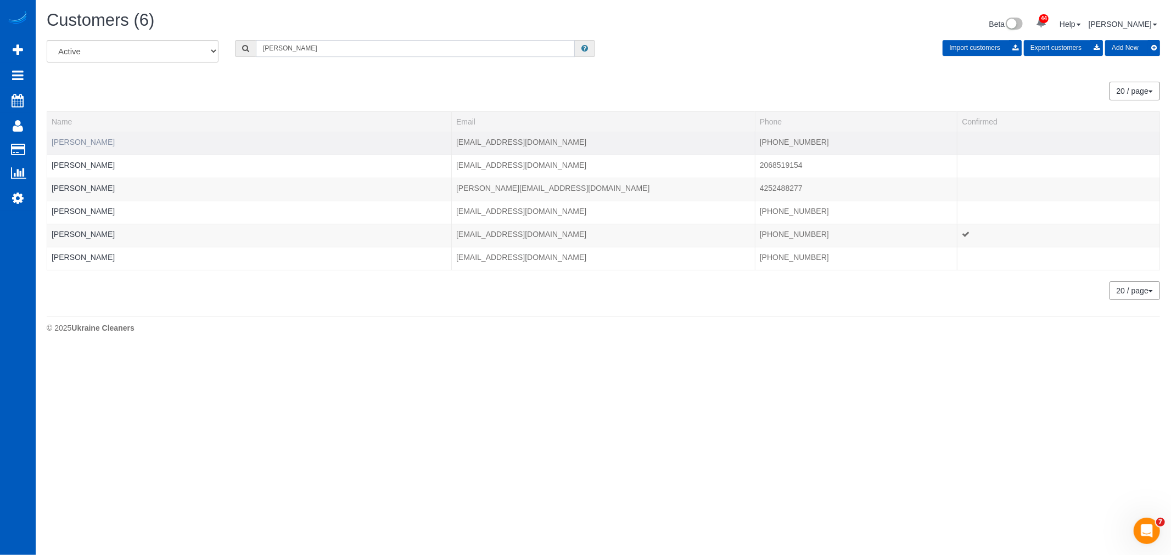
type input "elena"
click at [81, 143] on link "Elena Atanasova" at bounding box center [83, 142] width 63 height 9
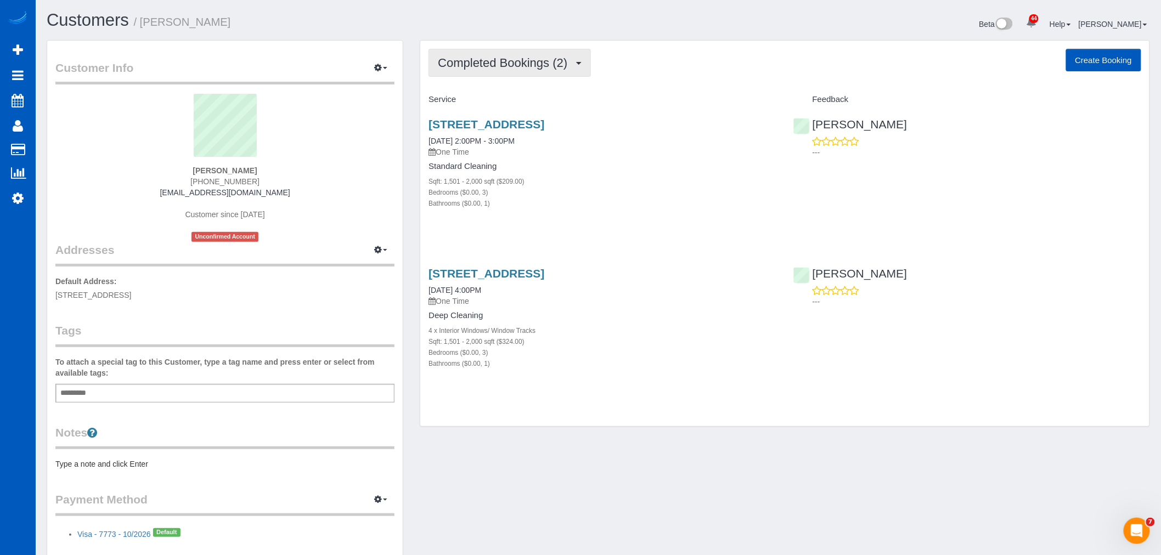
click at [539, 66] on span "Completed Bookings (2)" at bounding box center [505, 63] width 135 height 14
click at [623, 95] on div "Service" at bounding box center [602, 100] width 364 height 19
click at [491, 60] on span "Completed Bookings (2)" at bounding box center [505, 63] width 135 height 14
click at [613, 64] on div "Completed Bookings (2) Completed Bookings (2) Upcoming Bookings (0) Cancelled B…" at bounding box center [785, 63] width 713 height 28
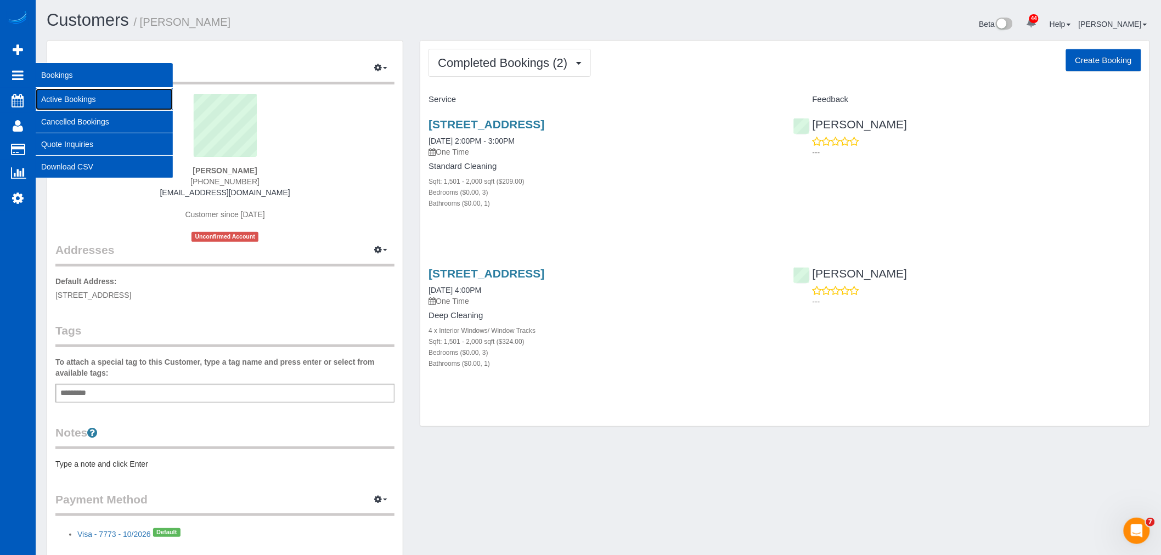
click at [95, 92] on link "Active Bookings" at bounding box center [104, 99] width 137 height 22
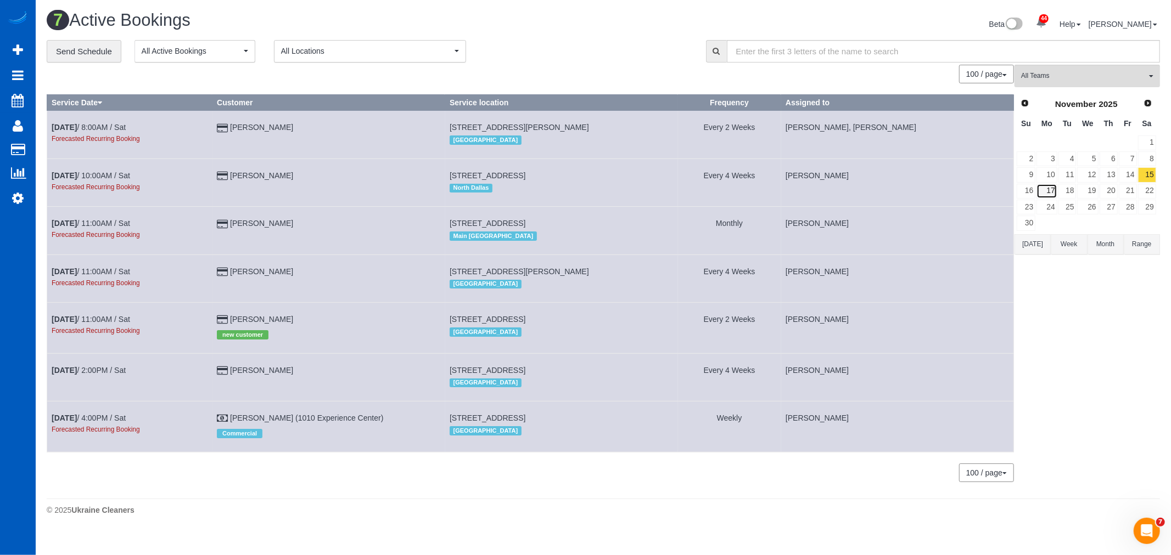
click at [1049, 189] on link "17" at bounding box center [1046, 191] width 20 height 15
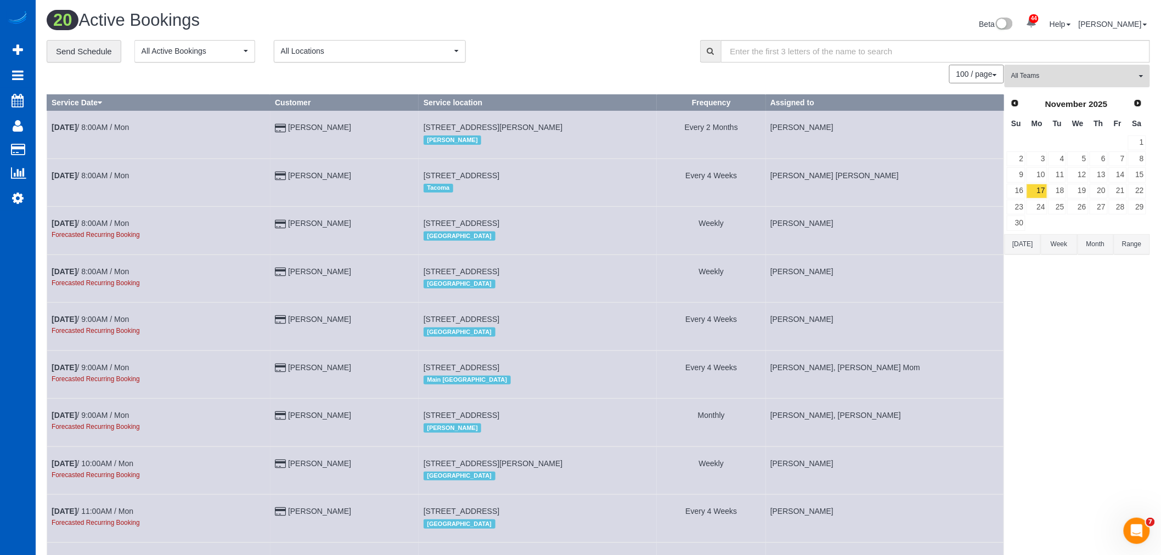
drag, startPoint x: 1059, startPoint y: 74, endPoint x: 1061, endPoint y: 86, distance: 12.3
click at [1059, 74] on span "All Teams" at bounding box center [1074, 75] width 125 height 9
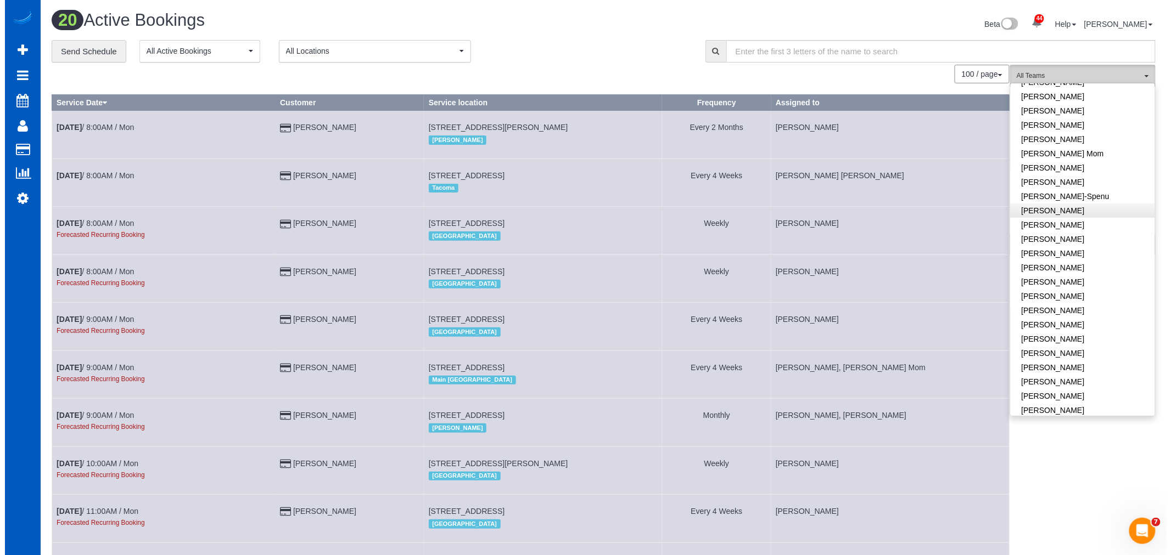
scroll to position [183, 0]
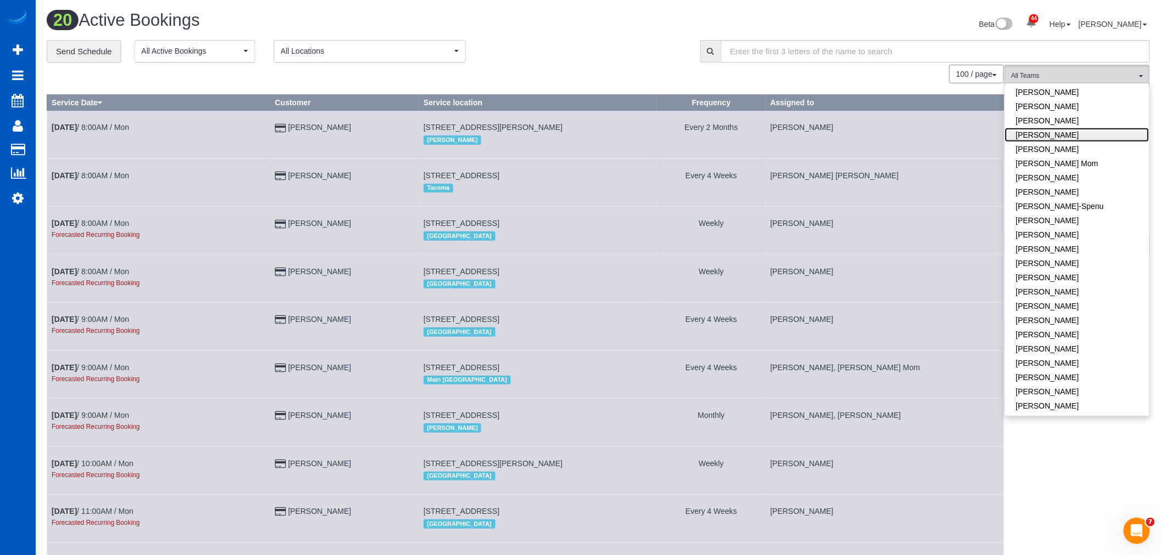
click at [1070, 134] on link "[PERSON_NAME]" at bounding box center [1077, 135] width 144 height 14
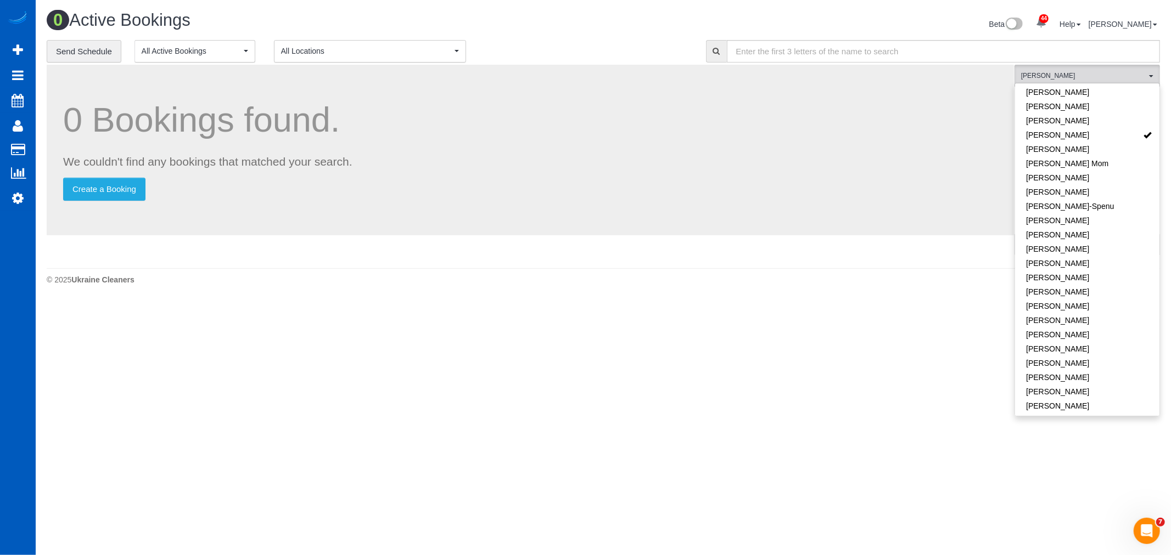
drag, startPoint x: 544, startPoint y: 333, endPoint x: 996, endPoint y: 229, distance: 462.8
click at [544, 333] on body "44 Beta Your Notifications You have 0 alerts × You have 2 to charge for 10/09/2…" at bounding box center [585, 277] width 1171 height 555
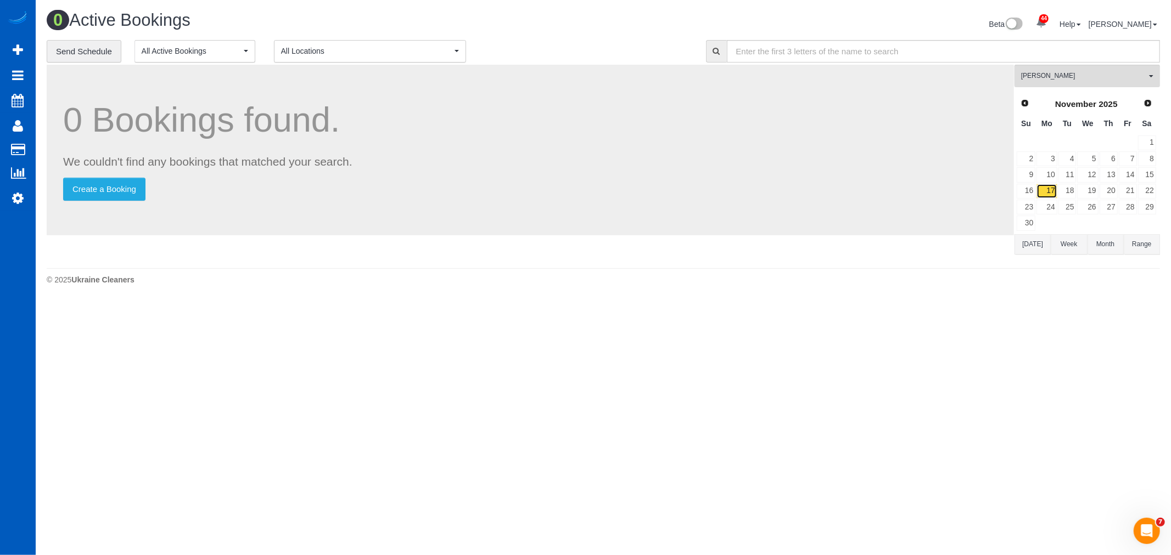
click at [1046, 195] on link "17" at bounding box center [1046, 191] width 20 height 15
click at [1058, 190] on link "18" at bounding box center [1067, 191] width 18 height 15
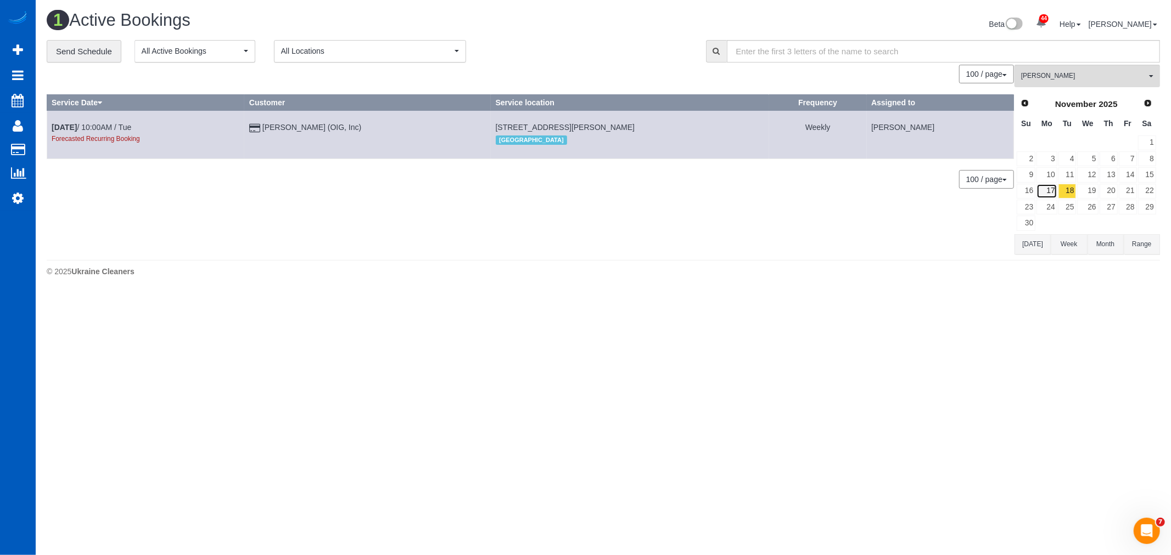
click at [1049, 194] on link "17" at bounding box center [1046, 191] width 20 height 15
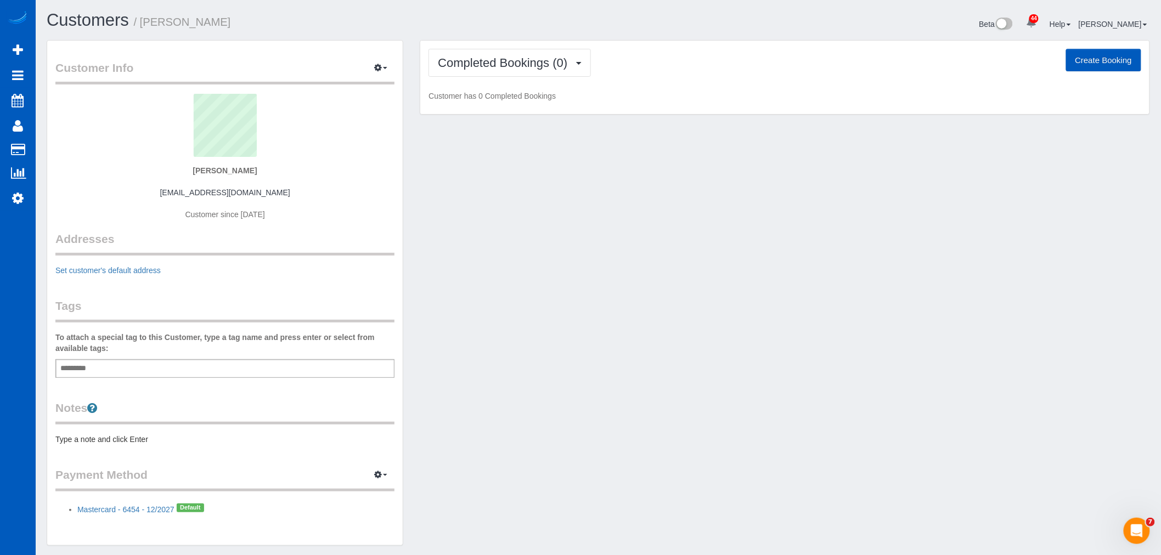
click at [538, 47] on div "Completed Bookings (0) Completed Bookings (0) Upcoming Bookings (1) Cancelled B…" at bounding box center [784, 78] width 729 height 74
click at [527, 67] on span "Completed Bookings (0)" at bounding box center [505, 63] width 135 height 14
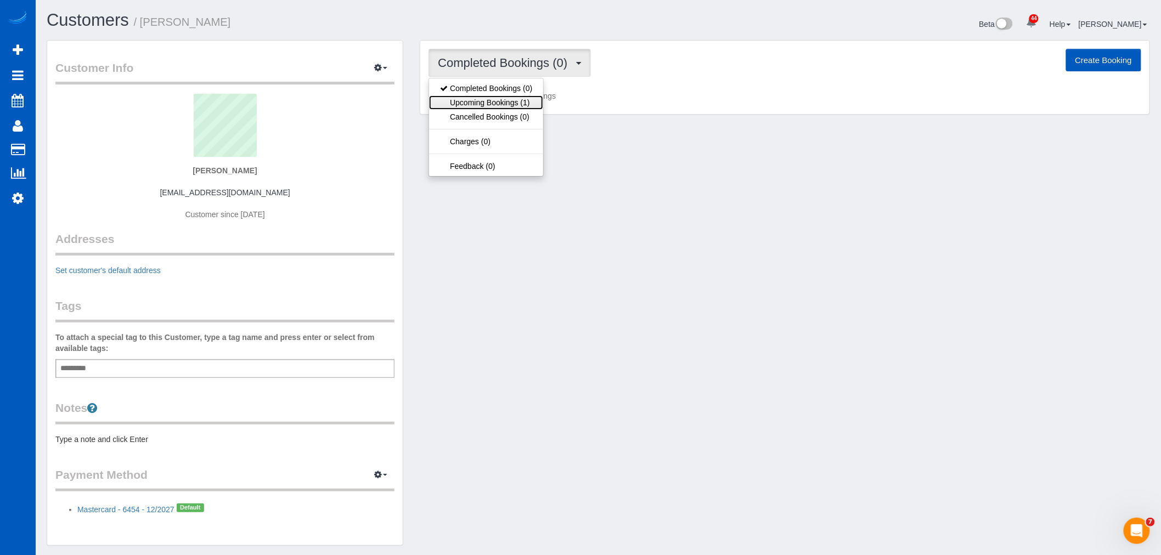
click at [507, 103] on link "Upcoming Bookings (1)" at bounding box center [486, 102] width 114 height 14
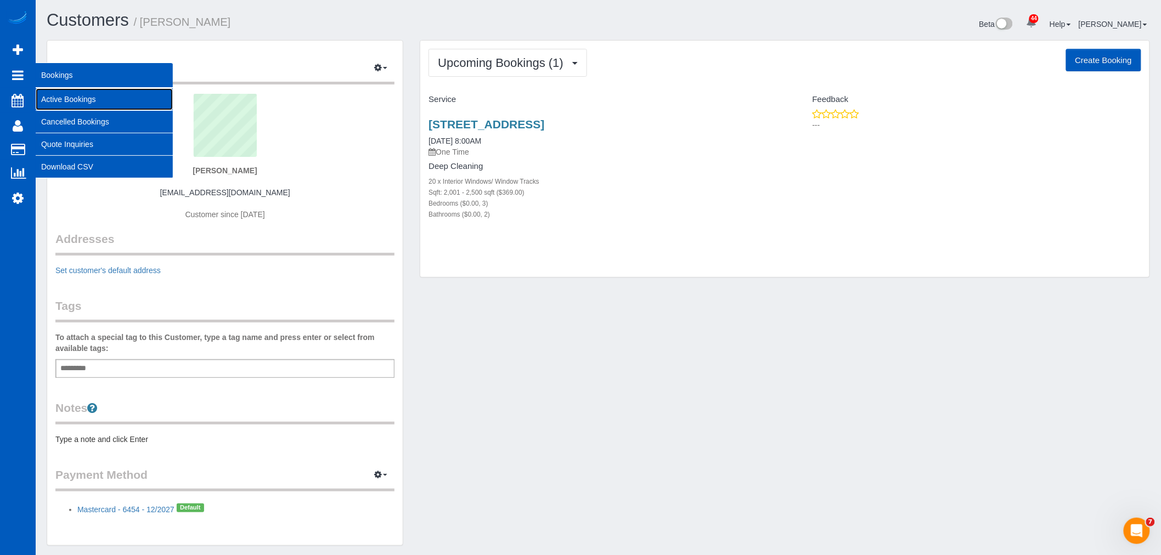
click at [64, 91] on link "Active Bookings" at bounding box center [104, 99] width 137 height 22
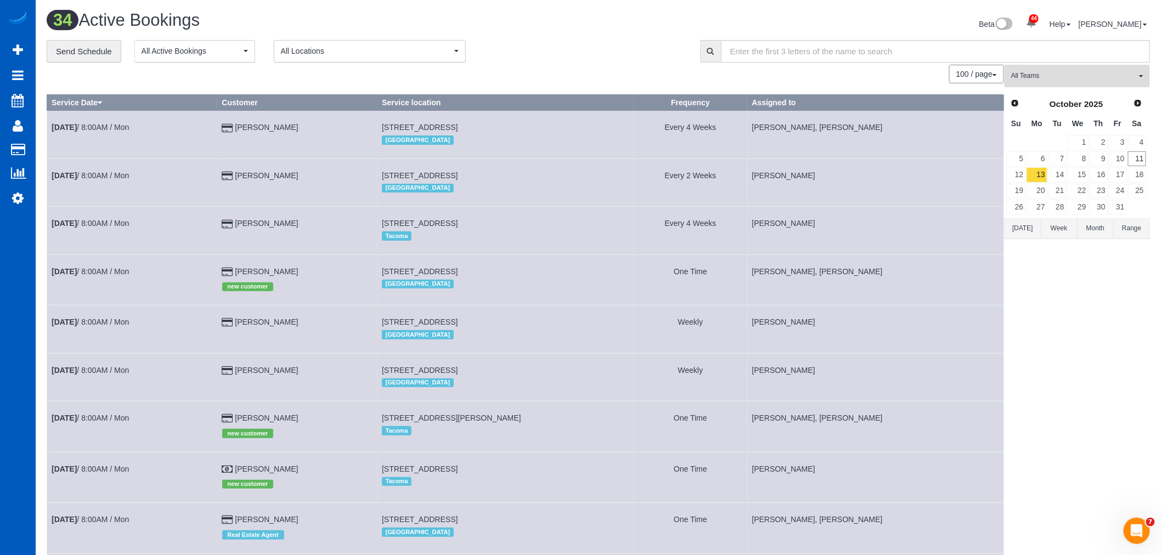
click at [1044, 86] on button "All Teams" at bounding box center [1077, 76] width 145 height 23
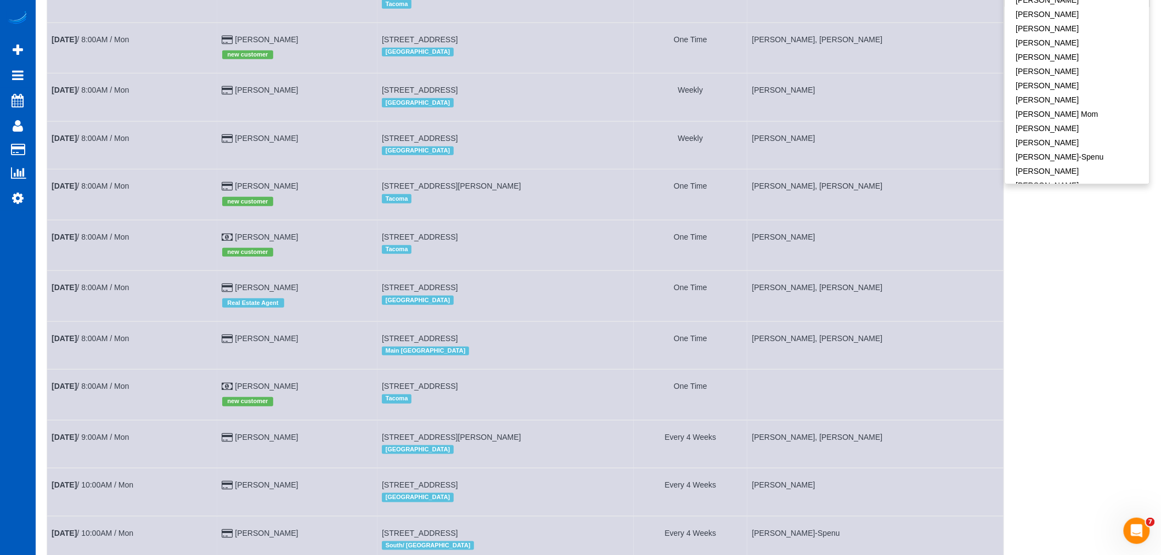
scroll to position [305, 0]
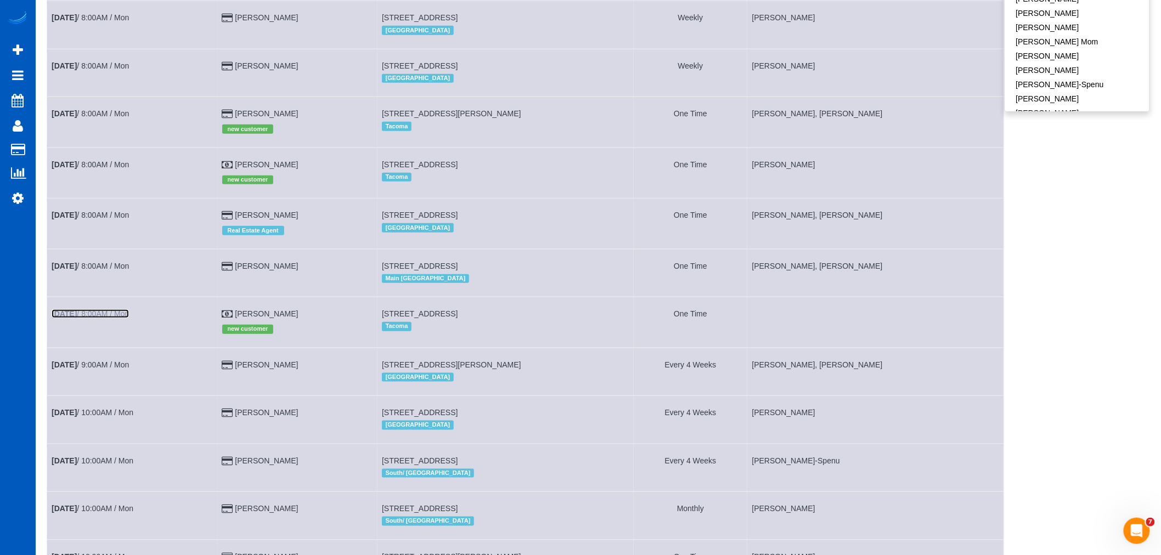
click at [100, 318] on link "Oct 13th / 8:00AM / Mon" at bounding box center [90, 314] width 77 height 9
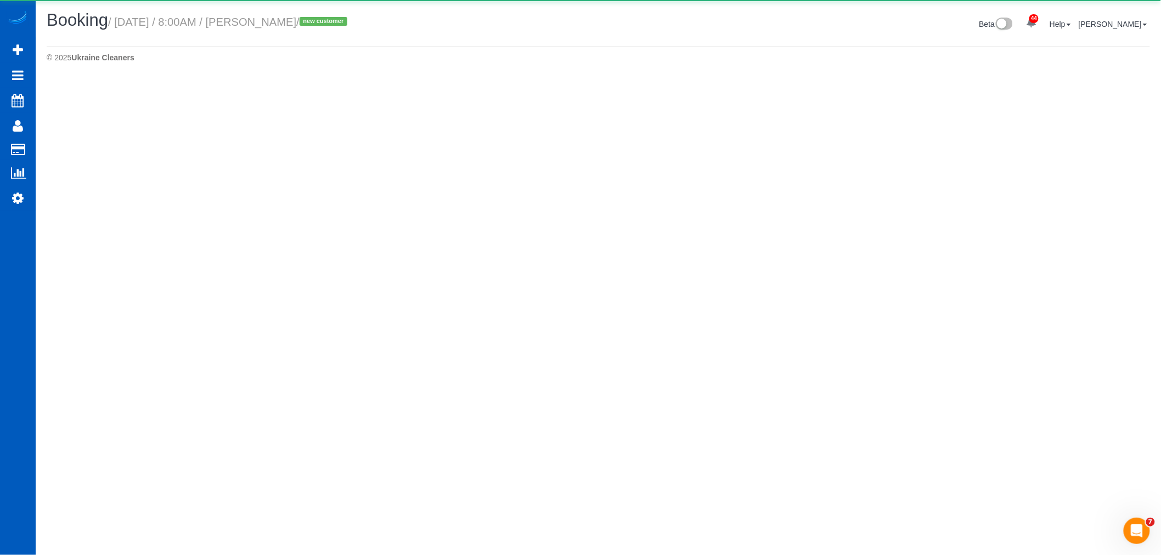
select select "WA"
select select "string:cash"
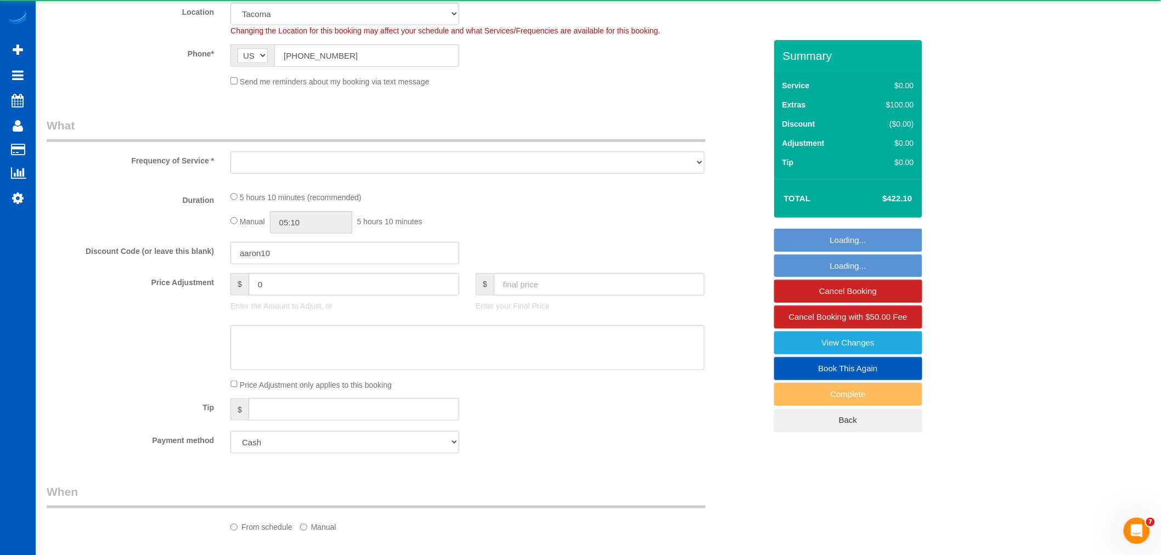
select select "object:2211"
select select "199"
select select "2001"
select select "3"
select select "2"
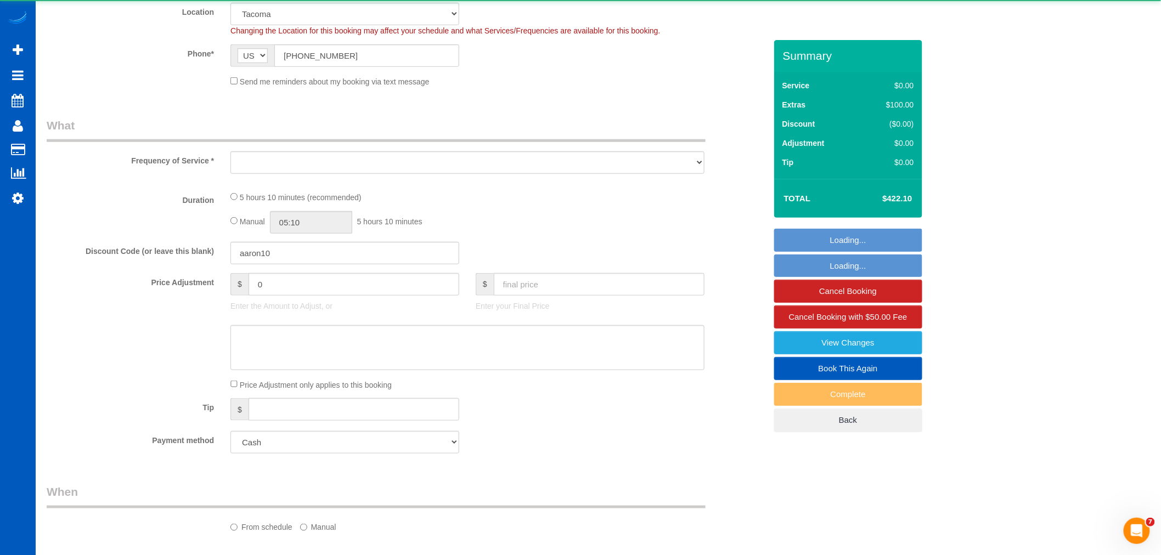
select select "spot1"
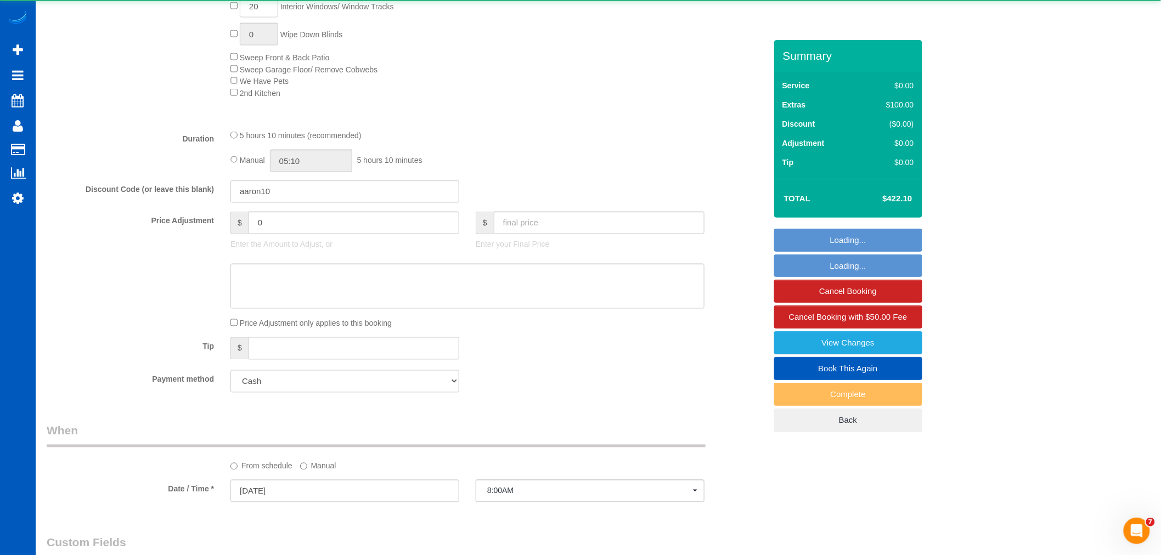
scroll to position [914, 0]
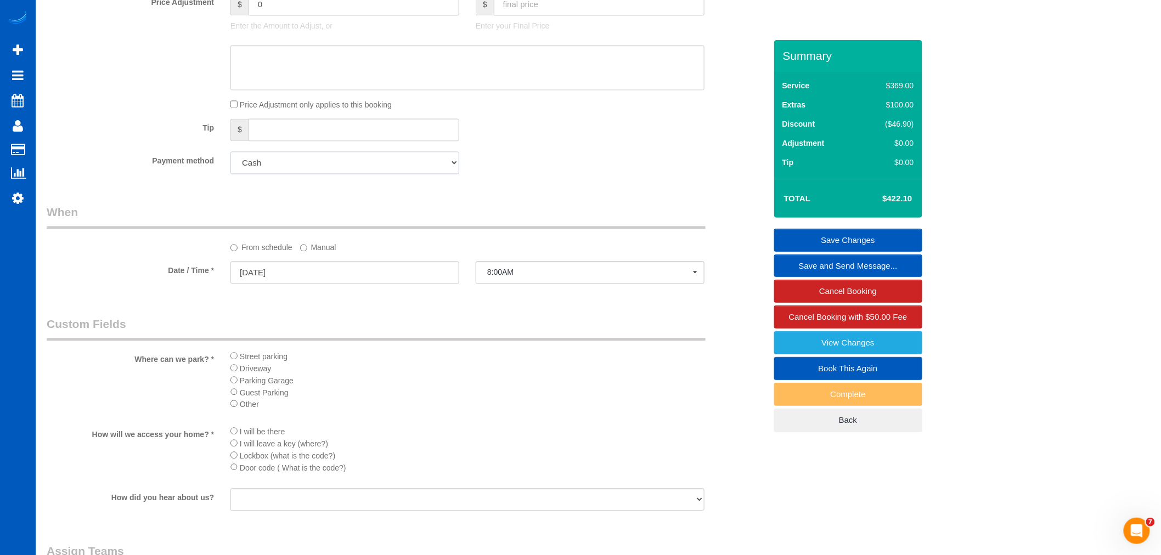
click at [286, 166] on select "Mastercard - 6454 - 12/2027 (Default) Add Credit Card ─────────────── Cash Chec…" at bounding box center [345, 162] width 229 height 23
select select "string:fspay-02feb030-708e-4ac0-9814-048932caa5dd"
click at [231, 160] on select "Mastercard - 6454 - 12/2027 (Default) Add Credit Card ─────────────── Cash Chec…" at bounding box center [345, 162] width 229 height 23
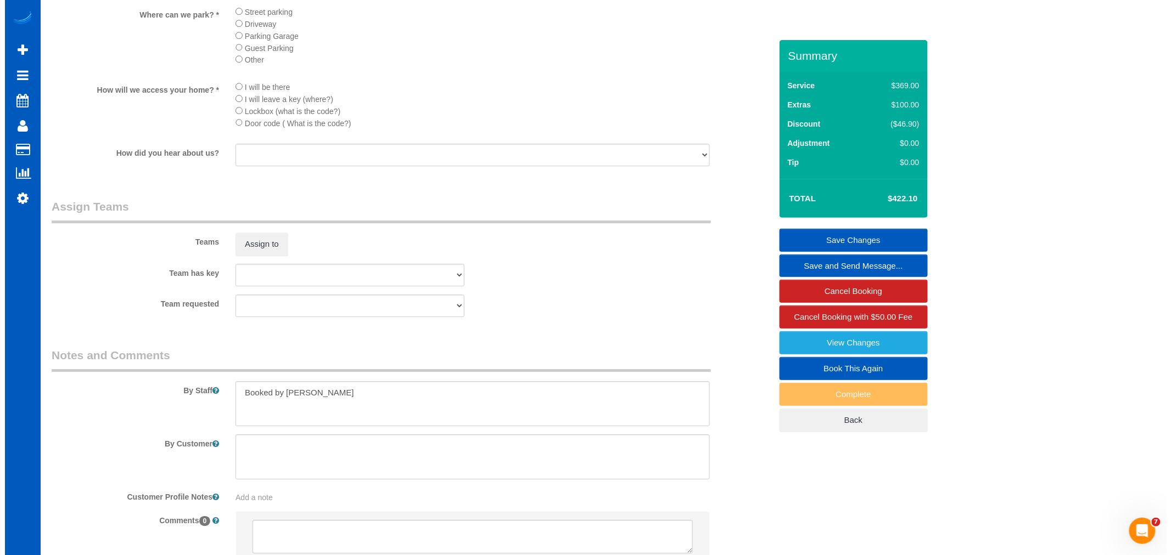
scroll to position [1280, 0]
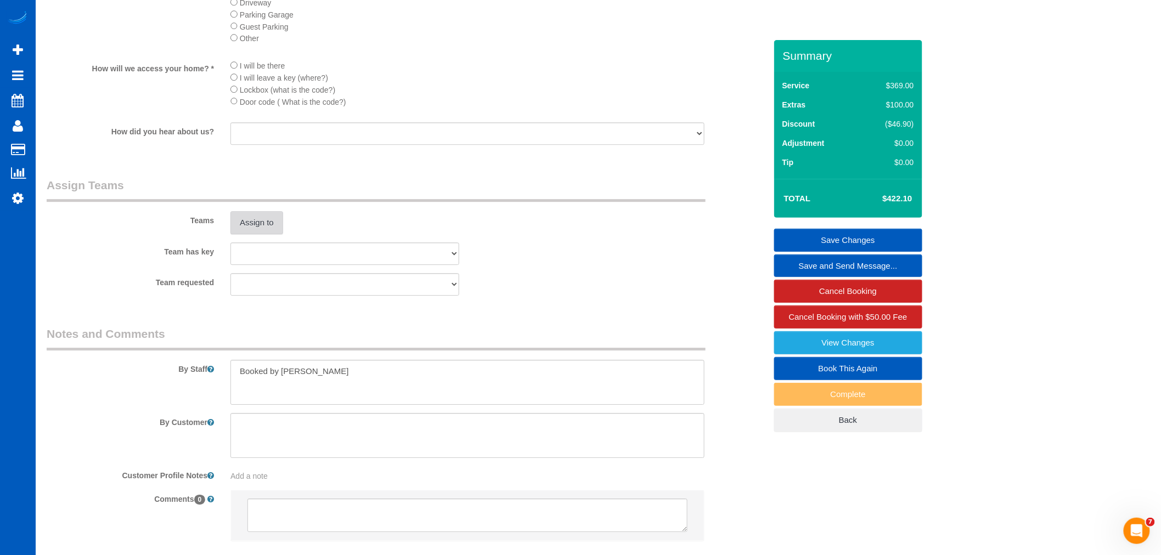
click at [255, 234] on button "Assign to" at bounding box center [257, 222] width 53 height 23
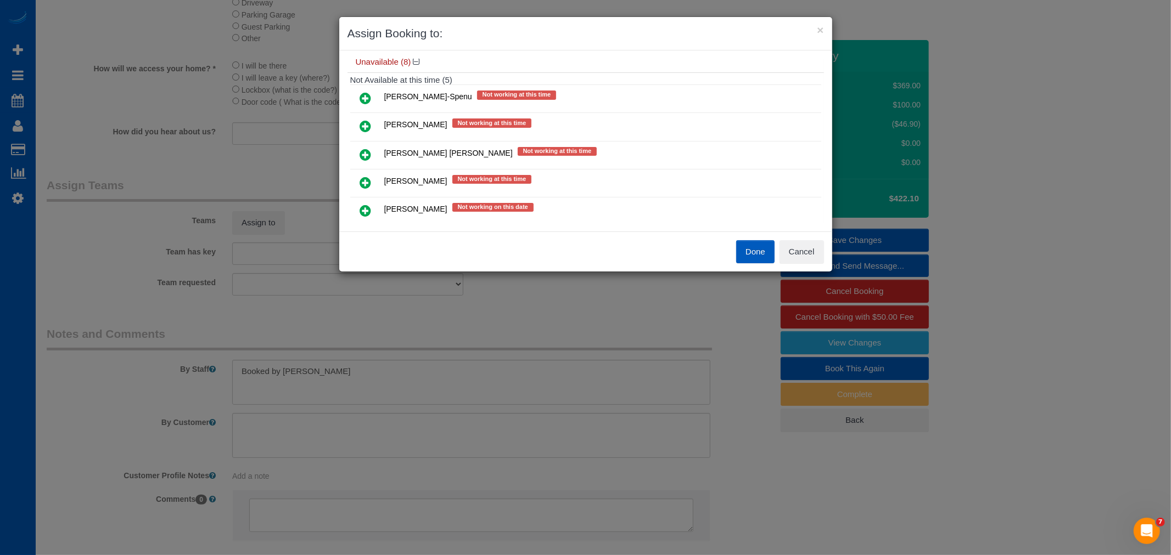
click at [356, 132] on link at bounding box center [366, 127] width 26 height 22
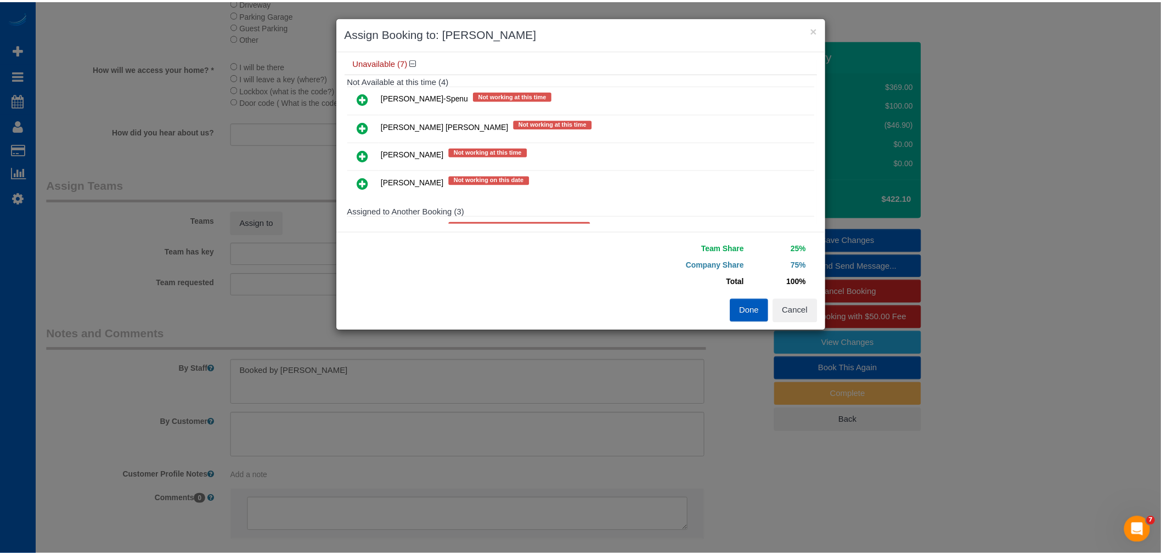
scroll to position [0, 0]
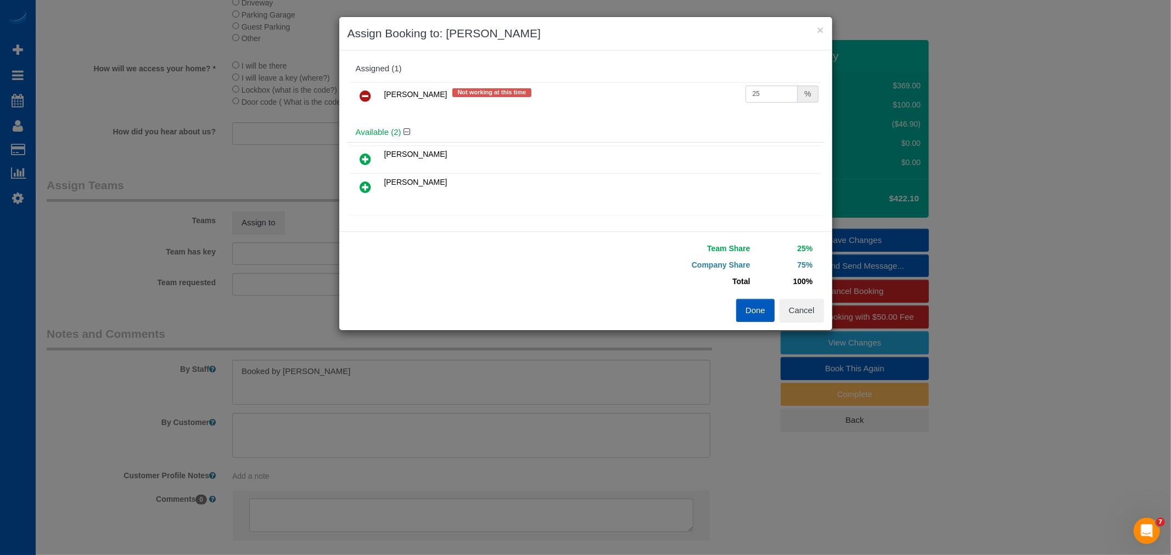
click at [751, 86] on input "25" at bounding box center [771, 94] width 53 height 17
drag, startPoint x: 759, startPoint y: 91, endPoint x: 656, endPoint y: 100, distance: 102.5
click at [656, 100] on tr "Karyna Butov Not working at this time 25 %" at bounding box center [585, 96] width 471 height 28
type input "50"
click at [754, 299] on button "Done" at bounding box center [755, 310] width 38 height 23
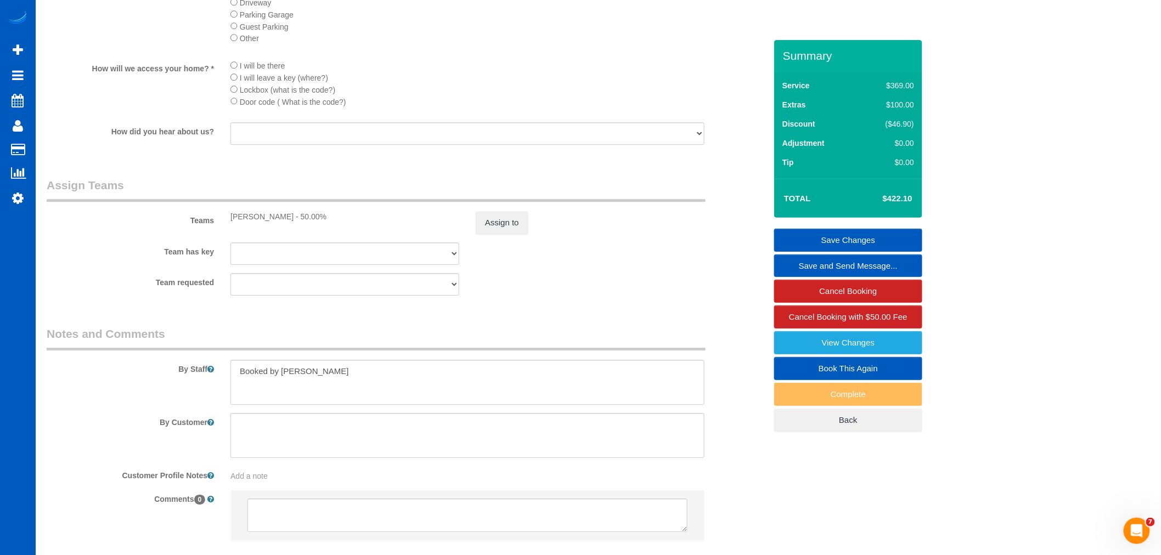
click at [847, 233] on link "Save Changes" at bounding box center [848, 240] width 148 height 23
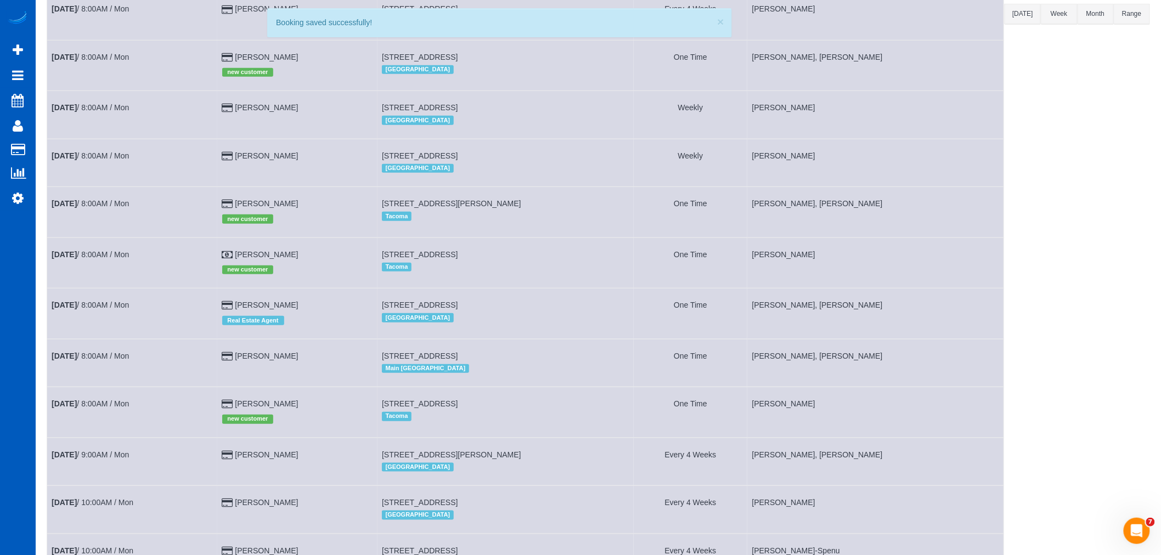
scroll to position [244, 0]
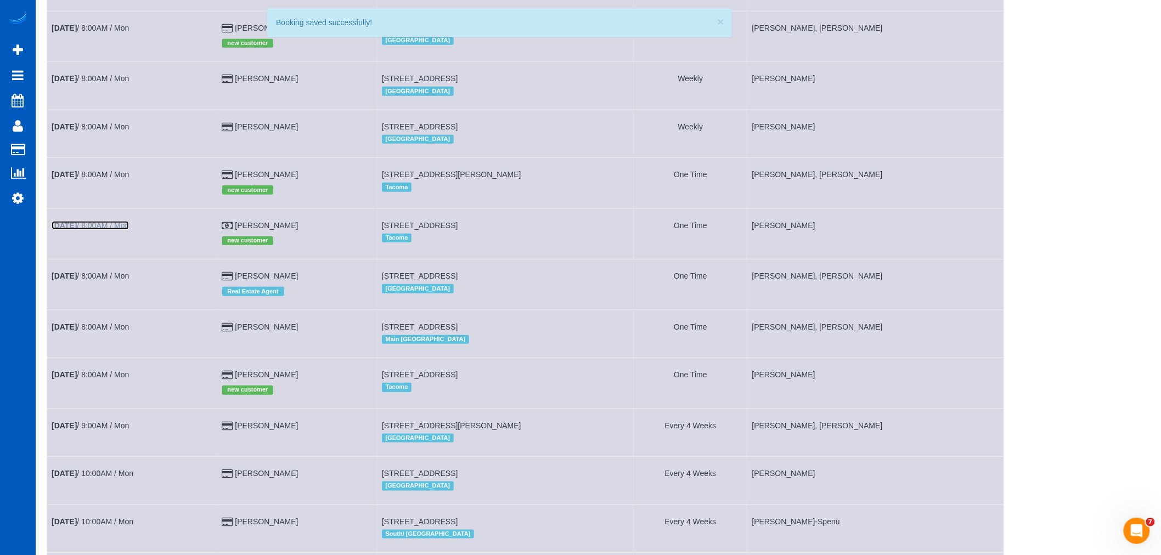
click at [129, 230] on link "Oct 13th / 8:00AM / Mon" at bounding box center [90, 225] width 77 height 9
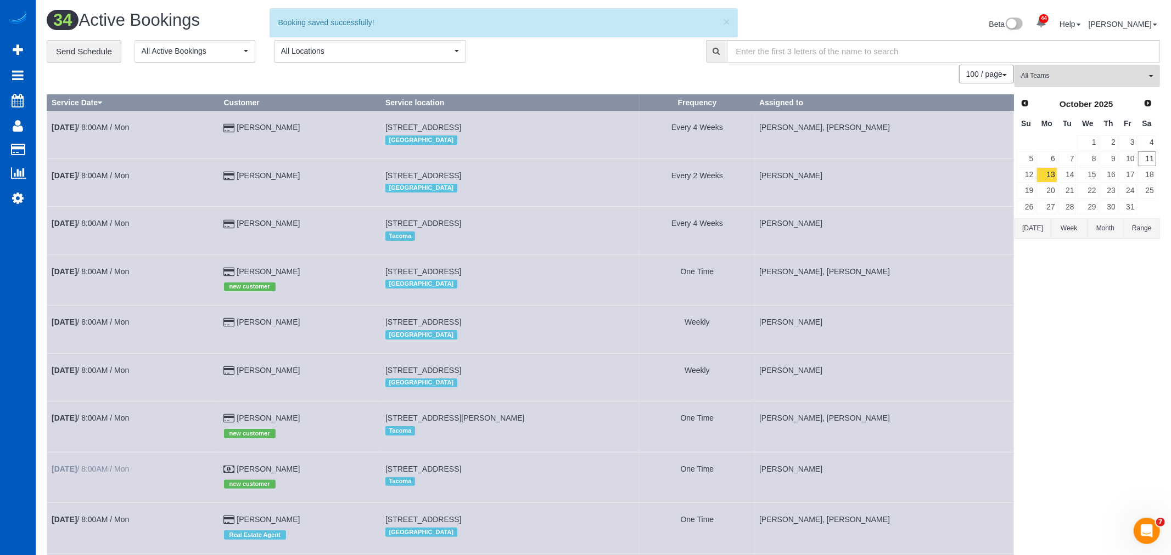
select select "WA"
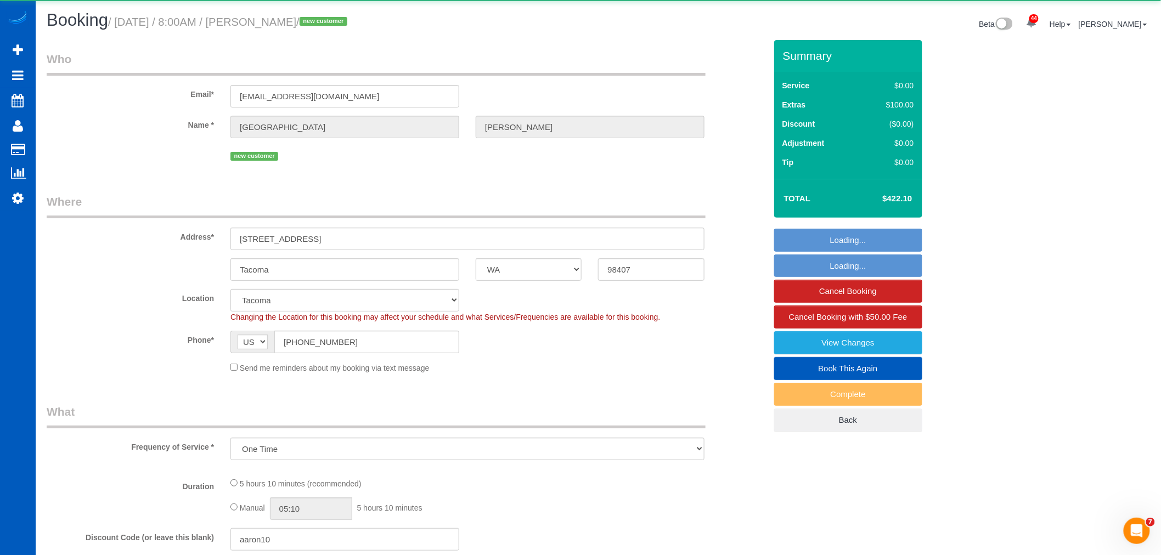
select select "object:3571"
select select "199"
select select "2001"
select select "3"
select select "2"
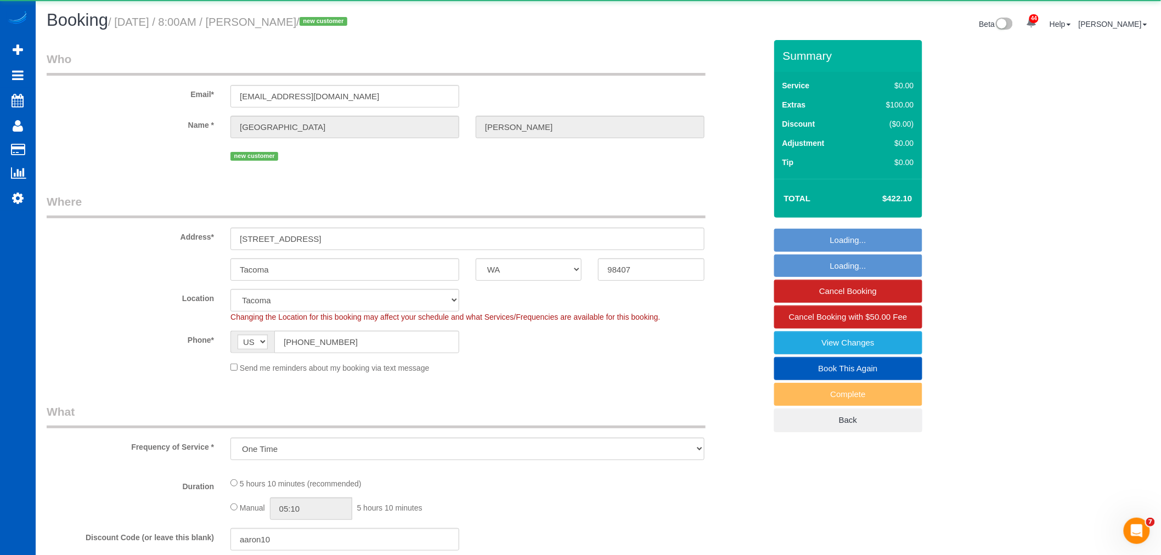
select select "spot15"
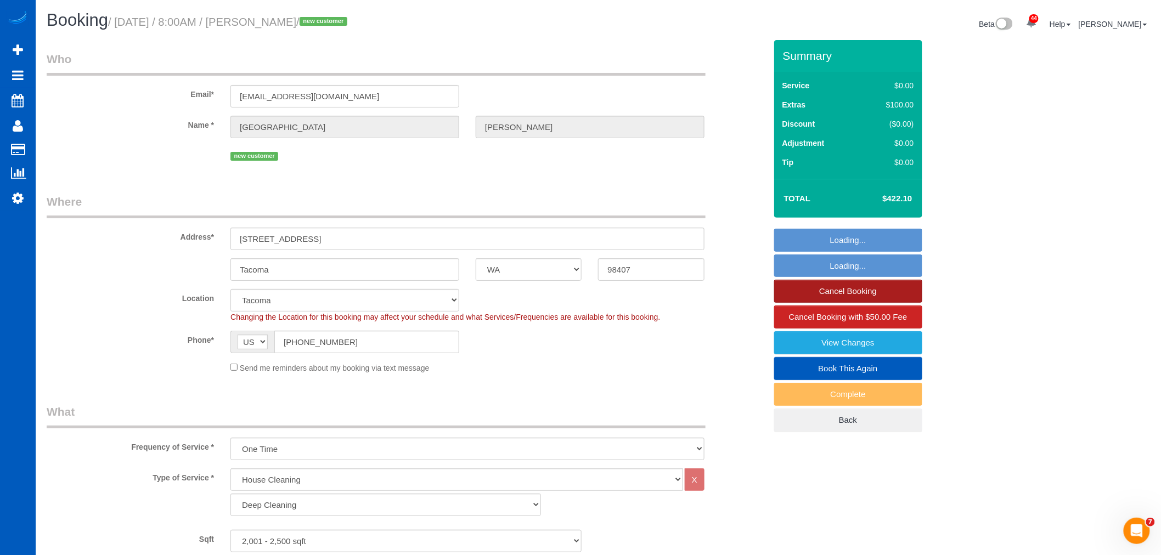
click at [844, 288] on link "Cancel Booking" at bounding box center [848, 291] width 148 height 23
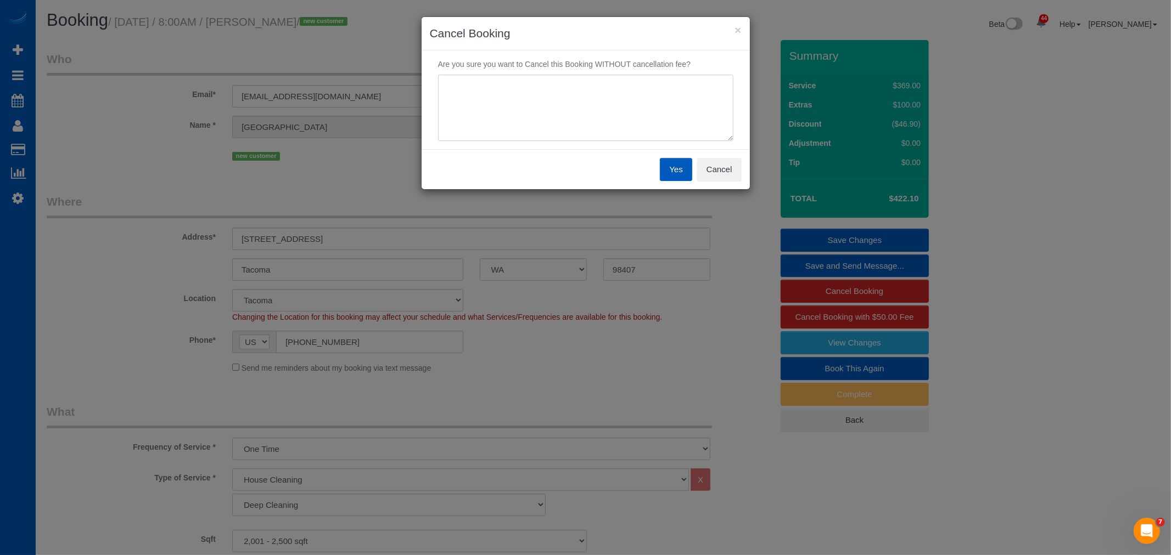
click at [562, 122] on textarea at bounding box center [585, 108] width 295 height 67
type textarea "created another account"
click at [685, 169] on button "Yes" at bounding box center [676, 169] width 32 height 23
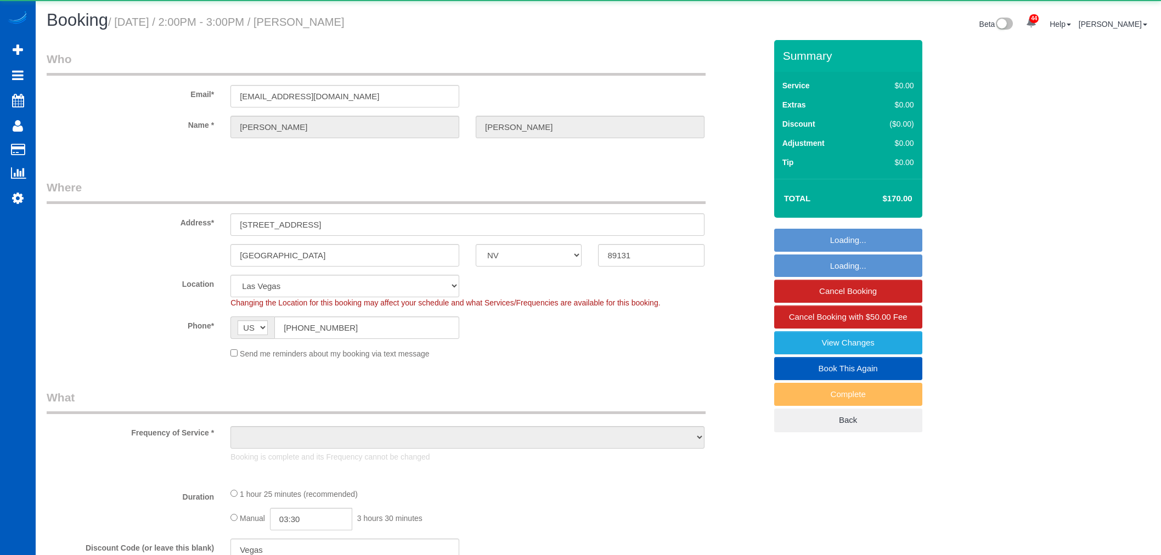
select select "NV"
select select "object:1098"
select select "24493"
select select "199"
select select "1501"
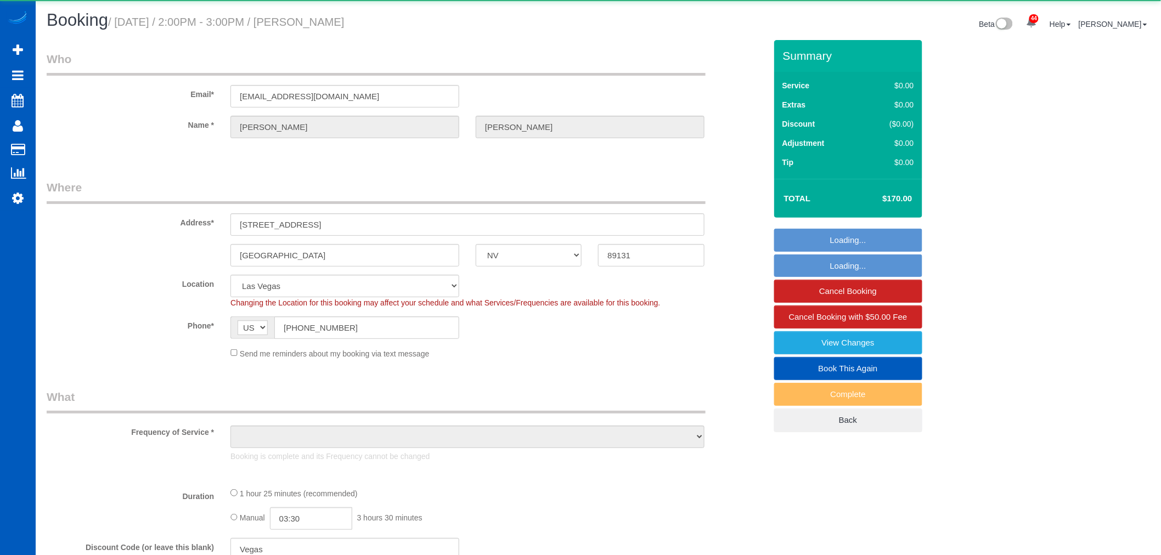
select select "3"
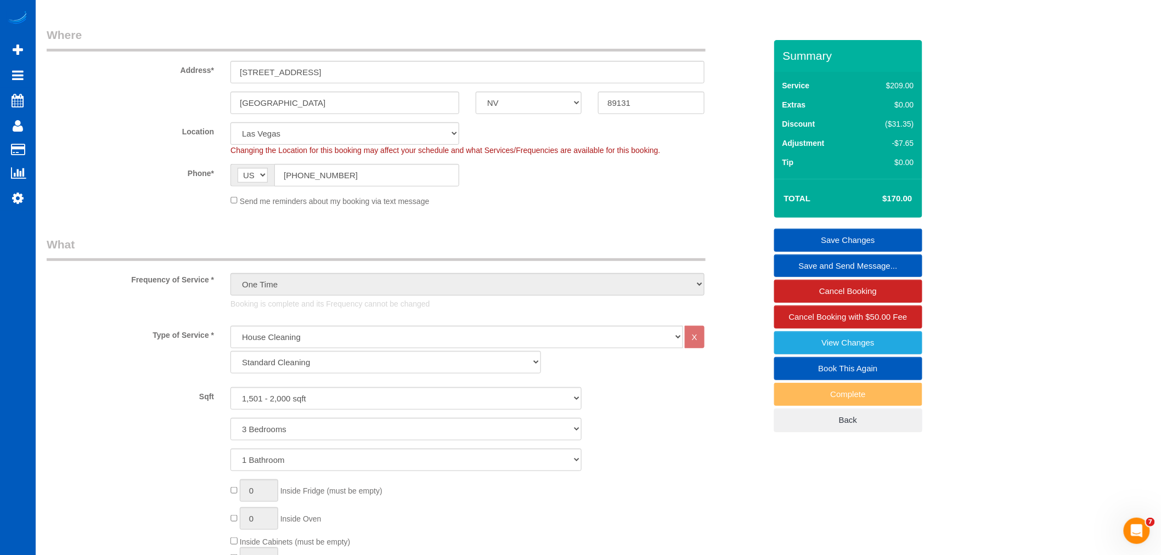
scroll to position [128, 0]
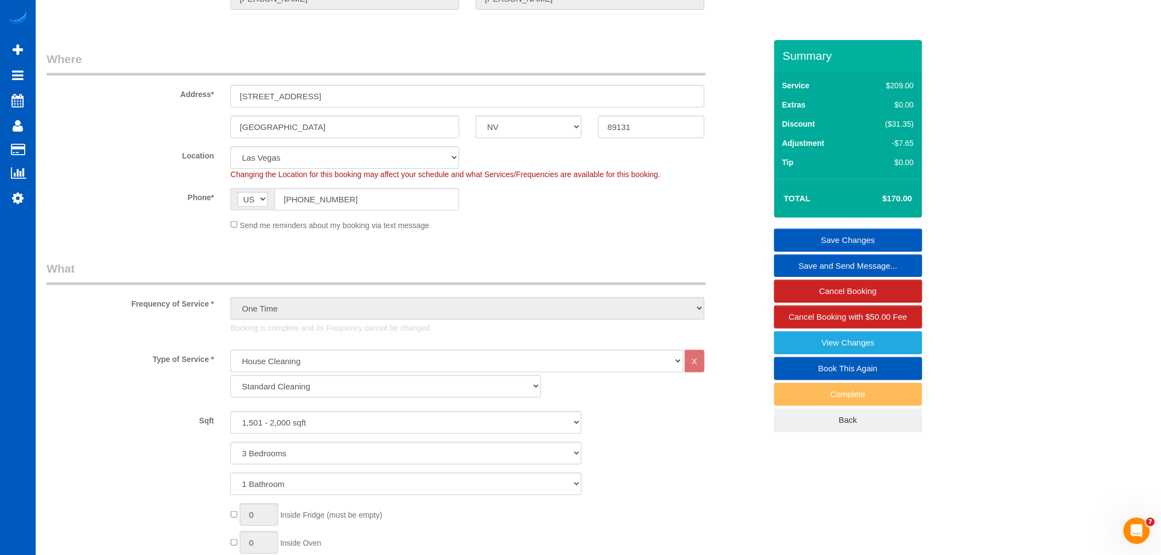
click at [825, 368] on link "Book This Again" at bounding box center [848, 368] width 148 height 23
select select "NV"
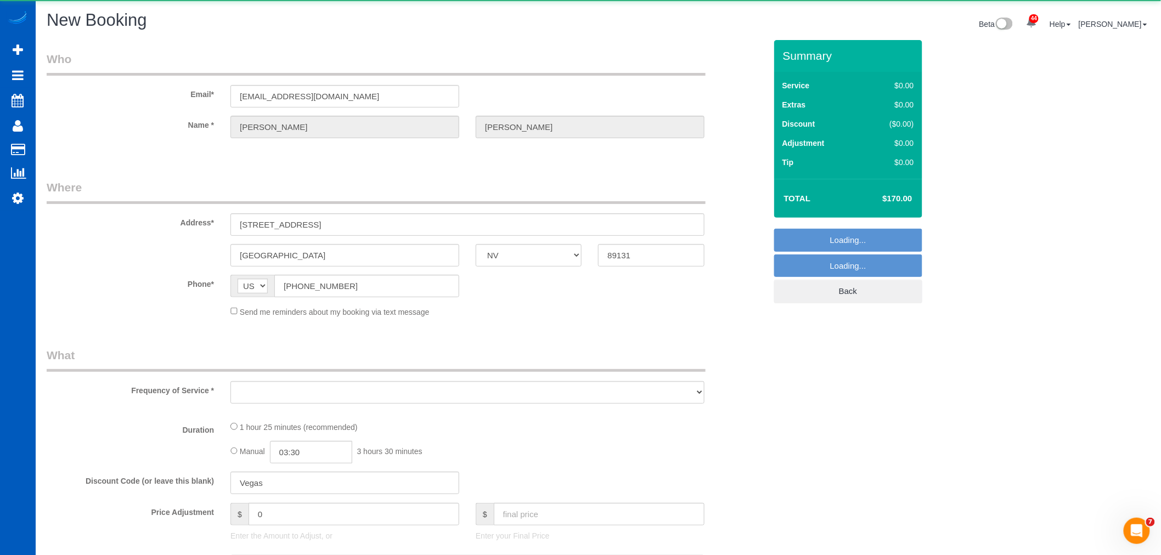
select select "object:1478"
select select "string:fspay-88f9fb88-b33c-42c4-92a2-8525dbcf3a92"
select select "29899"
select select "199"
select select "1501"
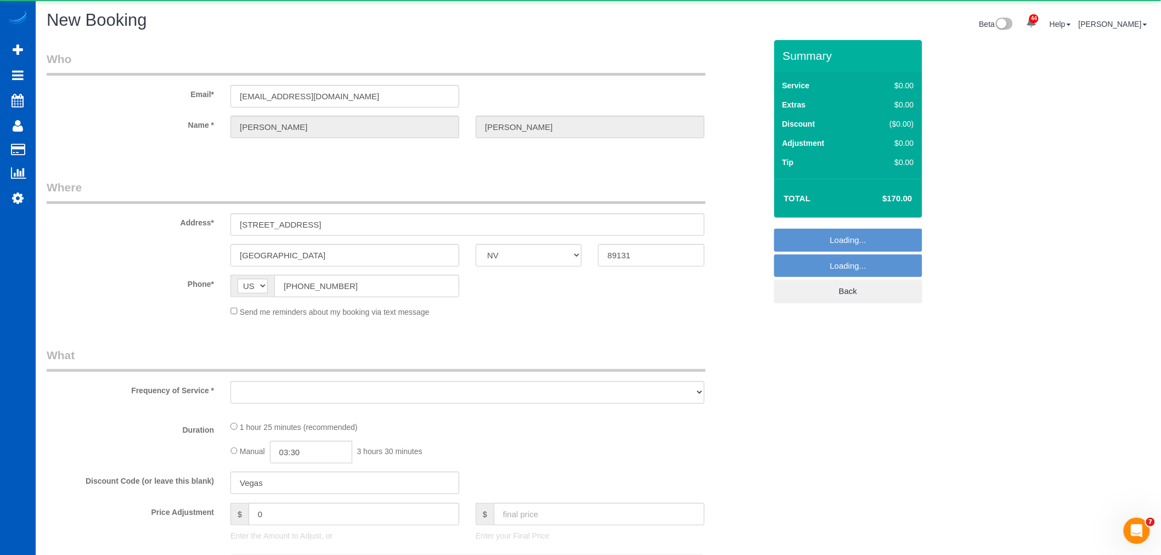
select select "3"
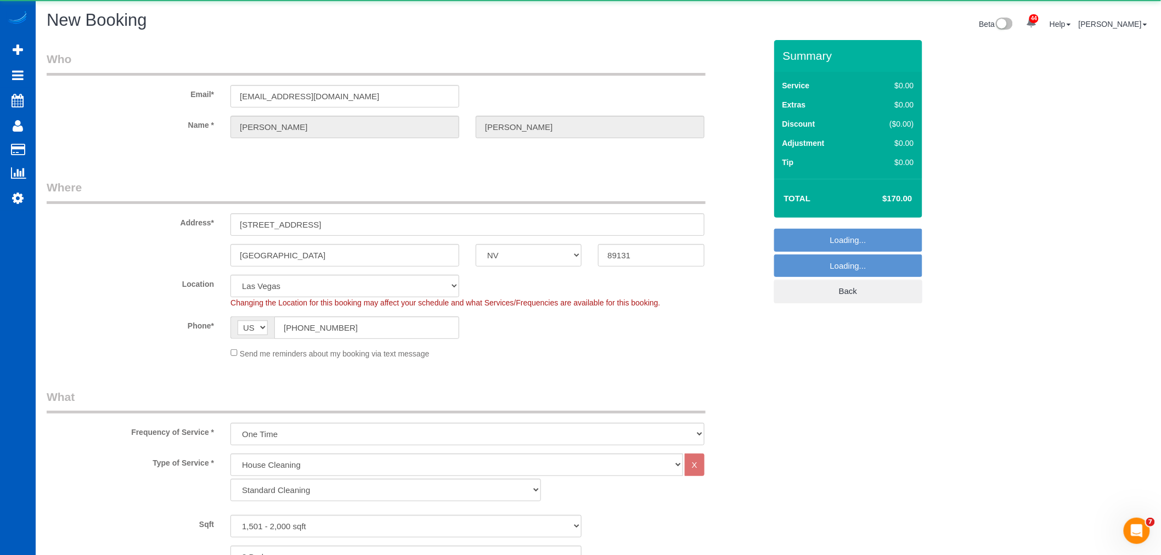
select select "object:1734"
select select "1501"
select select "3"
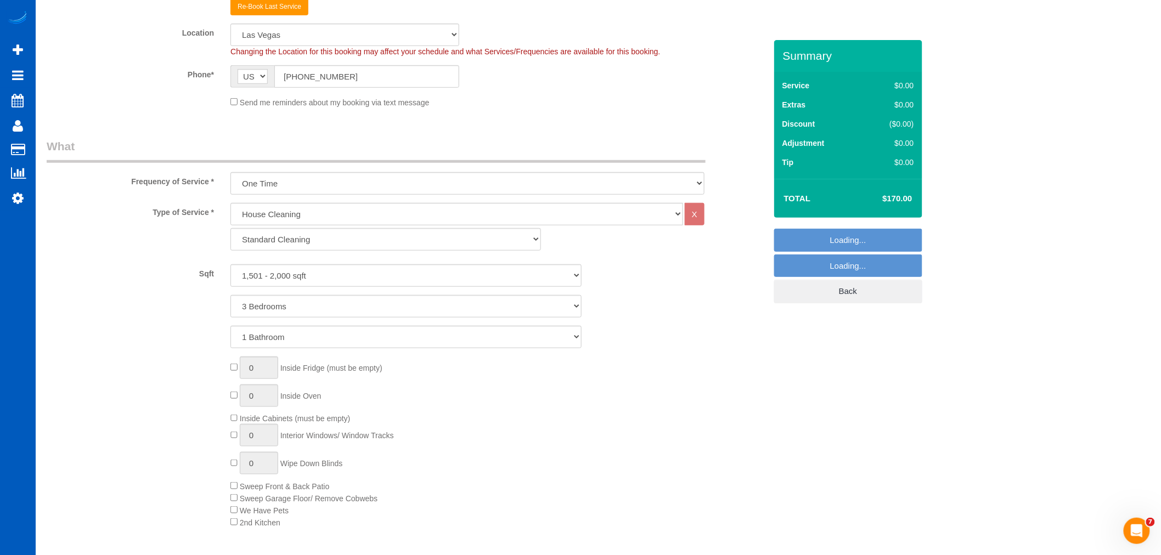
select select "object:1828"
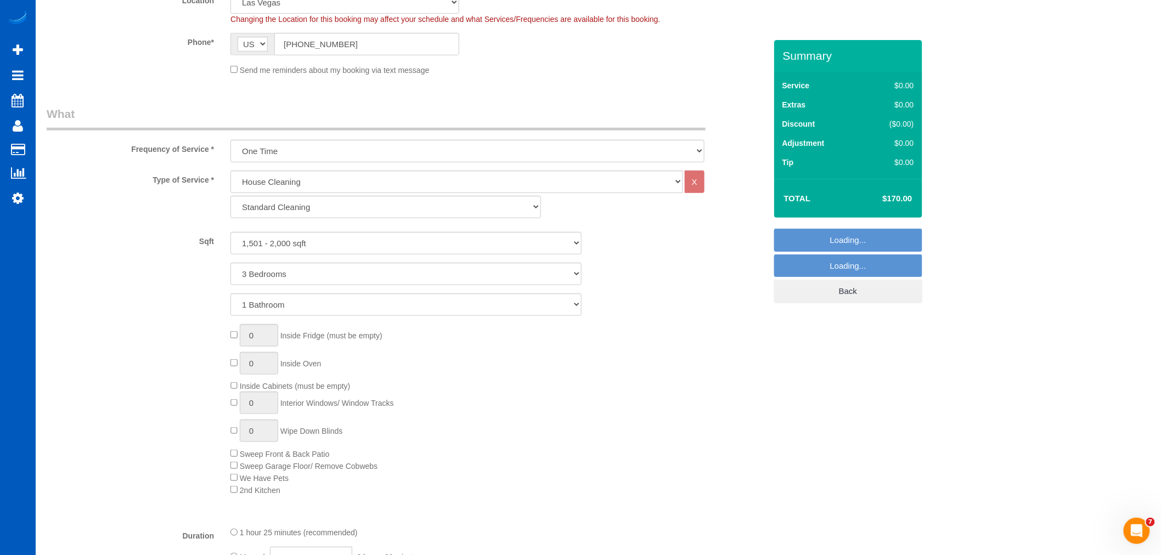
select select "1501"
select select "3"
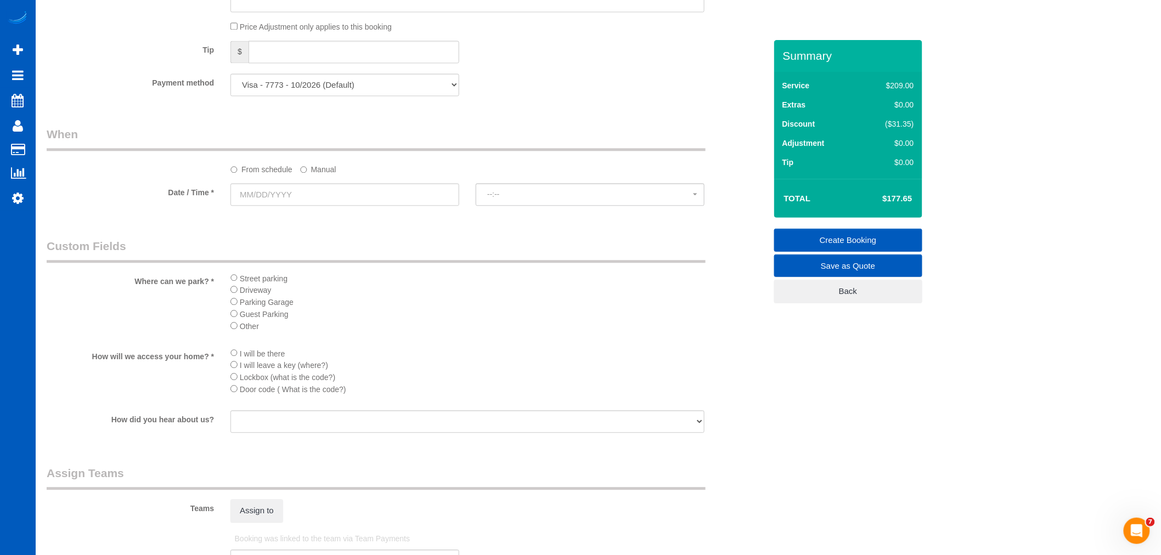
scroll to position [793, 0]
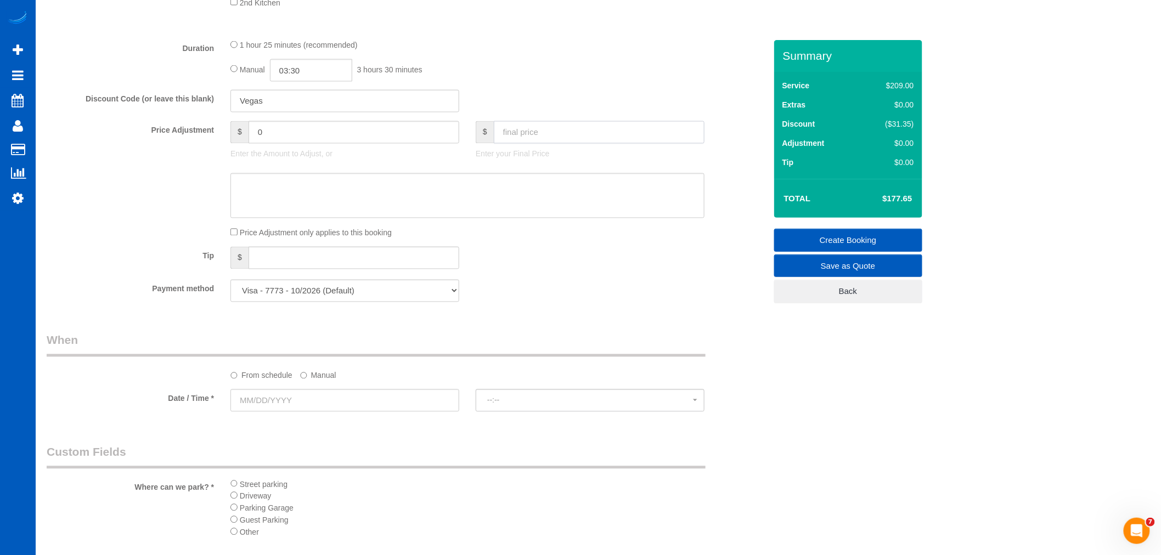
click at [550, 137] on input "text" at bounding box center [599, 132] width 211 height 23
type input "179"
type input "1.35"
type input "0"
type input "-177.65"
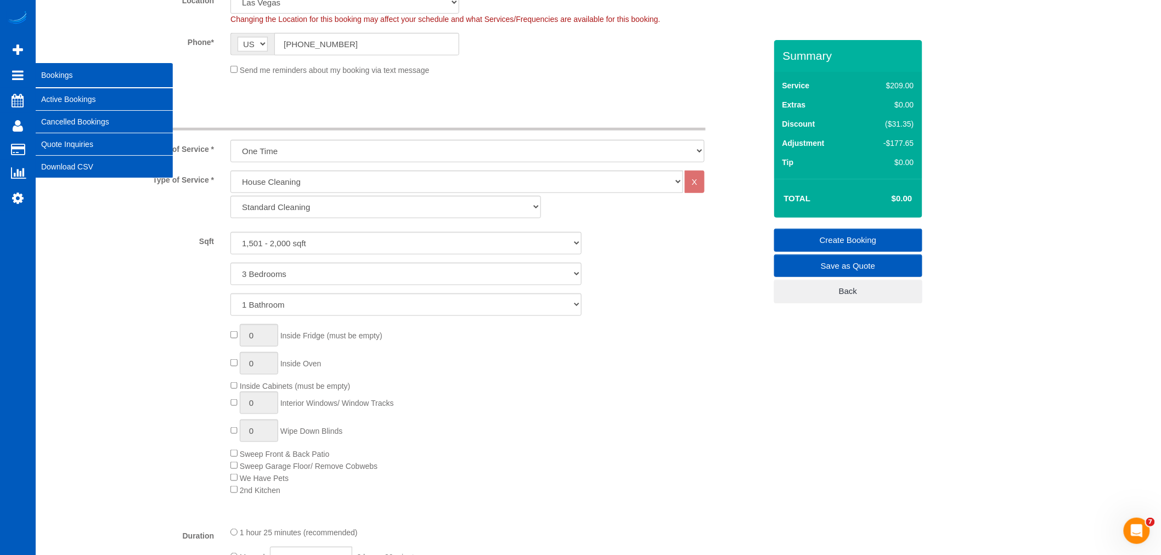
scroll to position [244, 0]
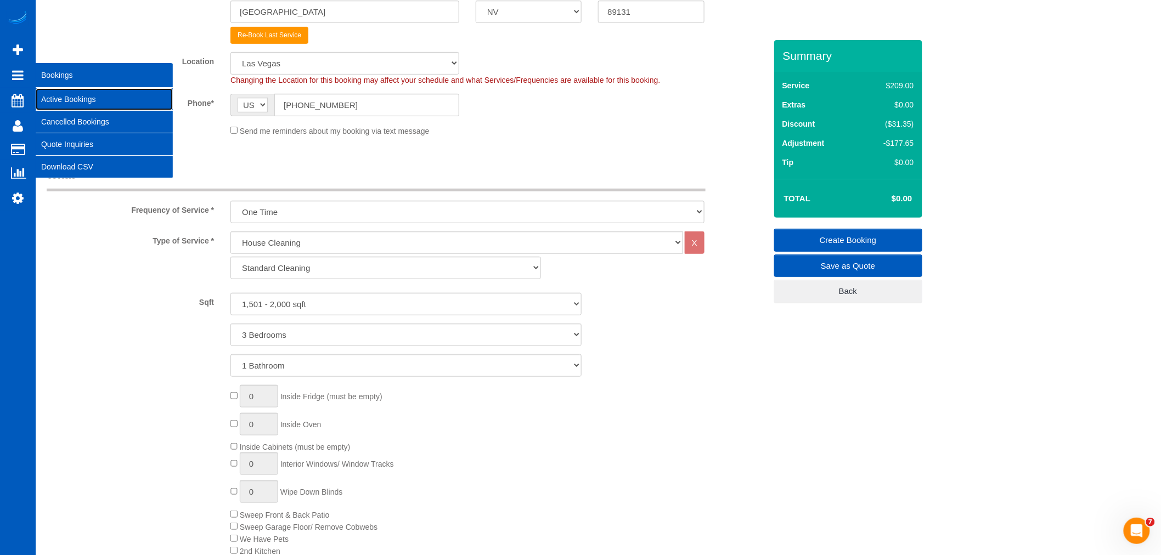
click at [80, 105] on link "Active Bookings" at bounding box center [104, 99] width 137 height 22
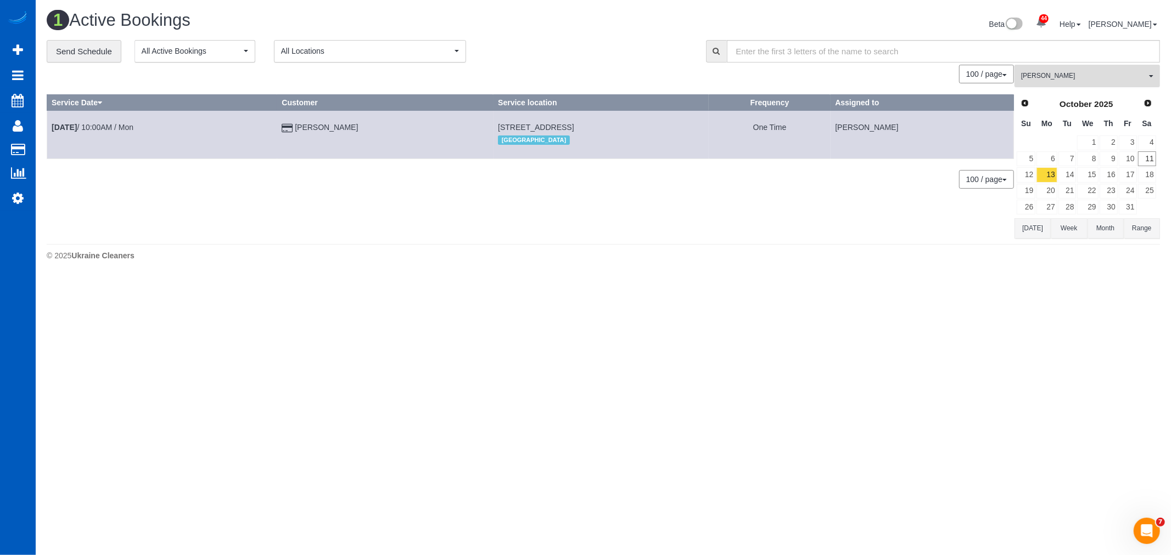
click at [1093, 80] on span "[PERSON_NAME]" at bounding box center [1083, 75] width 125 height 9
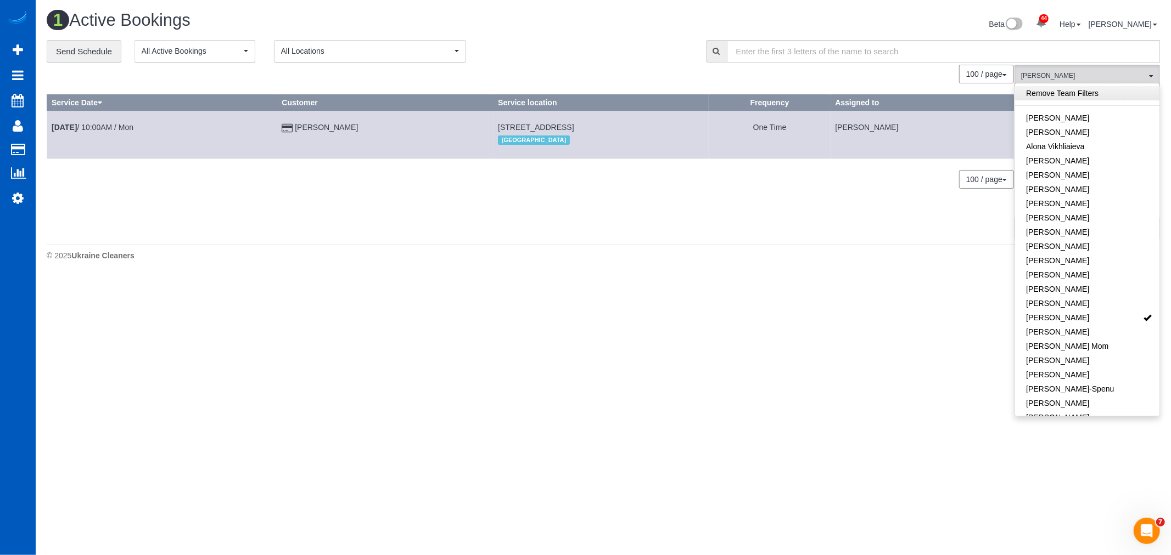
click at [1091, 98] on link "Remove Team Filters" at bounding box center [1087, 93] width 144 height 14
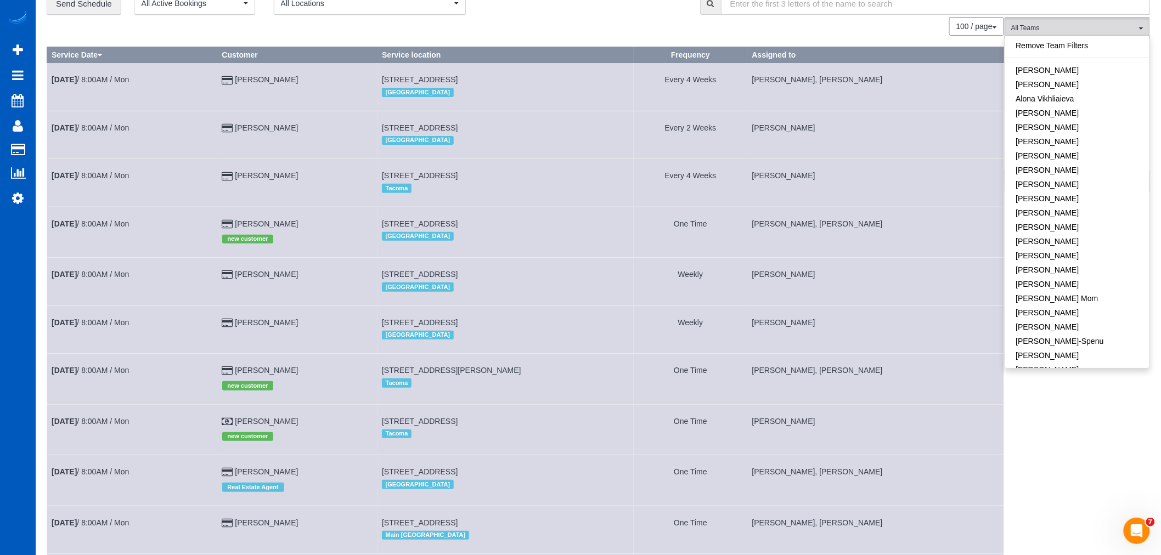
scroll to position [122, 0]
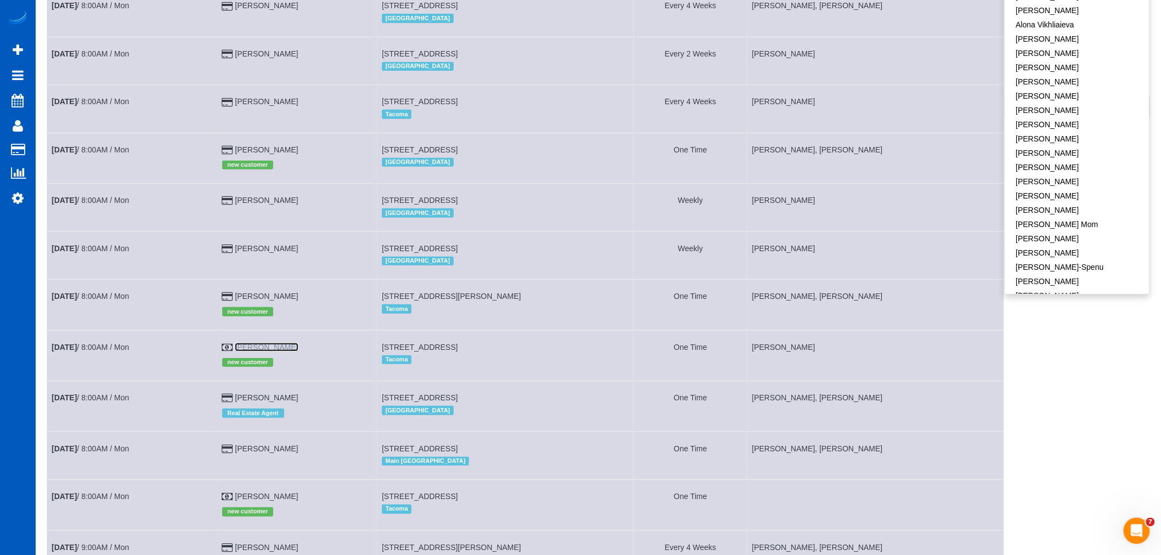
click at [257, 352] on link "[PERSON_NAME]" at bounding box center [266, 347] width 63 height 9
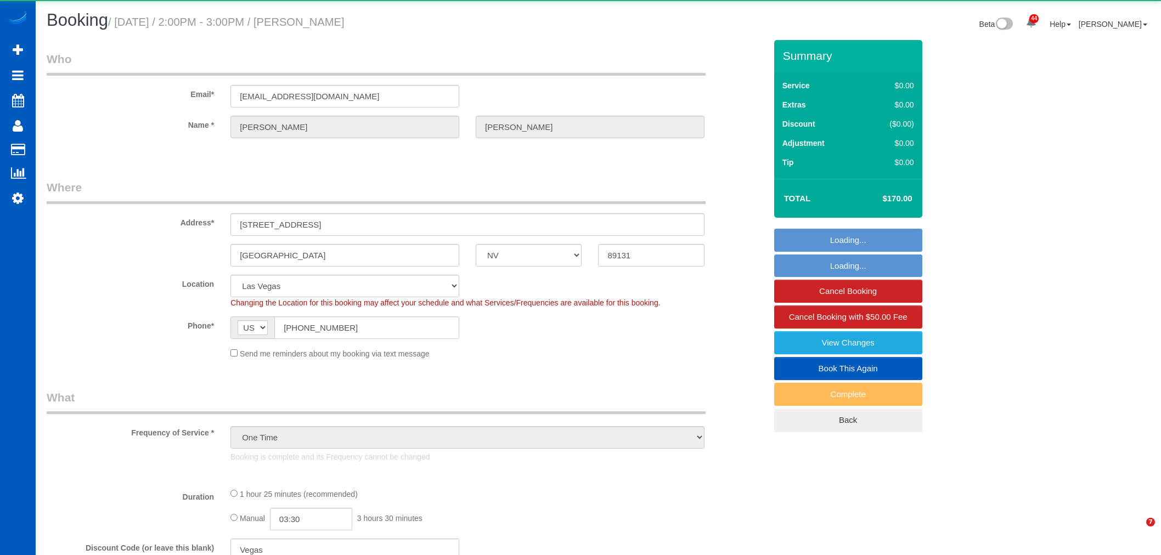
select select "NV"
select select "24493"
select select "object:959"
select select "199"
select select "1501"
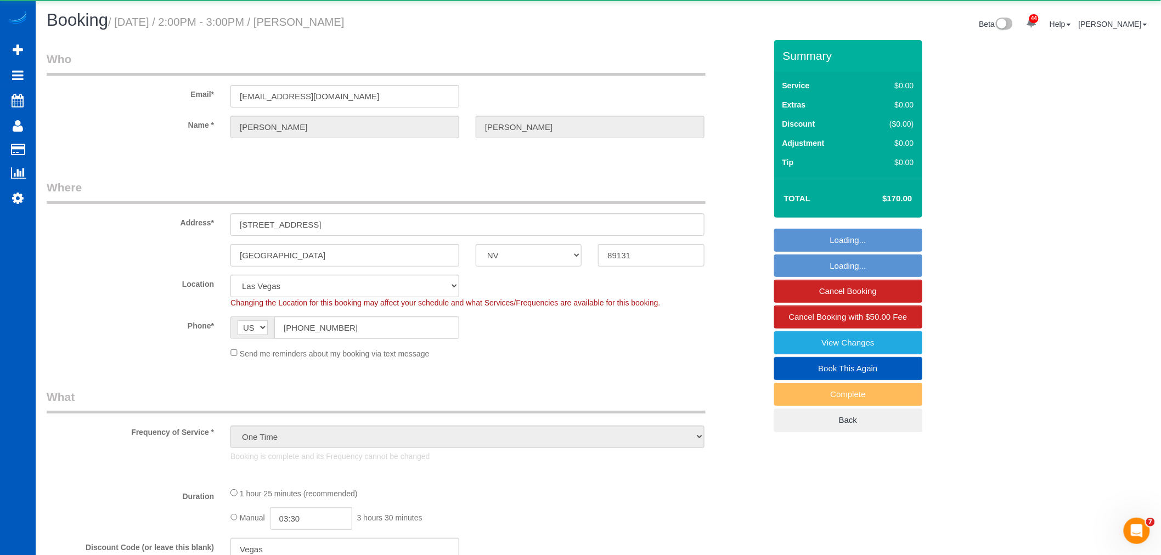
select select "3"
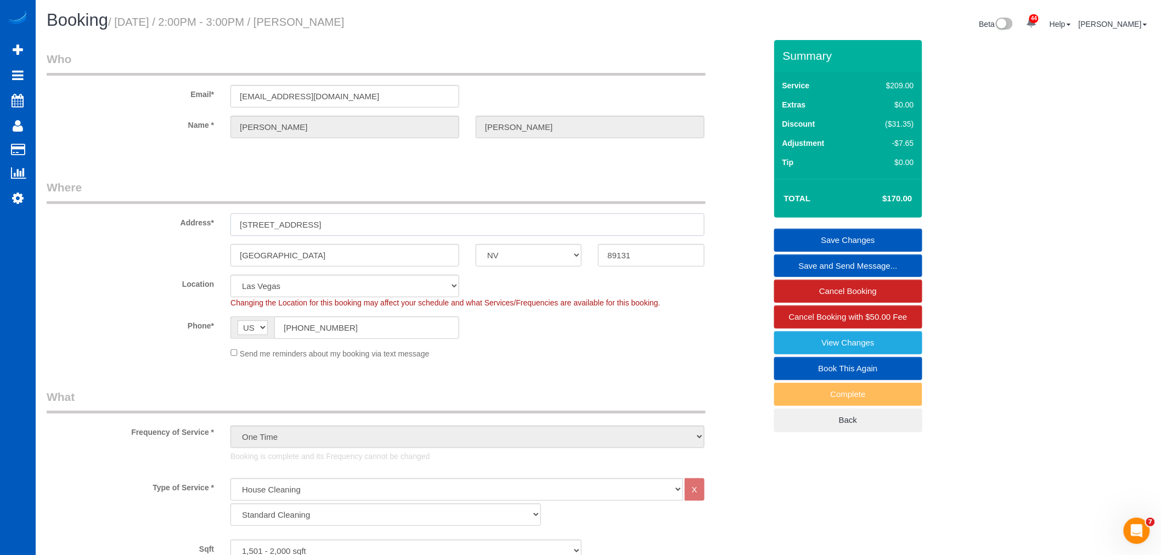
drag, startPoint x: 347, startPoint y: 226, endPoint x: 220, endPoint y: 240, distance: 128.1
click at [220, 240] on sui-booking-address "Address* [STREET_ADDRESS] [GEOGRAPHIC_DATA] AK AL AR AZ CA CO CT DC DE [GEOGRAP…" at bounding box center [407, 222] width 720 height 87
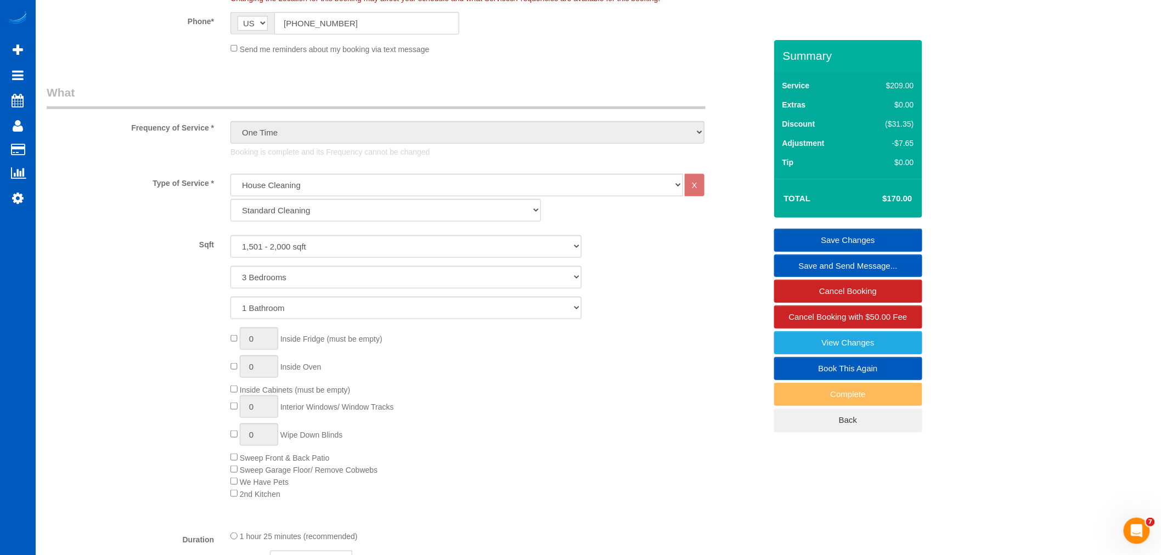
scroll to position [366, 0]
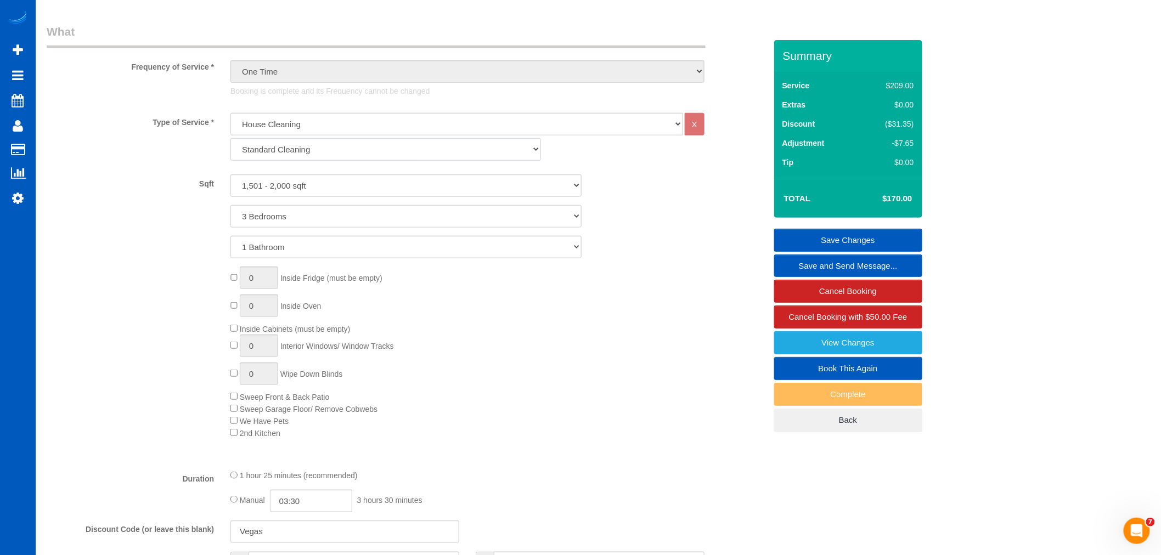
click at [398, 149] on select "Standard Cleaning Deep Cleaning Move In/ Out Cleaning" at bounding box center [386, 149] width 311 height 23
select select "367"
click at [231, 139] on select "Standard Cleaning Deep Cleaning Move In/ Out Cleaning" at bounding box center [386, 149] width 311 height 23
select select "3"
click at [842, 372] on link "Book This Again" at bounding box center [848, 368] width 148 height 23
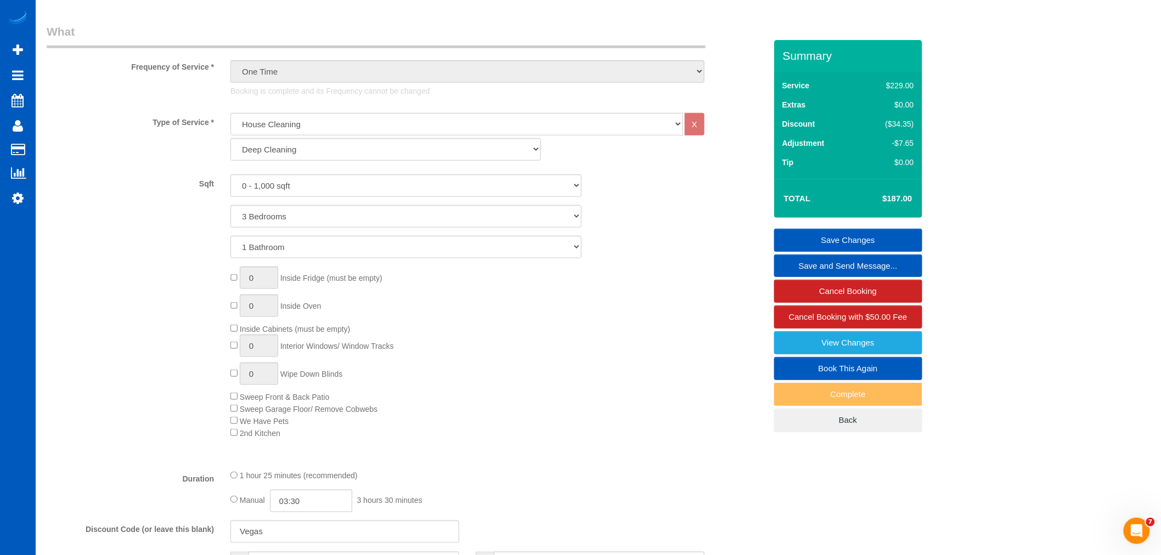
select select "NV"
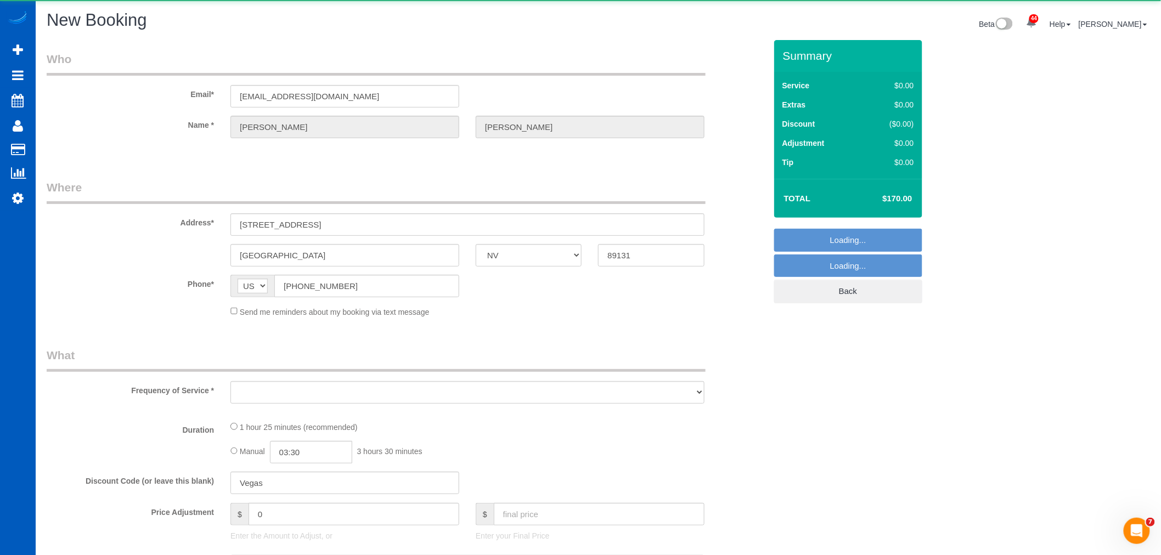
select select "object:1709"
select select "string:fspay-88f9fb88-b33c-42c4-92a2-8525dbcf3a92"
select select "29899"
select select "199"
select select "1501"
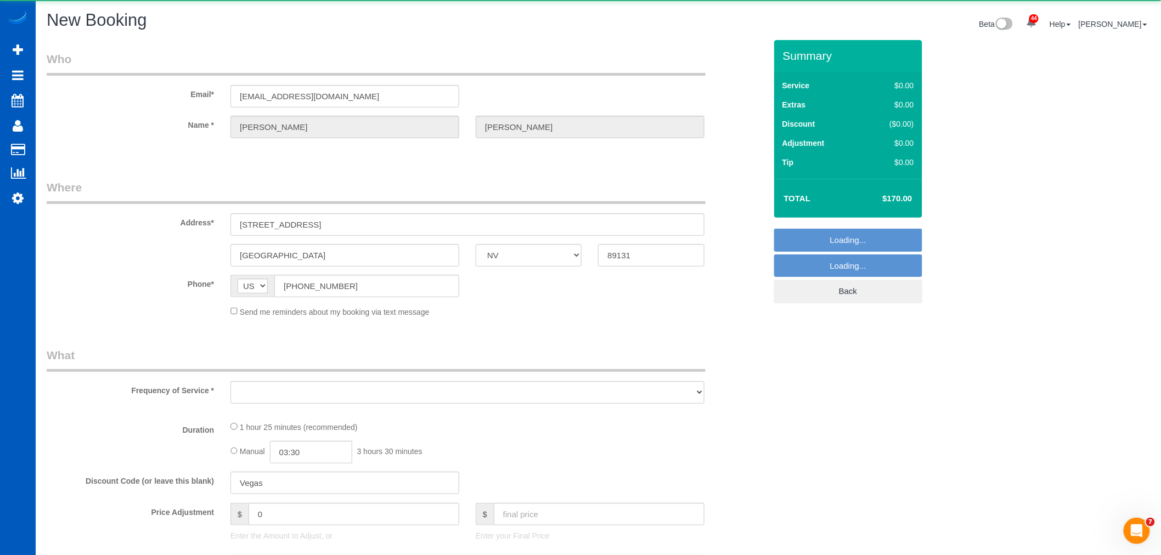
select select "3"
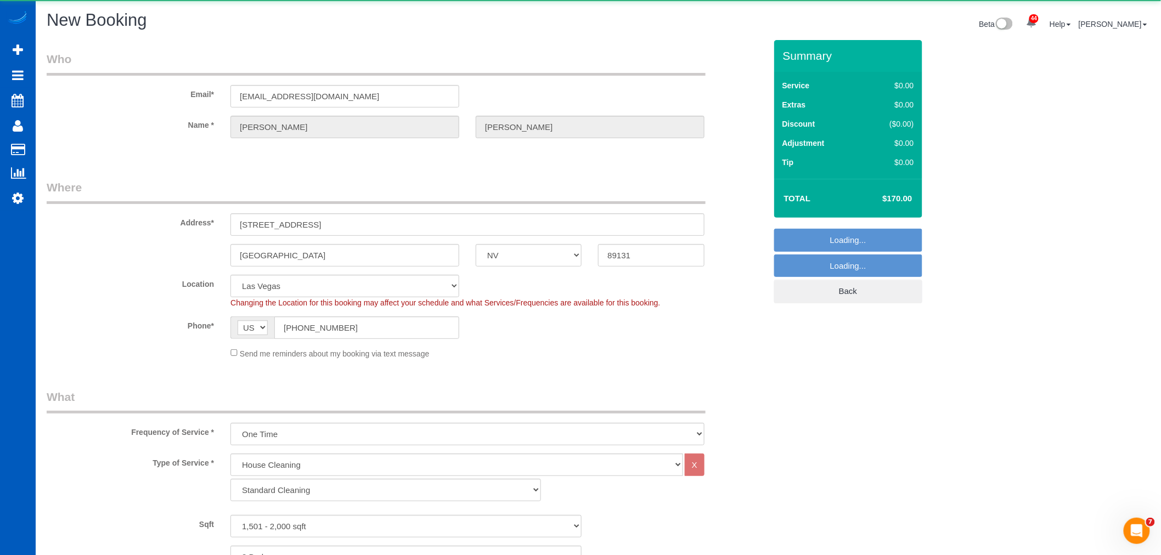
select select "object:1853"
select select "1501"
select select "3"
select select "object:2031"
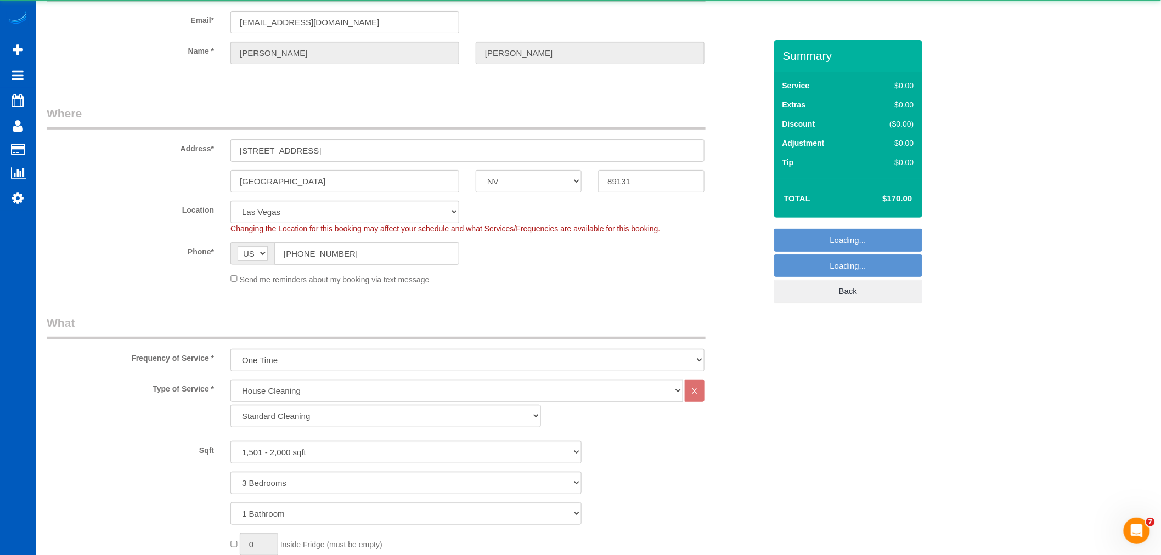
select select "1501"
select select "3"
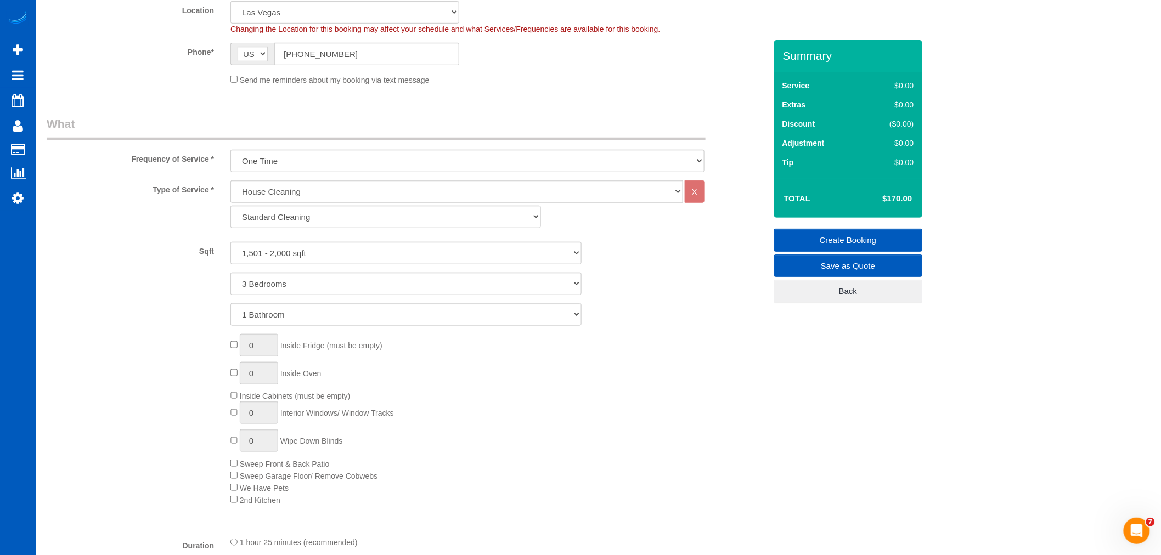
scroll to position [366, 0]
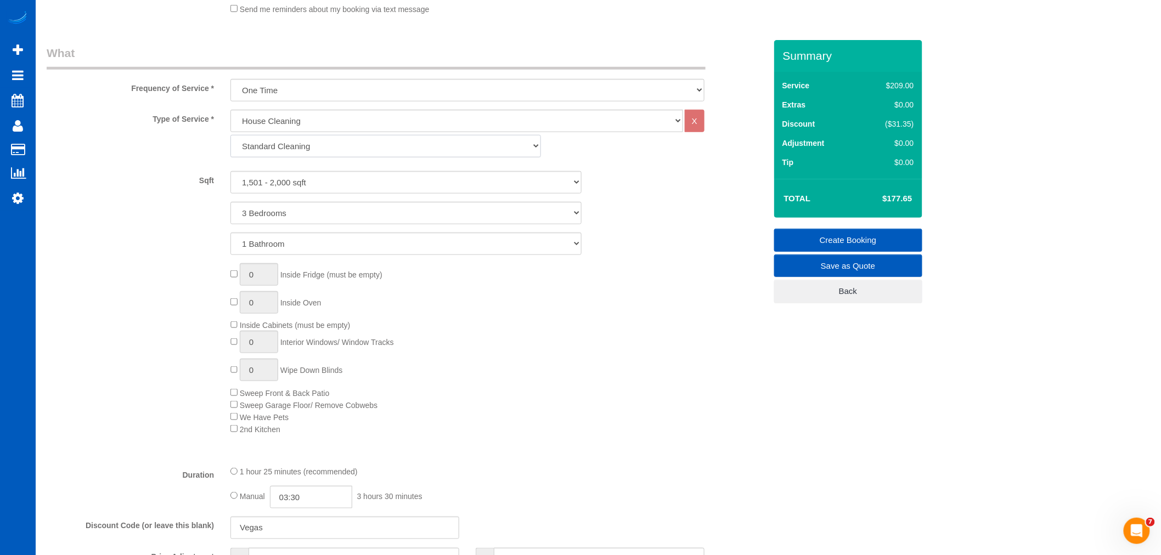
click at [301, 141] on select "Standard Cleaning Deep Cleaning Move In/ Out Cleaning" at bounding box center [386, 146] width 311 height 23
select select "367"
click at [231, 135] on select "Standard Cleaning Deep Cleaning Move In/ Out Cleaning" at bounding box center [386, 146] width 311 height 23
select select "3"
click at [293, 186] on select "0 - 1,000 sqft 1,001 - 1,500 sqft 1,501 - 2,000 sqft 2,001 - 2,500 sqft 2,501 -…" at bounding box center [406, 182] width 351 height 23
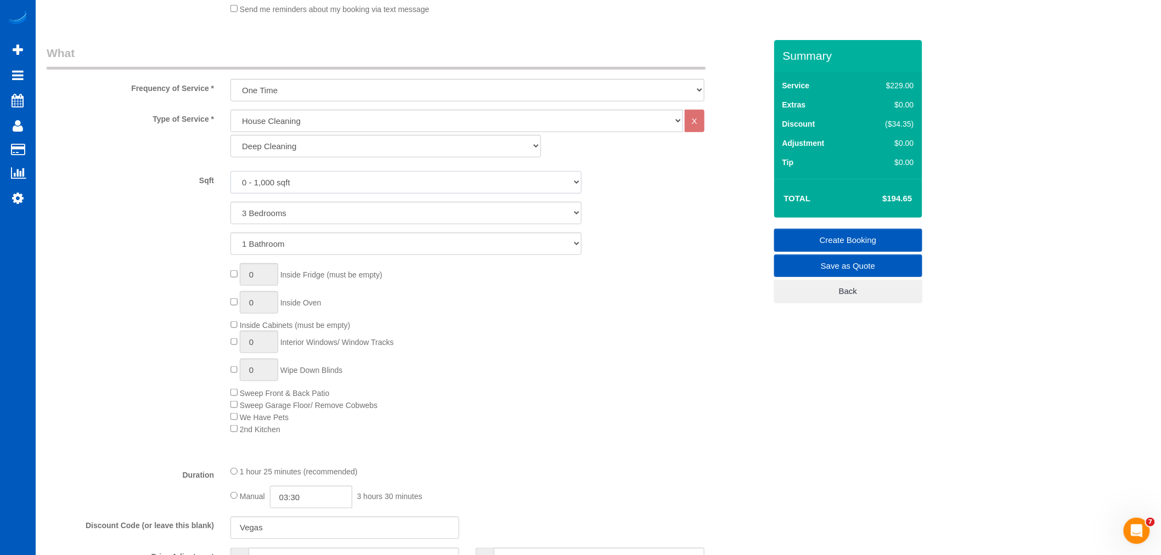
select select "1001"
click at [231, 171] on select "0 - 1,000 sqft 1,001 - 1,500 sqft 1,501 - 2,000 sqft 2,001 - 2,500 sqft 2,501 -…" at bounding box center [406, 182] width 351 height 23
drag, startPoint x: 283, startPoint y: 211, endPoint x: 284, endPoint y: 217, distance: 6.3
click at [283, 211] on select "1 Bedroom 2 Bedrooms 3 Bedrooms 4 Bedrooms 5 Bedrooms 6 Bedrooms 7 Bedrooms" at bounding box center [406, 213] width 351 height 23
select select "2"
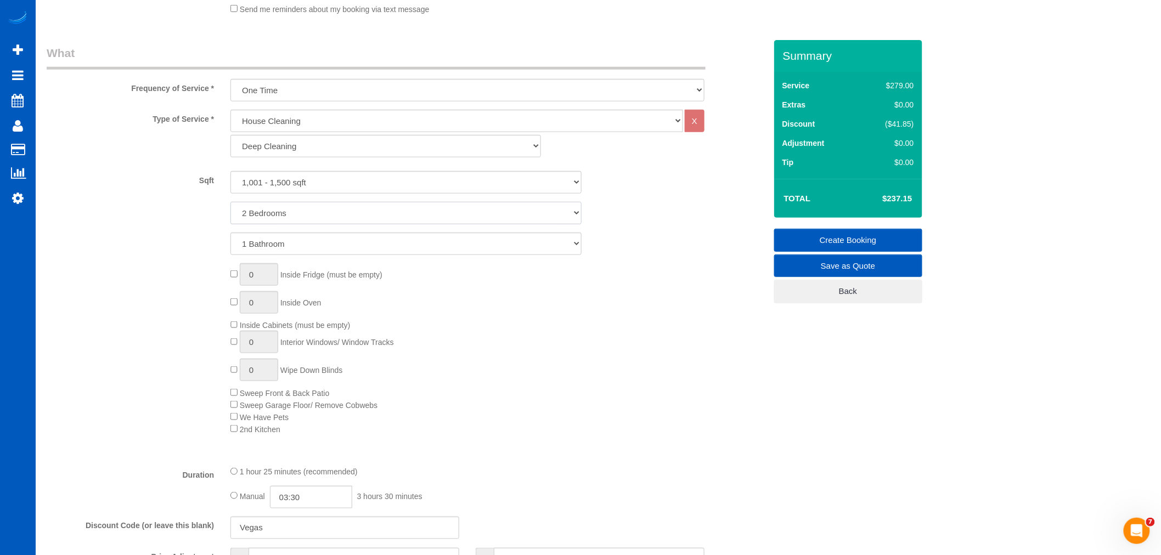
click at [231, 202] on select "1 Bedroom 2 Bedrooms 3 Bedrooms 4 Bedrooms 5 Bedrooms 6 Bedrooms 7 Bedrooms" at bounding box center [406, 213] width 351 height 23
click at [269, 232] on div "Sqft 0 - 1,000 sqft 1,001 - 1,500 sqft 1,501 - 2,000 sqft 2,001 - 2,500 sqft 2,…" at bounding box center [407, 213] width 720 height 84
click at [263, 248] on select "1 Bathroom 2 Bathrooms 3 Bathrooms 4 Bathrooms 5 Bathrooms 6 Bathrooms 7 Bathro…" at bounding box center [406, 244] width 351 height 23
select select "2"
click at [231, 233] on select "1 Bathroom 2 Bathrooms 3 Bathrooms 4 Bathrooms 5 Bathrooms 6 Bathrooms 7 Bathro…" at bounding box center [406, 244] width 351 height 23
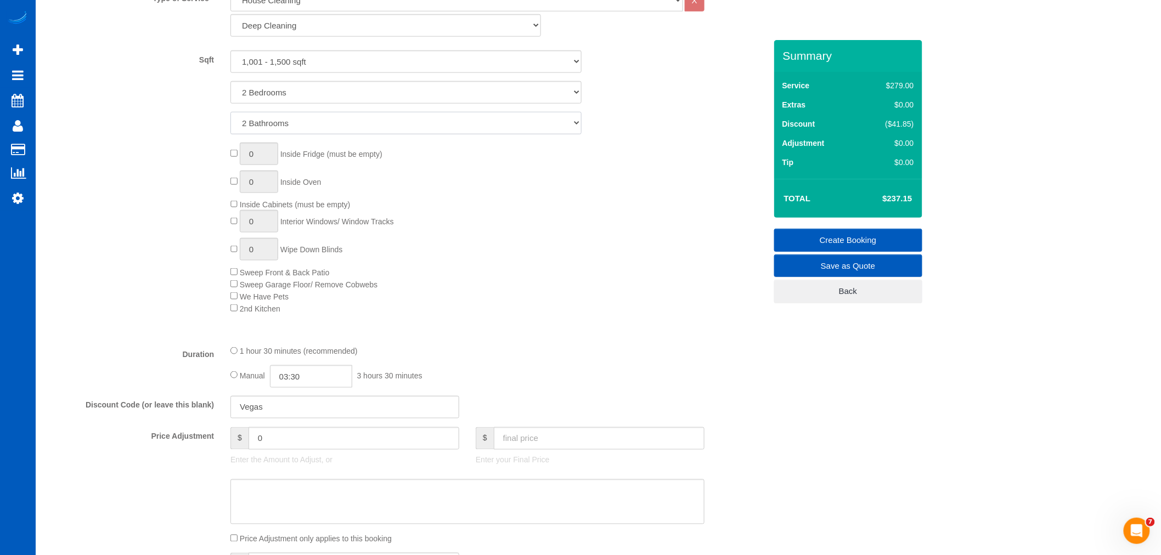
scroll to position [487, 0]
click at [523, 224] on div "0 Inside Fridge (must be empty) 0 Inside Oven Inside Cabinets (must be empty) 0…" at bounding box center [498, 228] width 552 height 172
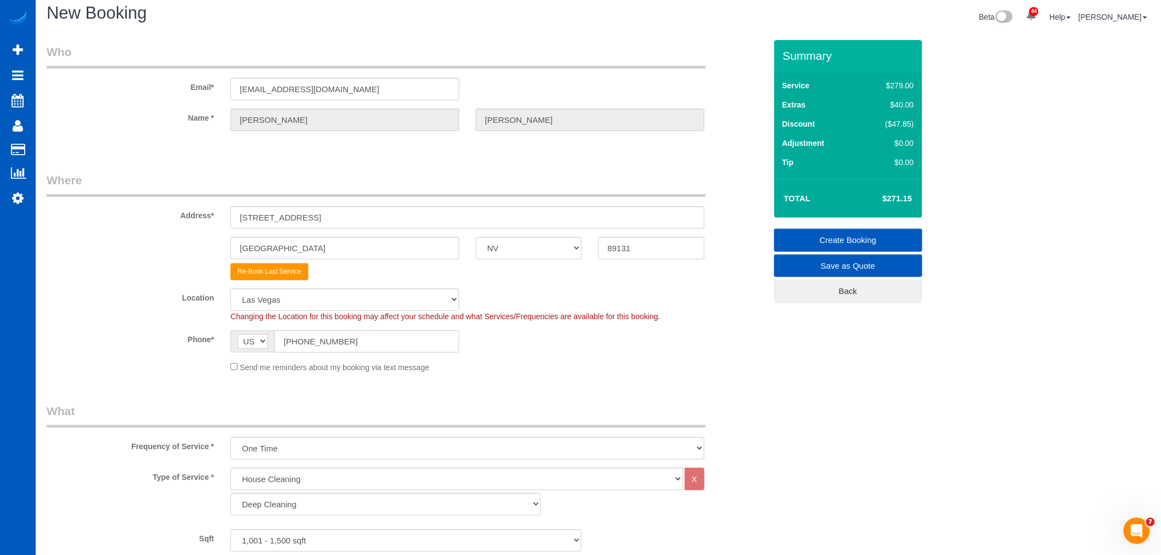
scroll to position [0, 0]
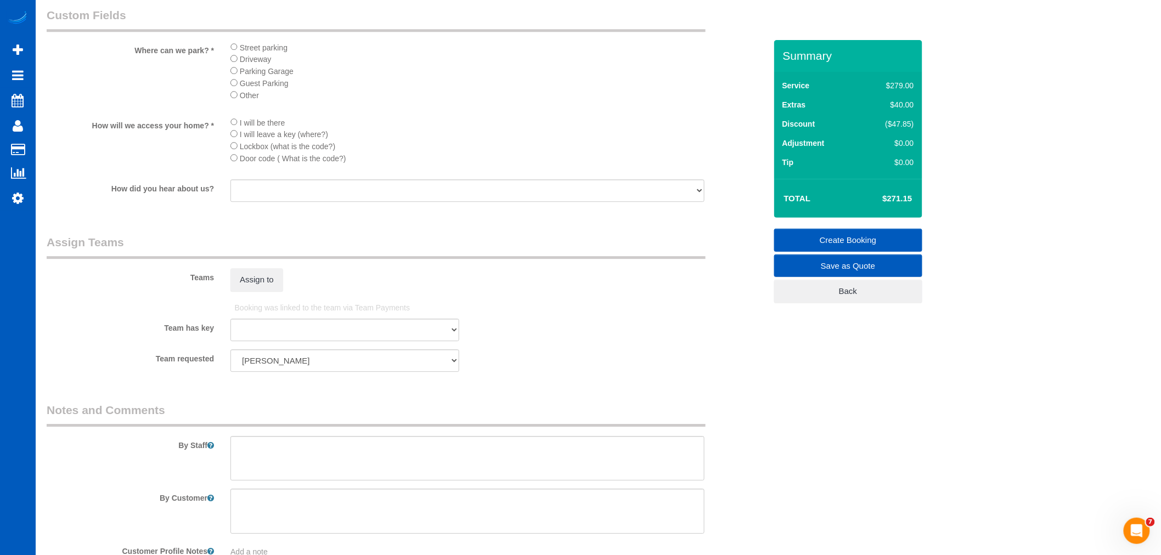
scroll to position [1316, 0]
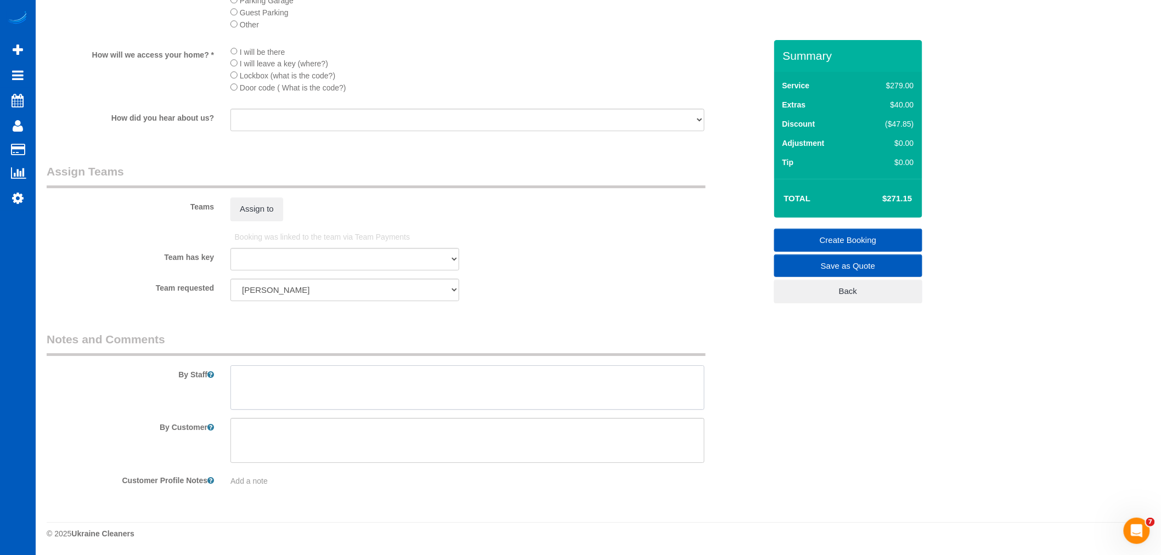
click at [294, 394] on textarea at bounding box center [468, 388] width 474 height 45
drag, startPoint x: 249, startPoint y: 373, endPoint x: 255, endPoint y: 387, distance: 15.5
click at [255, 387] on textarea at bounding box center [468, 388] width 474 height 45
click at [251, 379] on textarea at bounding box center [468, 388] width 474 height 45
click at [431, 378] on textarea at bounding box center [468, 388] width 474 height 45
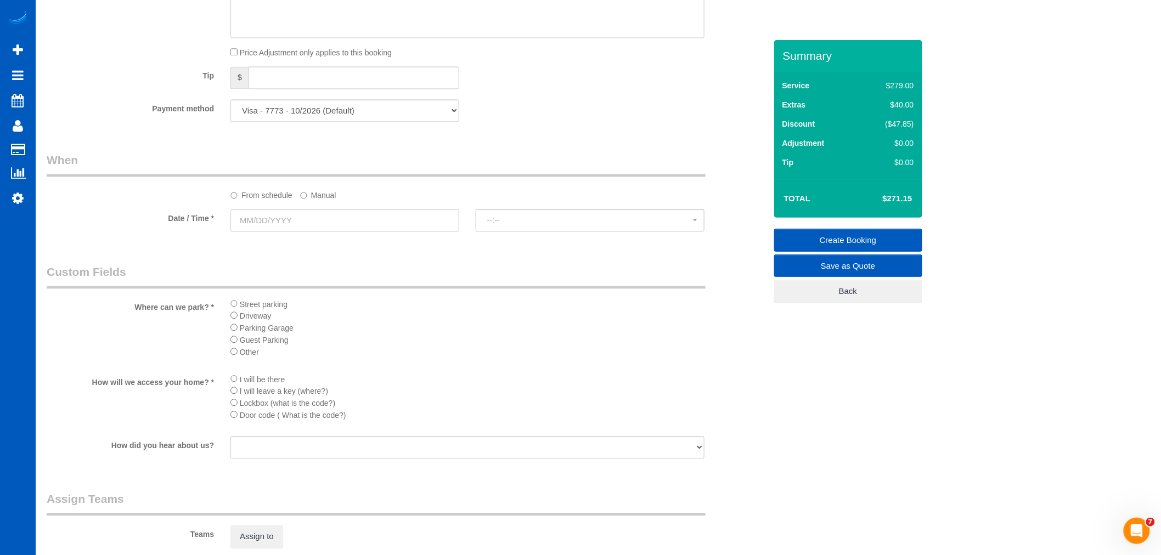
scroll to position [950, 0]
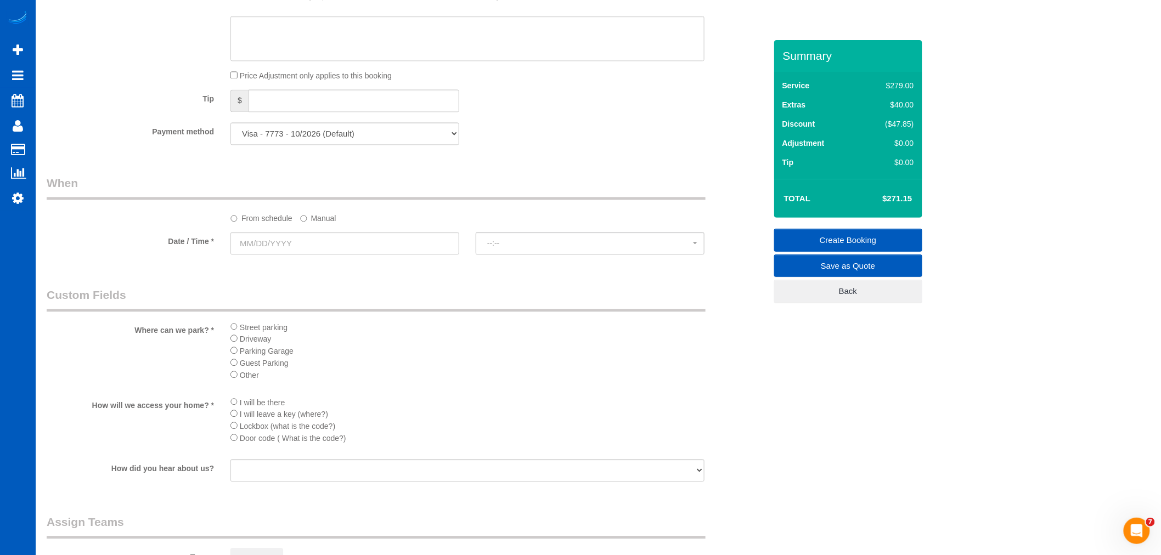
type textarea "biggest concern is dusting and floors Please make sure to make all beds"
click at [292, 265] on fieldset "When From schedule Manual Date / Time * --:-- --:--" at bounding box center [407, 220] width 720 height 90
click at [288, 145] on select "Visa - 7773 - 10/2026 (Default) Add Credit Card ─────────────── Cash Check Payp…" at bounding box center [345, 133] width 229 height 23
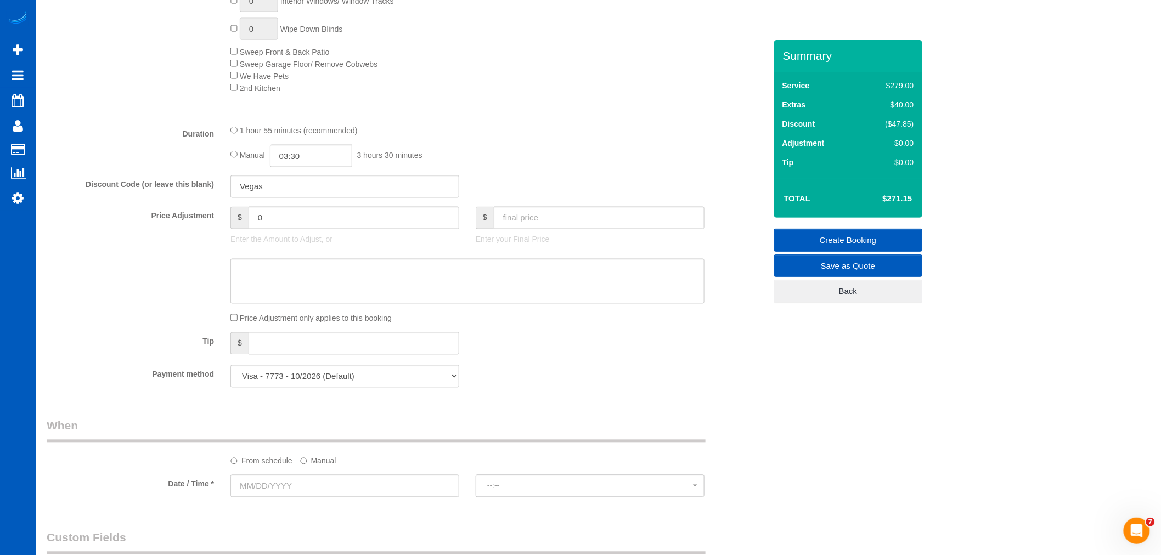
scroll to position [706, 0]
click at [355, 381] on select "Visa - 7773 - 10/2026 (Default) Add Credit Card ─────────────── Cash Check Payp…" at bounding box center [345, 378] width 229 height 23
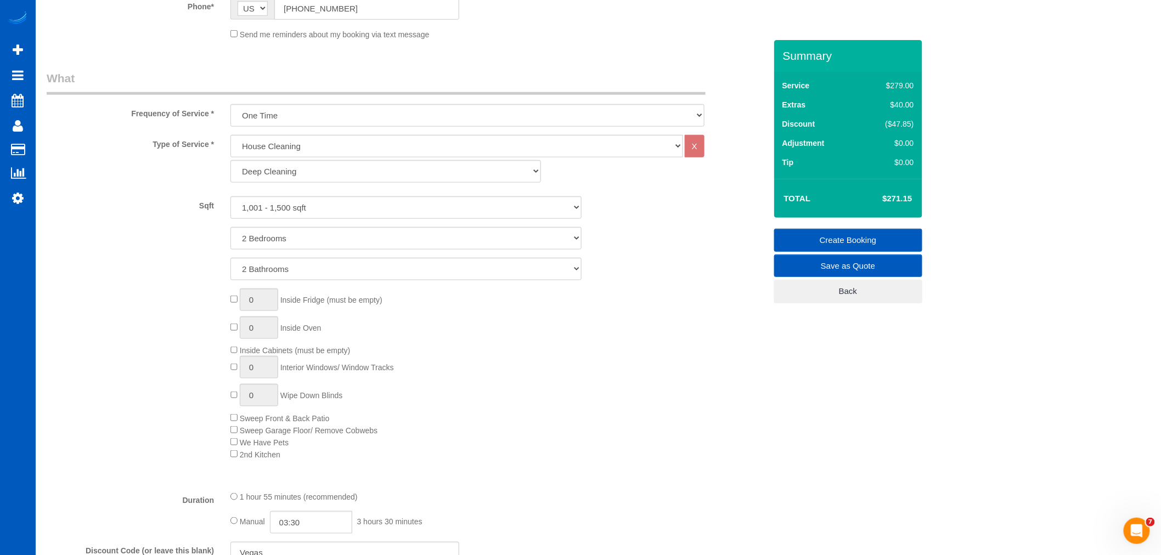
click at [522, 352] on div "0 Inside Fridge (must be empty) 0 Inside Oven Inside Cabinets (must be empty) 0…" at bounding box center [498, 375] width 552 height 172
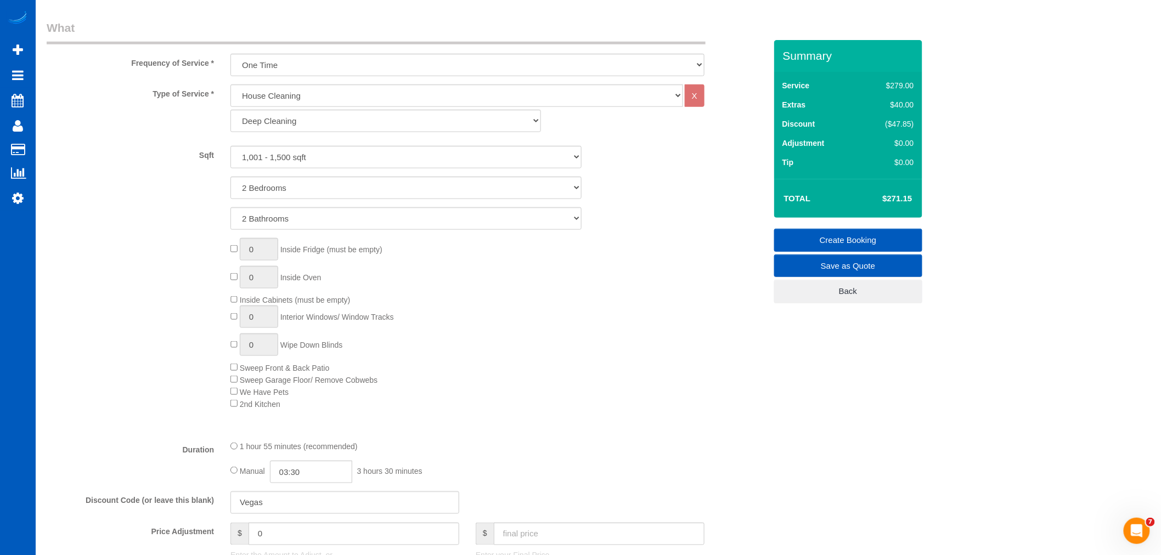
scroll to position [645, 0]
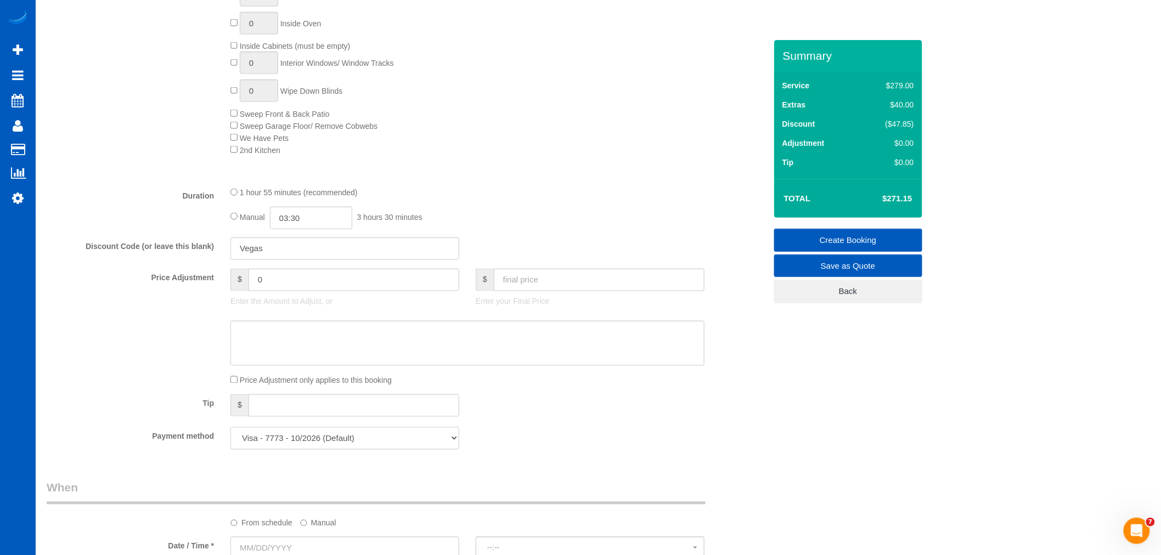
click at [335, 446] on select "Visa - 7773 - 10/2026 (Default) Add Credit Card ─────────────── Cash Check Payp…" at bounding box center [345, 439] width 229 height 23
click at [508, 432] on fieldset "What Frequency of Service * One Time Weekly - 15.00% Every 2 Weeks - 10.00% Eve…" at bounding box center [407, 112] width 720 height 693
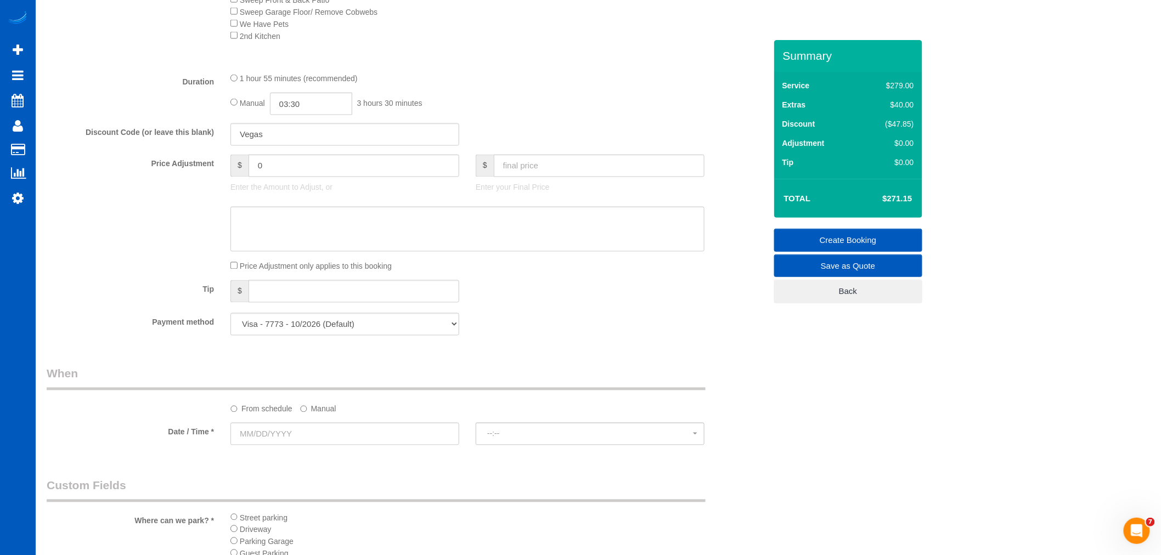
scroll to position [767, 0]
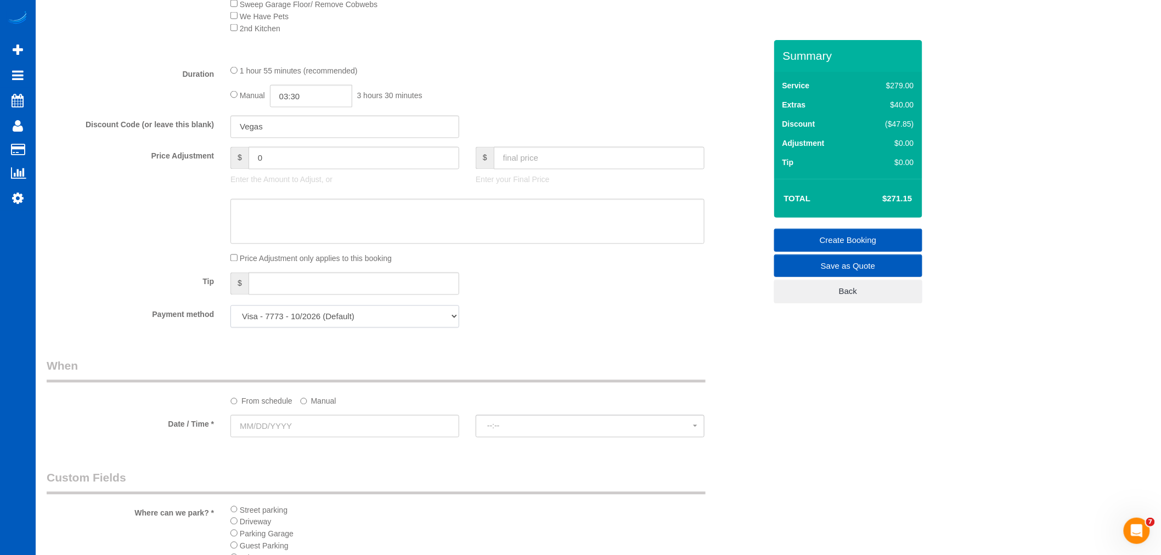
click at [282, 324] on select "Visa - 7773 - 10/2026 (Default) Add Credit Card ─────────────── Cash Check Payp…" at bounding box center [345, 317] width 229 height 23
select select "string:fspay"
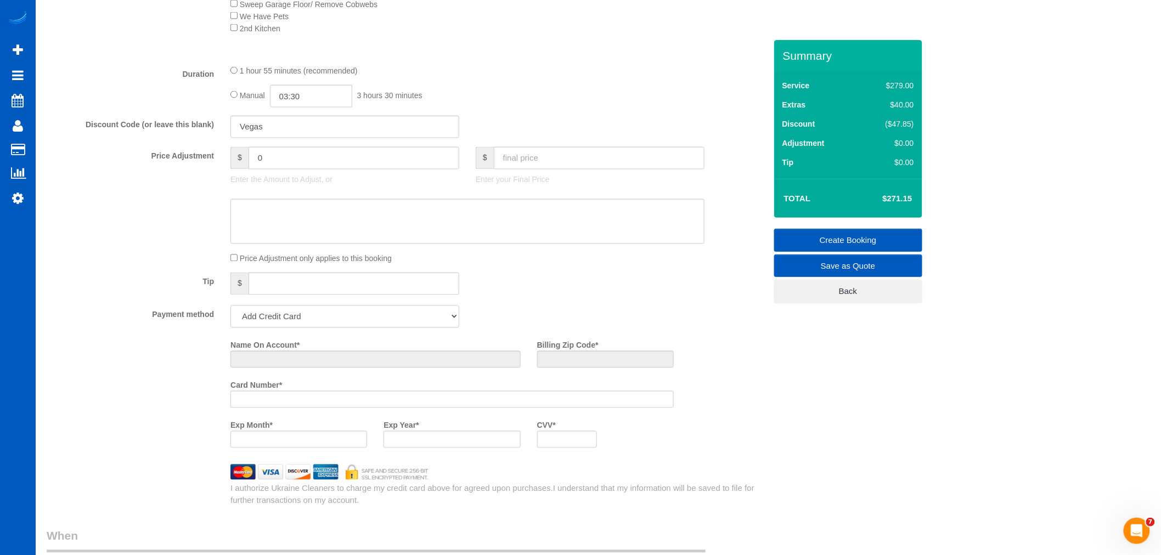
scroll to position [937, 0]
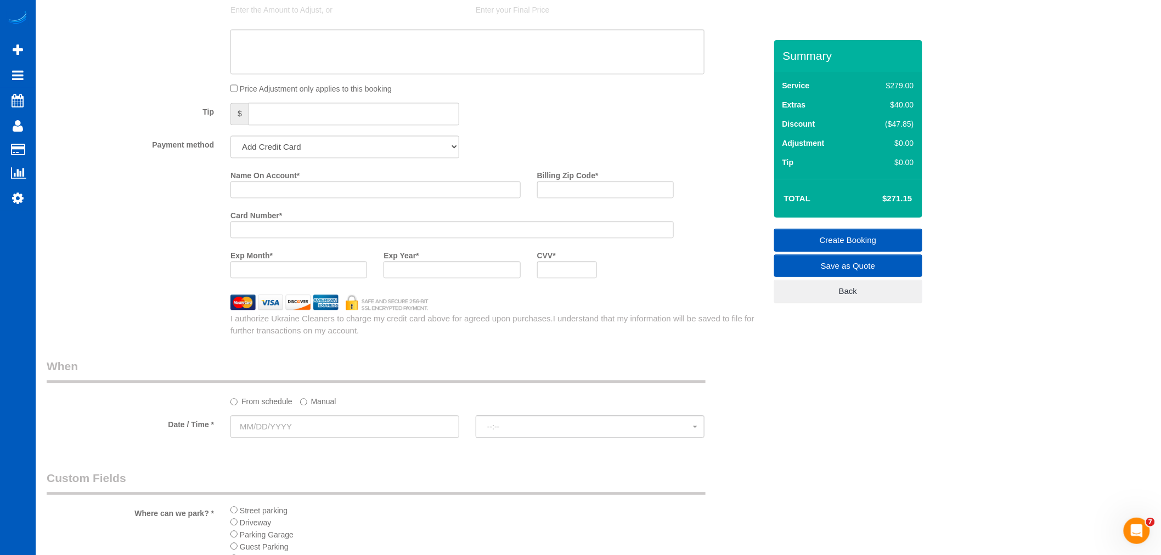
click at [259, 181] on label "Name On Account *" at bounding box center [265, 173] width 69 height 15
click at [259, 187] on input "Name On Account *" at bounding box center [376, 189] width 290 height 17
click at [256, 198] on input "Name On Account *" at bounding box center [376, 189] width 290 height 17
click at [264, 194] on input "[PERSON_NAME]" at bounding box center [376, 189] width 290 height 17
type input "[PERSON_NAME]"
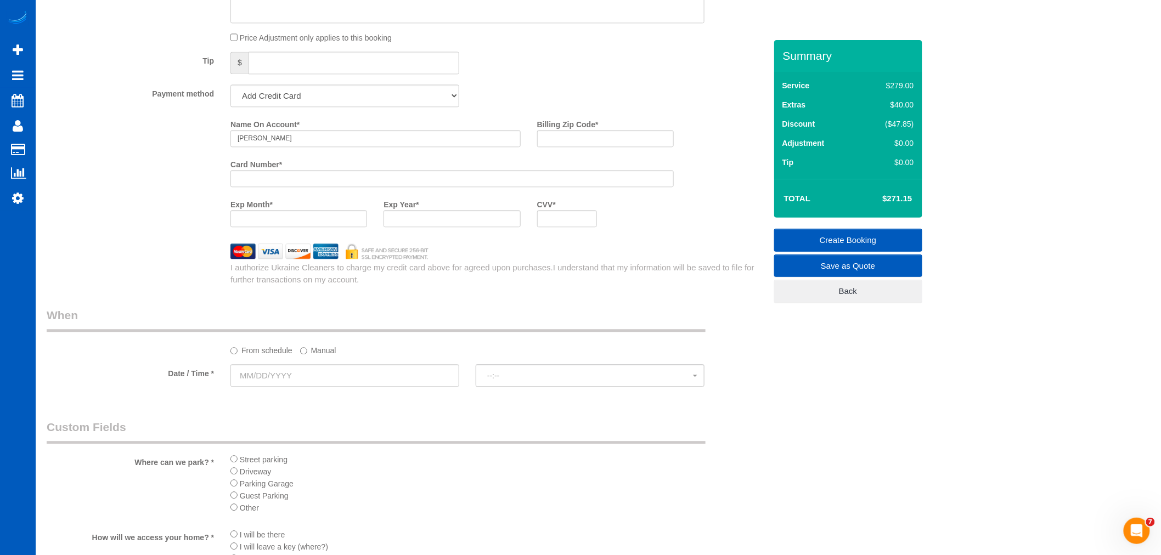
scroll to position [1364, 0]
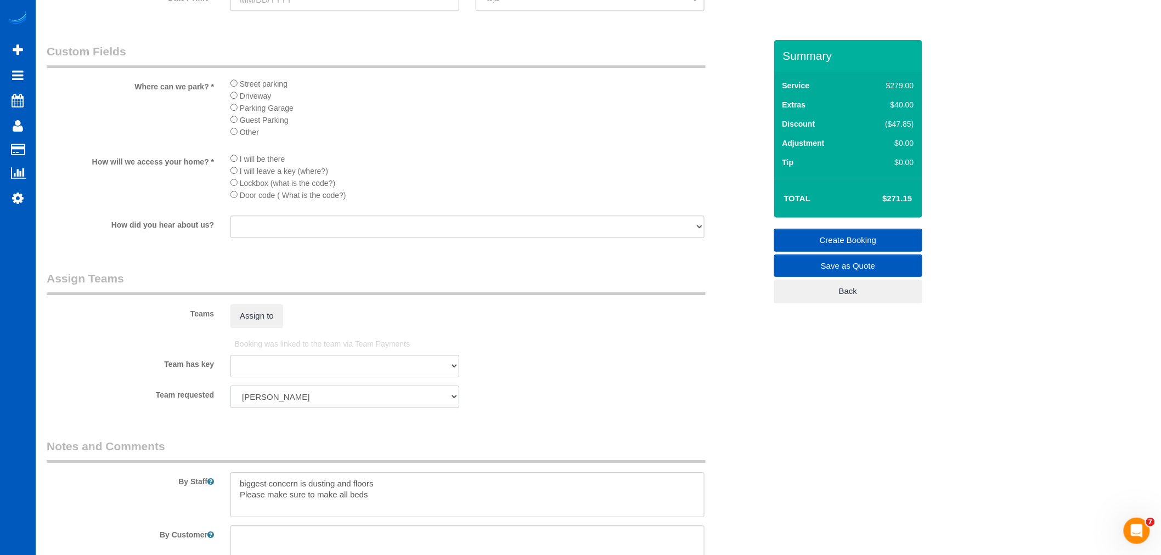
click at [306, 408] on select "[PERSON_NAME]" at bounding box center [345, 397] width 229 height 23
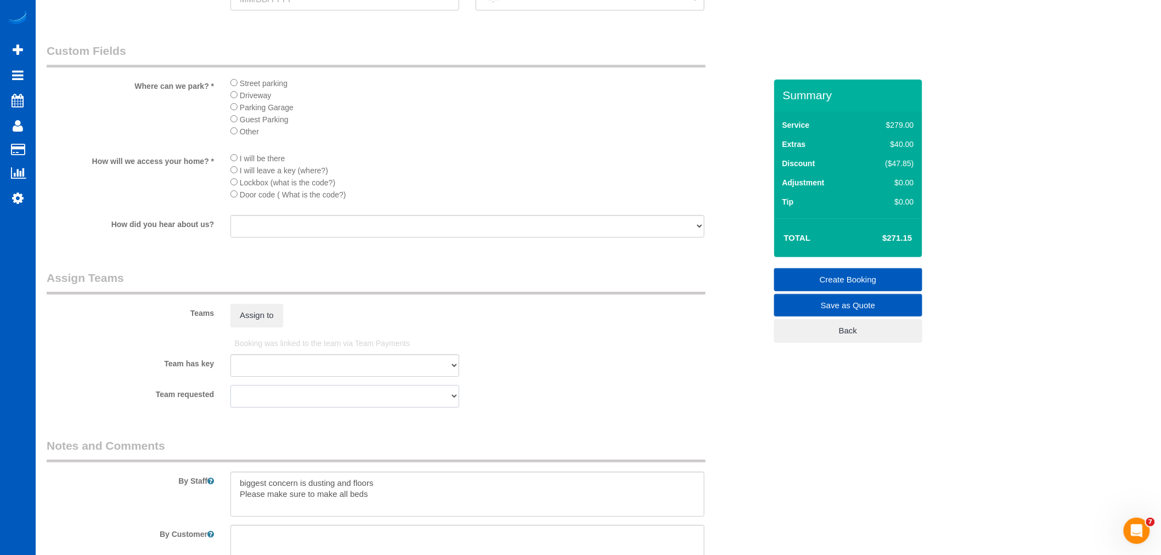
click at [231, 401] on select "[PERSON_NAME]" at bounding box center [345, 396] width 229 height 23
select select "? string:null ?"
click at [252, 327] on button "Assign to" at bounding box center [257, 315] width 53 height 23
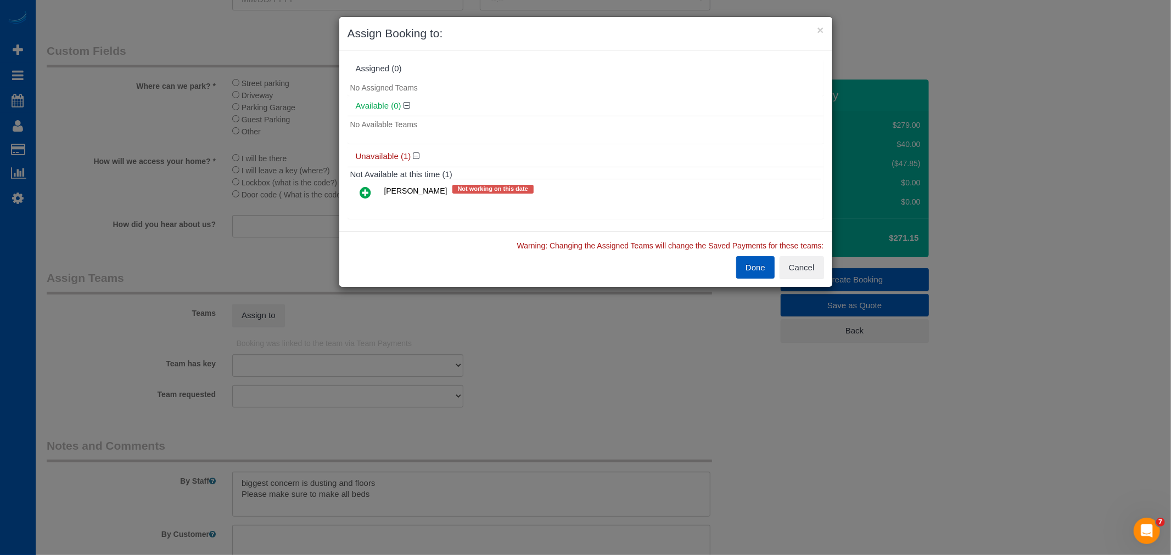
click at [363, 187] on icon at bounding box center [366, 192] width 12 height 13
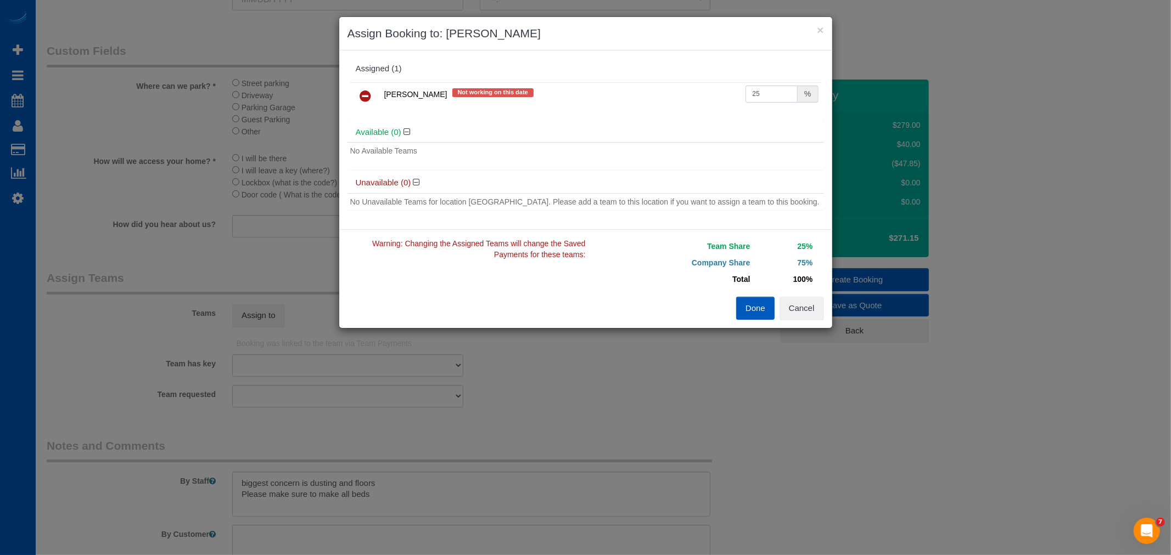
click at [760, 94] on input "25" at bounding box center [771, 94] width 53 height 17
drag, startPoint x: 764, startPoint y: 93, endPoint x: 688, endPoint y: 96, distance: 75.8
click at [688, 96] on tr "[PERSON_NAME] Not working on this date 25 %" at bounding box center [585, 96] width 471 height 28
type input "55"
click at [741, 308] on button "Done" at bounding box center [755, 308] width 38 height 23
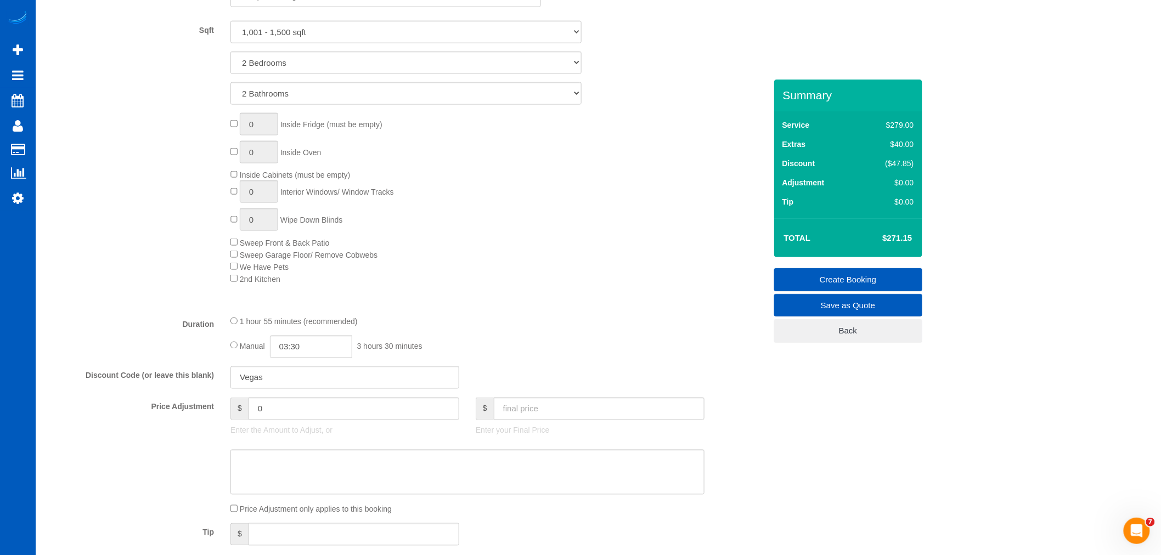
scroll to position [569, 0]
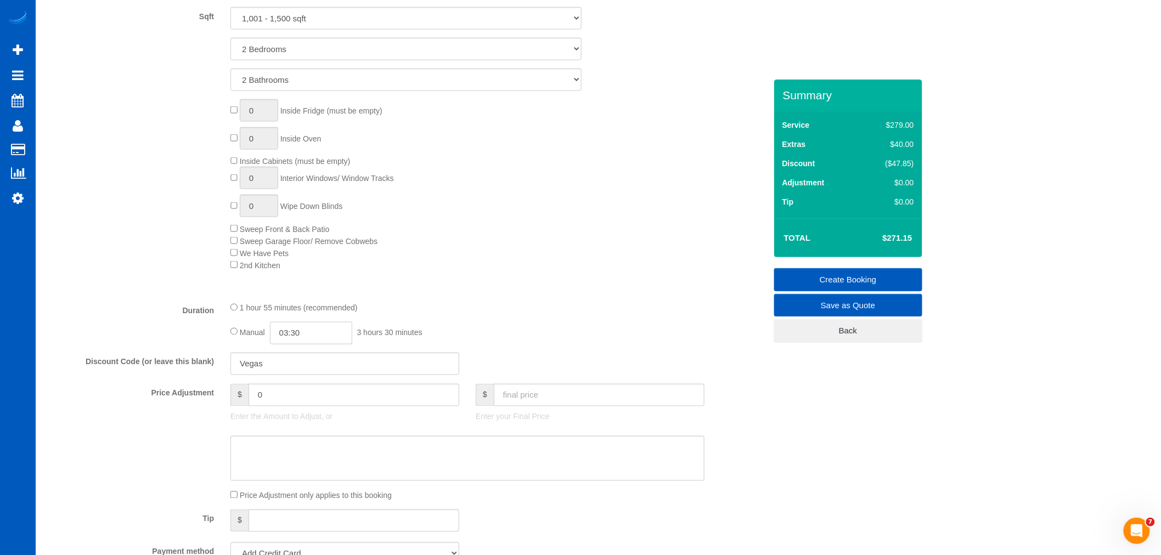
click at [310, 341] on input "03:30" at bounding box center [311, 333] width 82 height 23
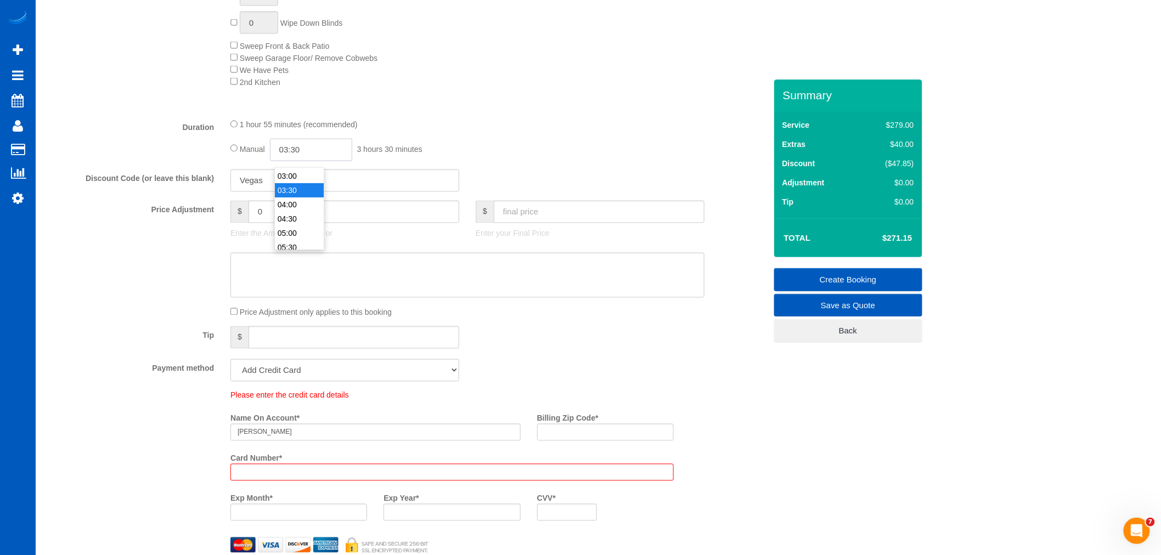
scroll to position [692, 0]
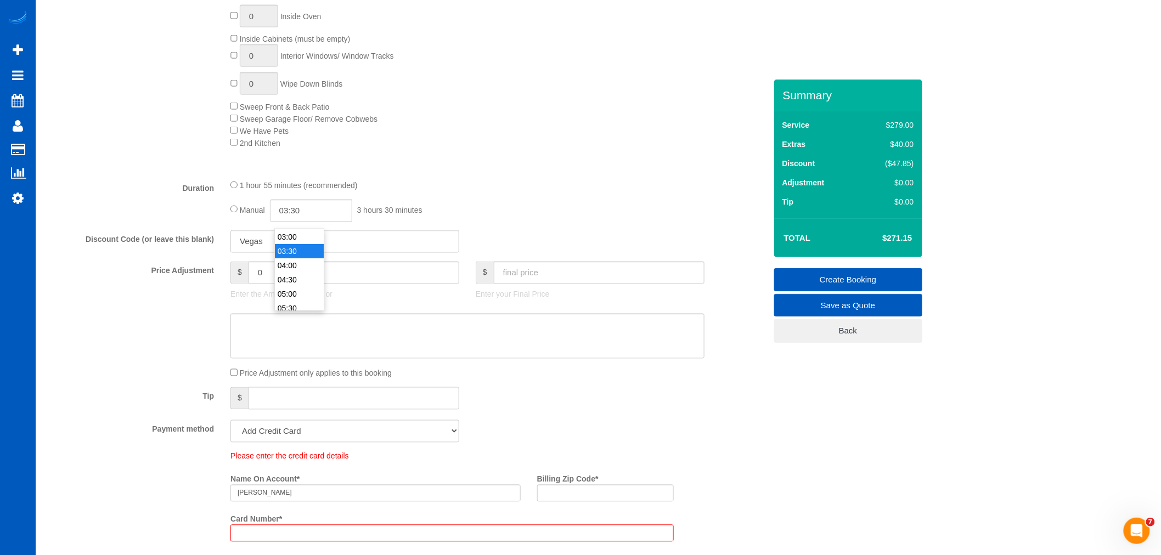
click at [462, 218] on div "Manual 03:30 3 hours 30 minutes" at bounding box center [468, 211] width 474 height 23
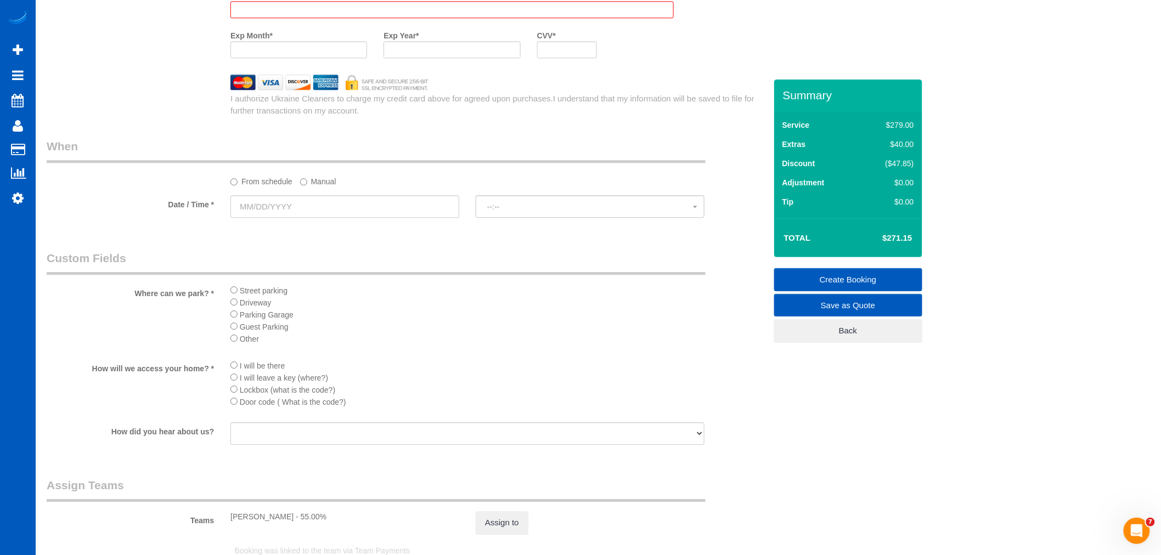
scroll to position [1240, 0]
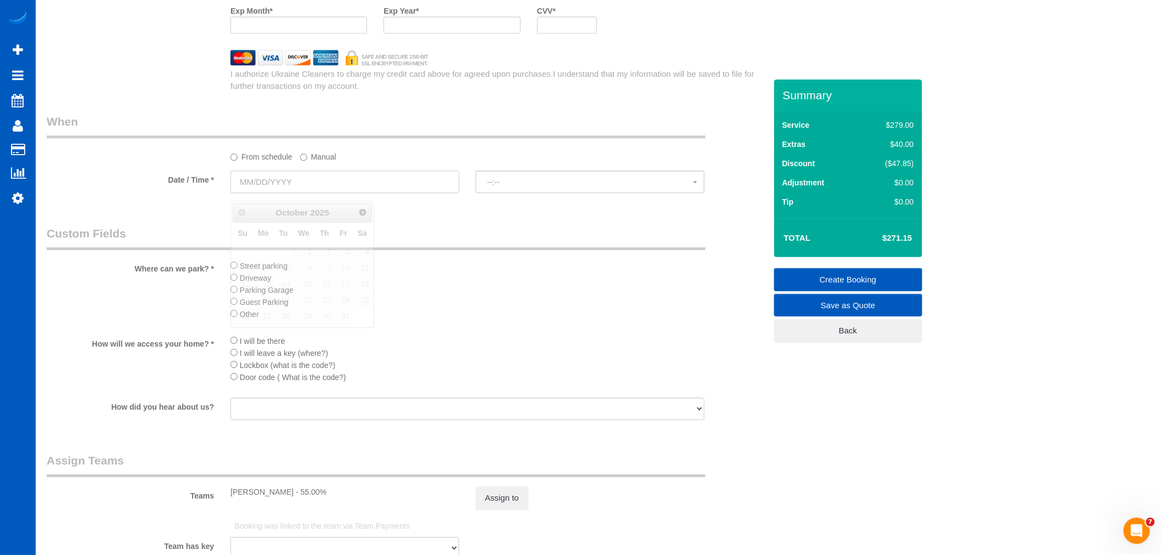
click at [289, 187] on input "text" at bounding box center [345, 182] width 229 height 23
click at [306, 156] on label "Manual" at bounding box center [318, 155] width 36 height 15
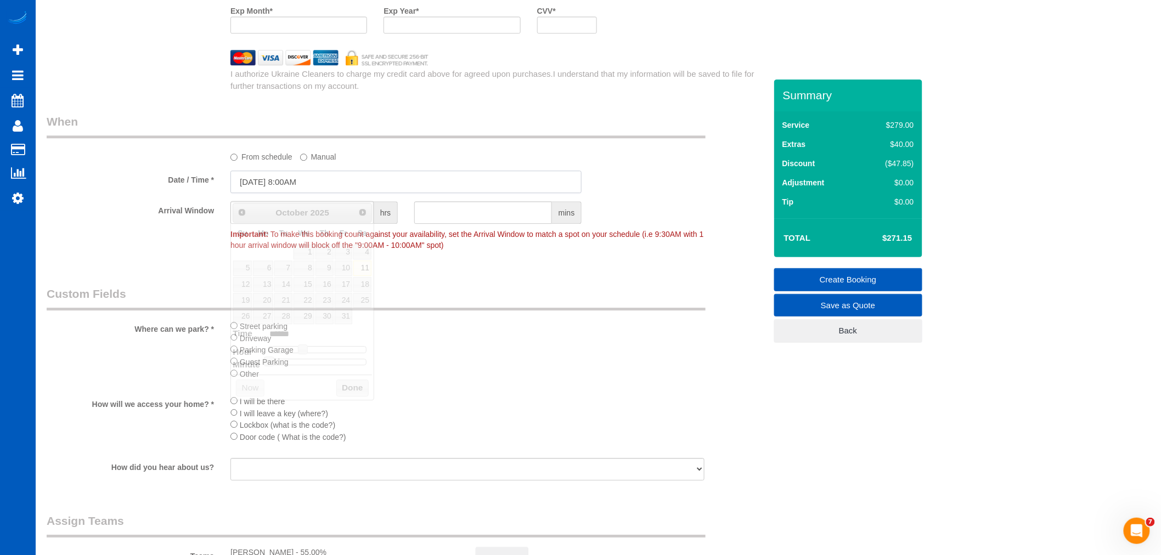
click at [272, 191] on input "[DATE] 8:00AM" at bounding box center [406, 182] width 351 height 23
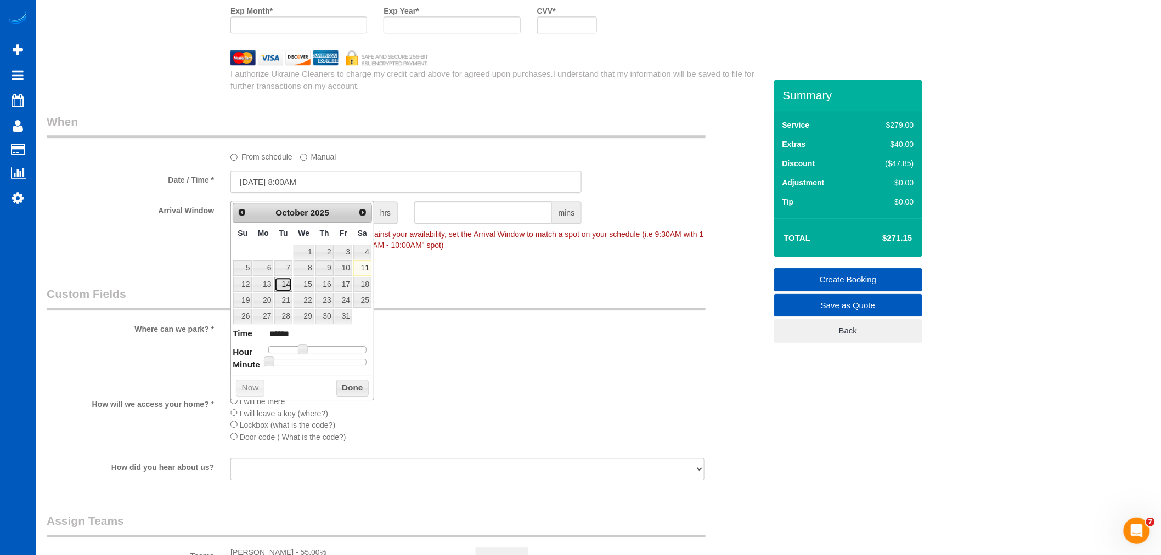
click at [289, 288] on link "14" at bounding box center [283, 284] width 18 height 15
type input "[DATE] 9:00AM"
type input "******"
type input "10/14/2025 10:00AM"
type input "*******"
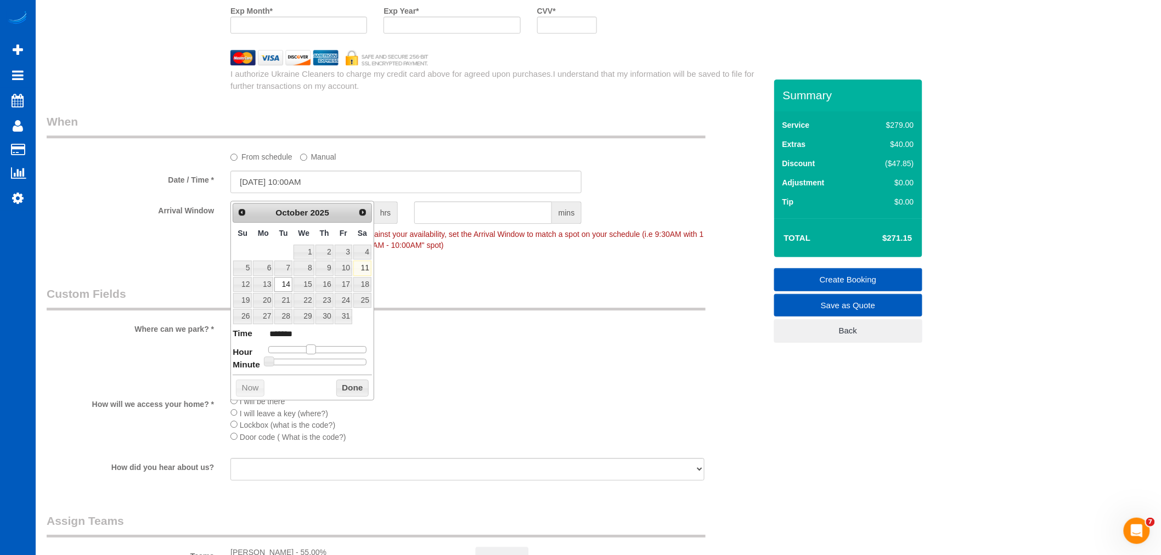
type input "10/14/2025 11:00AM"
type input "*******"
type input "10/14/2025 12:00PM"
type input "*******"
type input "10/14/2025 1:00PM"
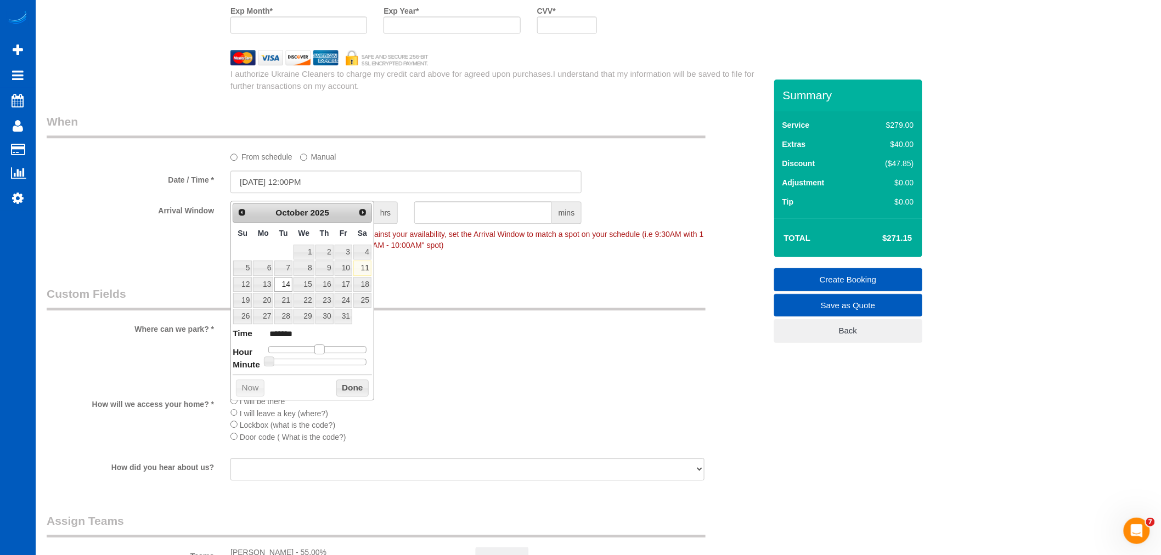
type input "******"
type input "10/14/2025 2:00PM"
type input "******"
type input "10/14/2025 4:00PM"
type input "******"
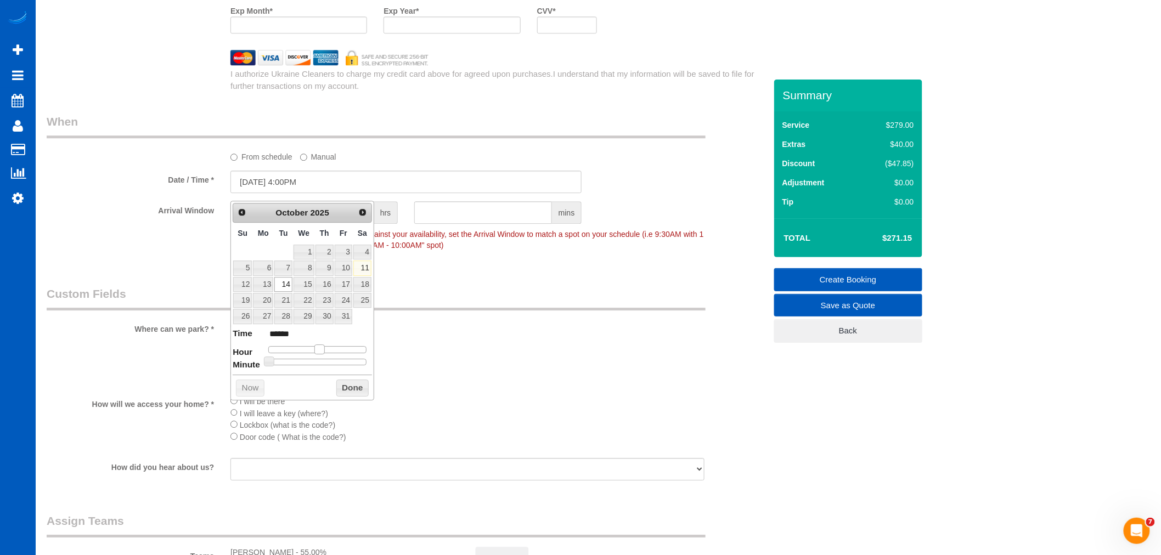
type input "10/14/2025 5:00PM"
type input "******"
type input "10/14/2025 4:00PM"
type input "******"
type input "[DATE] 3:00PM"
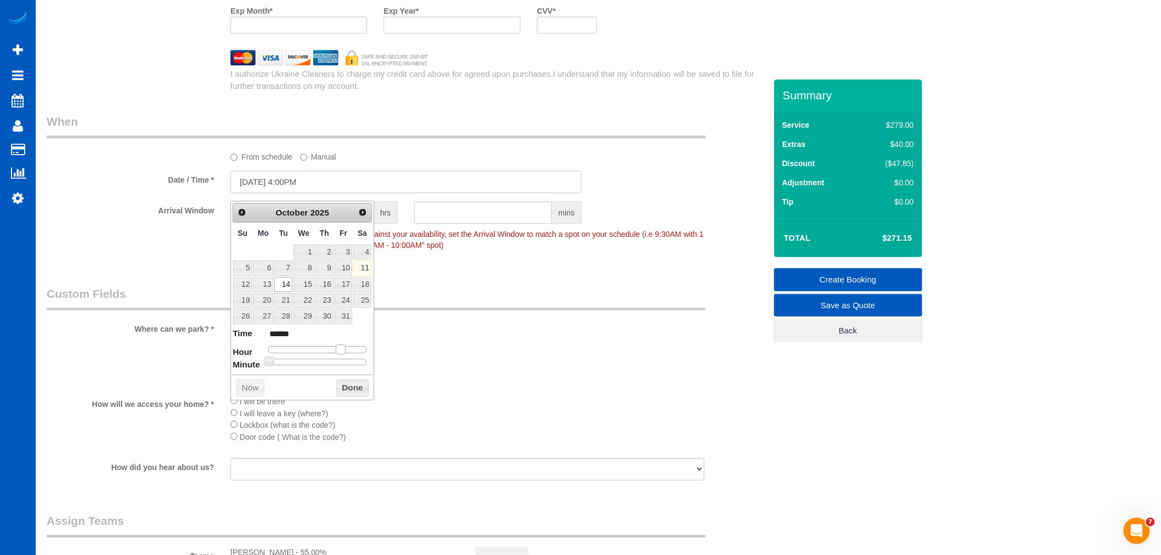
type input "******"
drag, startPoint x: 304, startPoint y: 347, endPoint x: 332, endPoint y: 344, distance: 28.7
click at [332, 344] on dl "Time ****** Hour Minute Second Millisecond Microsecond Time Zone ***** ***** **…" at bounding box center [302, 347] width 139 height 38
click at [352, 394] on button "Done" at bounding box center [352, 389] width 32 height 18
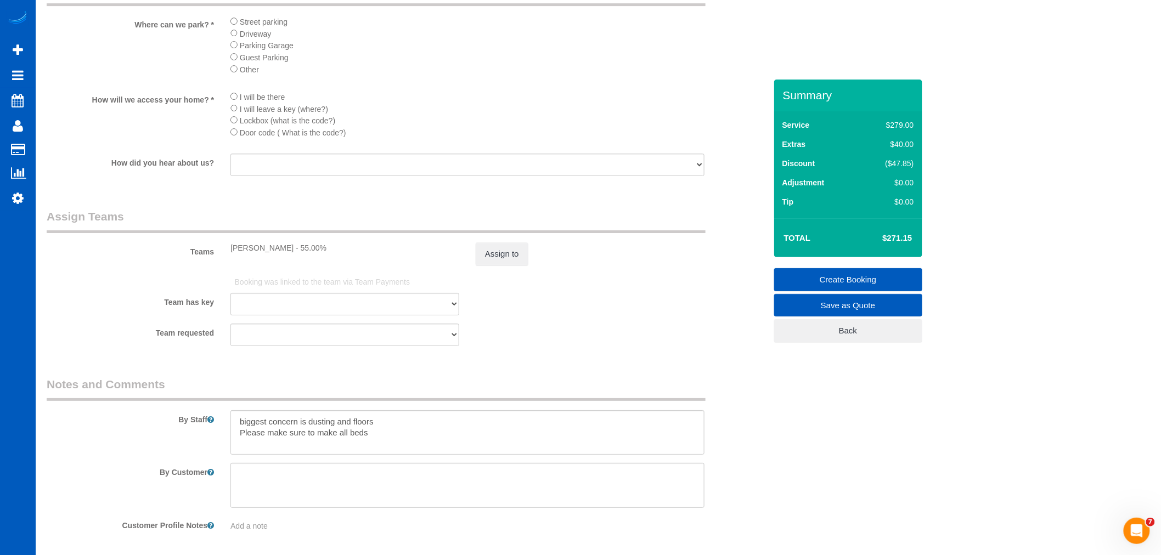
scroll to position [1605, 0]
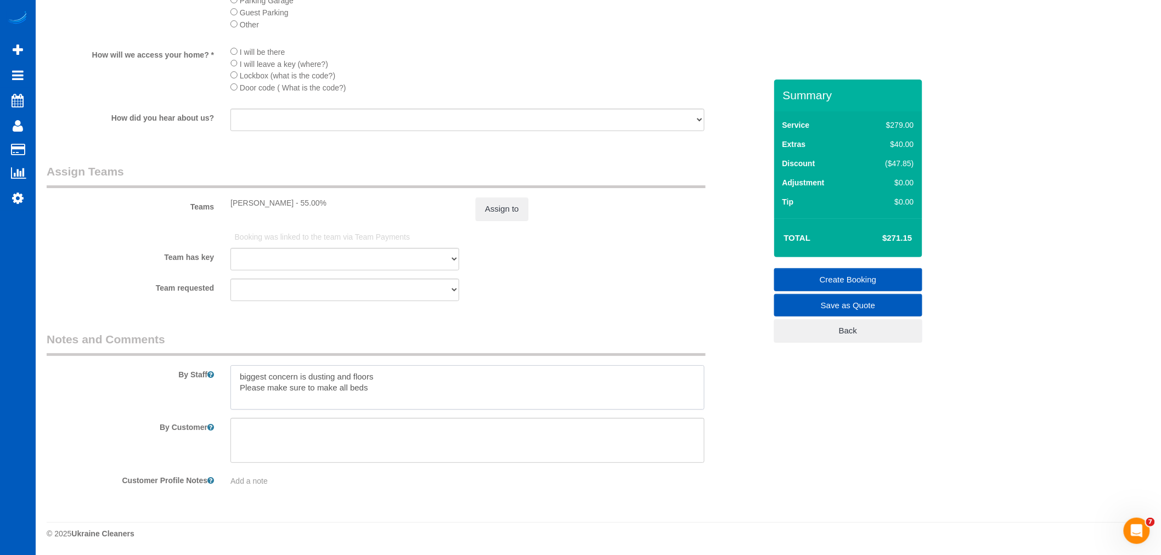
click at [406, 391] on textarea at bounding box center [468, 388] width 474 height 45
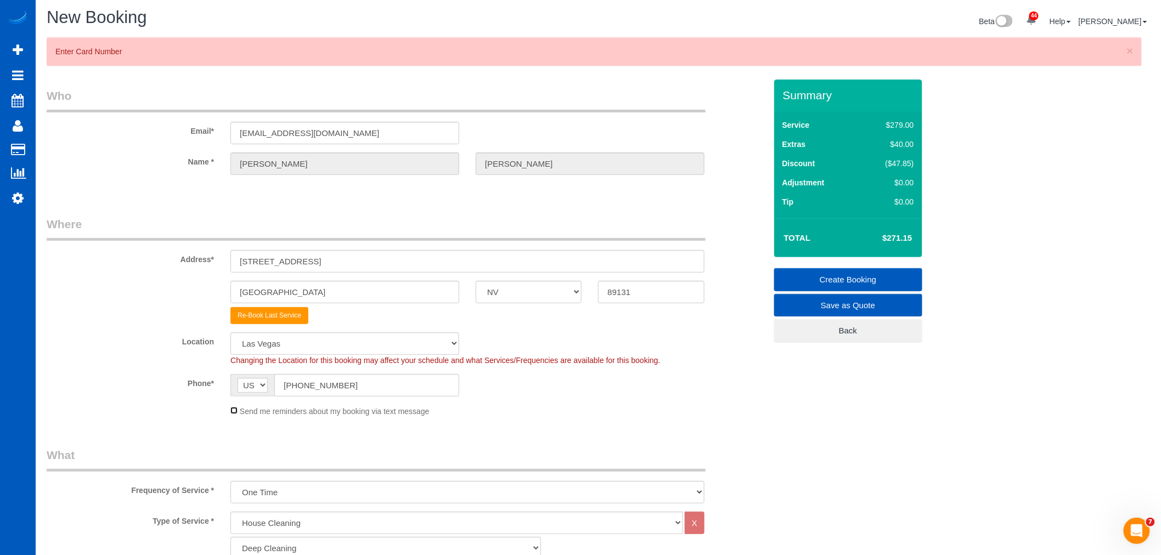
scroll to position [0, 0]
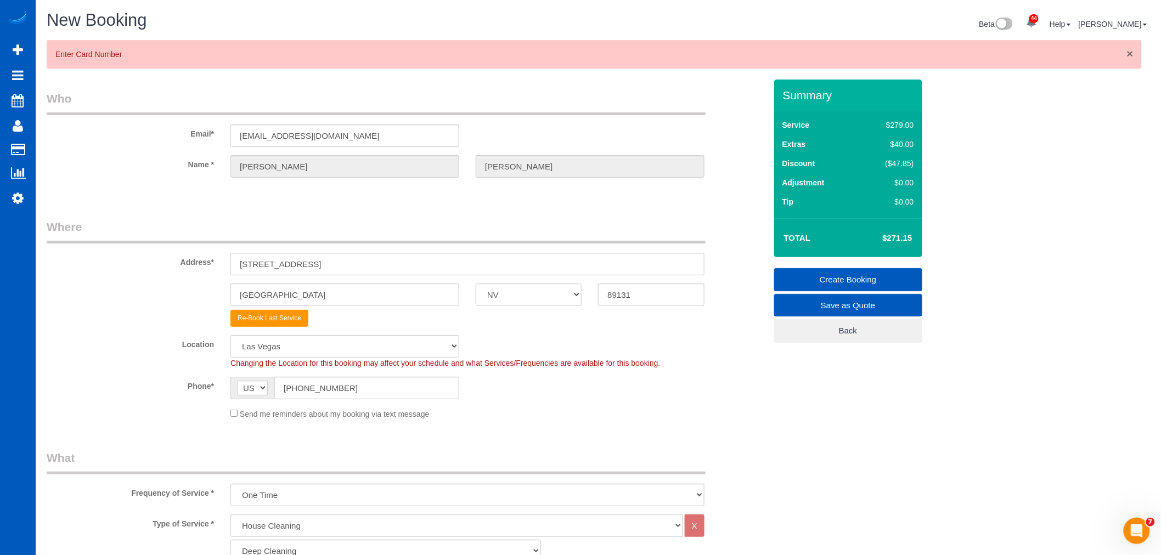
click at [1131, 51] on span "×" at bounding box center [1130, 53] width 7 height 13
click at [338, 262] on input "7605 Silver Mallard Ave" at bounding box center [468, 264] width 474 height 23
drag, startPoint x: 355, startPoint y: 268, endPoint x: 139, endPoint y: 289, distance: 217.2
click at [139, 289] on sui-booking-address "Address* 7605 Silver Mallard Ave Las Vegas AK AL AR AZ CA CO CT DC DE FL GA HI …" at bounding box center [407, 273] width 720 height 108
paste input "847 Meandering Path Ave, Las Vegas, NV 89131"
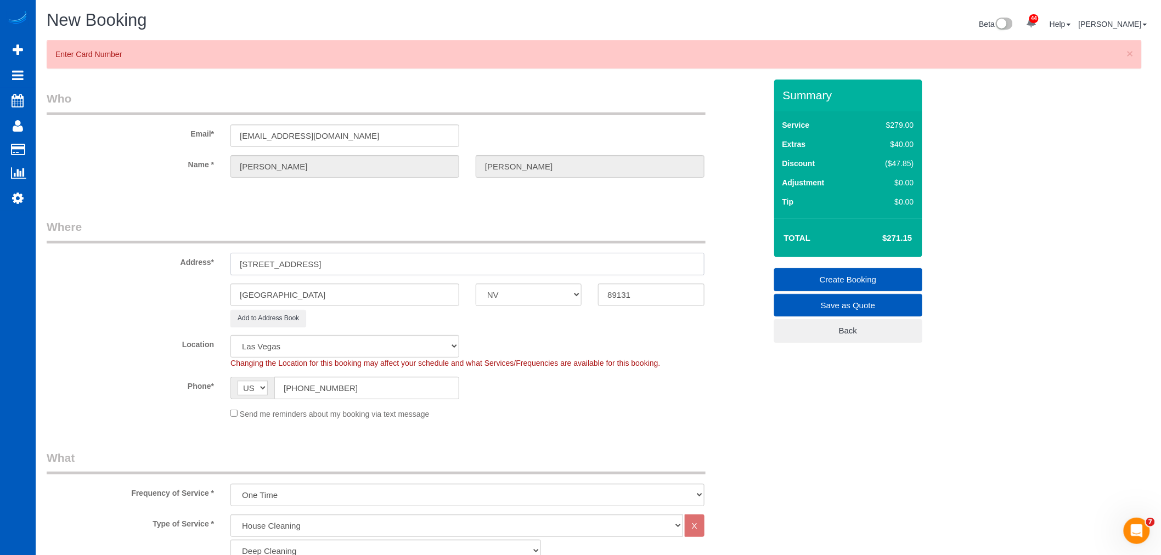
drag, startPoint x: 431, startPoint y: 264, endPoint x: 399, endPoint y: 264, distance: 31.8
click at [399, 264] on input "7847 Meandering Path Ave, Las Vegas, NV 89131" at bounding box center [468, 264] width 474 height 23
type input "7847 Meandering Path Ave, Las Vegas, NV 89131"
drag, startPoint x: 667, startPoint y: 298, endPoint x: 459, endPoint y: 317, distance: 209.4
click at [459, 317] on sui-booking-address "Address* 7847 Meandering Path Ave, Las Vegas, NV 89131 Las Vegas AK AL AR AZ CA…" at bounding box center [407, 273] width 720 height 108
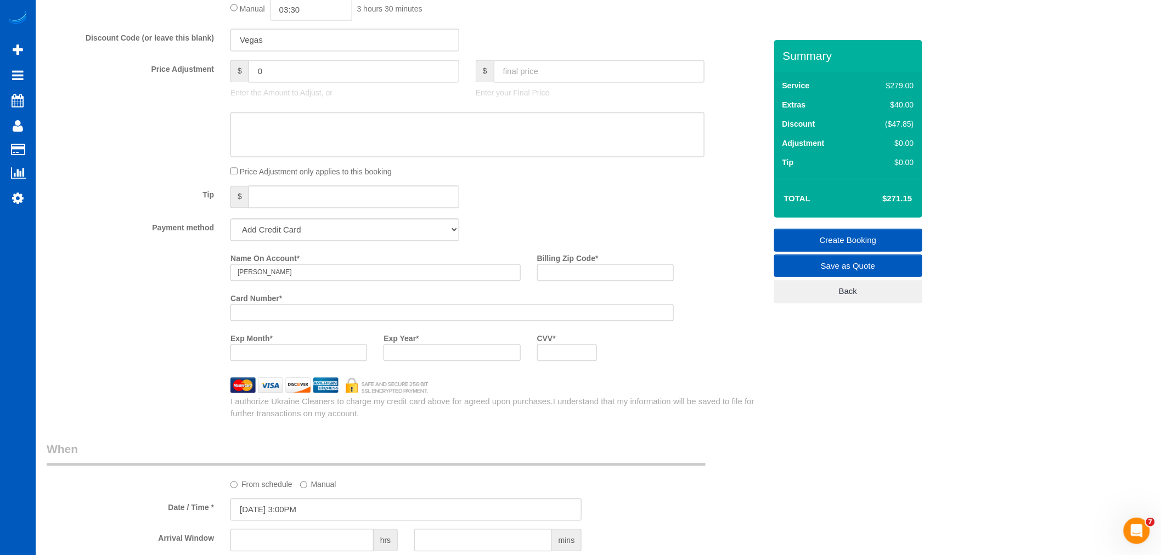
scroll to position [814, 0]
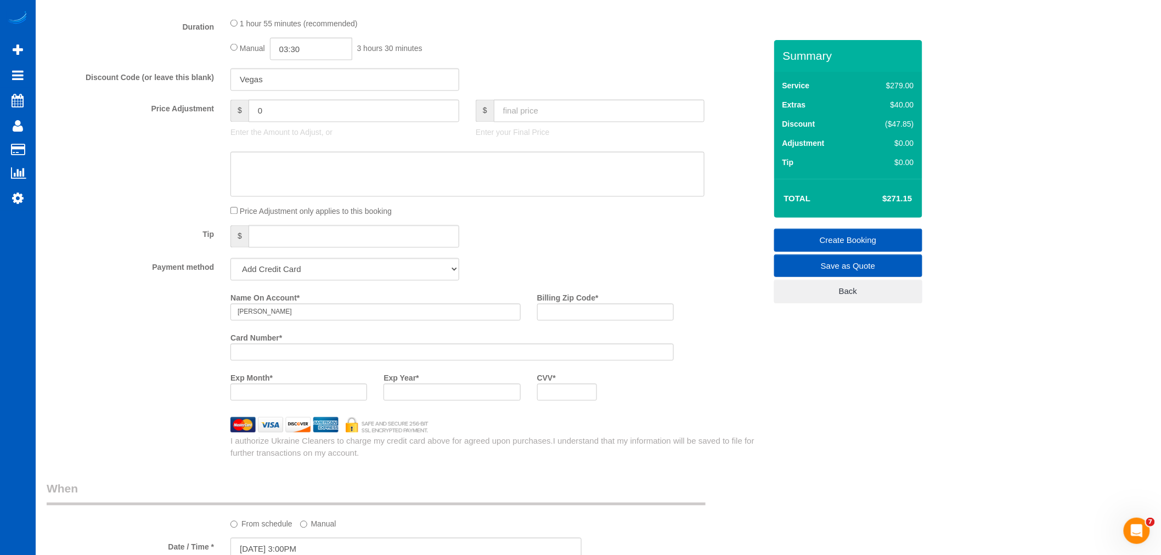
click at [313, 392] on payment-method-fs-pay "Name On Account * Elena Atanasova Billing Zip Code * Card Number * Exp Month * …" at bounding box center [452, 349] width 443 height 120
click at [564, 401] on div "CVV *" at bounding box center [567, 385] width 77 height 32
click at [623, 440] on div "Name On Account * Elena Atanasova Billing Zip Code * Card Number * Exp Month * …" at bounding box center [407, 374] width 720 height 171
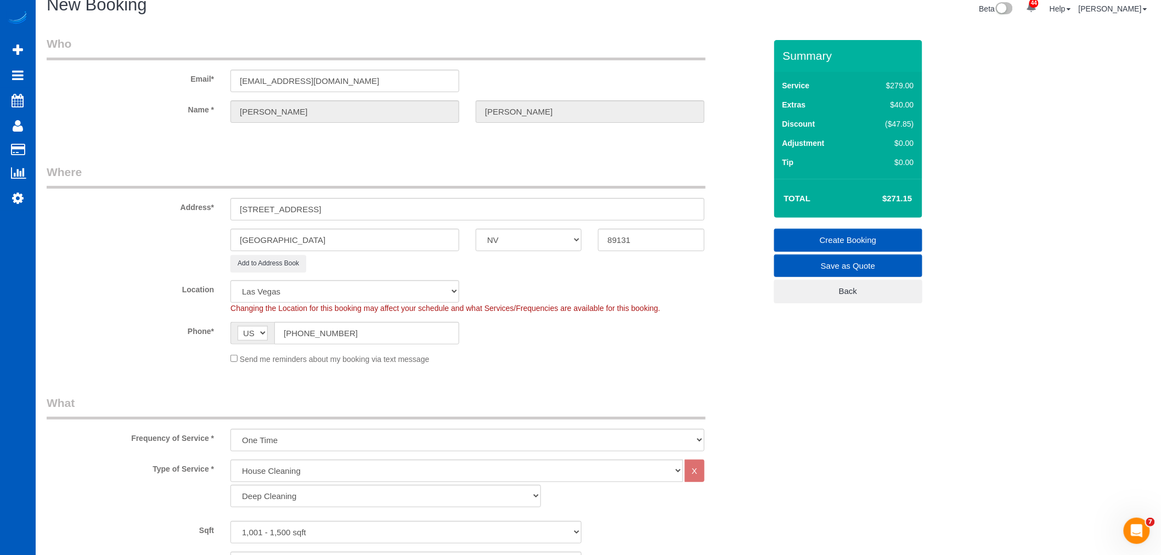
scroll to position [0, 0]
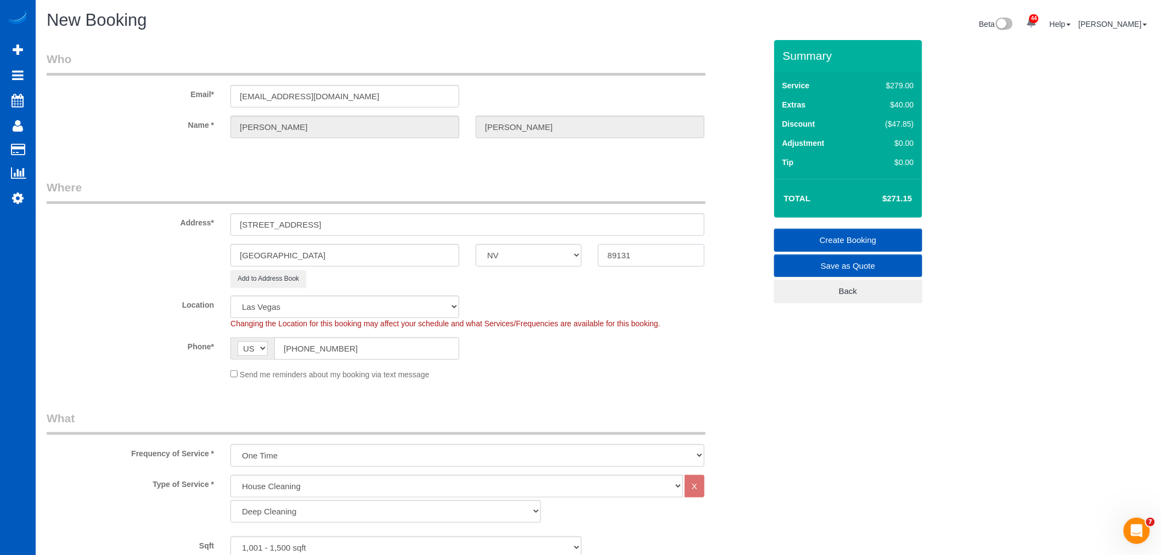
drag, startPoint x: 653, startPoint y: 245, endPoint x: 540, endPoint y: 268, distance: 115.4
click at [540, 268] on sui-booking-address "Address* 7847 Meandering Path Ave, Las Vegas, NV 89131 Las Vegas AK AL AR AZ CA…" at bounding box center [407, 233] width 720 height 108
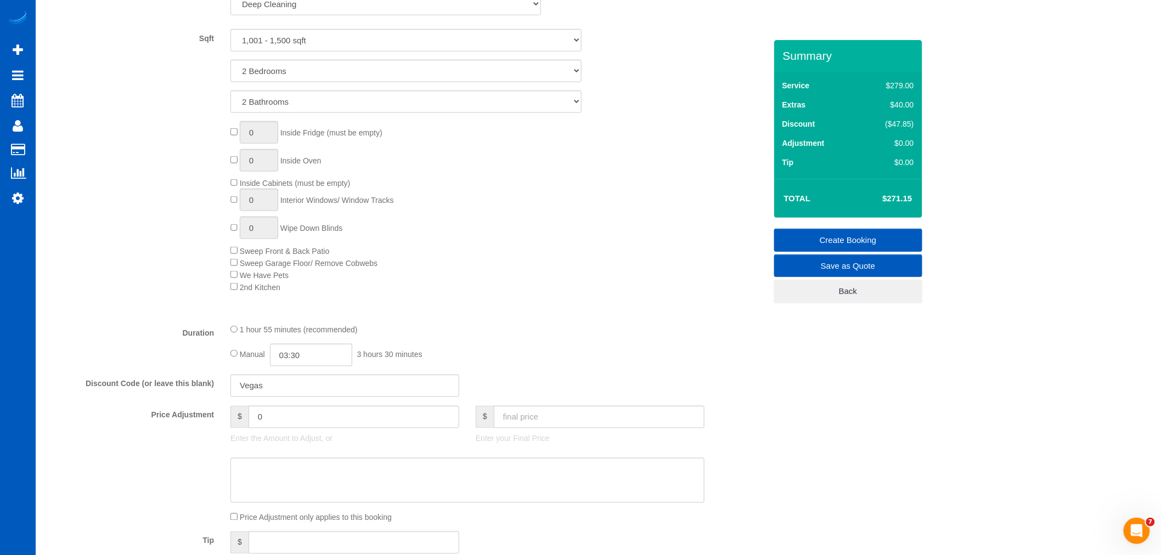
scroll to position [732, 0]
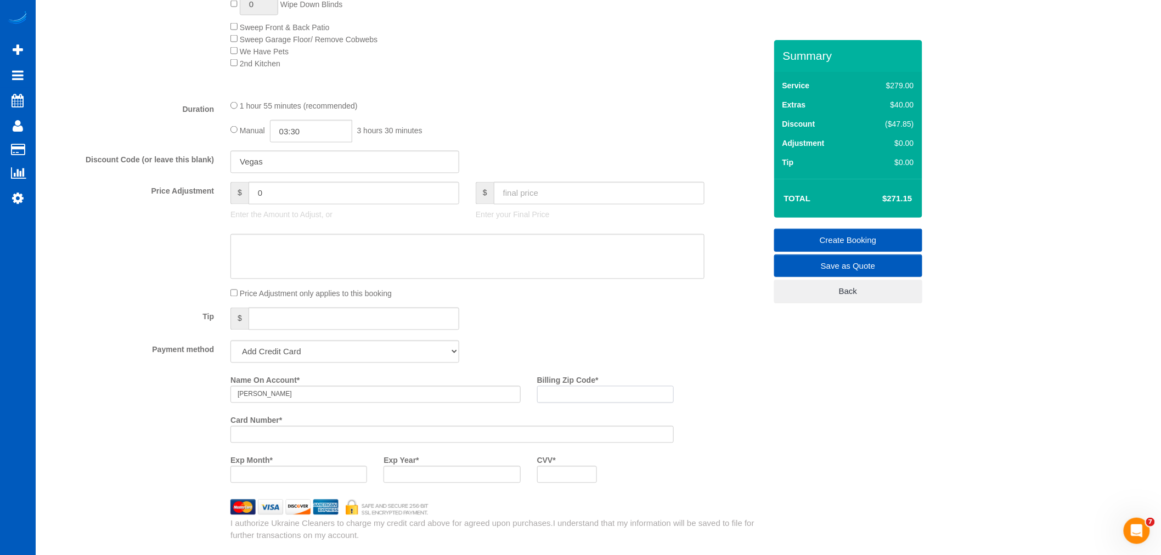
click at [564, 398] on input "Billing Zip Code *" at bounding box center [605, 394] width 137 height 17
paste input "89131"
type input "89131"
click at [709, 327] on div "Tip $" at bounding box center [406, 320] width 736 height 25
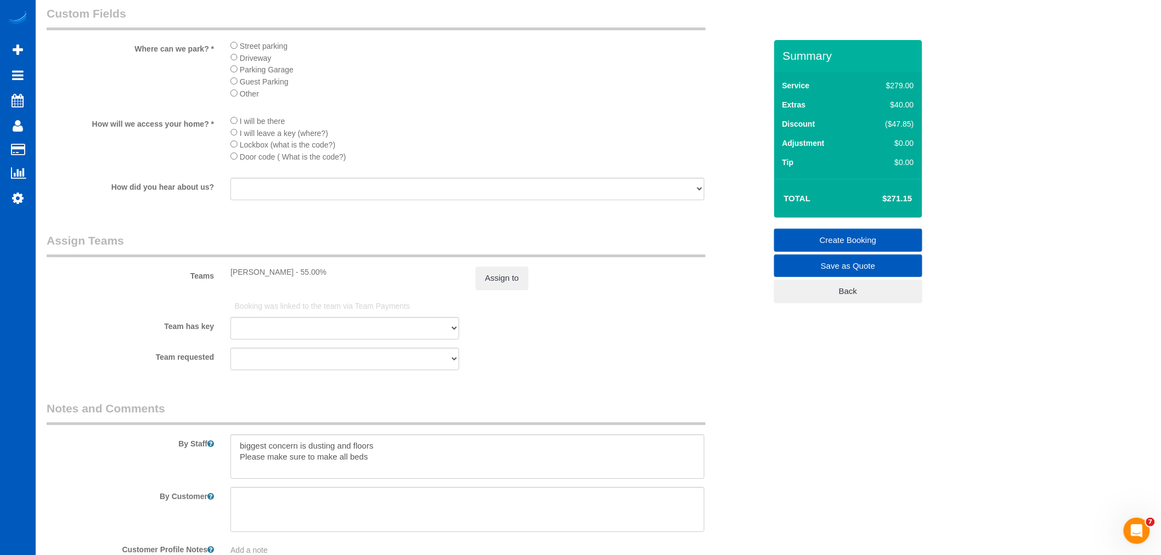
scroll to position [1546, 0]
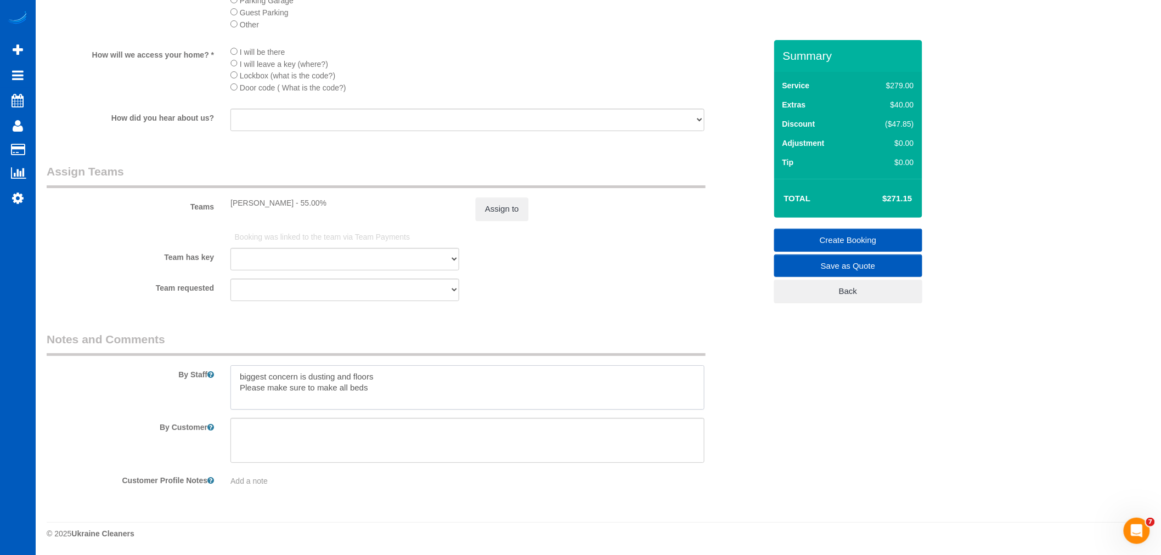
drag, startPoint x: 317, startPoint y: 388, endPoint x: 266, endPoint y: 386, distance: 51.1
click at [266, 386] on textarea at bounding box center [468, 388] width 474 height 45
click at [446, 394] on textarea at bounding box center [468, 388] width 474 height 45
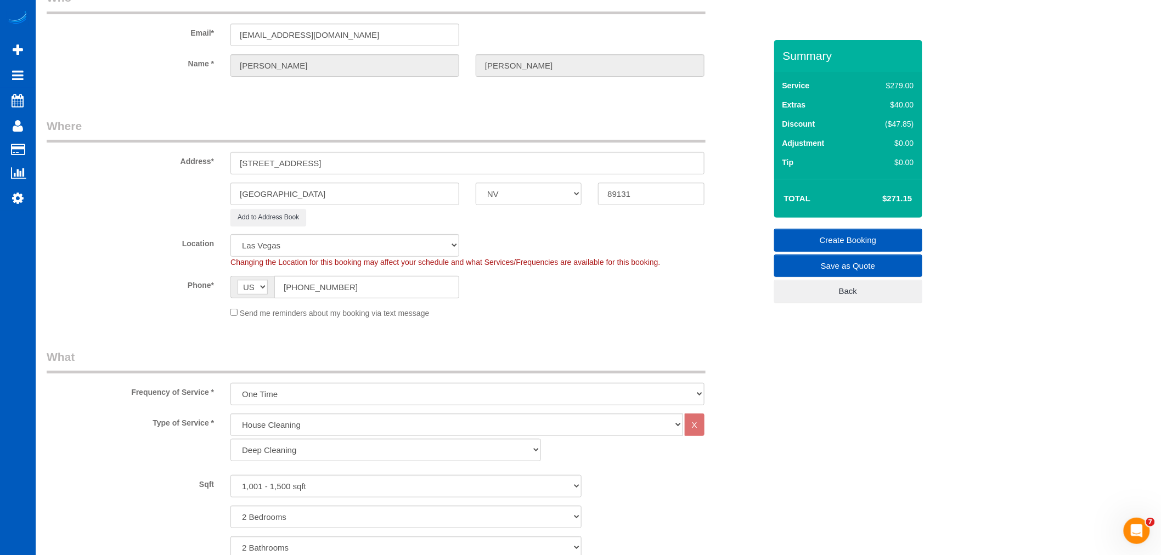
scroll to position [22, 0]
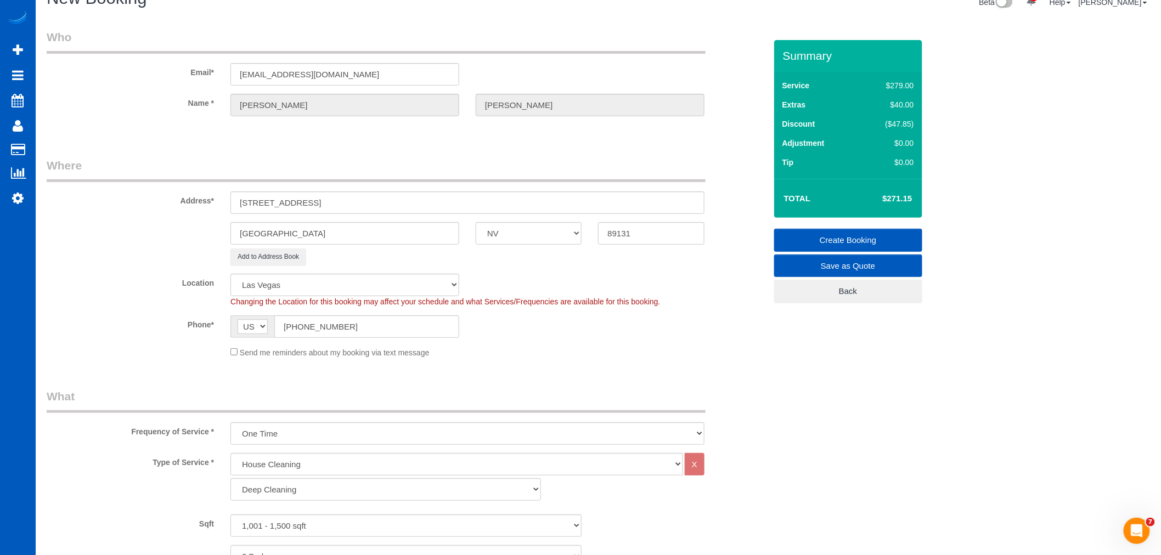
type textarea "biggest concern is dusting and floors Please make all beds"
drag, startPoint x: 426, startPoint y: 195, endPoint x: 338, endPoint y: 205, distance: 89.0
click at [338, 205] on input "7847 Meandering Path Ave, Las Vegas, NV 89131" at bounding box center [468, 203] width 474 height 23
type input "[STREET_ADDRESS]"
click at [486, 274] on div "Location North Seattle Atlanta GA Denver Everett Fort Worth TX Las Vegas Main D…" at bounding box center [406, 290] width 736 height 33
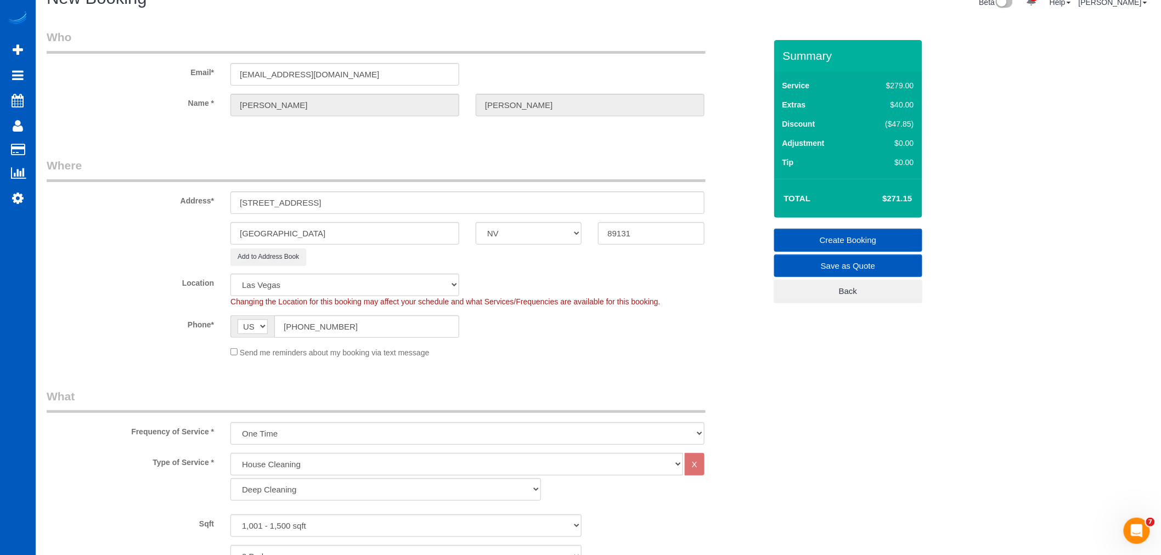
click at [797, 239] on link "Create Booking" at bounding box center [848, 240] width 148 height 23
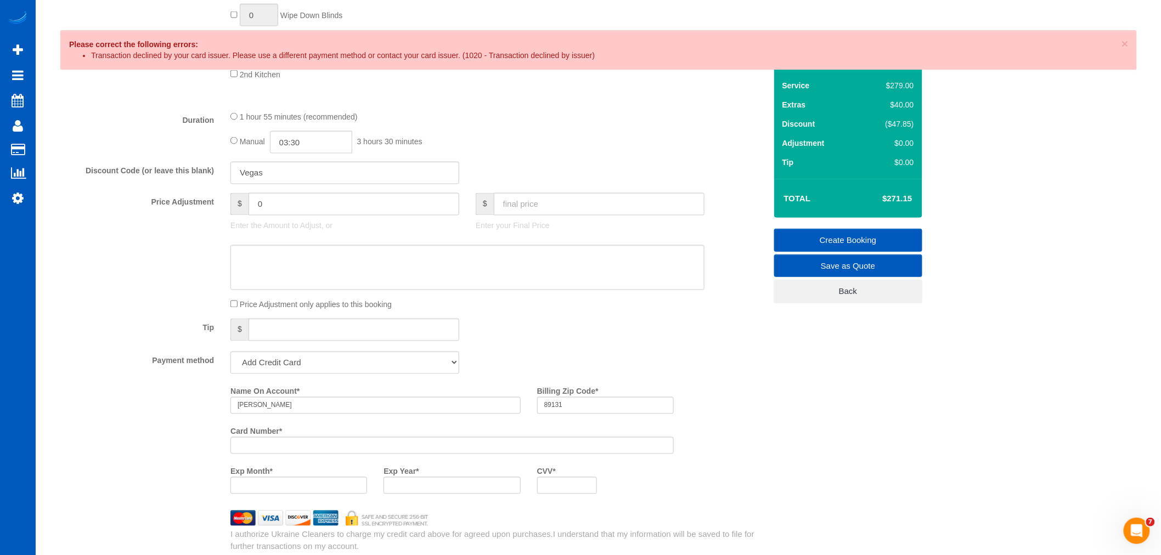
scroll to position [936, 0]
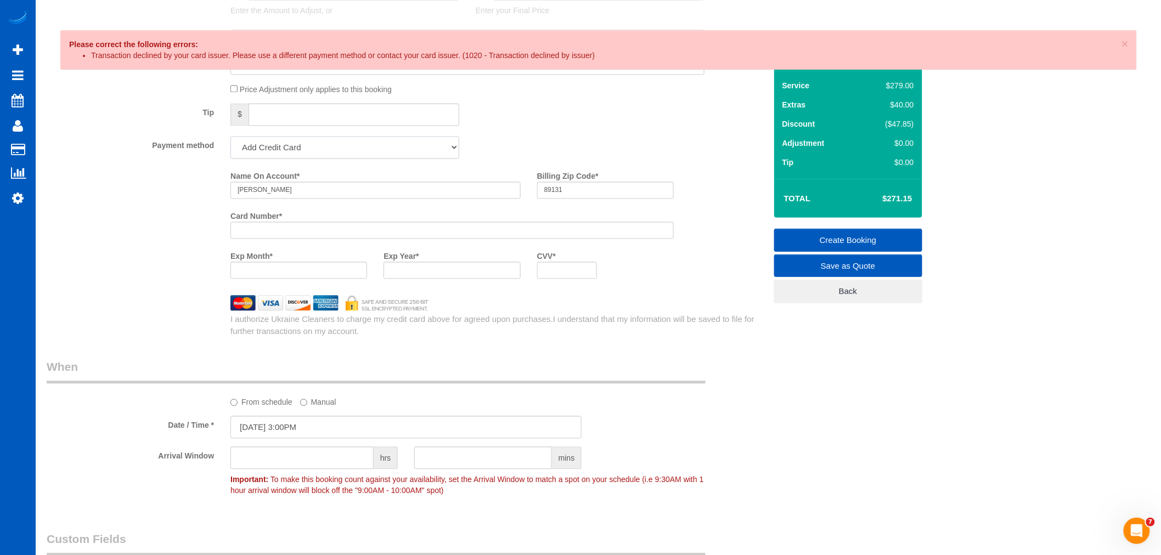
click at [292, 151] on select "Visa - 7773 - 10/2026 (Default) Add Credit Card ─────────────── Cash Check Payp…" at bounding box center [345, 147] width 229 height 23
select select "string:cash"
click at [231, 143] on select "Visa - 7773 - 10/2026 (Default) Add Credit Card ─────────────── Cash Check Payp…" at bounding box center [345, 147] width 229 height 23
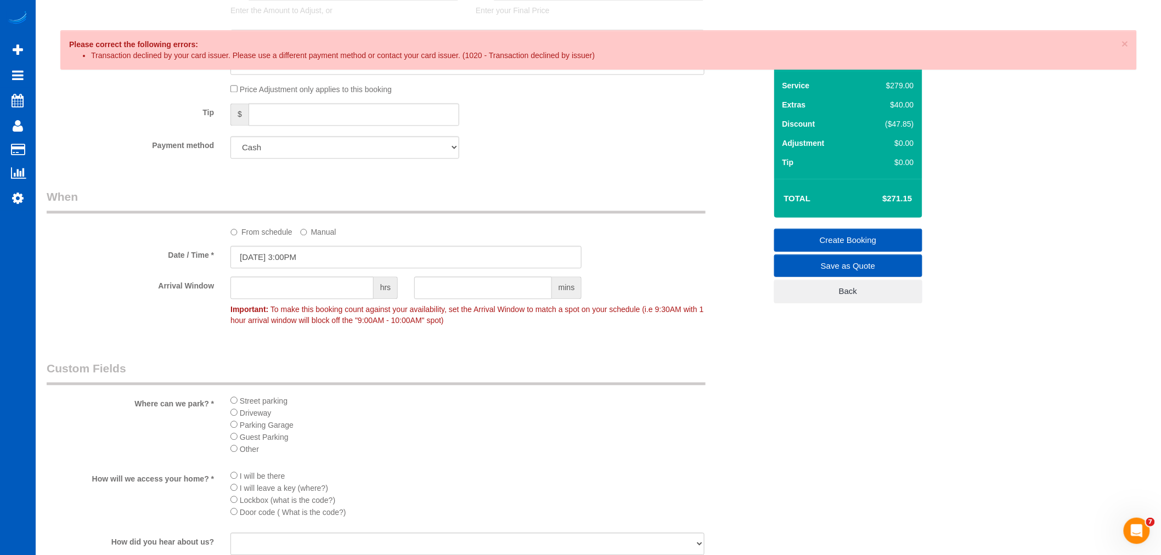
click at [569, 179] on div "Who Email* atanaelena9@gmail.com Name * Elena Atanasova Where Address* 7847 Mea…" at bounding box center [406, 23] width 736 height 1838
click at [1125, 47] on span "×" at bounding box center [1125, 43] width 7 height 13
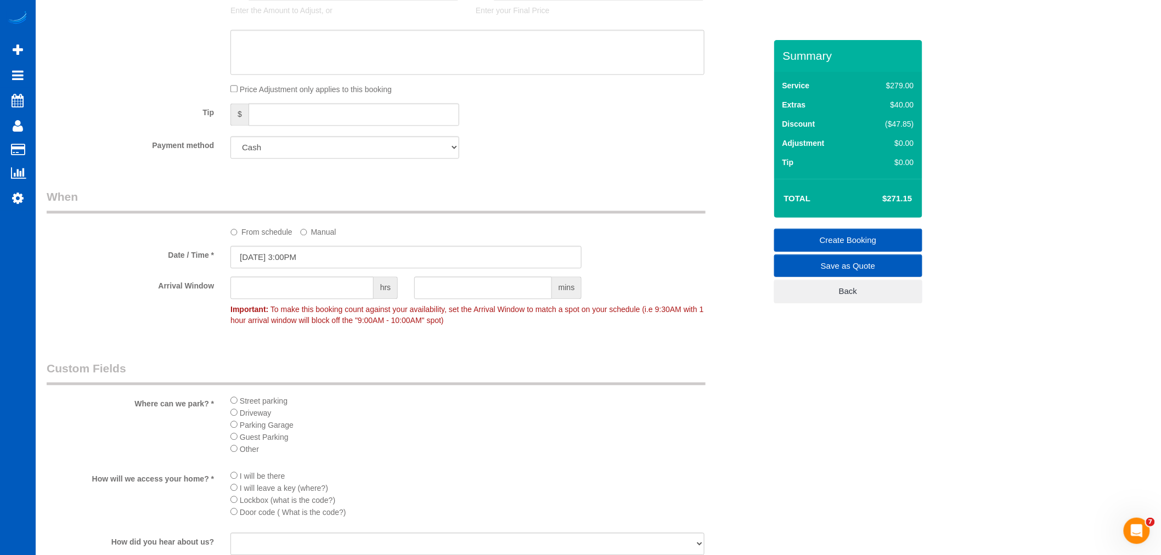
click at [852, 237] on link "Create Booking" at bounding box center [848, 240] width 148 height 23
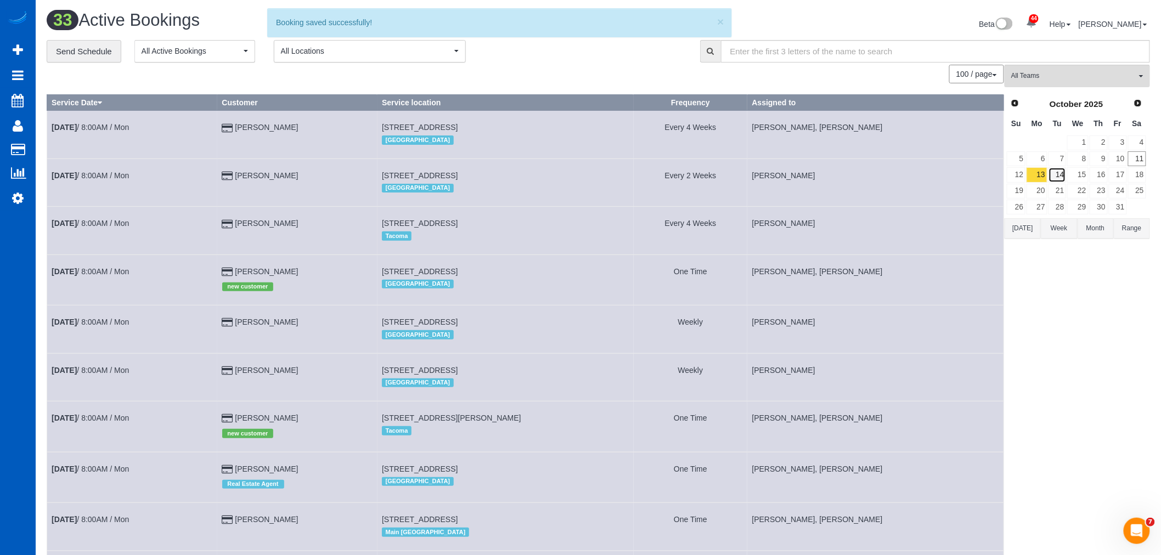
click at [1064, 177] on link "14" at bounding box center [1058, 174] width 18 height 15
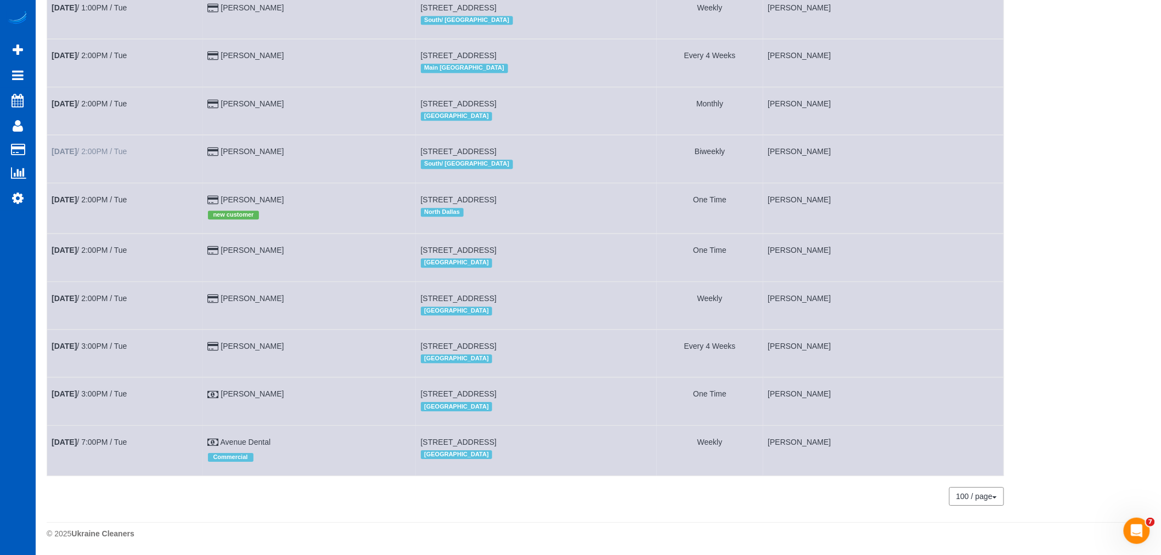
scroll to position [1165, 0]
click at [88, 390] on link "Oct 14th / 3:00PM / Tue" at bounding box center [89, 394] width 75 height 9
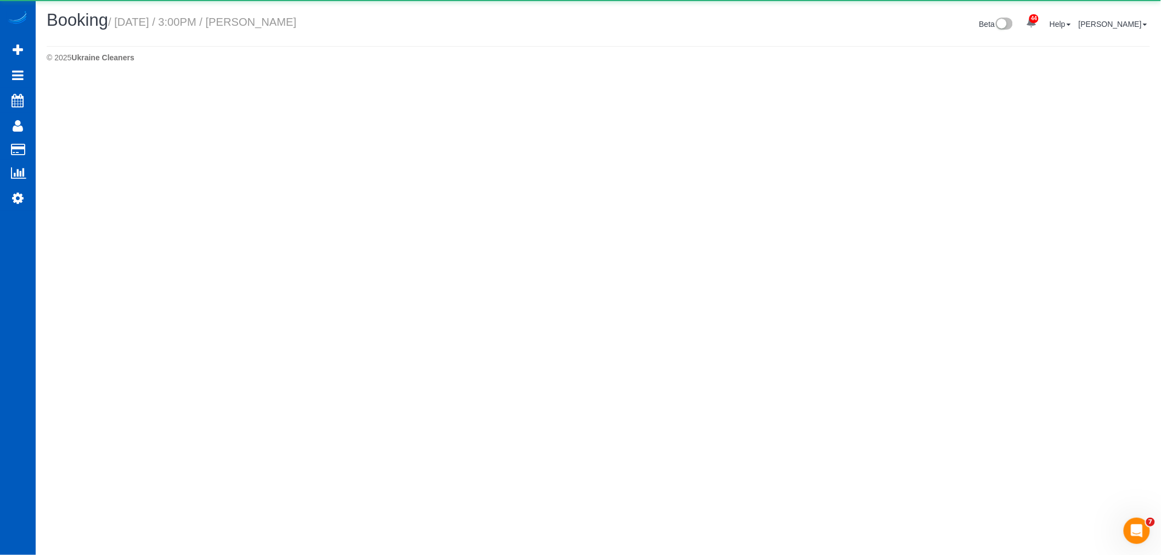
select select "NV"
select select "string:cash"
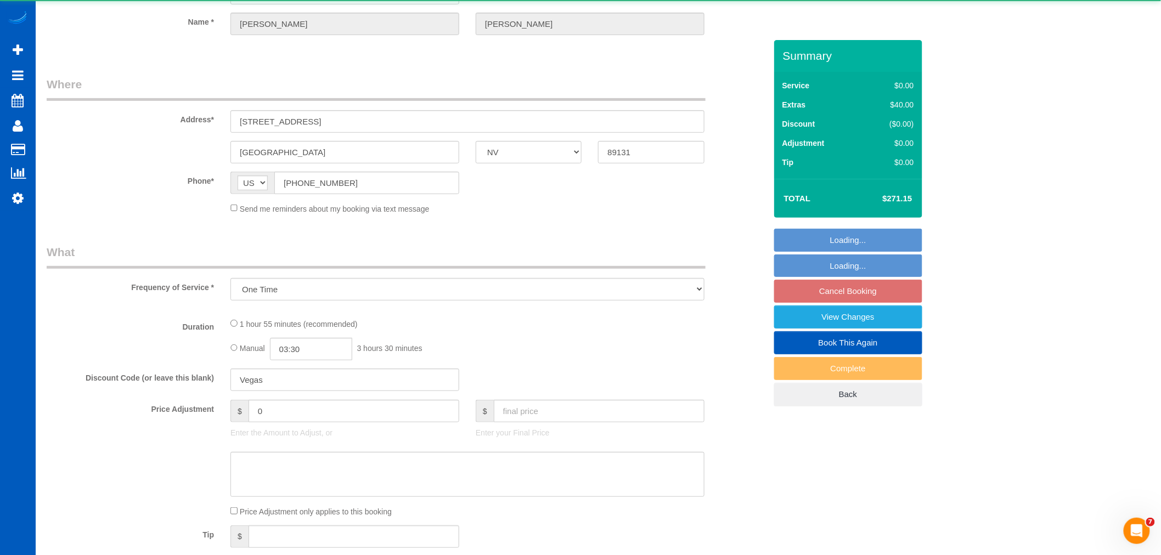
select select "object:3933"
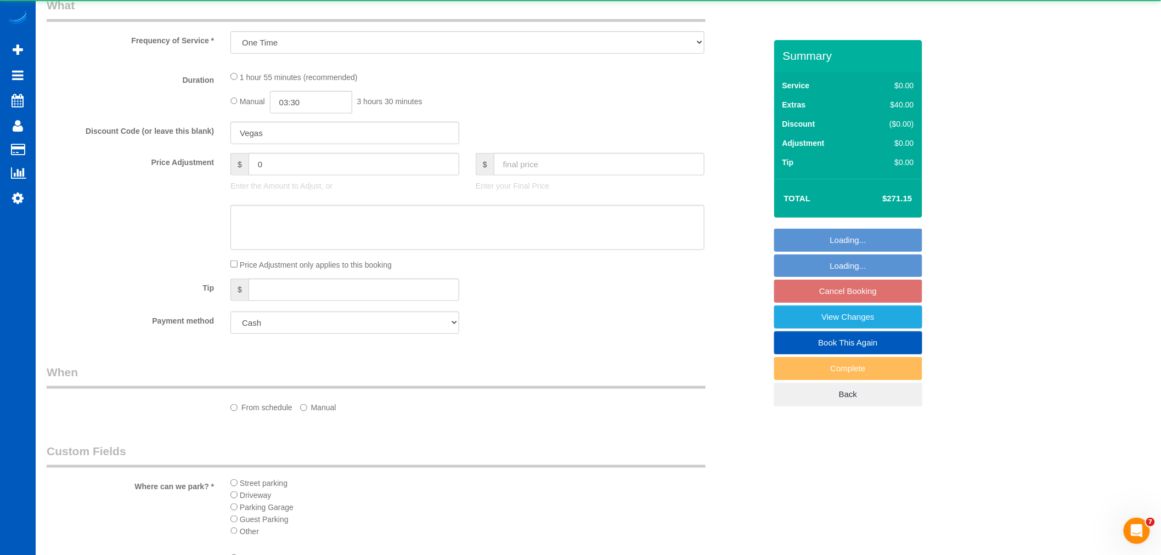
select select "199"
select select "1001"
select select "2"
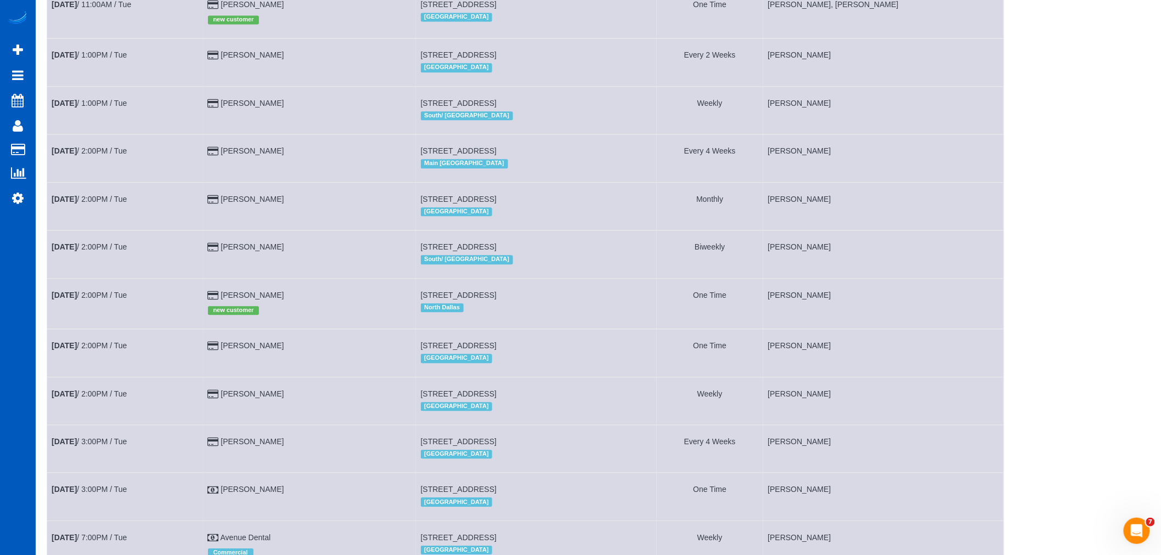
scroll to position [1165, 0]
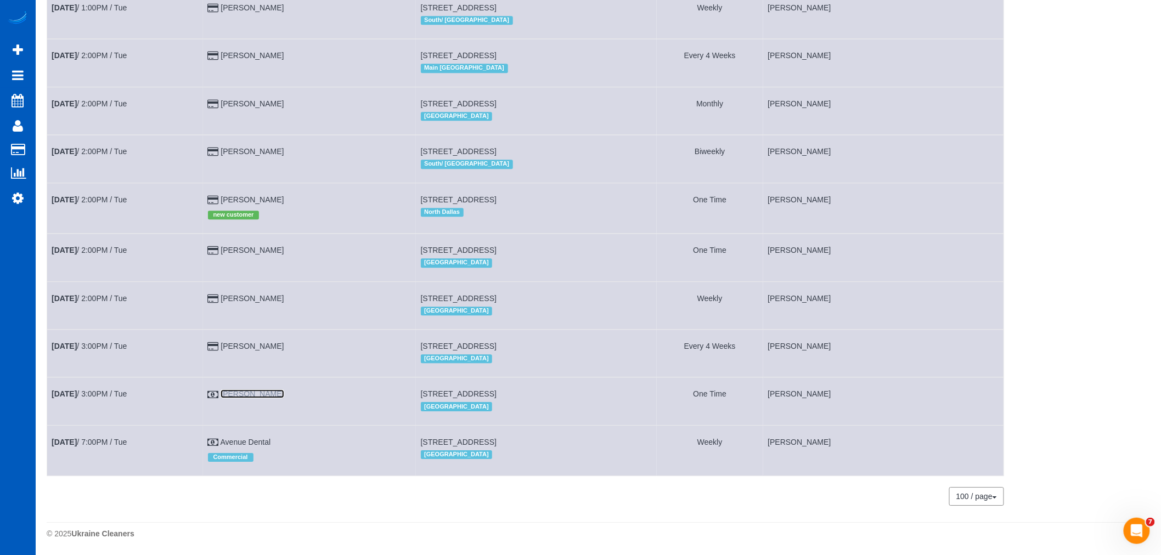
click at [256, 390] on link "Elena Atanasova" at bounding box center [252, 394] width 63 height 9
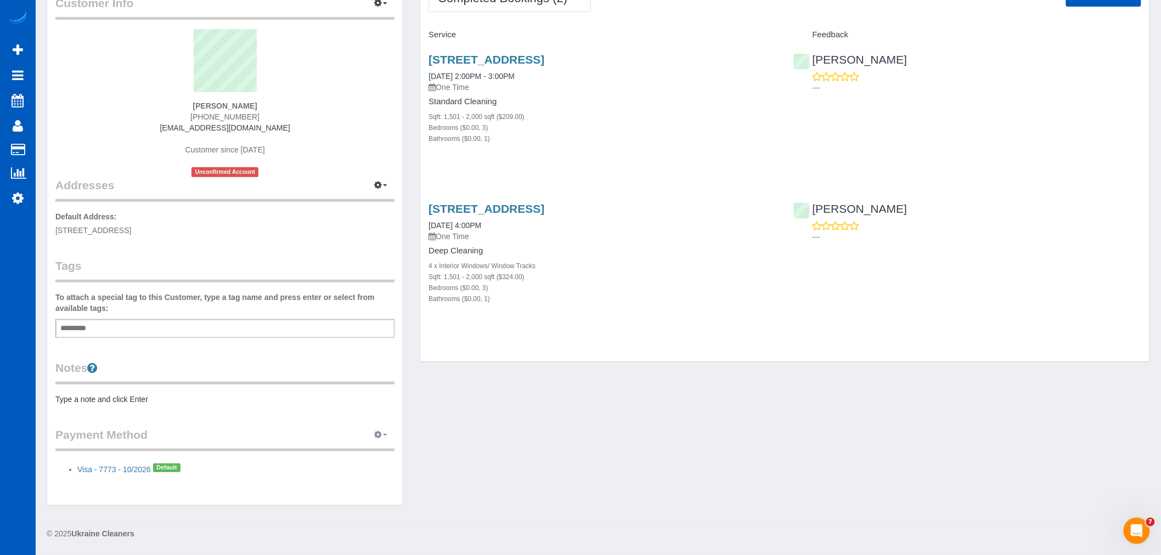
click at [375, 431] on icon "button" at bounding box center [378, 434] width 8 height 7
click at [349, 468] on link "Add Credit/Debit Card" at bounding box center [343, 470] width 103 height 14
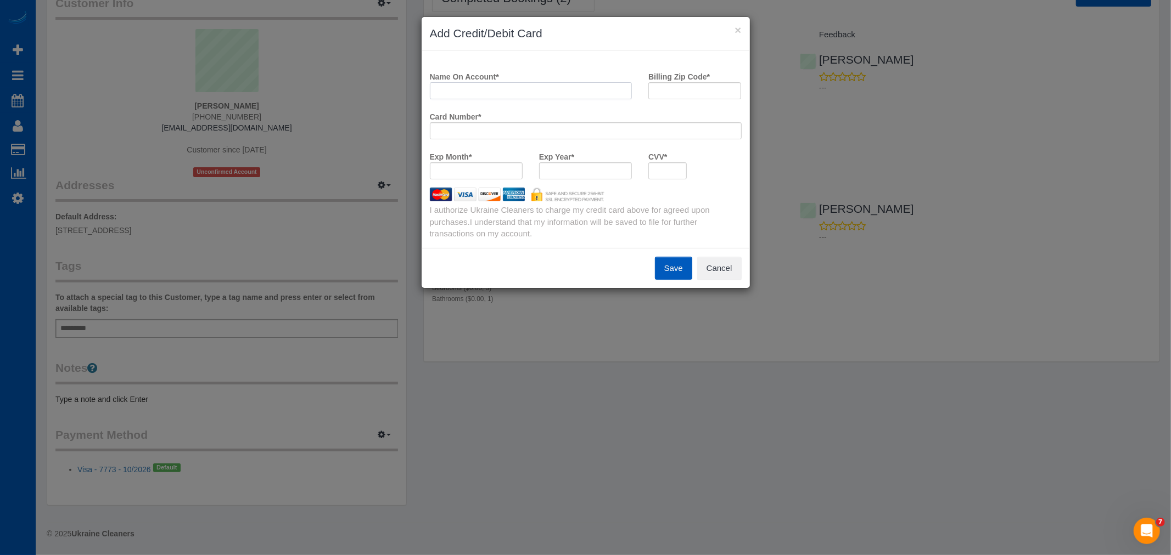
click at [491, 88] on input "Name On Account *" at bounding box center [531, 90] width 203 height 17
type input "Elena Atanasova"
click at [571, 165] on div at bounding box center [585, 170] width 93 height 17
click at [656, 83] on input "Billing Zip Code *" at bounding box center [694, 90] width 93 height 17
click at [692, 95] on input "Billing Zip Code *" at bounding box center [694, 90] width 93 height 17
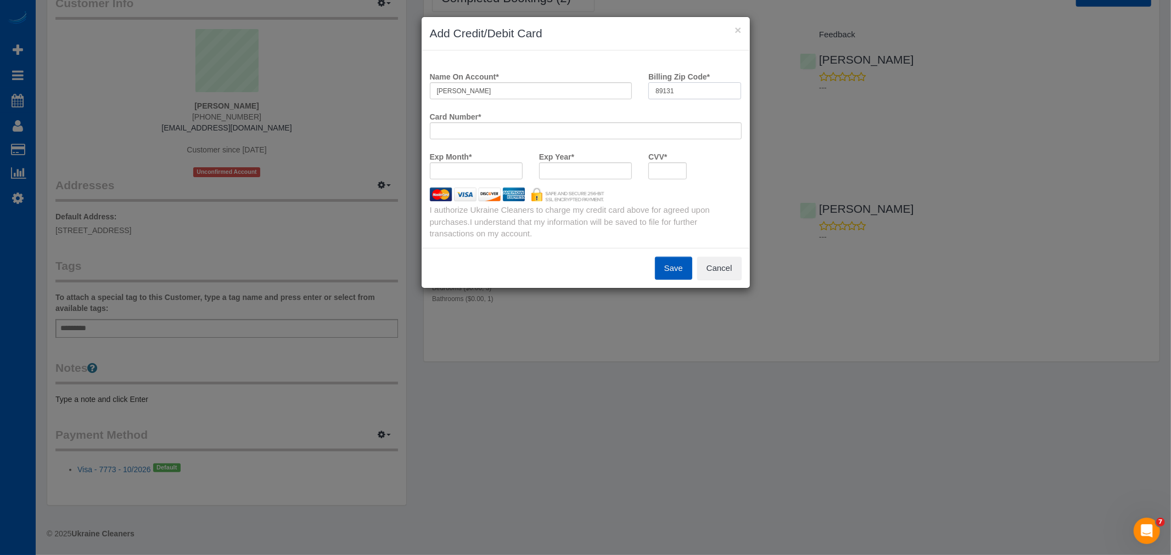
type input "89131"
click at [673, 266] on button "Save" at bounding box center [673, 268] width 37 height 23
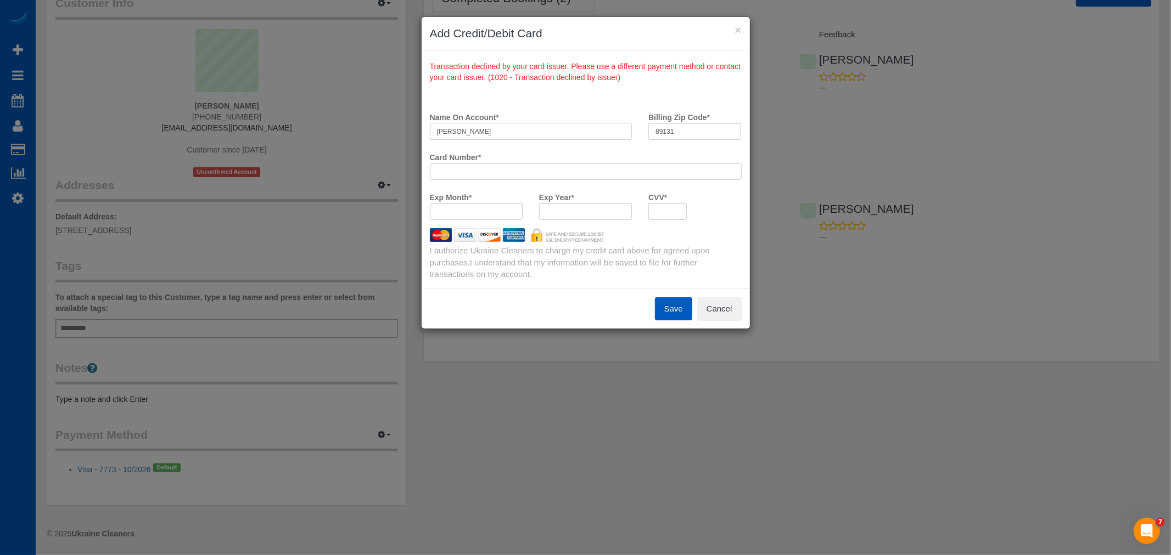
click at [460, 188] on payment-method-fs-pay "Name On Account * Elena Atanasova Billing Zip Code * 89131 Card Number * Exp Mo…" at bounding box center [586, 168] width 312 height 120
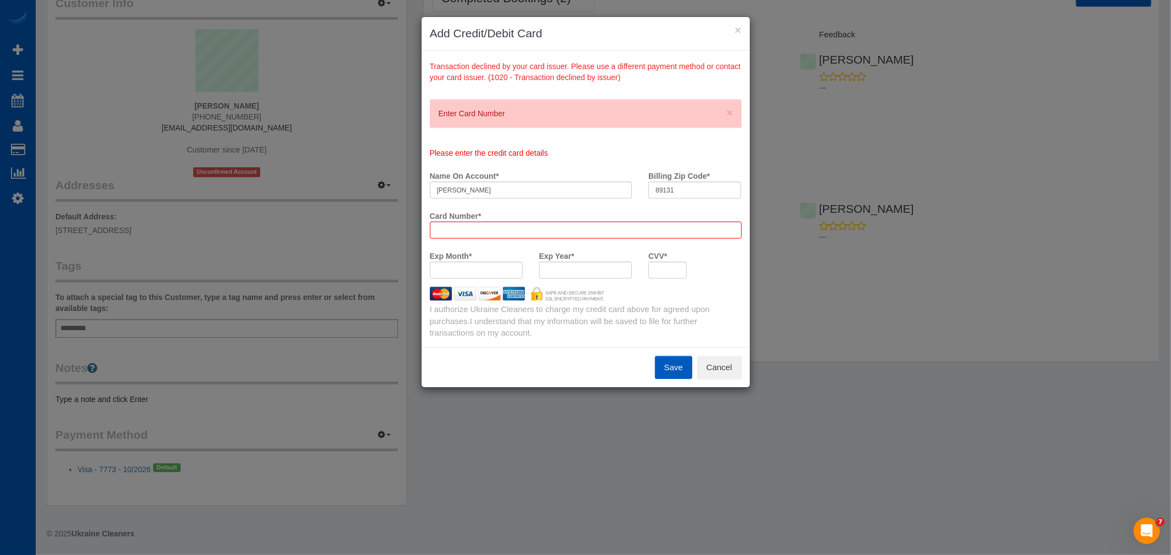
click at [464, 218] on label "Card Number *" at bounding box center [456, 214] width 52 height 15
click at [495, 237] on div at bounding box center [586, 230] width 312 height 17
click at [709, 365] on button "Cancel" at bounding box center [719, 367] width 44 height 23
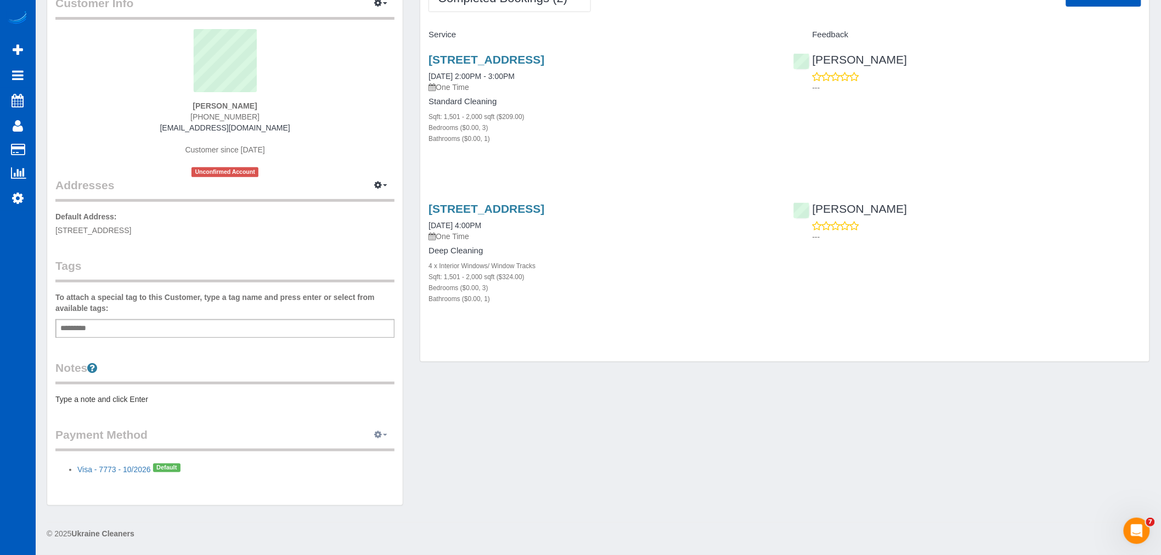
click at [377, 434] on icon "button" at bounding box center [378, 434] width 8 height 7
click at [340, 469] on link "Add Credit/Debit Card" at bounding box center [343, 470] width 103 height 14
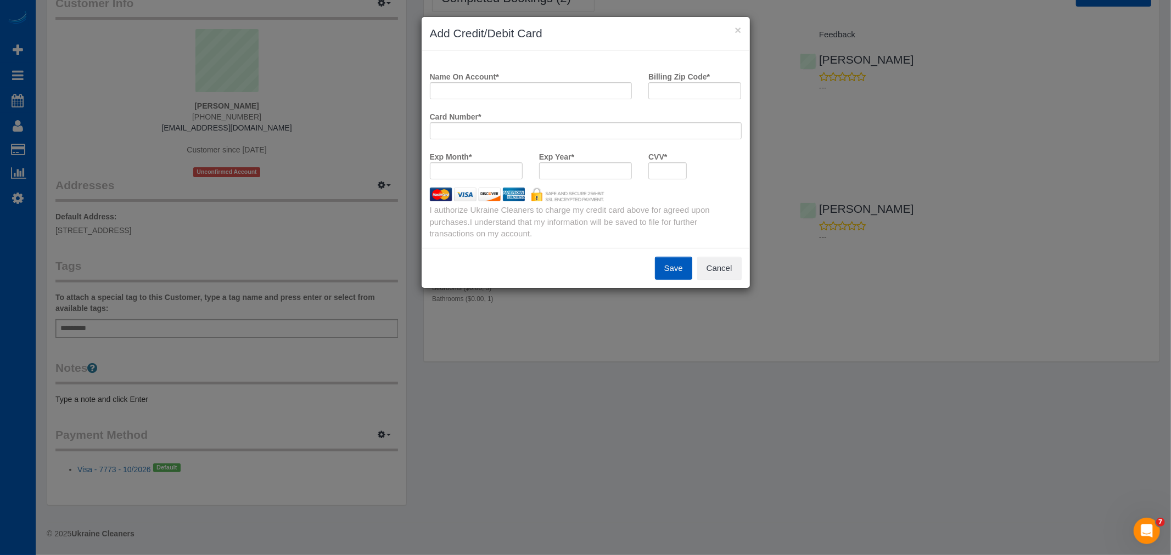
click at [476, 78] on label "Name On Account *" at bounding box center [464, 75] width 69 height 15
click at [476, 82] on input "Name On Account *" at bounding box center [531, 90] width 203 height 17
click at [468, 83] on input "Name On Account *" at bounding box center [531, 90] width 203 height 17
click at [194, 102] on div "× Add Credit/Debit Card Name On Account * Billing Zip Code * Card Number * Exp …" at bounding box center [585, 277] width 1171 height 555
click at [495, 92] on input "Name On Account *" at bounding box center [531, 90] width 203 height 17
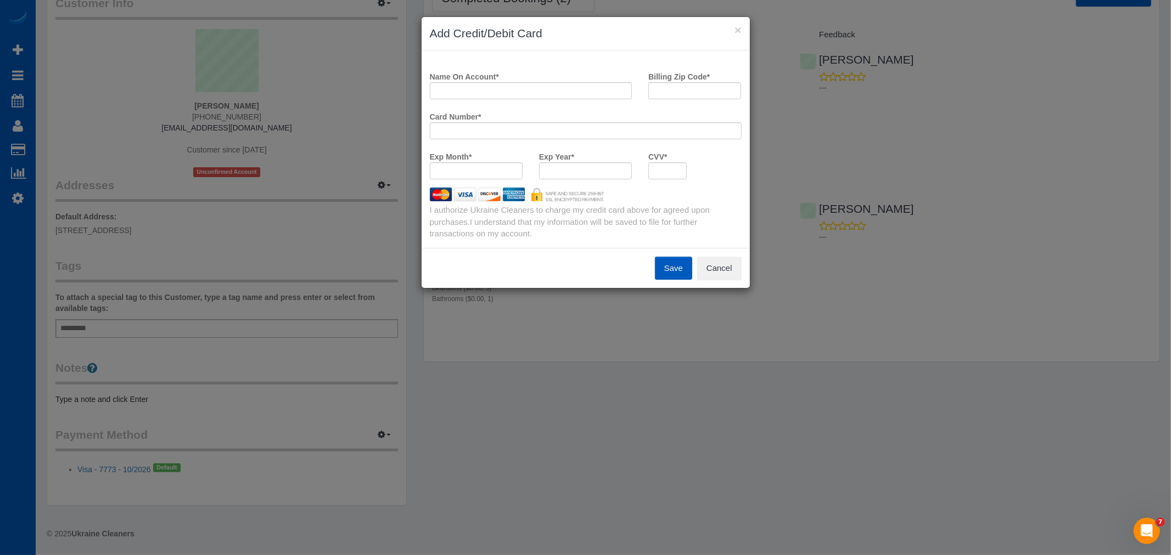
click at [662, 164] on div at bounding box center [667, 170] width 38 height 17
click at [659, 177] on div at bounding box center [667, 170] width 38 height 17
click at [552, 97] on input "Name On Account *" at bounding box center [531, 90] width 203 height 17
type input "Elena Atanasova"
click at [684, 87] on input "Billing Zip Code *" at bounding box center [694, 90] width 93 height 17
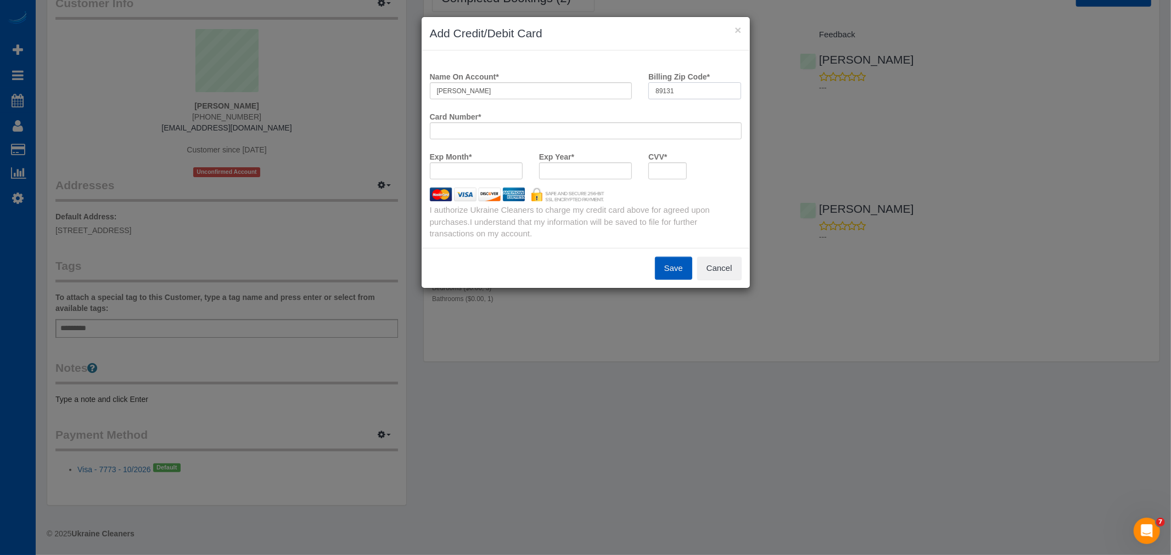
type input "89131"
click at [677, 262] on button "Save" at bounding box center [673, 268] width 37 height 23
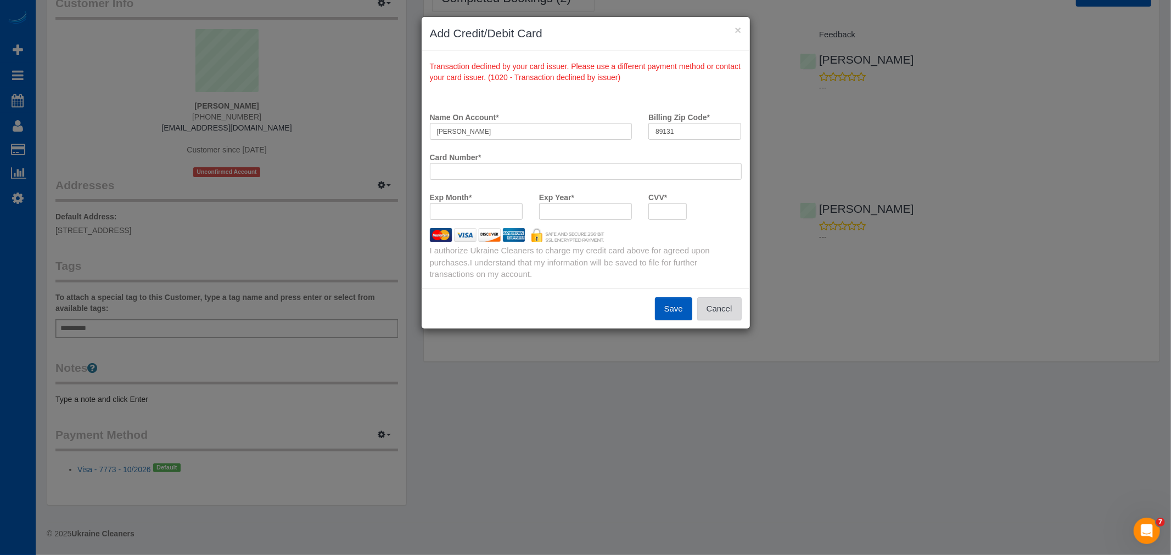
click at [728, 316] on button "Cancel" at bounding box center [719, 308] width 44 height 23
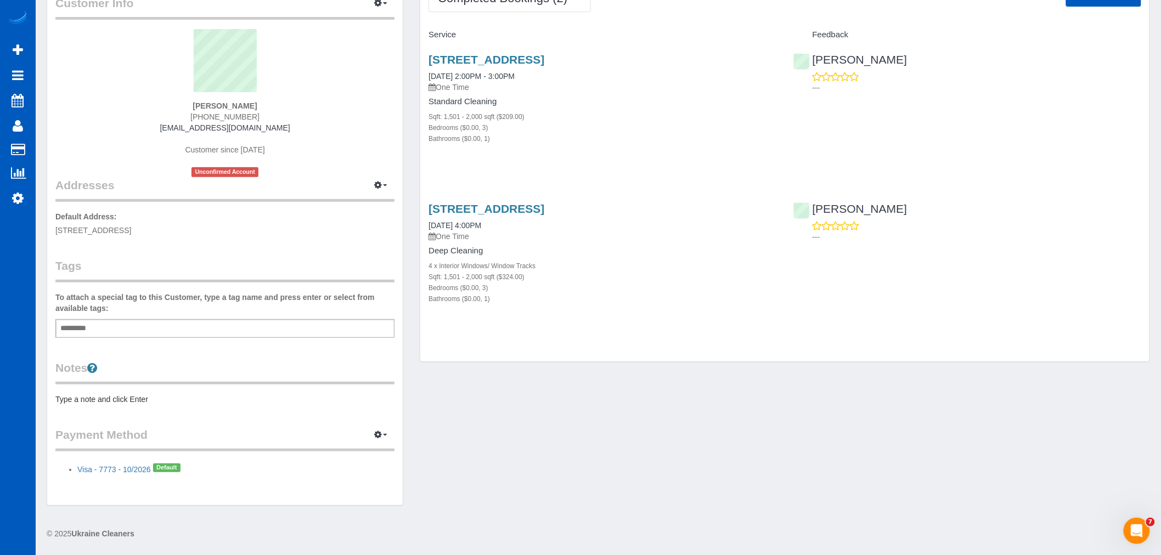
click at [880, 295] on div "7605 Silver Mallard Ave, Las Vegas, NV 89131 05/30/2025 4:00PM One Time Deep Cl…" at bounding box center [784, 259] width 729 height 133
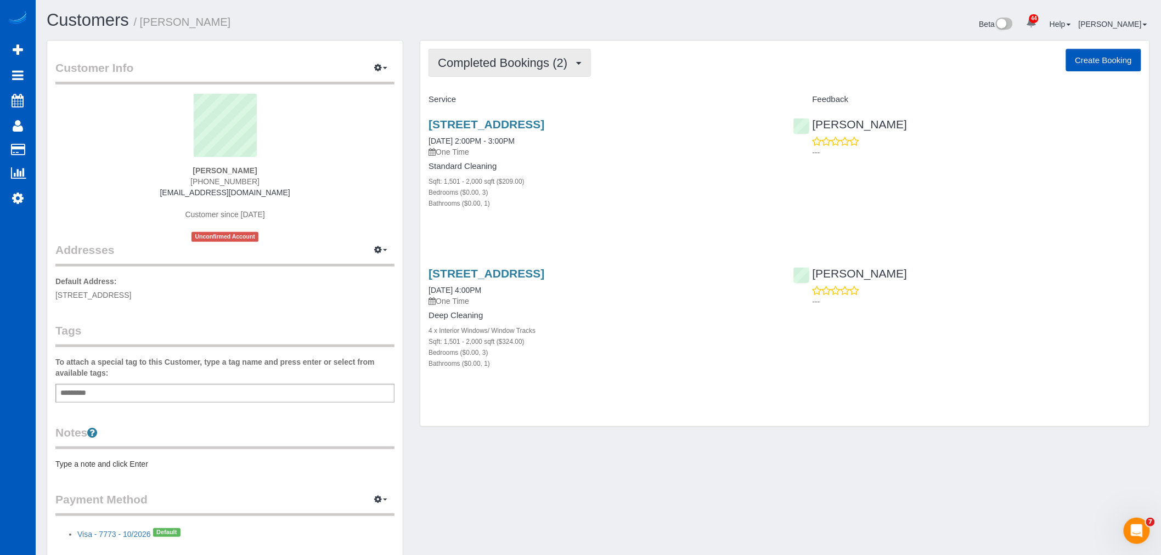
click at [512, 70] on button "Completed Bookings (2)" at bounding box center [510, 63] width 162 height 28
click at [493, 96] on link "Upcoming Bookings (1)" at bounding box center [486, 102] width 114 height 14
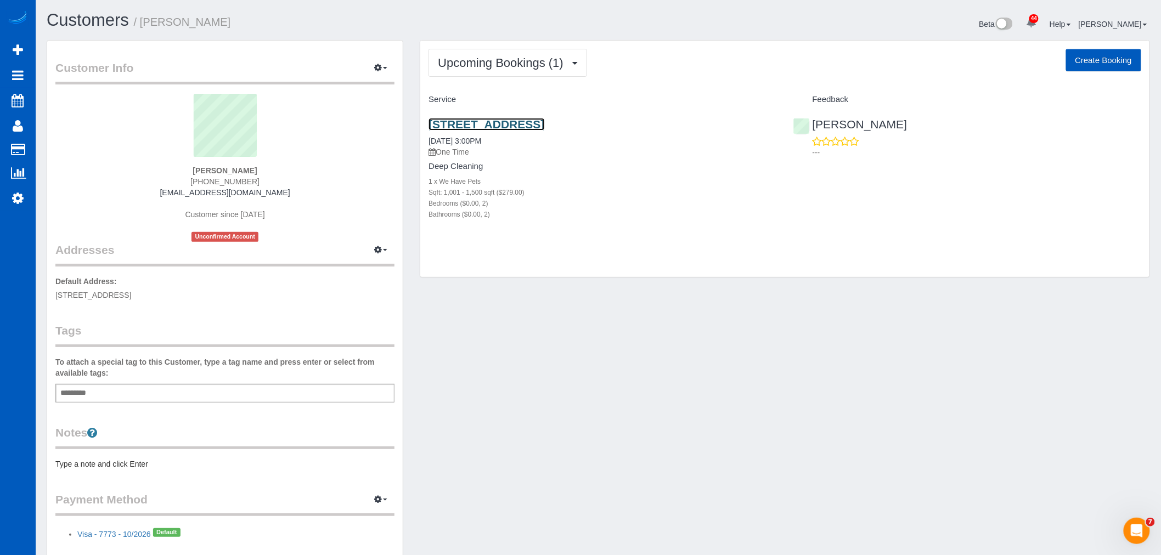
click at [496, 126] on link "7847 Meandering Path Ave, Las Vegas, NV 89131" at bounding box center [487, 124] width 116 height 13
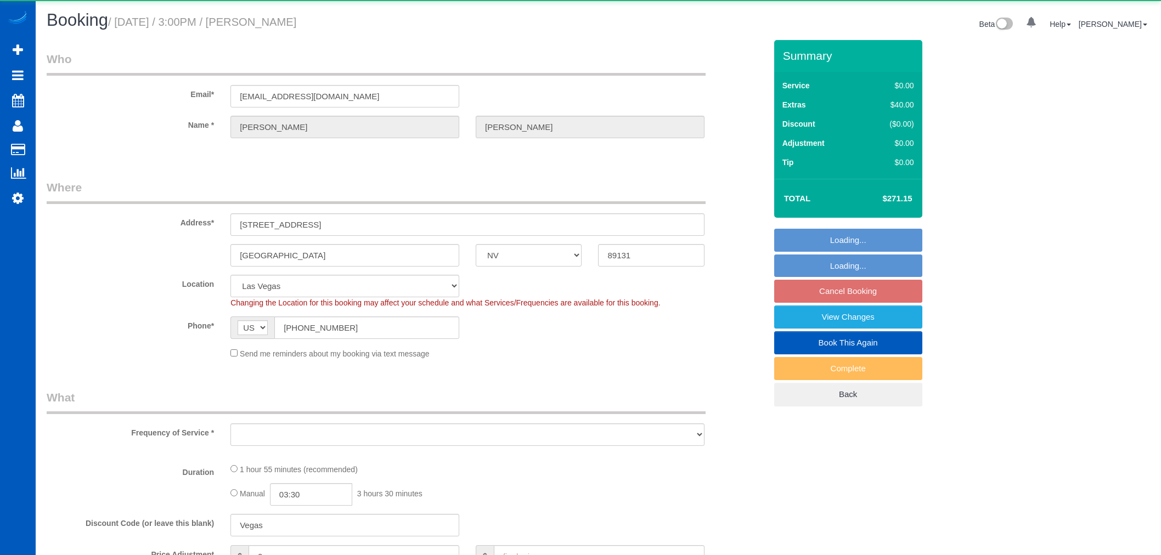
select select "NV"
select select "object:1064"
select select "199"
select select "1001"
select select "2"
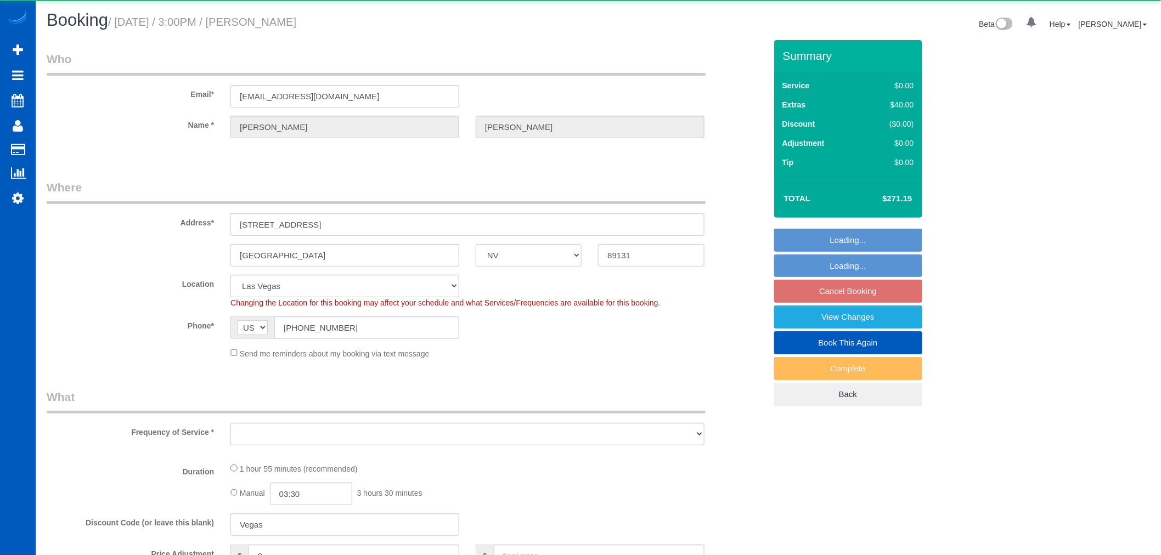
select select "2"
